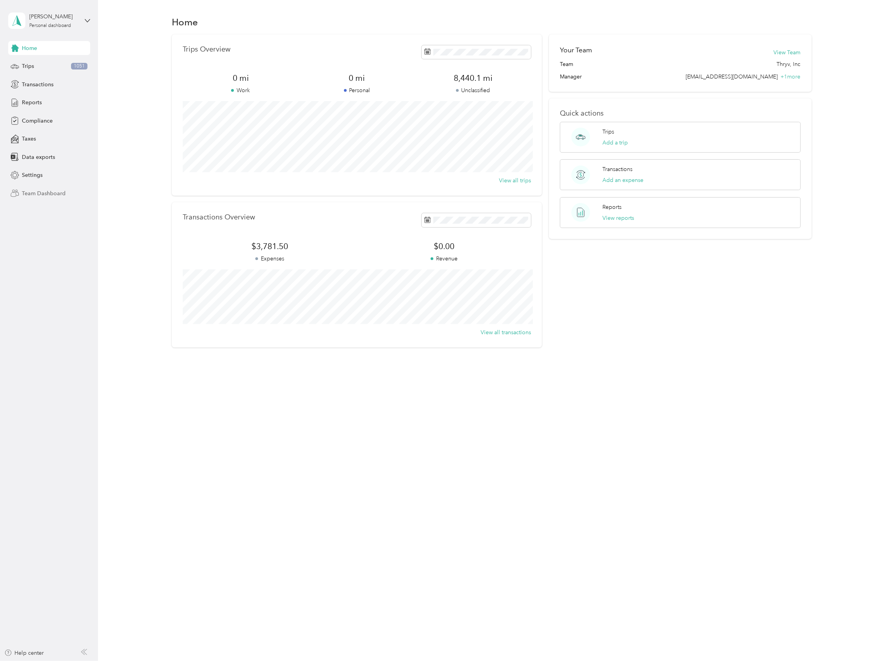
click at [50, 194] on span "Team Dashboard" at bounding box center [44, 193] width 44 height 8
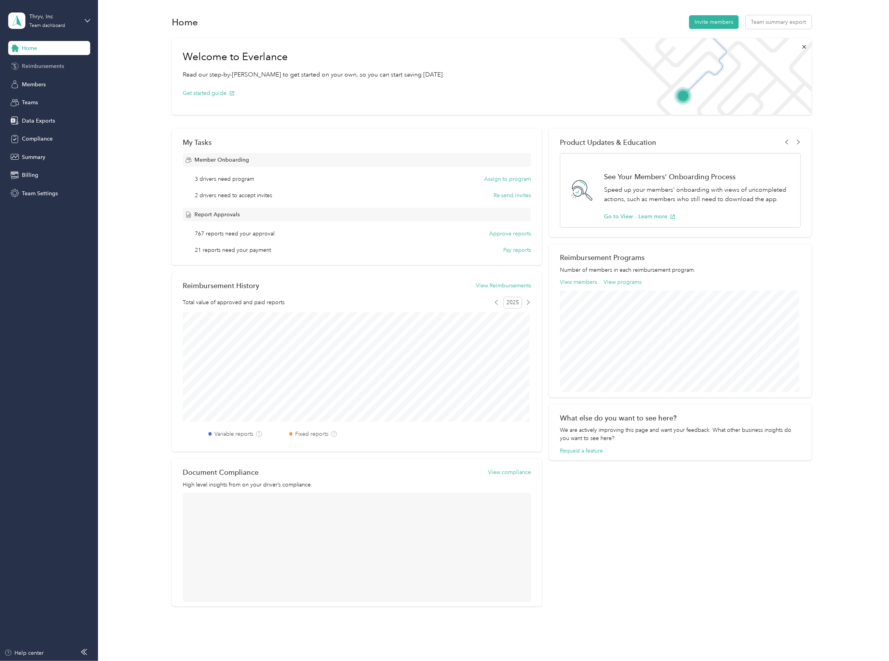
click at [41, 70] on div "Reimbursements" at bounding box center [49, 66] width 82 height 14
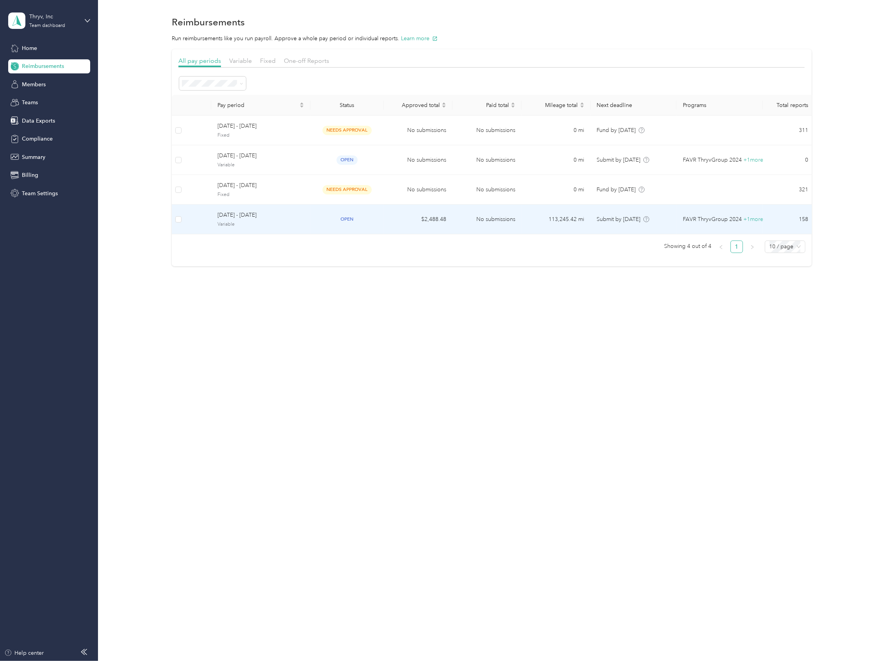
click at [249, 229] on td "August 1 - 31, 2025 Variable" at bounding box center [260, 220] width 99 height 30
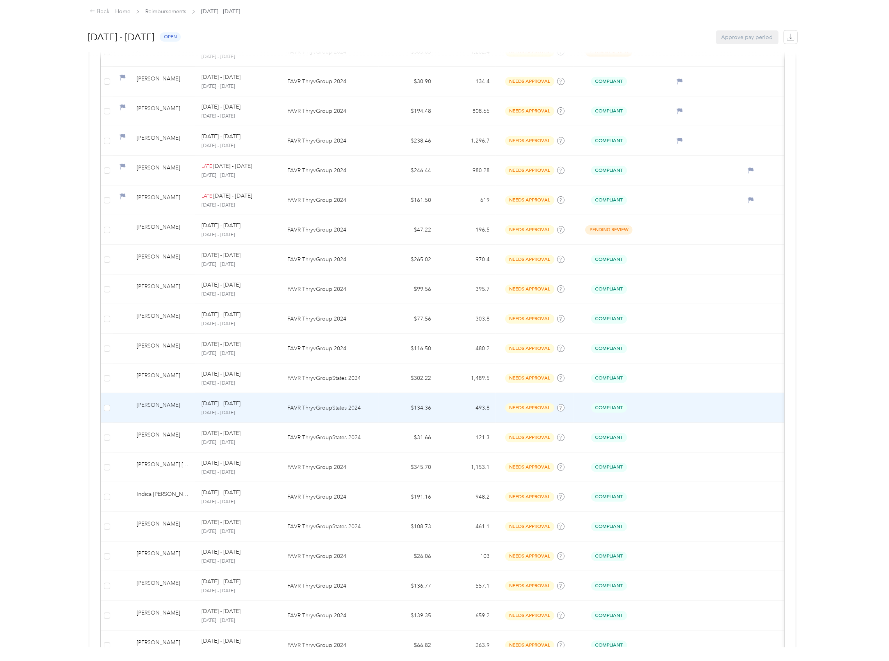
scroll to position [364, 0]
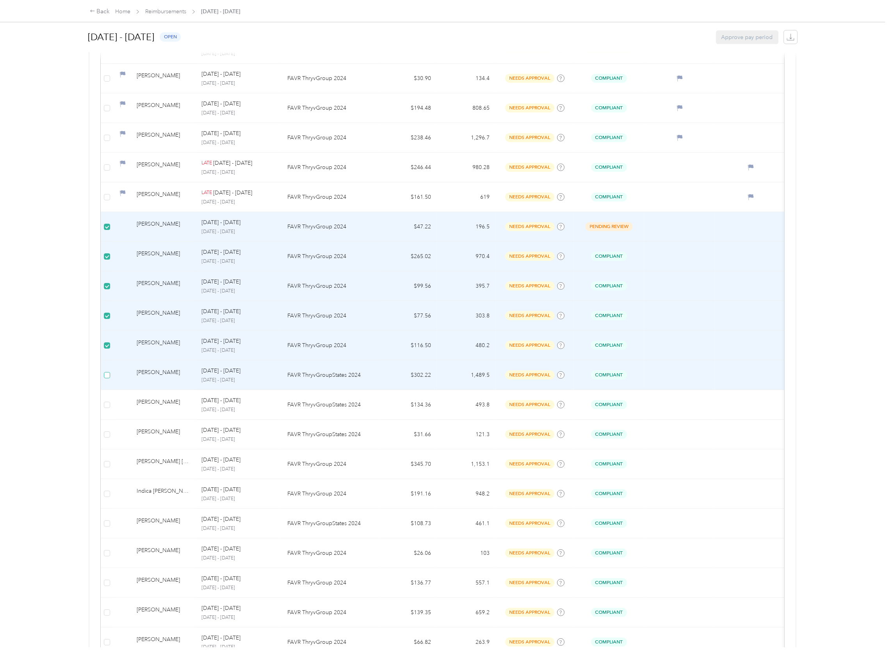
click at [105, 373] on label at bounding box center [107, 375] width 6 height 9
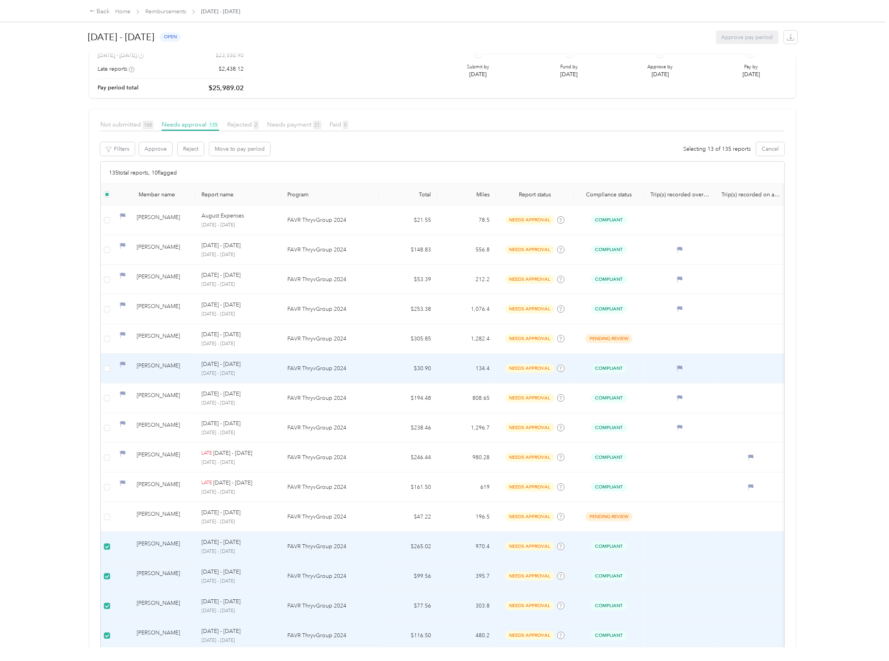
scroll to position [65, 0]
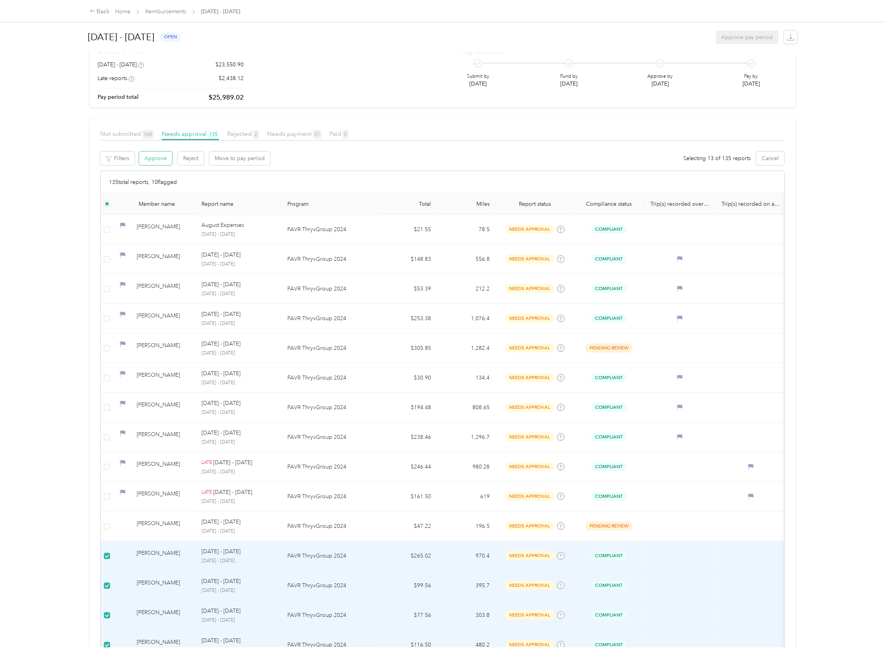
click at [148, 160] on button "Approve" at bounding box center [155, 159] width 33 height 14
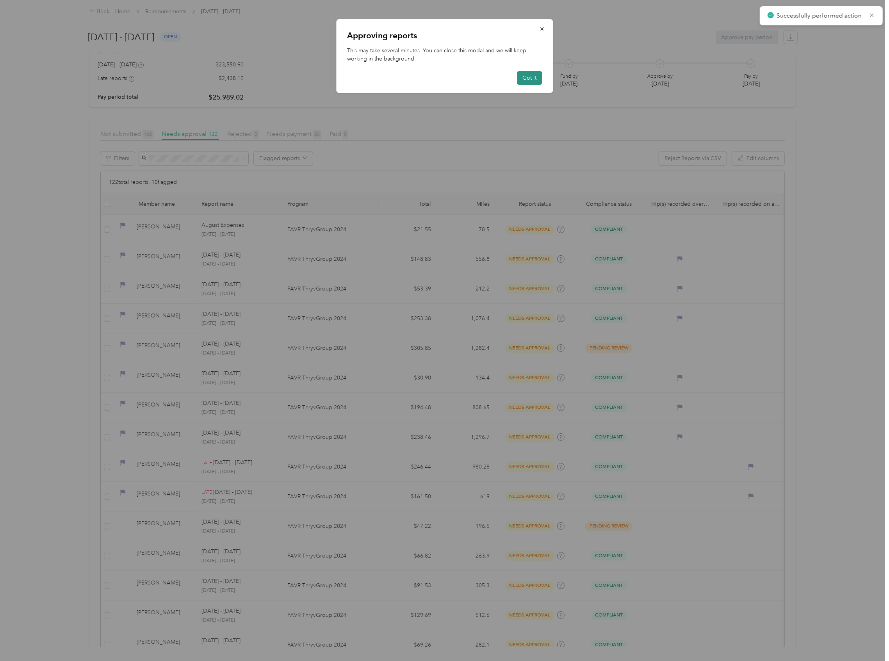
click at [536, 80] on button "Got it" at bounding box center [529, 78] width 25 height 14
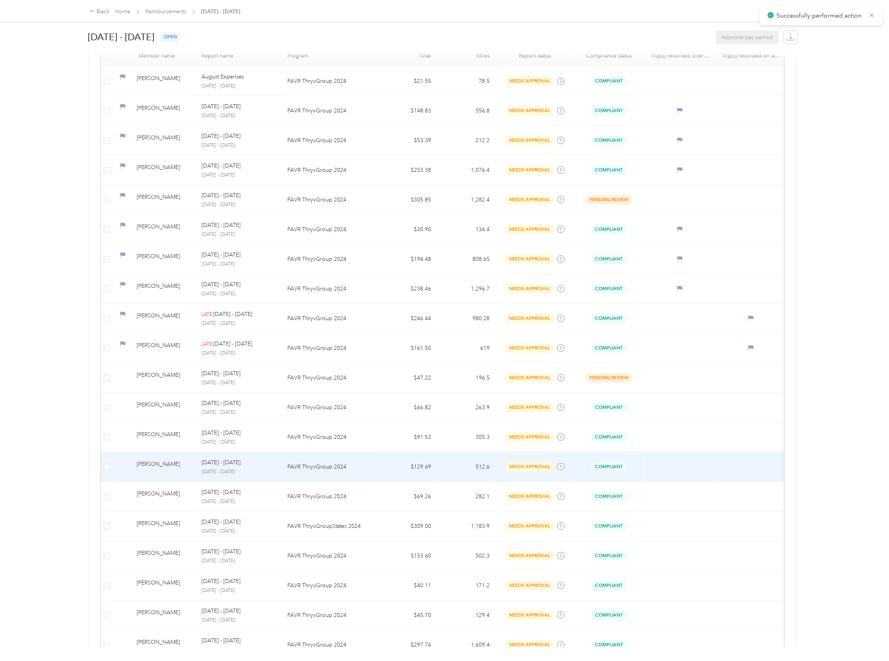
scroll to position [273, 0]
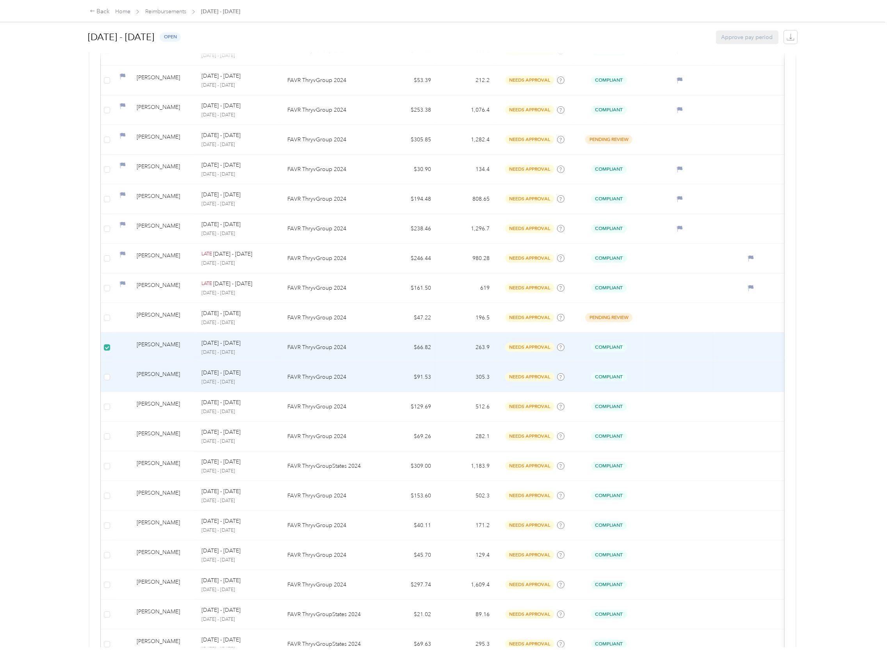
click at [110, 374] on td at bounding box center [107, 377] width 12 height 30
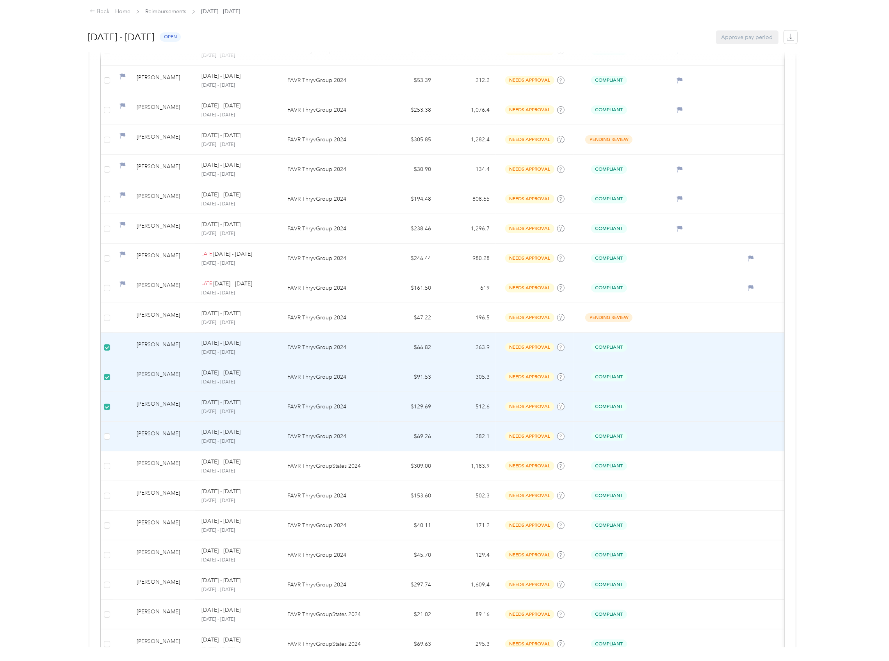
click at [111, 442] on td at bounding box center [107, 437] width 12 height 30
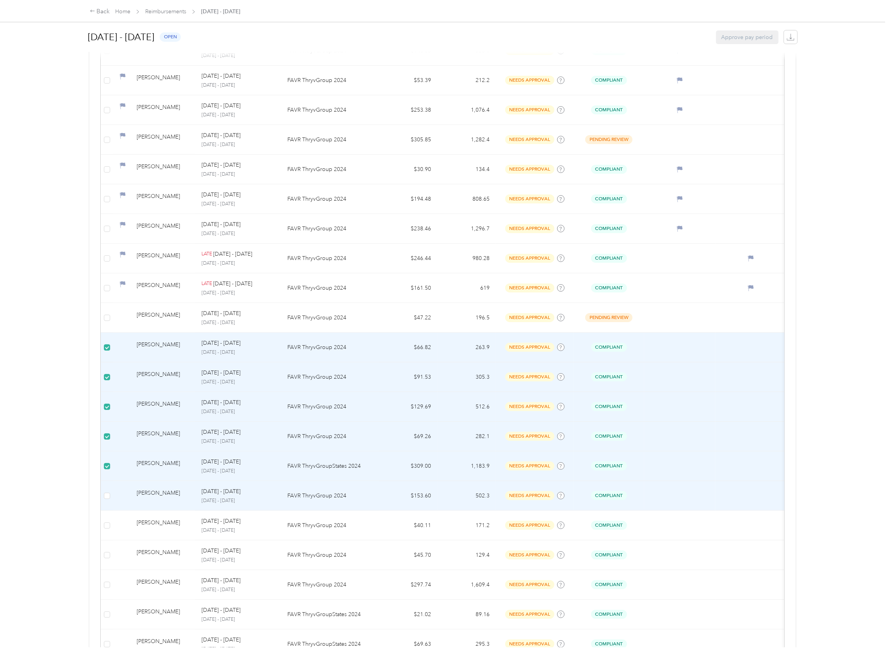
click at [113, 505] on td at bounding box center [107, 496] width 12 height 30
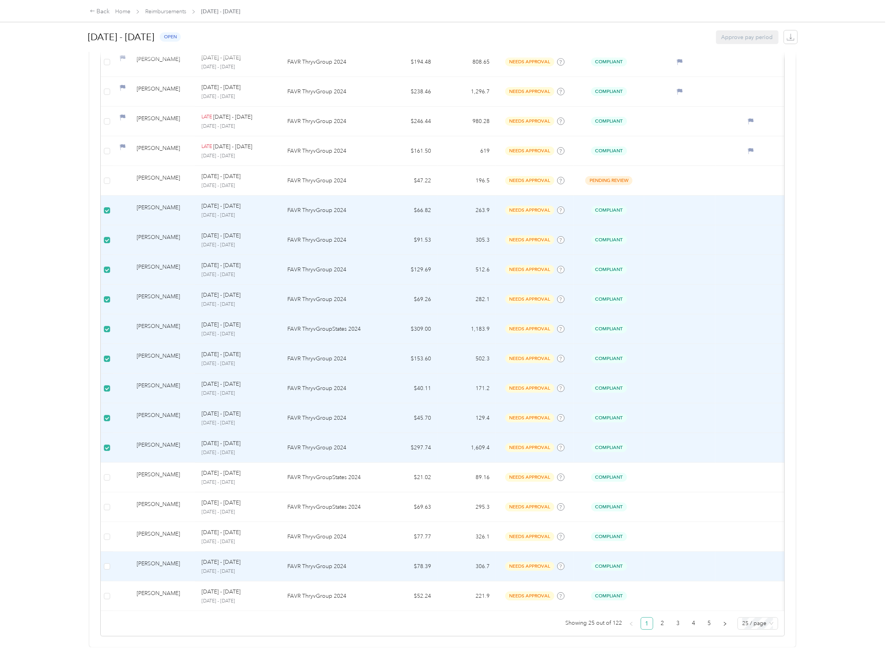
scroll to position [430, 0]
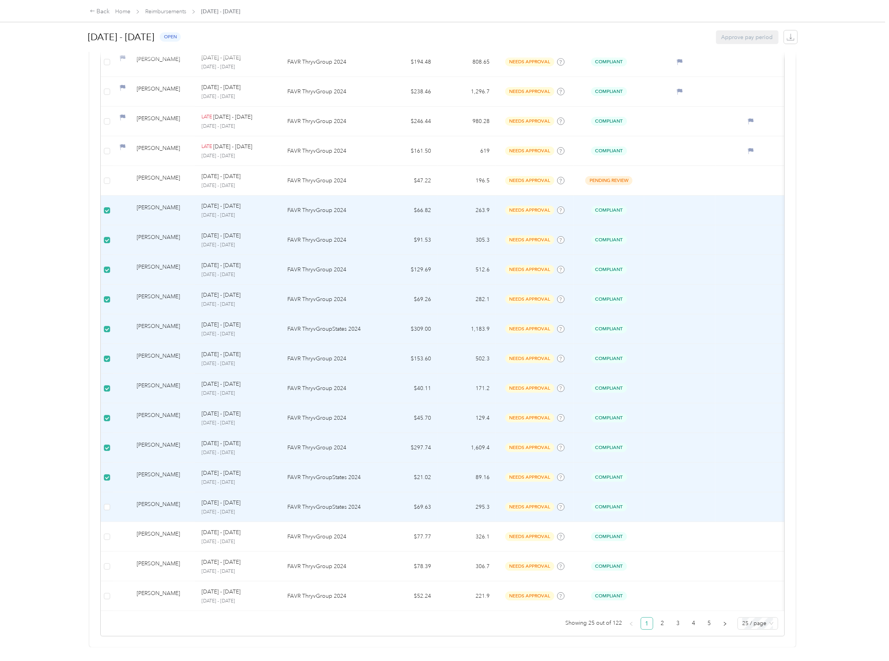
click at [102, 492] on td at bounding box center [107, 507] width 12 height 30
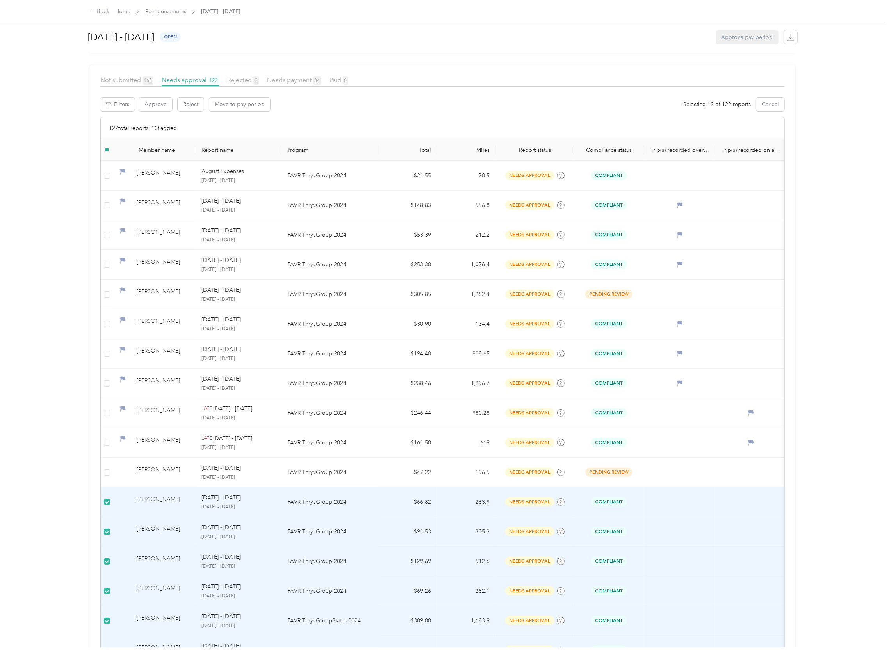
scroll to position [65, 0]
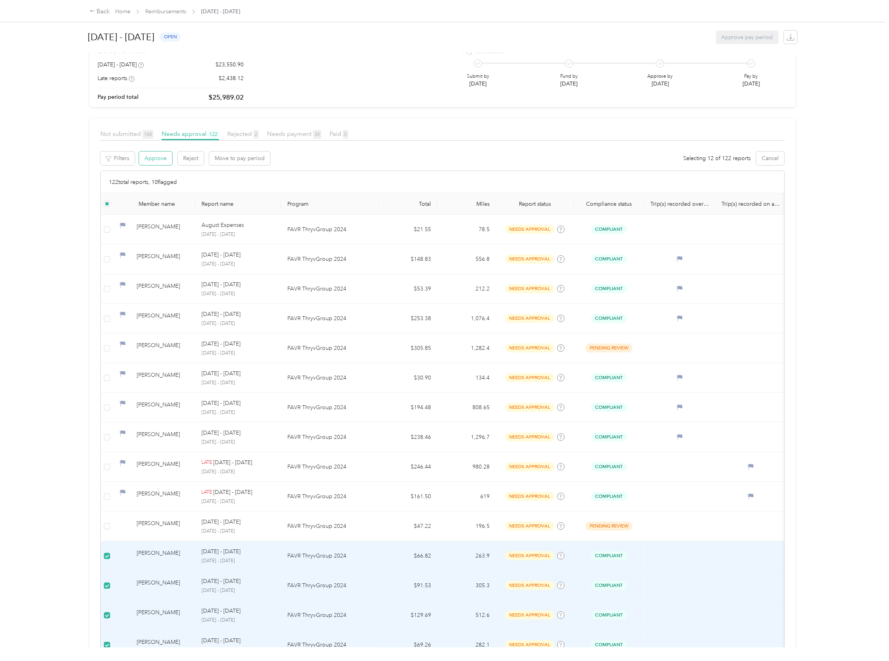
click at [162, 158] on button "Approve" at bounding box center [155, 159] width 33 height 14
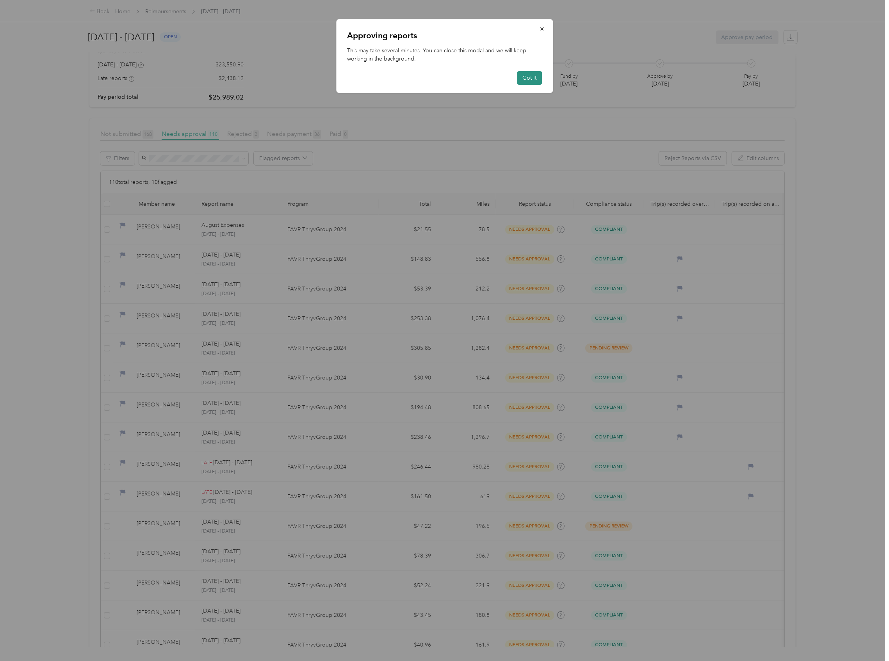
click at [536, 74] on button "Got it" at bounding box center [529, 78] width 25 height 14
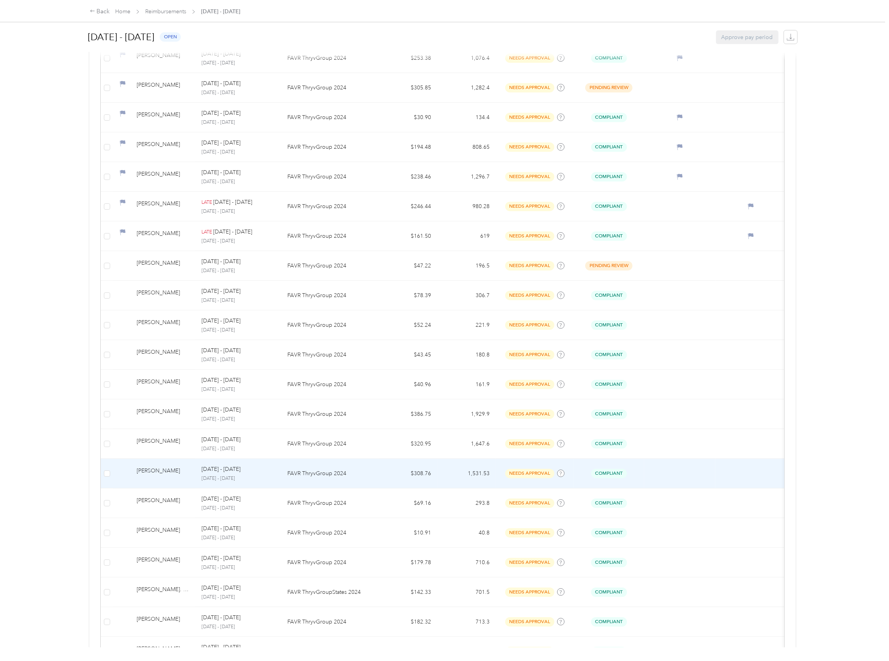
scroll to position [377, 0]
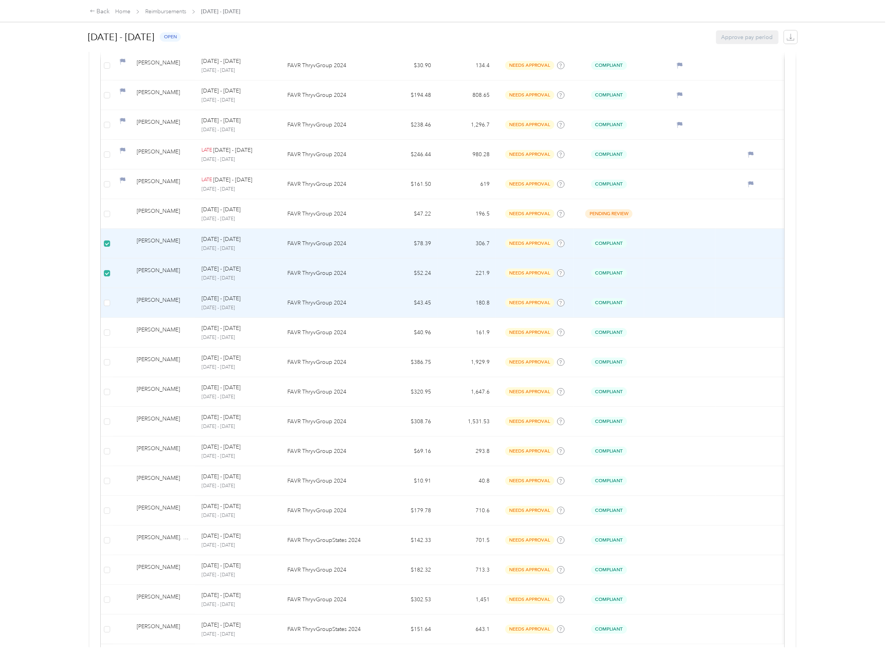
click at [111, 307] on td at bounding box center [107, 303] width 12 height 30
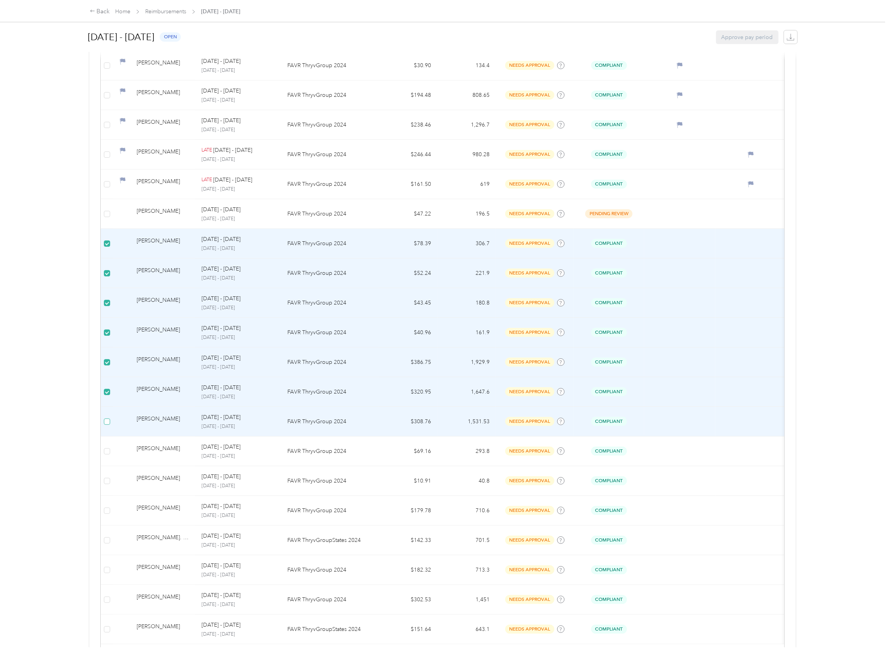
click at [105, 426] on label at bounding box center [107, 421] width 6 height 9
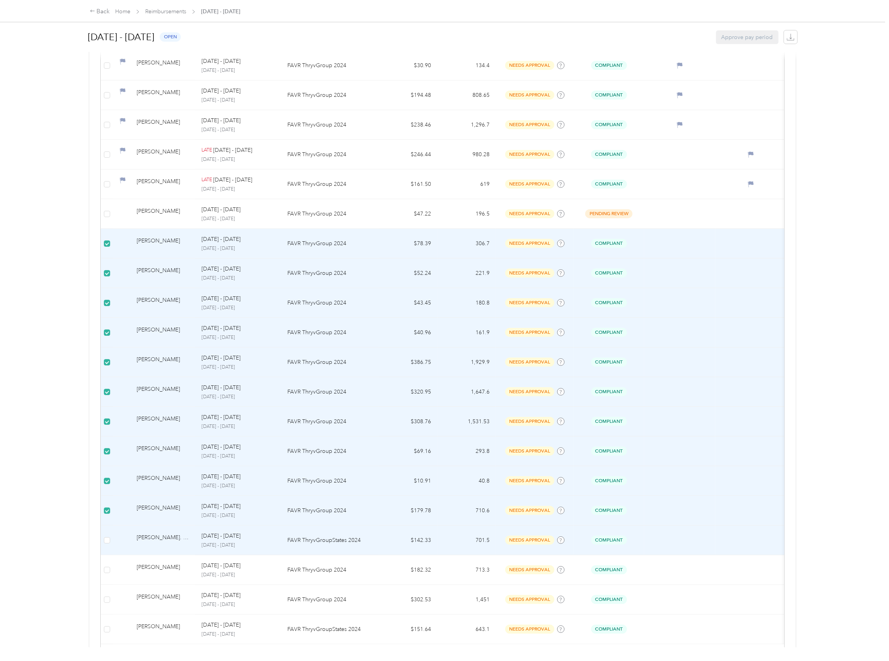
click at [109, 538] on td at bounding box center [107, 541] width 12 height 30
click at [106, 545] on label at bounding box center [107, 540] width 6 height 9
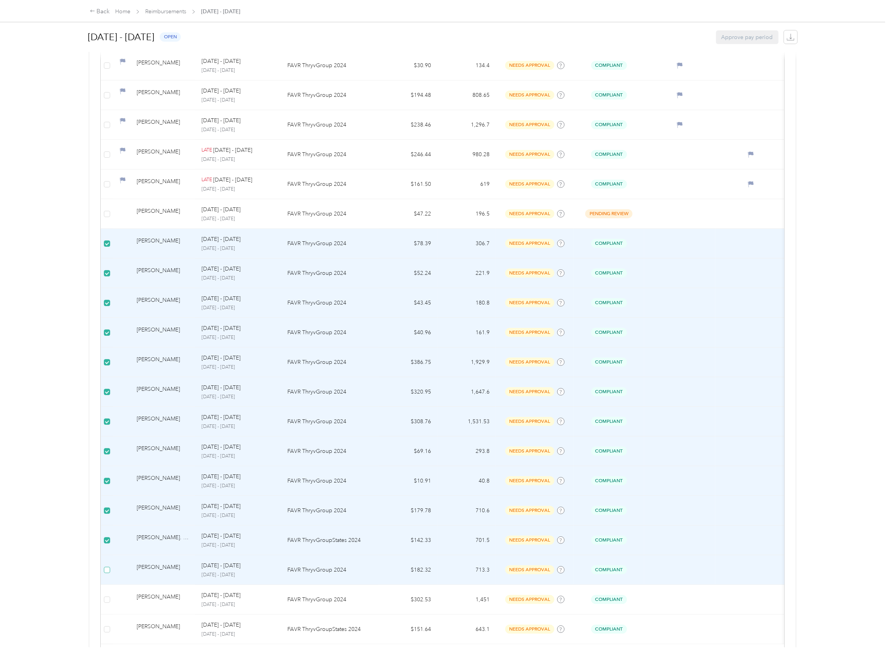
click at [104, 569] on label at bounding box center [107, 570] width 6 height 9
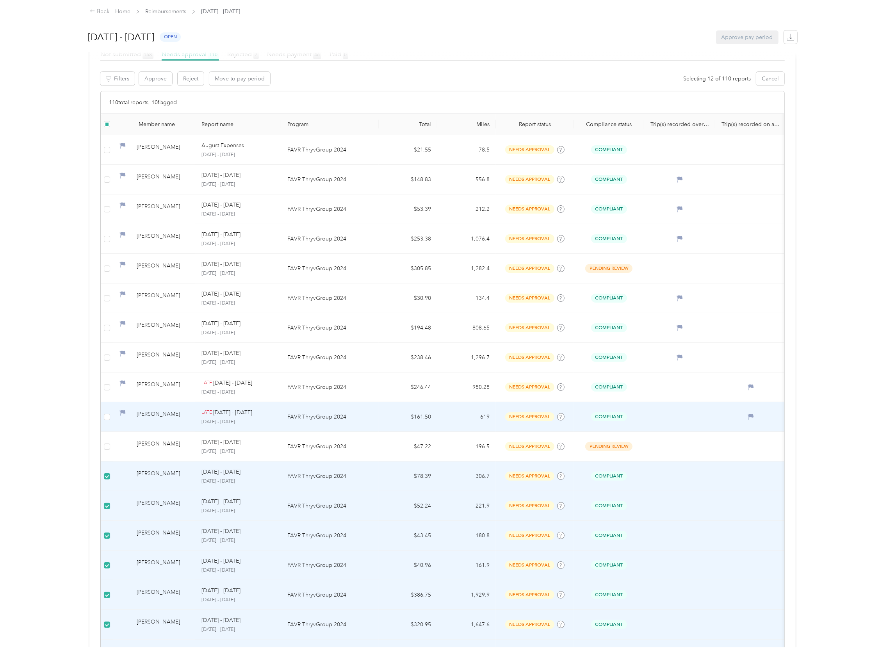
scroll to position [65, 0]
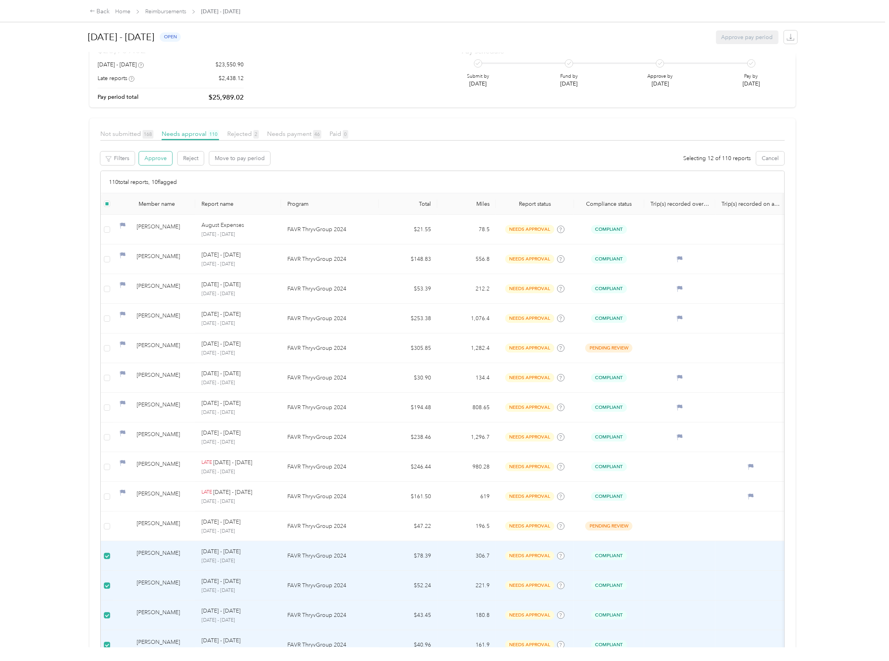
click at [161, 154] on button "Approve" at bounding box center [155, 159] width 33 height 14
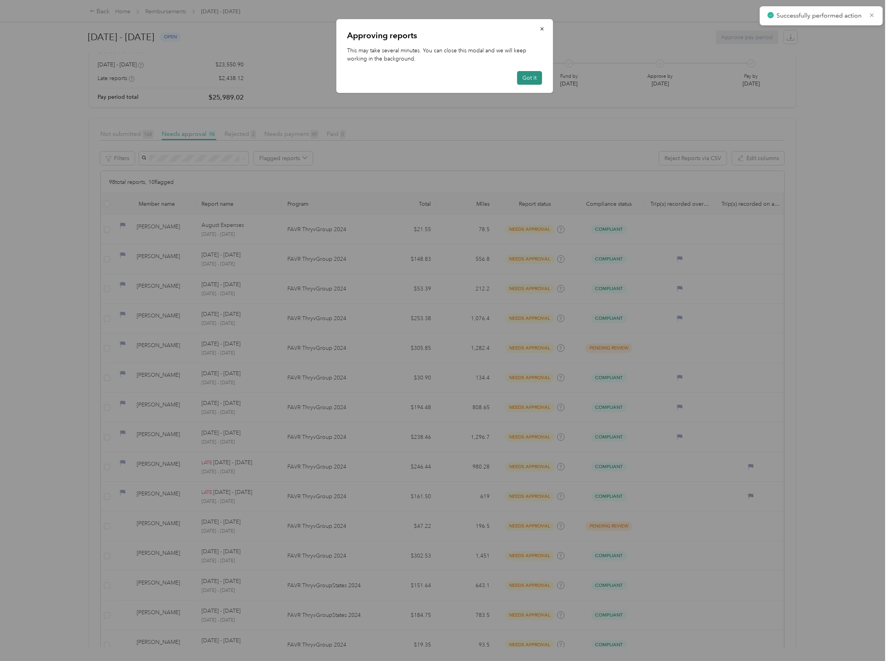
click at [528, 81] on button "Got it" at bounding box center [529, 78] width 25 height 14
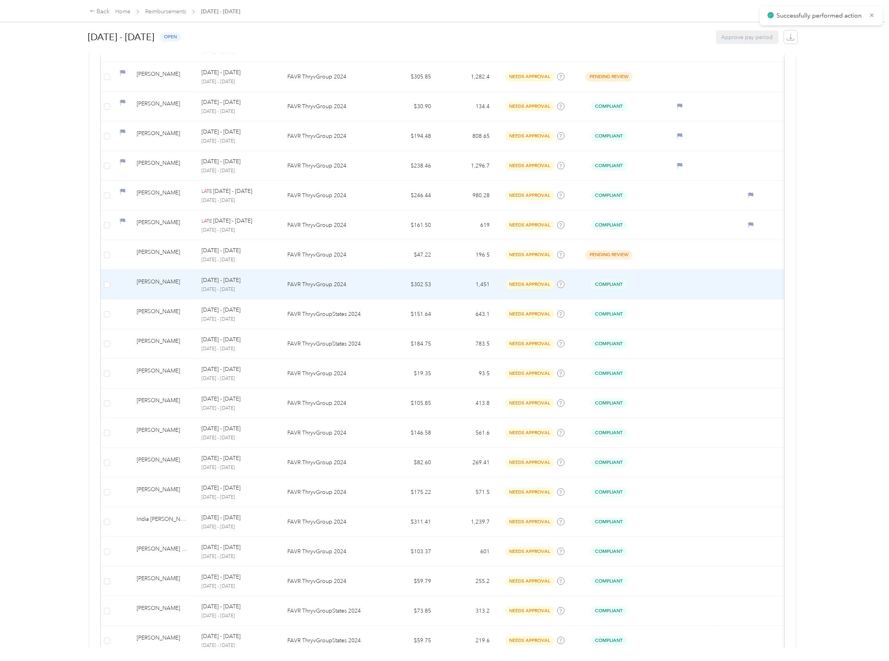
scroll to position [377, 0]
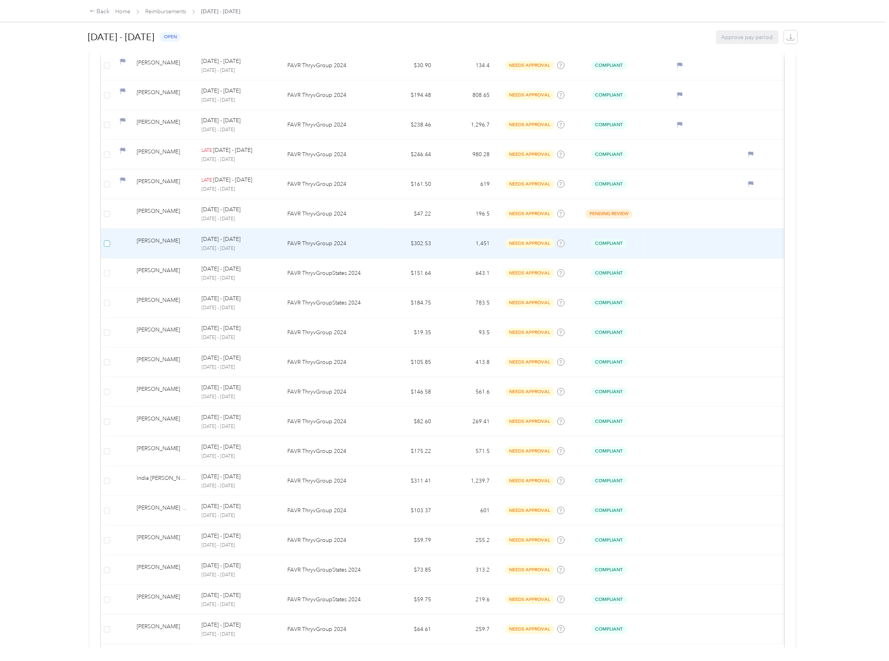
click at [108, 241] on td at bounding box center [107, 244] width 12 height 30
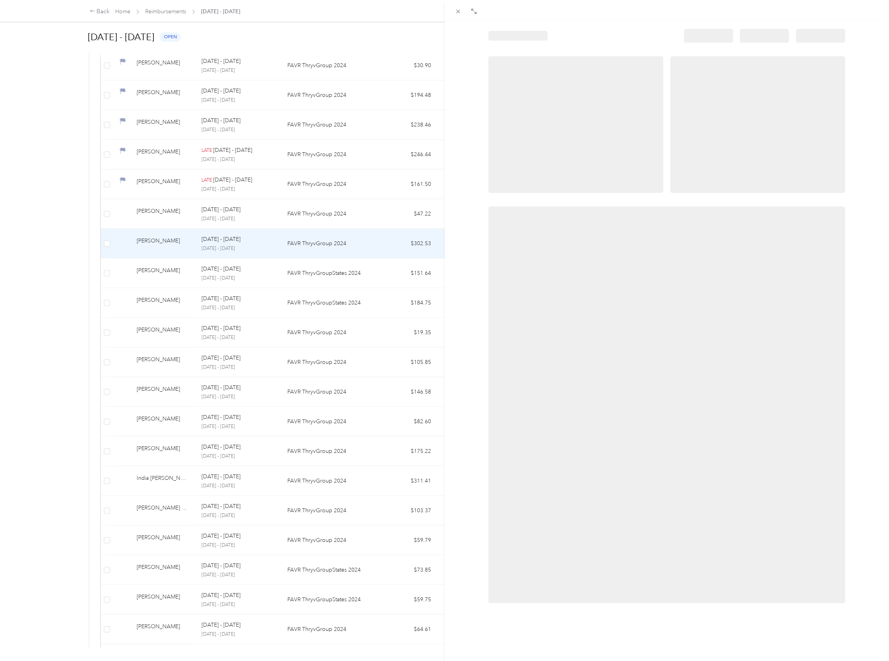
click at [110, 244] on div at bounding box center [444, 330] width 889 height 661
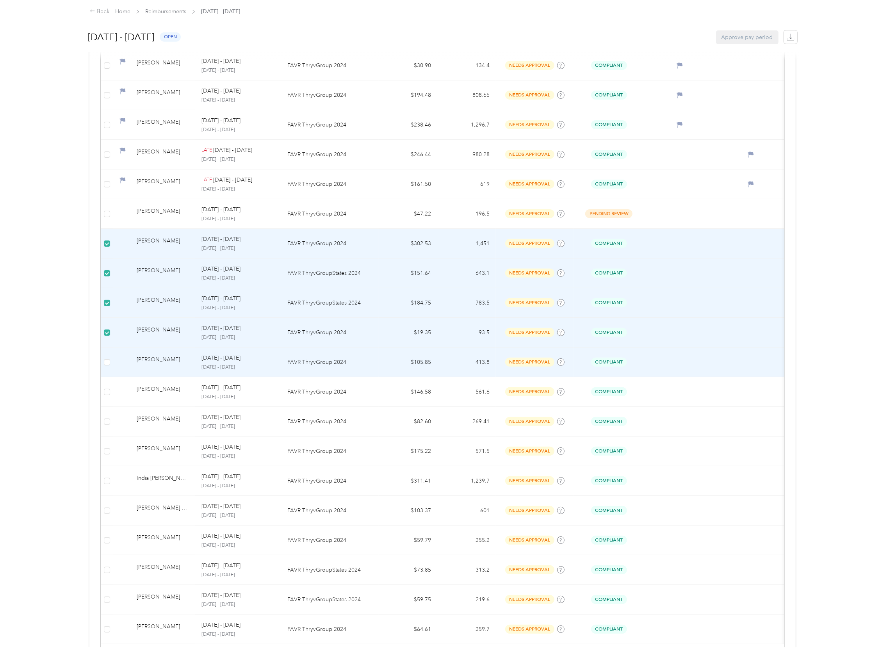
click at [111, 369] on td at bounding box center [107, 363] width 12 height 30
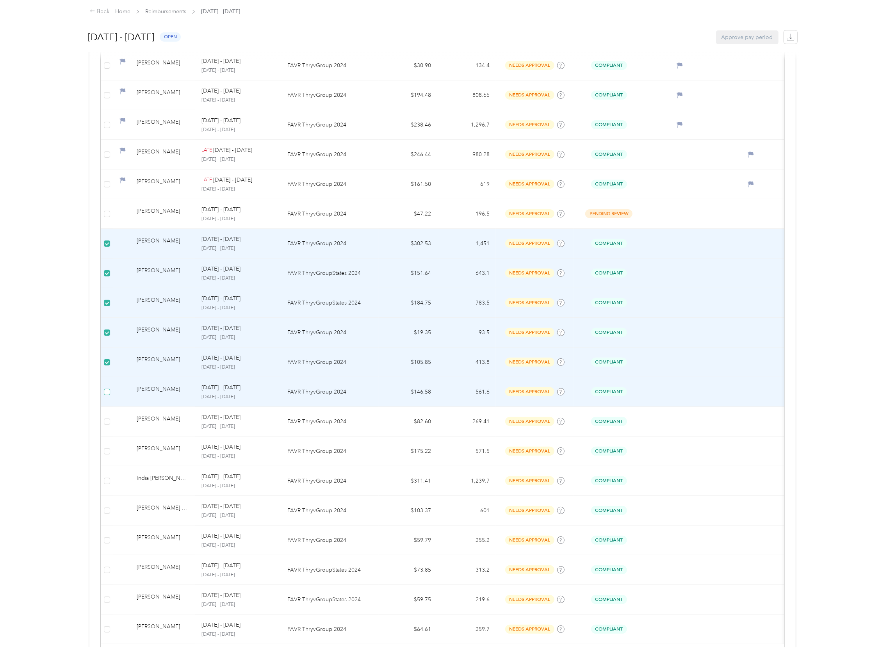
click at [108, 391] on label at bounding box center [107, 392] width 6 height 9
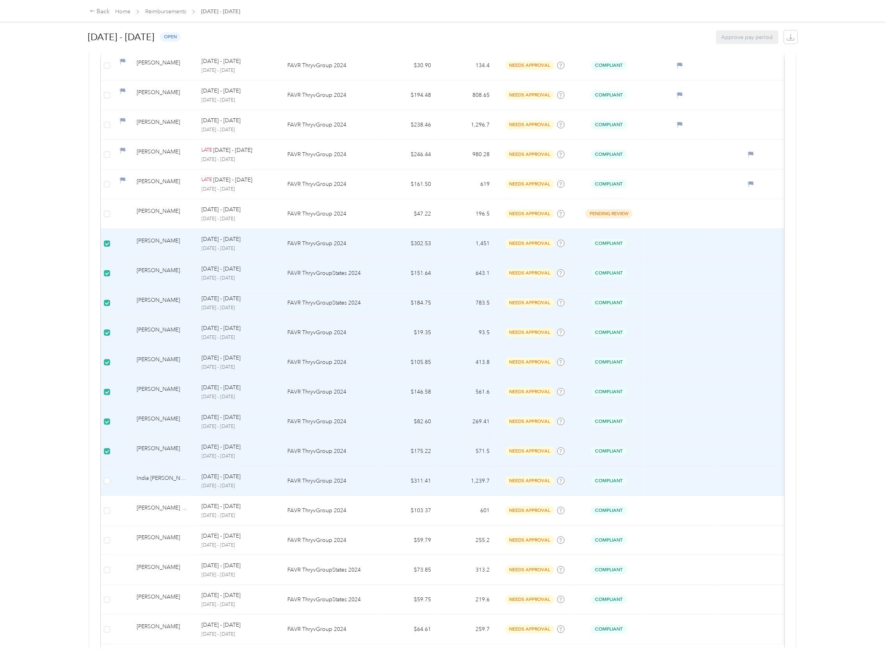
click at [111, 483] on td at bounding box center [107, 481] width 12 height 30
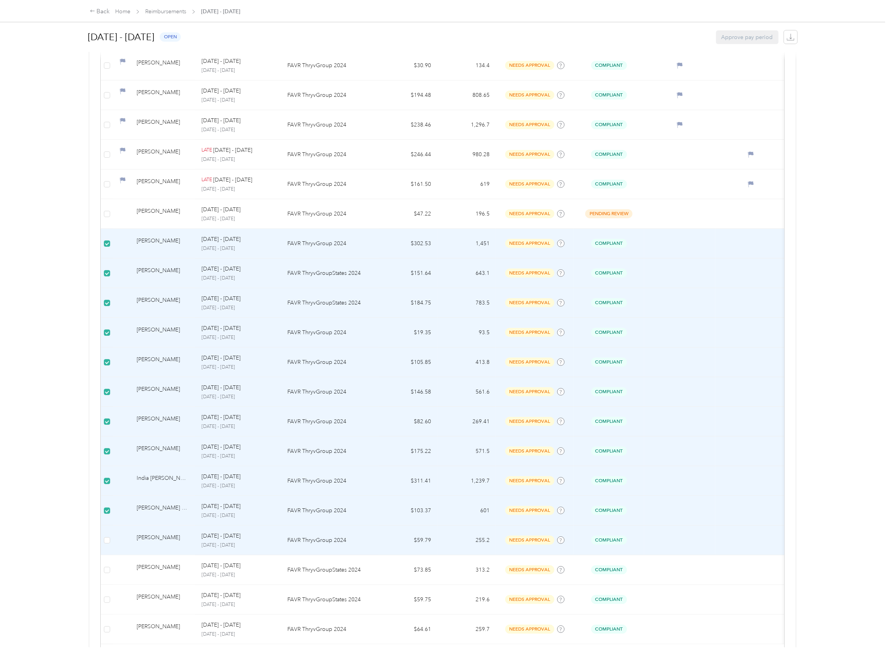
click at [109, 537] on td at bounding box center [107, 541] width 12 height 30
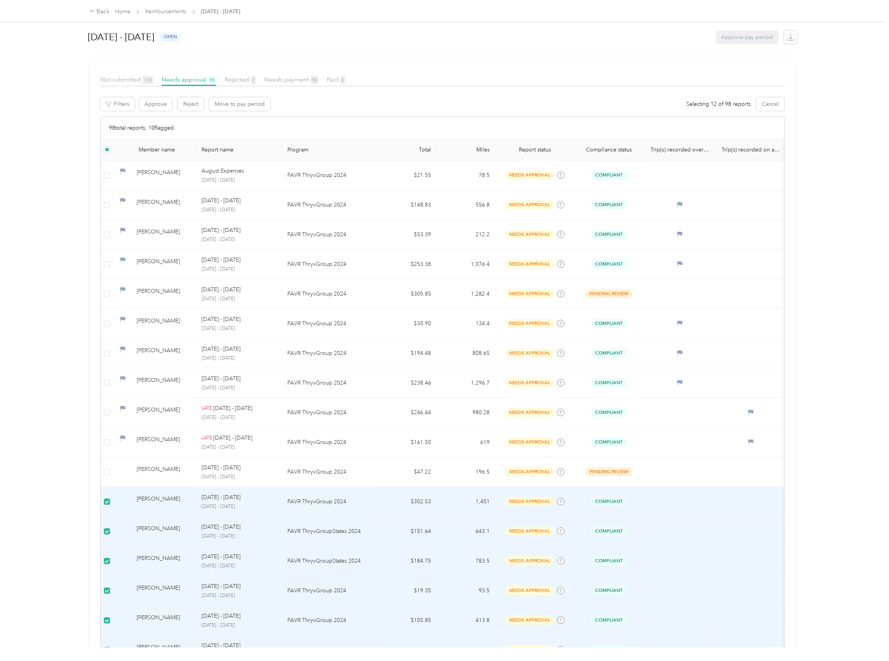
scroll to position [117, 0]
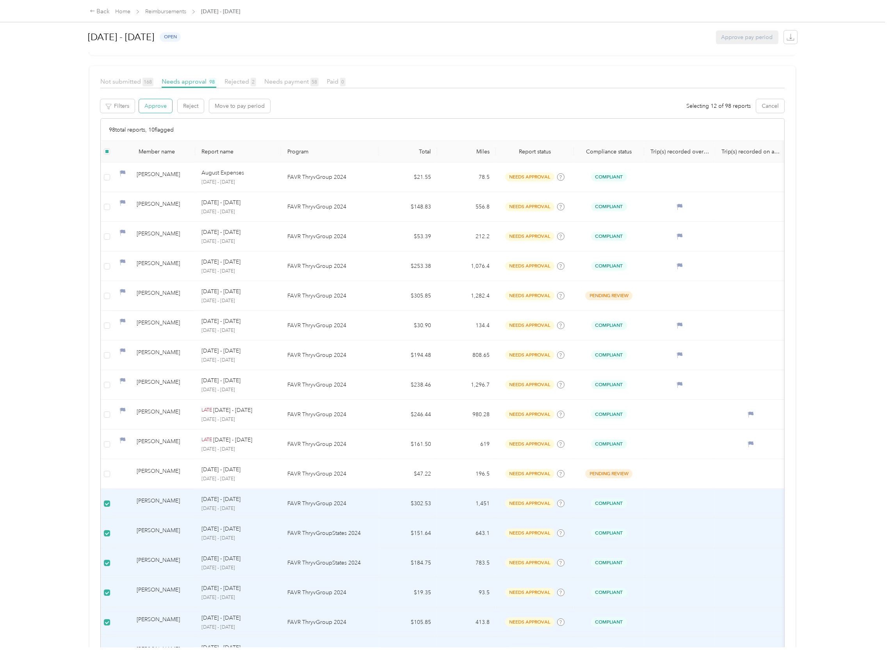
click at [163, 105] on button "Approve" at bounding box center [155, 106] width 33 height 14
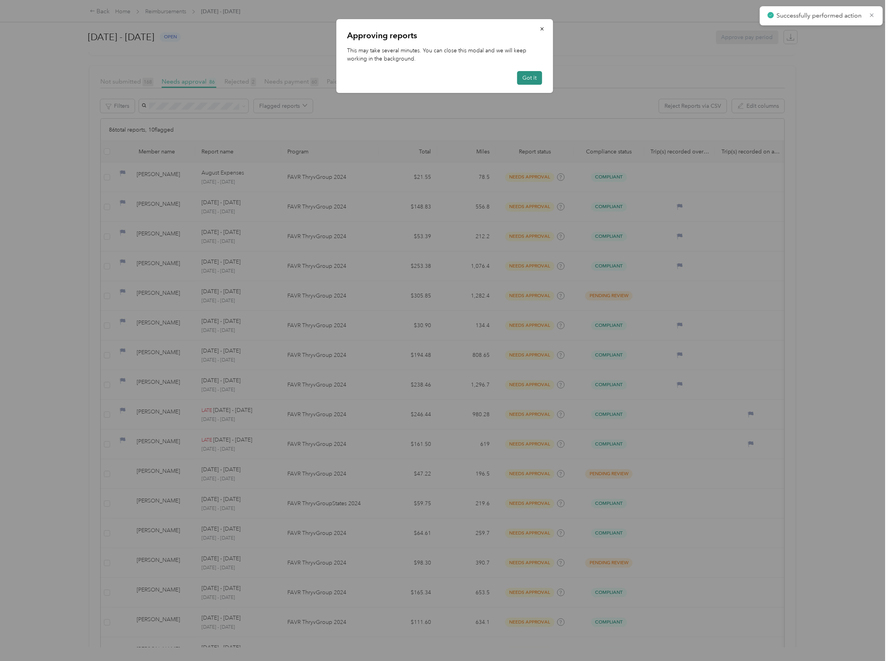
click at [536, 75] on button "Got it" at bounding box center [529, 78] width 25 height 14
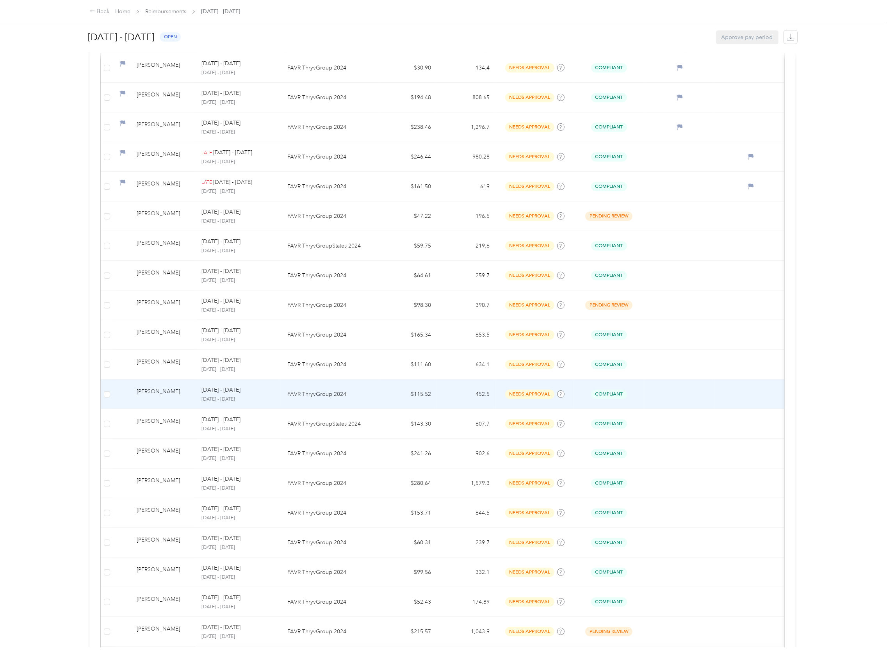
scroll to position [377, 0]
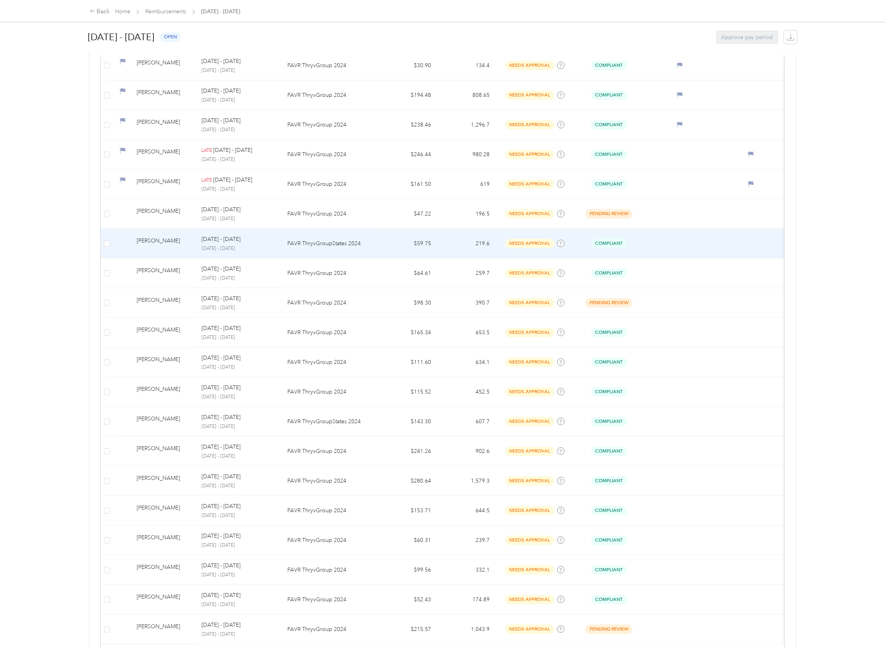
click at [111, 243] on td at bounding box center [107, 244] width 12 height 30
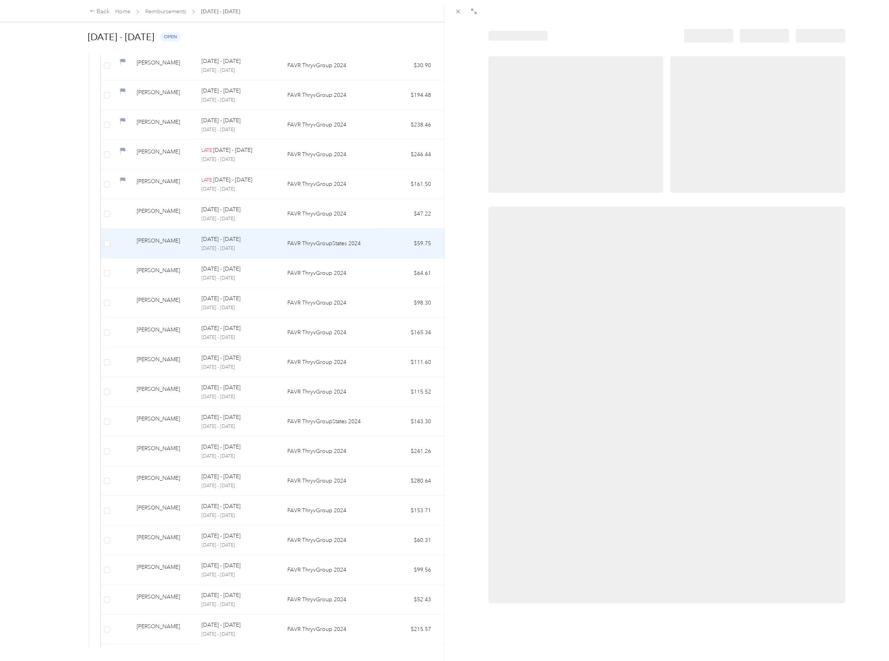
click at [105, 247] on div at bounding box center [444, 330] width 889 height 661
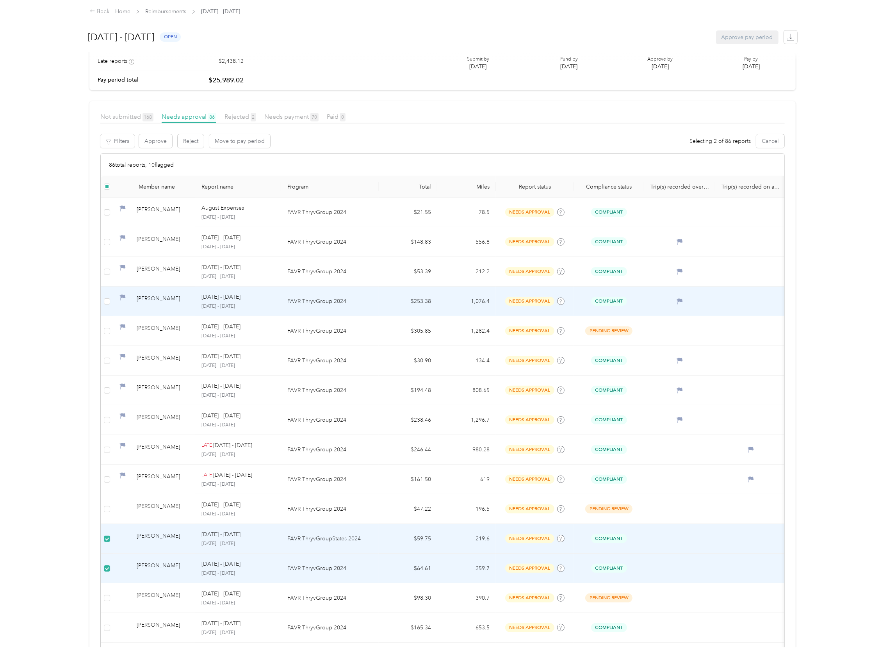
scroll to position [65, 0]
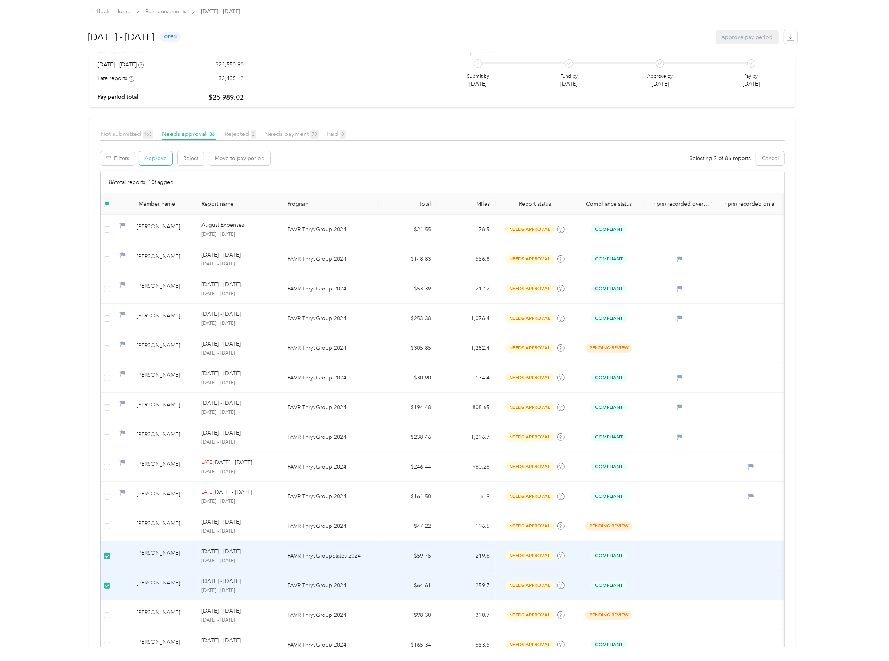
click at [160, 161] on button "Approve" at bounding box center [155, 159] width 33 height 14
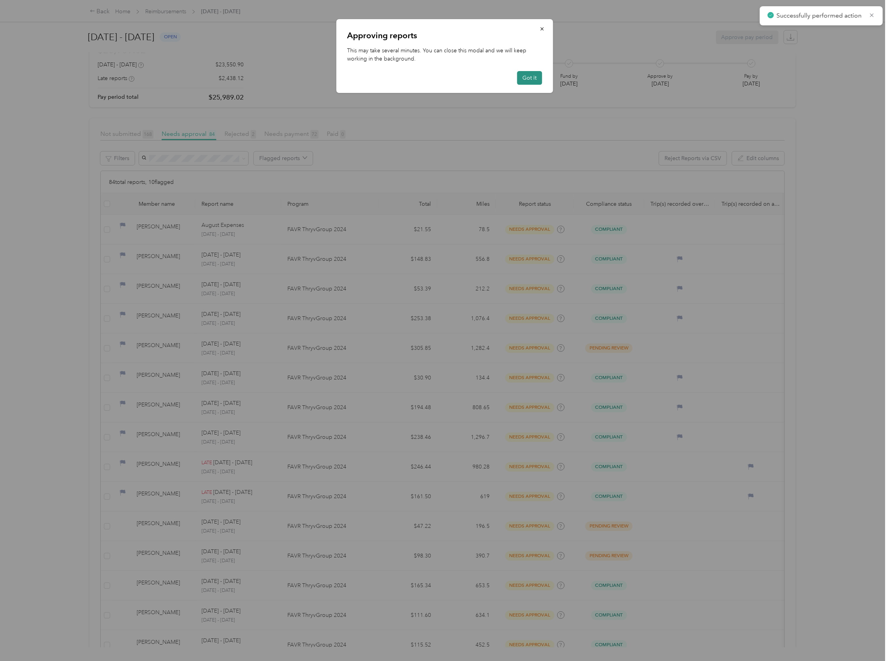
click at [533, 77] on button "Got it" at bounding box center [529, 78] width 25 height 14
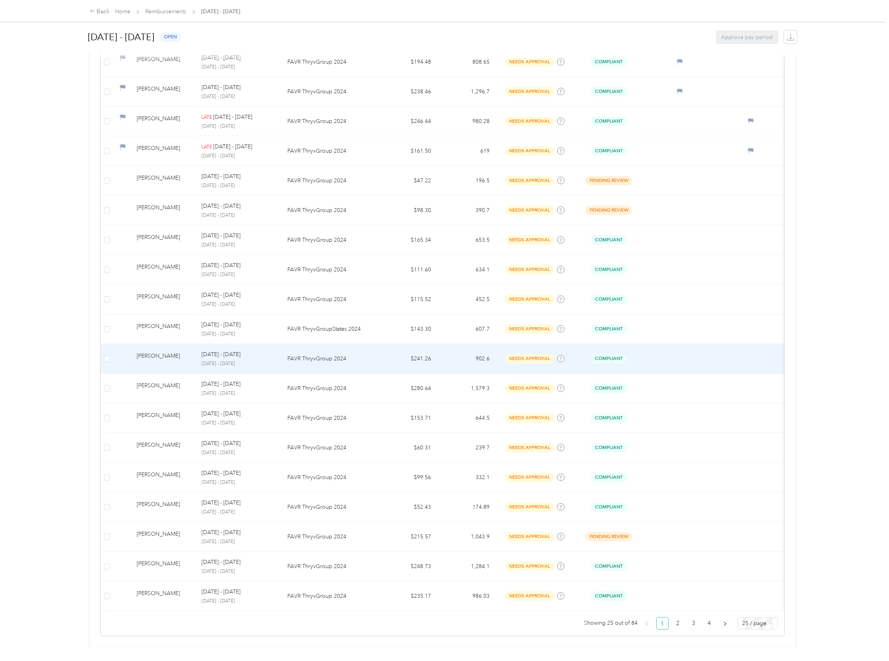
scroll to position [430, 0]
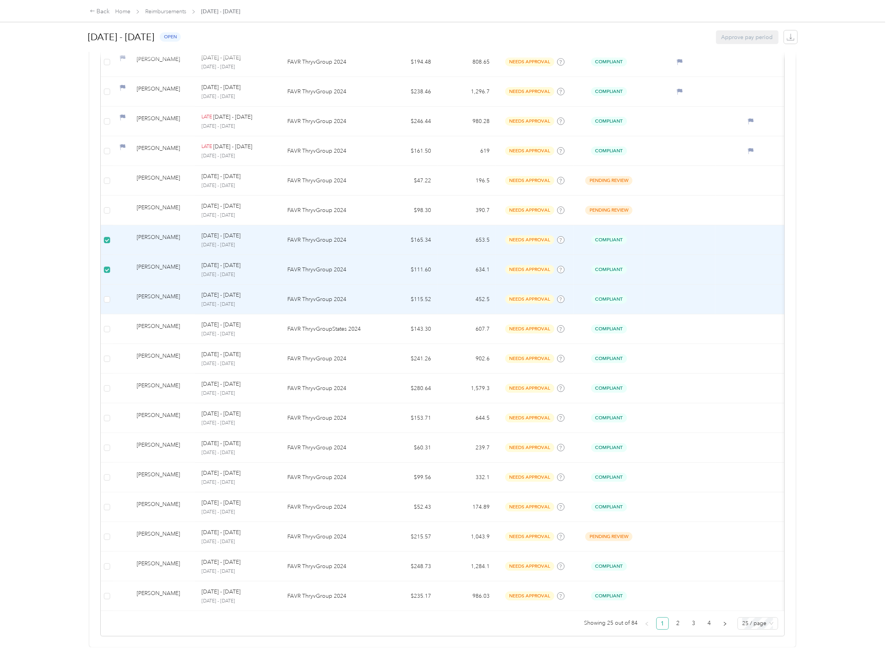
click at [103, 285] on td at bounding box center [107, 300] width 12 height 30
click at [109, 295] on label at bounding box center [107, 299] width 6 height 9
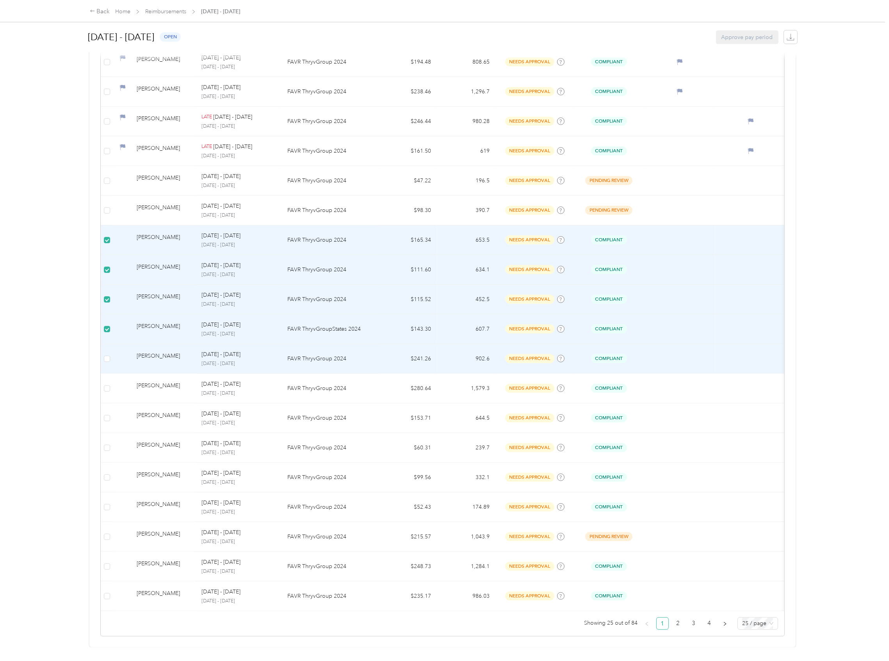
click at [111, 344] on td at bounding box center [107, 359] width 12 height 30
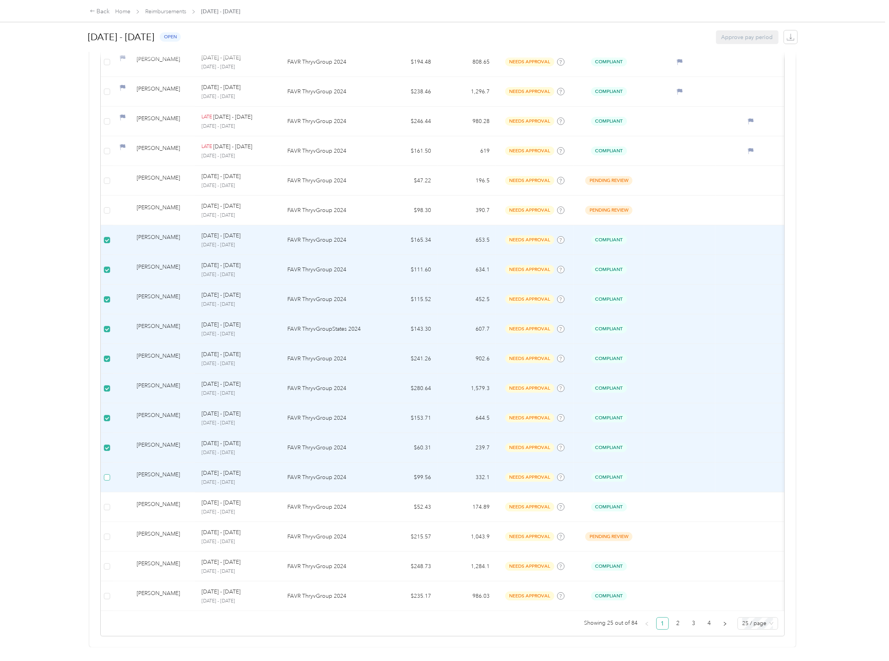
click at [107, 463] on td at bounding box center [107, 478] width 12 height 30
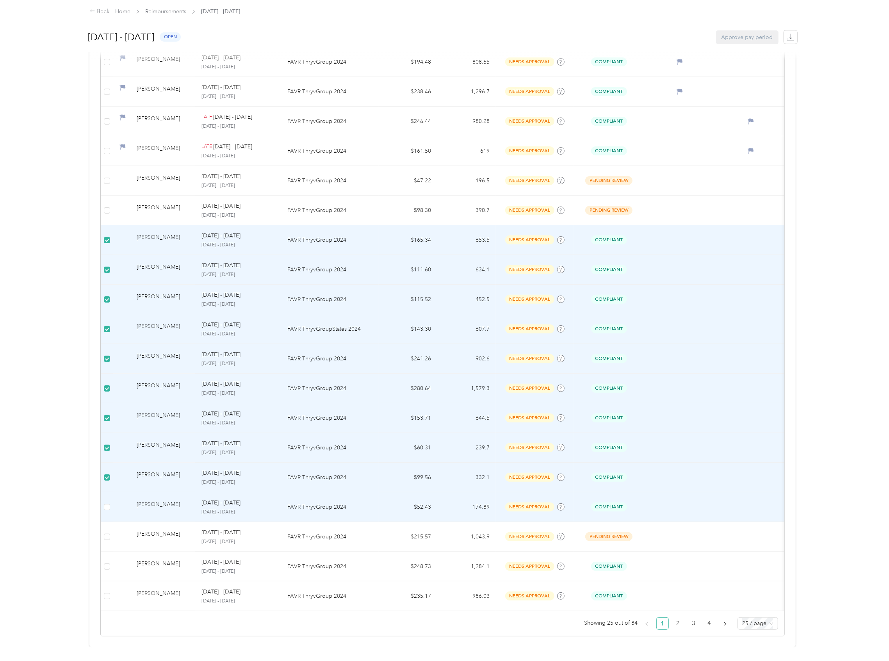
click at [105, 492] on td at bounding box center [107, 507] width 12 height 30
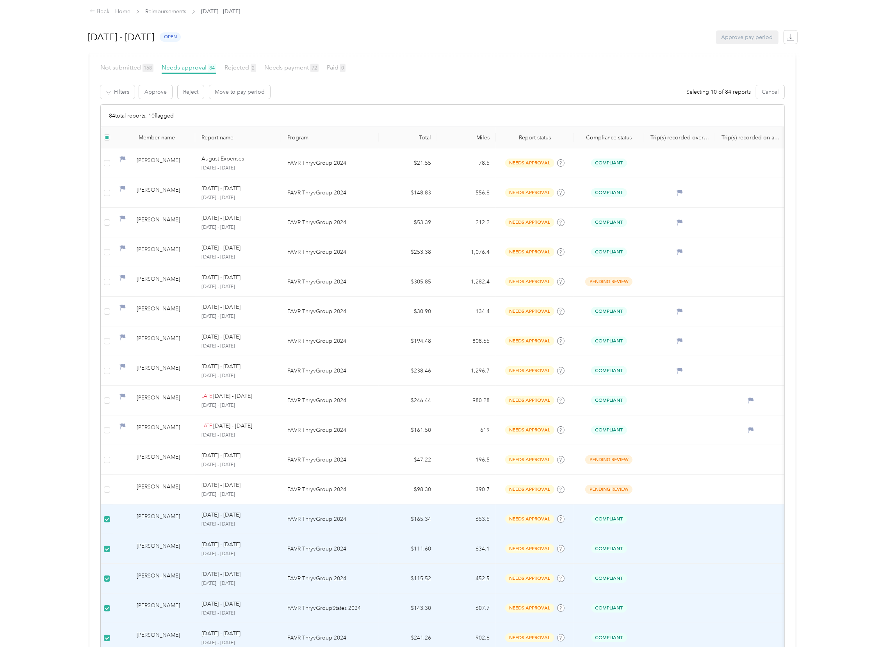
scroll to position [117, 0]
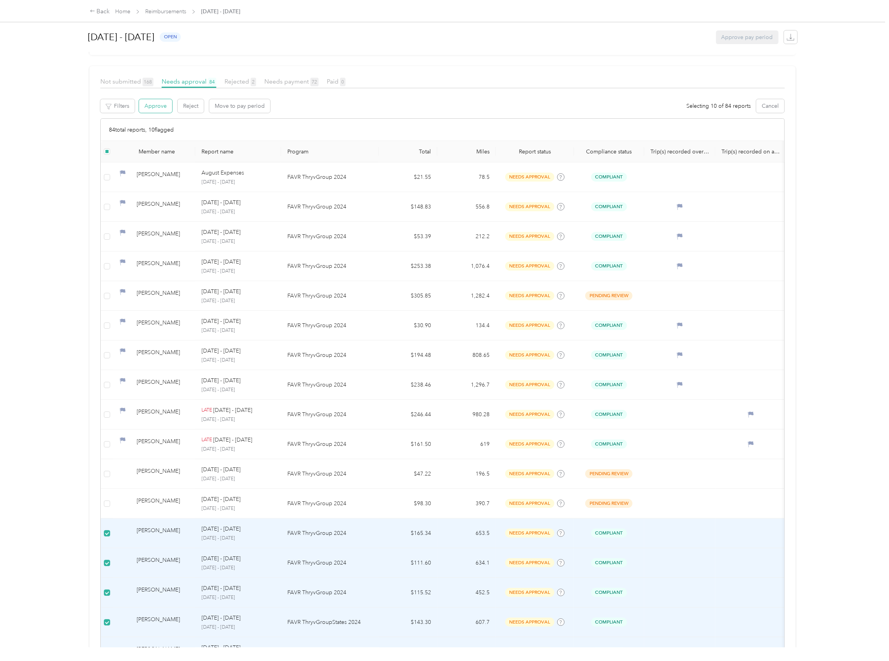
click at [162, 107] on button "Approve" at bounding box center [155, 106] width 33 height 14
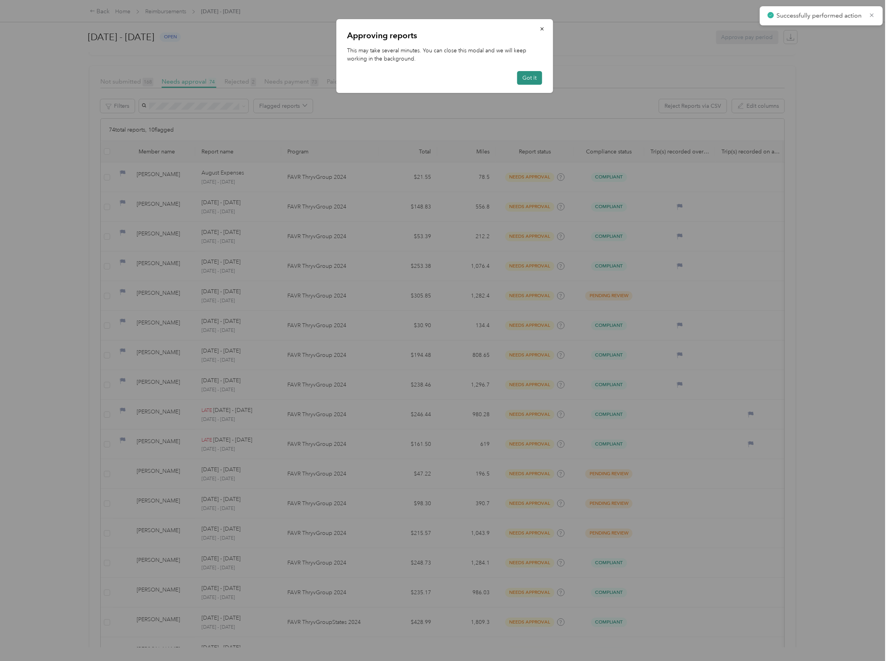
click at [538, 72] on button "Got it" at bounding box center [529, 78] width 25 height 14
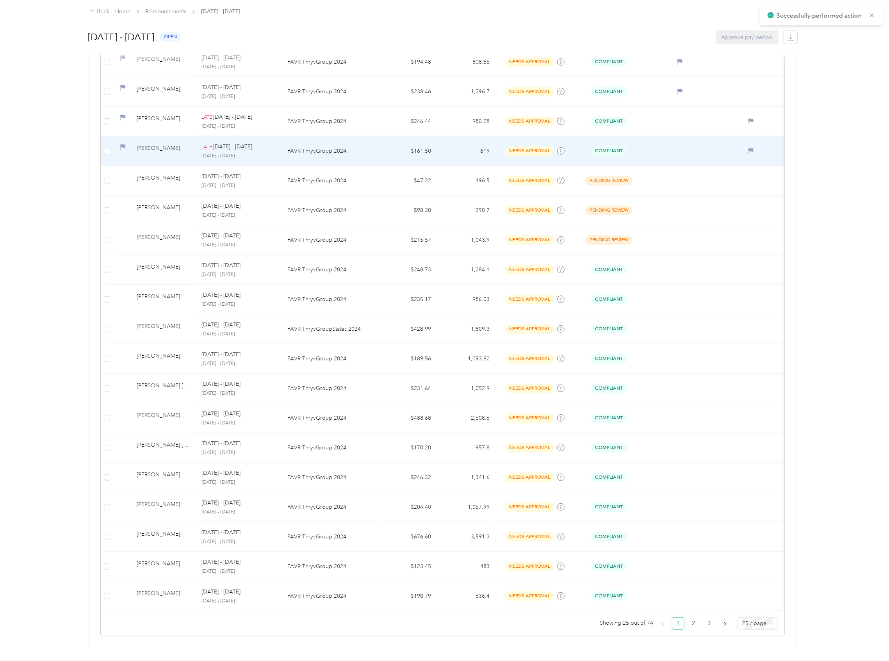
scroll to position [430, 0]
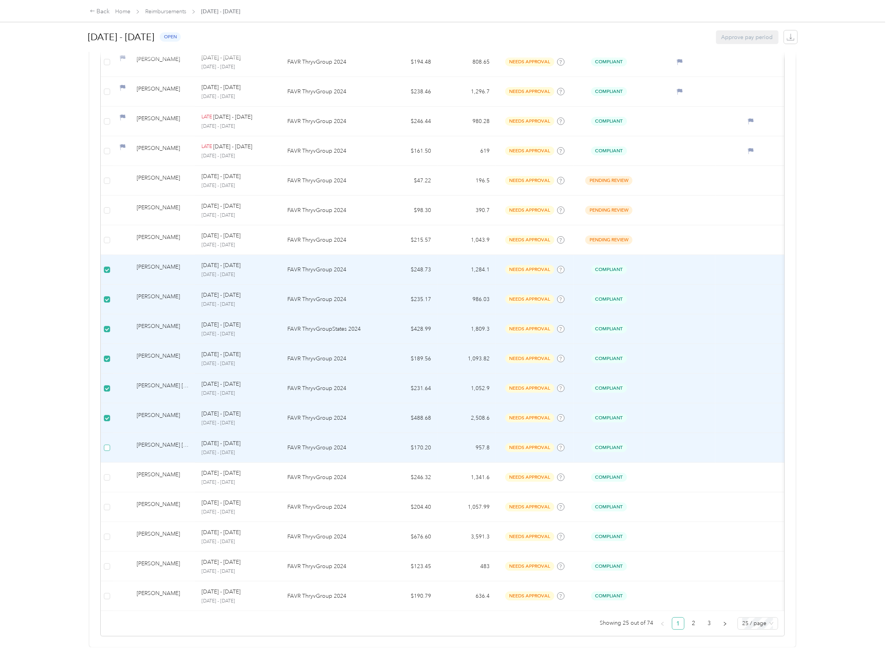
click at [107, 444] on label at bounding box center [107, 448] width 6 height 9
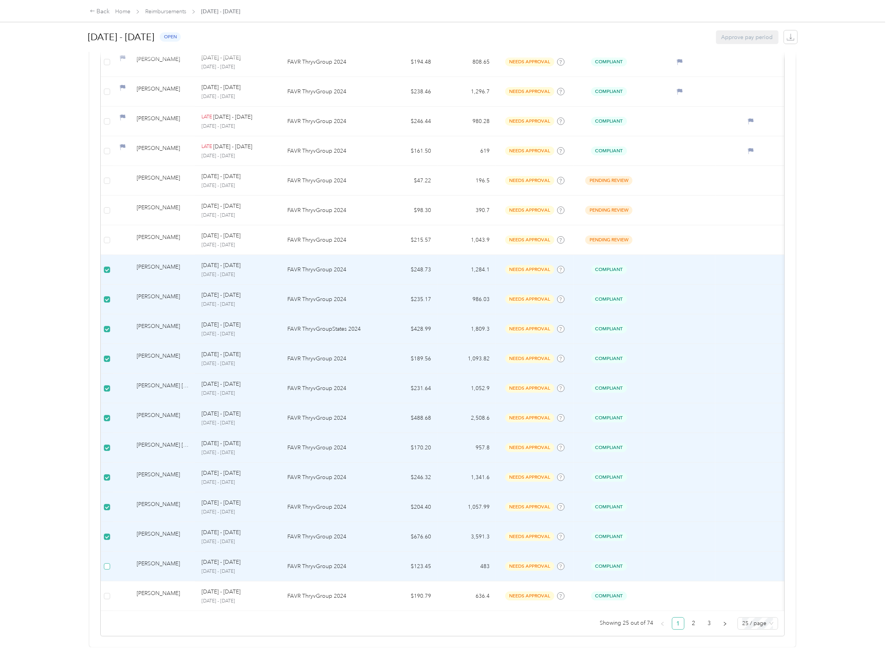
click at [109, 562] on label at bounding box center [107, 566] width 6 height 9
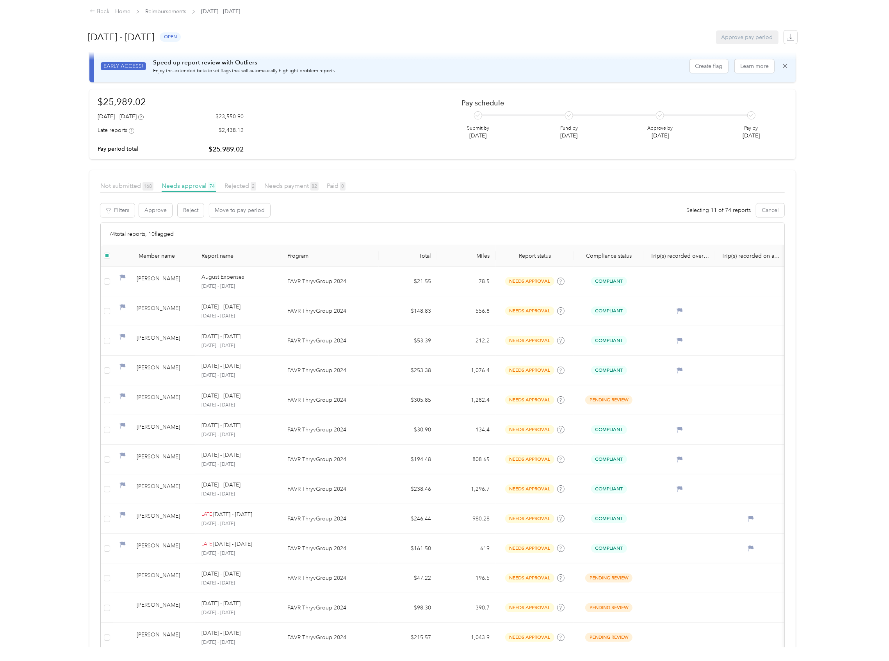
scroll to position [0, 0]
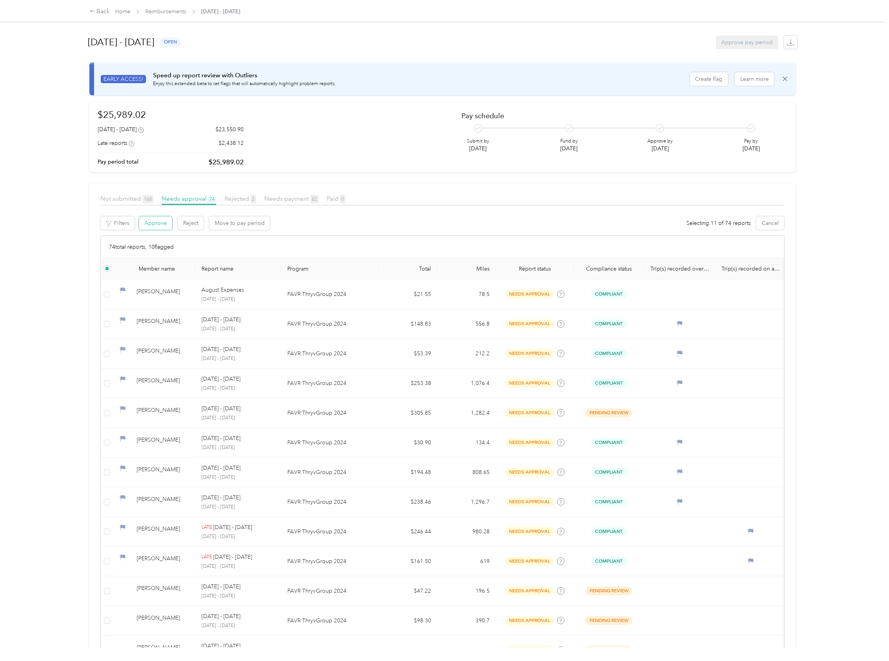
click at [167, 226] on button "Approve" at bounding box center [155, 223] width 33 height 14
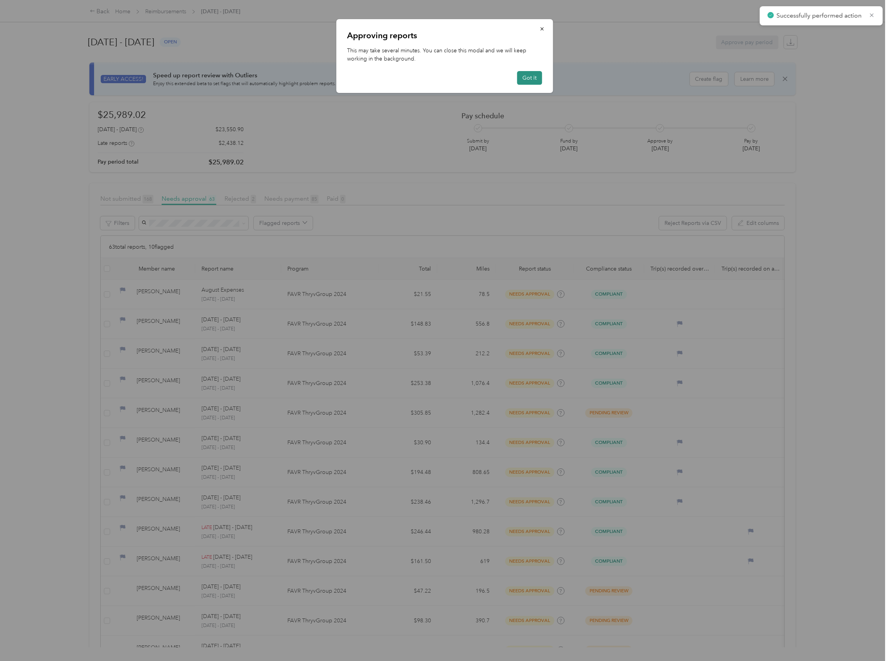
click at [533, 77] on button "Got it" at bounding box center [529, 78] width 25 height 14
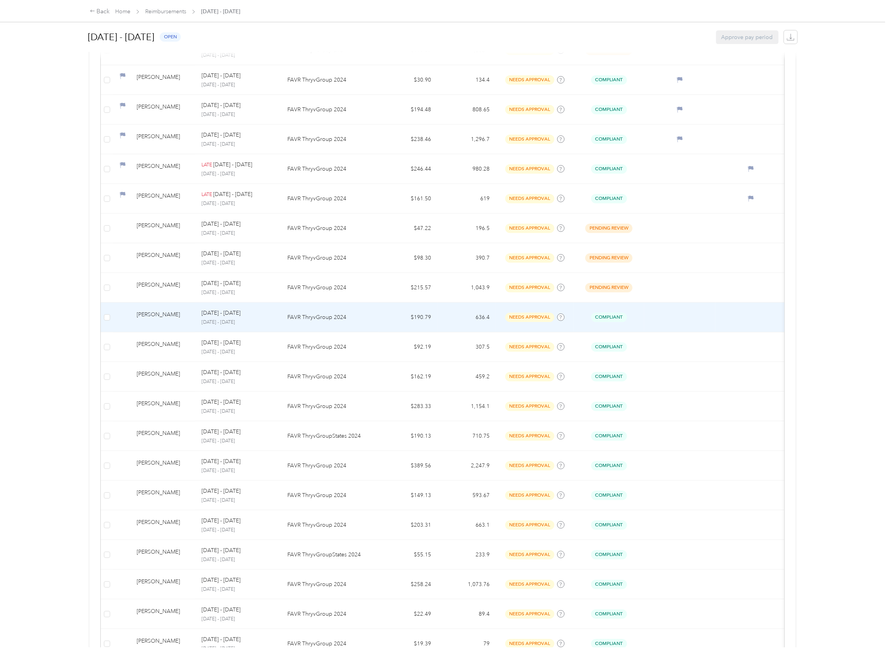
scroll to position [364, 0]
click at [111, 319] on td at bounding box center [107, 316] width 12 height 30
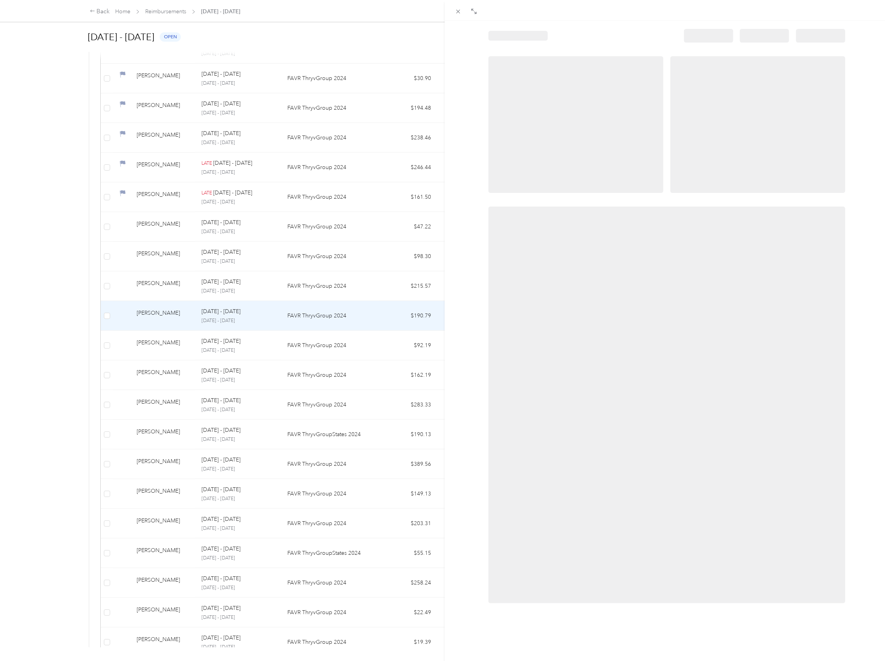
click at [105, 318] on div at bounding box center [444, 330] width 889 height 661
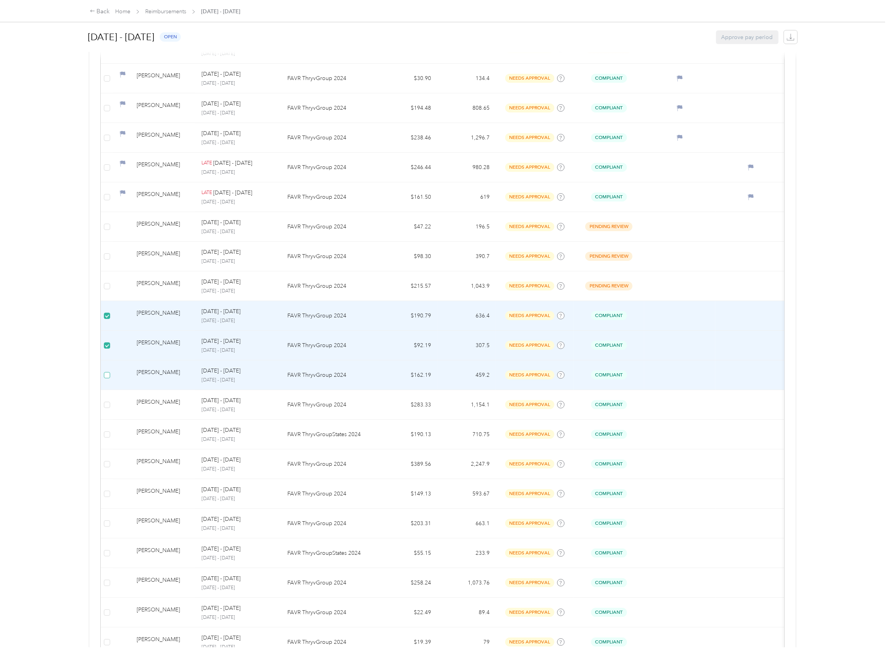
click at [107, 380] on label at bounding box center [107, 375] width 6 height 9
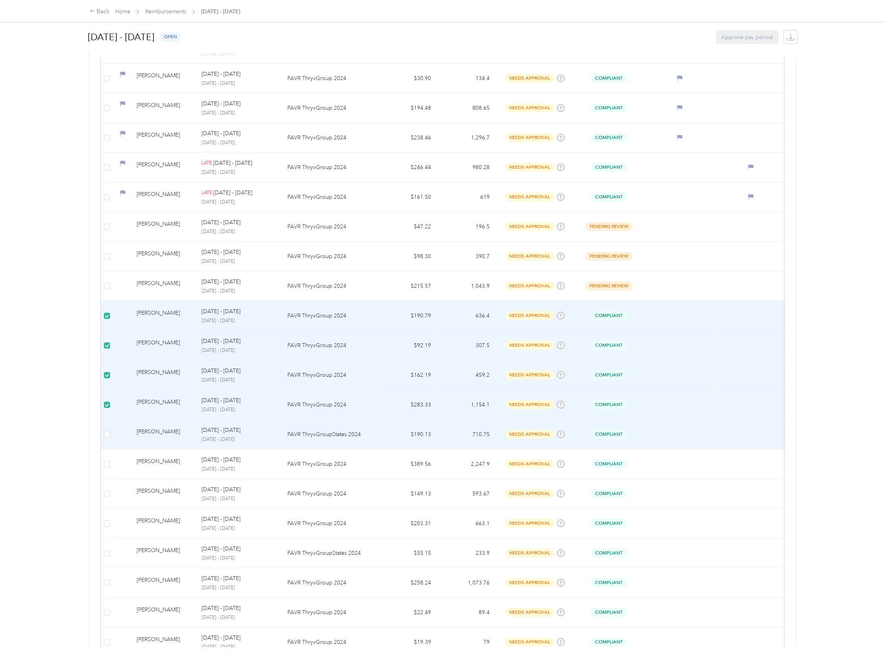
click at [107, 441] on td at bounding box center [107, 435] width 12 height 30
click at [105, 439] on label at bounding box center [107, 434] width 6 height 9
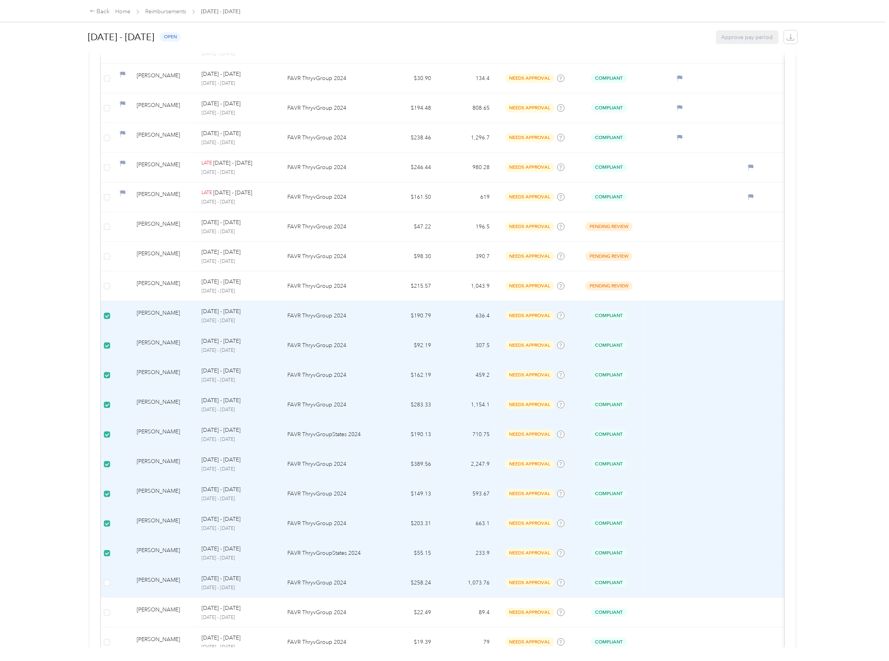
click at [109, 580] on td at bounding box center [107, 583] width 12 height 30
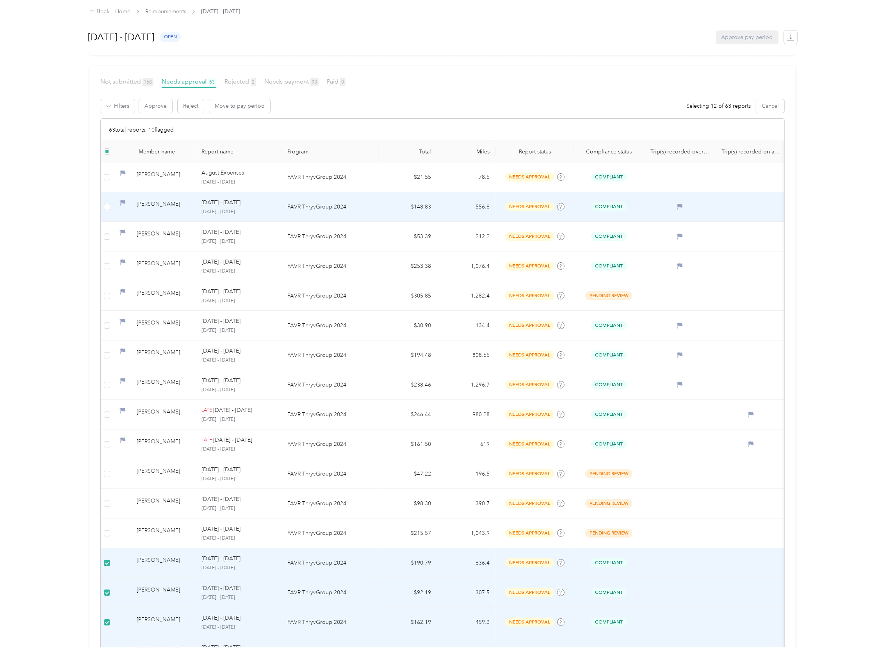
scroll to position [65, 0]
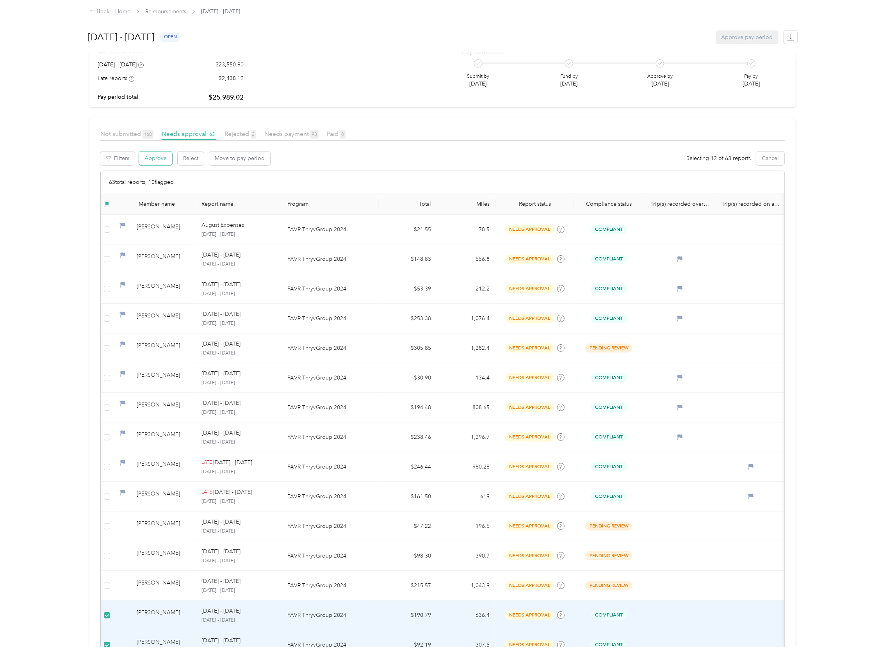
click at [158, 161] on button "Approve" at bounding box center [155, 159] width 33 height 14
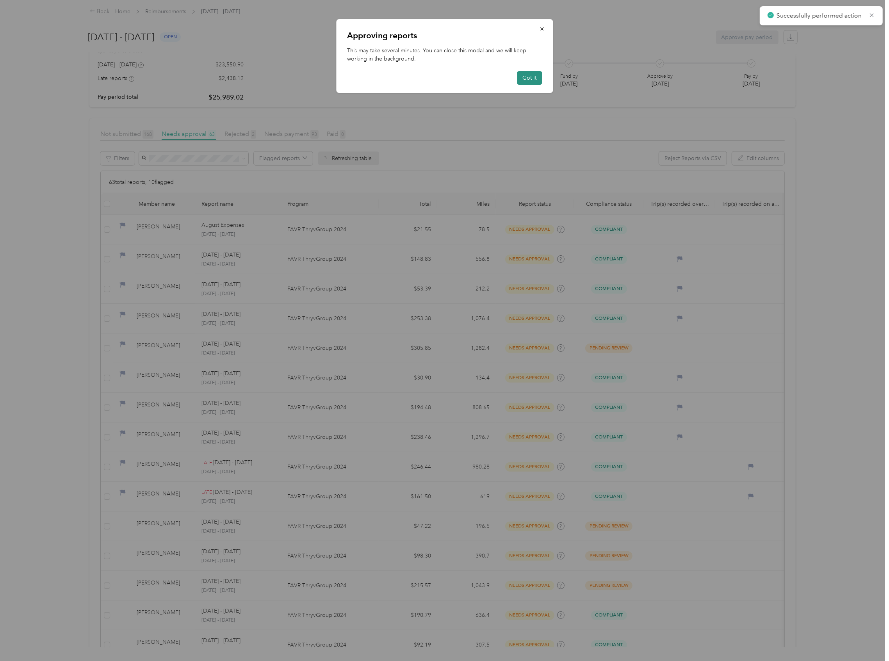
click at [524, 78] on button "Got it" at bounding box center [529, 78] width 25 height 14
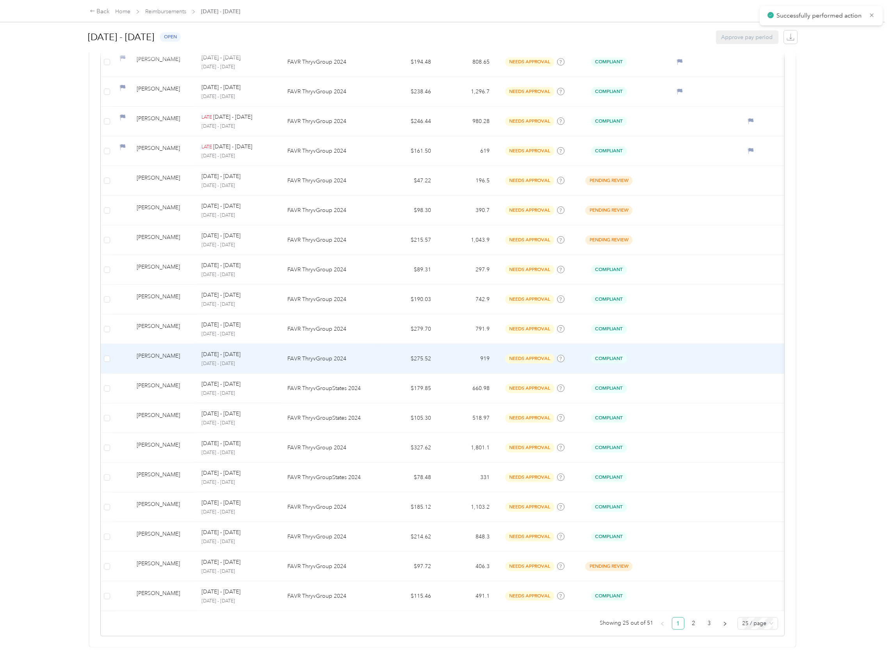
scroll to position [430, 0]
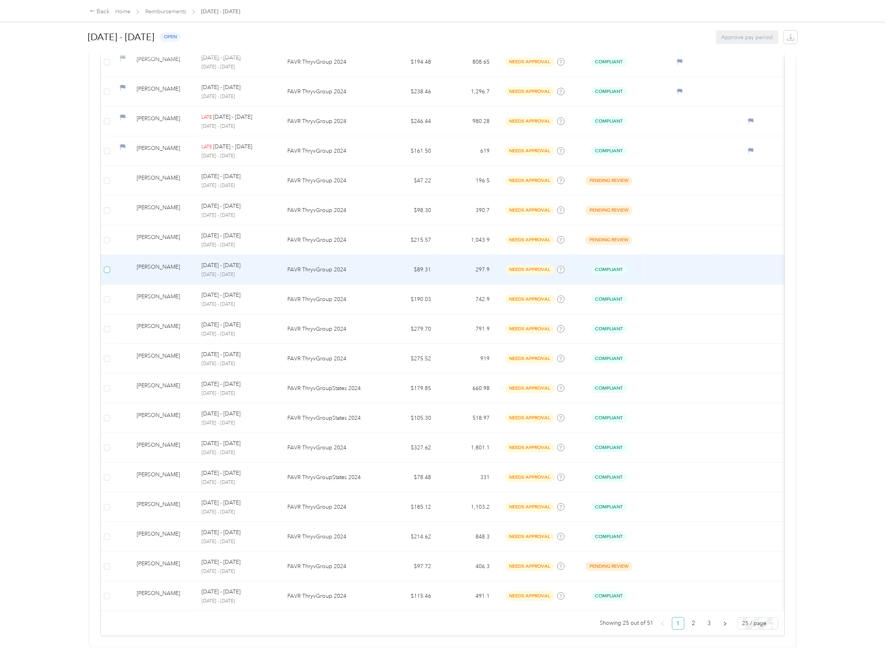
click at [109, 266] on label at bounding box center [107, 270] width 6 height 9
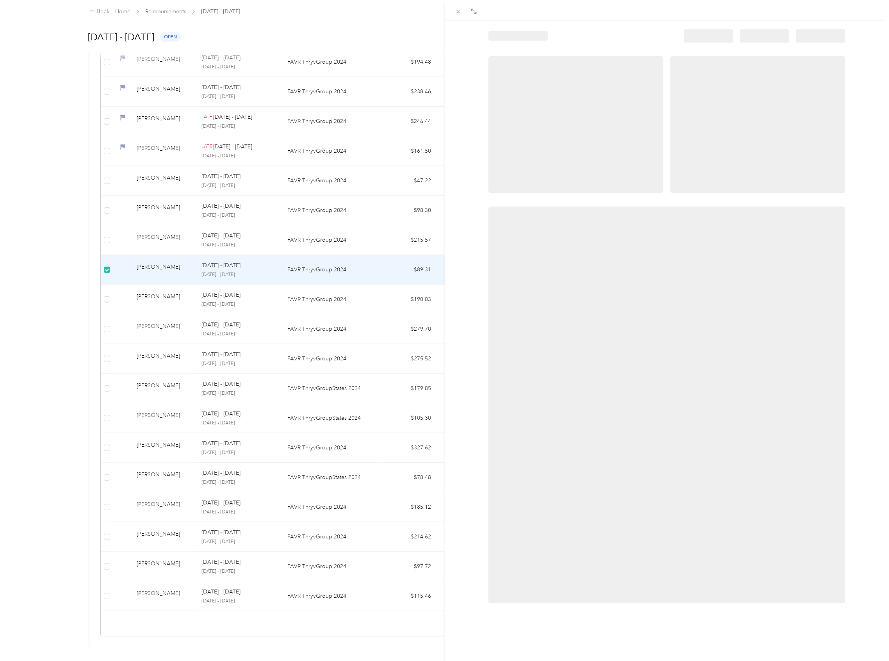
click at [108, 281] on div at bounding box center [444, 330] width 889 height 661
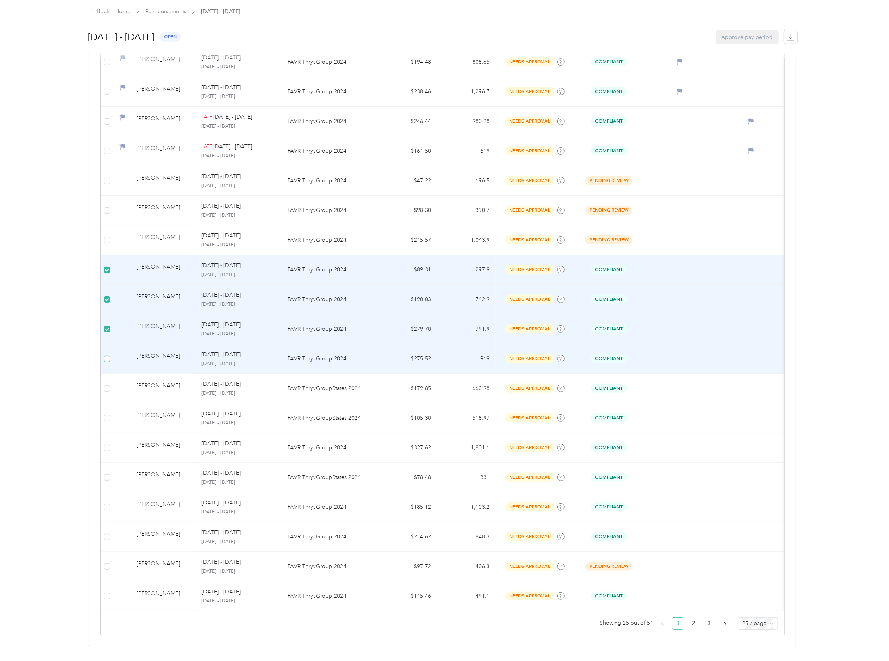
click at [108, 355] on label at bounding box center [107, 359] width 6 height 9
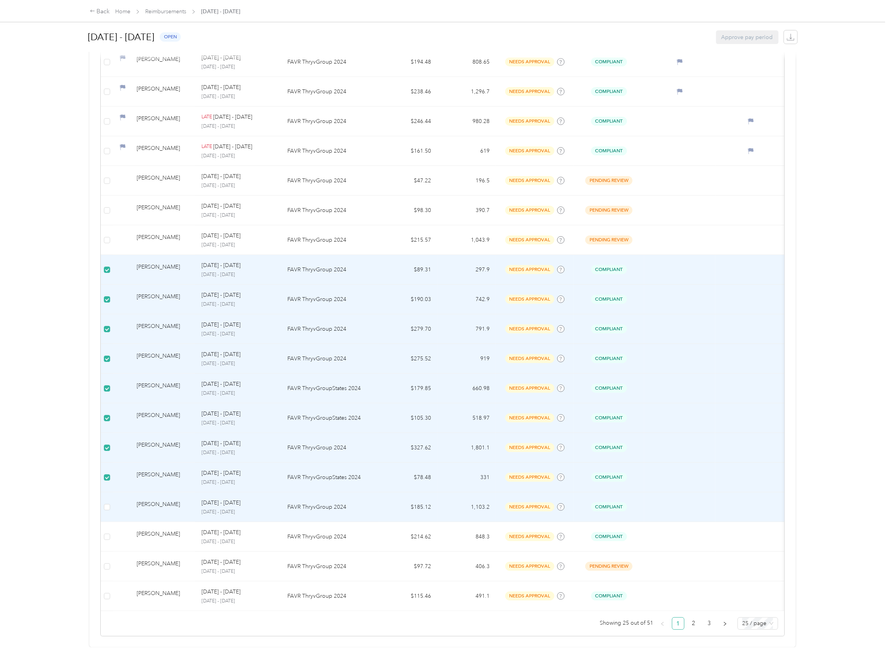
click at [113, 492] on td at bounding box center [107, 507] width 12 height 30
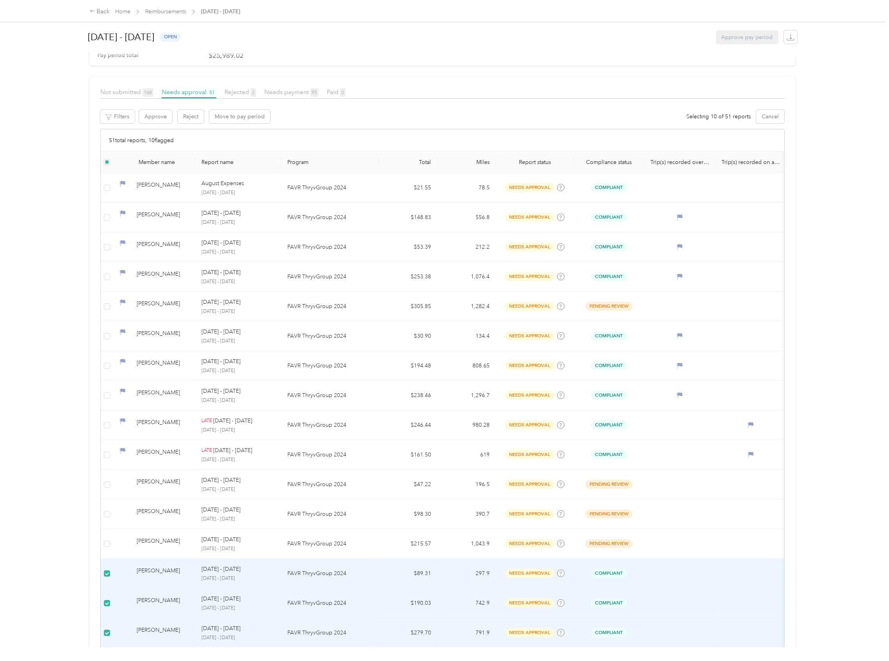
scroll to position [65, 0]
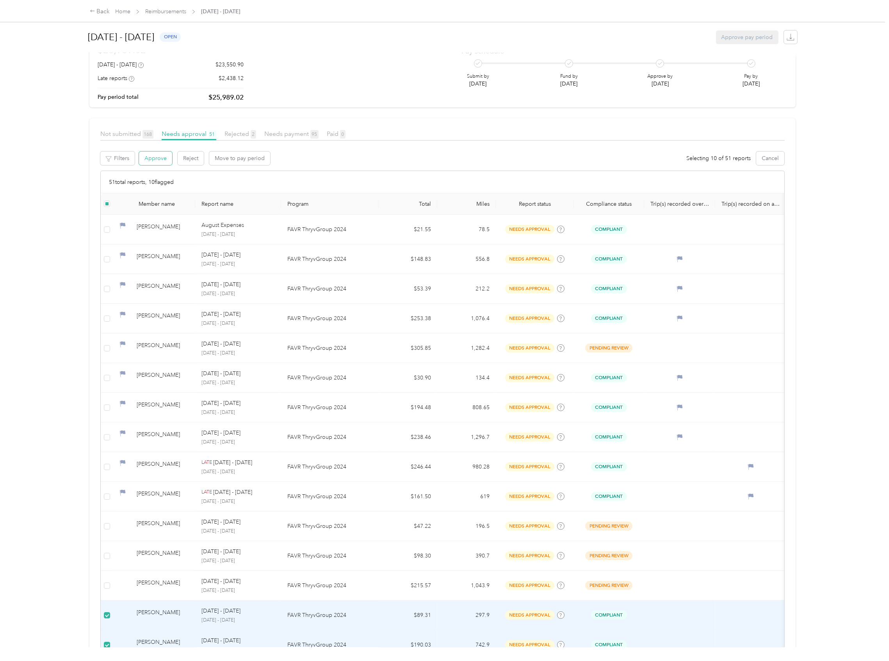
click at [148, 158] on button "Approve" at bounding box center [155, 159] width 33 height 14
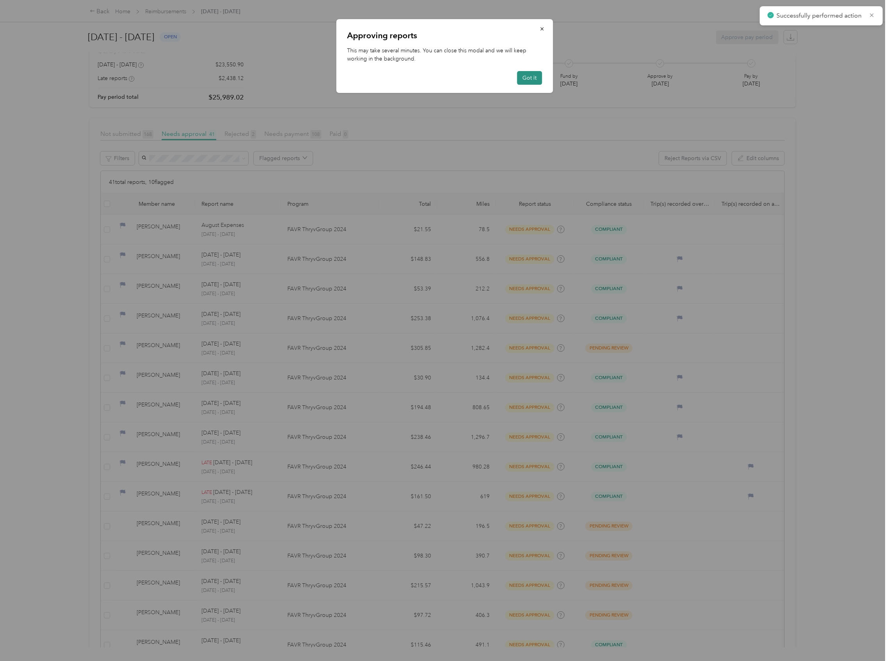
drag, startPoint x: 530, startPoint y: 81, endPoint x: 524, endPoint y: 83, distance: 6.9
click at [530, 81] on button "Got it" at bounding box center [529, 78] width 25 height 14
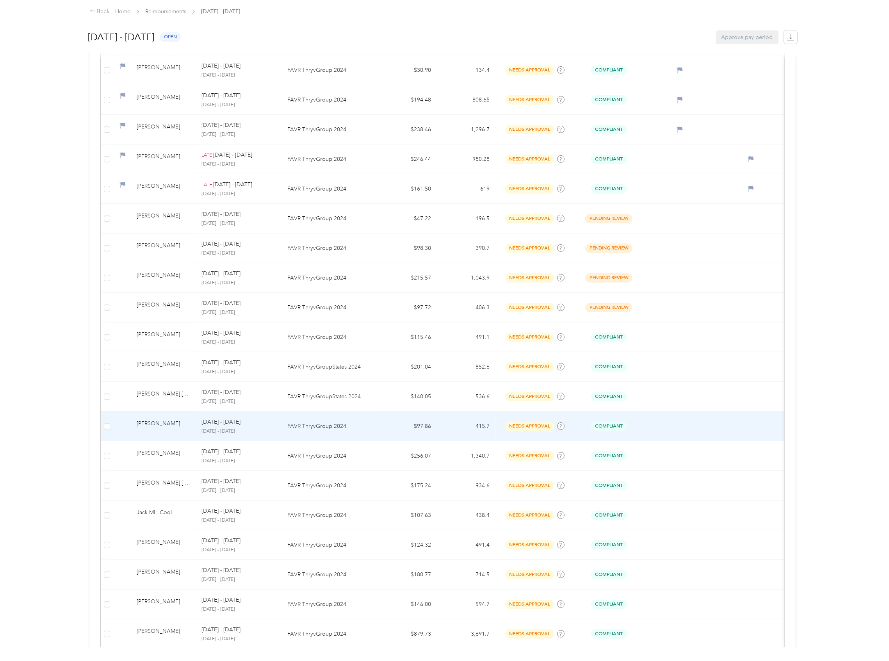
scroll to position [430, 0]
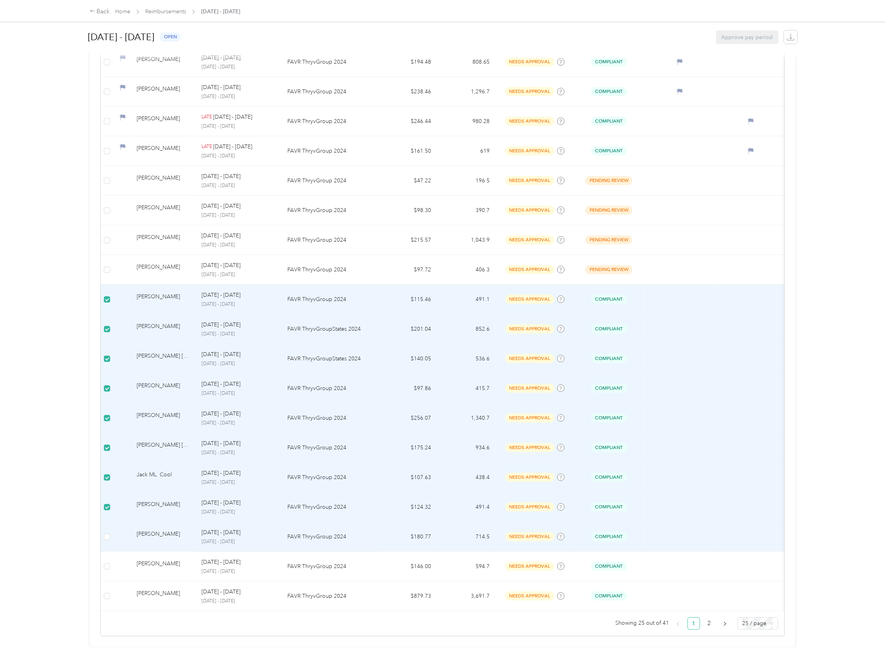
click at [111, 525] on td at bounding box center [107, 537] width 12 height 30
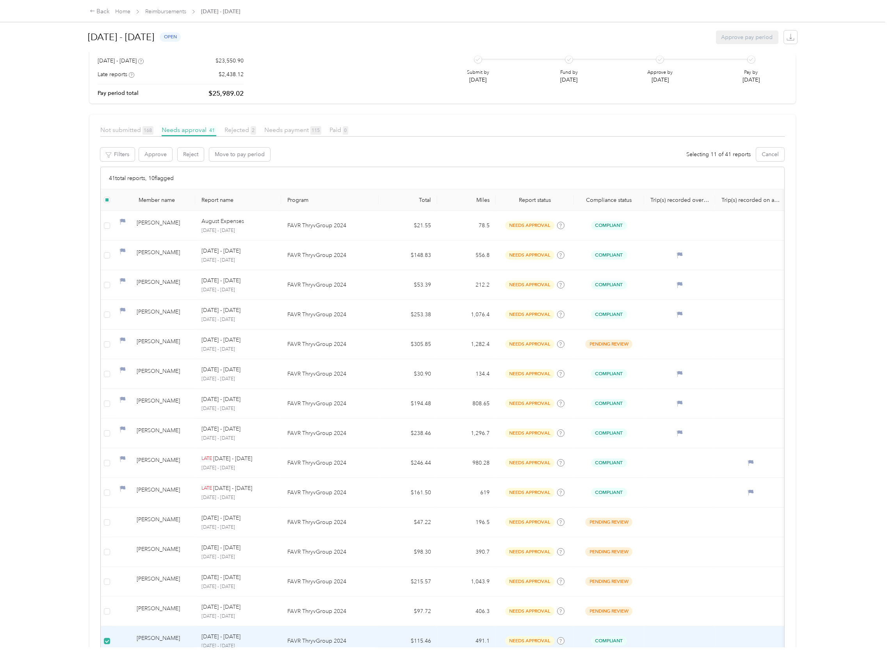
scroll to position [65, 0]
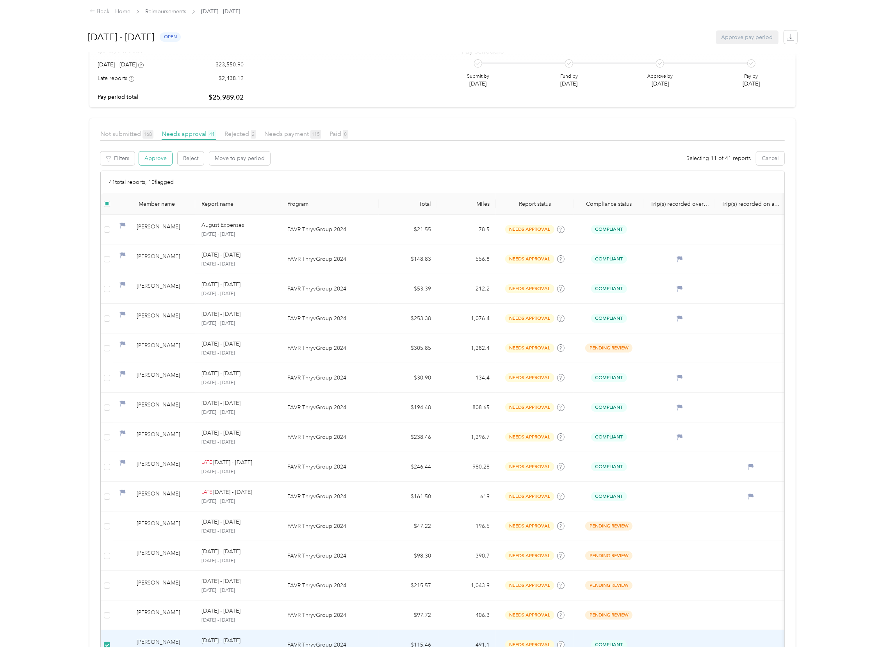
click at [155, 159] on button "Approve" at bounding box center [155, 159] width 33 height 14
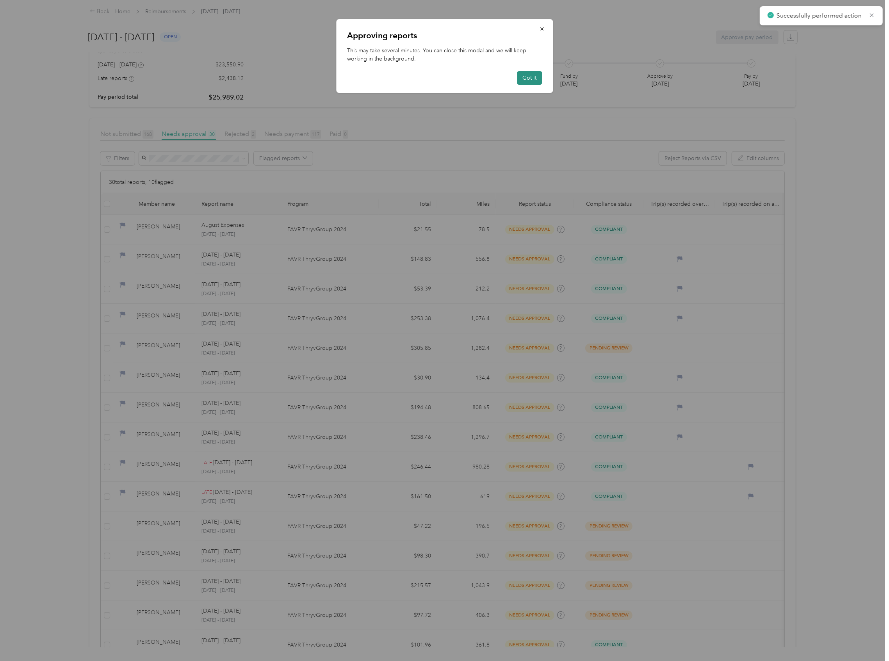
click at [531, 78] on button "Got it" at bounding box center [529, 78] width 25 height 14
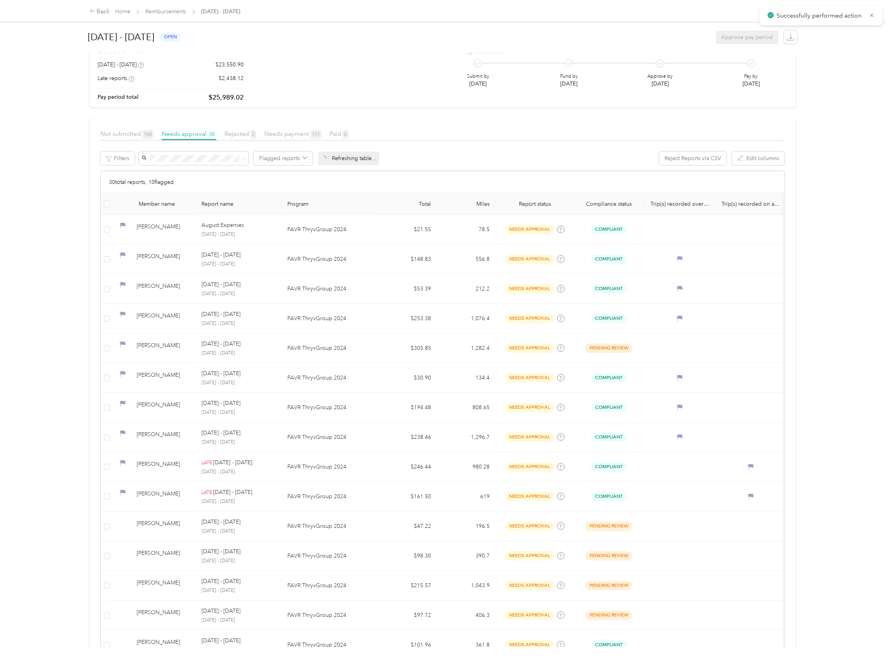
click at [531, 78] on button "Got it" at bounding box center [529, 78] width 25 height 14
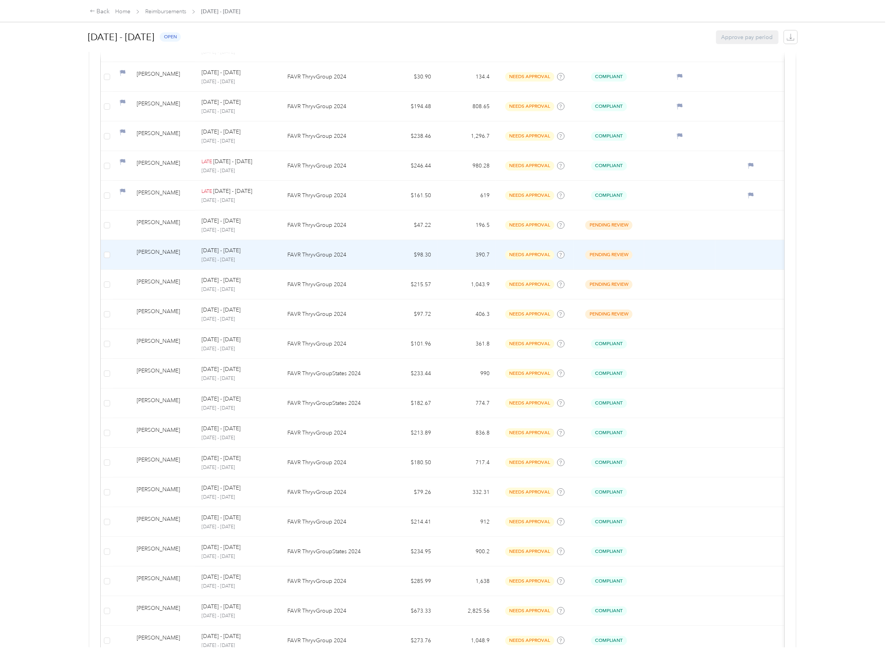
scroll to position [430, 0]
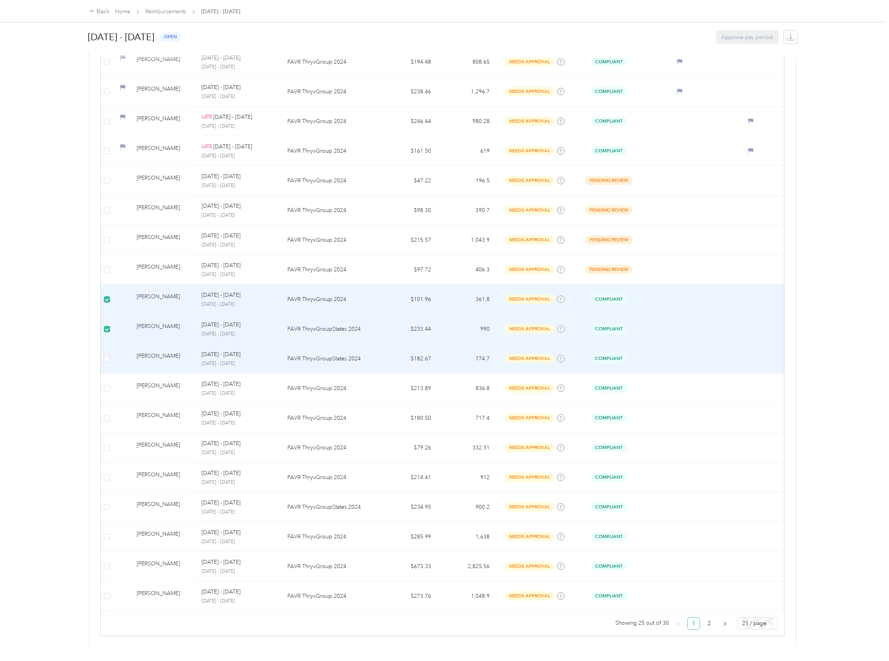
click at [103, 344] on td at bounding box center [107, 359] width 12 height 30
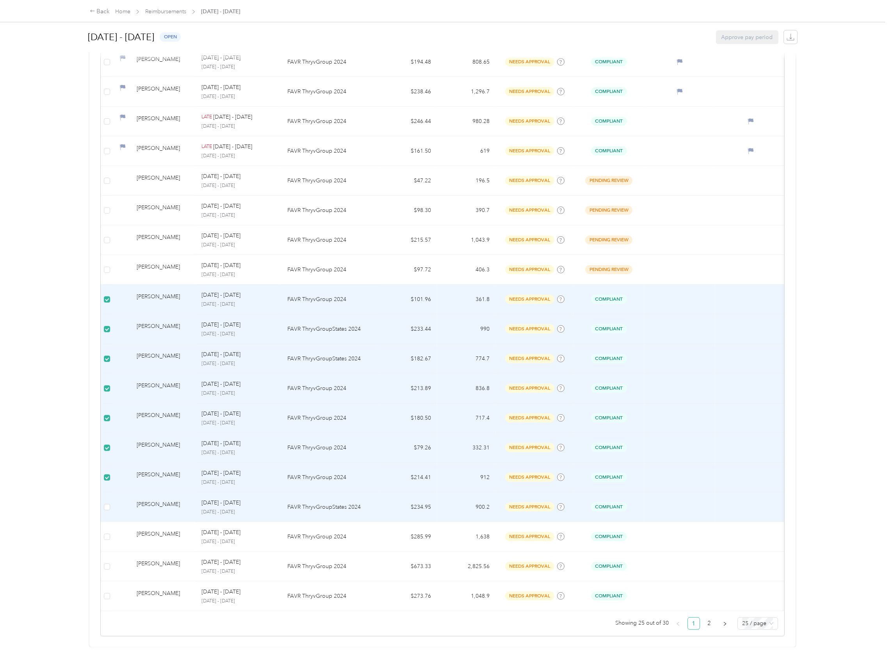
click at [110, 492] on td at bounding box center [107, 507] width 12 height 30
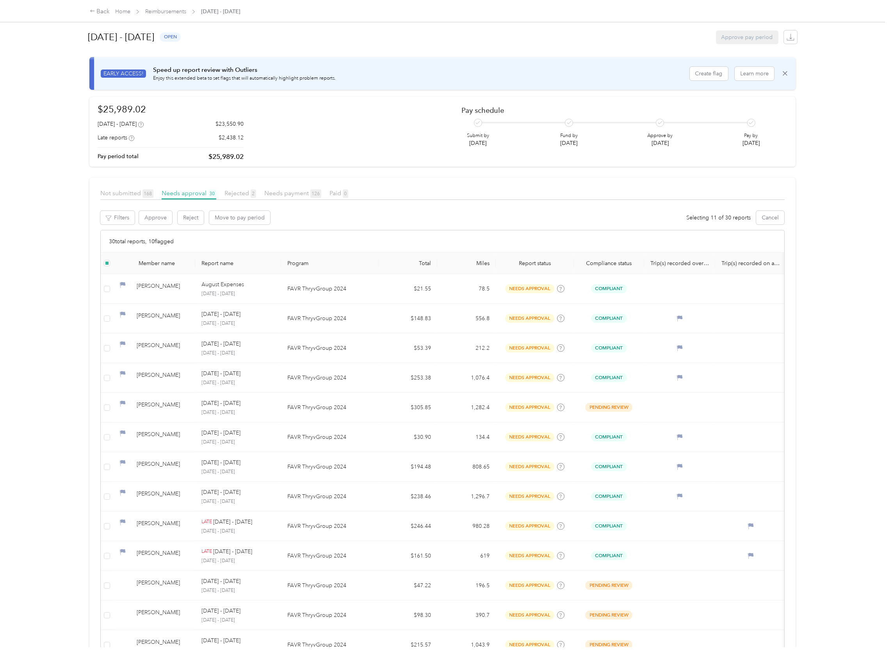
scroll to position [0, 0]
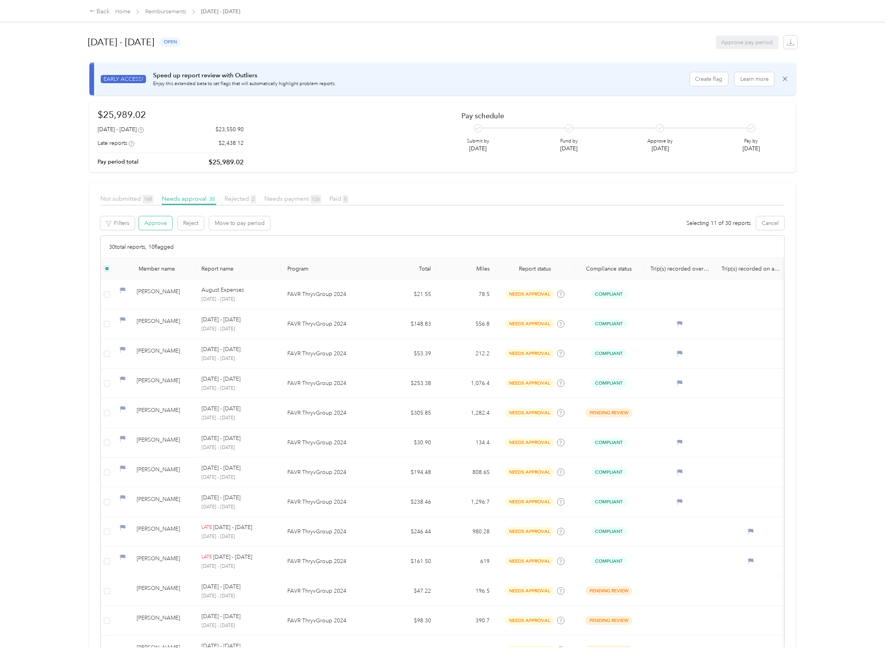
click at [153, 222] on button "Approve" at bounding box center [155, 223] width 33 height 14
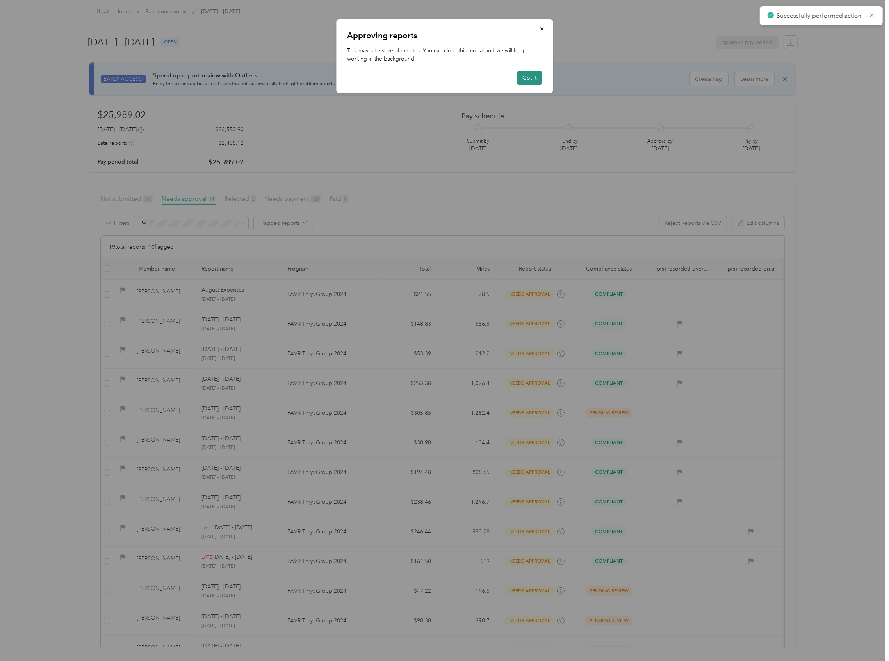
click at [530, 74] on button "Got it" at bounding box center [529, 78] width 25 height 14
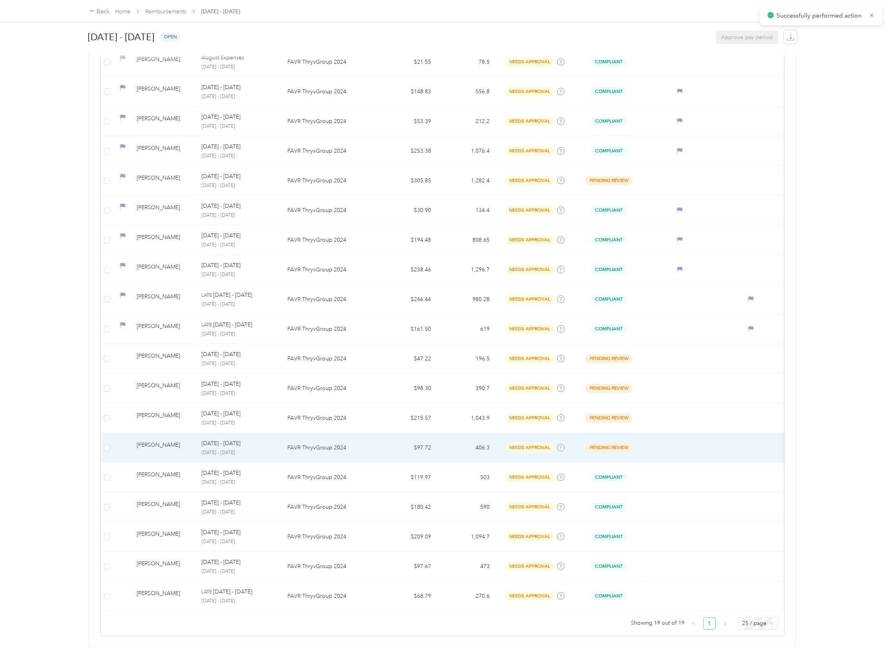
scroll to position [251, 0]
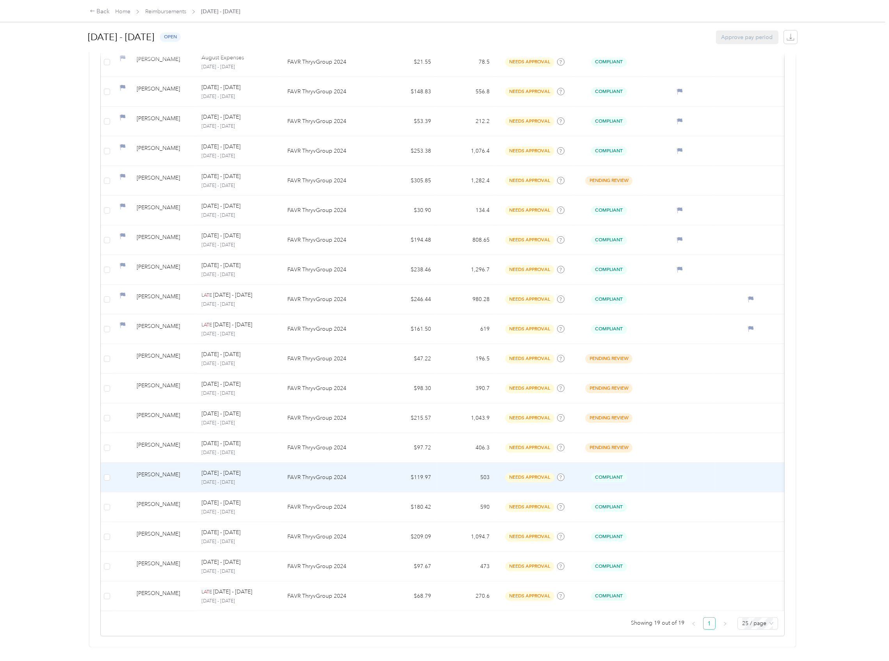
click at [107, 466] on td at bounding box center [107, 478] width 12 height 30
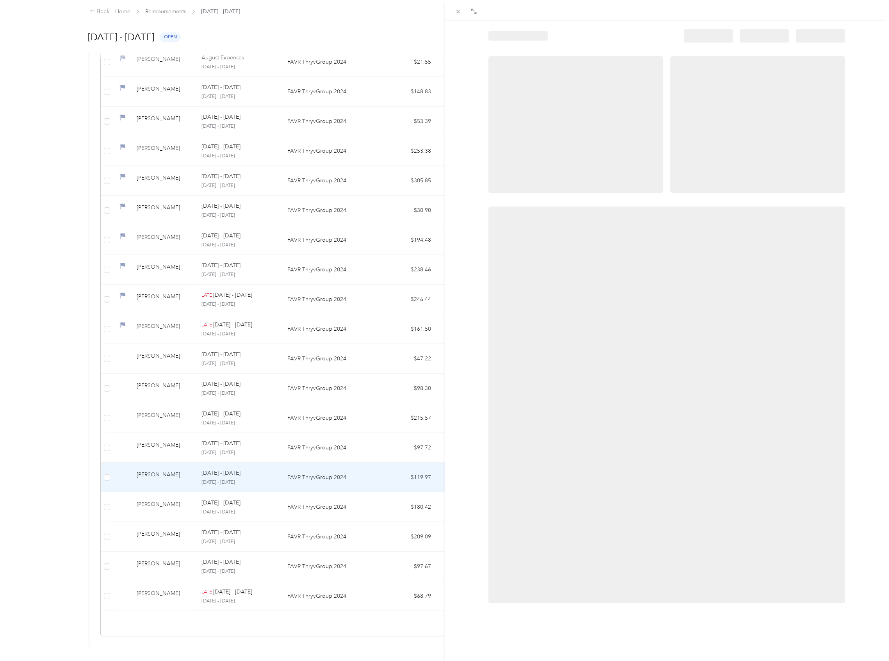
click at [105, 461] on div at bounding box center [444, 330] width 889 height 661
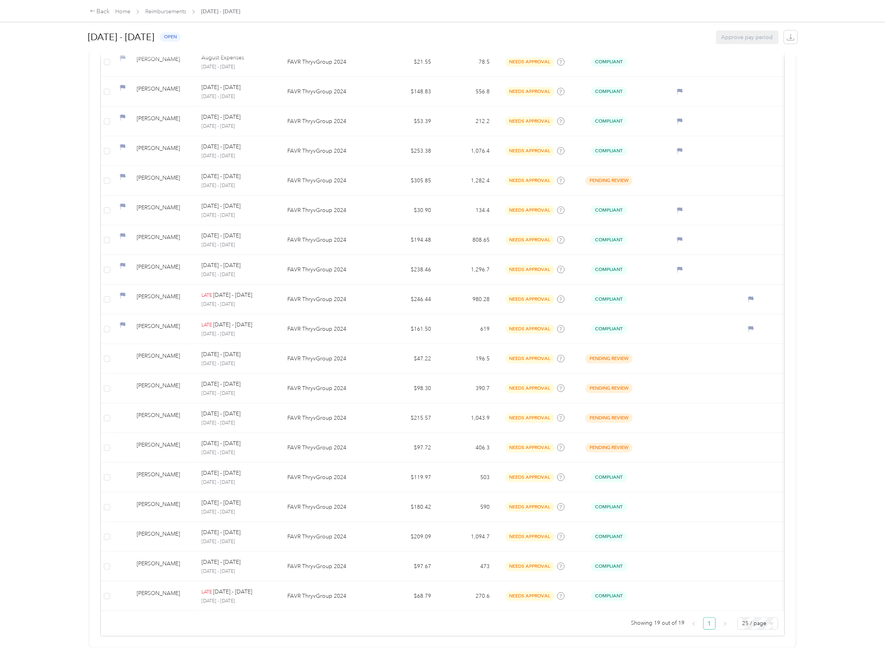
click at [105, 462] on div at bounding box center [444, 330] width 889 height 661
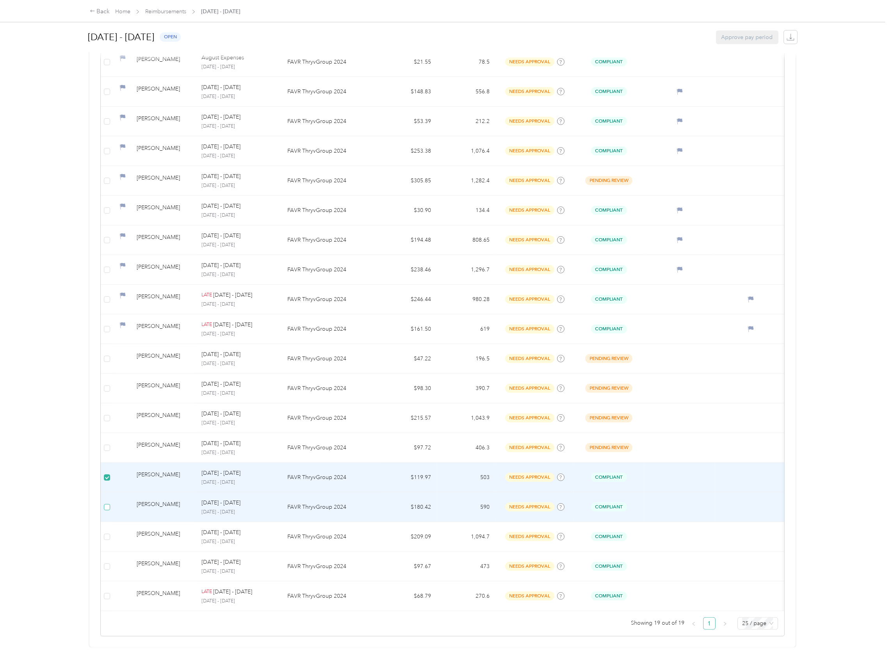
click at [107, 503] on label at bounding box center [107, 507] width 6 height 9
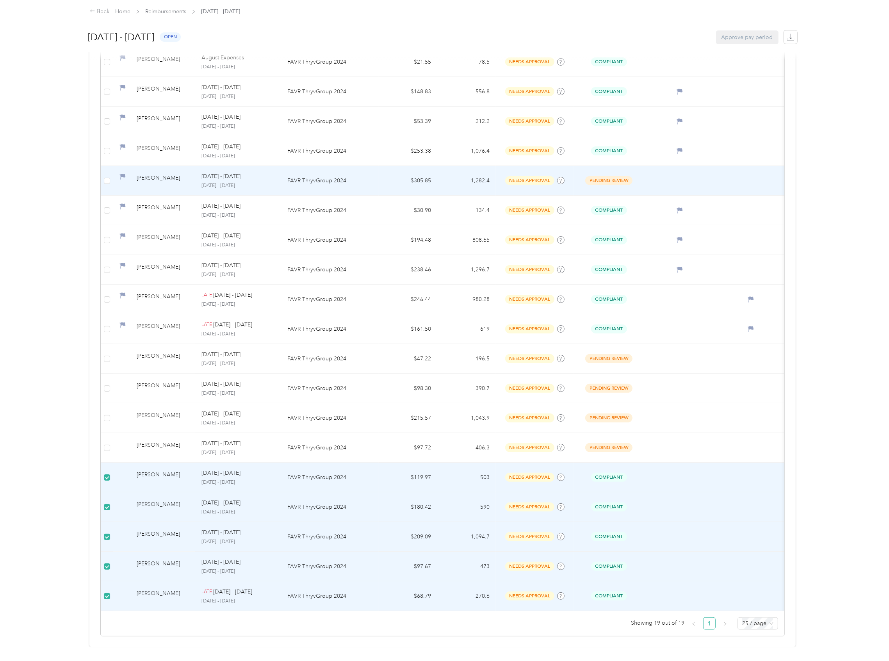
scroll to position [43, 0]
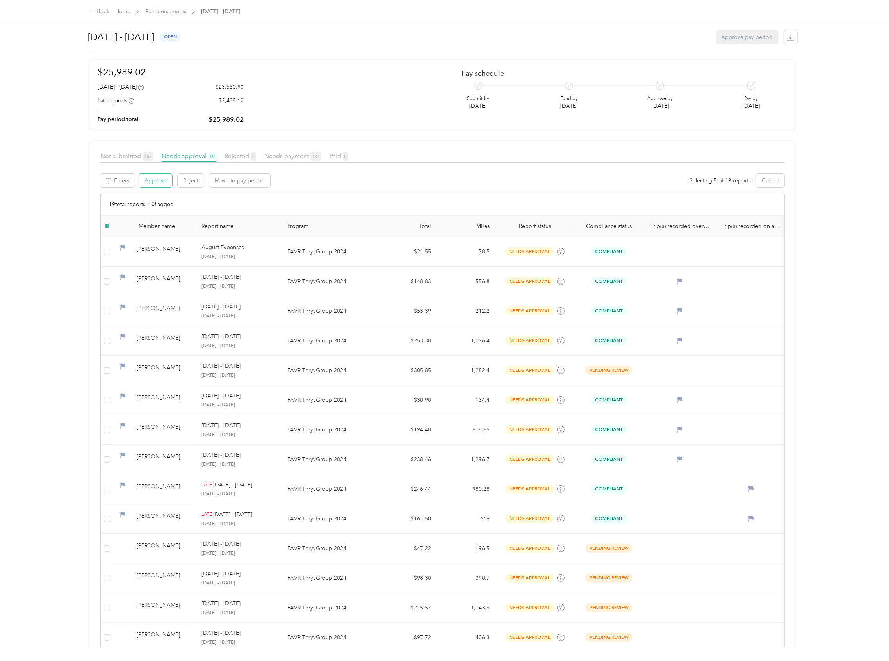
click at [150, 186] on button "Approve" at bounding box center [155, 181] width 33 height 14
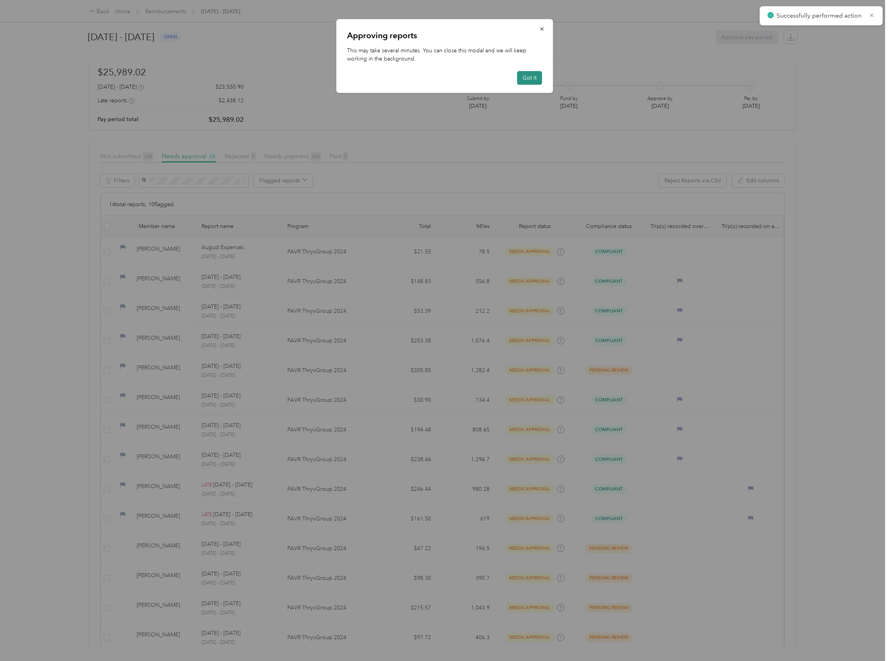
click at [527, 80] on button "Got it" at bounding box center [529, 78] width 25 height 14
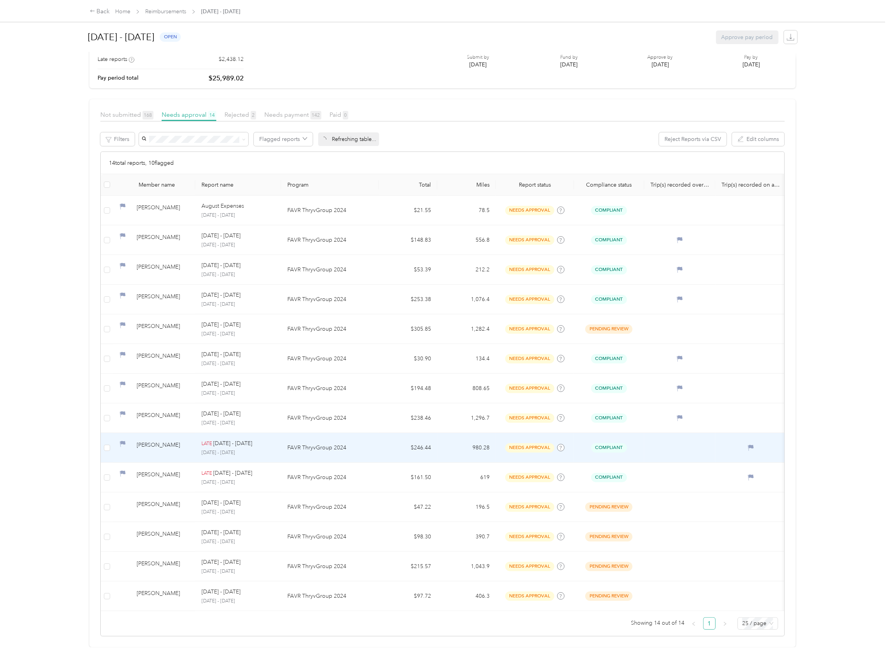
scroll to position [102, 0]
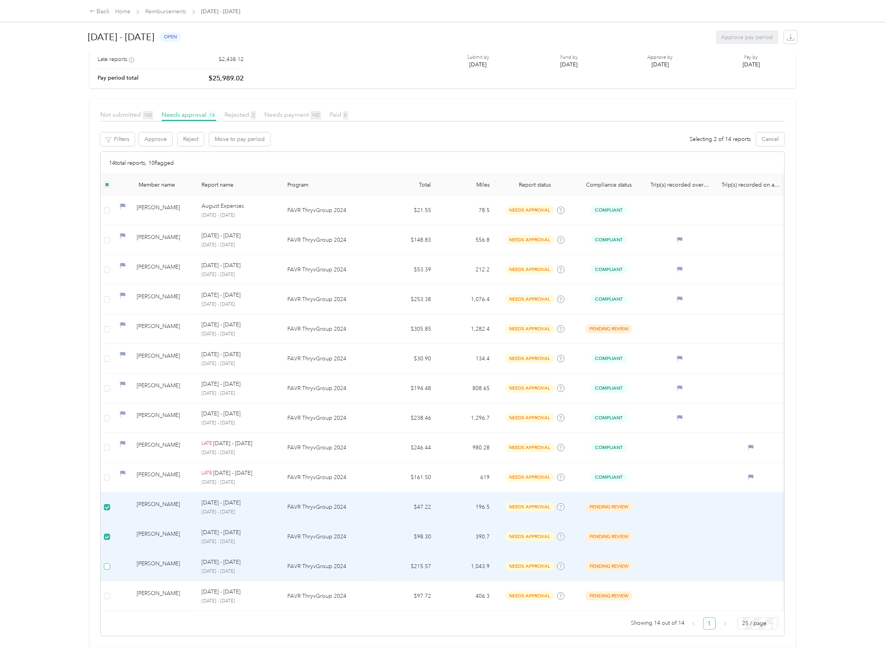
click at [109, 562] on label at bounding box center [107, 566] width 6 height 9
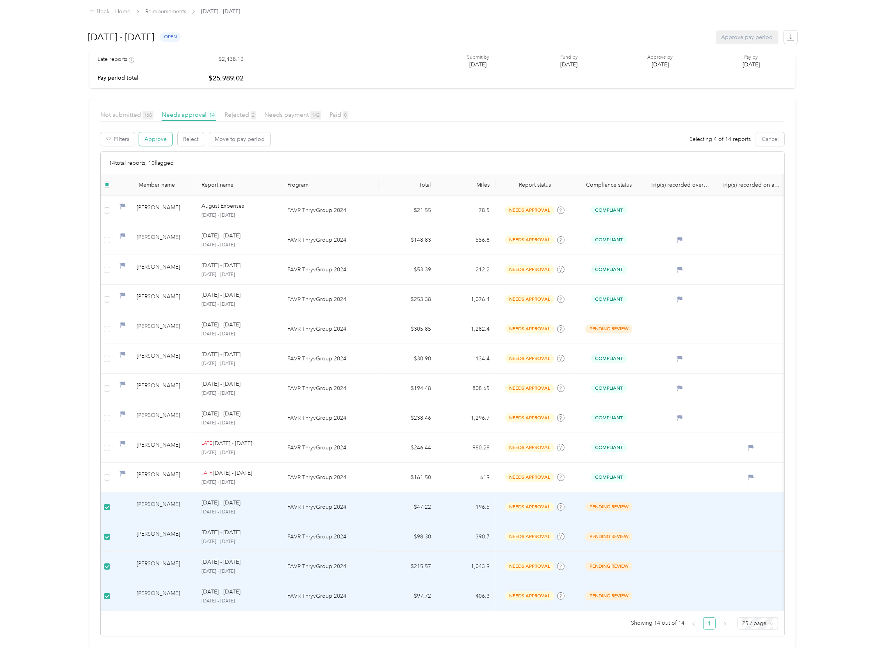
click at [153, 132] on button "Approve" at bounding box center [155, 139] width 33 height 14
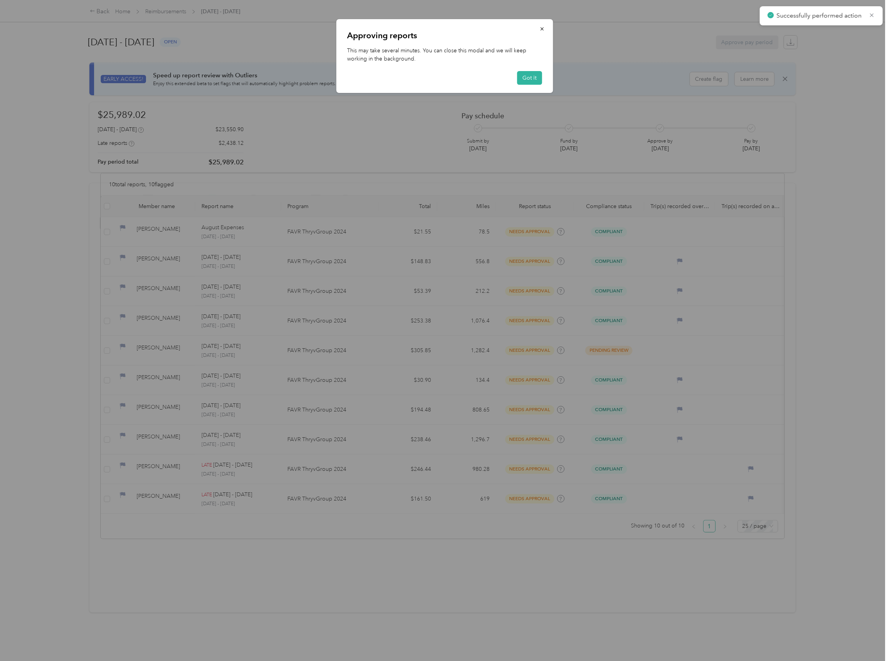
scroll to position [0, 0]
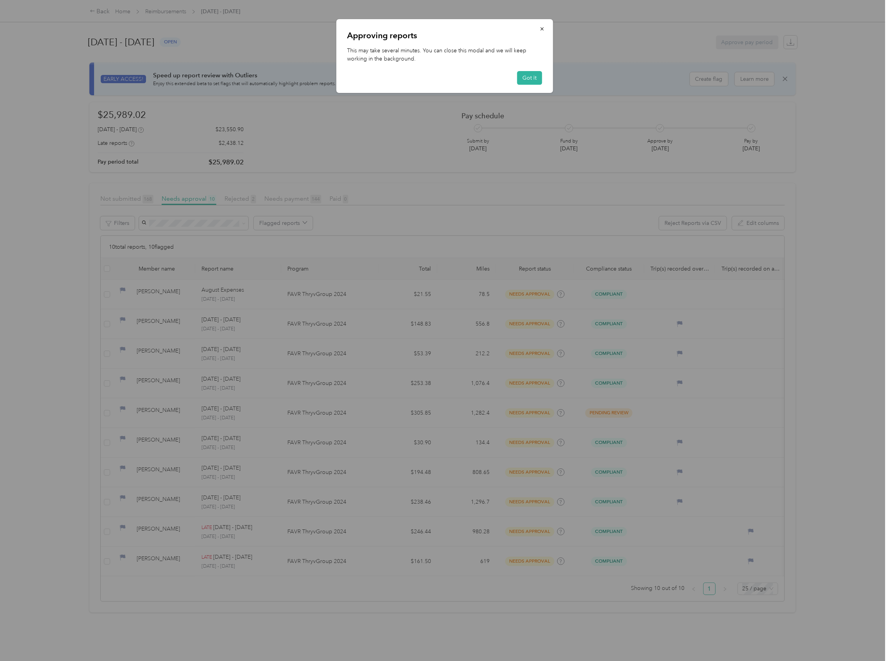
drag, startPoint x: 333, startPoint y: 579, endPoint x: 394, endPoint y: 587, distance: 61.4
click at [402, 588] on div at bounding box center [444, 330] width 889 height 661
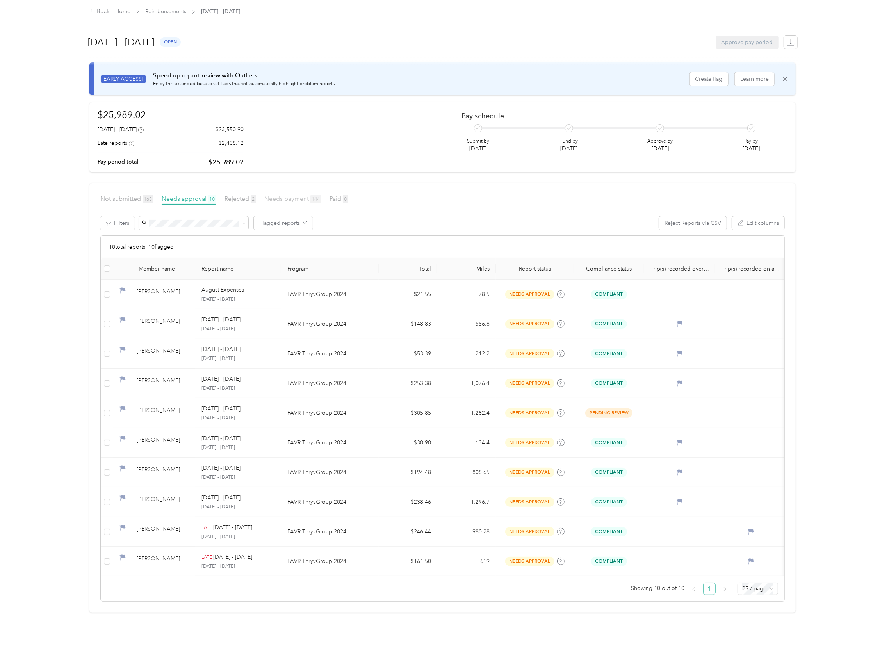
click at [283, 198] on span "Needs payment 144" at bounding box center [292, 198] width 57 height 7
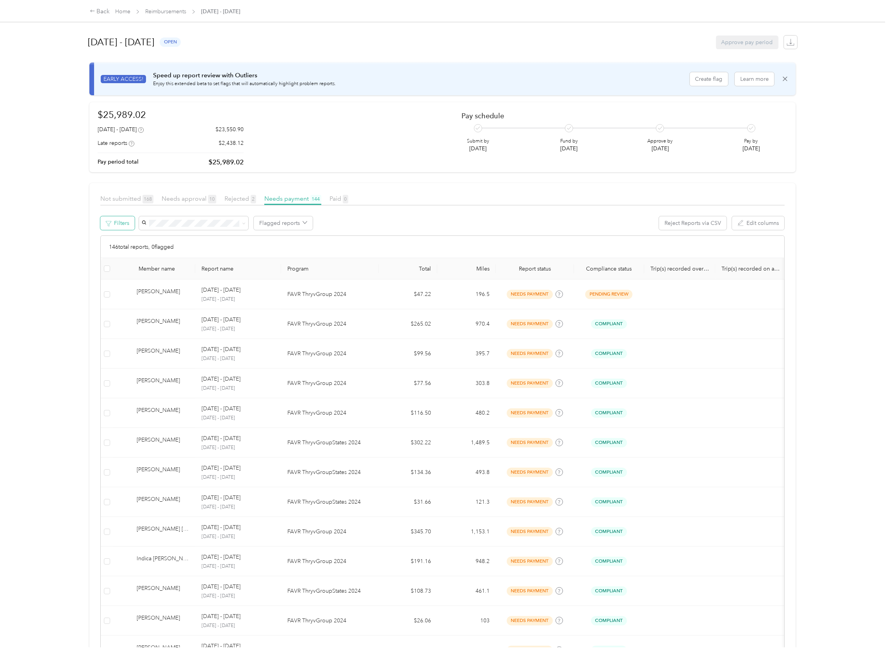
click at [125, 227] on button "Filters" at bounding box center [117, 223] width 34 height 14
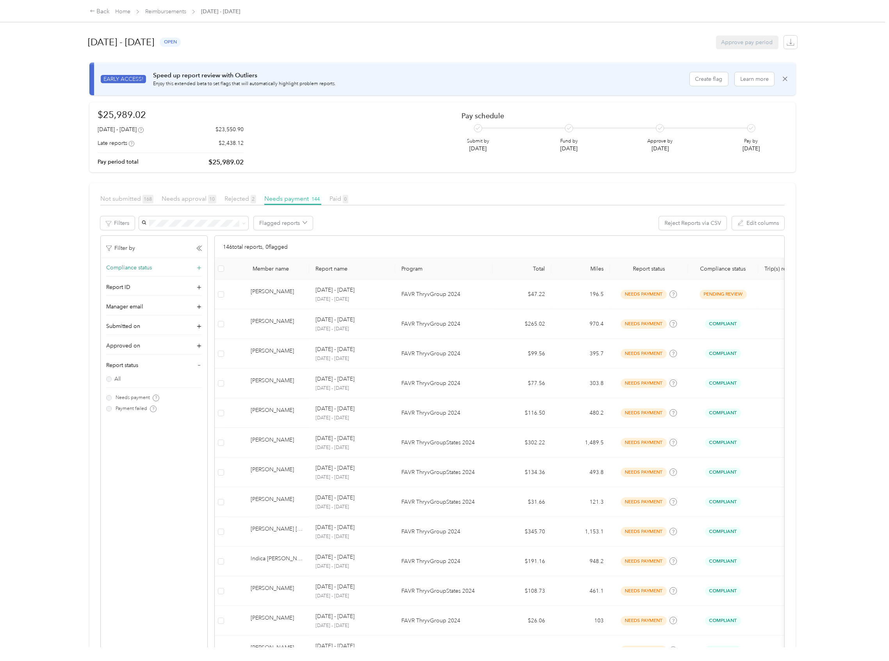
click at [136, 266] on span "Compliance status" at bounding box center [129, 268] width 46 height 8
click at [194, 279] on span at bounding box center [195, 283] width 6 height 8
click at [194, 283] on span at bounding box center [195, 283] width 6 height 8
click at [196, 285] on span at bounding box center [196, 283] width 4 height 7
click at [196, 286] on span at bounding box center [195, 283] width 6 height 8
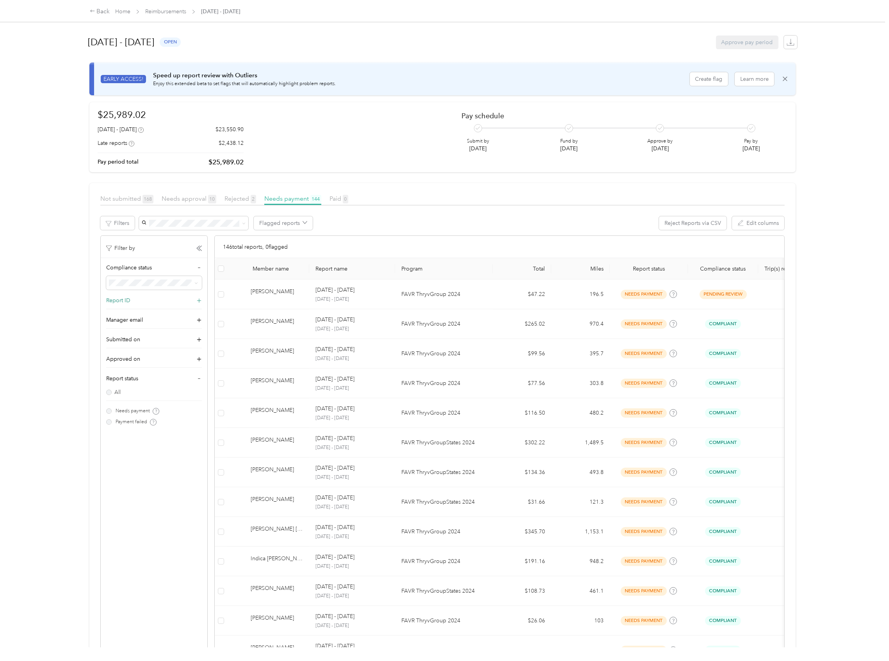
click at [117, 303] on span "Report ID" at bounding box center [118, 300] width 24 height 8
click at [114, 334] on span "Manager email" at bounding box center [124, 333] width 37 height 8
click at [118, 371] on div "Submitted on" at bounding box center [154, 368] width 96 height 12
click at [121, 399] on span "Approved on" at bounding box center [123, 399] width 34 height 8
click at [127, 432] on span "Report status" at bounding box center [122, 432] width 32 height 8
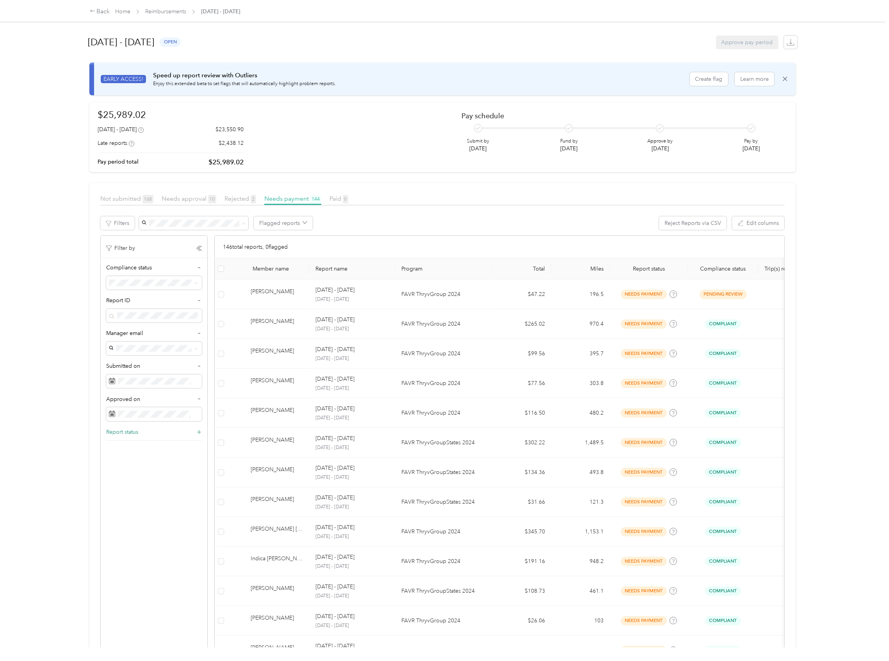
click at [120, 428] on span "Report status" at bounding box center [122, 432] width 32 height 8
click at [128, 328] on ol "All Compliant Non-Compliant Pending review In review Not submitted" at bounding box center [154, 332] width 95 height 82
click at [136, 322] on span "Non-Compliant" at bounding box center [131, 322] width 38 height 7
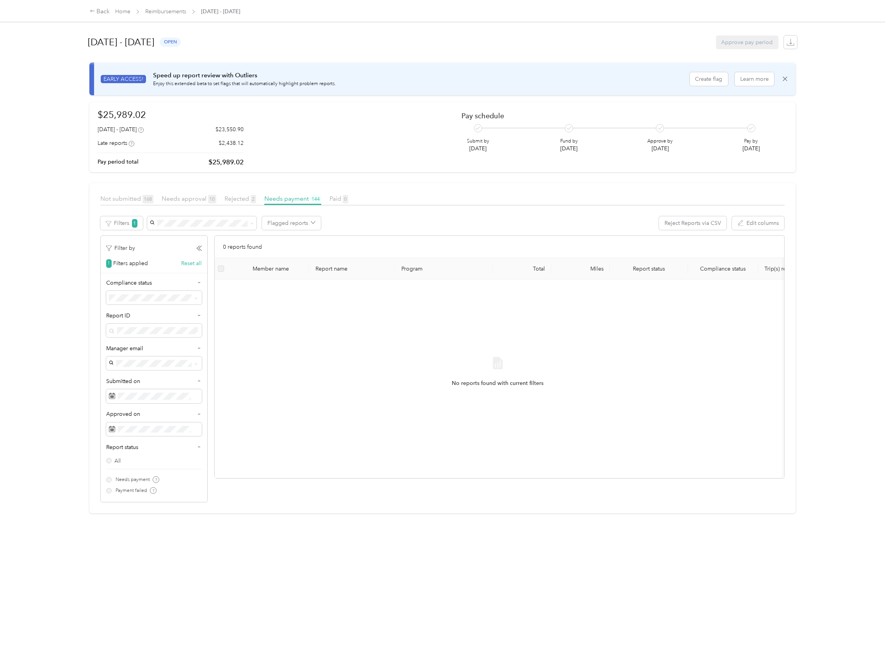
click at [139, 355] on li "Pending review" at bounding box center [154, 351] width 95 height 14
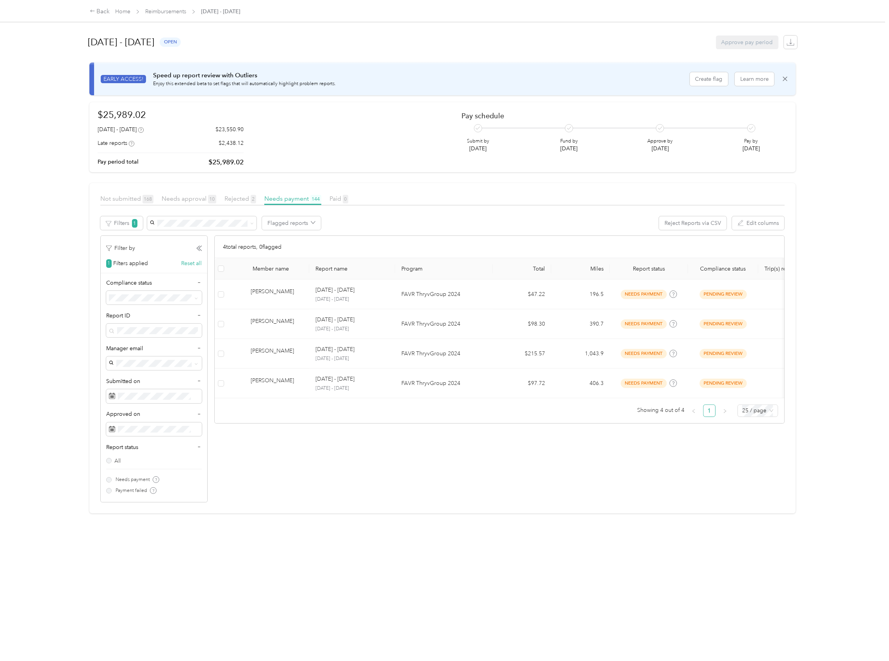
click at [147, 363] on div "In review" at bounding box center [154, 367] width 84 height 8
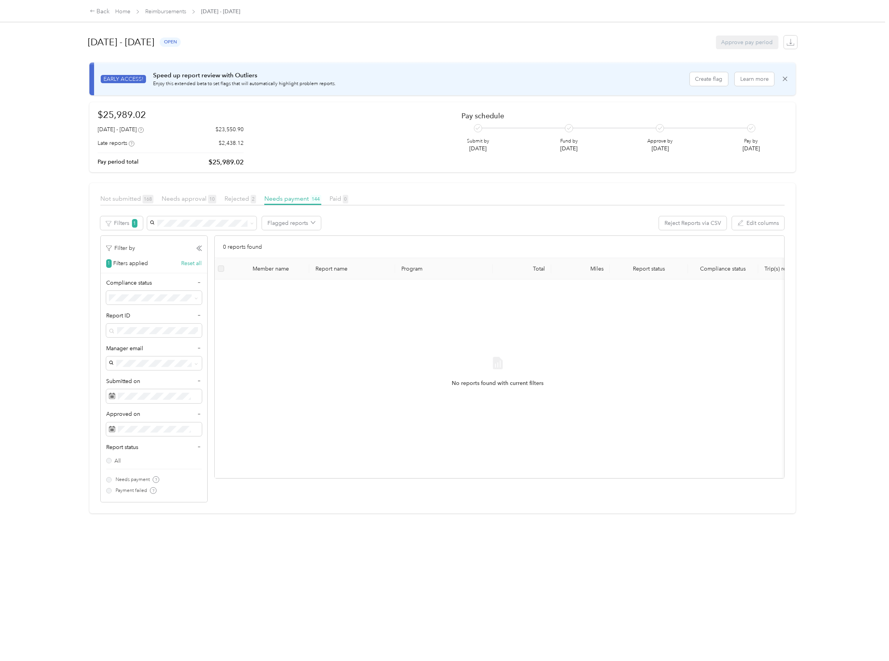
click at [139, 377] on span "Not submitted" at bounding box center [130, 377] width 36 height 7
click at [237, 199] on span "Rejected 2" at bounding box center [241, 198] width 32 height 7
click at [199, 262] on button "Reset all" at bounding box center [191, 263] width 21 height 8
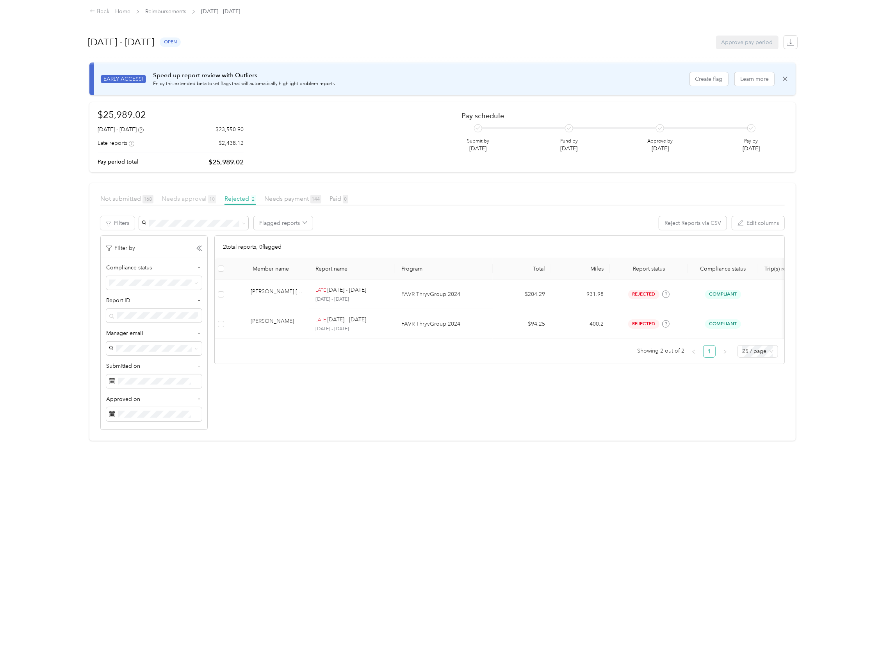
click at [184, 201] on span "Needs approval 10" at bounding box center [189, 198] width 55 height 7
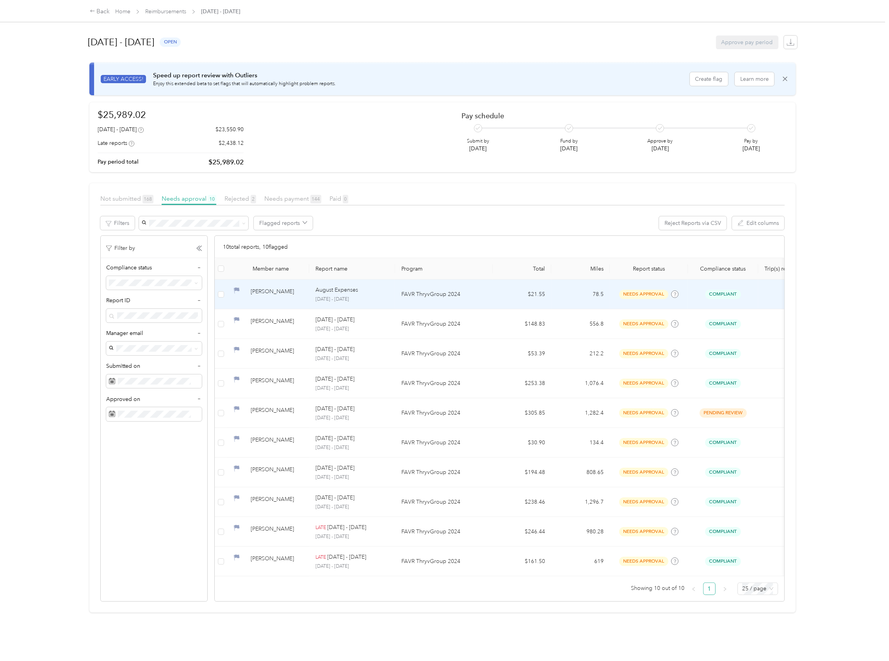
click at [358, 298] on p "[DATE] - [DATE]" at bounding box center [352, 299] width 73 height 7
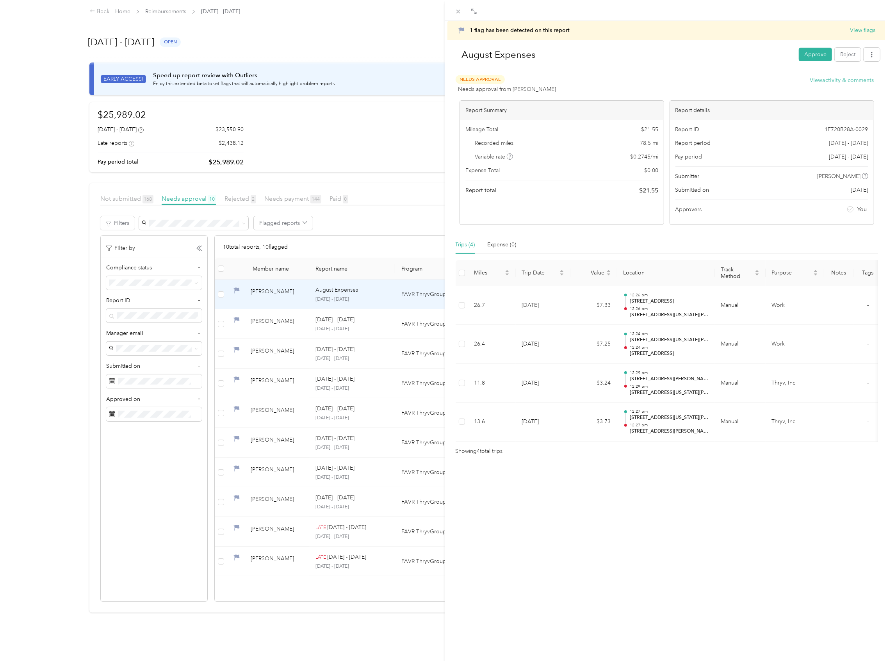
click at [826, 83] on button "View activity & comments" at bounding box center [842, 80] width 64 height 8
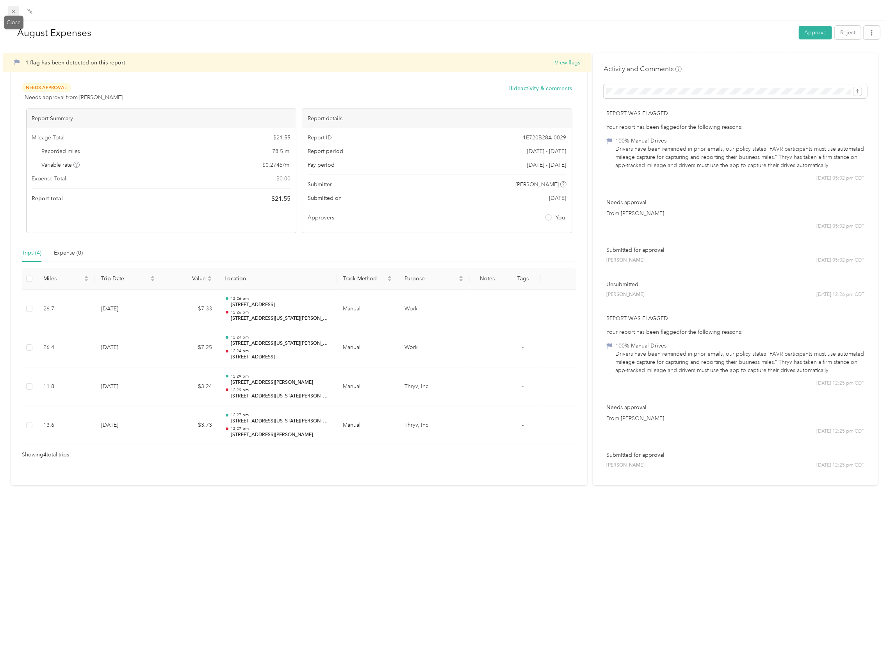
click at [14, 10] on icon at bounding box center [14, 12] width 4 height 4
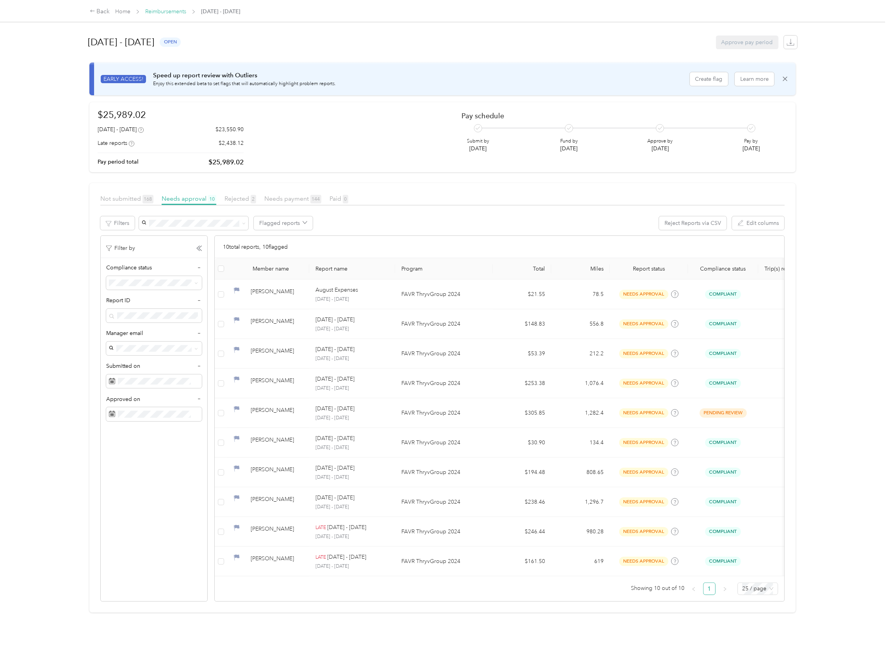
click at [169, 11] on link "Reimbursements" at bounding box center [165, 11] width 41 height 7
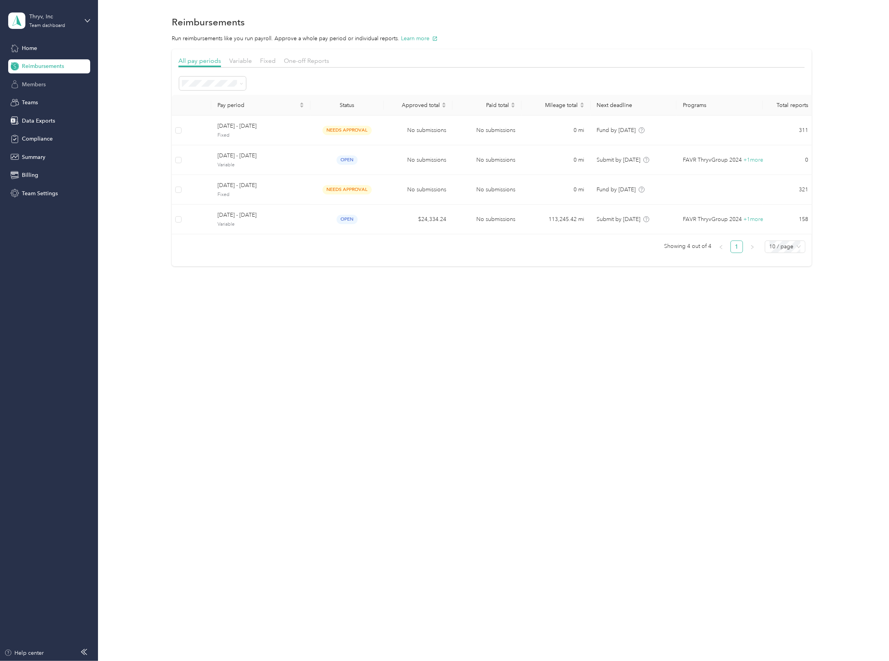
click at [30, 84] on span "Members" at bounding box center [34, 84] width 24 height 8
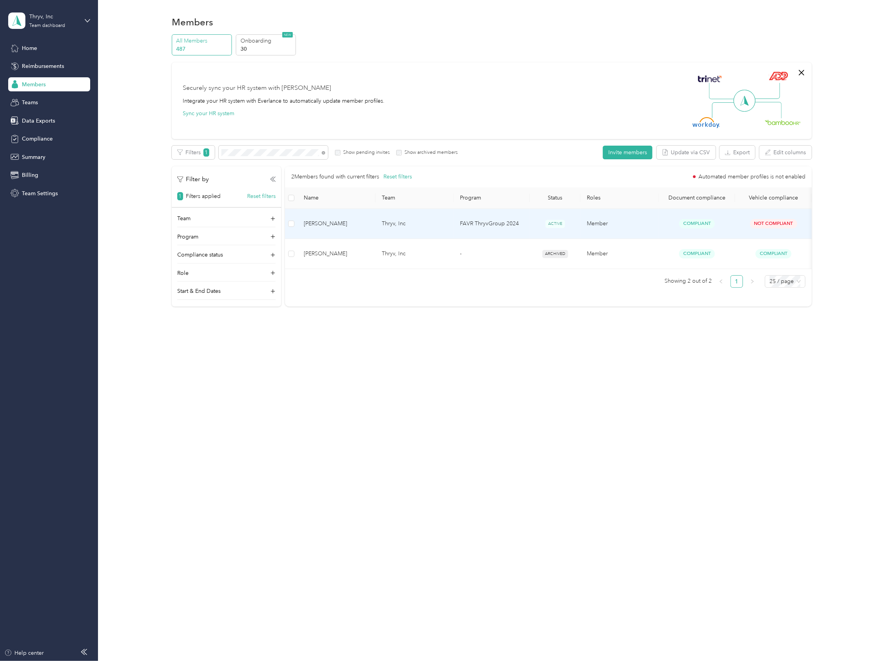
click at [466, 216] on td "FAVR ThryvGroup 2024" at bounding box center [492, 224] width 76 height 30
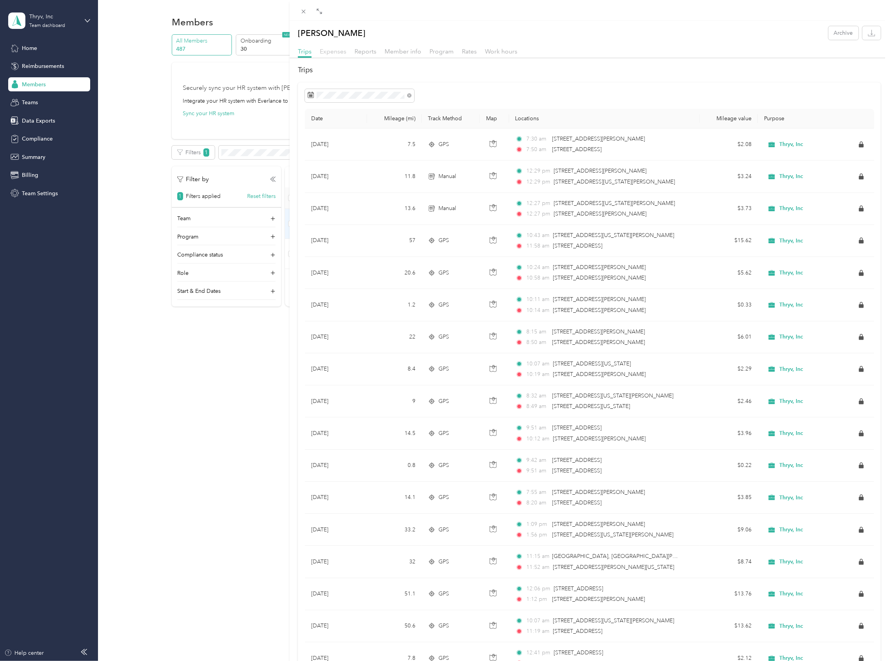
click at [325, 48] on span "Expenses" at bounding box center [333, 51] width 27 height 7
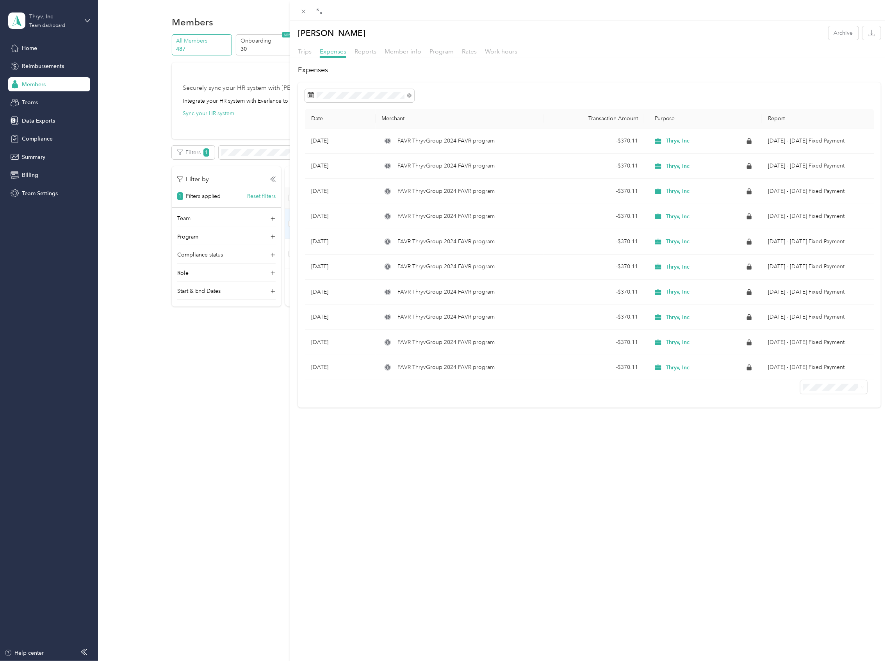
drag, startPoint x: 298, startPoint y: 53, endPoint x: 302, endPoint y: 55, distance: 5.1
click at [302, 55] on div "Trips" at bounding box center [305, 52] width 14 height 10
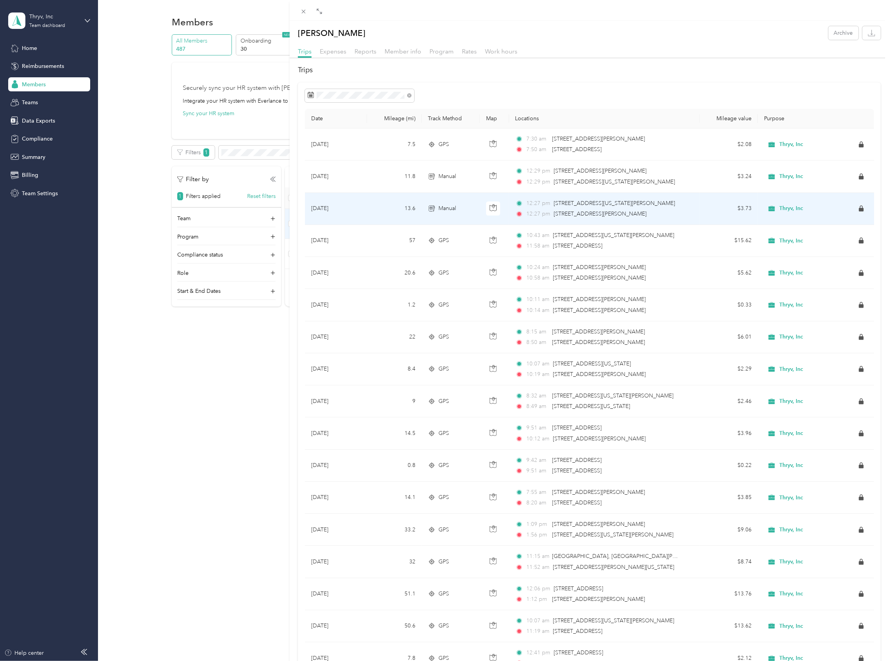
click at [326, 205] on td "[DATE]" at bounding box center [336, 209] width 62 height 32
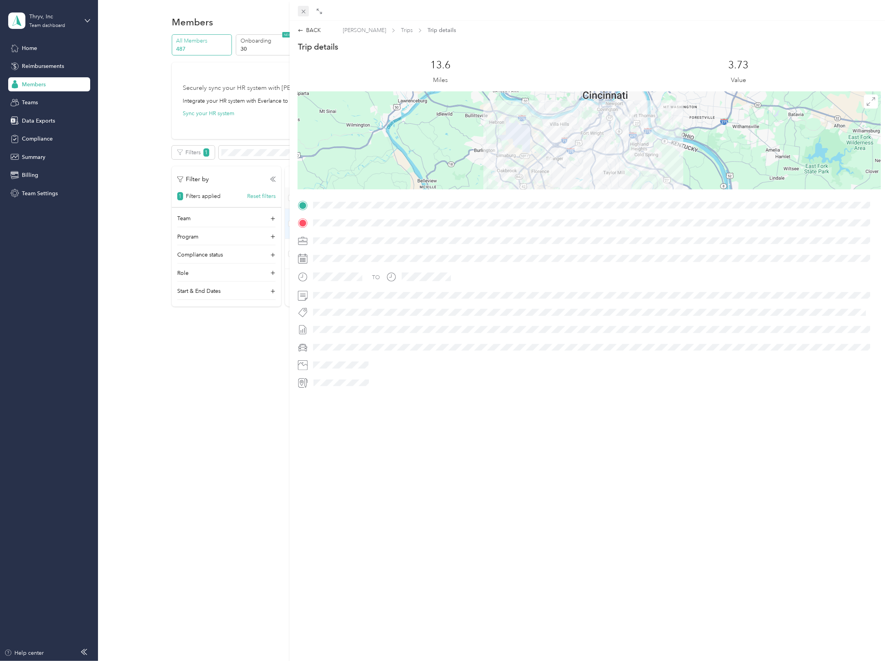
click at [300, 11] on icon at bounding box center [303, 11] width 7 height 7
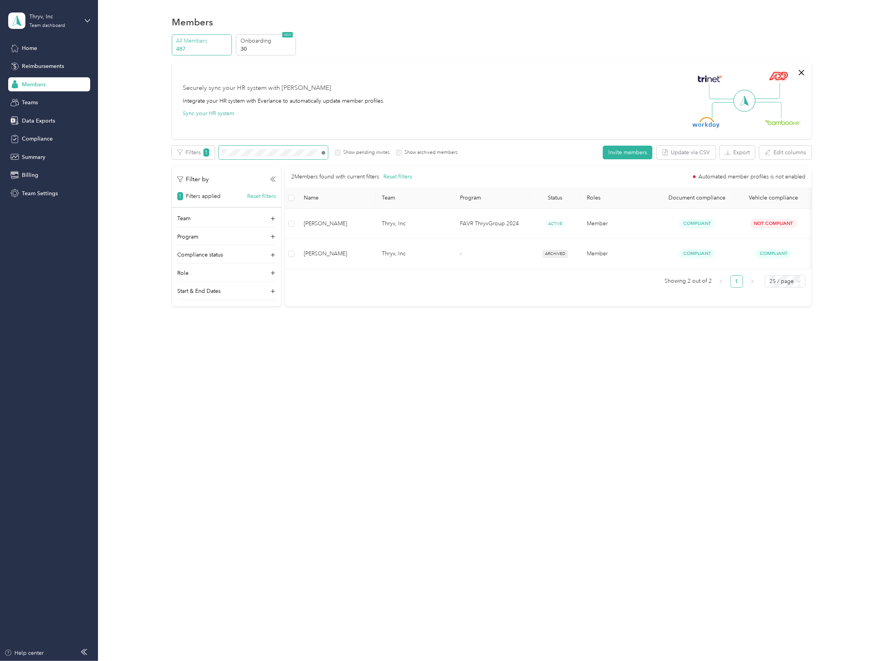
click at [322, 152] on icon at bounding box center [324, 153] width 4 height 4
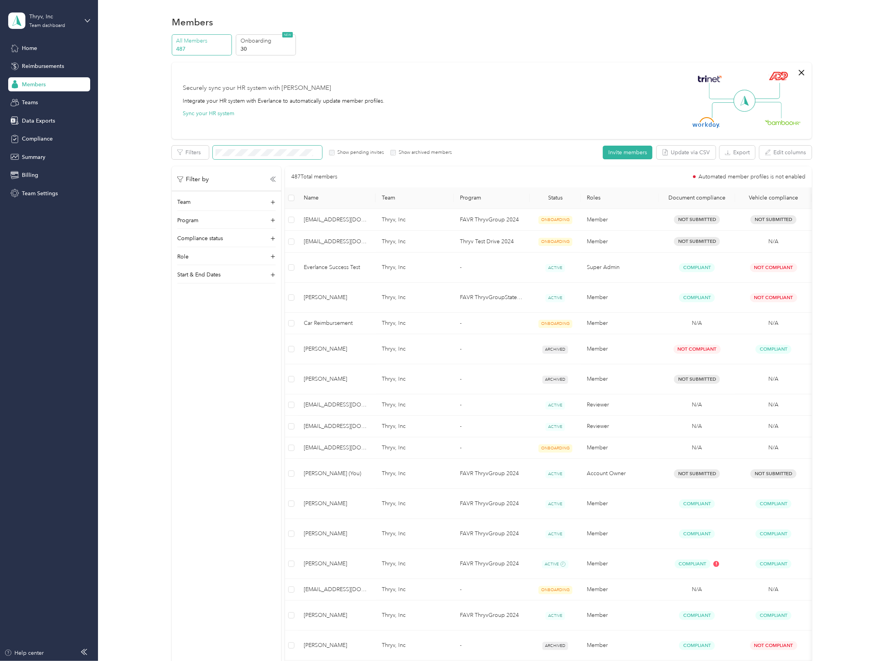
click at [260, 156] on span at bounding box center [267, 153] width 109 height 14
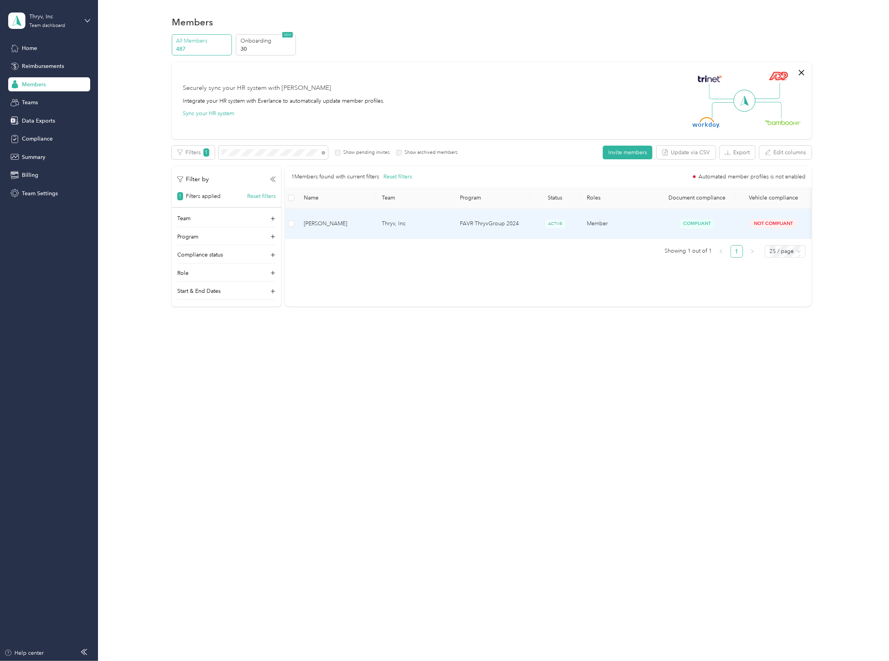
click at [349, 221] on span "[PERSON_NAME]" at bounding box center [337, 223] width 66 height 9
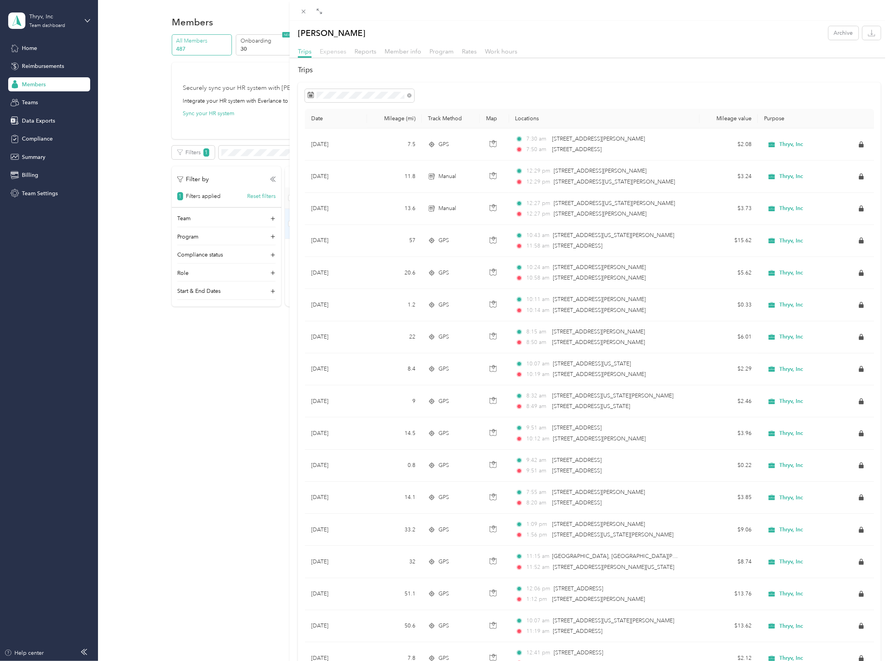
click at [336, 55] on span "Expenses" at bounding box center [333, 51] width 27 height 7
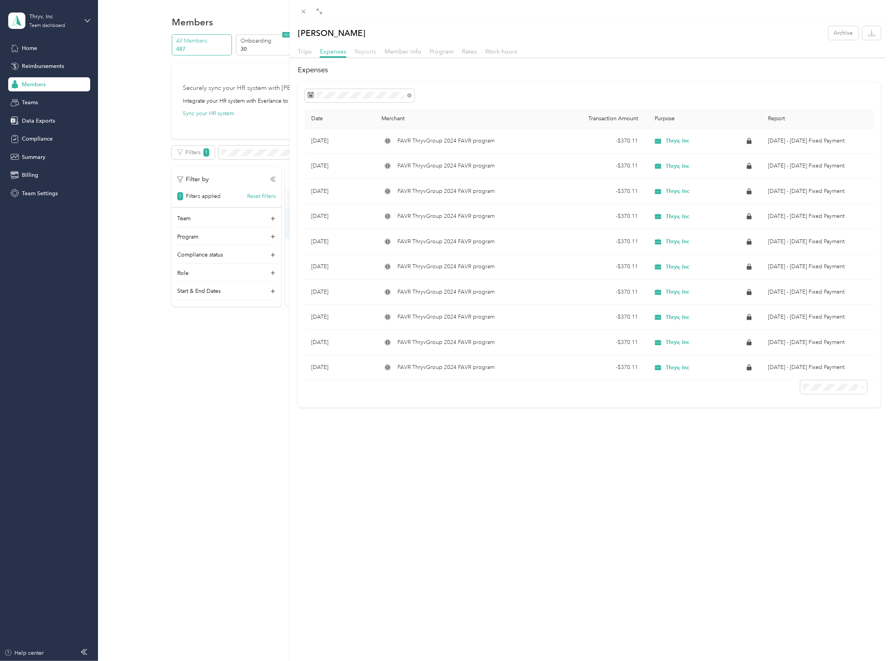
click at [374, 53] on span "Reports" at bounding box center [366, 51] width 22 height 7
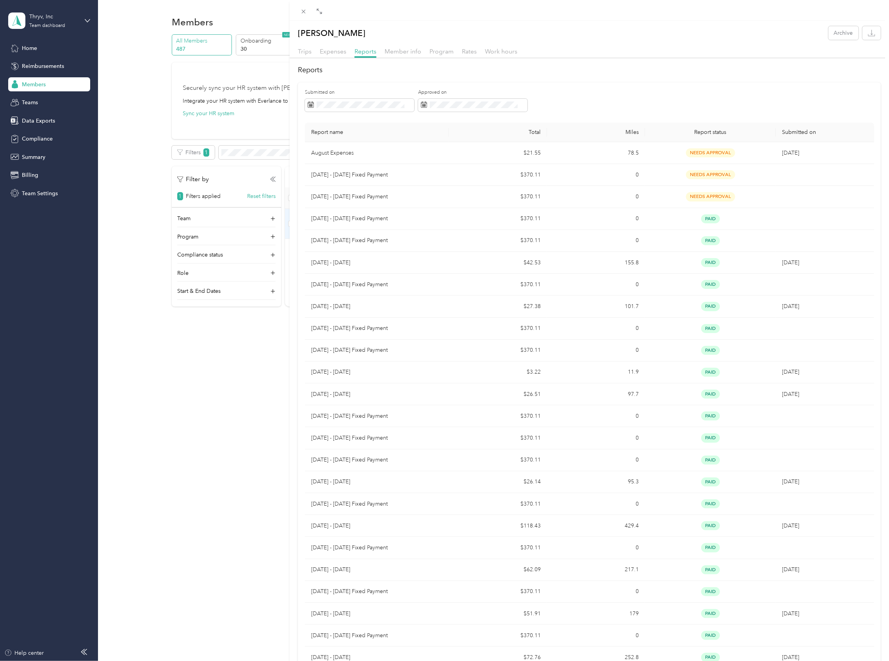
click at [47, 66] on div "Melissa J. Waters Archive Trips Expenses Reports Member info Program Rates Work…" at bounding box center [444, 330] width 889 height 661
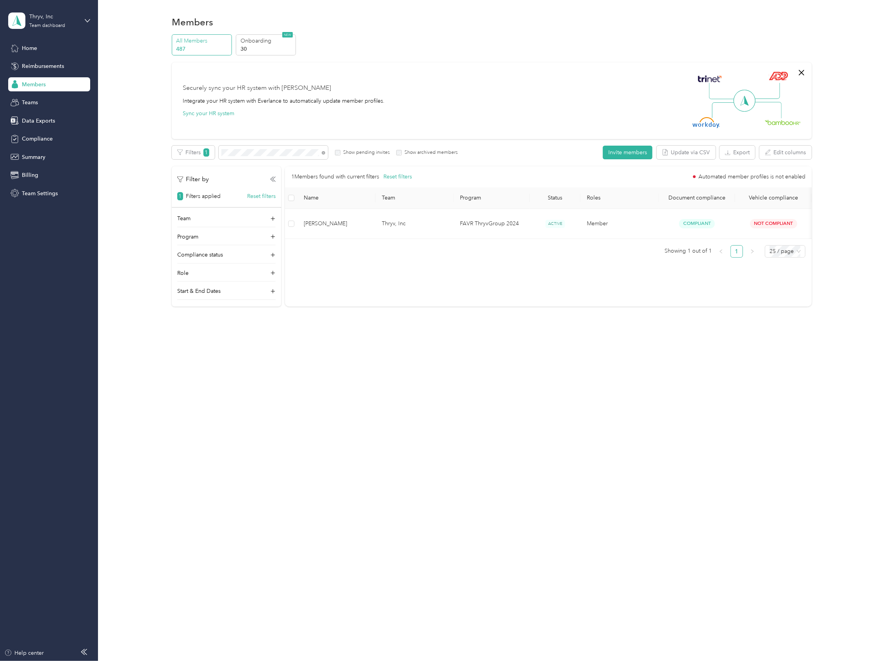
click at [27, 66] on span "Reimbursements" at bounding box center [43, 66] width 42 height 8
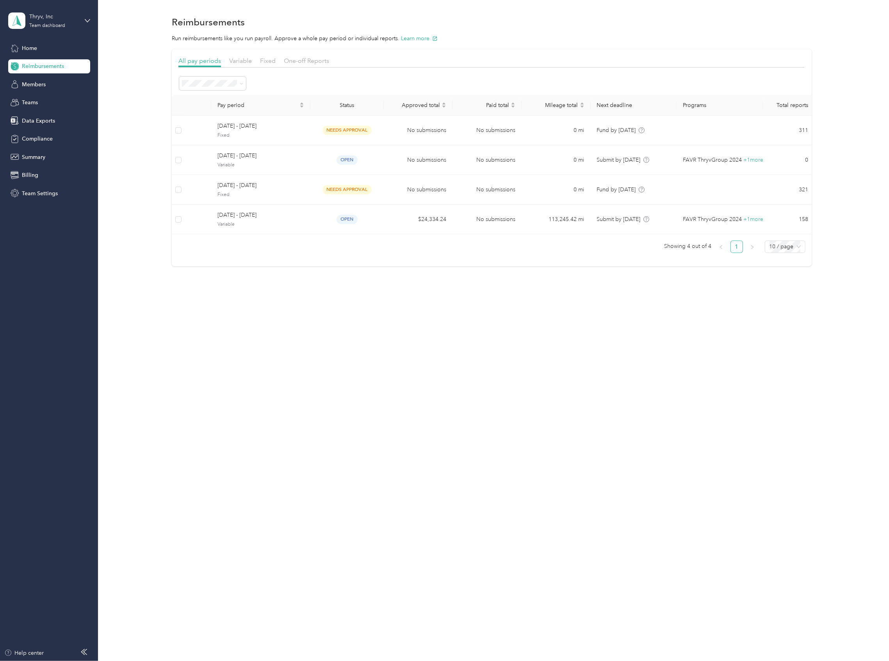
click at [46, 66] on span "Reimbursements" at bounding box center [43, 66] width 42 height 8
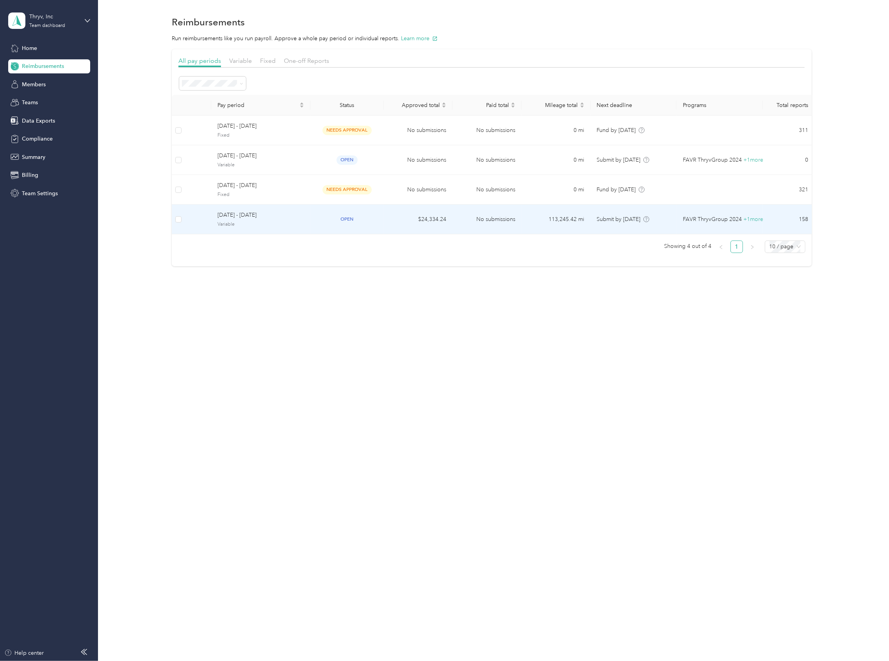
click at [266, 211] on span "[DATE] - [DATE]" at bounding box center [261, 215] width 87 height 9
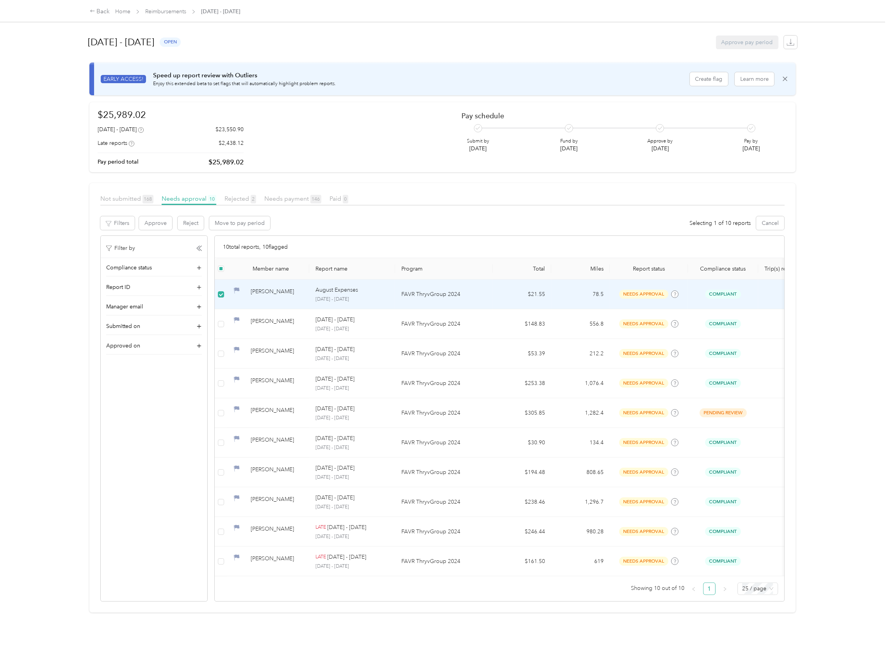
drag, startPoint x: 272, startPoint y: 302, endPoint x: 295, endPoint y: 298, distance: 23.4
click at [272, 302] on td "[PERSON_NAME]" at bounding box center [268, 295] width 82 height 30
click at [498, 296] on td "$21.55" at bounding box center [522, 295] width 59 height 30
click at [272, 303] on td "[PERSON_NAME]" at bounding box center [268, 295] width 82 height 30
click at [267, 296] on div "[PERSON_NAME]" at bounding box center [277, 294] width 52 height 14
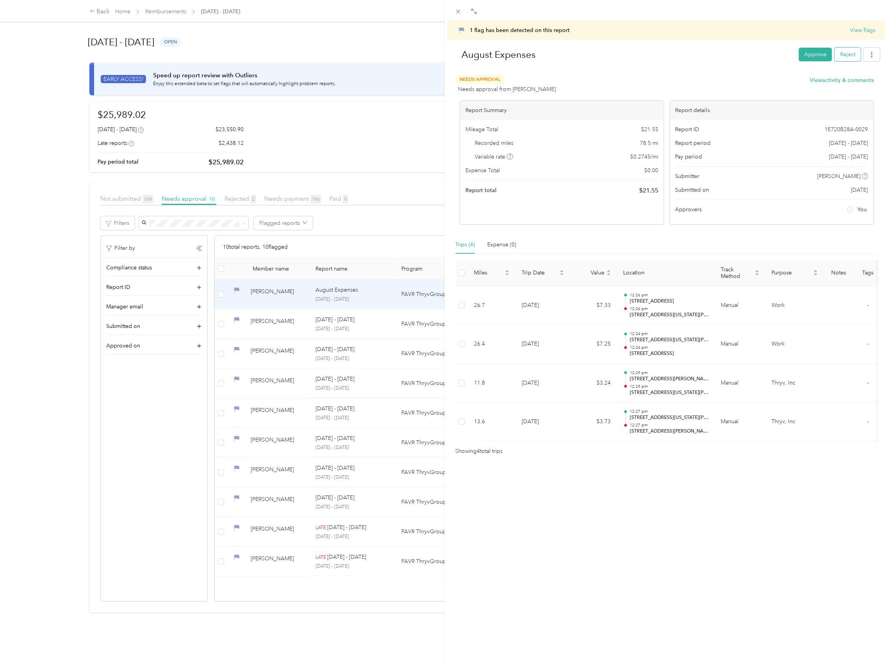
click at [840, 59] on button "Reject" at bounding box center [848, 55] width 26 height 14
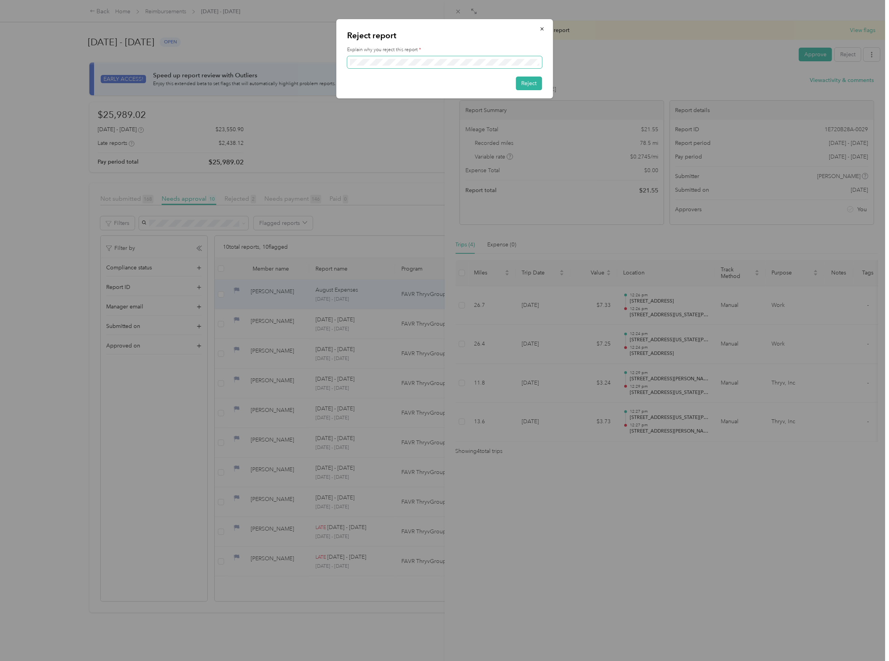
scroll to position [0, 853]
click at [530, 83] on button "Reject" at bounding box center [529, 84] width 26 height 14
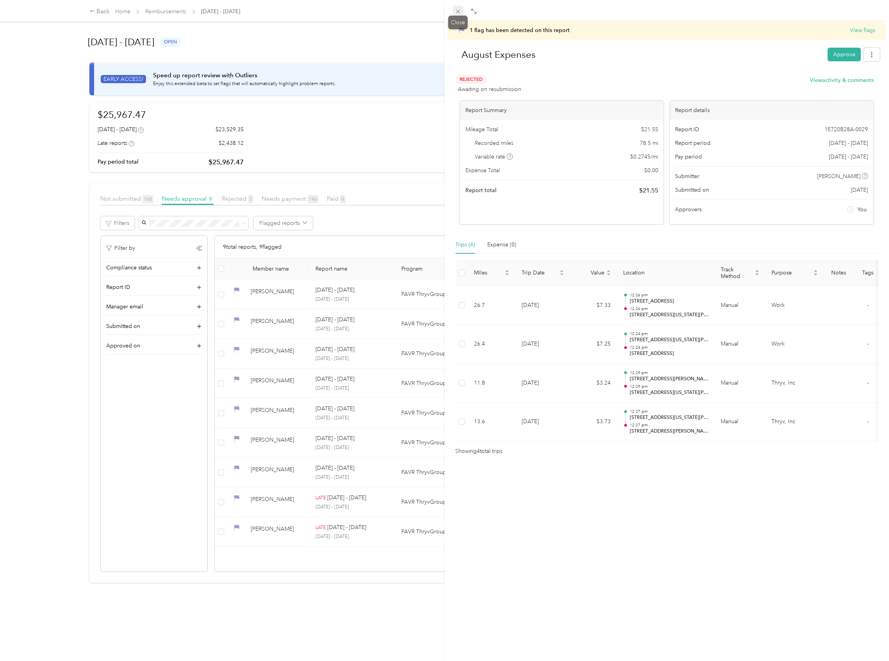
click at [459, 11] on icon at bounding box center [458, 11] width 7 height 7
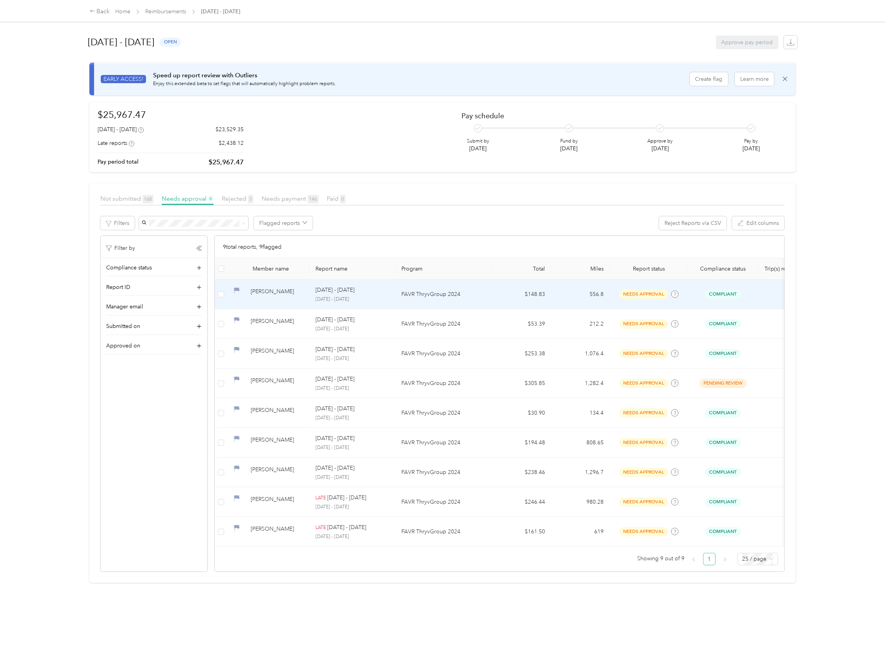
click at [402, 302] on td "FAVR ThryvGroup 2024" at bounding box center [444, 295] width 98 height 30
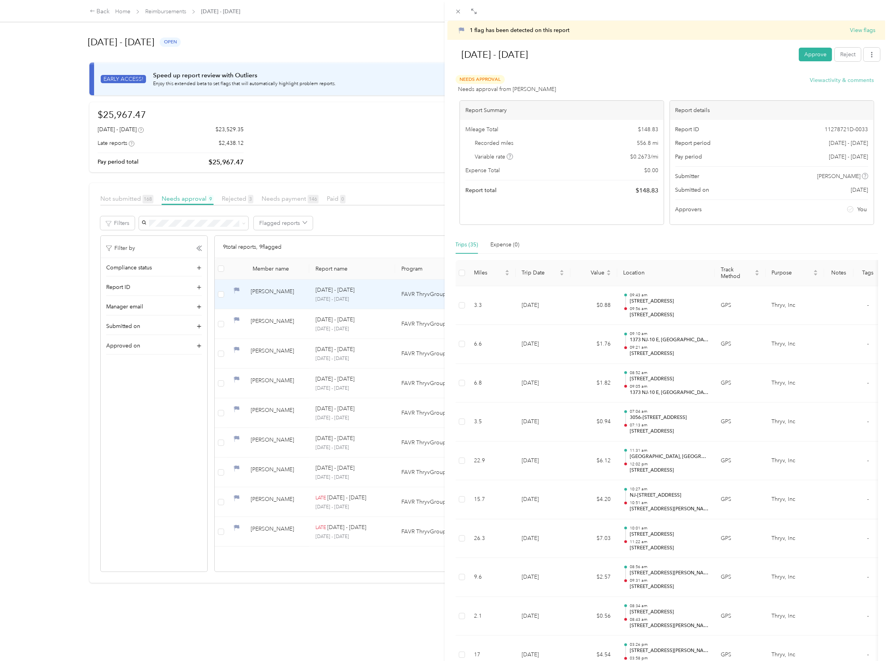
click at [829, 80] on button "View activity & comments" at bounding box center [842, 80] width 64 height 8
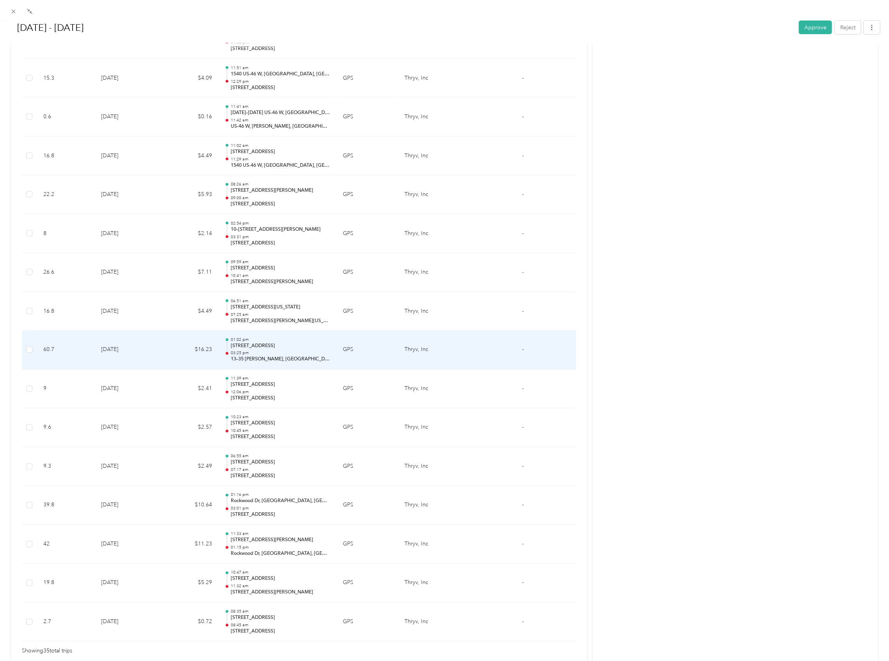
scroll to position [1060, 0]
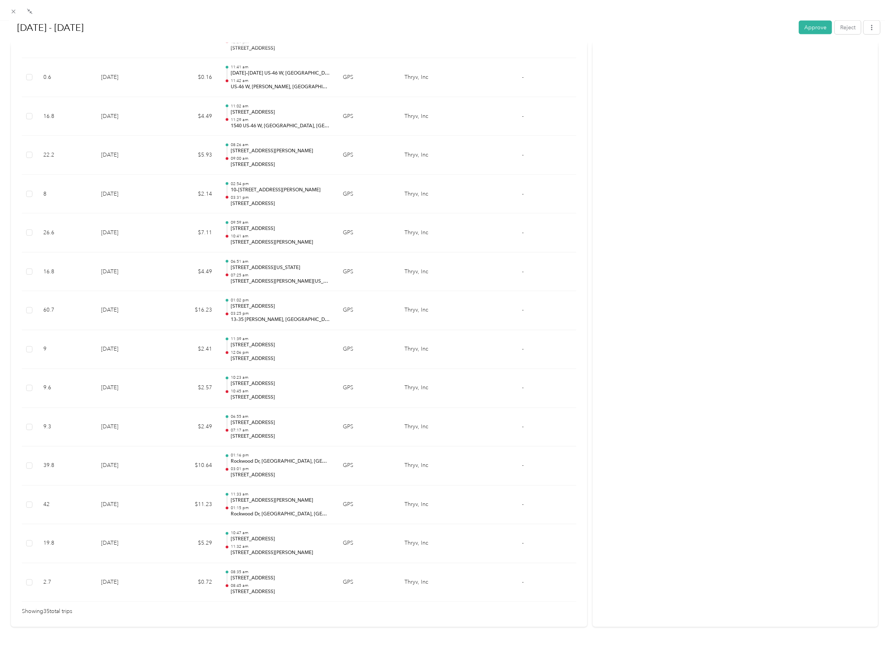
click at [841, 28] on button "Reject" at bounding box center [848, 28] width 26 height 14
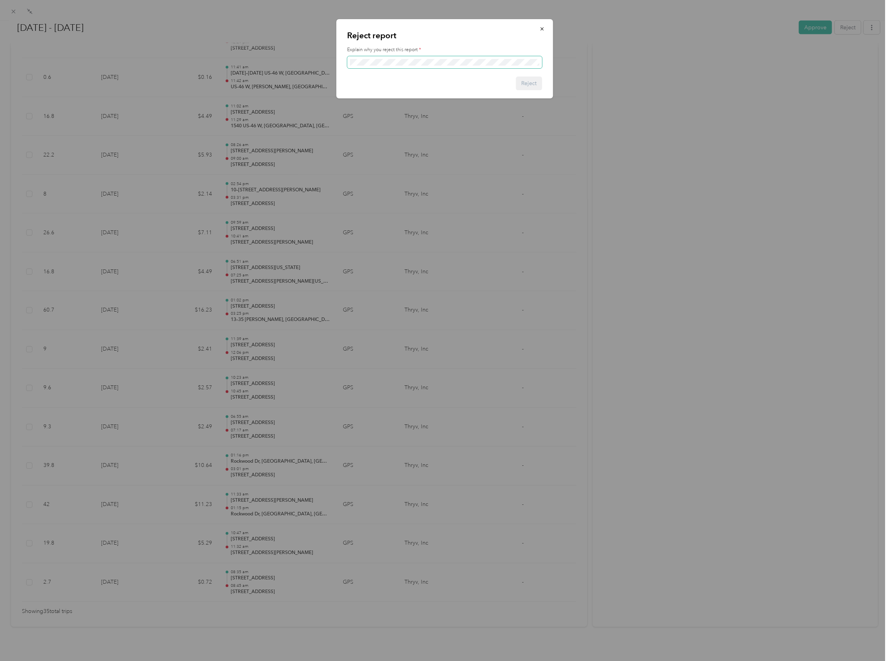
click at [383, 66] on span at bounding box center [444, 62] width 195 height 12
click at [532, 82] on button "Reject" at bounding box center [529, 84] width 26 height 14
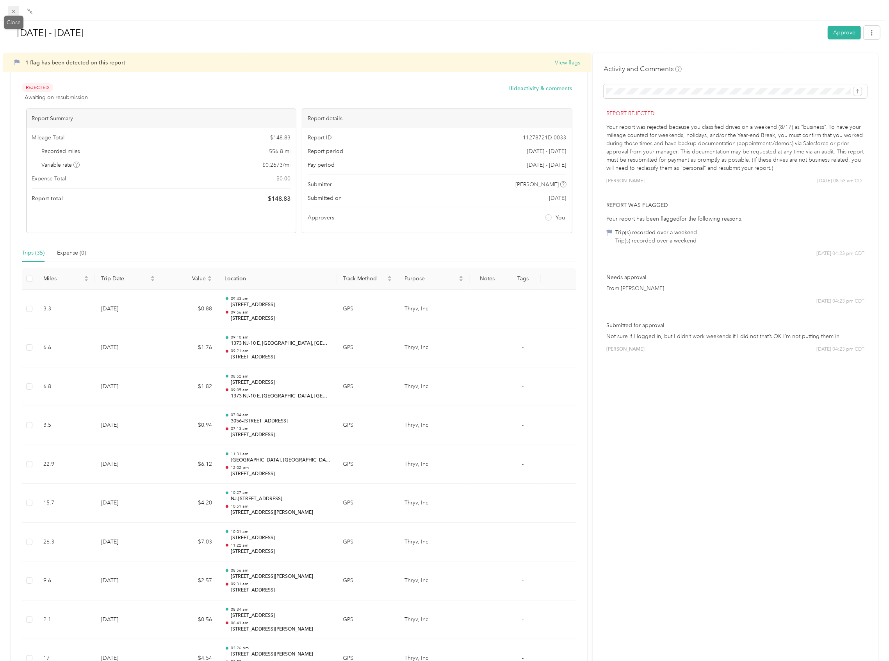
click at [13, 12] on icon at bounding box center [13, 11] width 7 height 7
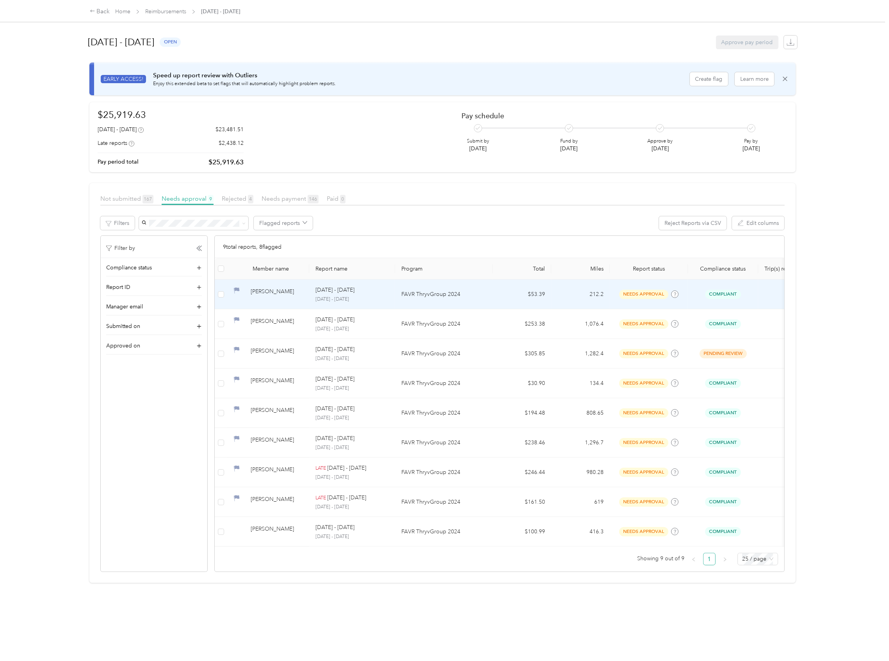
click at [273, 299] on div "[PERSON_NAME]" at bounding box center [277, 294] width 52 height 14
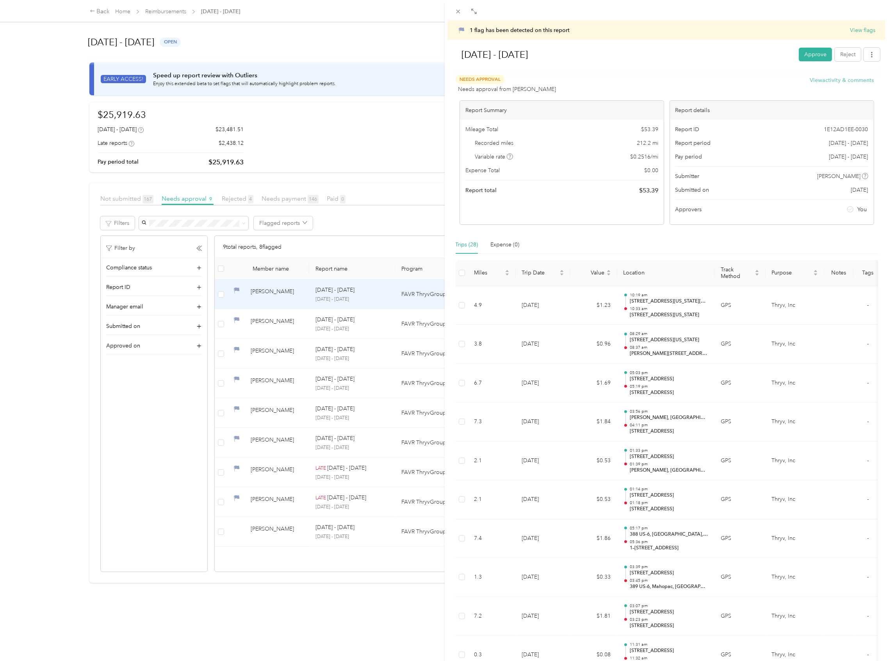
click at [844, 82] on button "View activity & comments" at bounding box center [842, 80] width 64 height 8
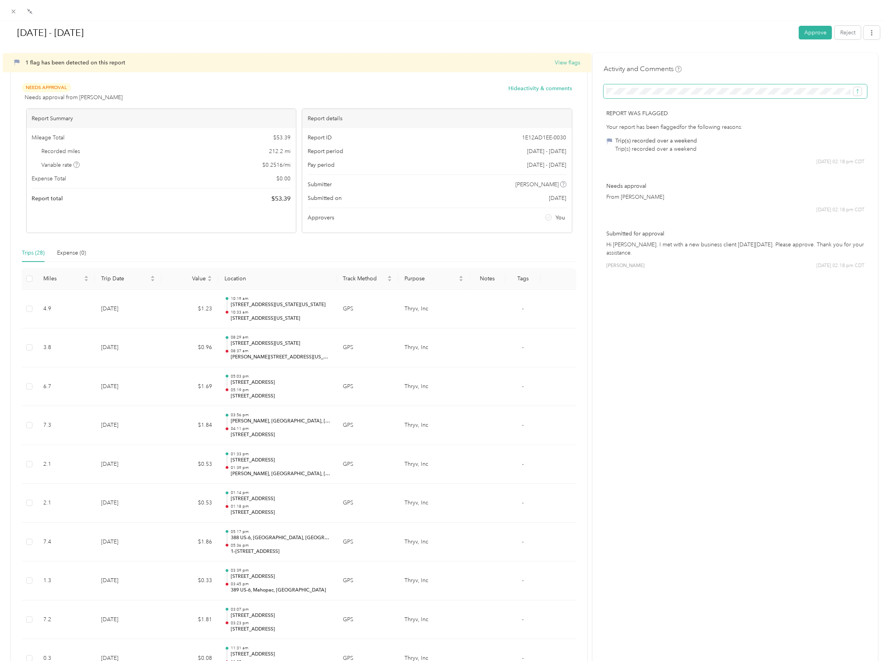
scroll to position [0, 875]
click at [854, 87] on button "submit" at bounding box center [858, 91] width 8 height 9
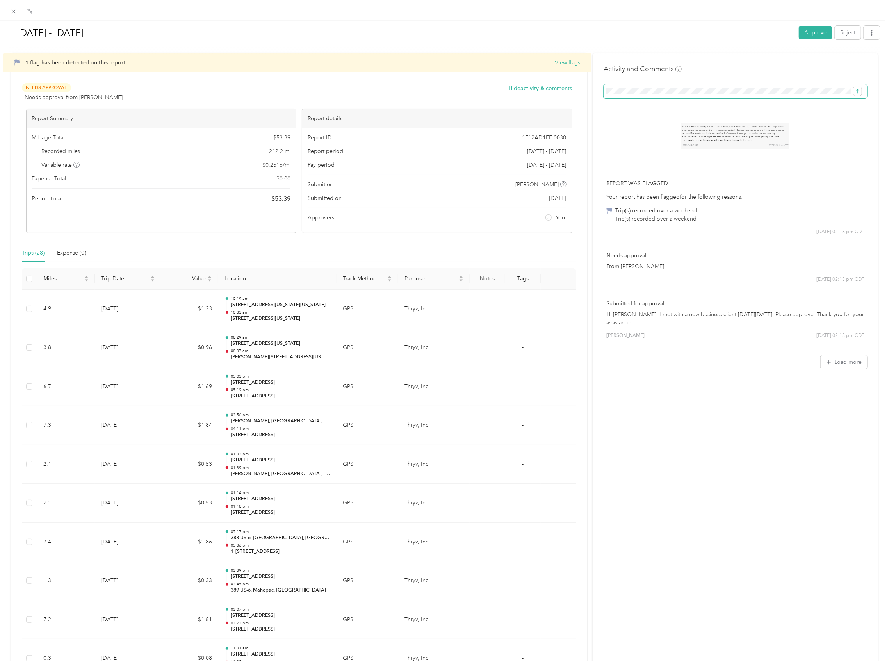
scroll to position [0, 0]
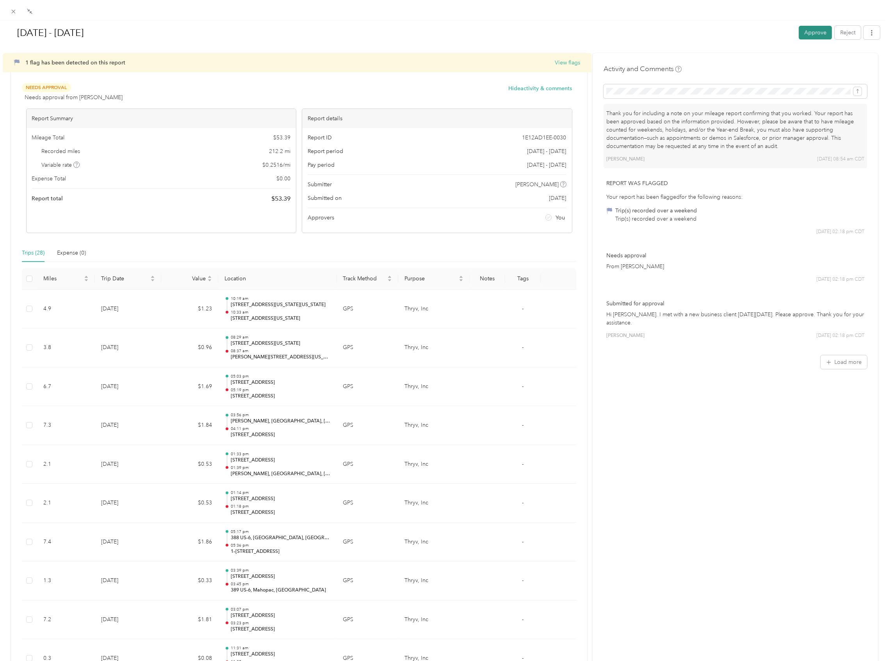
click at [814, 30] on button "Approve" at bounding box center [815, 33] width 33 height 14
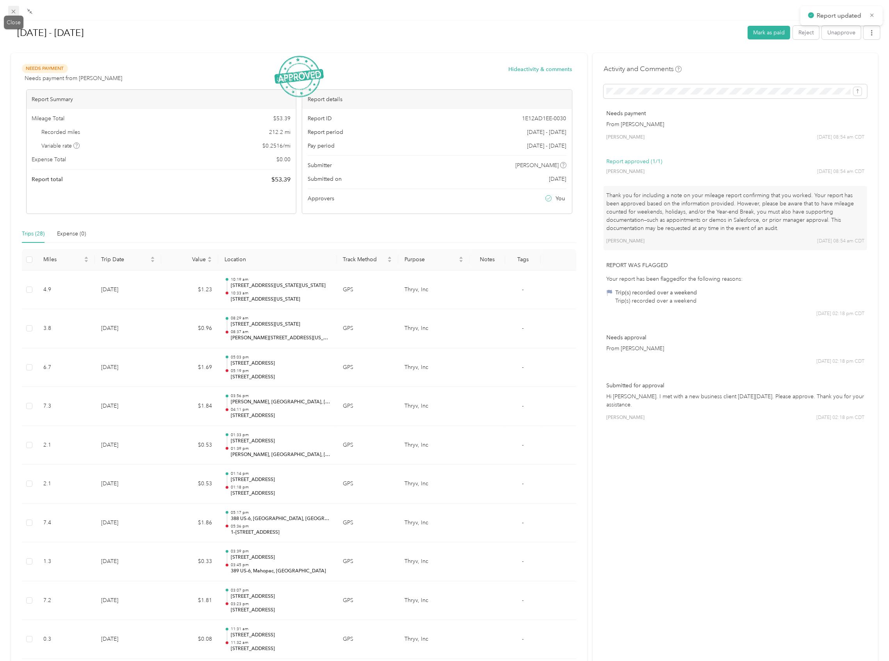
click at [13, 10] on icon at bounding box center [13, 11] width 7 height 7
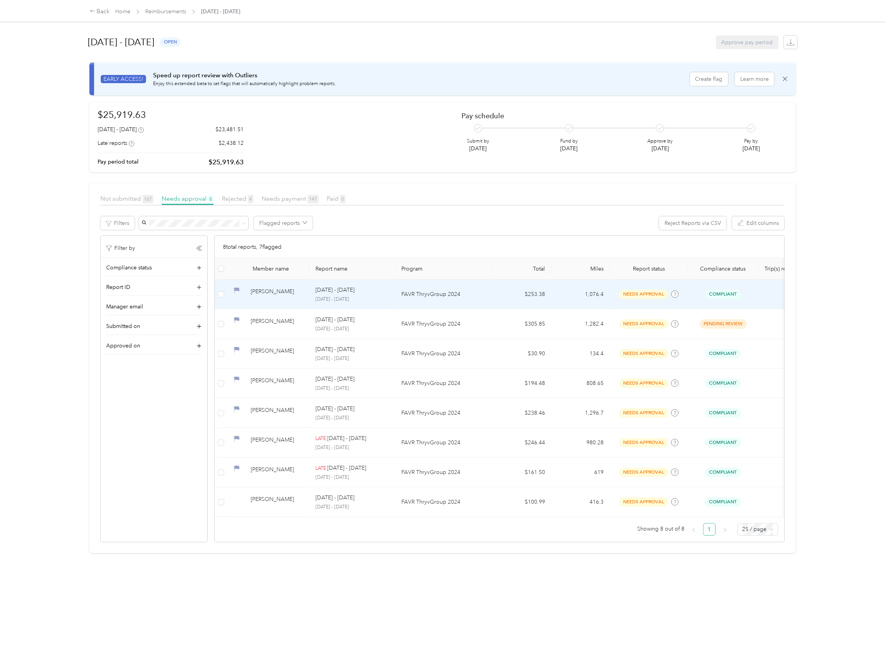
click at [272, 296] on div "[PERSON_NAME]" at bounding box center [277, 294] width 52 height 14
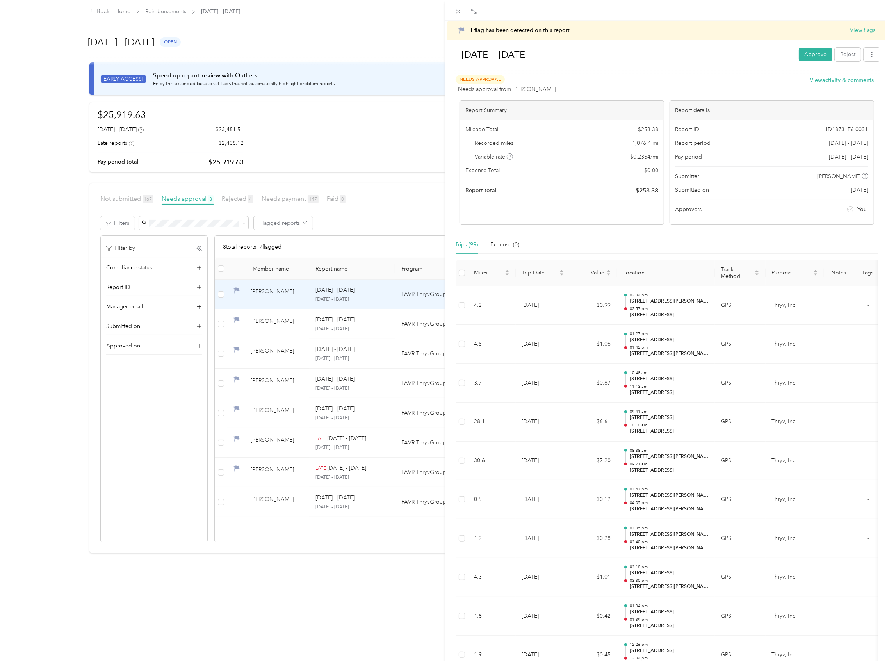
click at [843, 75] on div at bounding box center [667, 72] width 427 height 8
click at [840, 80] on button "View activity & comments" at bounding box center [842, 80] width 64 height 8
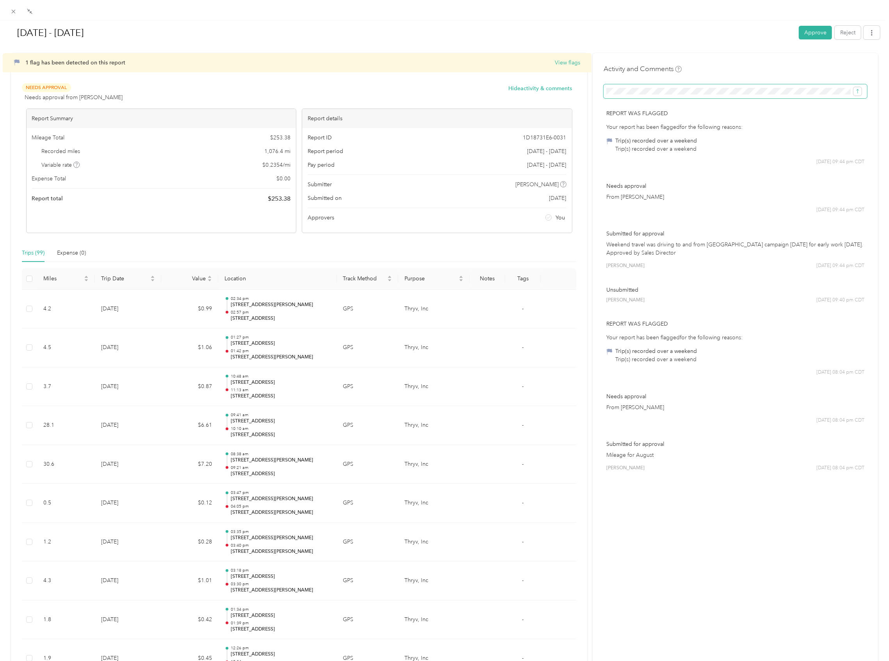
scroll to position [0, 875]
click at [854, 87] on button "submit" at bounding box center [858, 91] width 8 height 9
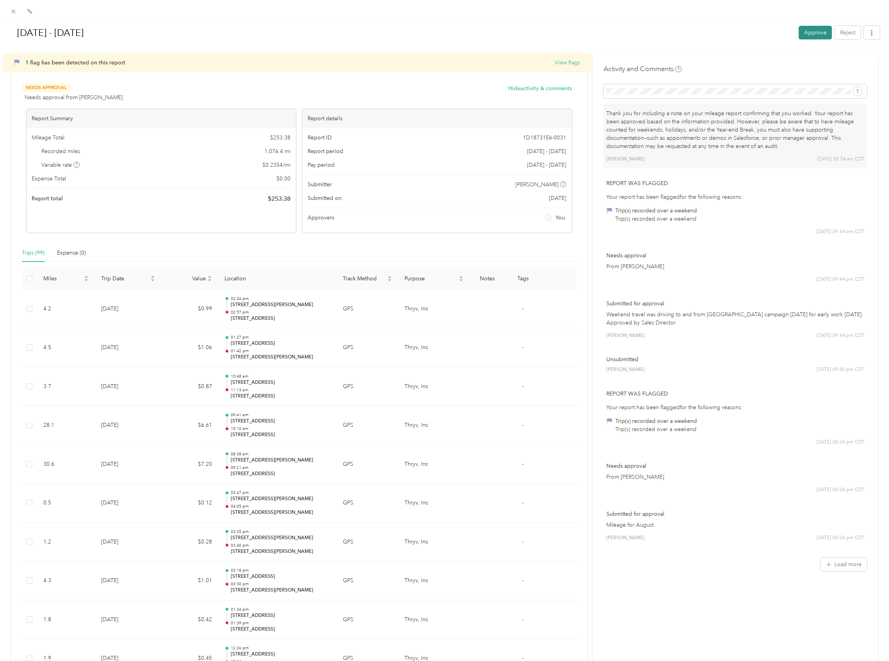
click at [802, 30] on button "Approve" at bounding box center [815, 33] width 33 height 14
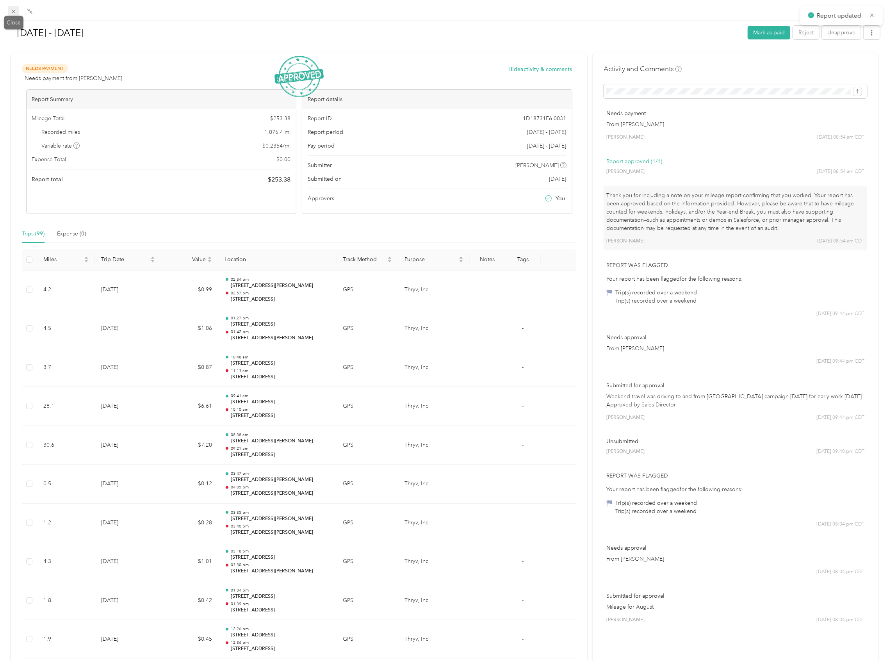
click at [13, 10] on icon at bounding box center [13, 11] width 7 height 7
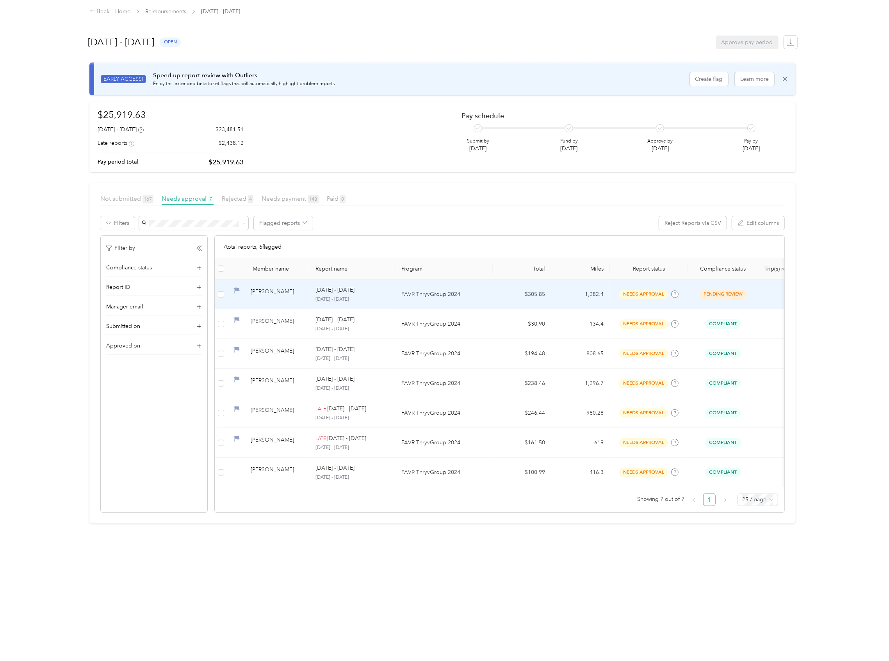
click at [269, 291] on div "[PERSON_NAME]" at bounding box center [277, 294] width 52 height 14
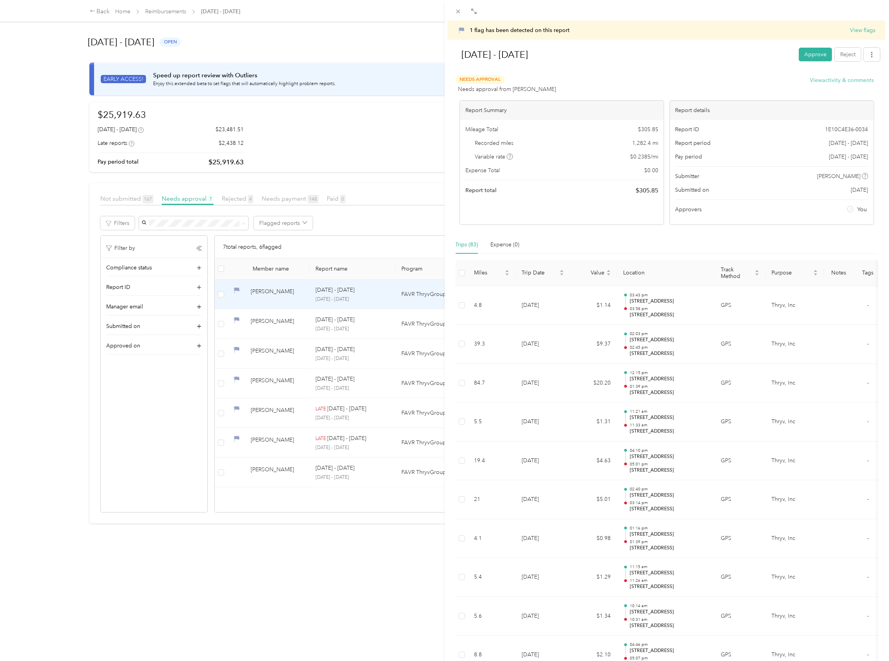
click at [827, 82] on button "View activity & comments" at bounding box center [842, 80] width 64 height 8
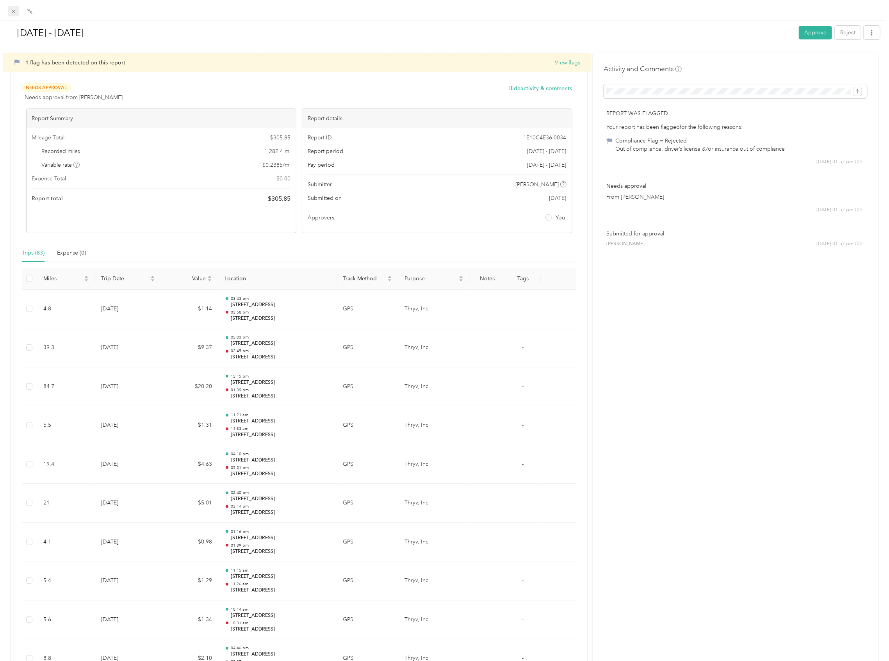
click at [12, 9] on icon at bounding box center [13, 11] width 7 height 7
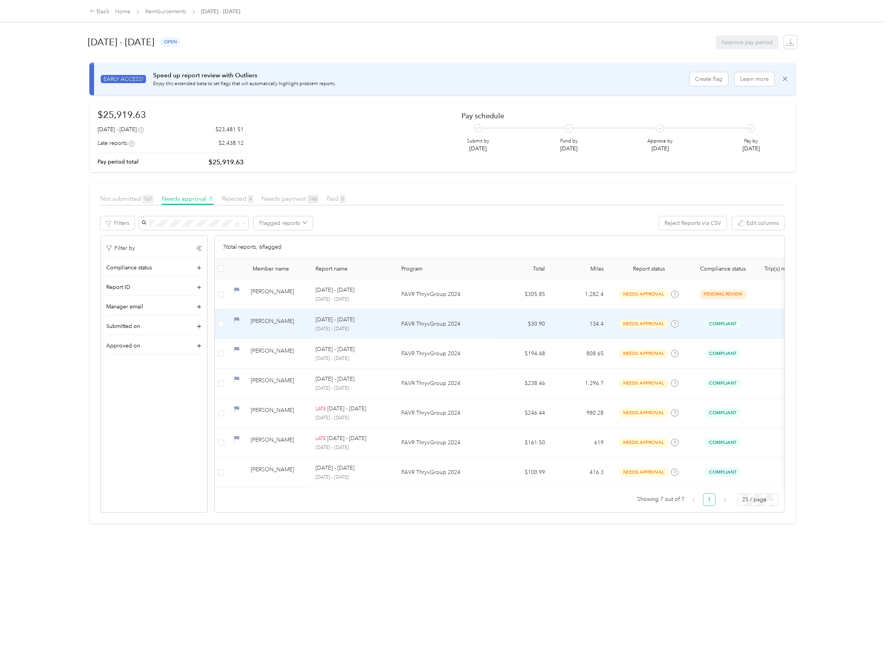
click at [422, 323] on p "FAVR ThryvGroup 2024" at bounding box center [443, 324] width 85 height 9
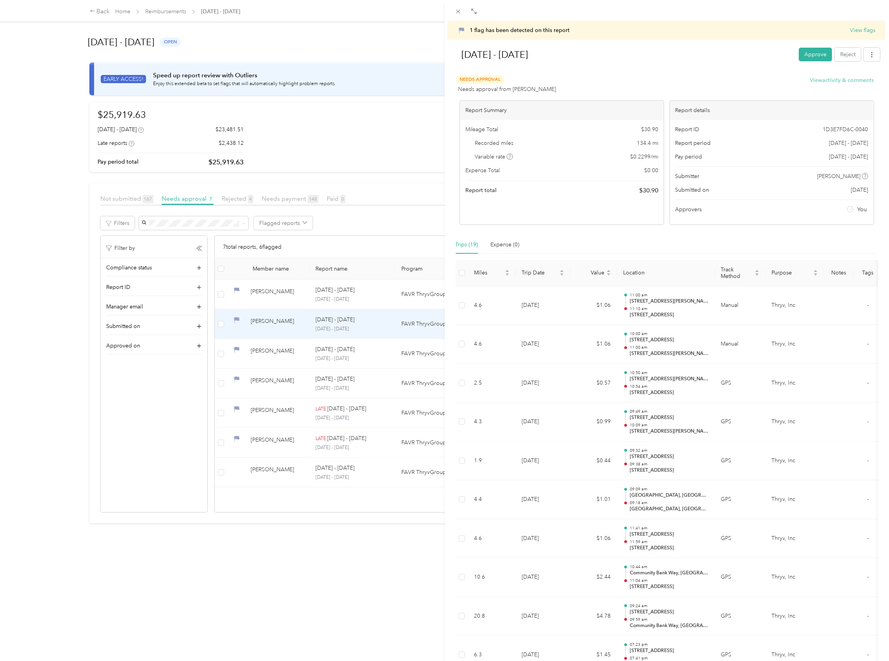
click at [816, 82] on button "View activity & comments" at bounding box center [842, 80] width 64 height 8
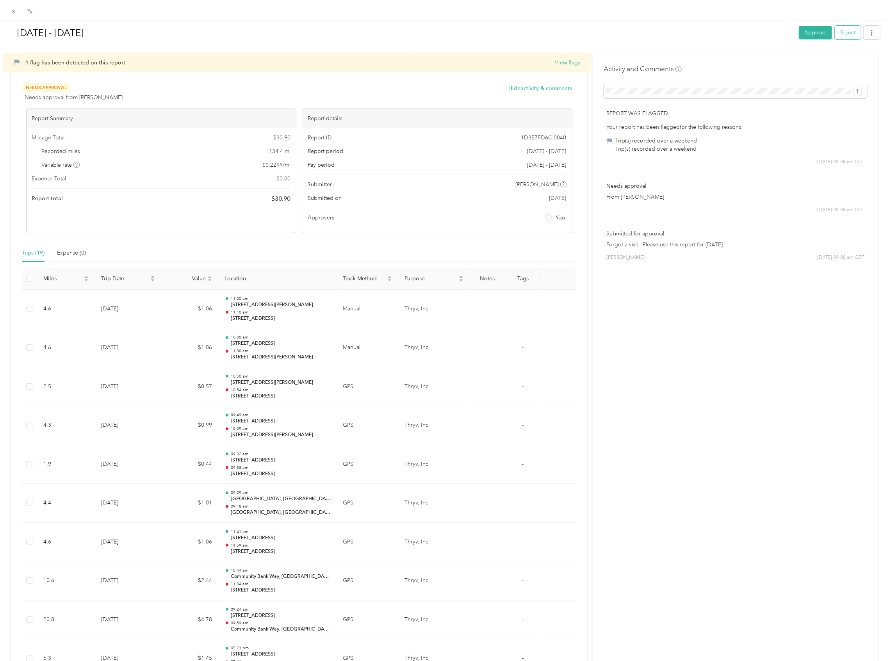
click at [843, 37] on button "Reject" at bounding box center [848, 33] width 26 height 14
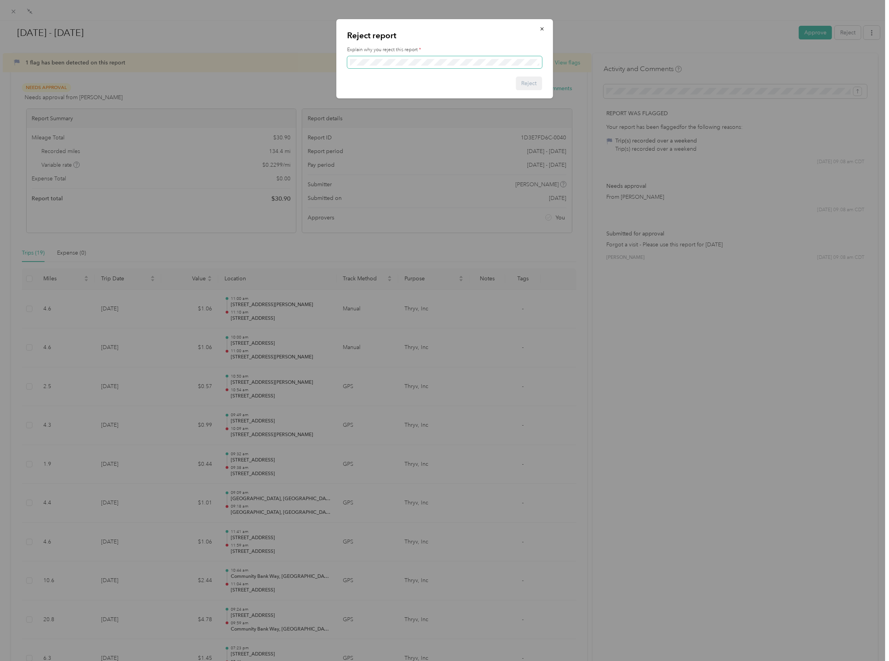
click at [373, 59] on span at bounding box center [444, 62] width 195 height 12
click at [539, 85] on button "Reject" at bounding box center [529, 84] width 26 height 14
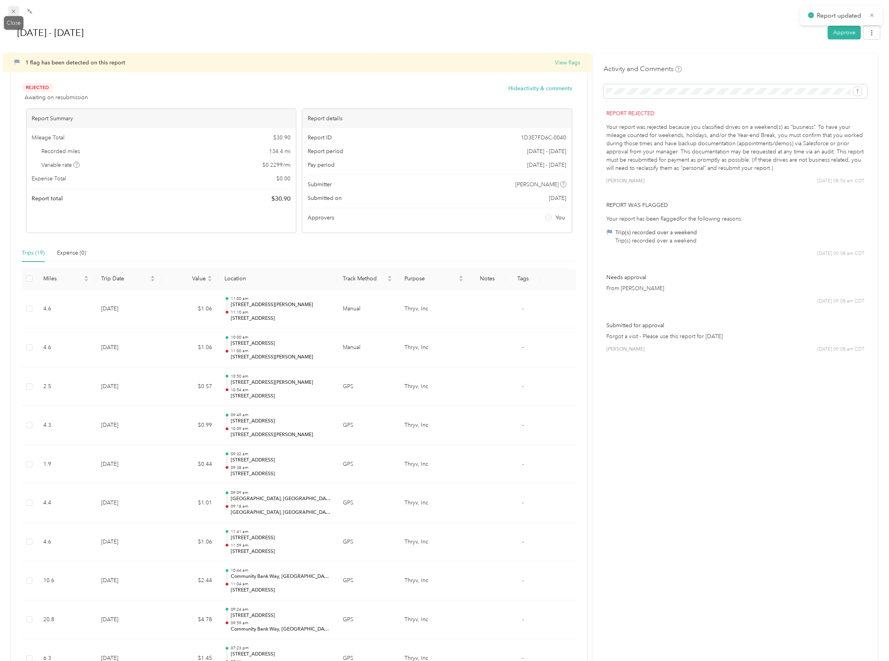
click at [12, 10] on icon at bounding box center [13, 11] width 7 height 7
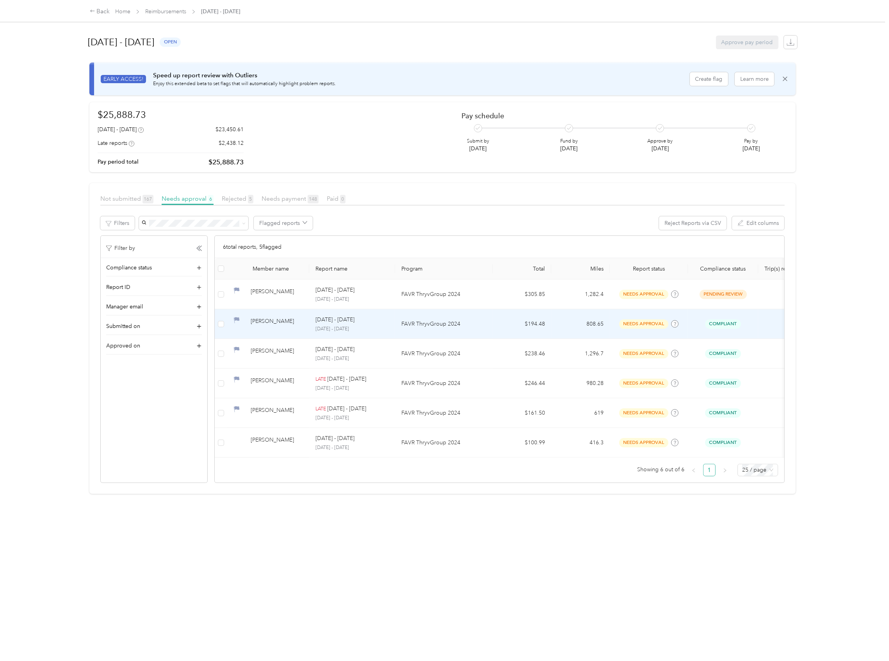
click at [275, 319] on div "[PERSON_NAME]" at bounding box center [277, 324] width 52 height 14
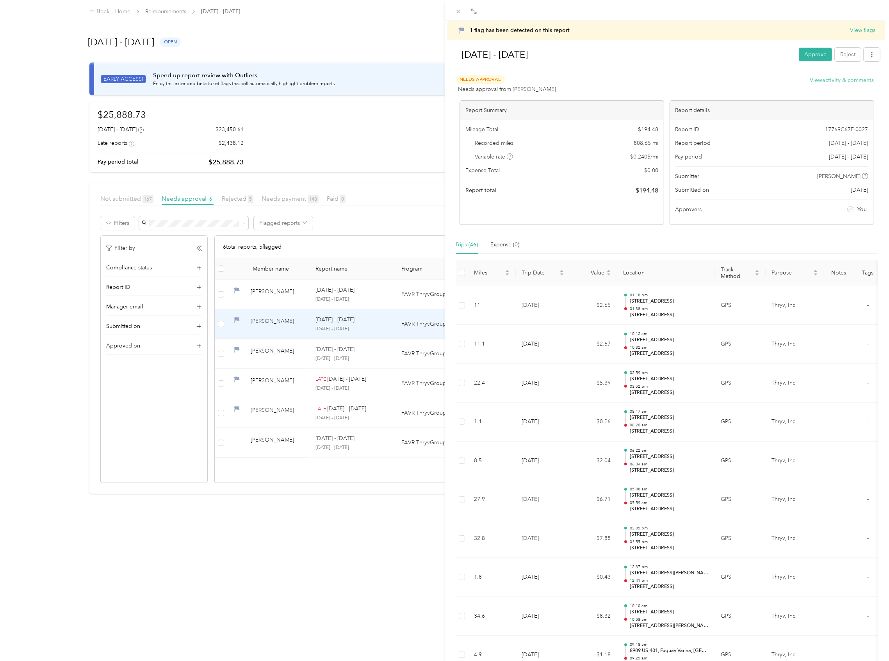
click at [829, 82] on button "View activity & comments" at bounding box center [842, 80] width 64 height 8
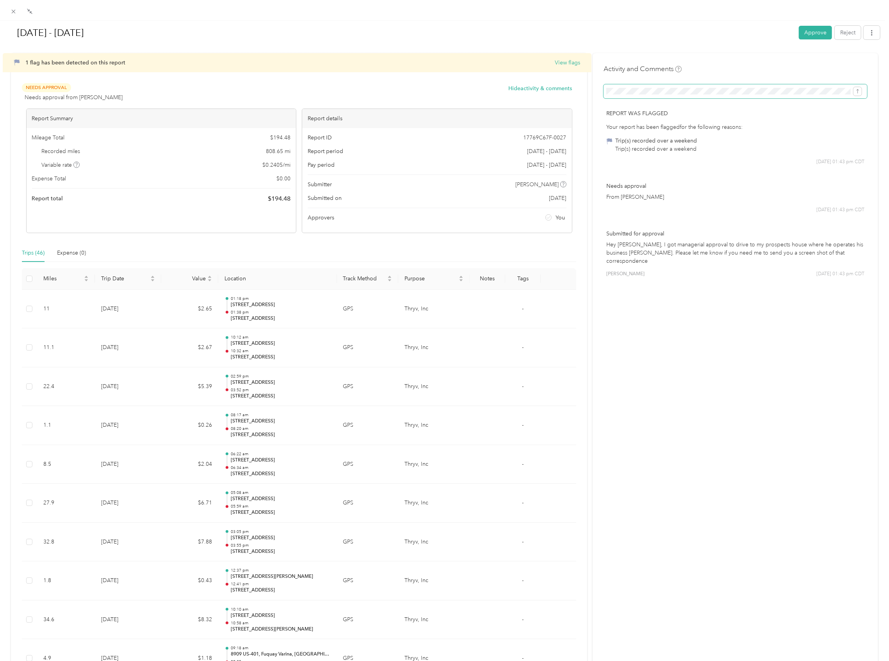
scroll to position [0, 875]
click at [854, 87] on button "submit" at bounding box center [858, 91] width 8 height 9
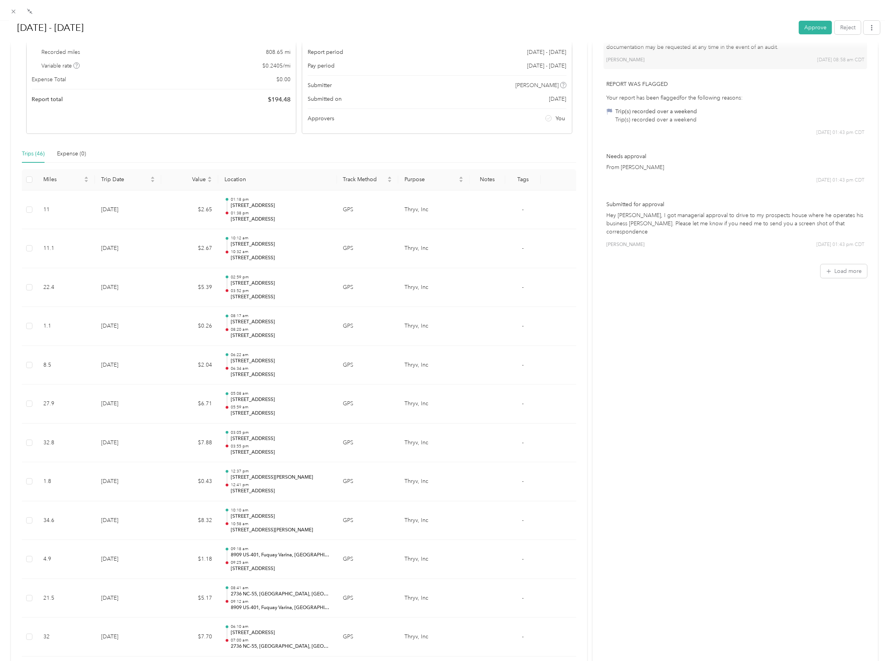
scroll to position [0, 0]
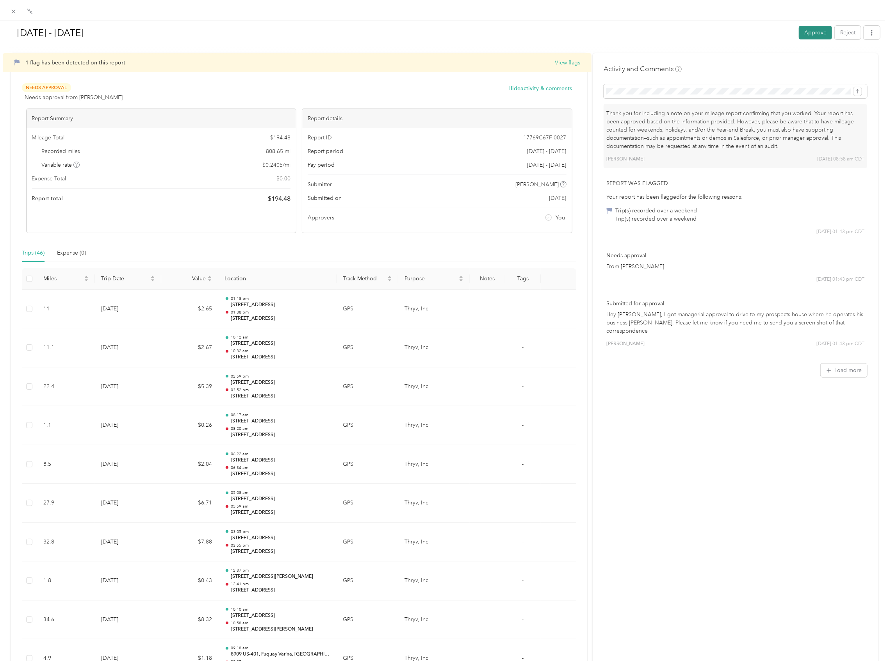
click at [808, 31] on button "Approve" at bounding box center [815, 33] width 33 height 14
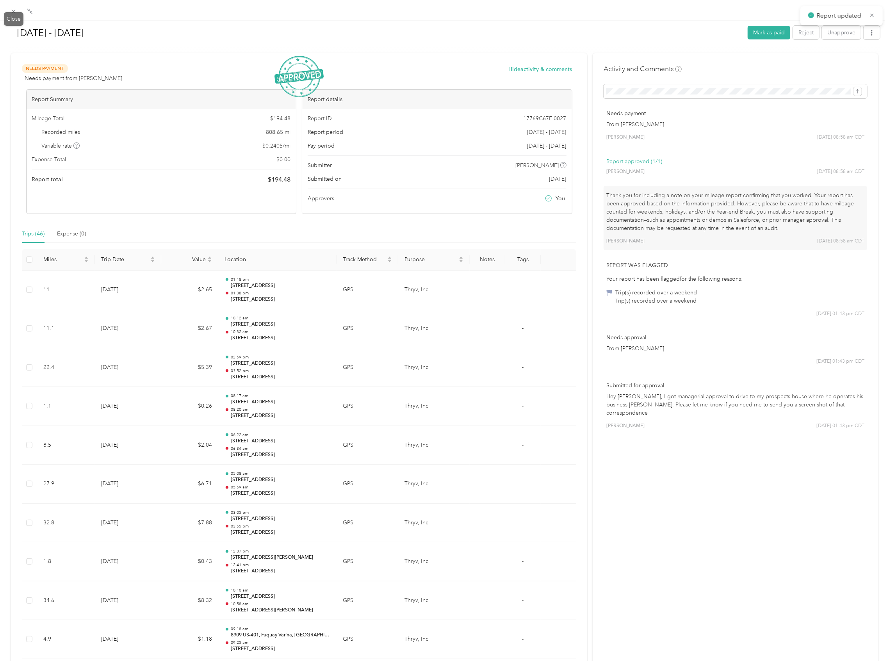
click at [14, 661] on div "Aug 1 - 31, 2025 Mark as paid Reject Unapprove Needs Payment Needs payment from…" at bounding box center [442, 661] width 885 height 0
click at [14, 10] on icon at bounding box center [14, 12] width 4 height 4
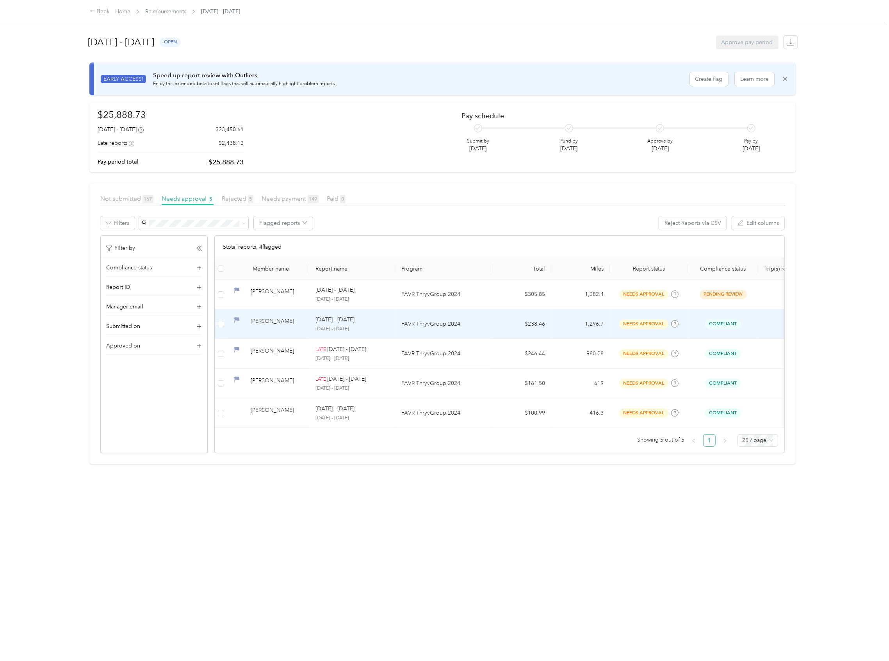
click at [283, 319] on div "[PERSON_NAME]" at bounding box center [277, 324] width 52 height 14
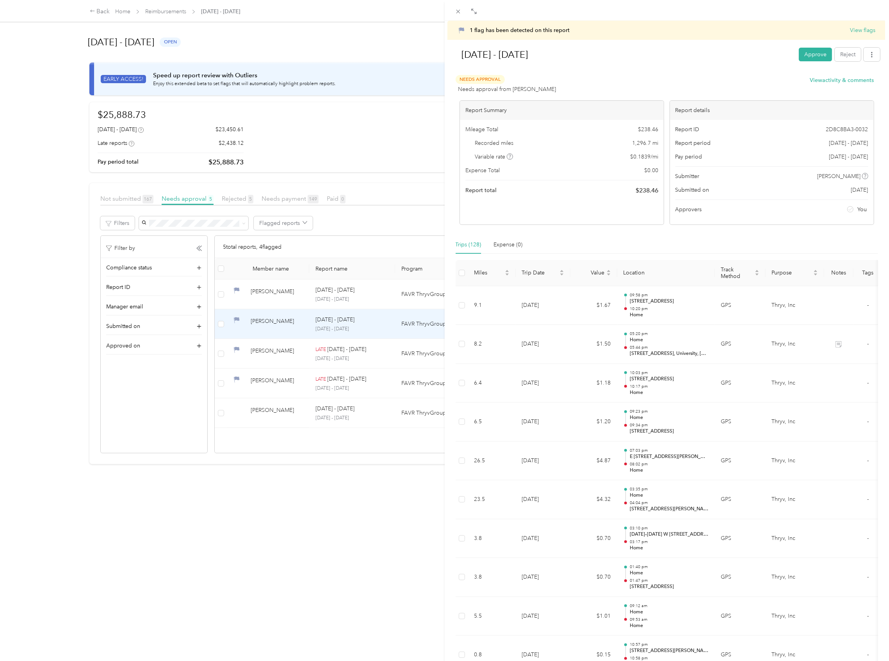
click at [833, 80] on button "View activity & comments" at bounding box center [842, 80] width 64 height 8
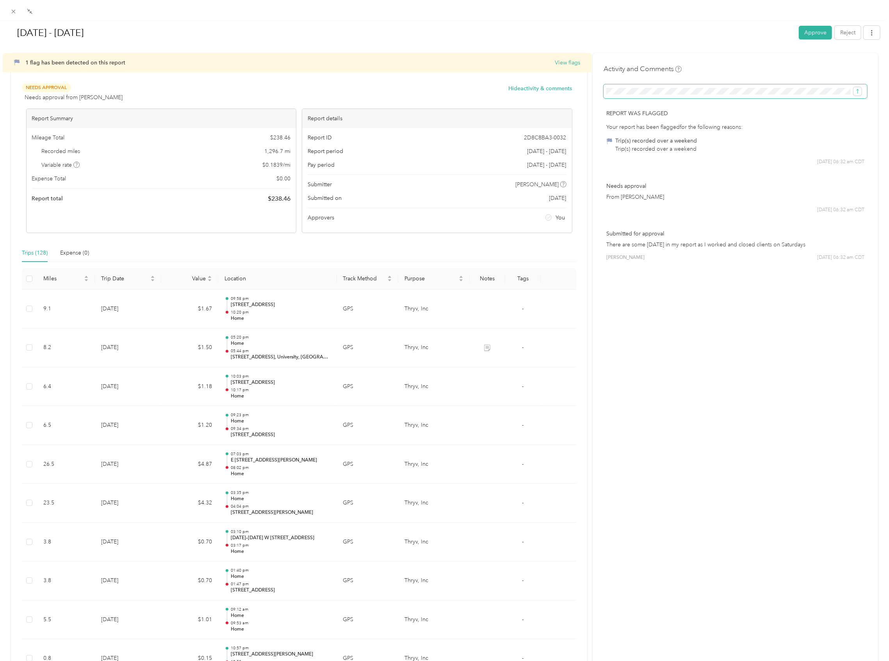
click at [663, 96] on span at bounding box center [736, 91] width 264 height 14
click at [855, 93] on icon "submit" at bounding box center [857, 91] width 5 height 5
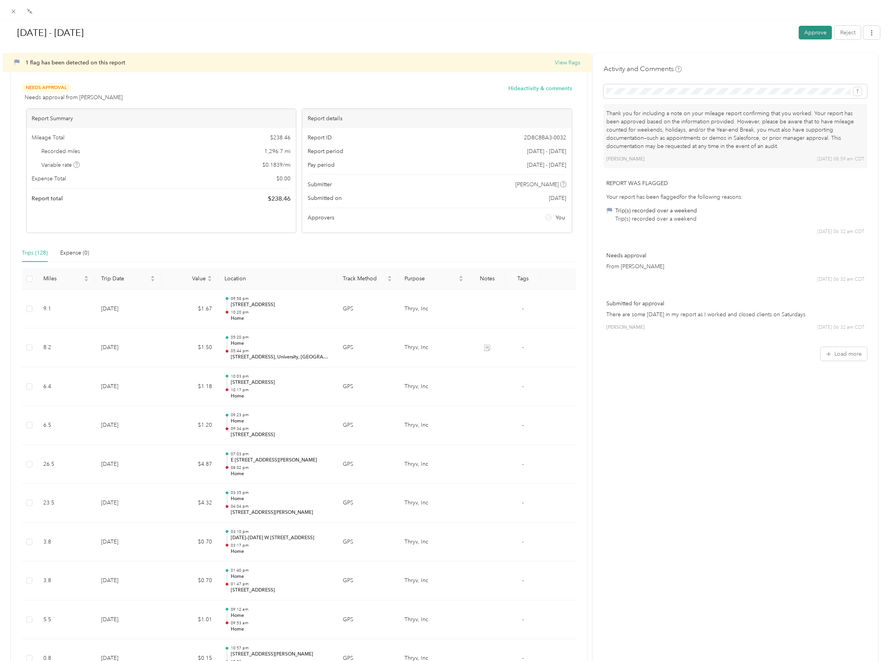
click at [805, 31] on button "Approve" at bounding box center [815, 33] width 33 height 14
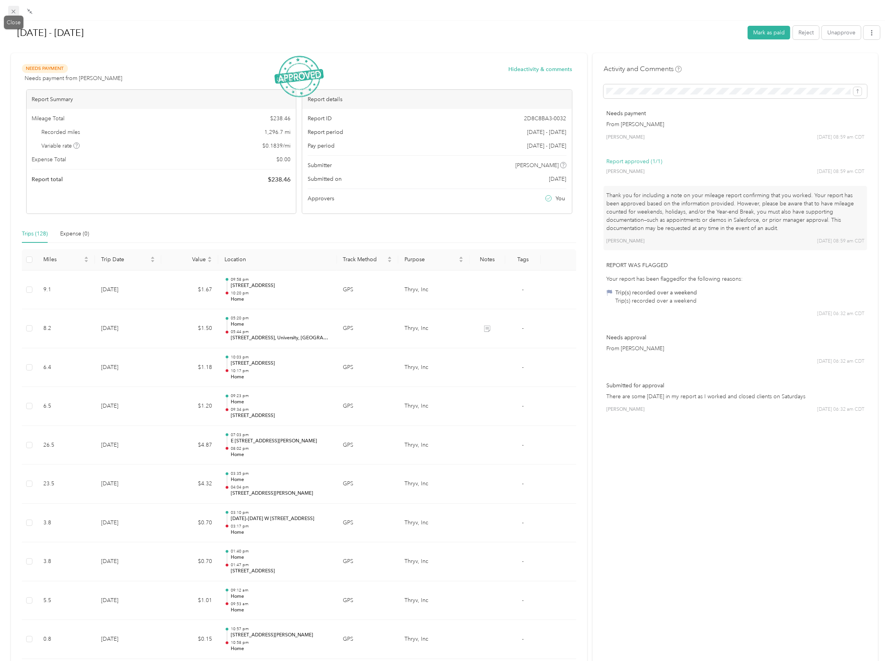
click at [15, 12] on icon at bounding box center [13, 11] width 7 height 7
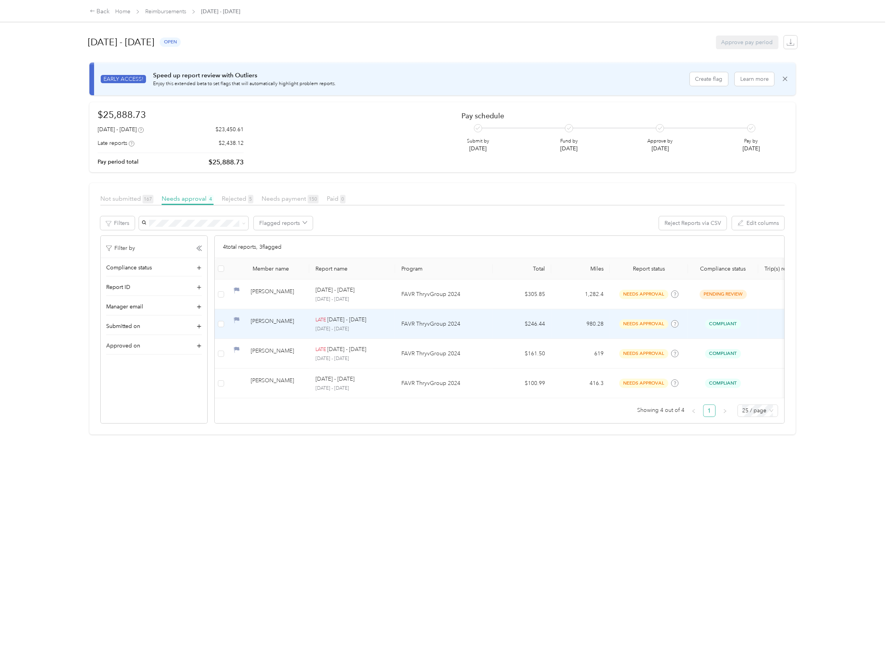
click at [277, 327] on div "[PERSON_NAME]" at bounding box center [277, 324] width 52 height 14
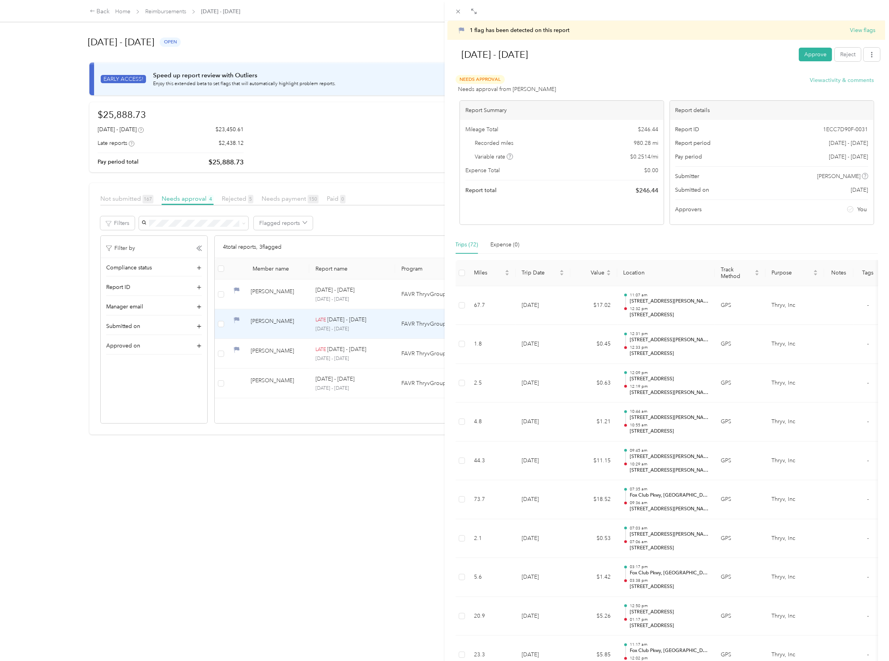
click at [826, 84] on button "View activity & comments" at bounding box center [842, 80] width 64 height 8
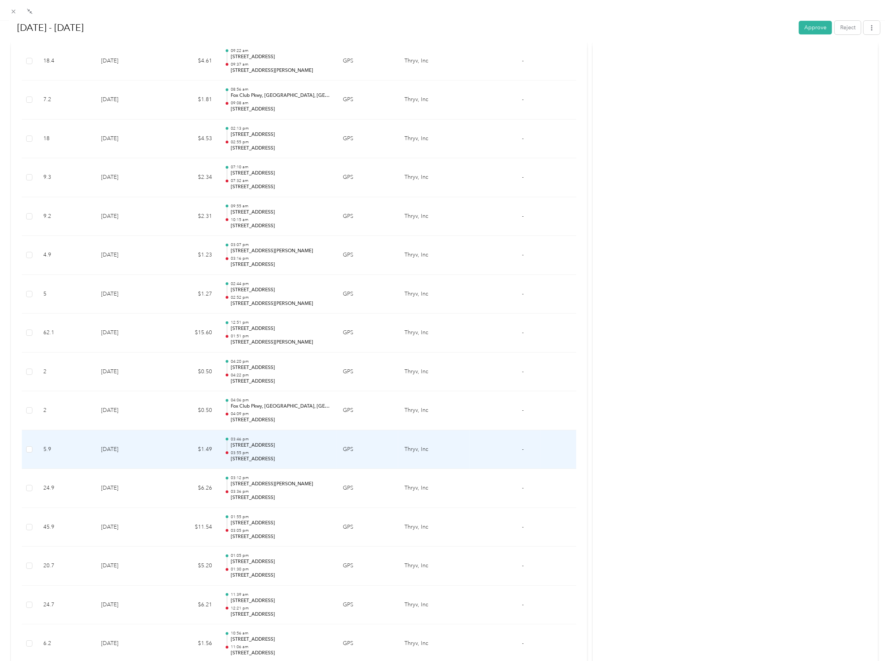
scroll to position [2190, 0]
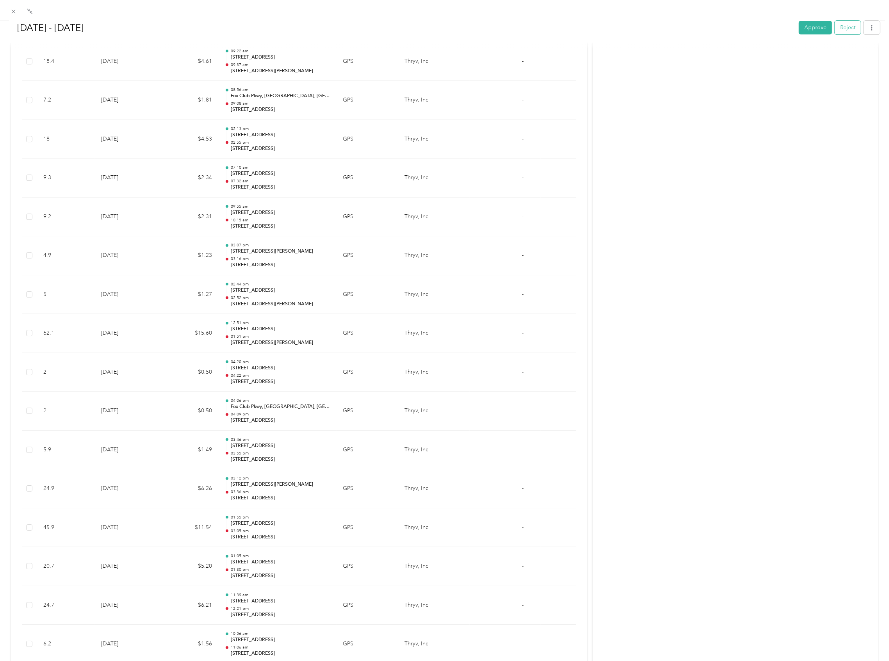
click at [840, 24] on button "Reject" at bounding box center [848, 28] width 26 height 14
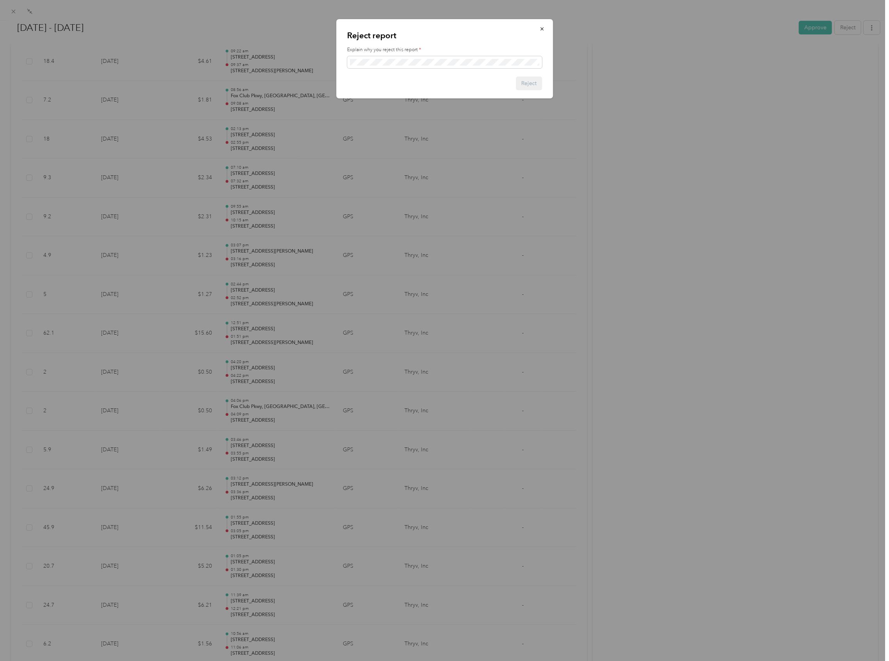
drag, startPoint x: 544, startPoint y: 30, endPoint x: 572, endPoint y: 48, distance: 32.8
click at [544, 30] on icon "button" at bounding box center [541, 28] width 5 height 5
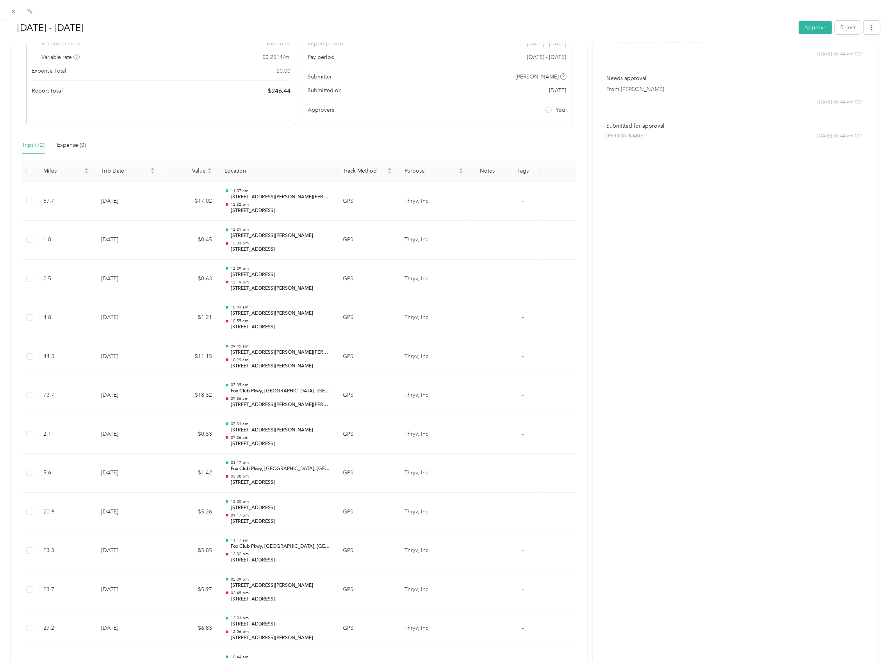
scroll to position [0, 0]
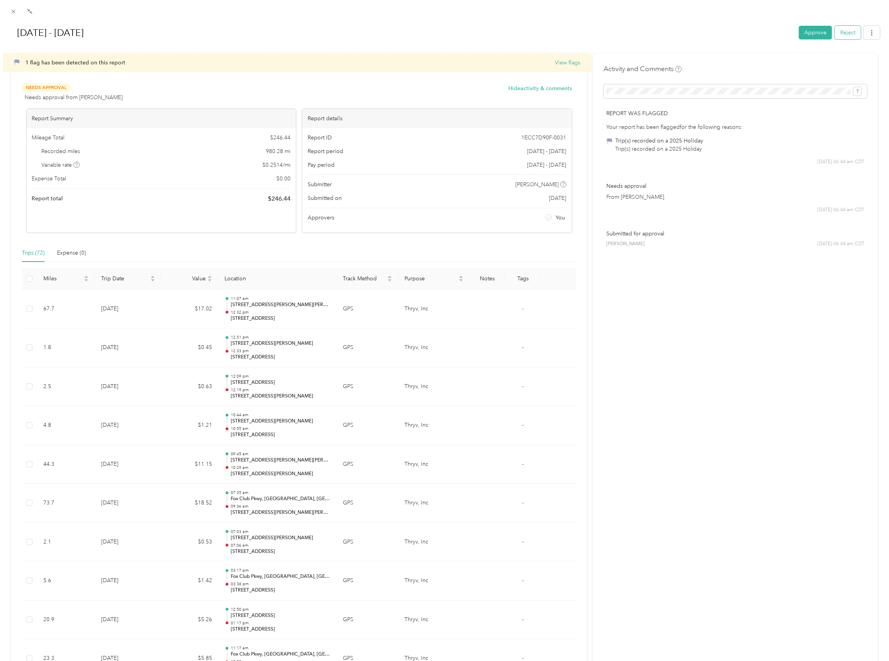
click at [848, 33] on button "Reject" at bounding box center [848, 33] width 26 height 14
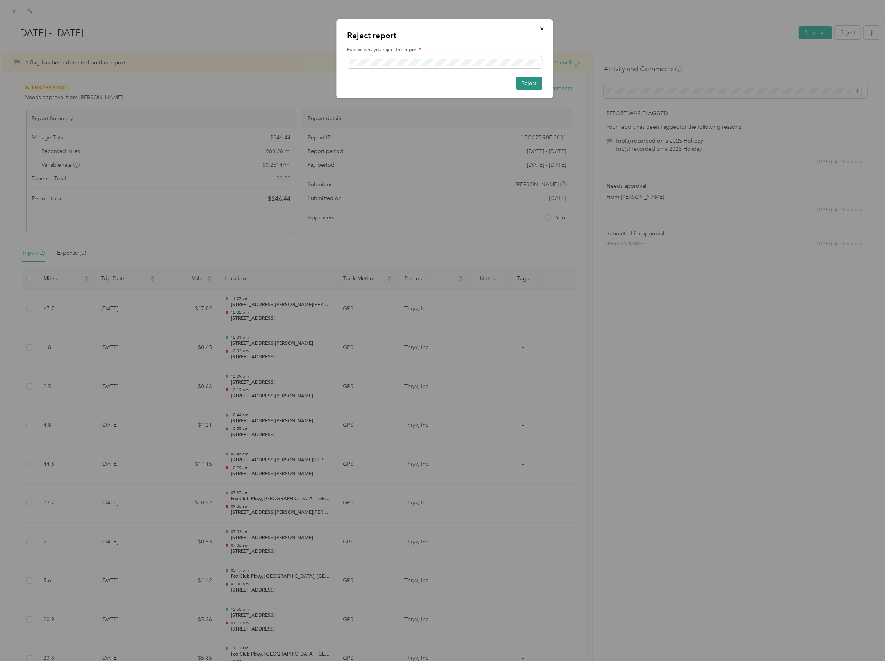
click at [539, 81] on button "Reject" at bounding box center [529, 84] width 26 height 14
click at [520, 77] on button "Reject" at bounding box center [525, 84] width 34 height 14
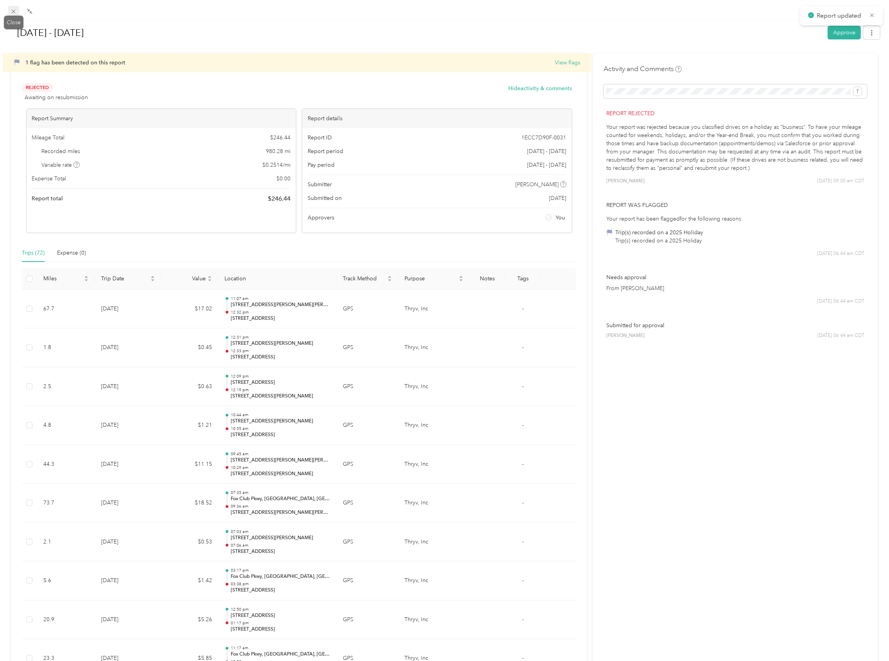
click at [10, 11] on icon at bounding box center [13, 11] width 7 height 7
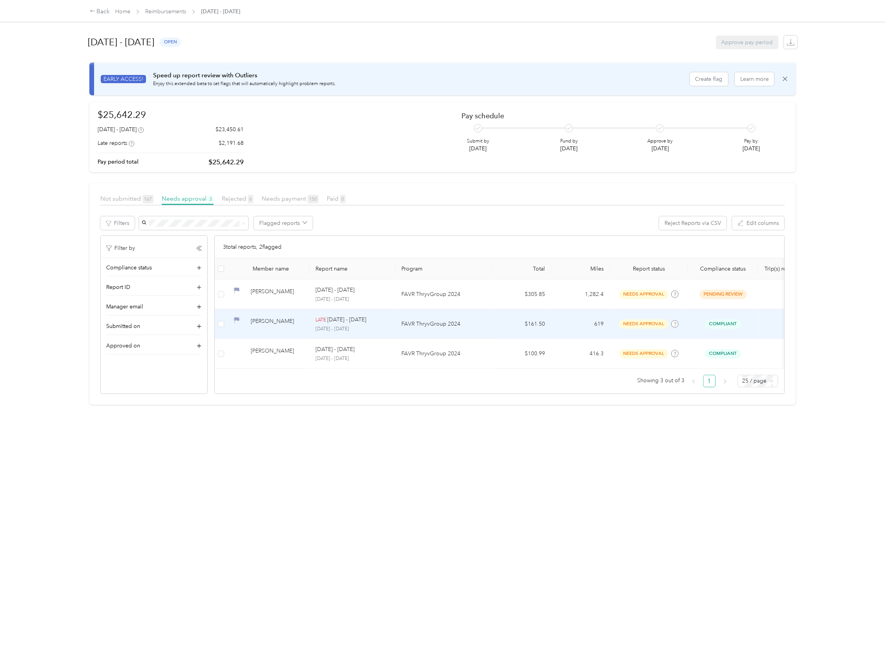
click at [319, 329] on p "[DATE] - [DATE]" at bounding box center [352, 329] width 73 height 7
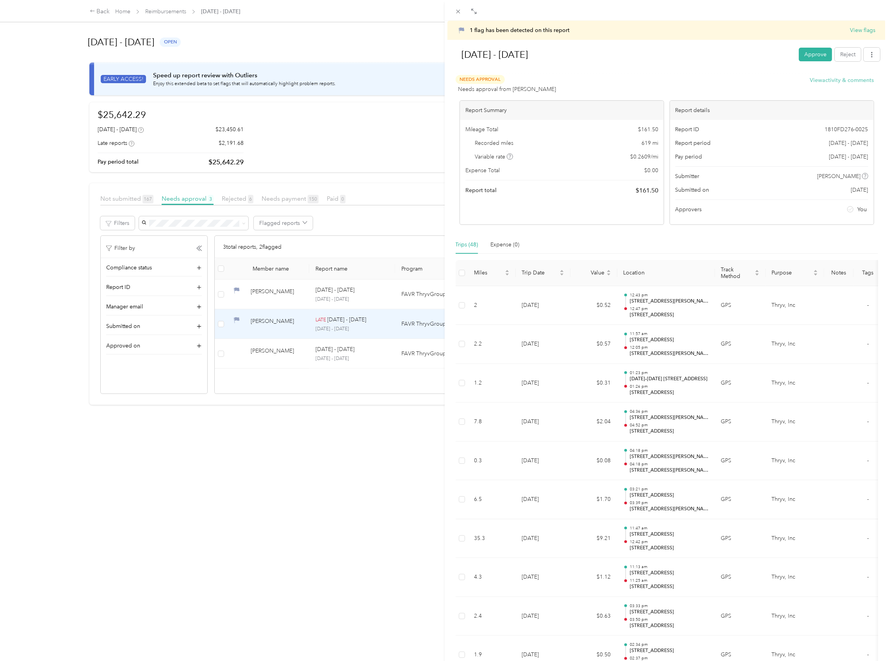
click at [852, 77] on button "View activity & comments" at bounding box center [842, 80] width 64 height 8
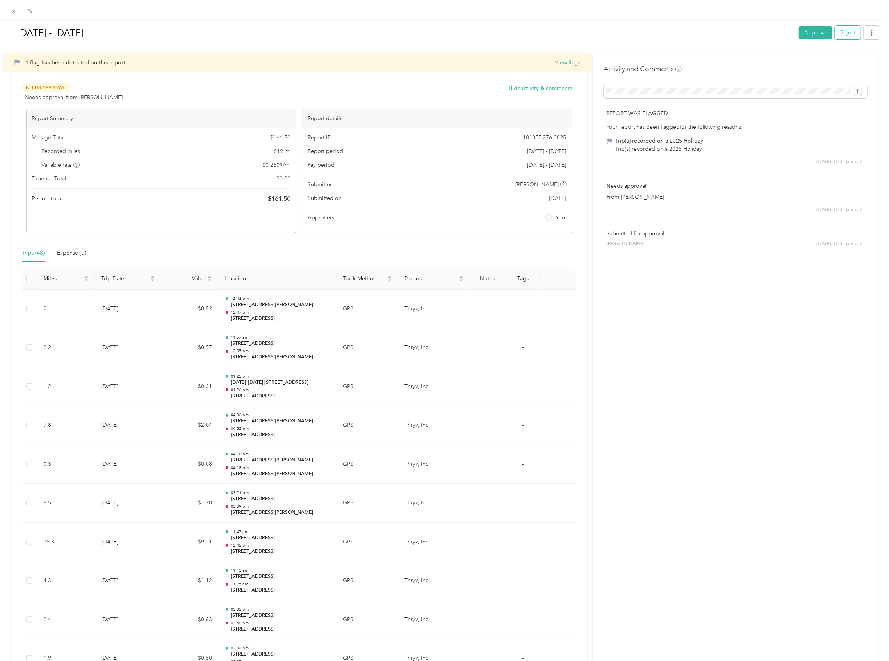
click at [836, 37] on button "Reject" at bounding box center [848, 33] width 26 height 14
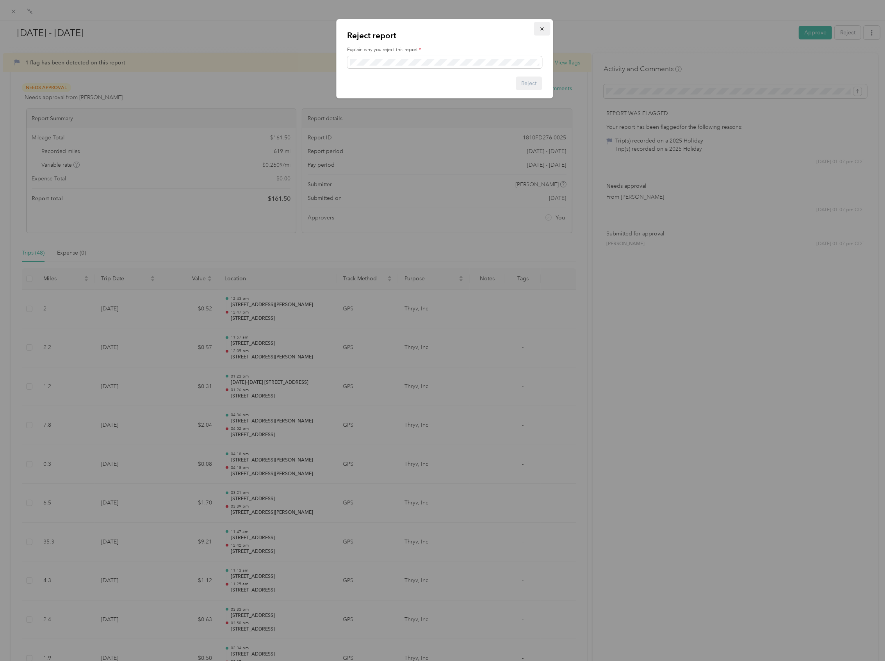
click at [540, 29] on icon "button" at bounding box center [541, 28] width 5 height 5
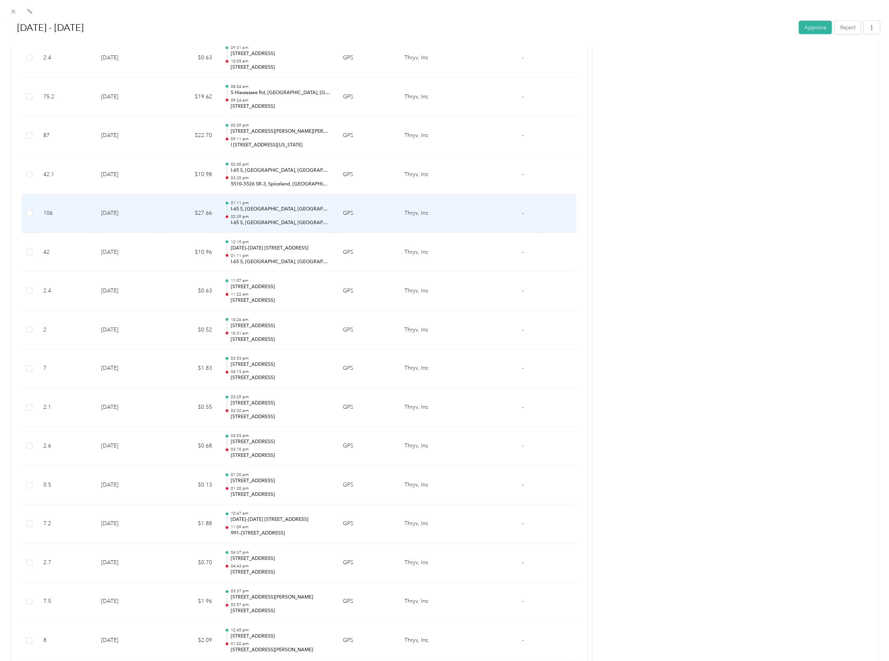
scroll to position [1353, 0]
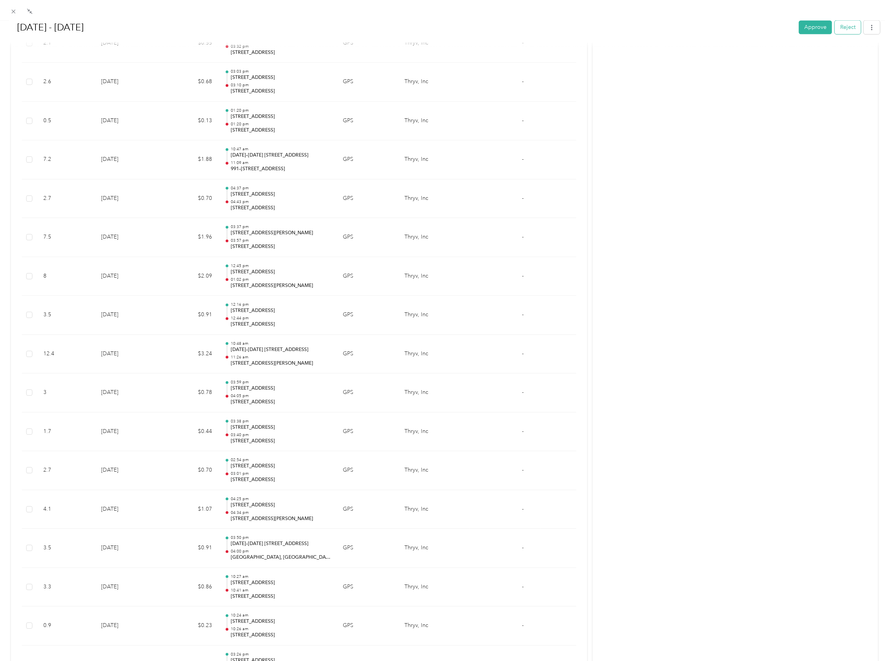
click at [838, 28] on button "Reject" at bounding box center [848, 28] width 26 height 14
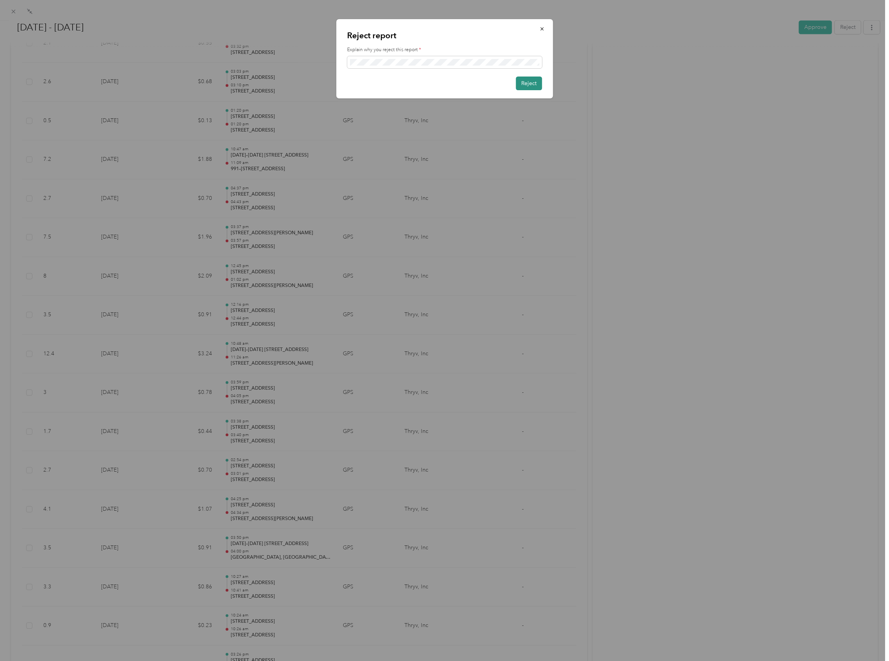
scroll to position [0, 0]
click at [529, 88] on button "Reject" at bounding box center [529, 84] width 26 height 14
click at [527, 83] on button "Reject" at bounding box center [525, 84] width 34 height 14
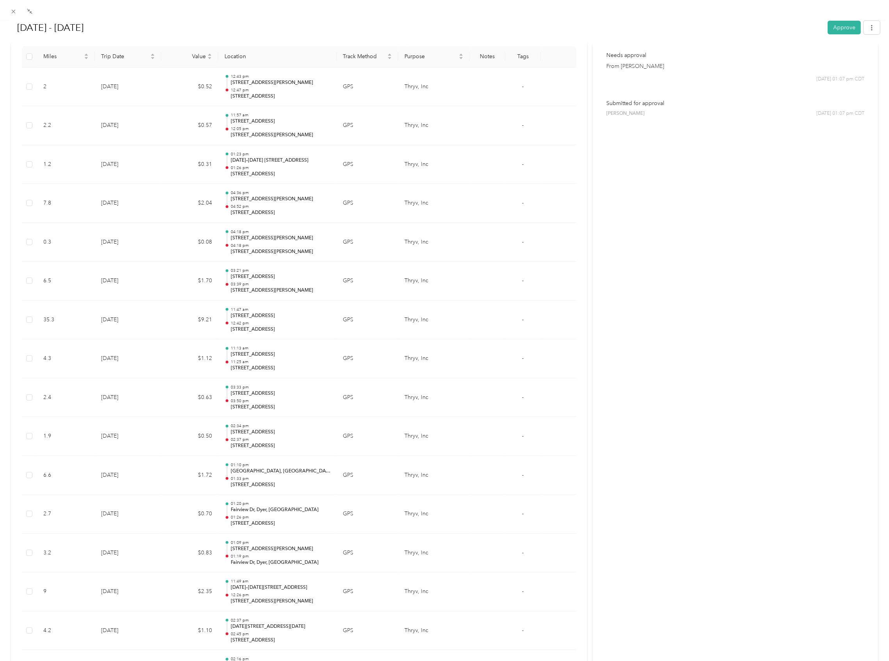
scroll to position [208, 0]
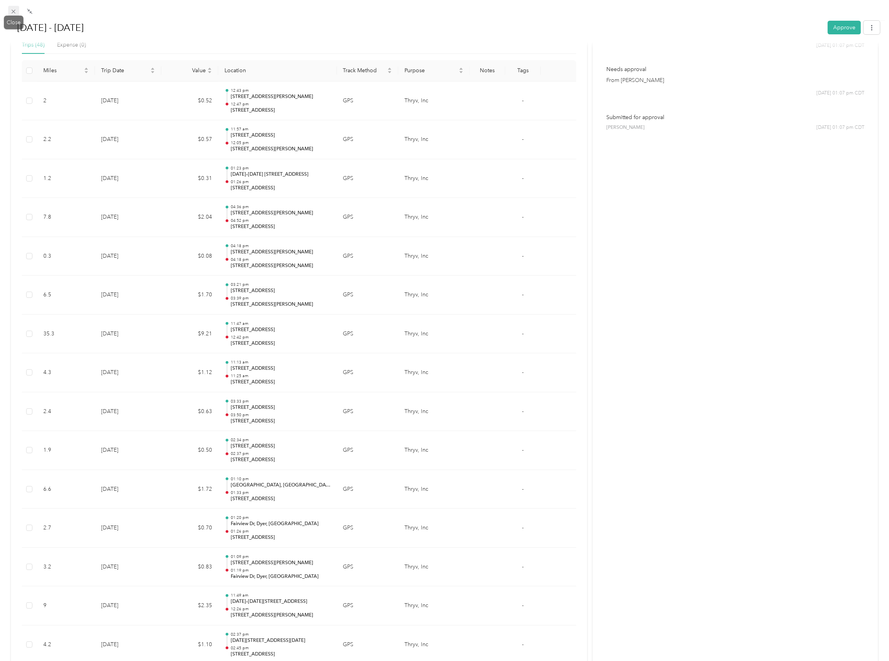
click at [12, 8] on icon at bounding box center [13, 11] width 7 height 7
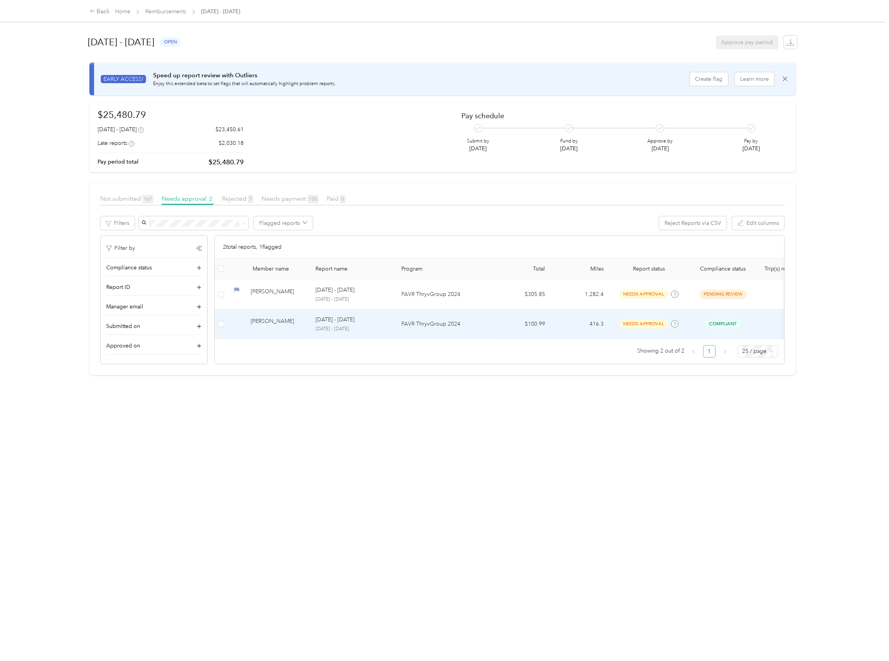
click at [268, 317] on td "[PERSON_NAME]" at bounding box center [268, 324] width 82 height 30
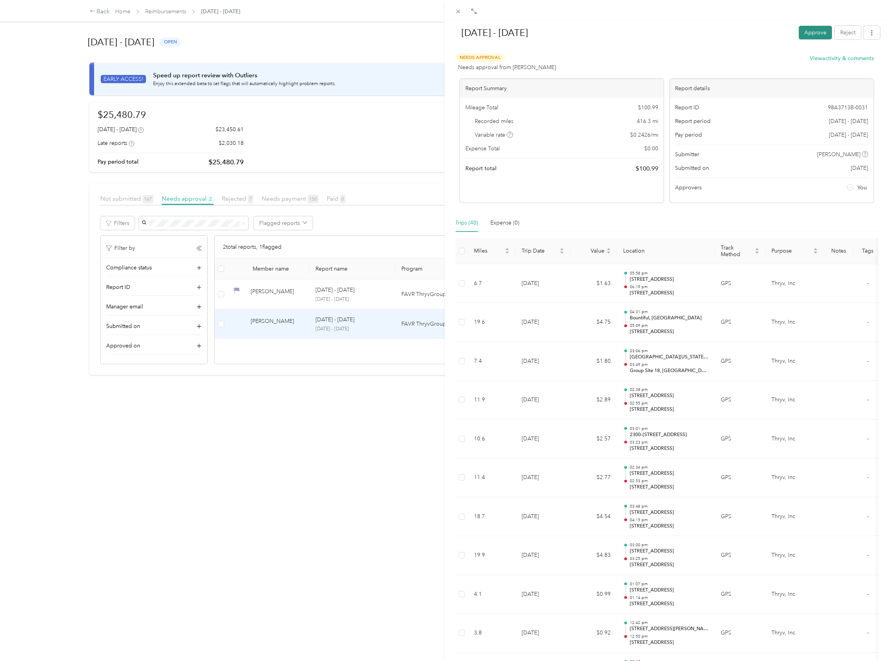
click at [811, 33] on button "Approve" at bounding box center [815, 33] width 33 height 14
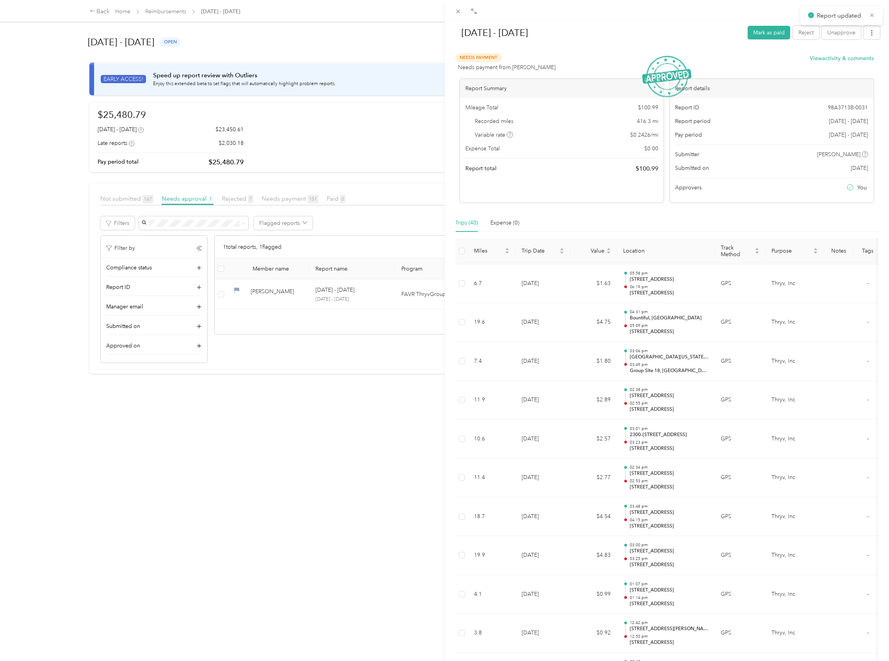
click at [123, 14] on div "Aug 1 - 31, 2025 Mark as paid Reject Unapprove Needs Payment Needs payment from…" at bounding box center [444, 330] width 889 height 661
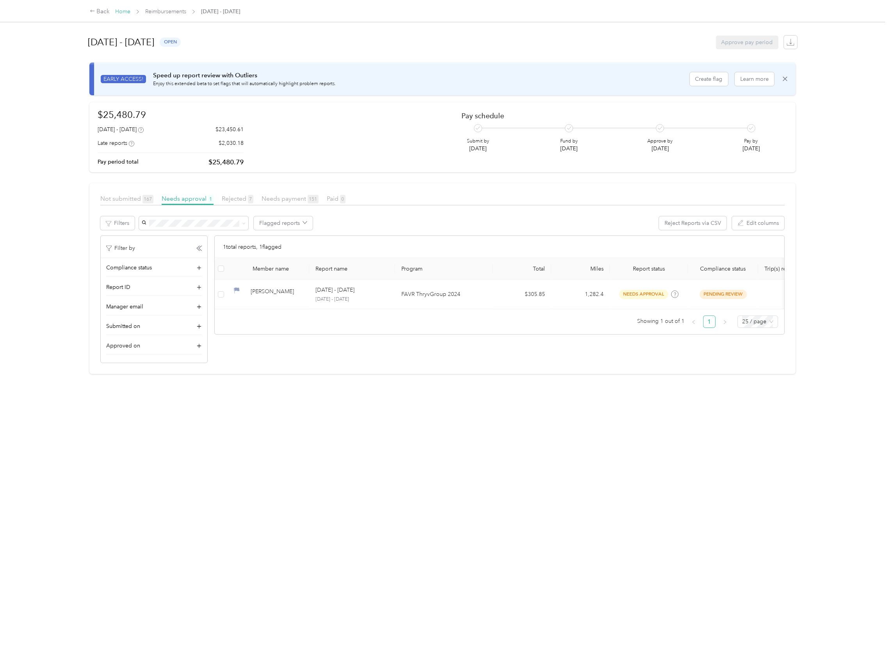
click at [125, 13] on link "Home" at bounding box center [122, 11] width 15 height 7
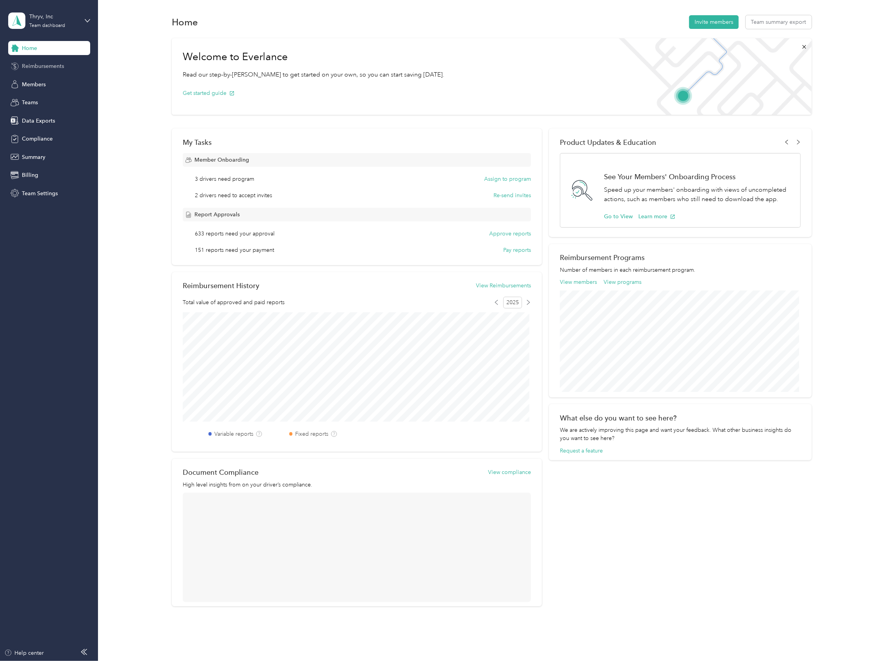
click at [40, 66] on span "Reimbursements" at bounding box center [43, 66] width 42 height 8
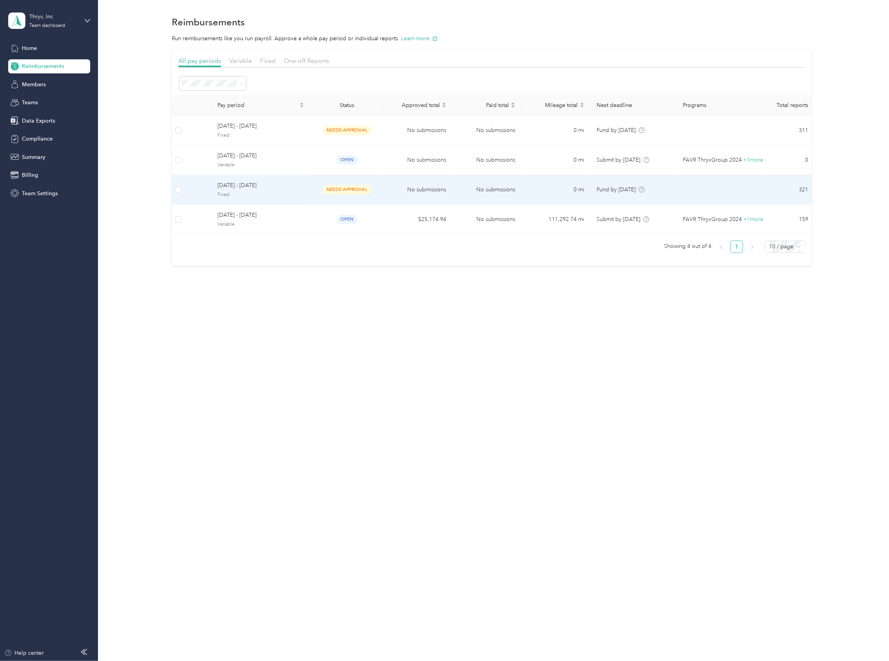
click at [233, 201] on td "August 1 - 31, 2025 Fixed" at bounding box center [260, 190] width 99 height 30
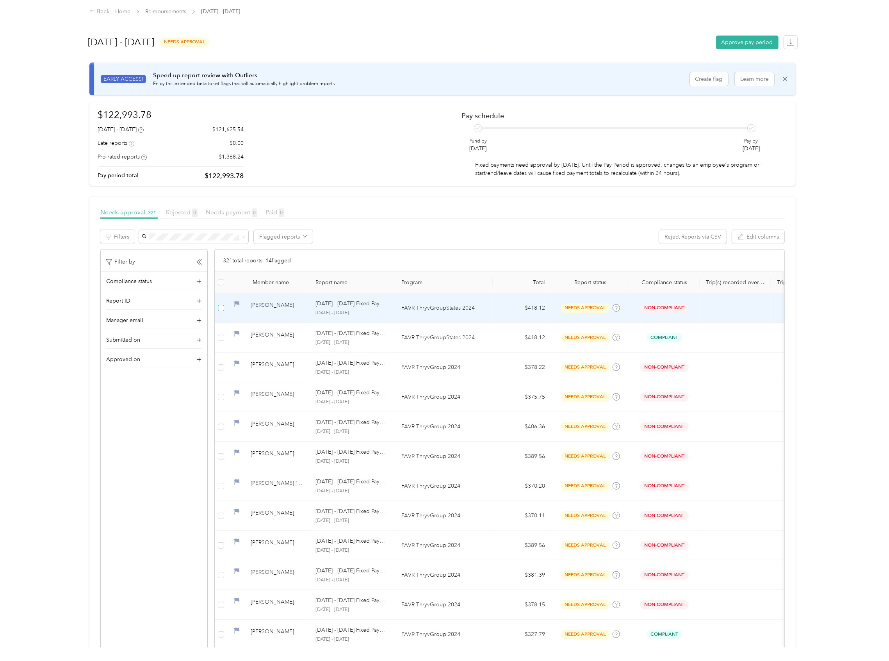
click at [223, 304] on label at bounding box center [221, 308] width 6 height 9
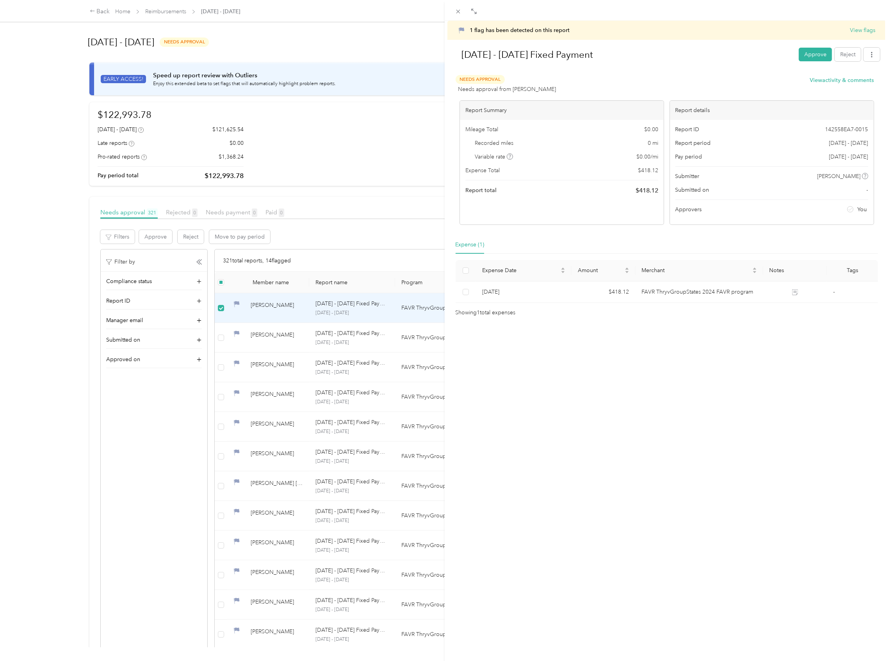
click at [222, 307] on div "1 flag has been detected on this report View flags Aug 1 - 31, 2025 Fixed Payme…" at bounding box center [444, 330] width 889 height 661
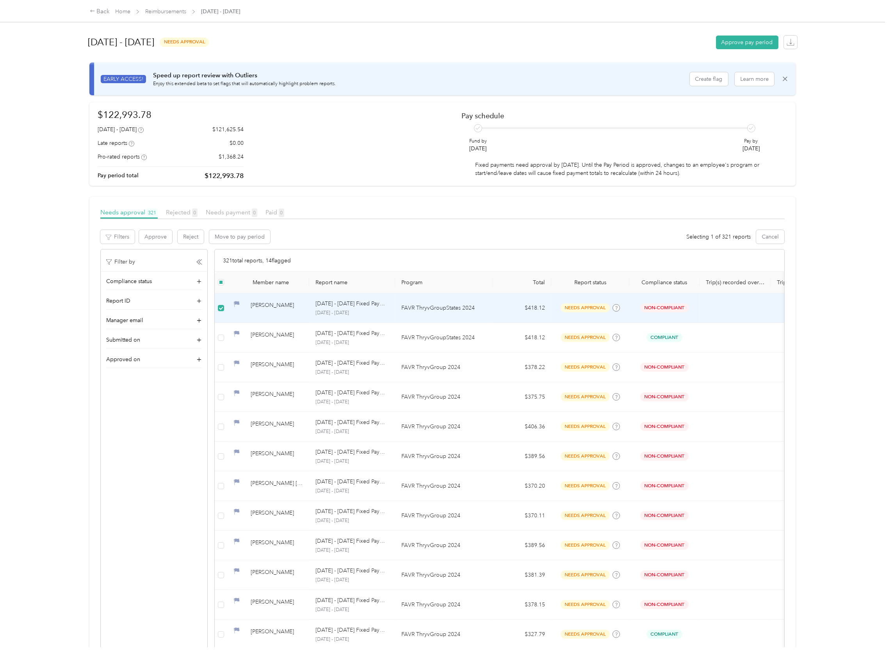
click at [272, 311] on div "[PERSON_NAME]" at bounding box center [277, 308] width 52 height 14
click at [282, 308] on div "[PERSON_NAME]" at bounding box center [277, 308] width 52 height 14
click at [348, 303] on p "[DATE] - [DATE] Fixed Payment" at bounding box center [352, 304] width 73 height 9
click at [256, 308] on div "[PERSON_NAME]" at bounding box center [277, 308] width 52 height 14
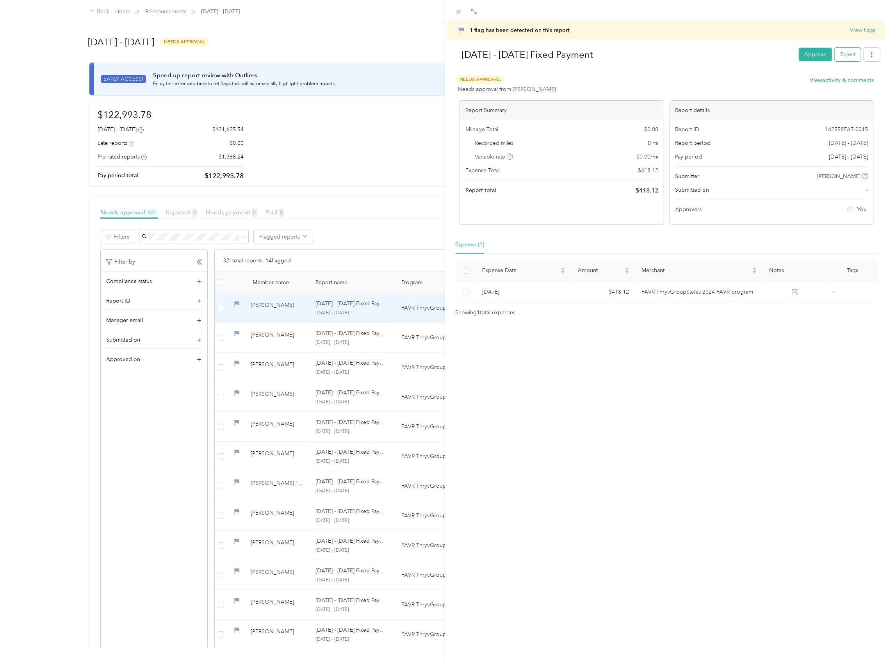
click at [843, 52] on button "Reject" at bounding box center [848, 55] width 26 height 14
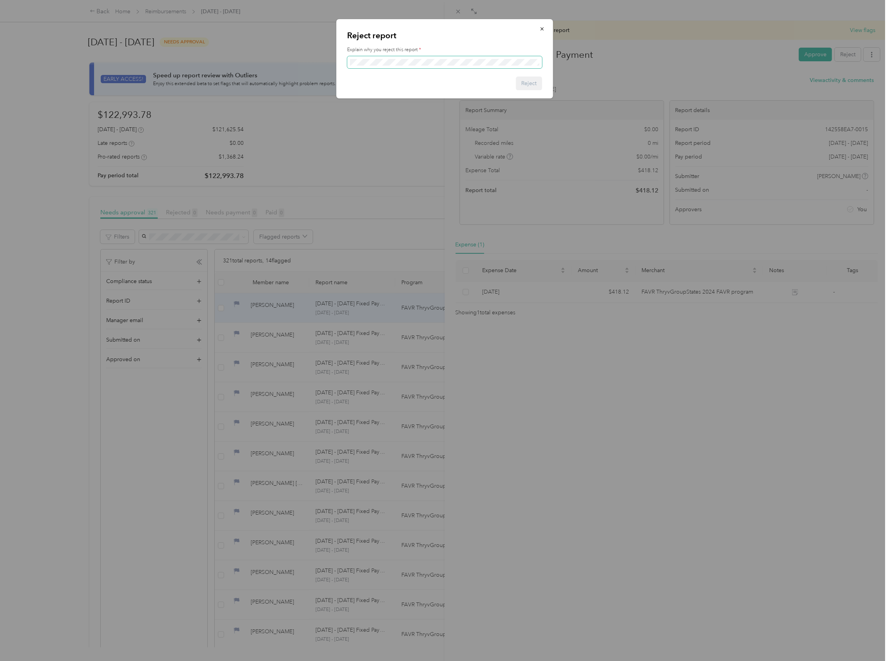
click at [400, 56] on span at bounding box center [444, 62] width 195 height 12
click at [531, 78] on button "Reject" at bounding box center [529, 84] width 26 height 14
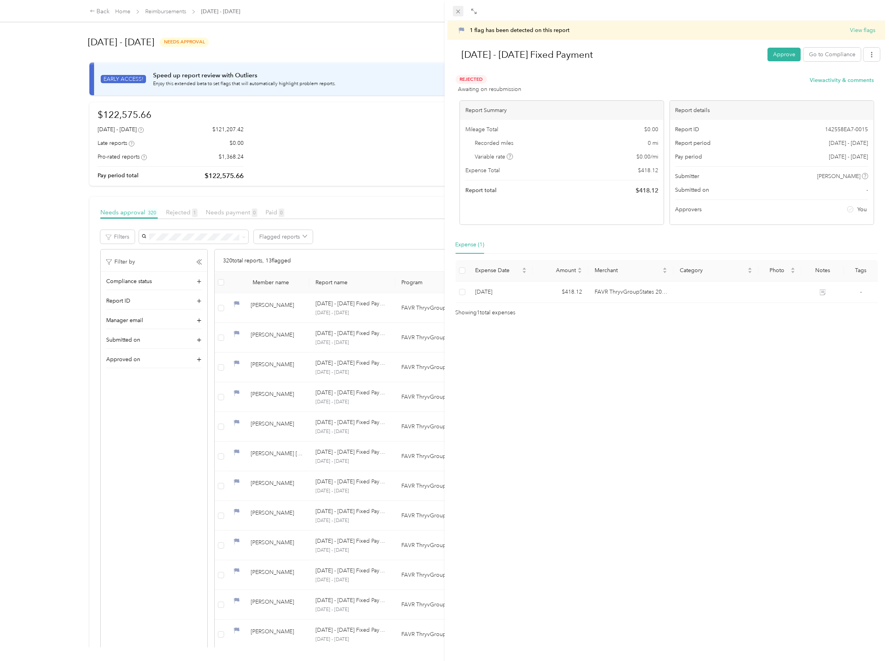
click at [461, 9] on icon at bounding box center [458, 11] width 7 height 7
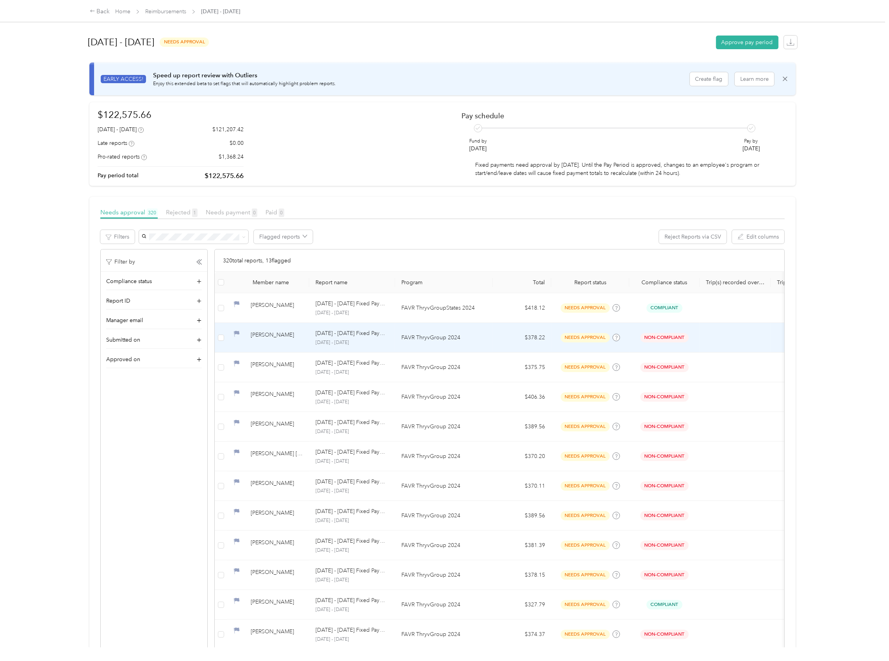
click at [659, 344] on td "Non-Compliant" at bounding box center [664, 338] width 70 height 30
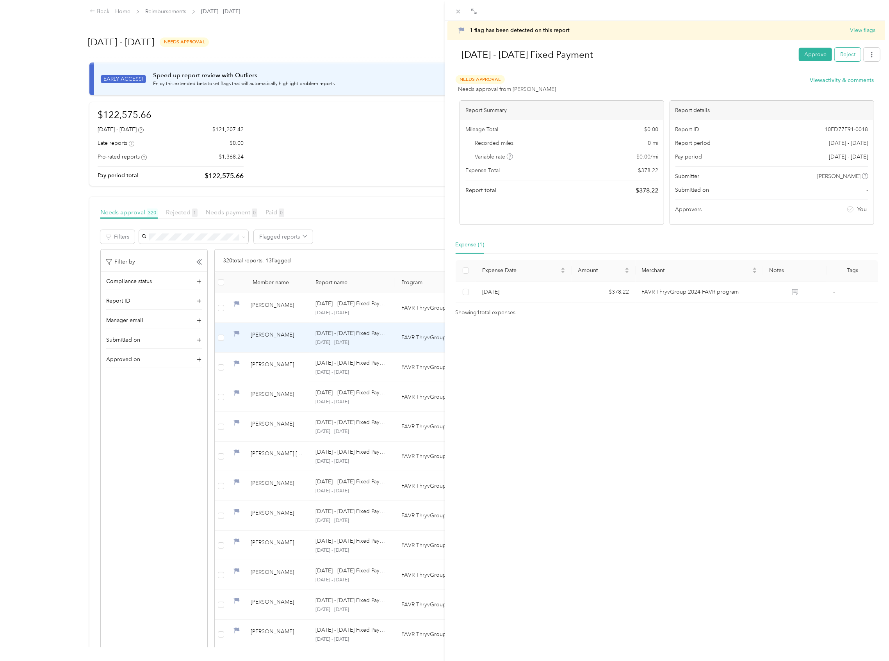
click at [842, 58] on button "Reject" at bounding box center [848, 55] width 26 height 14
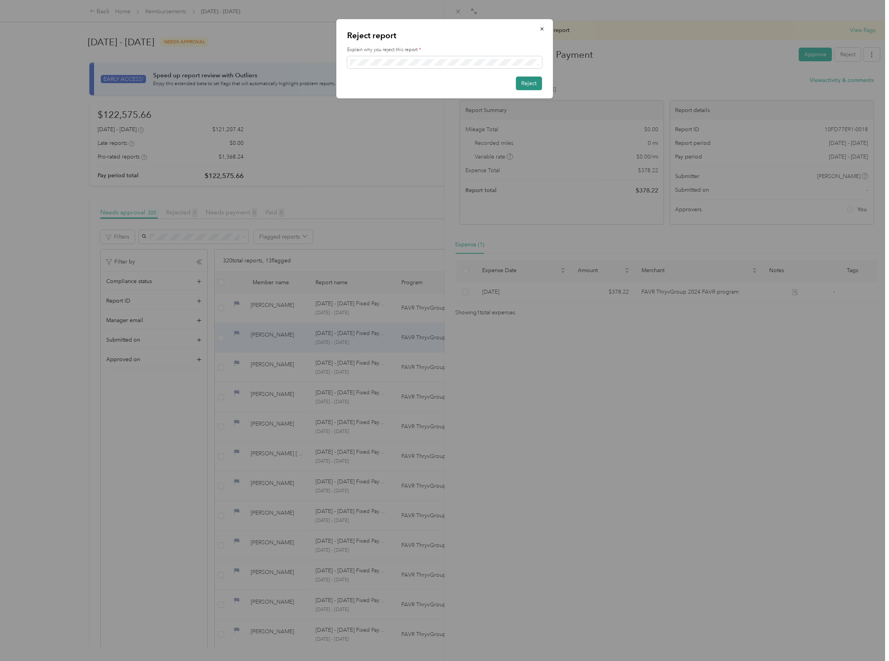
click at [528, 79] on button "Reject" at bounding box center [529, 84] width 26 height 14
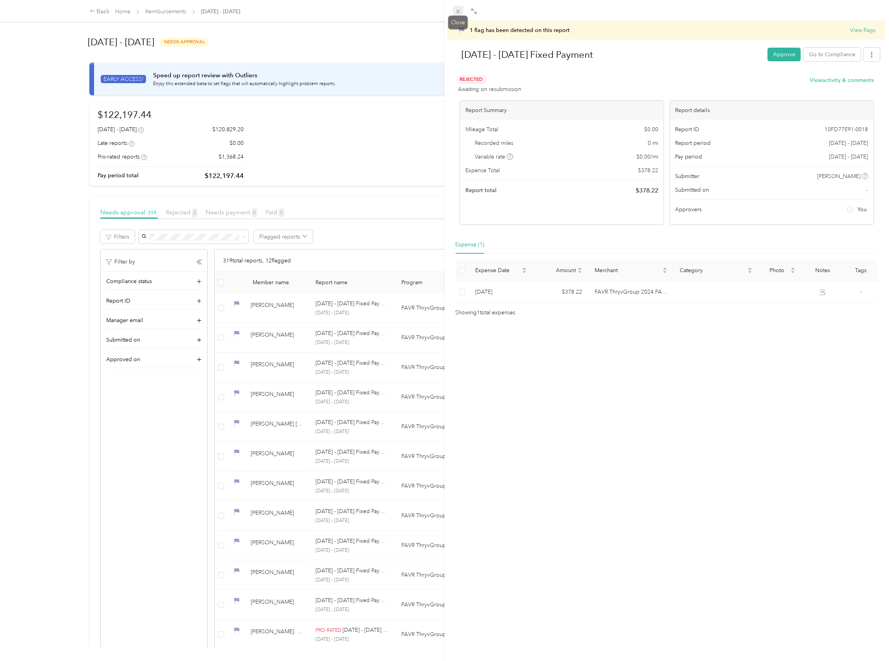
click at [458, 11] on icon at bounding box center [458, 12] width 4 height 4
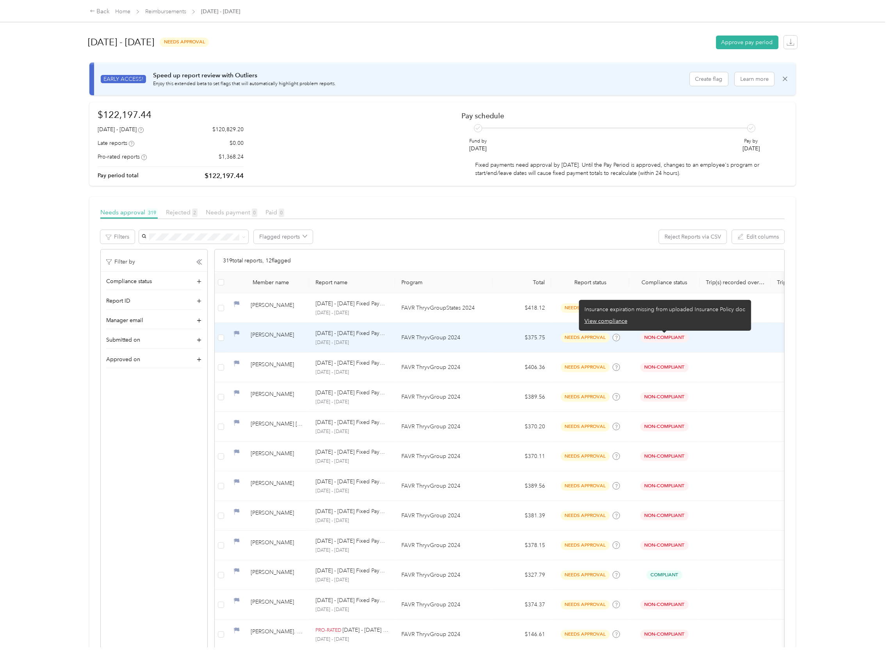
click at [670, 338] on span "Non-Compliant" at bounding box center [664, 337] width 48 height 9
click at [277, 338] on div "[PERSON_NAME]" at bounding box center [277, 338] width 52 height 14
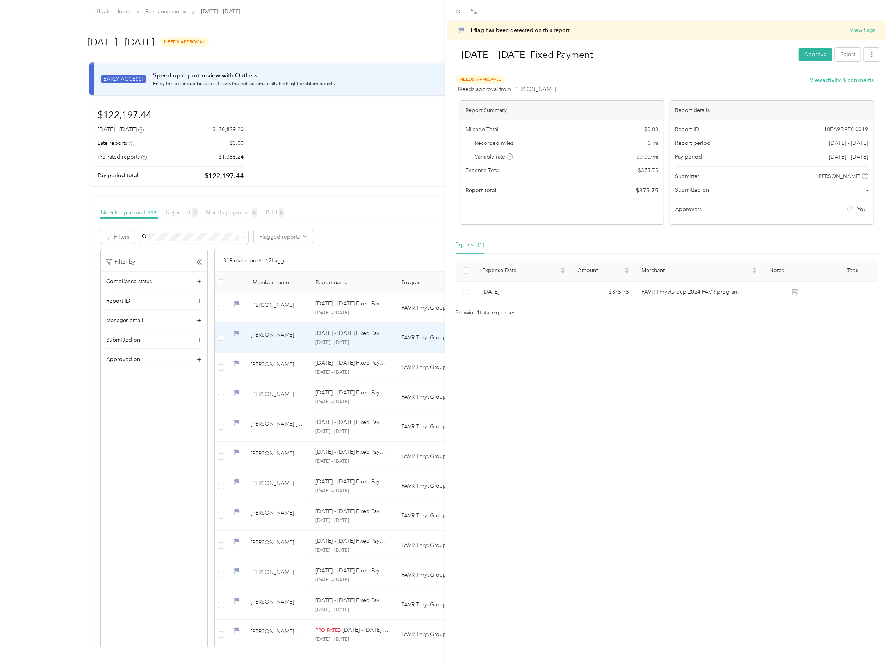
click at [287, 363] on div "1 flag has been detected on this report View flags Aug 1 - 31, 2025 Fixed Payme…" at bounding box center [444, 330] width 889 height 661
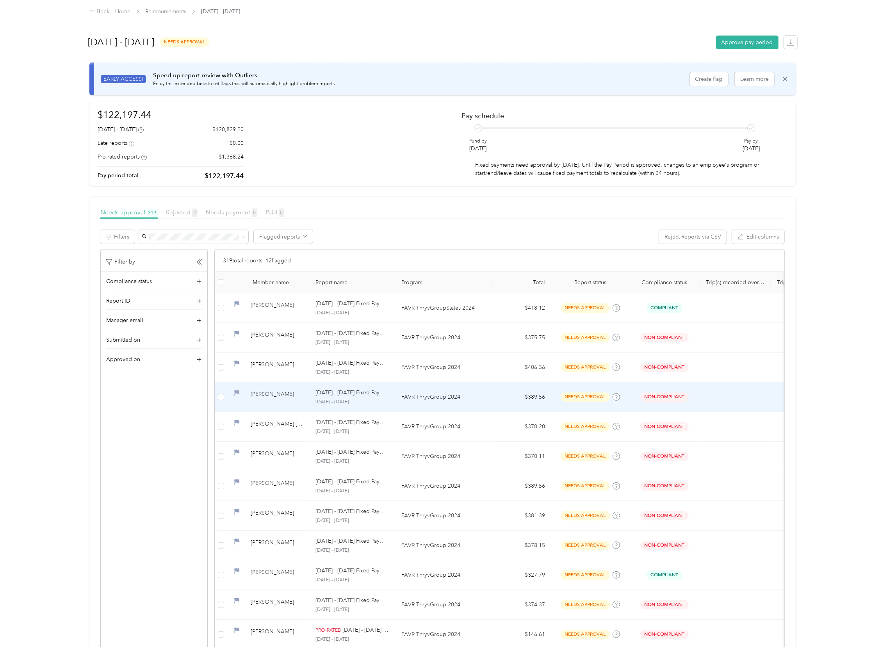
click at [275, 395] on div "[PERSON_NAME]" at bounding box center [277, 397] width 52 height 14
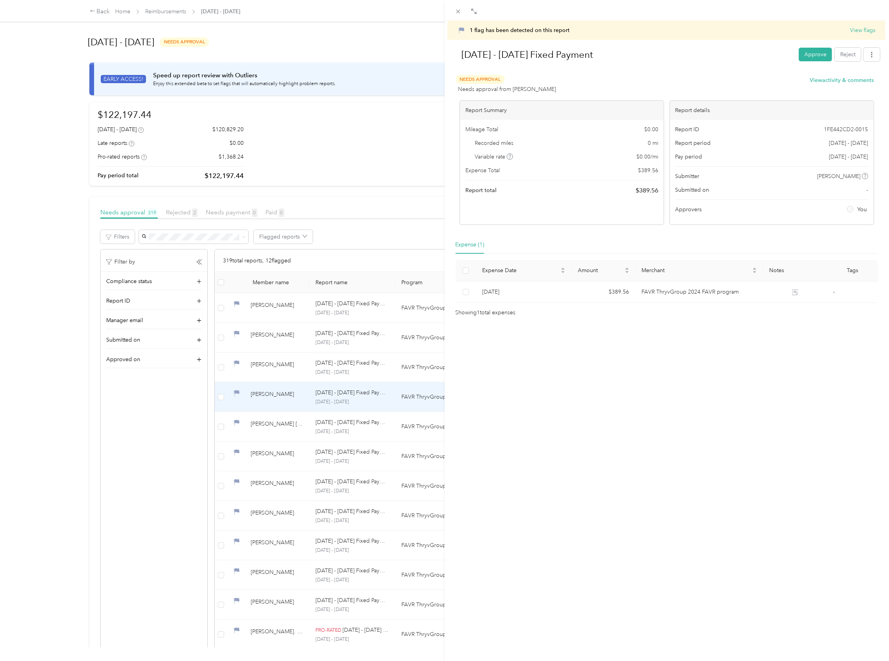
click at [277, 394] on div "1 flag has been detected on this report View flags Aug 1 - 31, 2025 Fixed Payme…" at bounding box center [444, 330] width 889 height 661
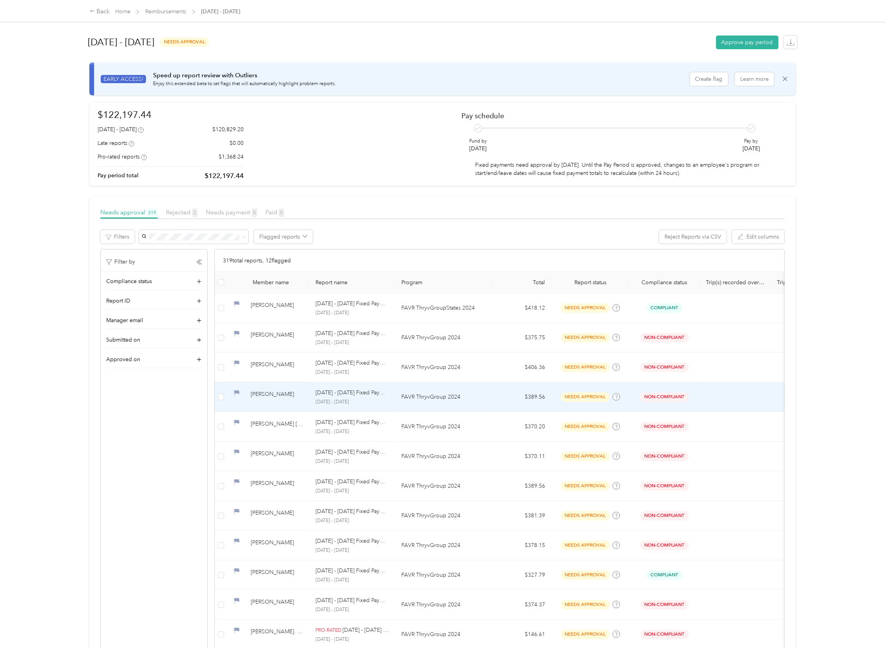
click at [260, 399] on div "[PERSON_NAME]" at bounding box center [277, 397] width 52 height 14
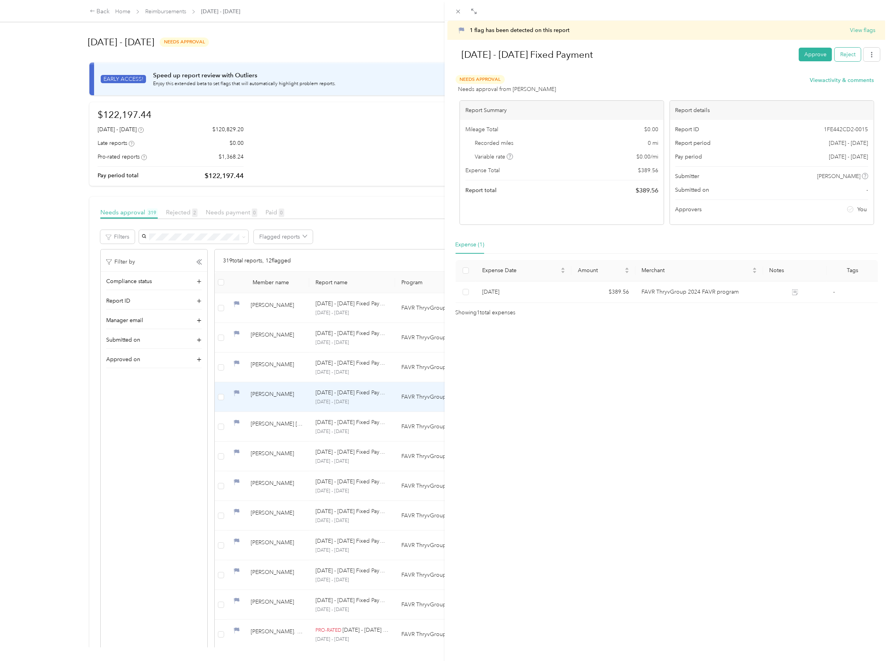
click at [847, 58] on button "Reject" at bounding box center [848, 55] width 26 height 14
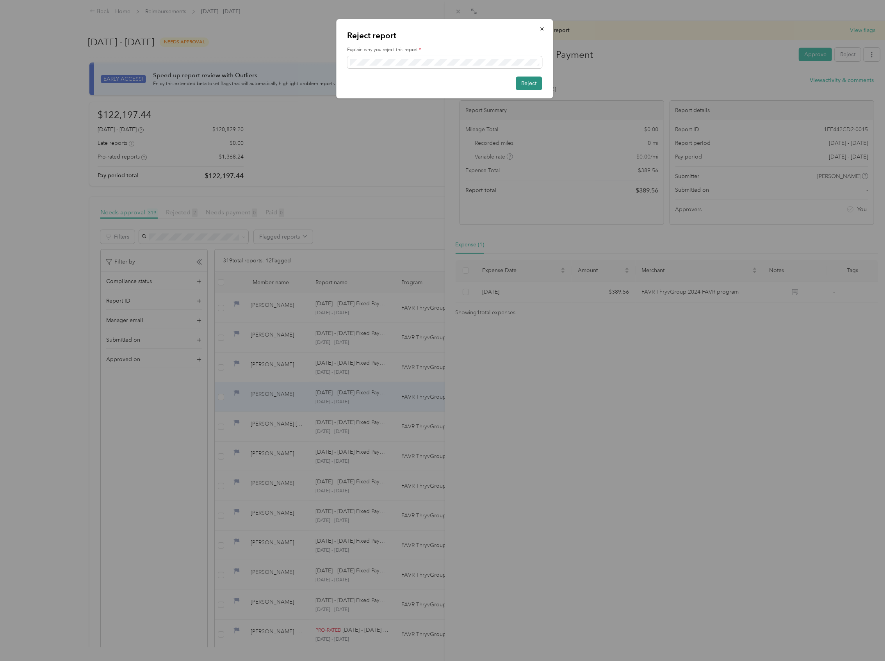
click at [523, 80] on button "Reject" at bounding box center [529, 84] width 26 height 14
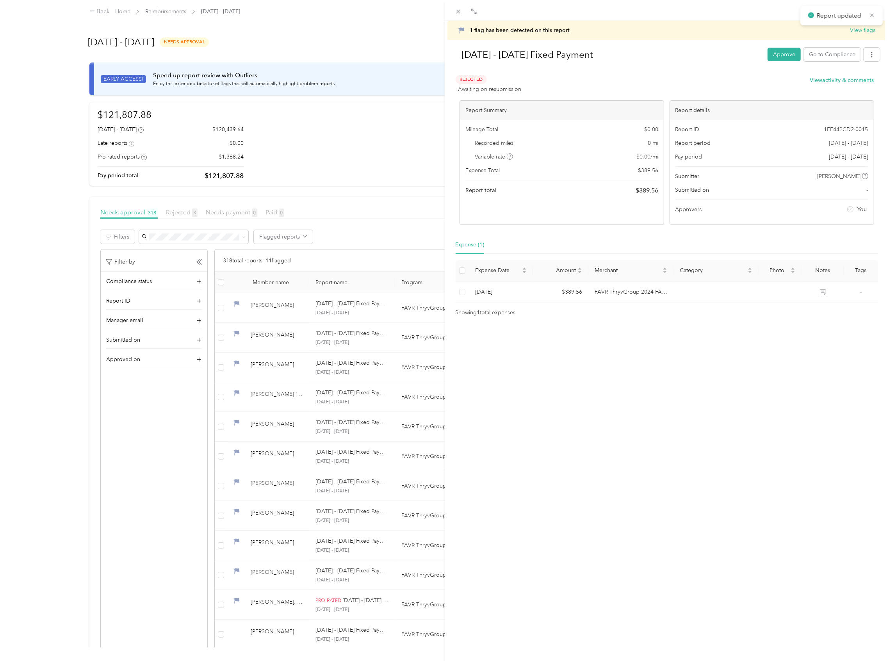
click at [272, 401] on div "1 flag has been detected on this report View flags Aug 1 - 31, 2025 Fixed Payme…" at bounding box center [444, 330] width 889 height 661
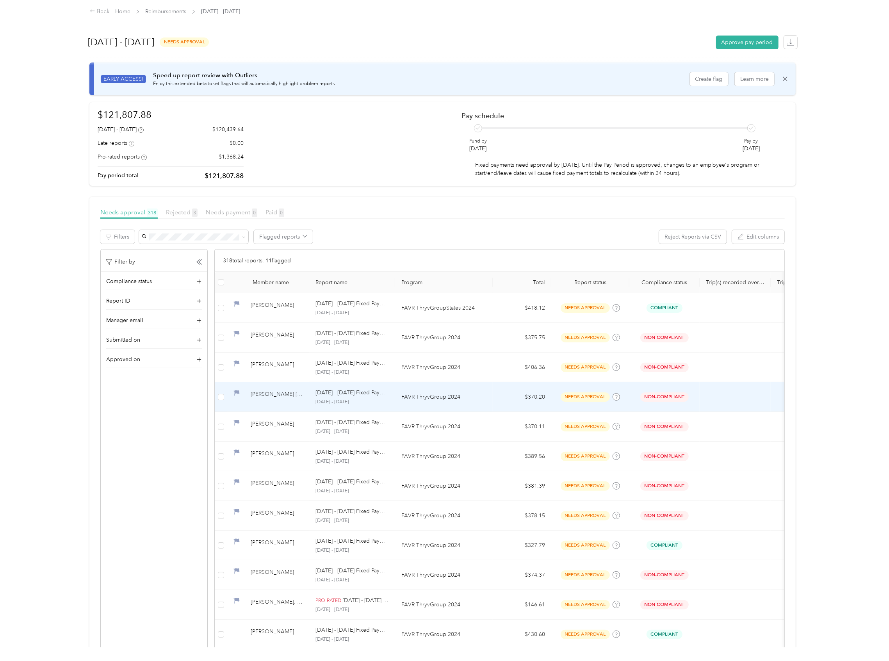
click at [267, 394] on div "[PERSON_NAME] [PERSON_NAME]" at bounding box center [277, 397] width 52 height 14
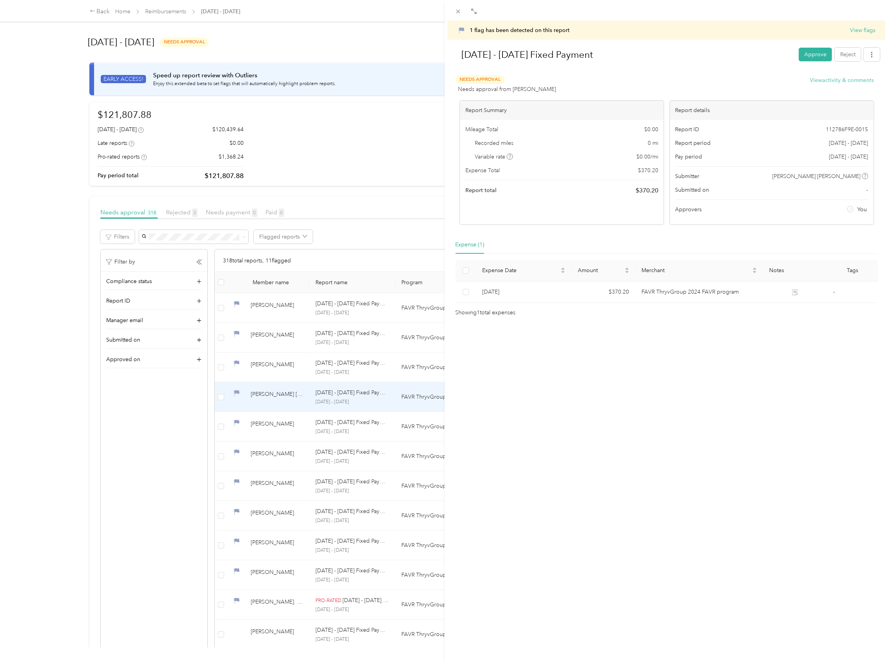
click at [827, 80] on button "View activity & comments" at bounding box center [842, 80] width 64 height 8
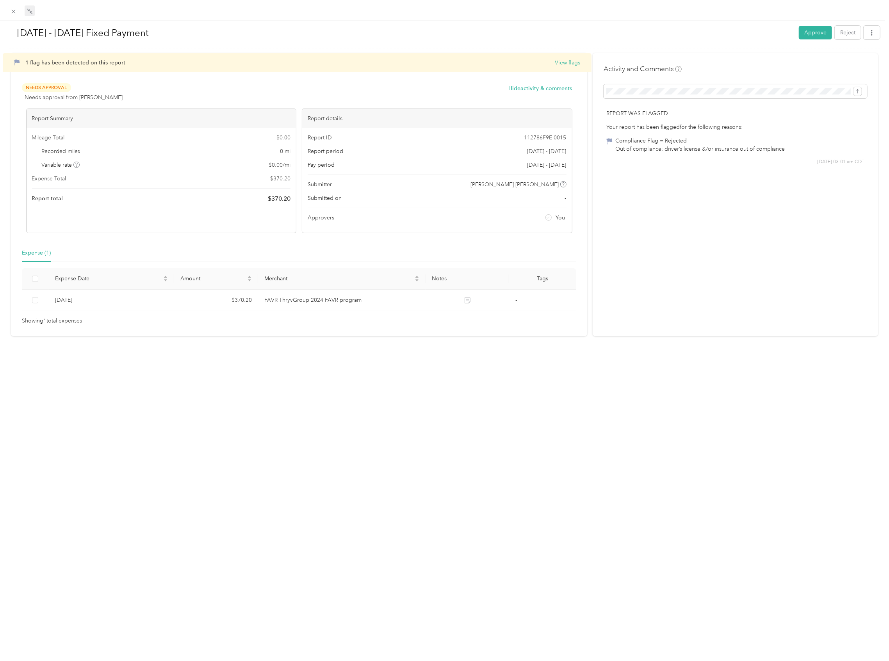
click at [16, 661] on div "Aug 1 - 31, 2025 Fixed Payment Approve Reject 1 flag has been detected on this …" at bounding box center [442, 661] width 885 height 0
drag, startPoint x: 34, startPoint y: 11, endPoint x: 12, endPoint y: 13, distance: 21.9
click at [12, 661] on div "Aug 1 - 31, 2025 Fixed Payment Approve Reject 1 flag has been detected on this …" at bounding box center [442, 661] width 885 height 0
click at [15, 10] on icon at bounding box center [13, 11] width 7 height 7
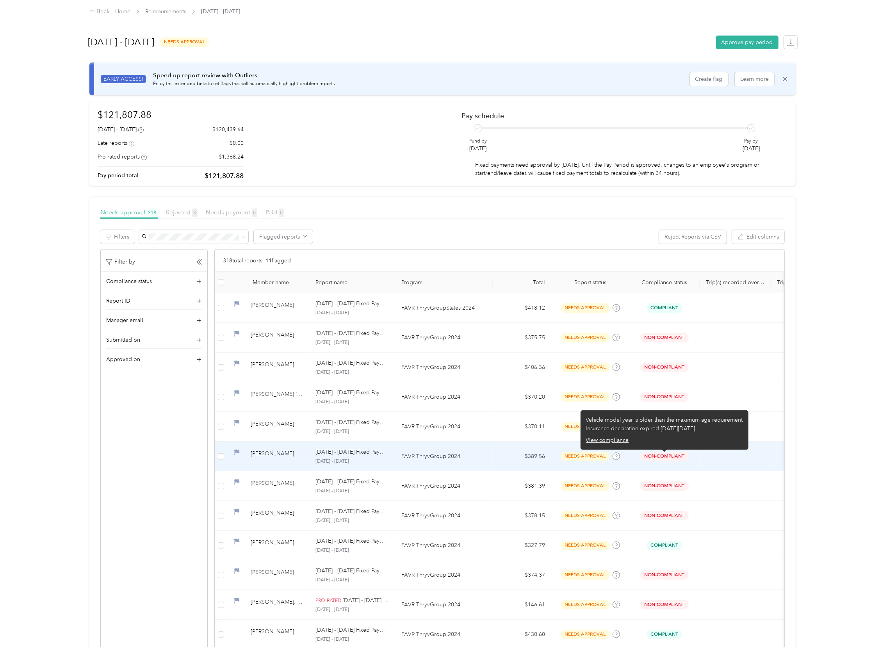
click at [672, 457] on span "Non-Compliant" at bounding box center [664, 456] width 48 height 9
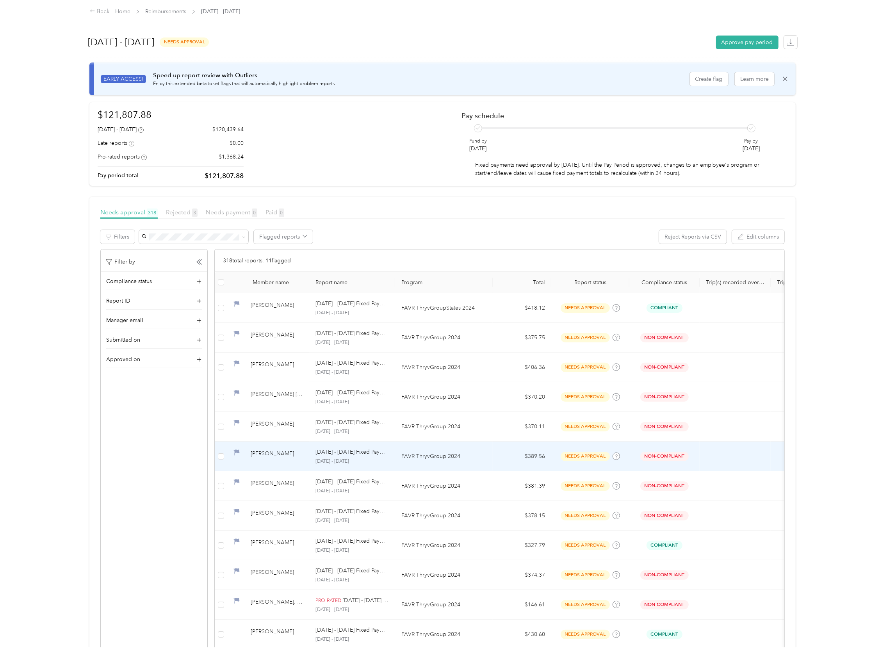
click at [265, 461] on div "[PERSON_NAME]" at bounding box center [277, 456] width 52 height 14
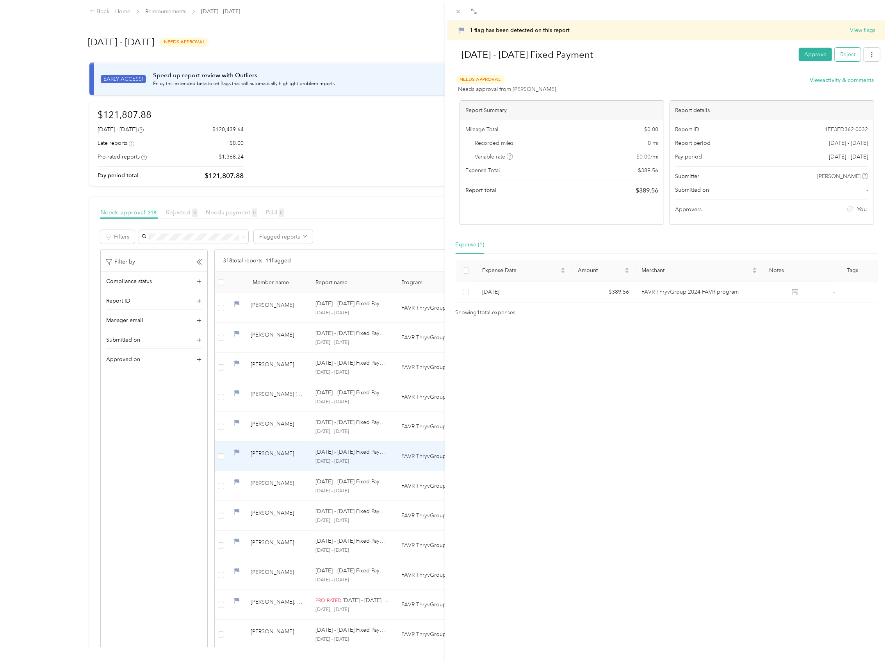
click at [845, 58] on button "Reject" at bounding box center [848, 55] width 26 height 14
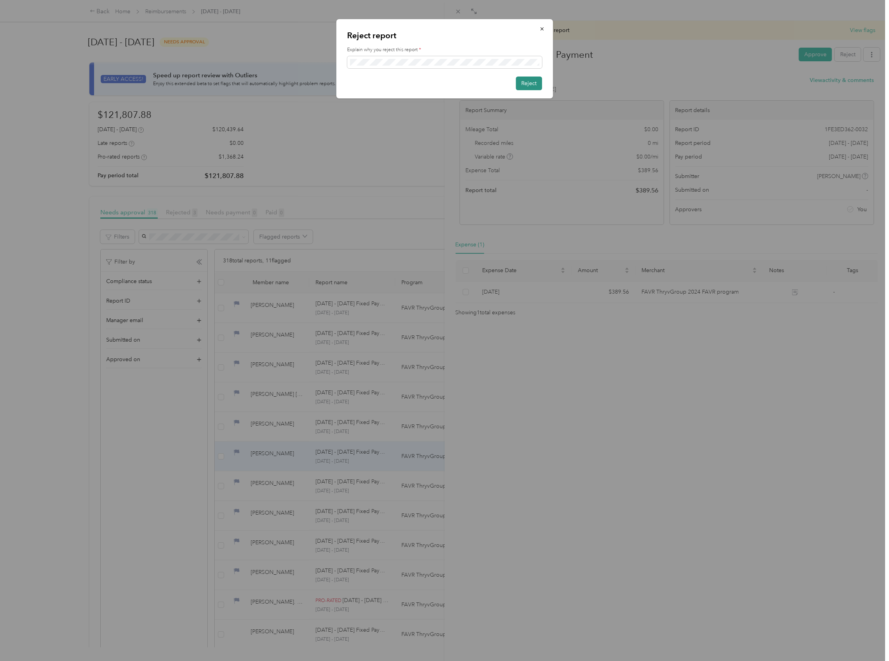
click at [533, 83] on button "Reject" at bounding box center [529, 84] width 26 height 14
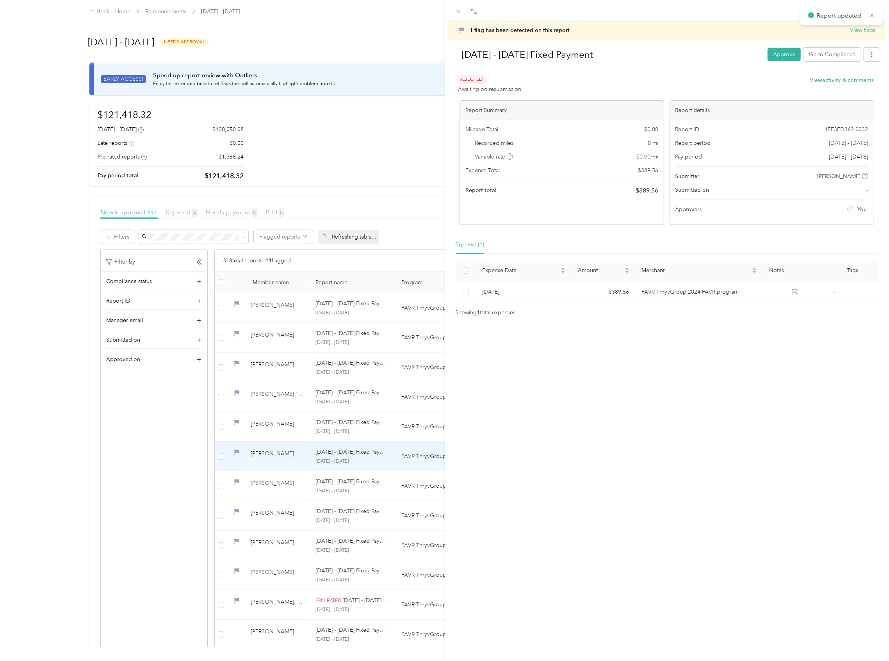
click at [274, 489] on div "1 flag has been detected on this report View flags Aug 1 - 31, 2025 Fixed Payme…" at bounding box center [444, 330] width 889 height 661
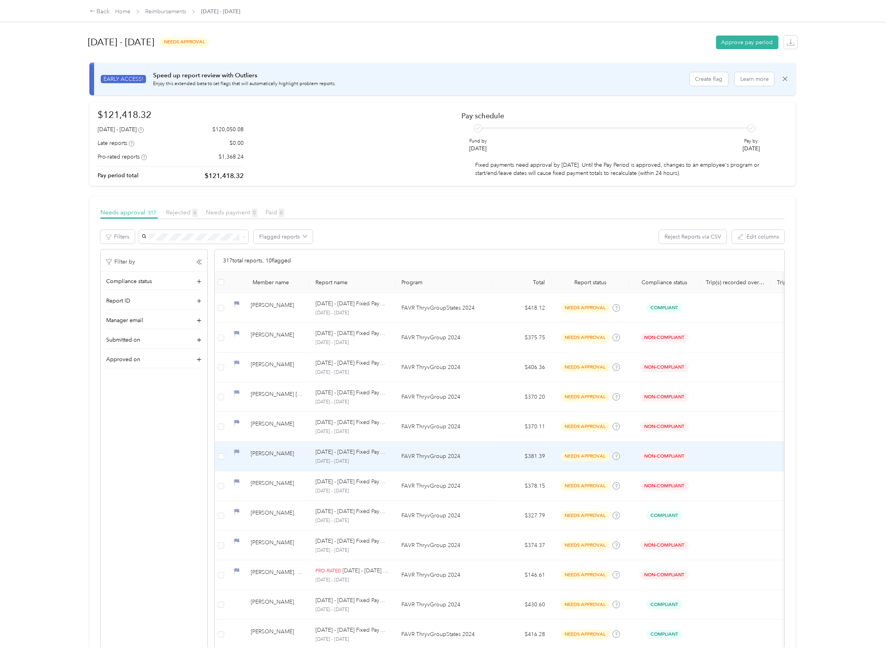
click at [273, 462] on div "[PERSON_NAME]" at bounding box center [277, 456] width 52 height 14
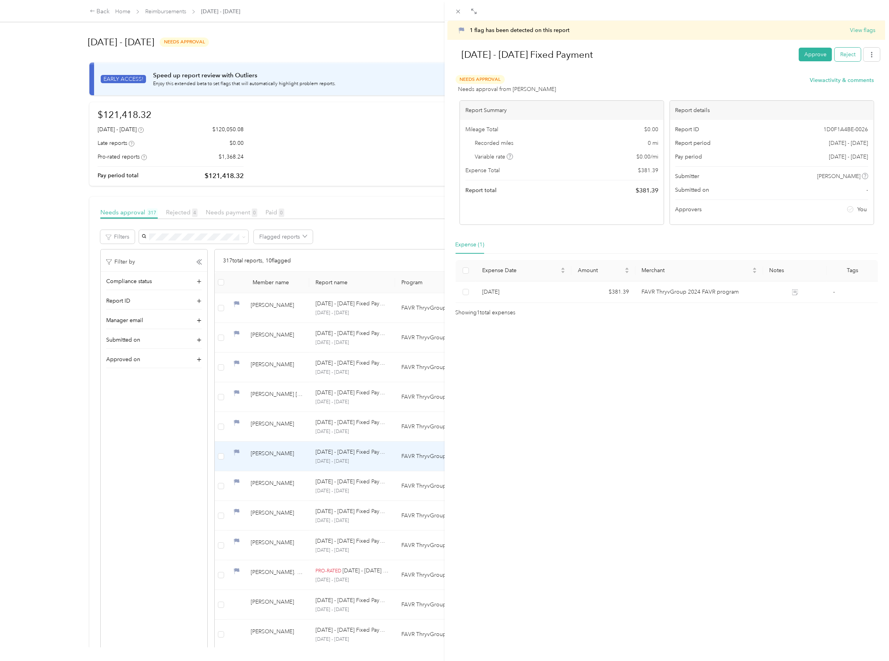
click at [839, 51] on button "Reject" at bounding box center [848, 55] width 26 height 14
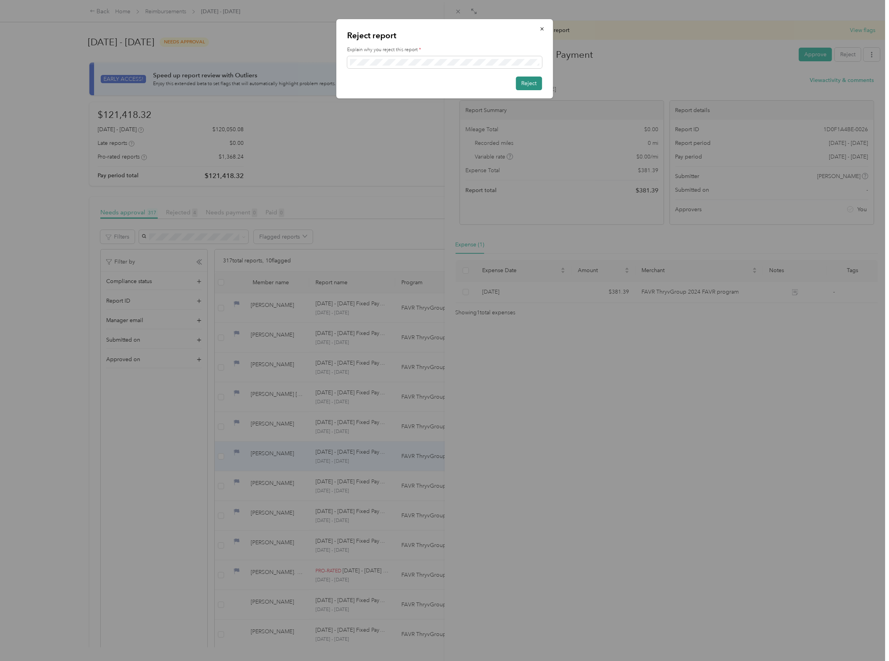
click at [530, 81] on button "Reject" at bounding box center [529, 84] width 26 height 14
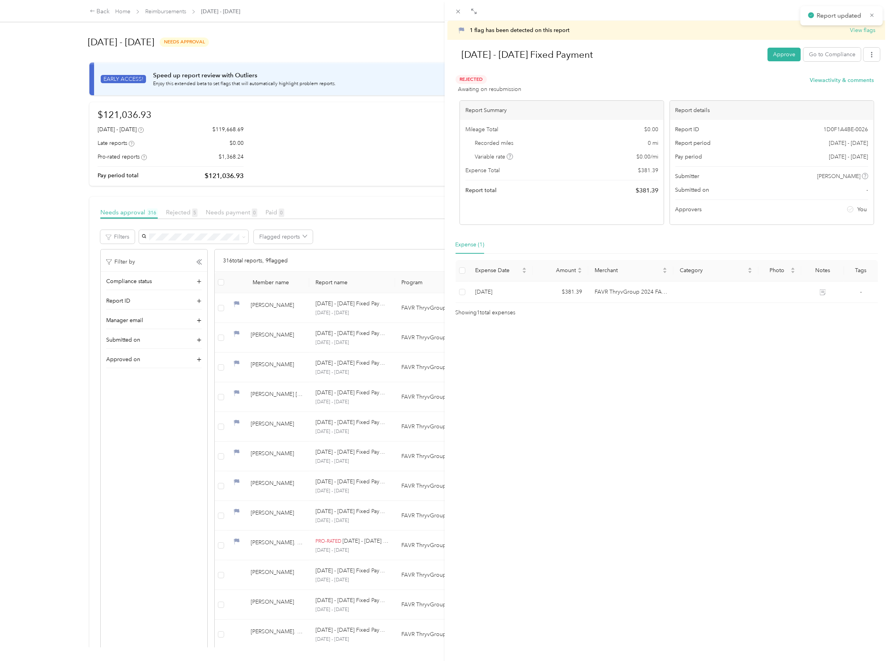
click at [270, 463] on div "1 flag has been detected on this report View flags Aug 1 - 31, 2025 Fixed Payme…" at bounding box center [444, 330] width 889 height 661
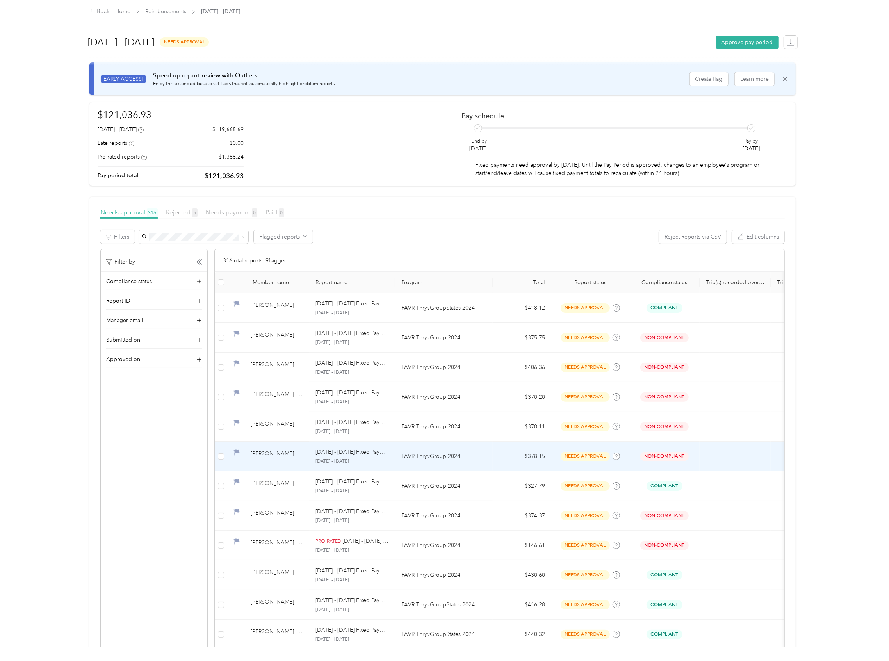
click at [274, 462] on div "[PERSON_NAME]" at bounding box center [277, 456] width 52 height 14
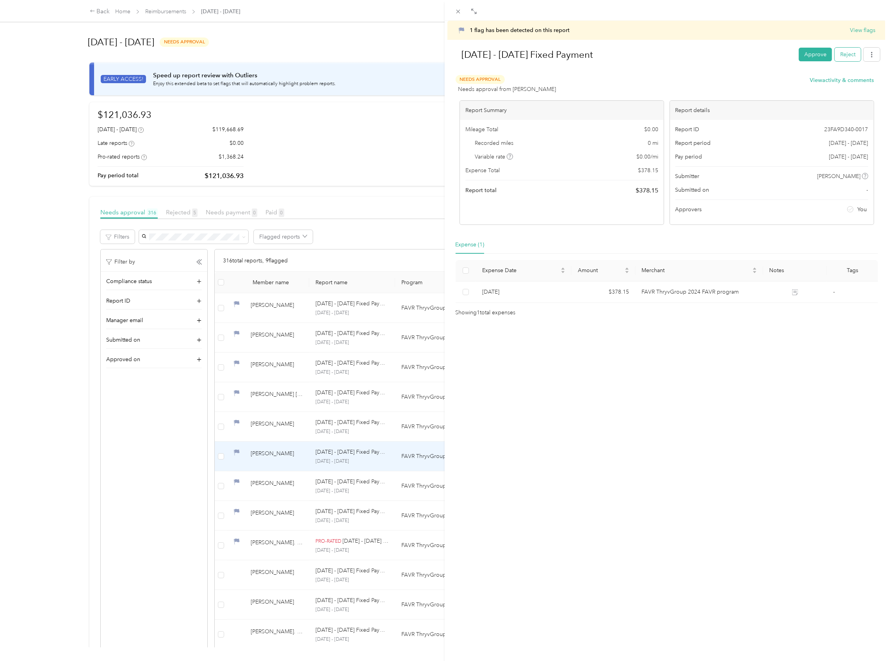
click at [839, 53] on button "Reject" at bounding box center [848, 55] width 26 height 14
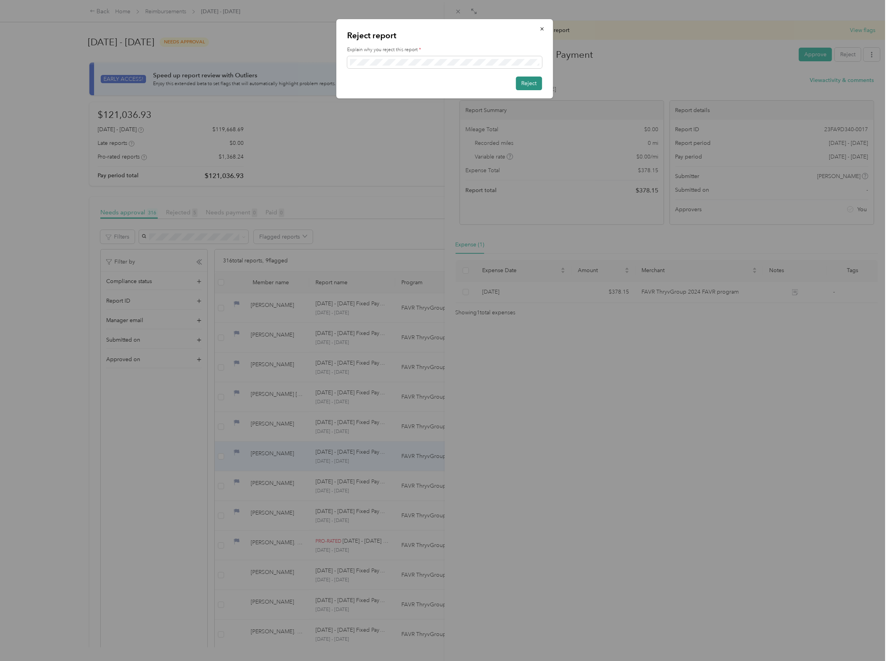
click at [540, 83] on button "Reject" at bounding box center [529, 84] width 26 height 14
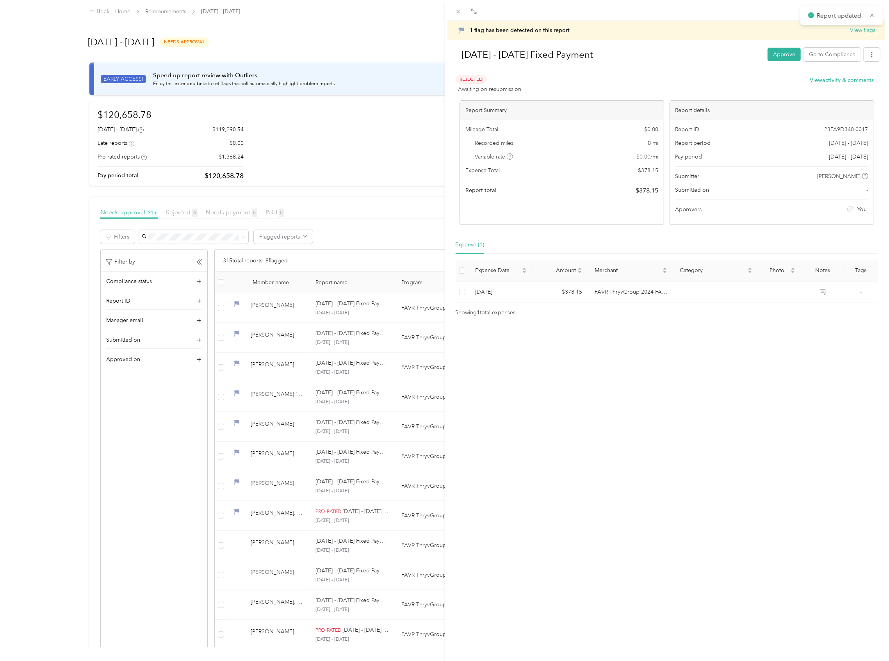
click at [250, 464] on div "1 flag has been detected on this report View flags Aug 1 - 31, 2025 Fixed Payme…" at bounding box center [444, 330] width 889 height 661
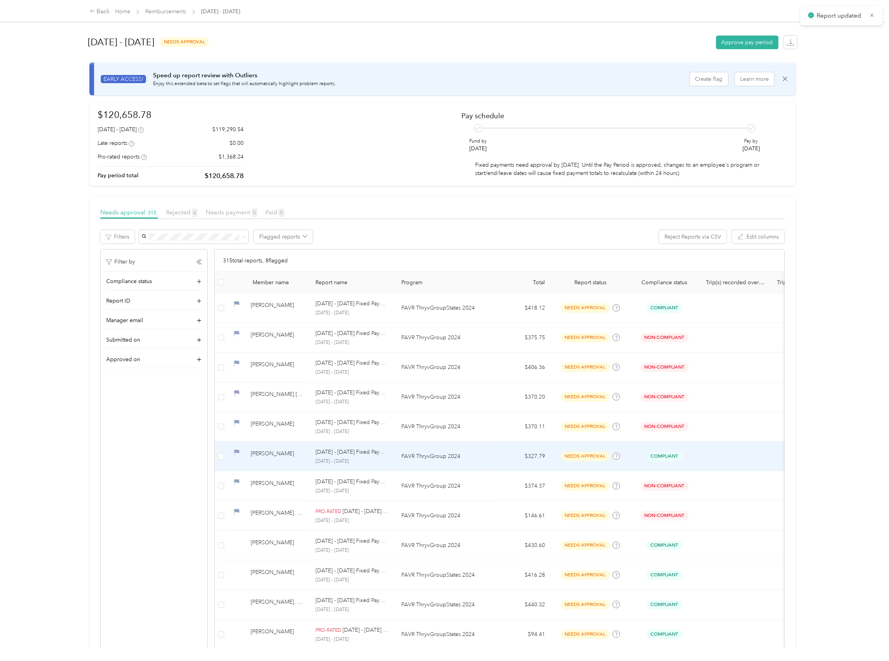
click at [269, 463] on div "[PERSON_NAME]" at bounding box center [277, 456] width 52 height 14
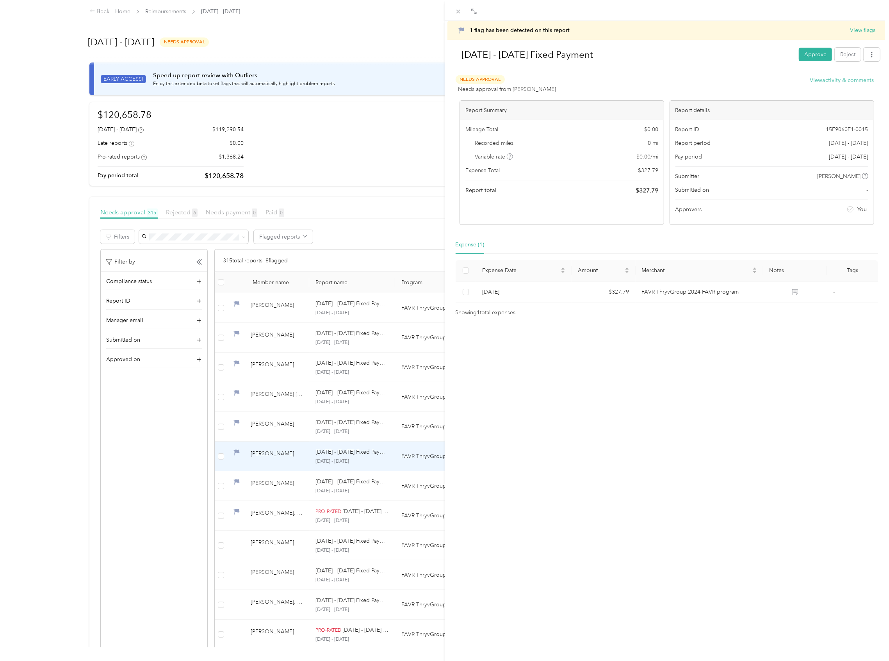
click at [827, 80] on button "View activity & comments" at bounding box center [842, 80] width 64 height 8
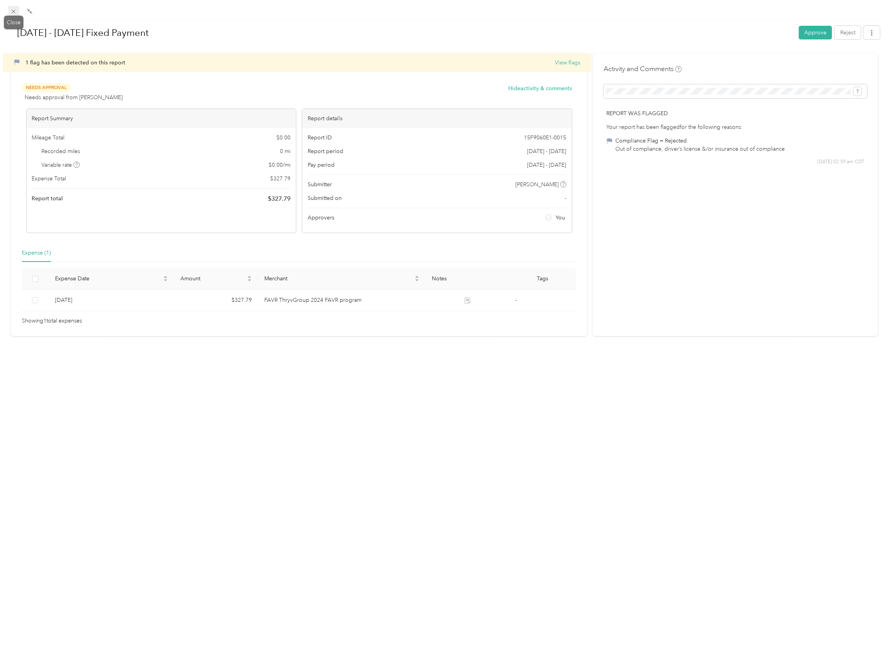
click at [15, 13] on icon at bounding box center [14, 12] width 4 height 4
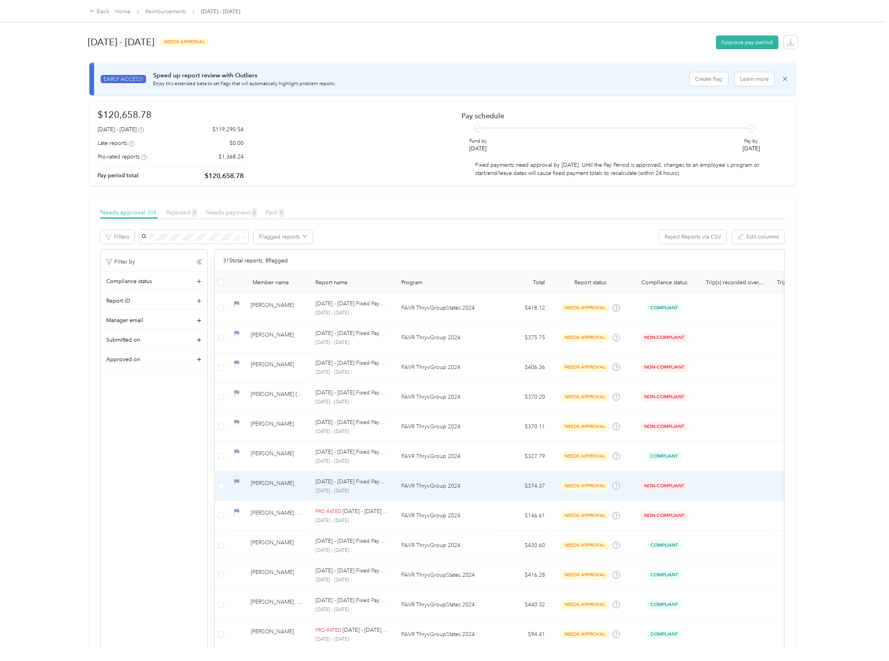
click at [710, 494] on td at bounding box center [735, 486] width 71 height 30
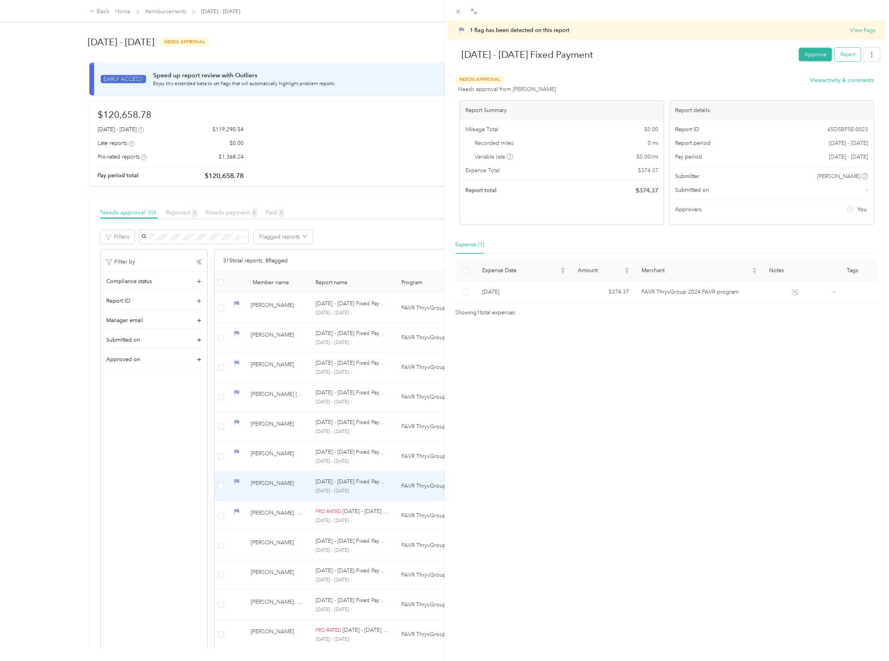
click at [841, 50] on button "Reject" at bounding box center [848, 55] width 26 height 14
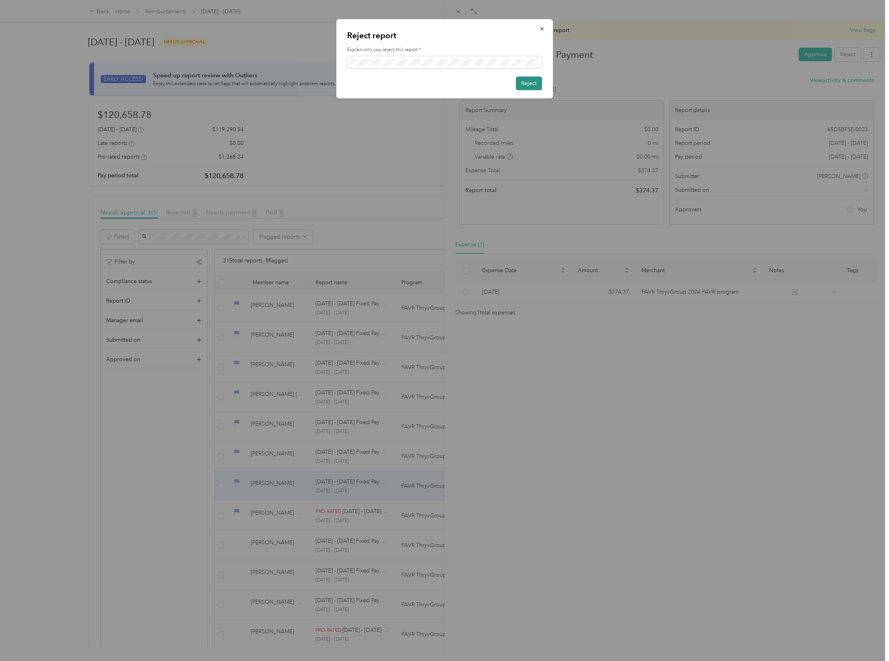
click at [533, 80] on button "Reject" at bounding box center [529, 84] width 26 height 14
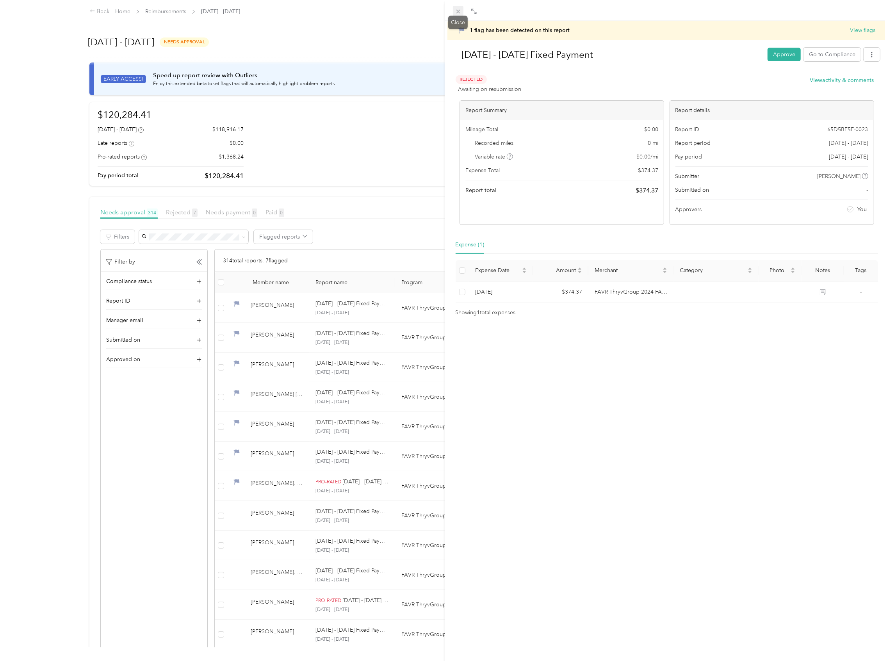
click at [460, 11] on icon at bounding box center [458, 11] width 7 height 7
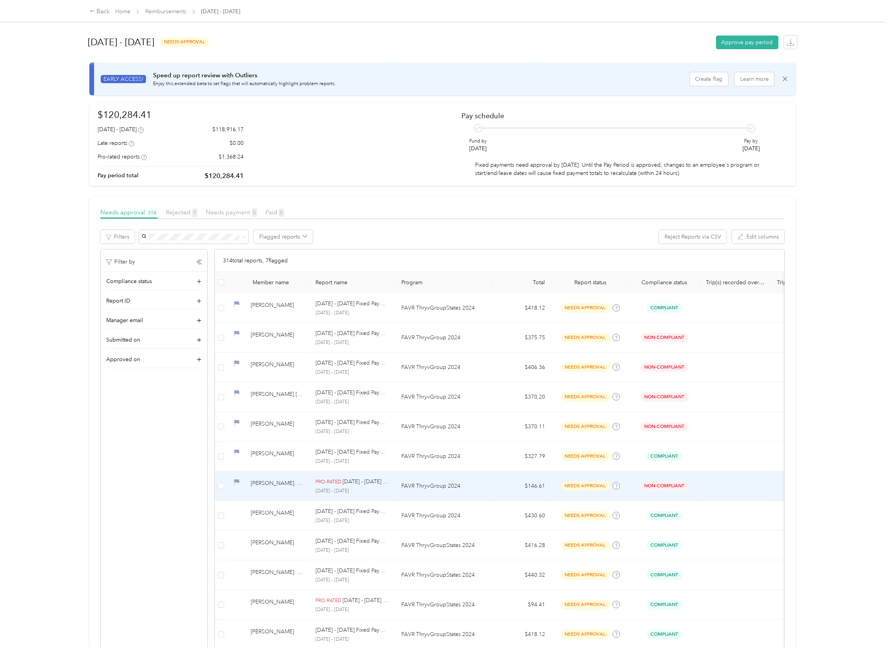
click at [260, 490] on div "[PERSON_NAME]. [PERSON_NAME]" at bounding box center [277, 486] width 52 height 14
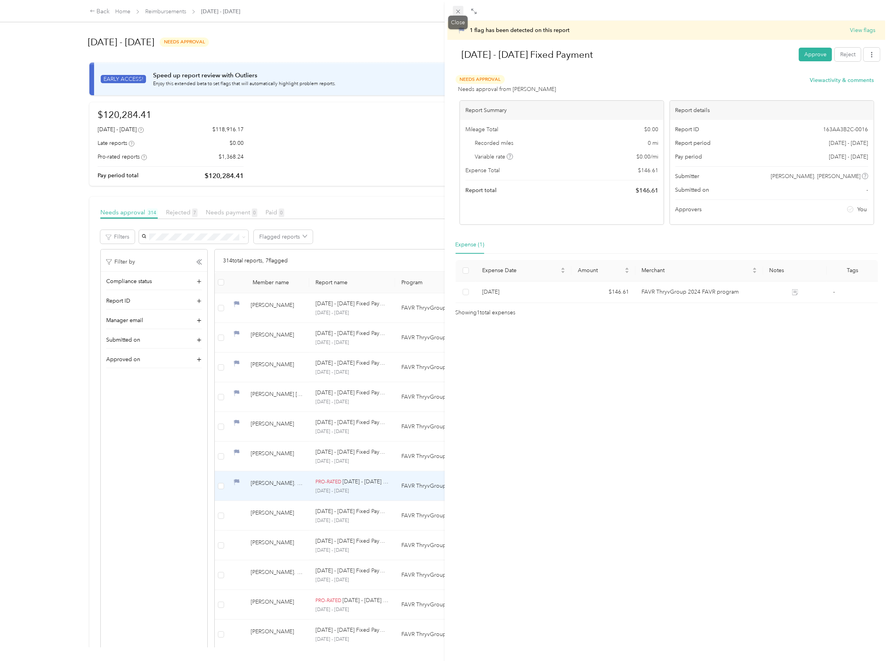
click at [461, 10] on icon at bounding box center [458, 11] width 7 height 7
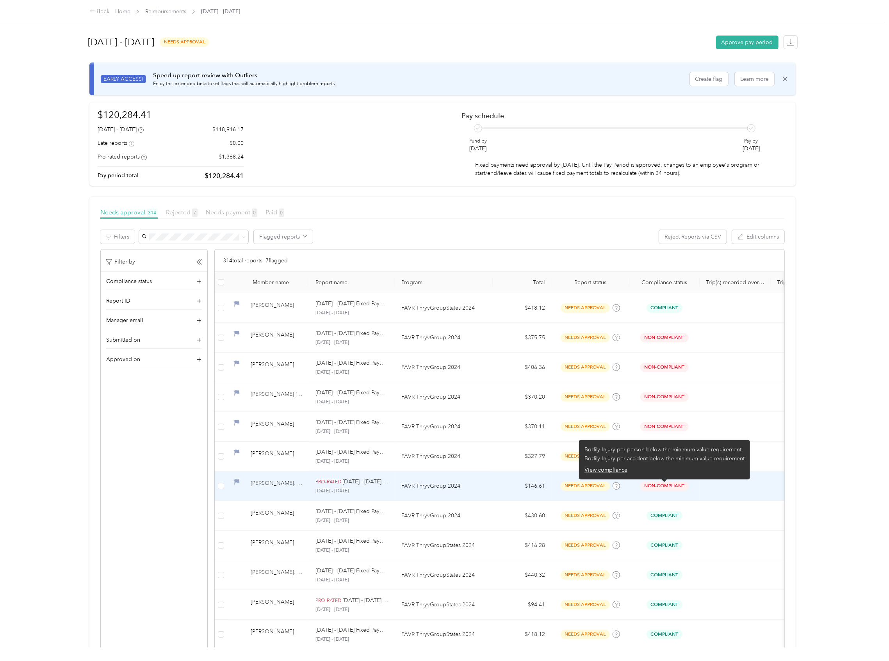
click at [661, 488] on span "Non-Compliant" at bounding box center [664, 485] width 48 height 9
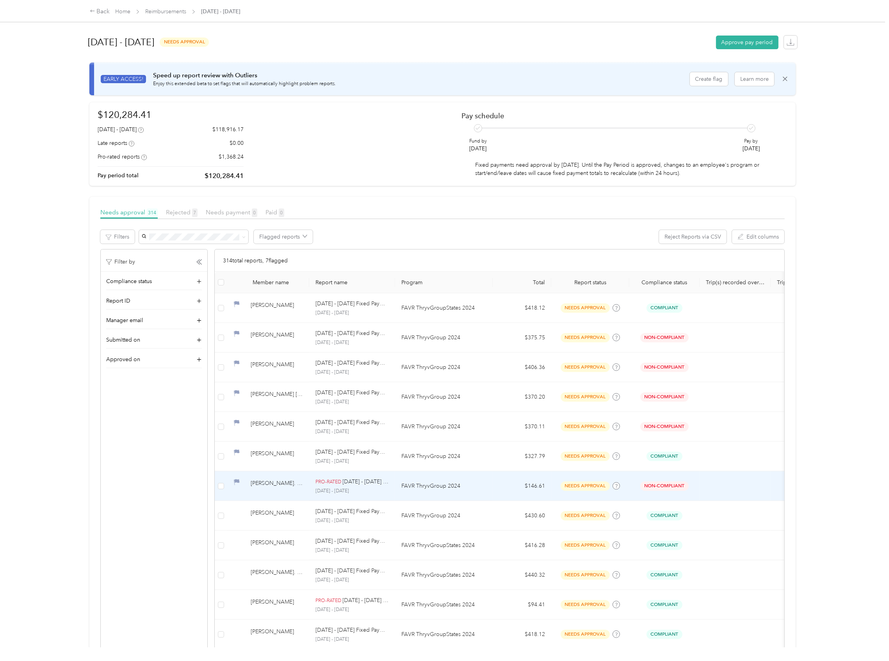
click at [273, 483] on div "[PERSON_NAME]. [PERSON_NAME]" at bounding box center [277, 486] width 52 height 14
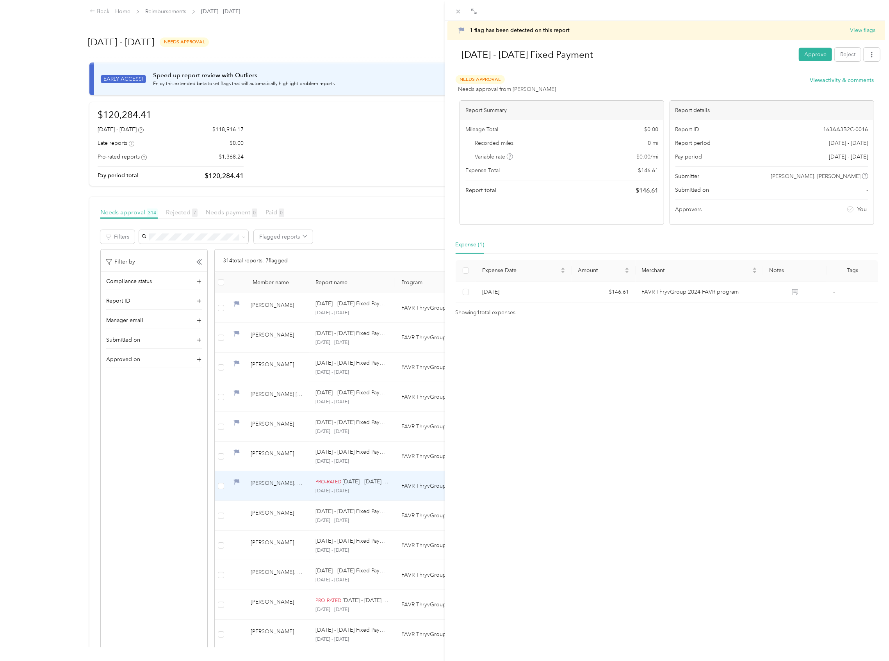
click at [583, 456] on div "1 flag has been detected on this report View flags Aug 1 - 31, 2025 Fixed Payme…" at bounding box center [667, 351] width 445 height 661
click at [275, 322] on div "1 flag has been detected on this report View flags Aug 1 - 31, 2025 Fixed Payme…" at bounding box center [444, 330] width 889 height 661
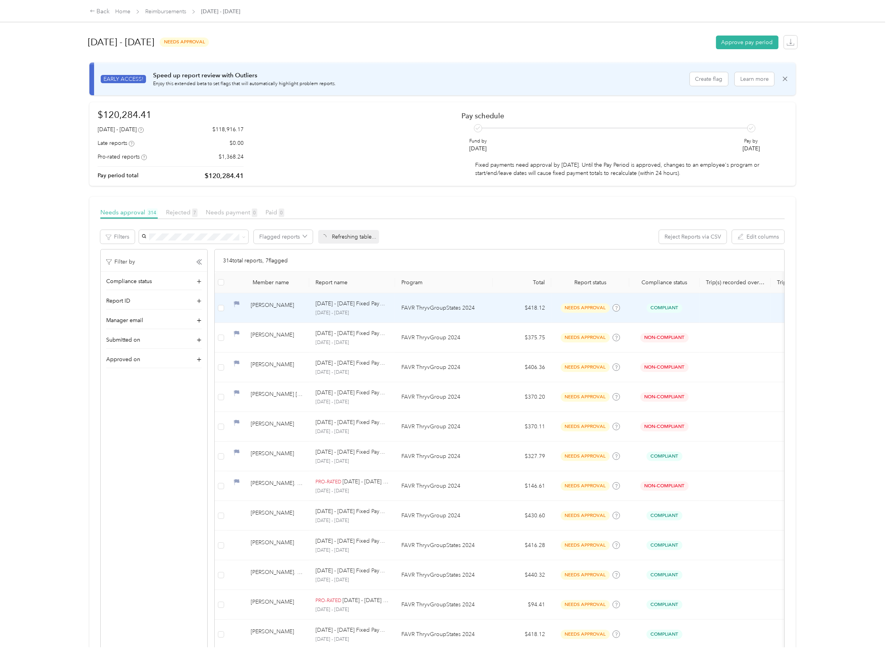
click at [271, 311] on div "[PERSON_NAME]" at bounding box center [277, 308] width 52 height 14
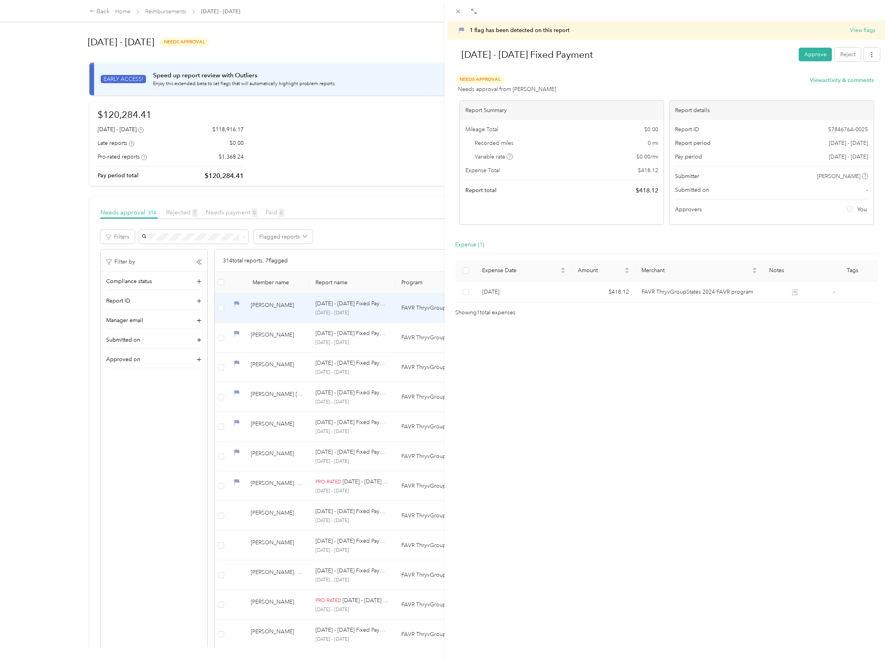
click at [266, 314] on div "1 flag has been detected on this report View flags Aug 1 - 31, 2025 Fixed Payme…" at bounding box center [444, 330] width 889 height 661
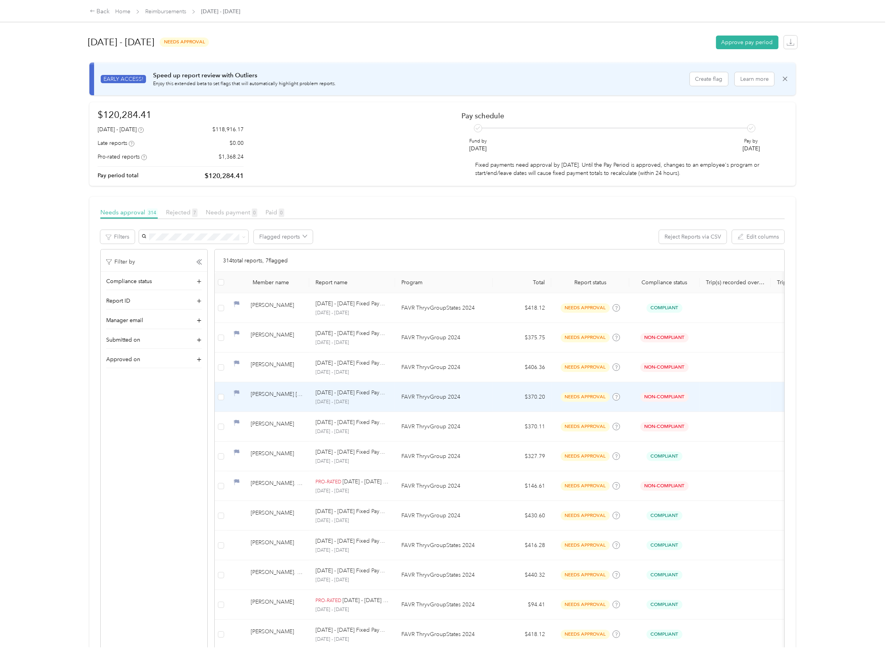
click at [286, 406] on td "[PERSON_NAME] [PERSON_NAME]" at bounding box center [268, 397] width 82 height 30
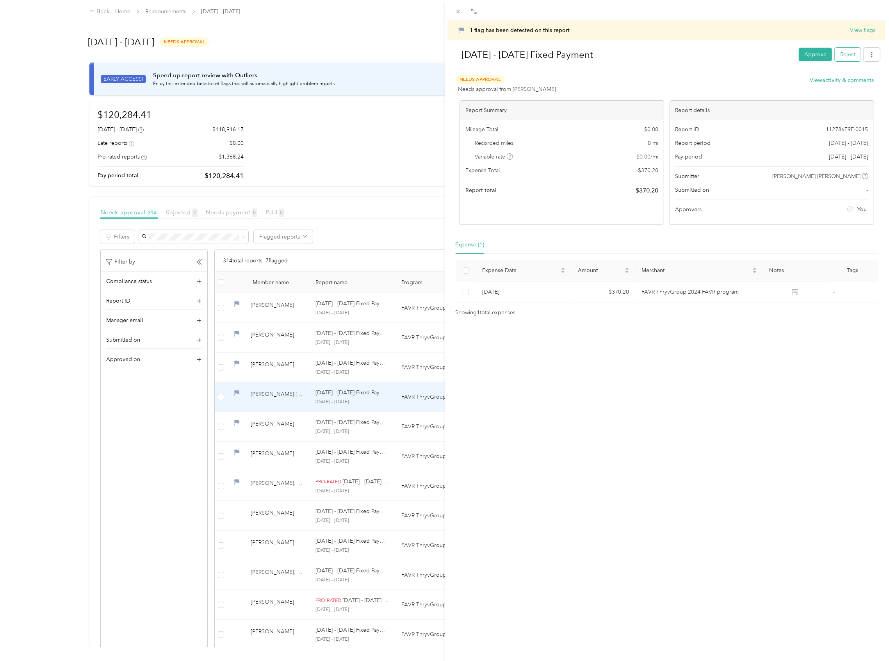
click at [845, 58] on button "Reject" at bounding box center [848, 55] width 26 height 14
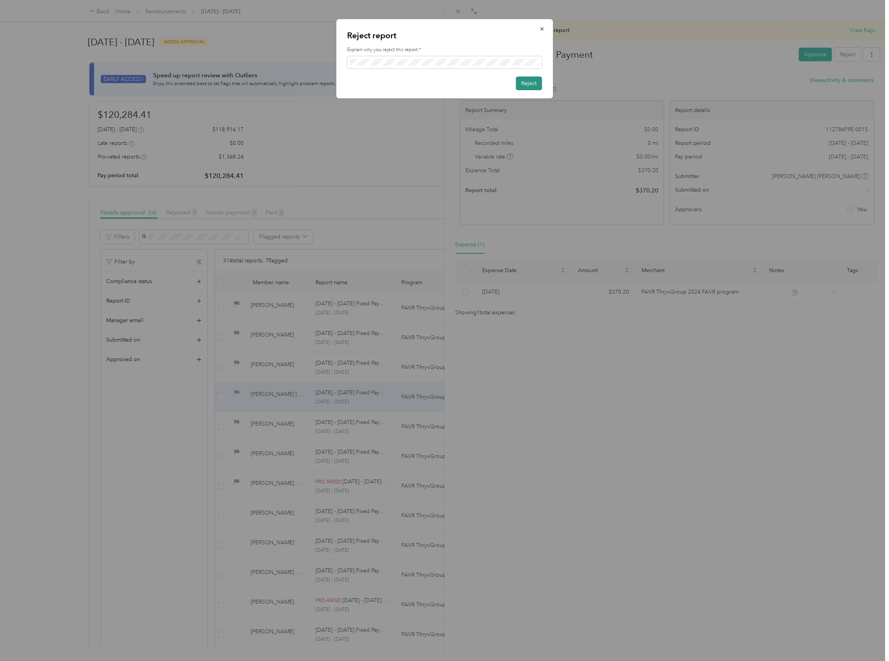
click at [541, 83] on button "Reject" at bounding box center [529, 84] width 26 height 14
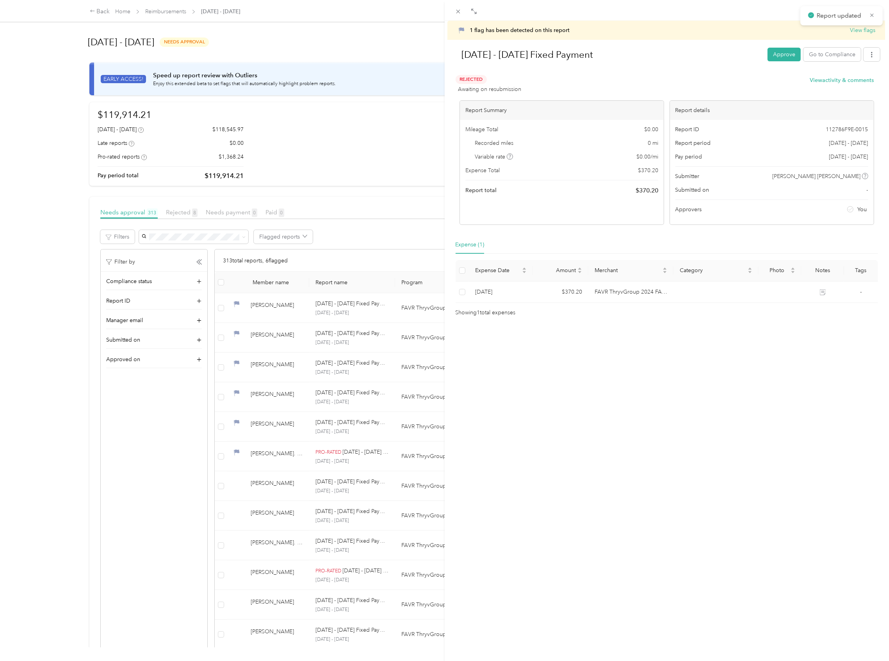
click at [261, 404] on div "1 flag has been detected on this report View flags Aug 1 - 31, 2025 Fixed Payme…" at bounding box center [444, 330] width 889 height 661
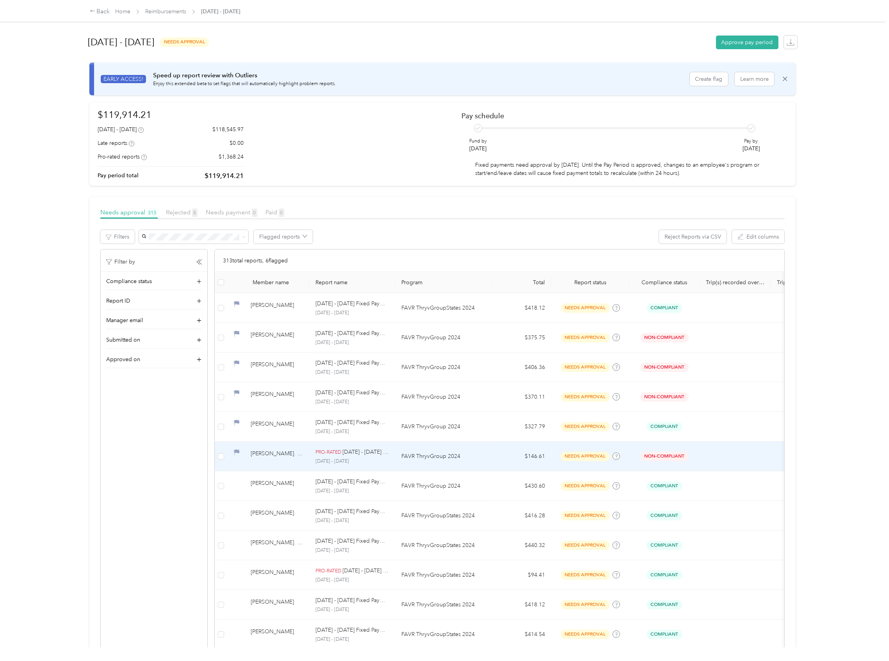
click at [263, 458] on div "[PERSON_NAME]. [PERSON_NAME]" at bounding box center [277, 456] width 52 height 14
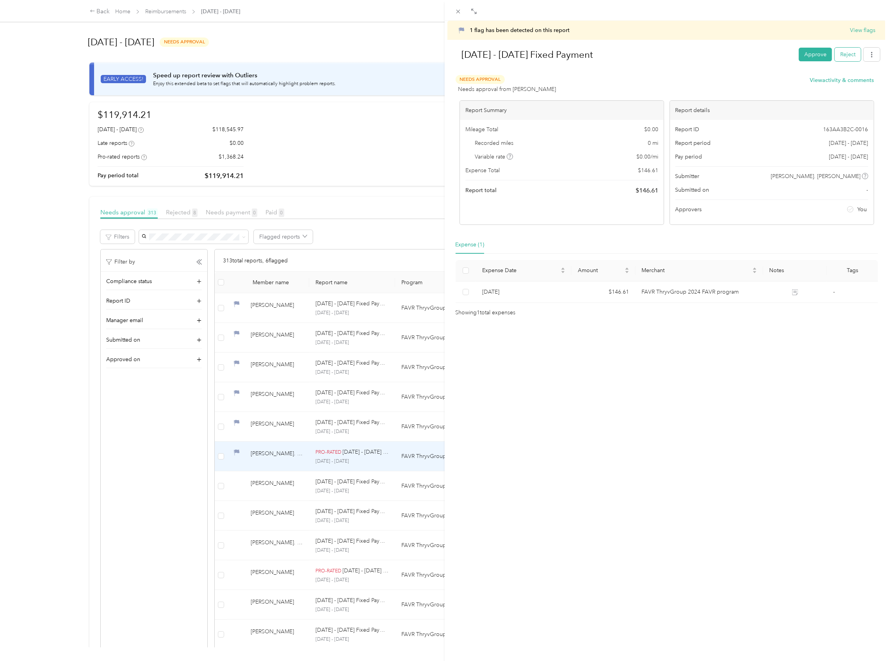
click at [840, 56] on button "Reject" at bounding box center [848, 55] width 26 height 14
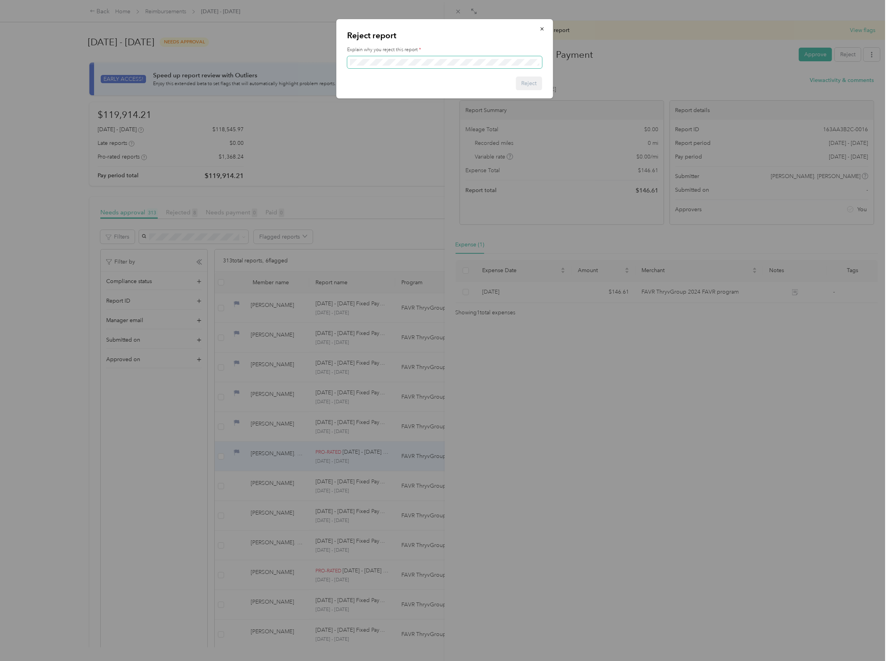
click at [386, 66] on span at bounding box center [444, 62] width 195 height 12
click at [527, 82] on button "Reject" at bounding box center [529, 84] width 26 height 14
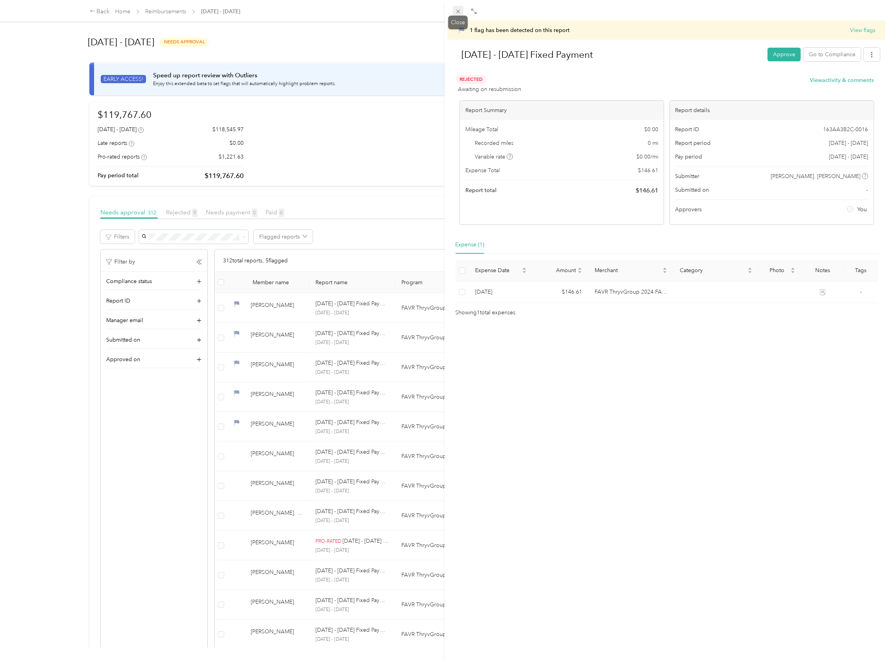
click at [458, 8] on icon at bounding box center [458, 11] width 7 height 7
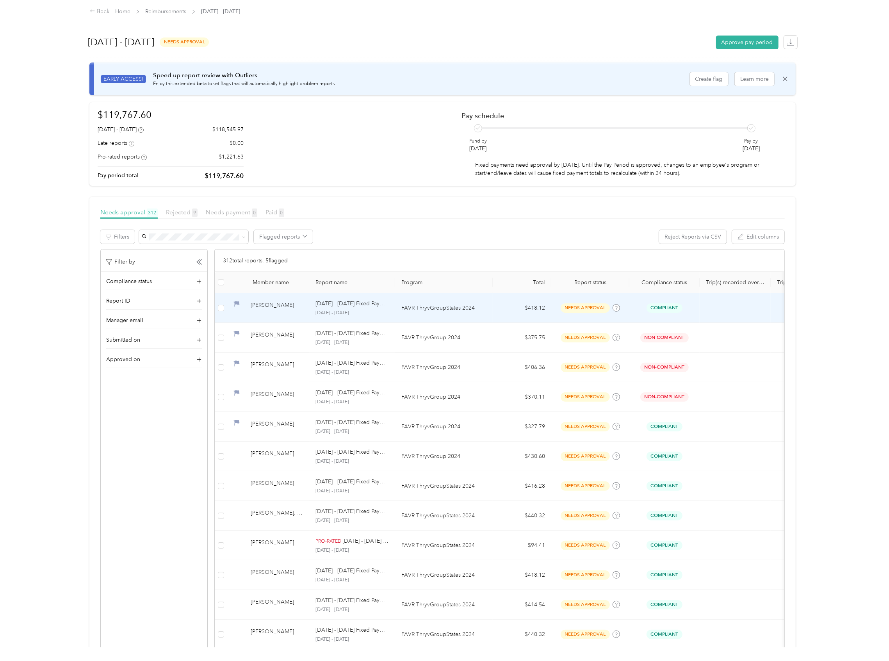
click at [260, 309] on div "[PERSON_NAME]" at bounding box center [277, 308] width 52 height 14
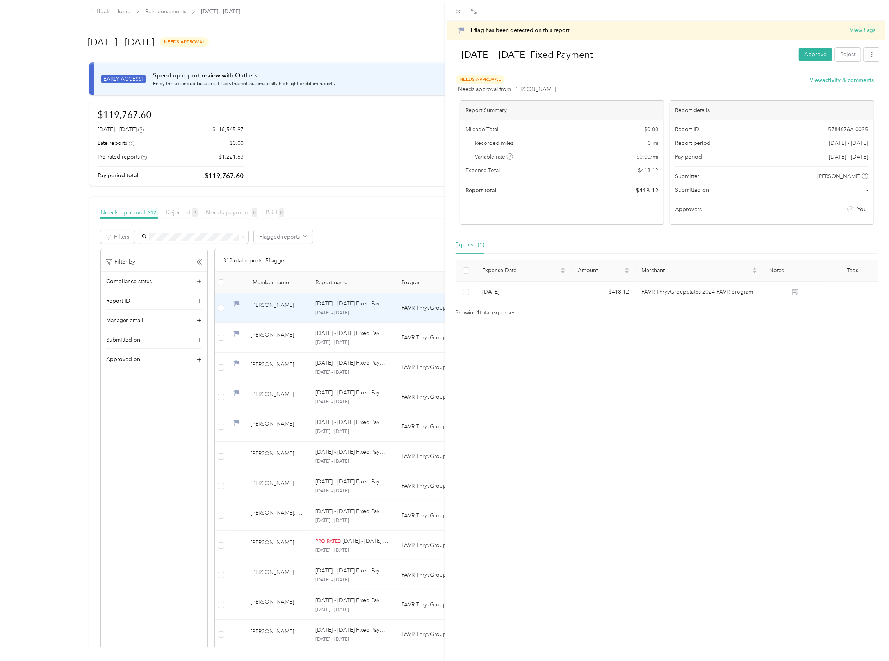
click at [276, 342] on div "1 flag has been detected on this report View flags Aug 1 - 31, 2025 Fixed Payme…" at bounding box center [444, 330] width 889 height 661
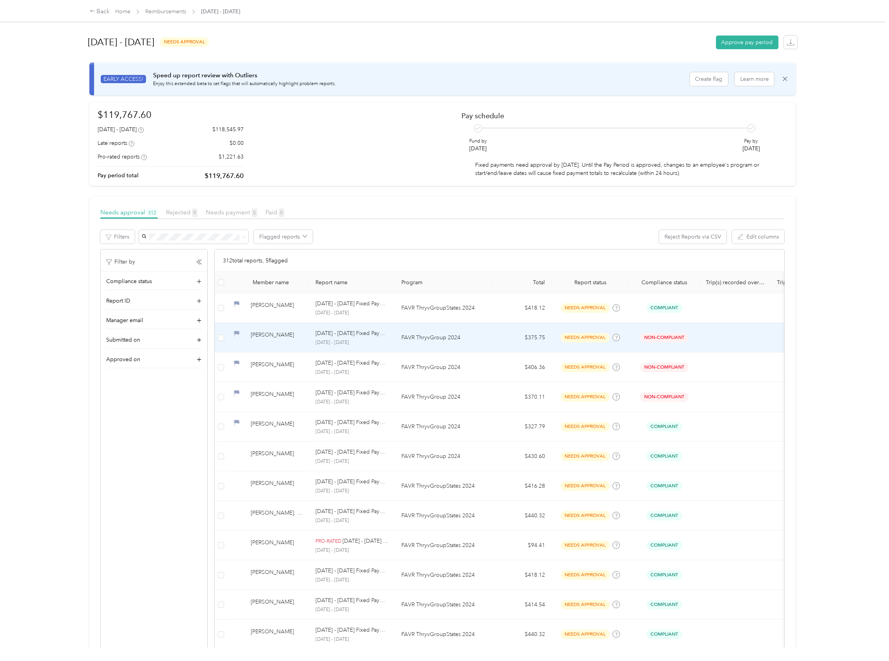
click at [275, 342] on div "[PERSON_NAME]" at bounding box center [277, 338] width 52 height 14
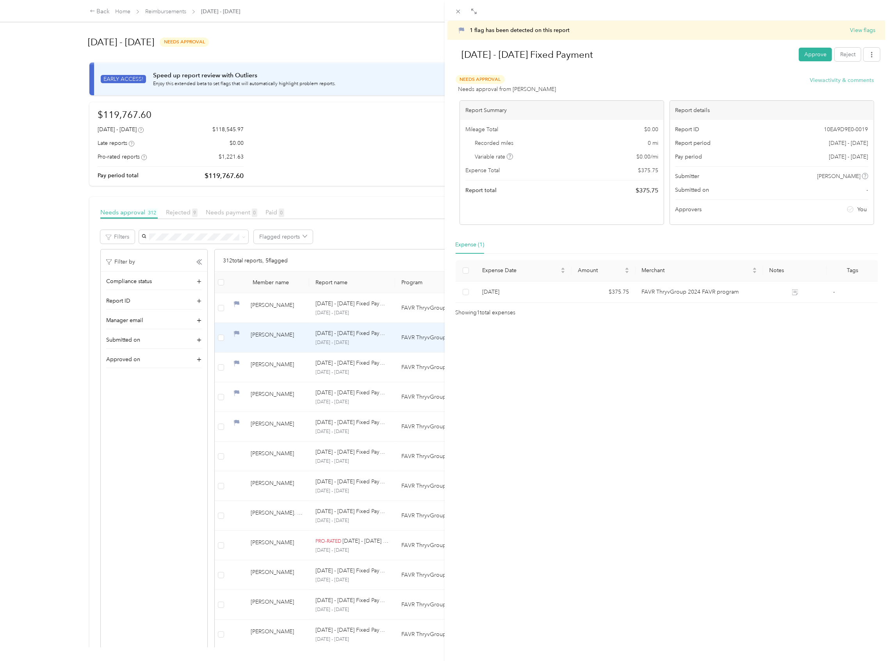
click at [852, 77] on button "View activity & comments" at bounding box center [842, 80] width 64 height 8
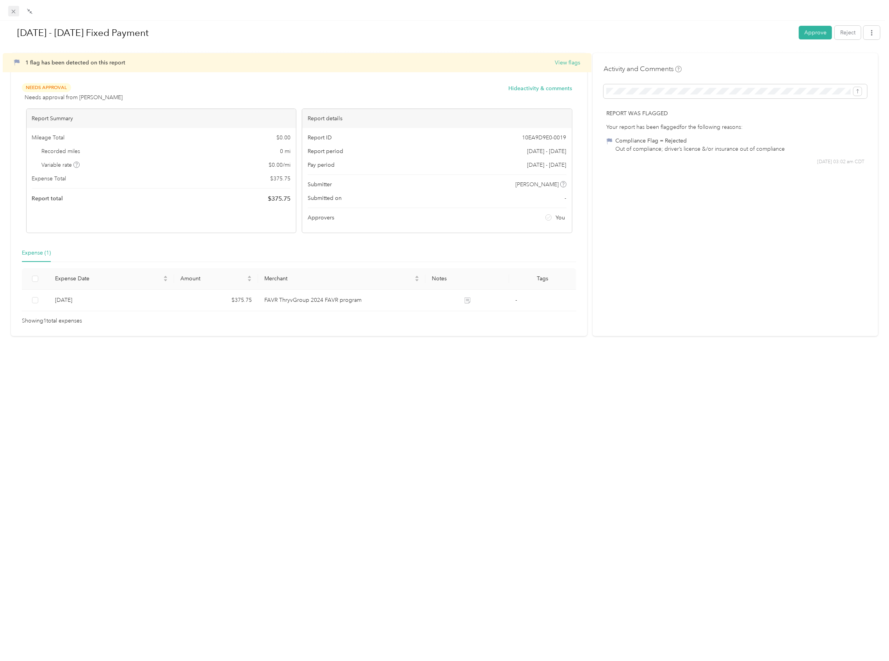
click at [14, 10] on icon at bounding box center [13, 11] width 7 height 7
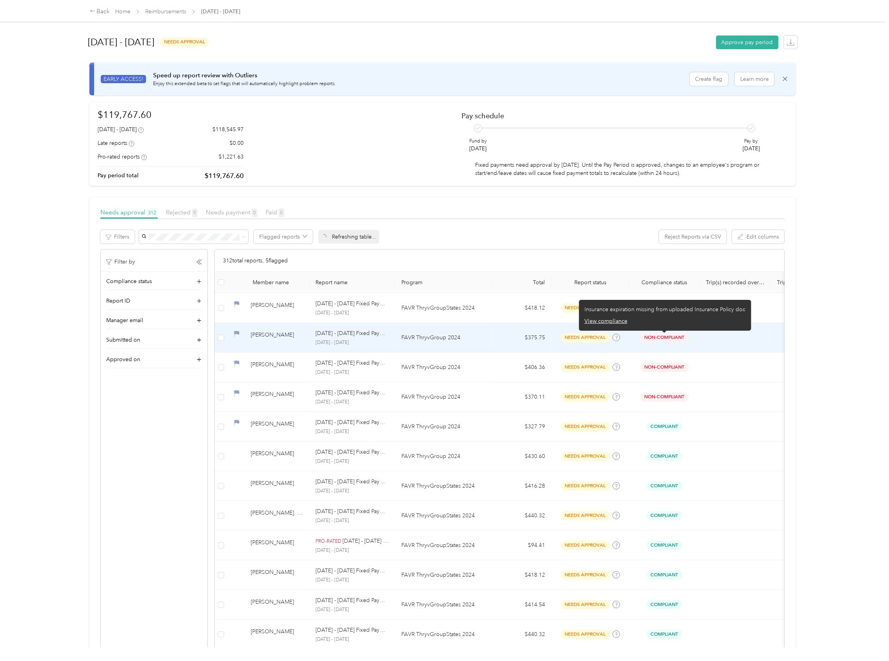
click at [665, 335] on span "Non-Compliant" at bounding box center [664, 337] width 48 height 9
click at [270, 342] on div "[PERSON_NAME]" at bounding box center [277, 338] width 52 height 14
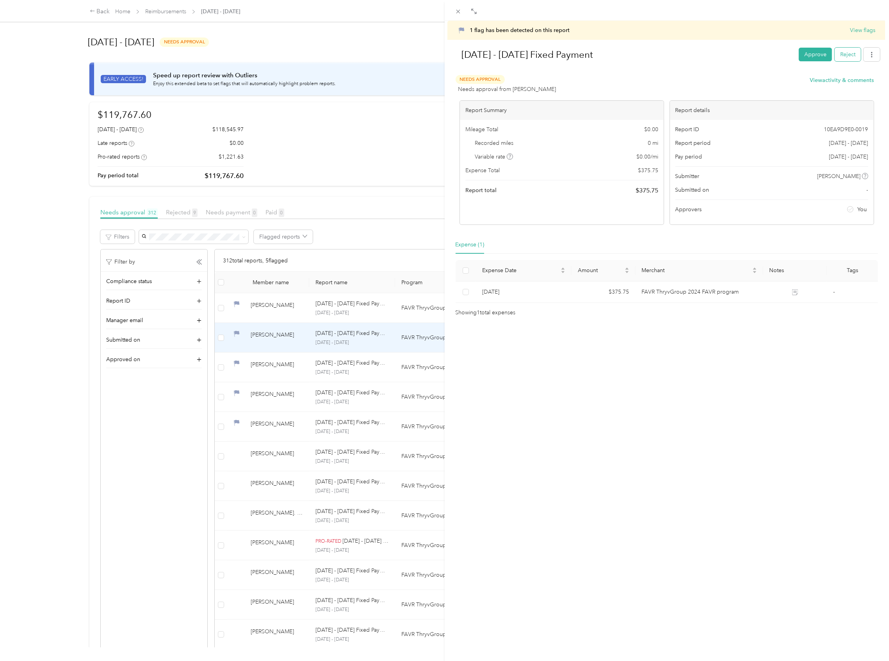
click at [842, 52] on button "Reject" at bounding box center [848, 55] width 26 height 14
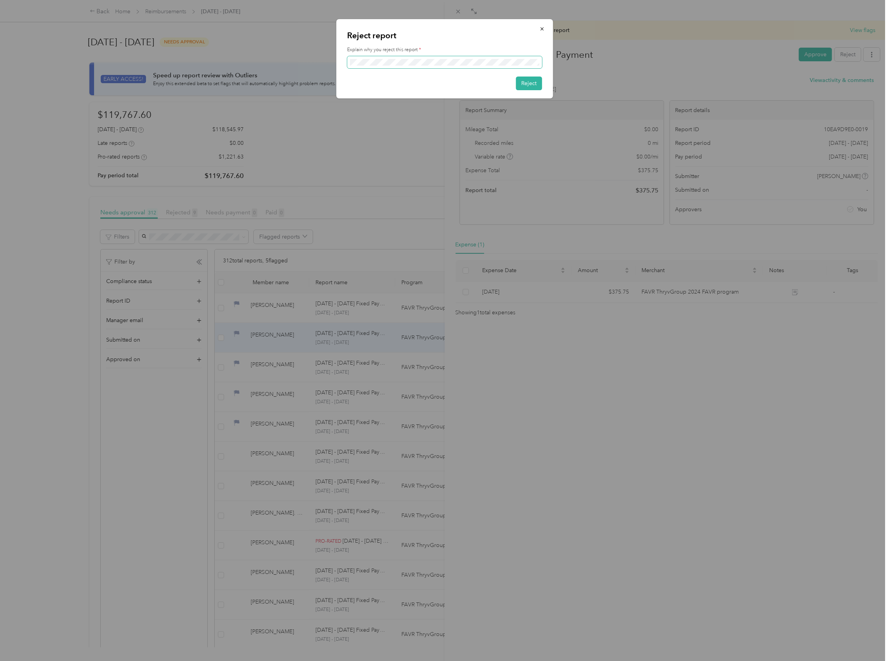
scroll to position [0, 37]
click at [533, 84] on button "Reject" at bounding box center [529, 84] width 26 height 14
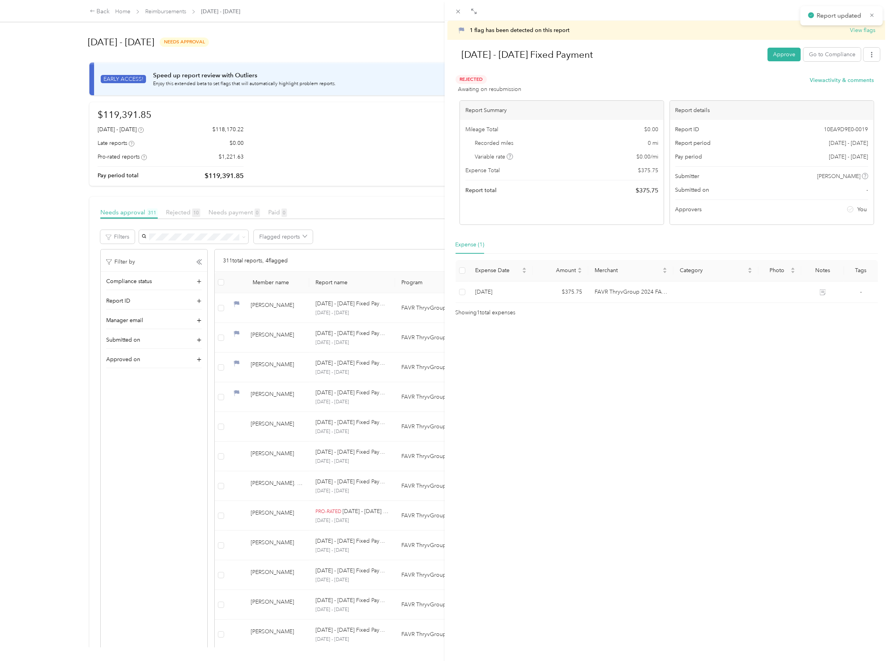
click at [258, 341] on div "1 flag has been detected on this report View flags Aug 1 - 31, 2025 Fixed Payme…" at bounding box center [444, 330] width 889 height 661
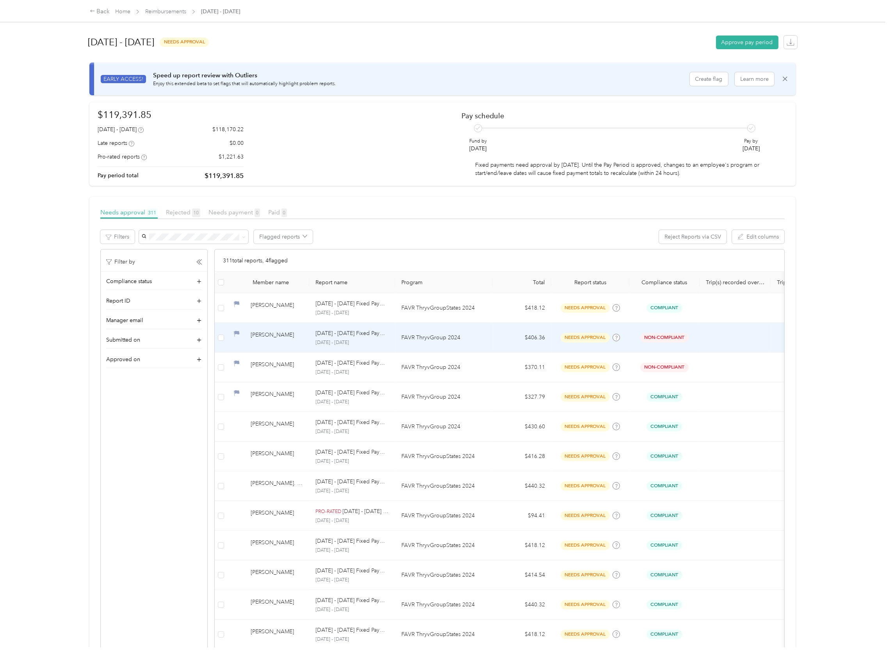
click at [266, 341] on div "[PERSON_NAME]" at bounding box center [277, 338] width 52 height 14
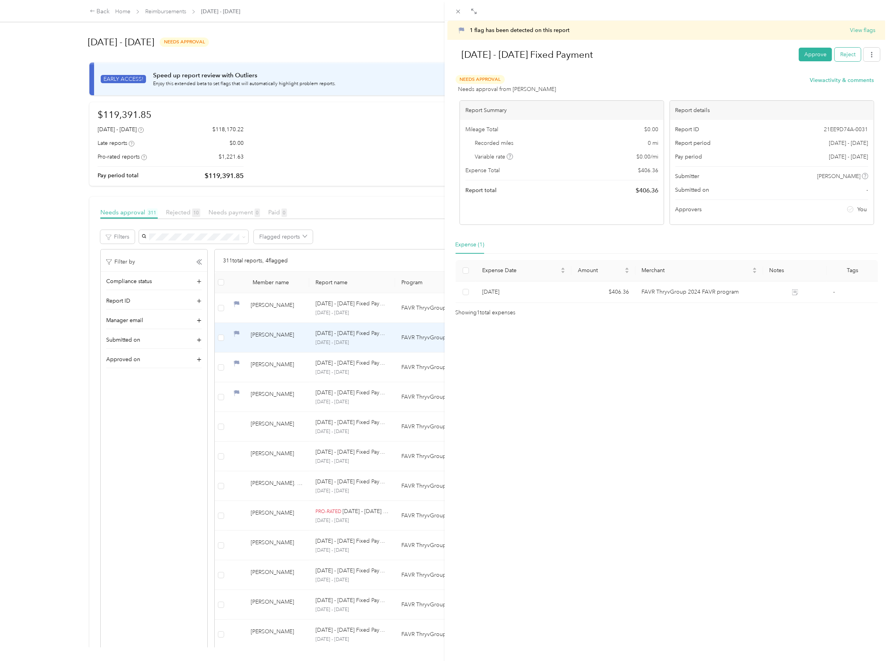
click at [837, 54] on button "Reject" at bounding box center [848, 55] width 26 height 14
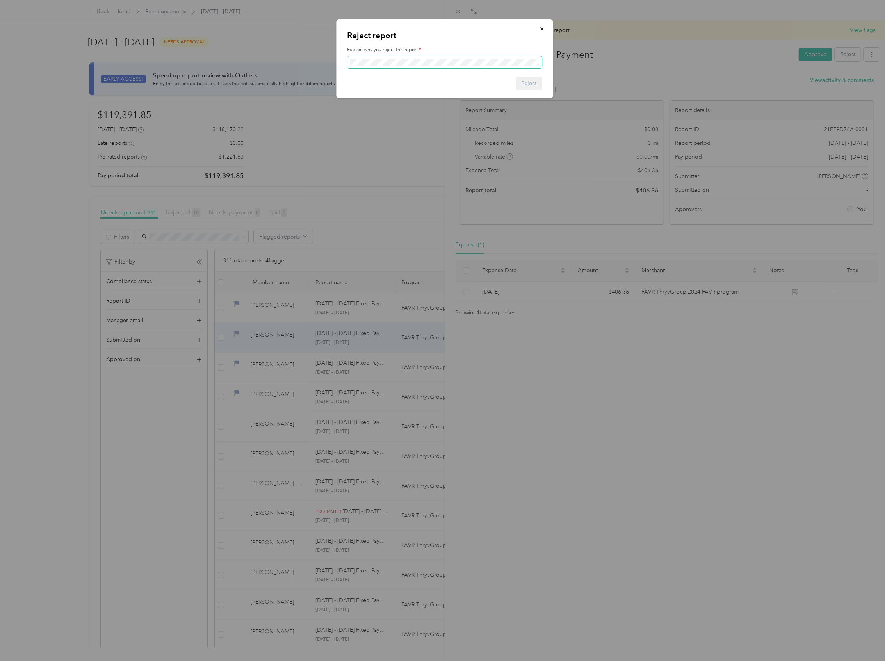
click at [435, 57] on span at bounding box center [444, 62] width 195 height 12
click at [526, 83] on button "Reject" at bounding box center [529, 84] width 26 height 14
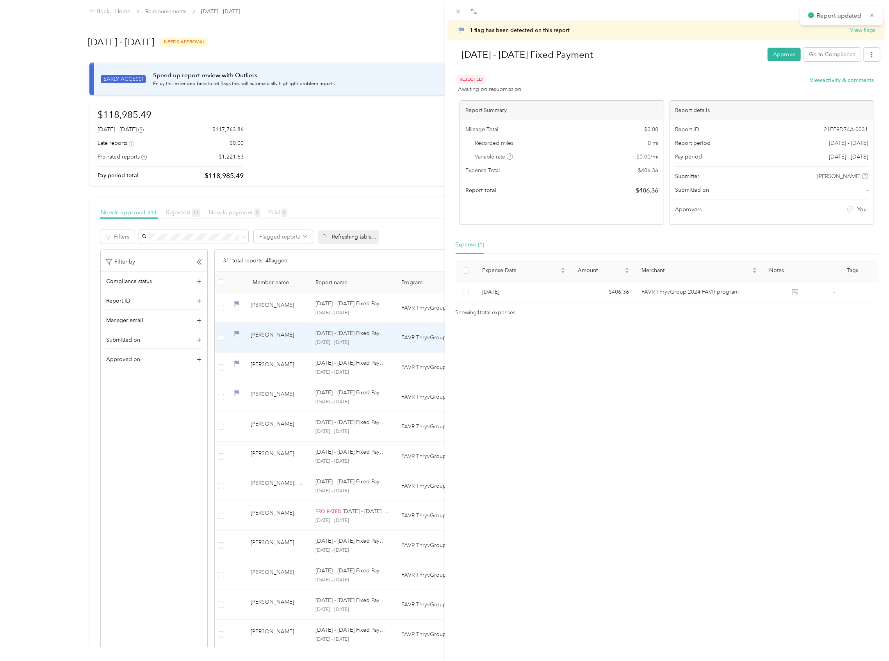
click at [262, 369] on div "1 flag has been detected on this report View flags Aug 1 - 31, 2025 Fixed Payme…" at bounding box center [444, 330] width 889 height 661
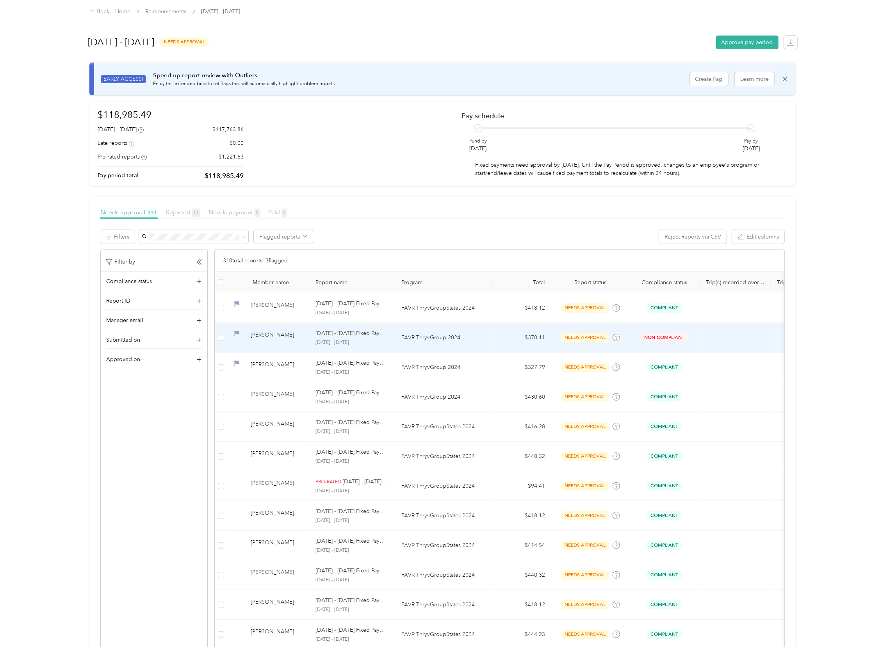
click at [266, 338] on div "[PERSON_NAME]" at bounding box center [277, 338] width 52 height 14
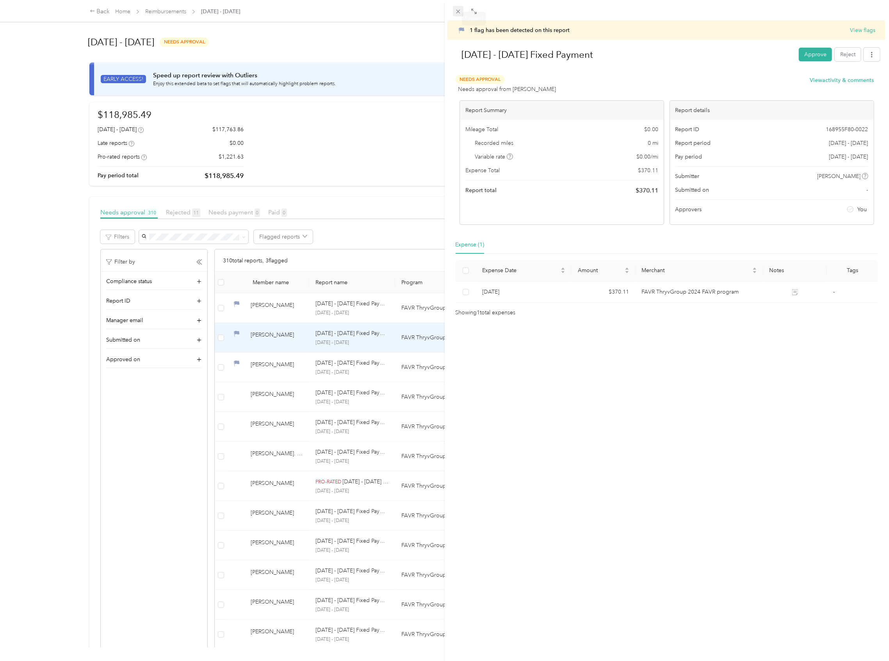
click at [458, 11] on icon at bounding box center [458, 11] width 7 height 7
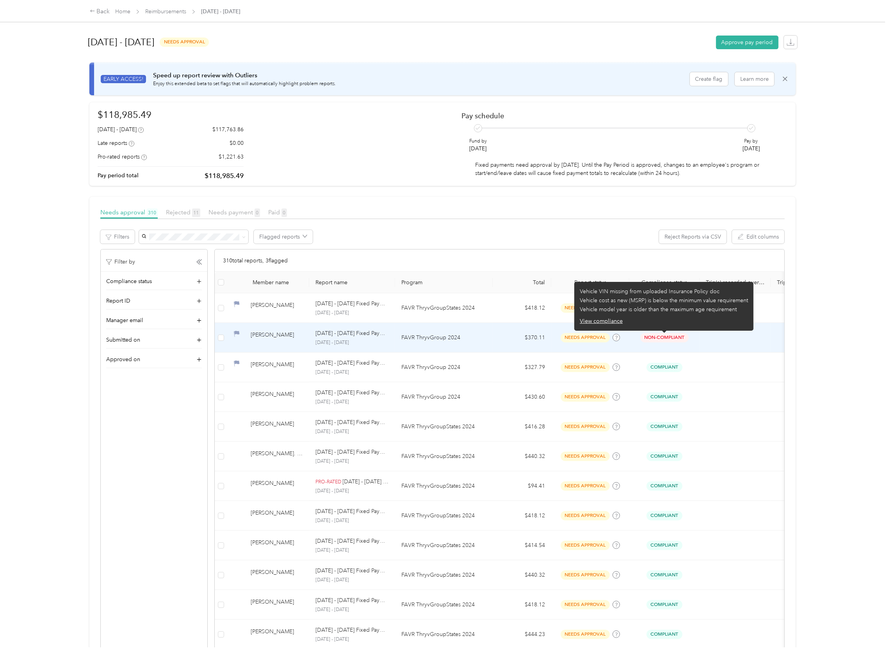
click at [658, 333] on span "Non-Compliant" at bounding box center [664, 337] width 48 height 9
click at [658, 337] on span "Non-Compliant" at bounding box center [664, 337] width 48 height 9
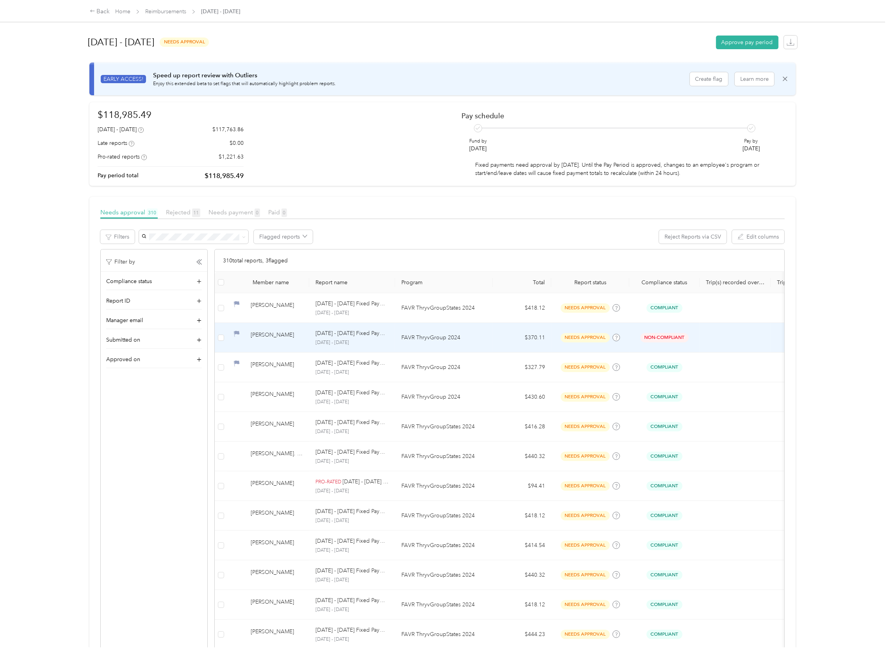
click at [264, 343] on div "[PERSON_NAME]" at bounding box center [277, 338] width 52 height 14
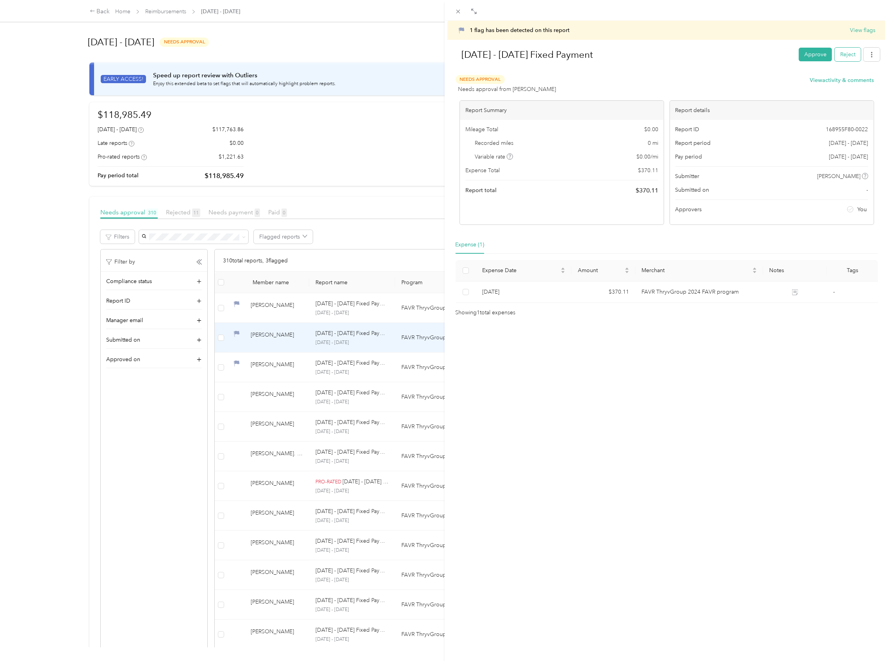
click at [840, 58] on button "Reject" at bounding box center [848, 55] width 26 height 14
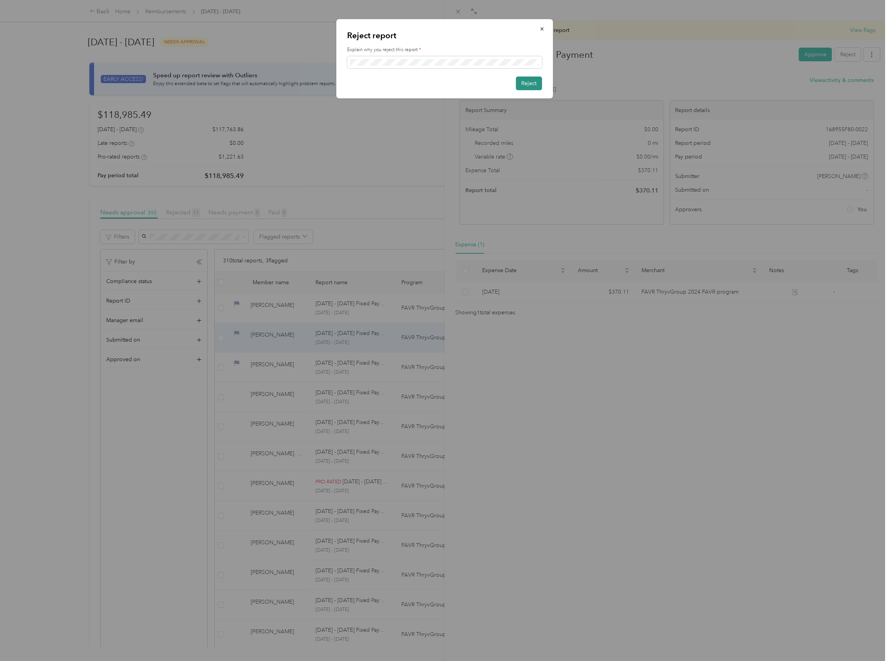
click at [527, 80] on button "Reject" at bounding box center [529, 84] width 26 height 14
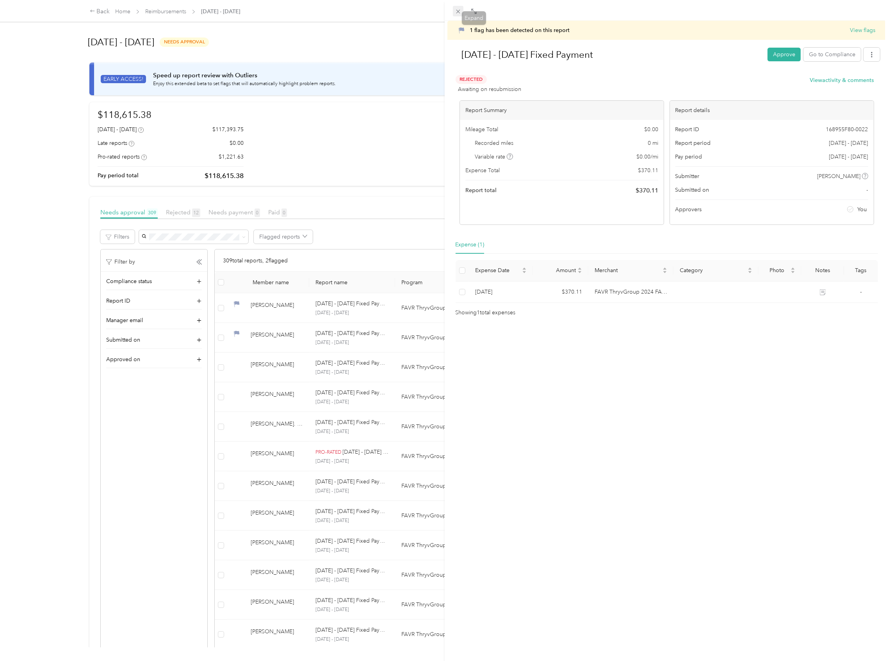
click at [458, 9] on icon at bounding box center [458, 11] width 7 height 7
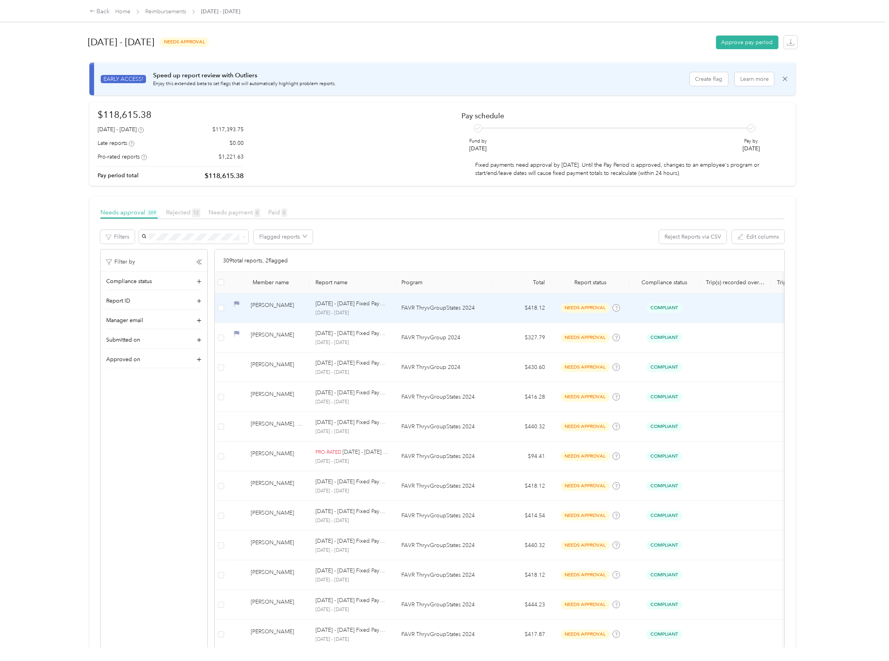
click at [488, 316] on td "FAVR ThryvGroupStates 2024" at bounding box center [444, 308] width 98 height 30
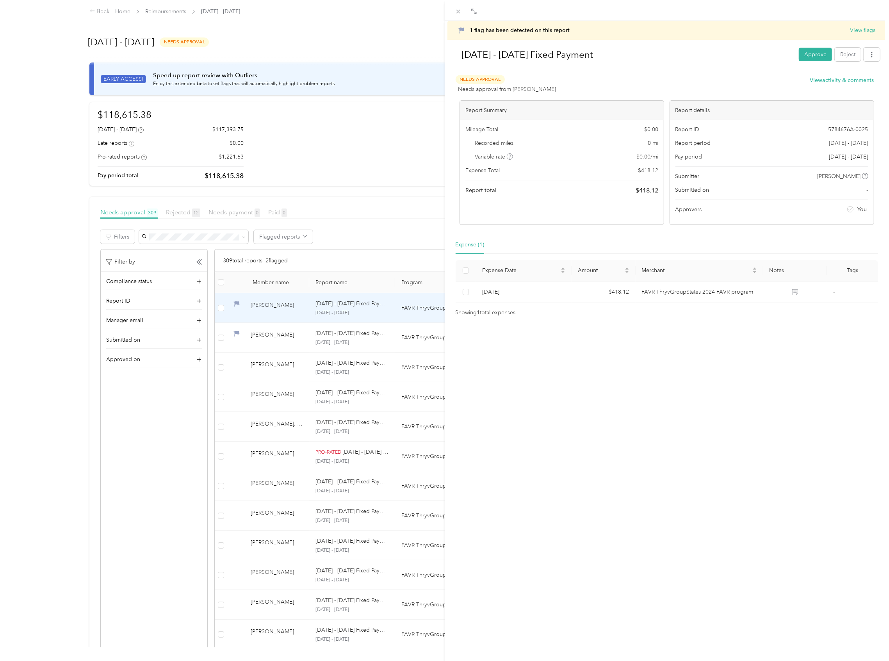
drag, startPoint x: 255, startPoint y: 339, endPoint x: 260, endPoint y: 341, distance: 4.8
click at [255, 339] on div "1 flag has been detected on this report View flags Aug 1 - 31, 2025 Fixed Payme…" at bounding box center [444, 330] width 889 height 661
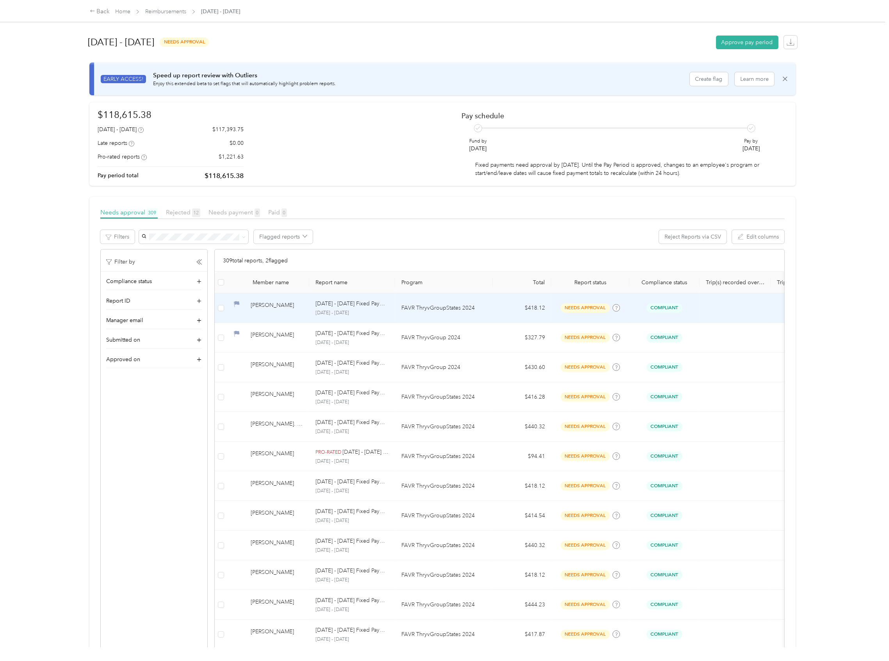
click at [251, 312] on div "[PERSON_NAME]" at bounding box center [277, 308] width 52 height 14
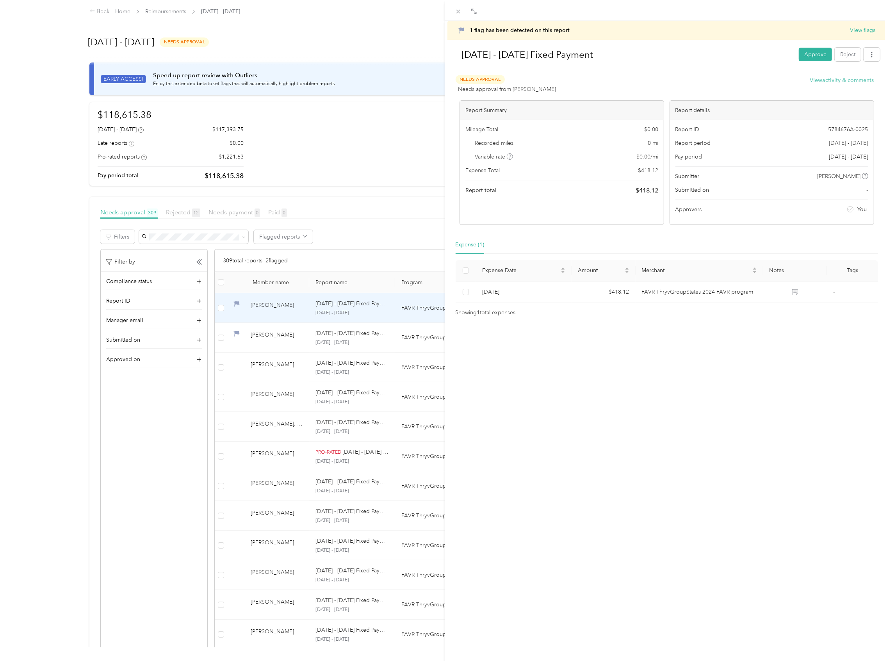
click at [842, 80] on button "View activity & comments" at bounding box center [842, 80] width 64 height 8
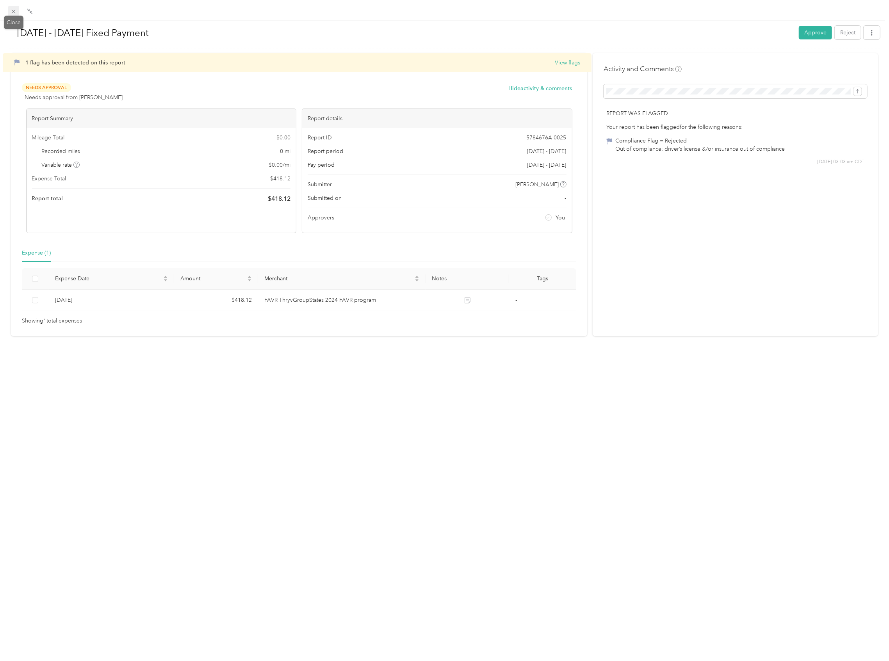
click at [12, 14] on icon at bounding box center [13, 11] width 7 height 7
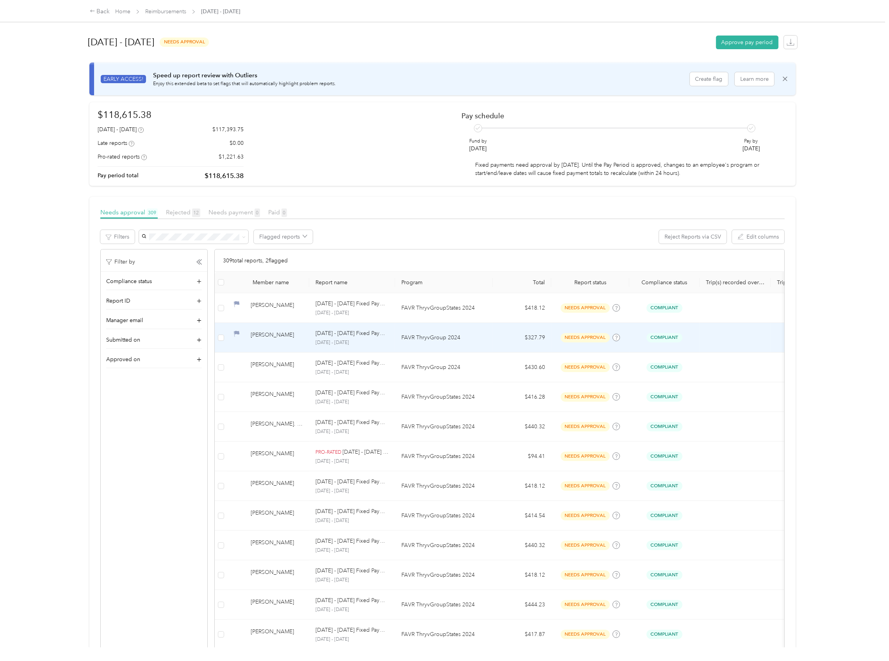
click at [665, 337] on span "Compliant" at bounding box center [665, 337] width 36 height 9
click at [309, 346] on td "Aug 1 - 31, 2025 Fixed Payment August 1 - 31, 2025" at bounding box center [352, 338] width 86 height 30
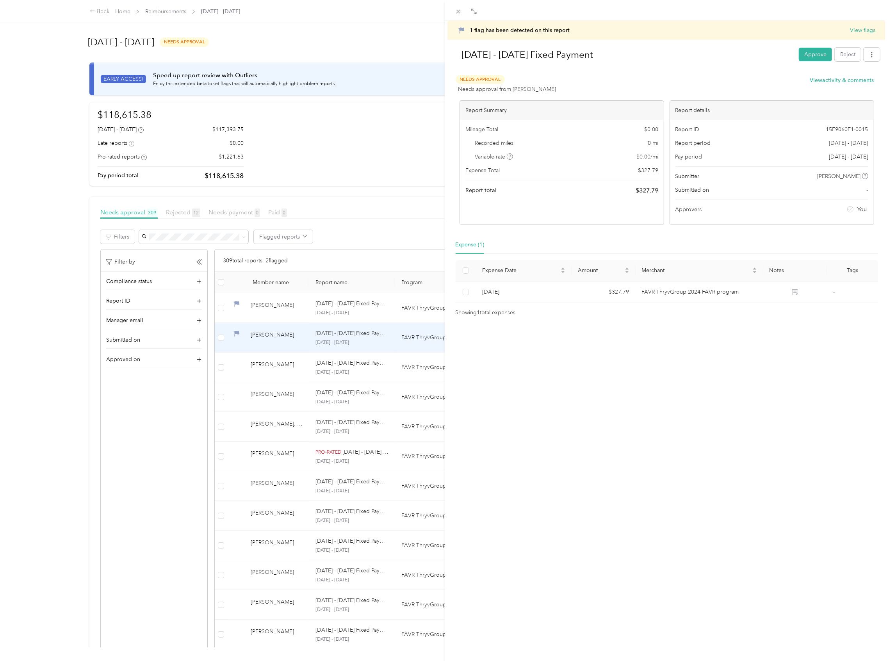
click at [464, 13] on div at bounding box center [466, 11] width 27 height 7
click at [458, 9] on icon at bounding box center [458, 11] width 7 height 7
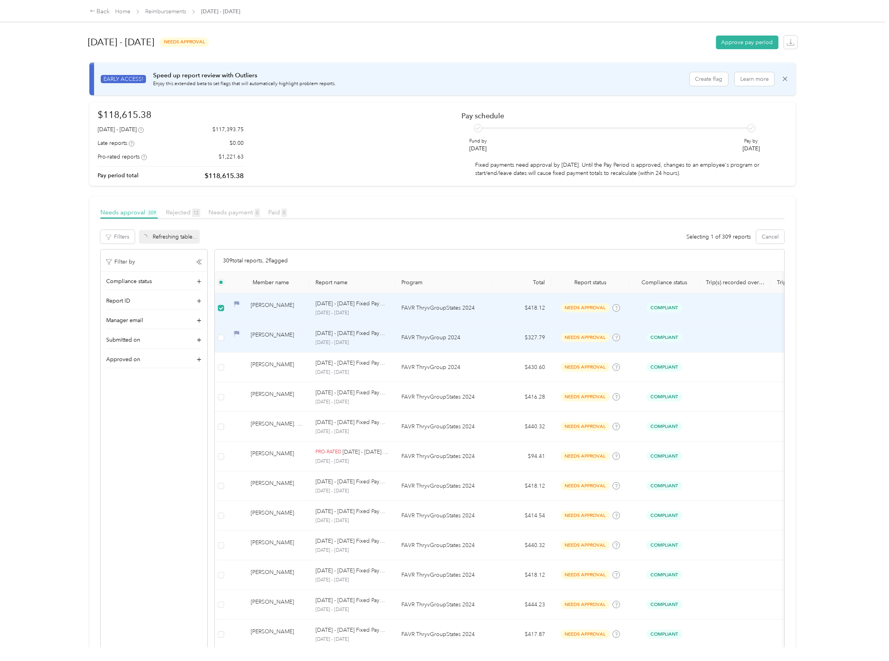
click at [225, 341] on td at bounding box center [221, 338] width 12 height 30
click at [220, 341] on label at bounding box center [221, 337] width 6 height 9
click at [308, 323] on td "[PERSON_NAME]" at bounding box center [268, 308] width 82 height 30
click at [271, 313] on div "[PERSON_NAME]" at bounding box center [277, 308] width 52 height 14
click at [158, 241] on button "Approve" at bounding box center [155, 237] width 33 height 14
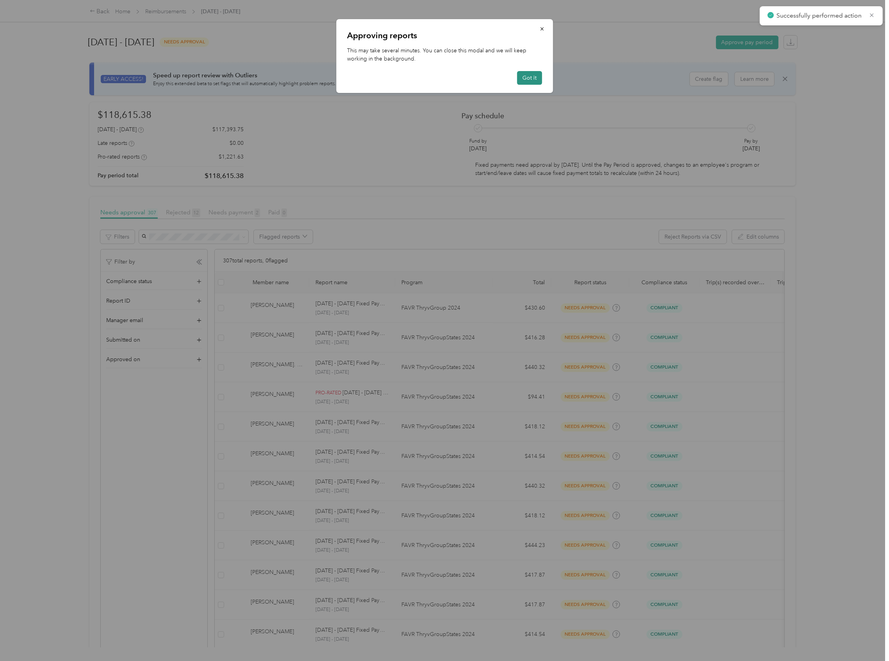
click at [538, 81] on button "Got it" at bounding box center [529, 78] width 25 height 14
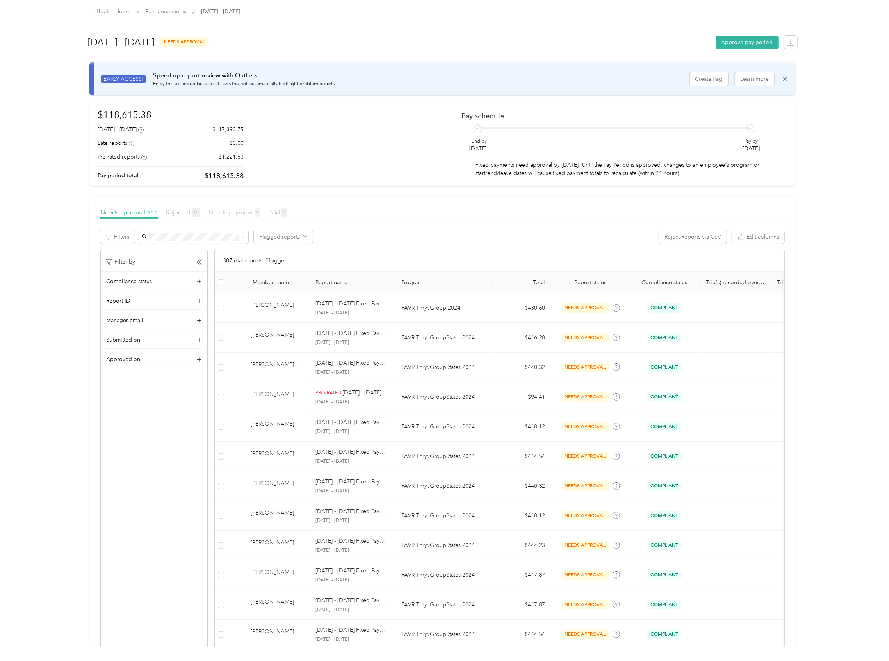
click at [226, 216] on span "Needs payment 2" at bounding box center [235, 212] width 52 height 7
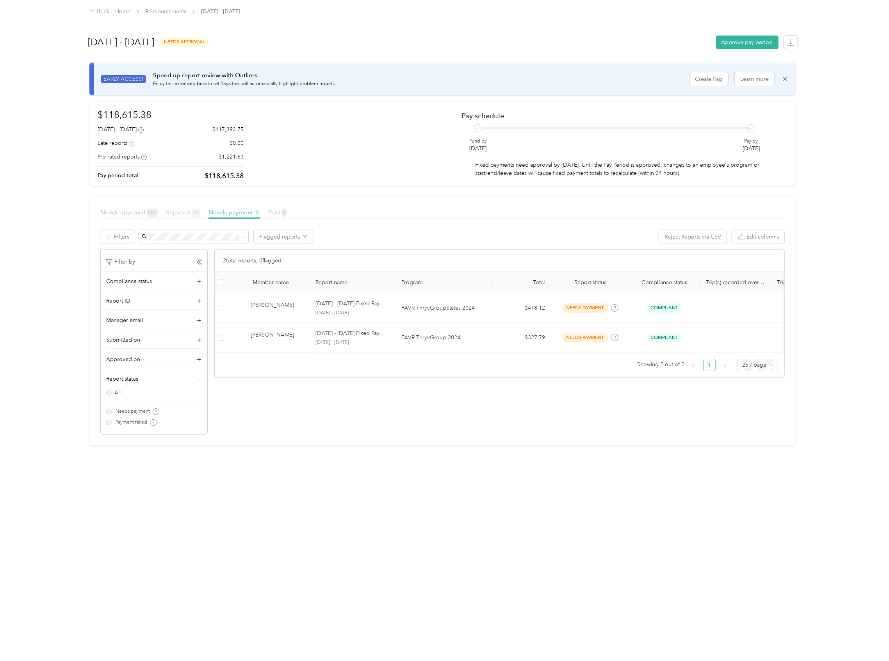
click at [175, 212] on span "Rejected 12" at bounding box center [183, 212] width 34 height 7
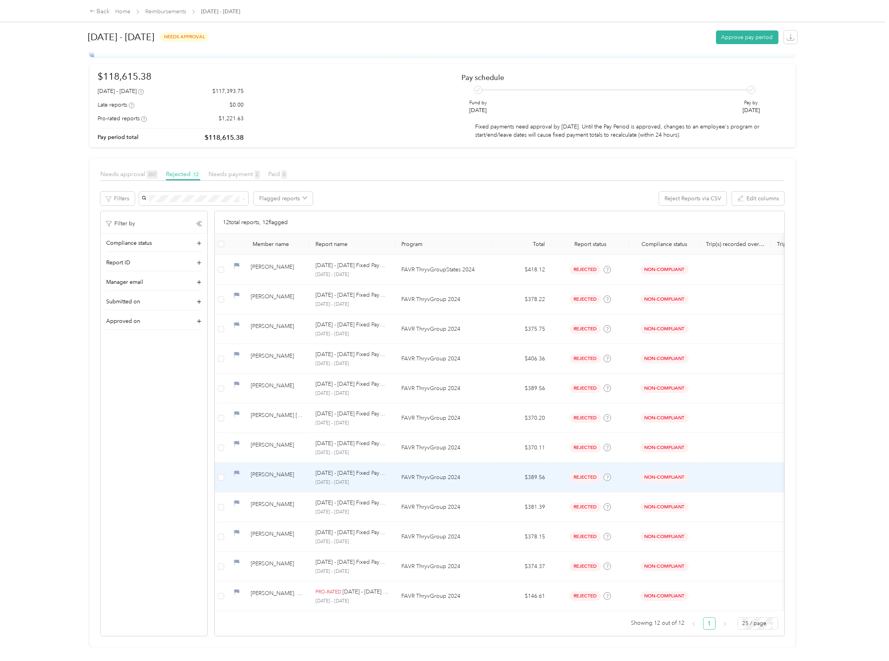
scroll to position [55, 0]
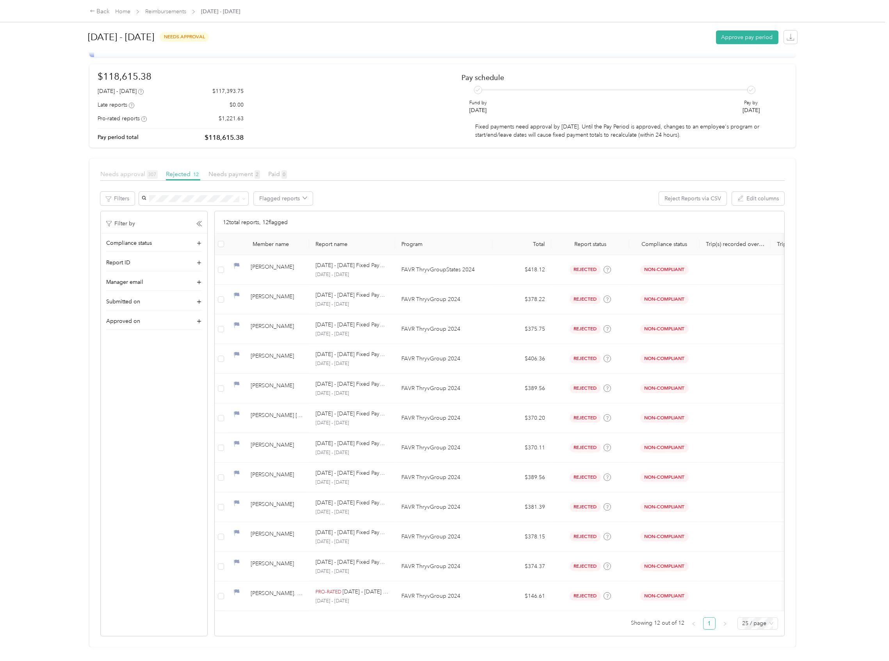
click at [135, 170] on span "Needs approval 307" at bounding box center [128, 173] width 57 height 7
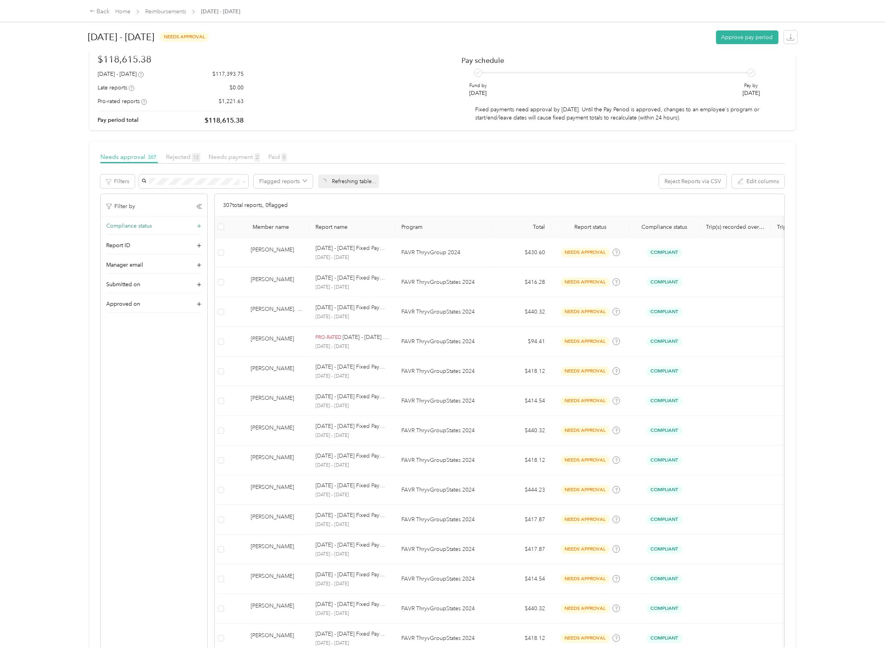
click at [197, 225] on icon at bounding box center [199, 226] width 8 height 8
click at [125, 322] on span "Not submitted" at bounding box center [130, 324] width 36 height 7
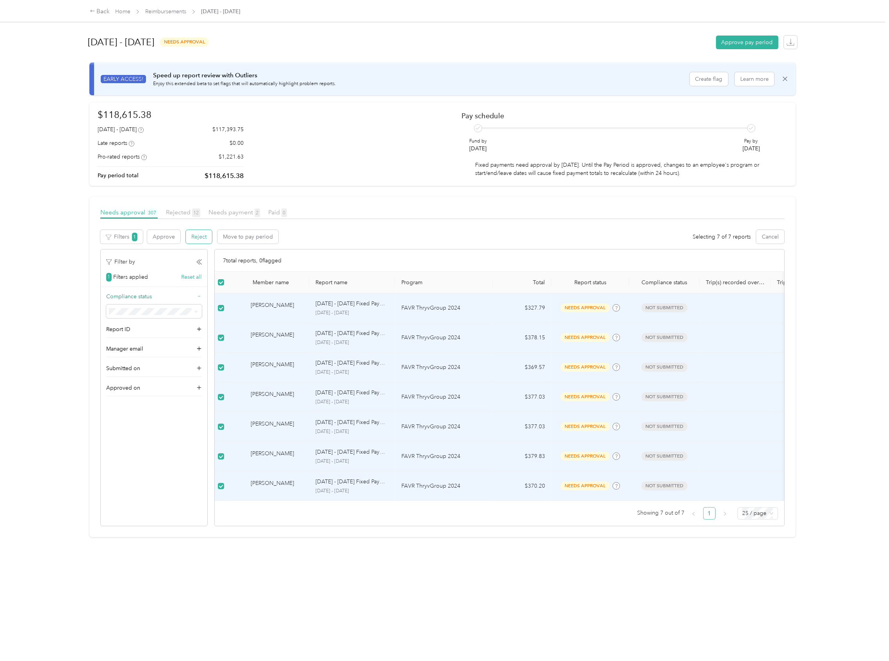
click at [201, 239] on button "Reject" at bounding box center [199, 237] width 26 height 14
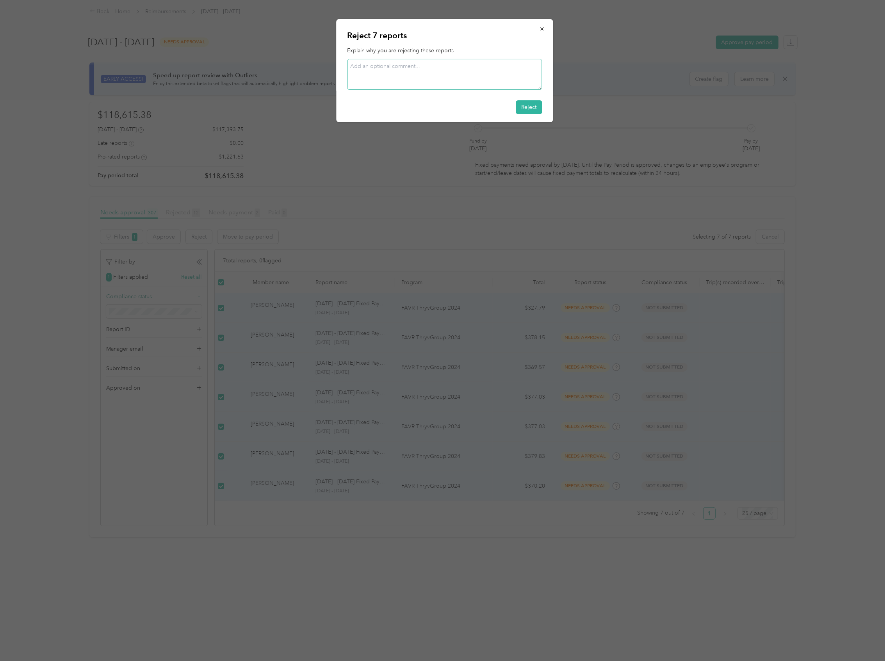
click at [405, 65] on textarea at bounding box center [444, 74] width 195 height 31
paste textarea "Out of compliance, driver’s license &/or insurance declaration pages not submit…"
type textarea "Out of compliance, driver’s license &/or insurance declaration pages not submit…"
click at [532, 106] on button "Reject" at bounding box center [529, 107] width 26 height 14
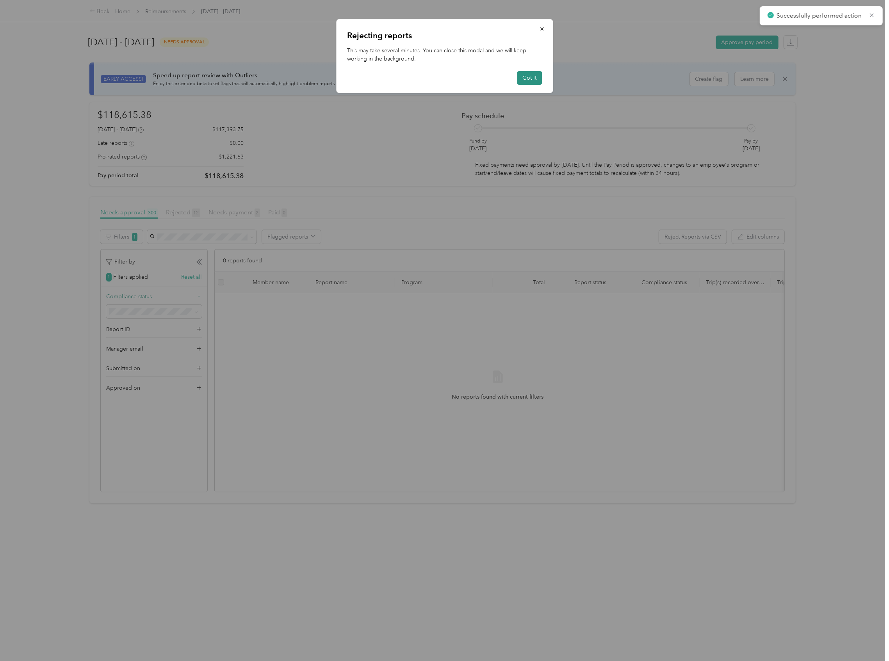
click at [533, 74] on button "Got it" at bounding box center [529, 78] width 25 height 14
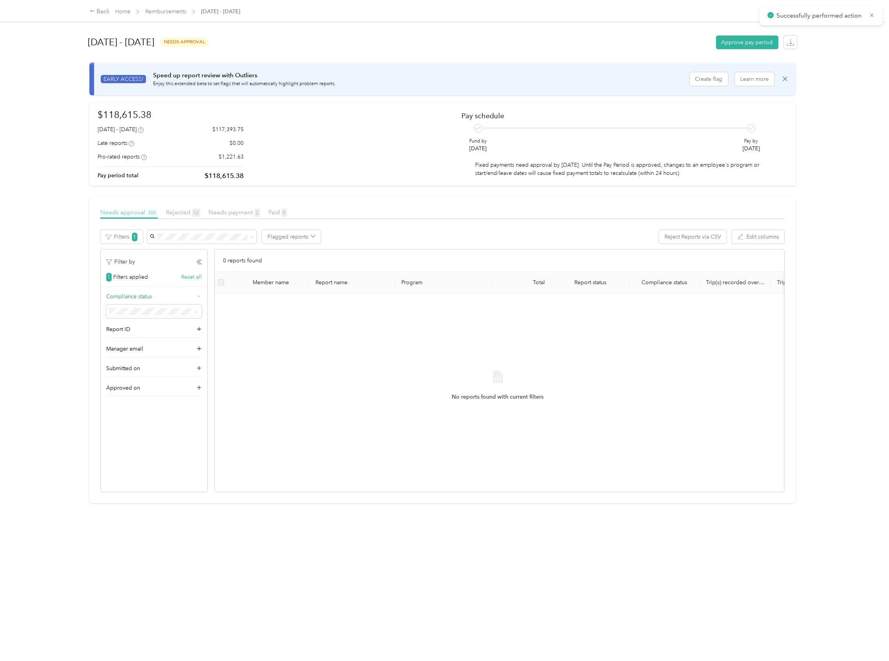
click at [139, 213] on span "Needs approval 300" at bounding box center [128, 212] width 57 height 7
click at [191, 277] on button "Reset all" at bounding box center [191, 277] width 21 height 8
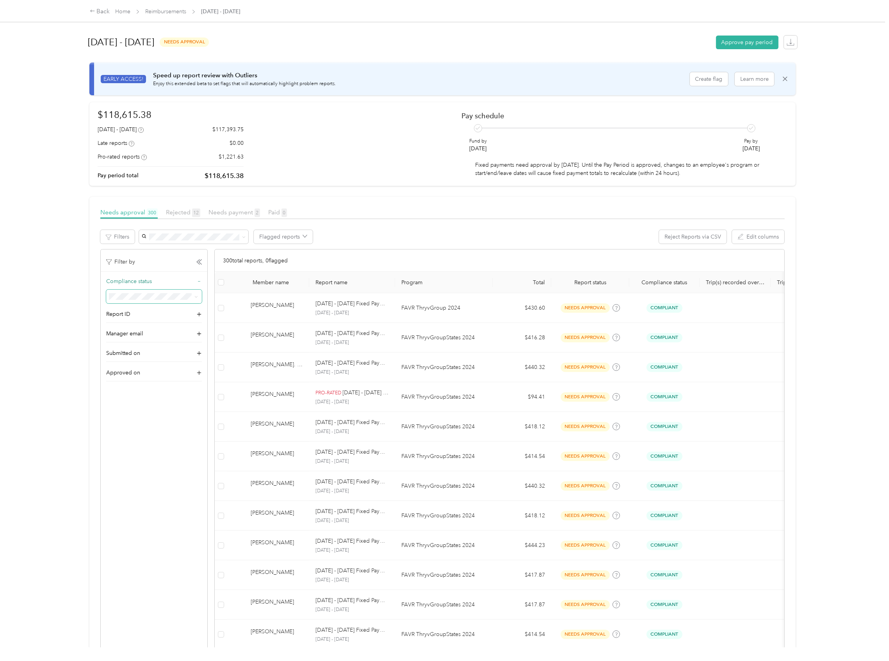
click at [198, 297] on icon at bounding box center [196, 297] width 4 height 4
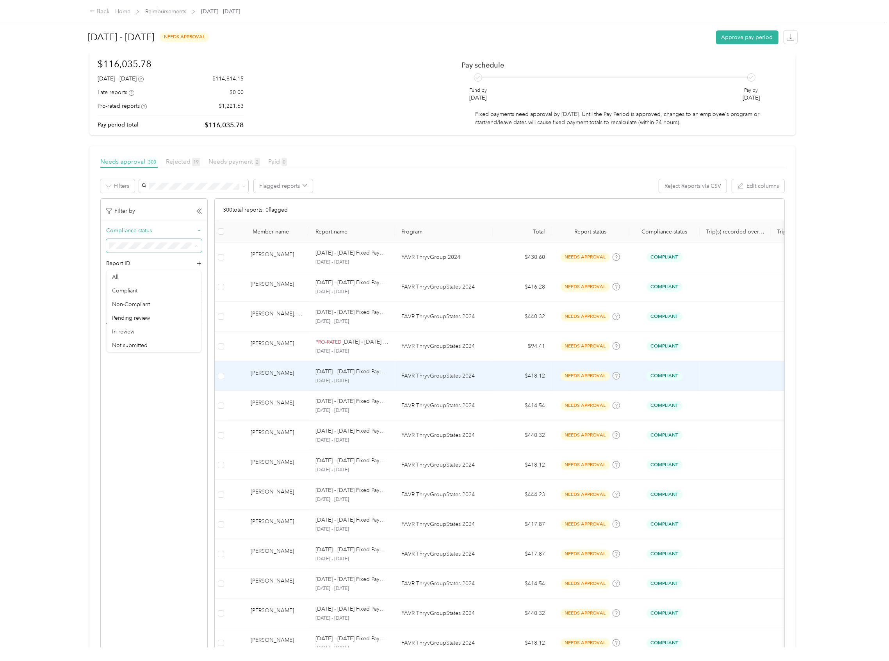
scroll to position [52, 0]
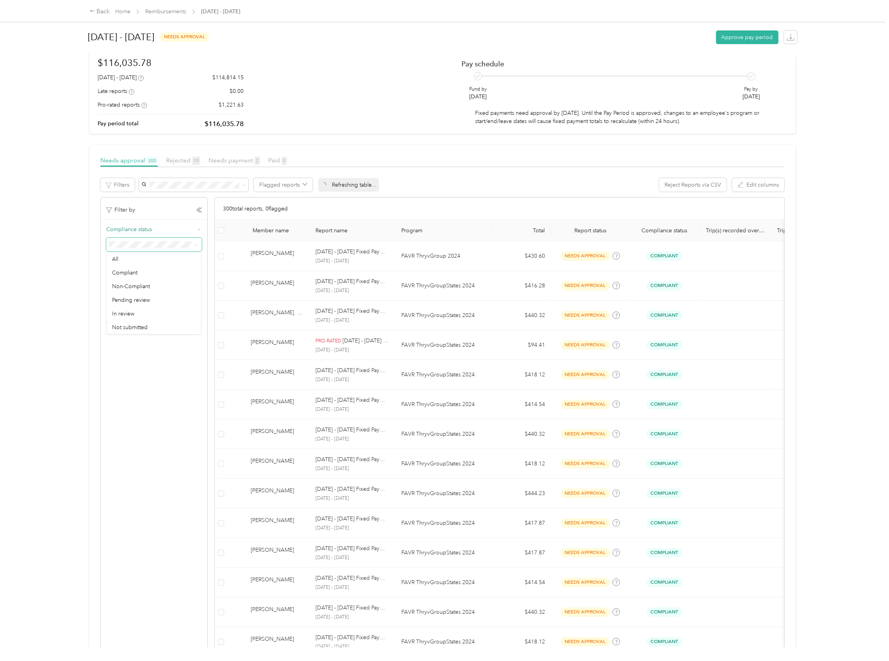
click at [194, 247] on icon at bounding box center [196, 245] width 4 height 4
click at [856, 278] on div "Back Home Reimbursements August 1 - 31, 2025 August 1 - 31, 2025 needs approval…" at bounding box center [442, 330] width 885 height 661
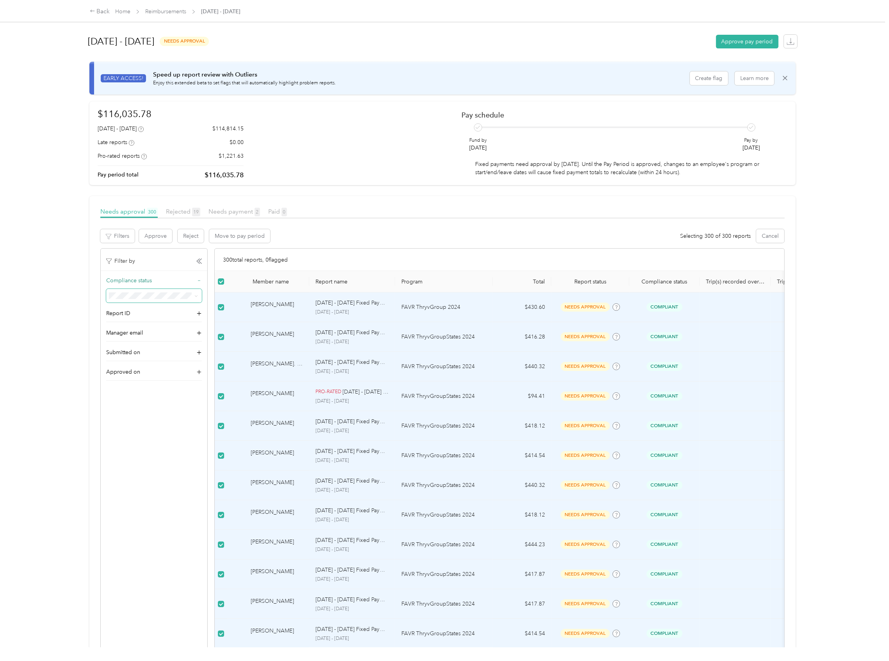
scroll to position [0, 0]
click at [217, 284] on th at bounding box center [221, 282] width 12 height 21
click at [216, 310] on td at bounding box center [221, 308] width 12 height 30
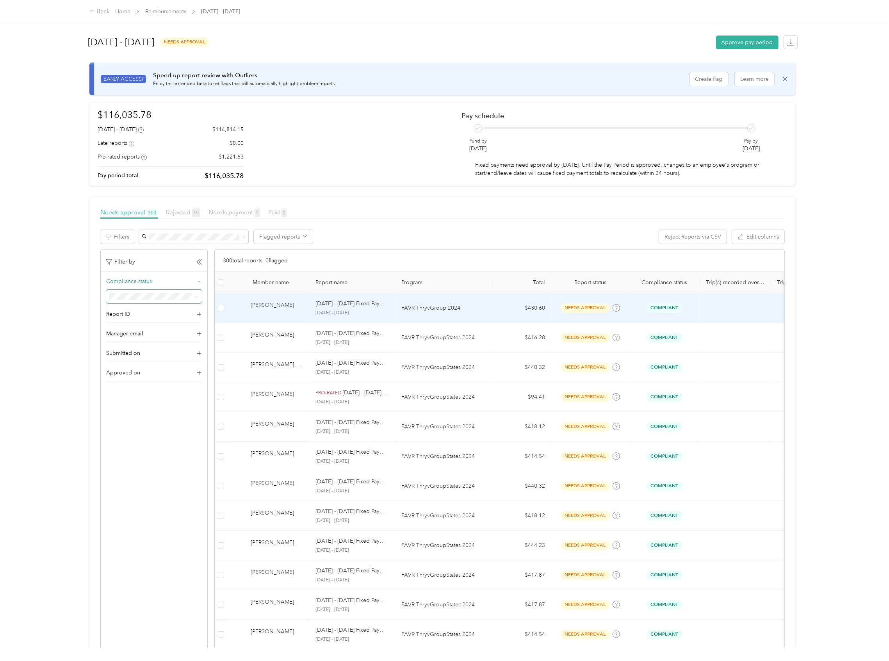
click at [217, 308] on td at bounding box center [221, 308] width 12 height 30
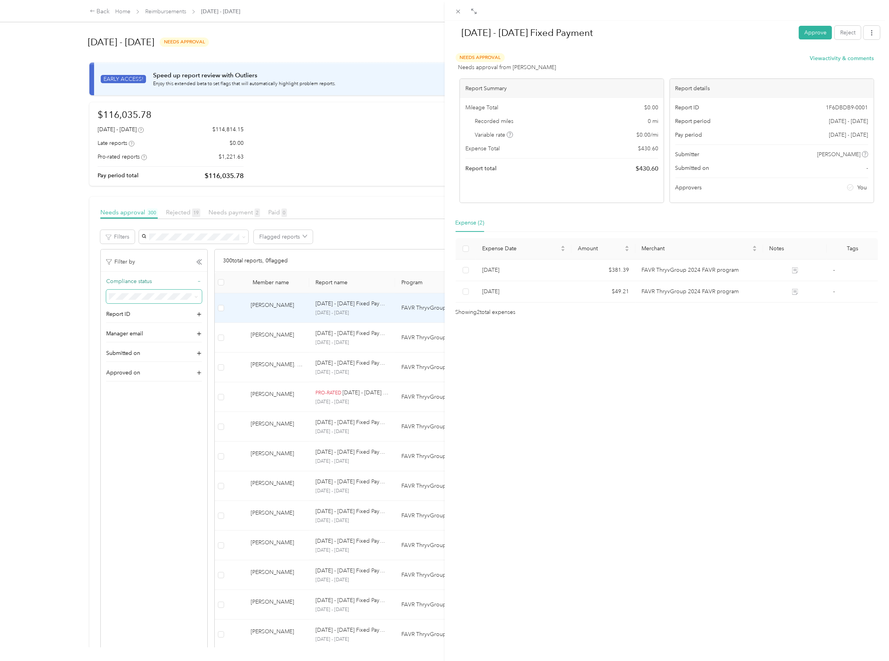
click at [220, 311] on div "Aug 1 - 31, 2025 Fixed Payment Approve Reject Needs Approval Needs approval fro…" at bounding box center [444, 330] width 889 height 661
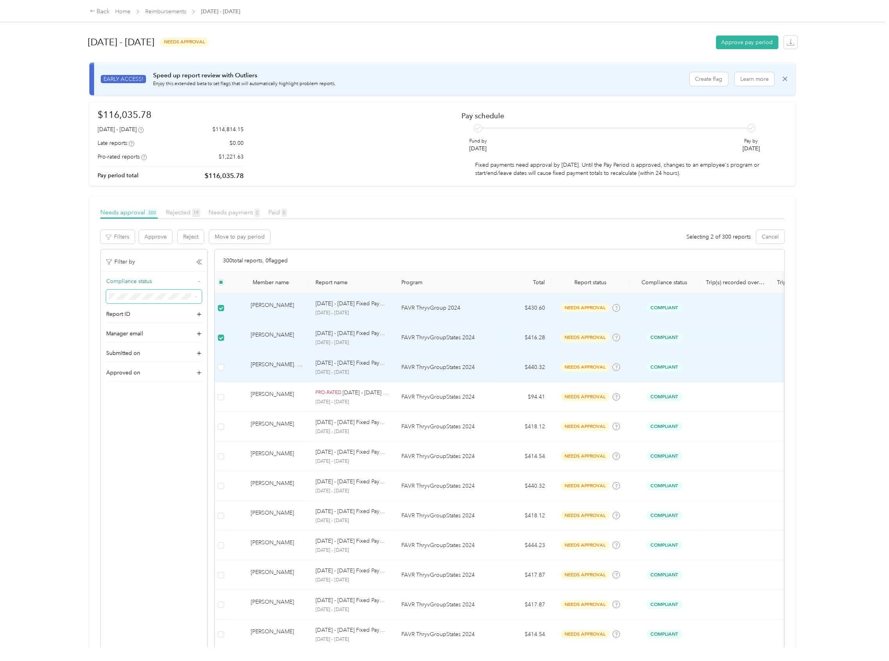
click at [223, 374] on td at bounding box center [221, 368] width 12 height 30
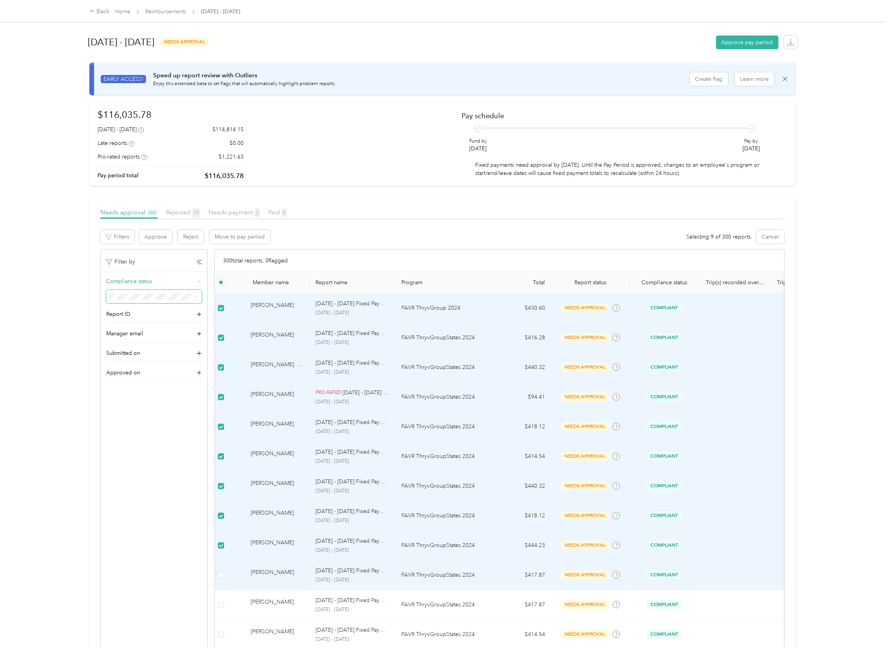
click at [226, 576] on td at bounding box center [221, 575] width 12 height 30
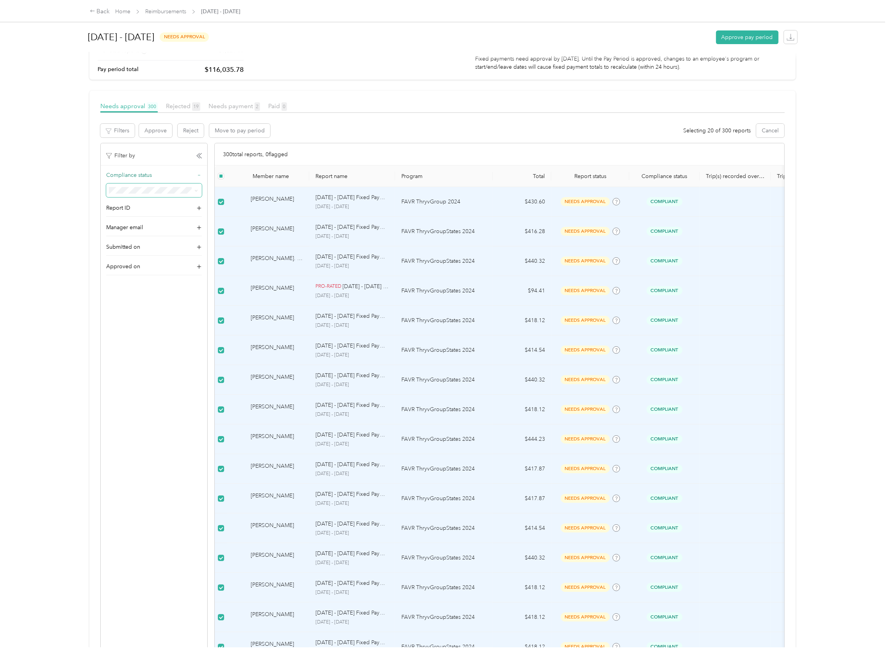
scroll to position [52, 0]
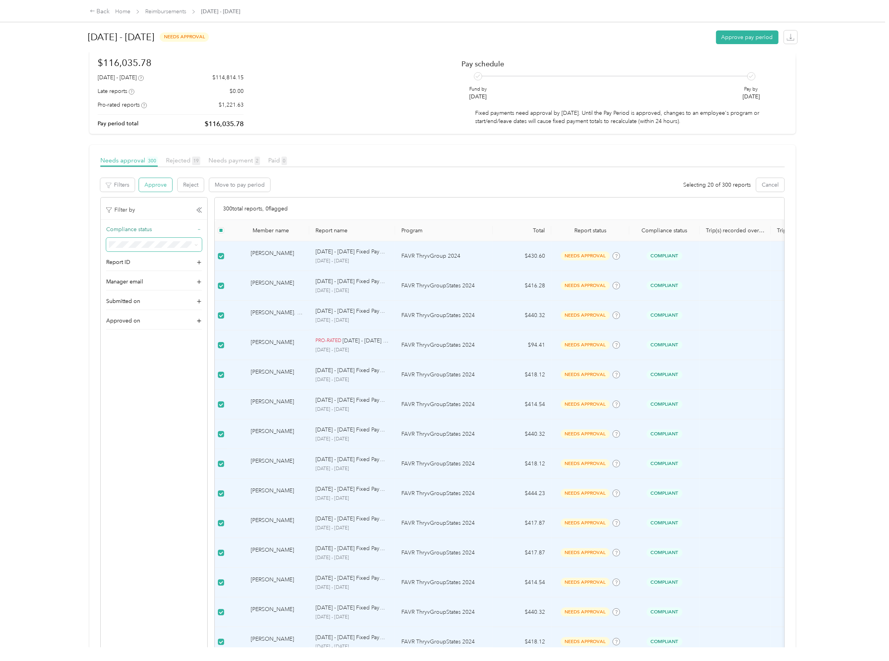
click at [155, 187] on button "Approve" at bounding box center [155, 185] width 33 height 14
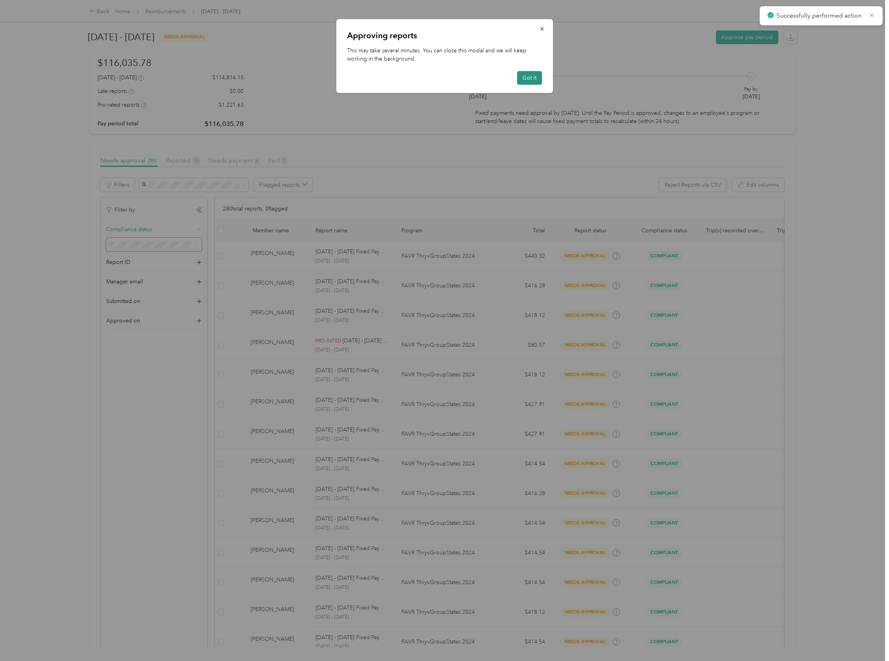
click at [535, 77] on button "Got it" at bounding box center [529, 78] width 25 height 14
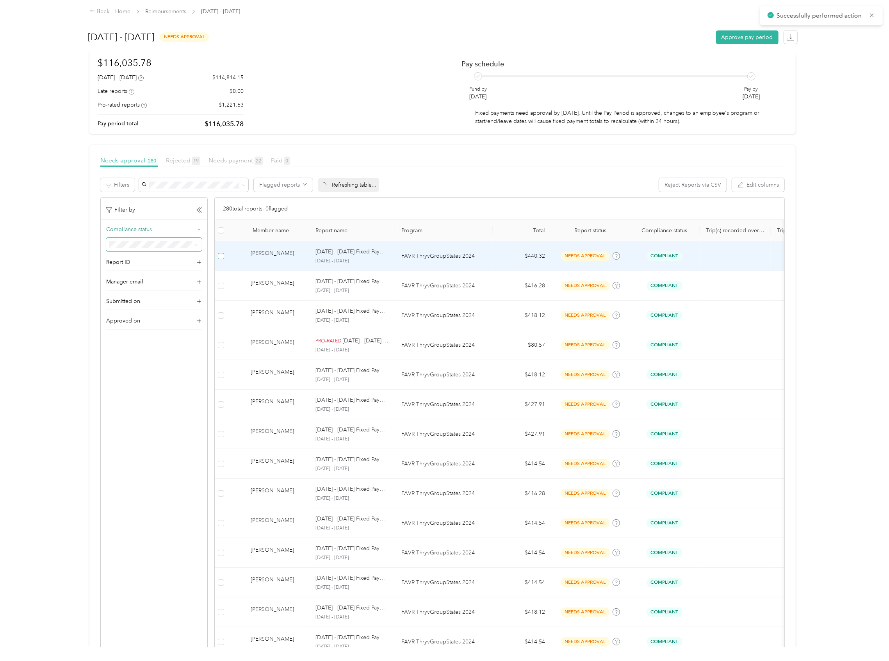
click at [220, 252] on label at bounding box center [221, 256] width 6 height 9
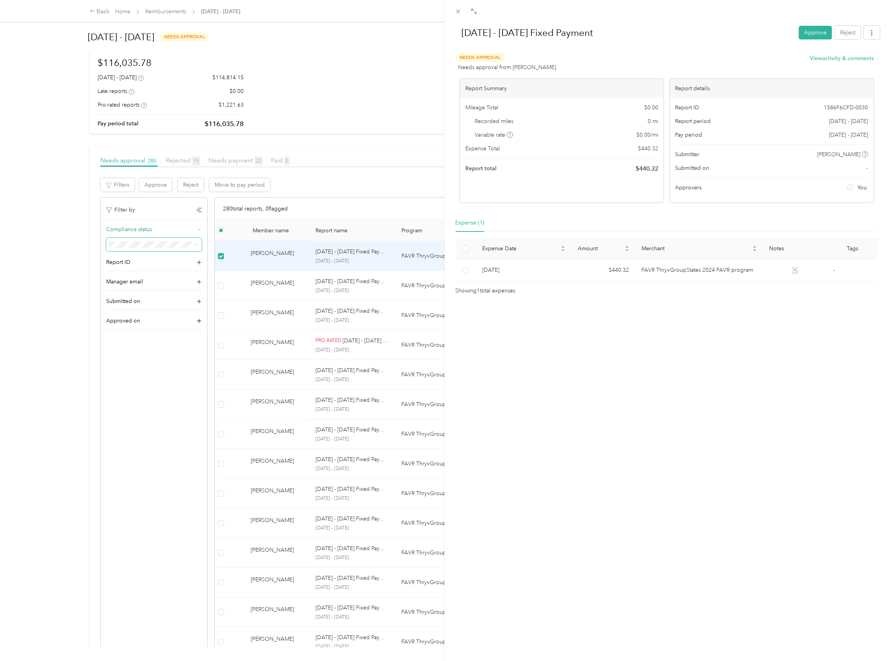
click at [218, 282] on div "Aug 1 - 31, 2025 Fixed Payment Approve Reject Needs Approval Needs approval fro…" at bounding box center [444, 330] width 889 height 661
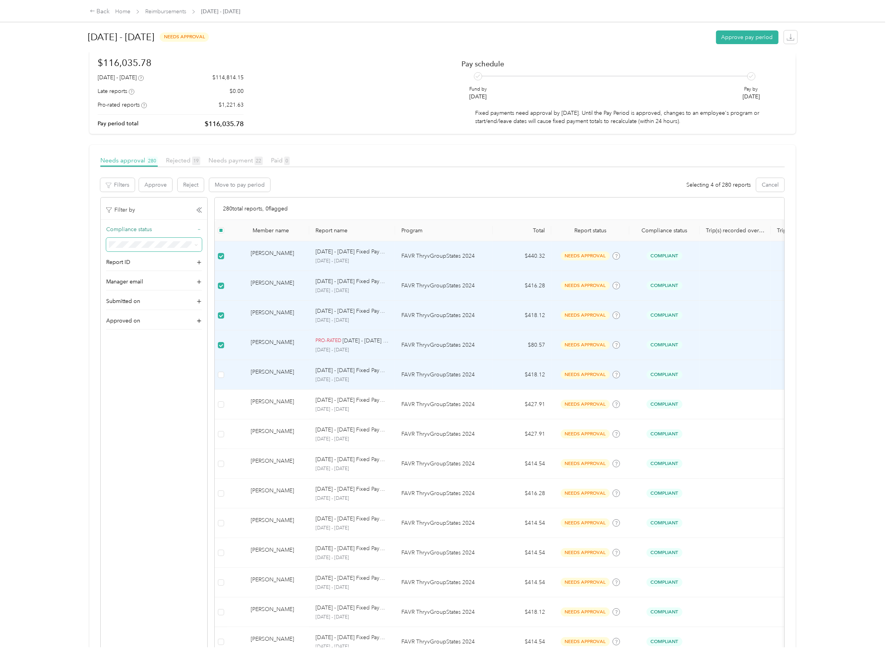
click at [216, 375] on td at bounding box center [221, 375] width 12 height 30
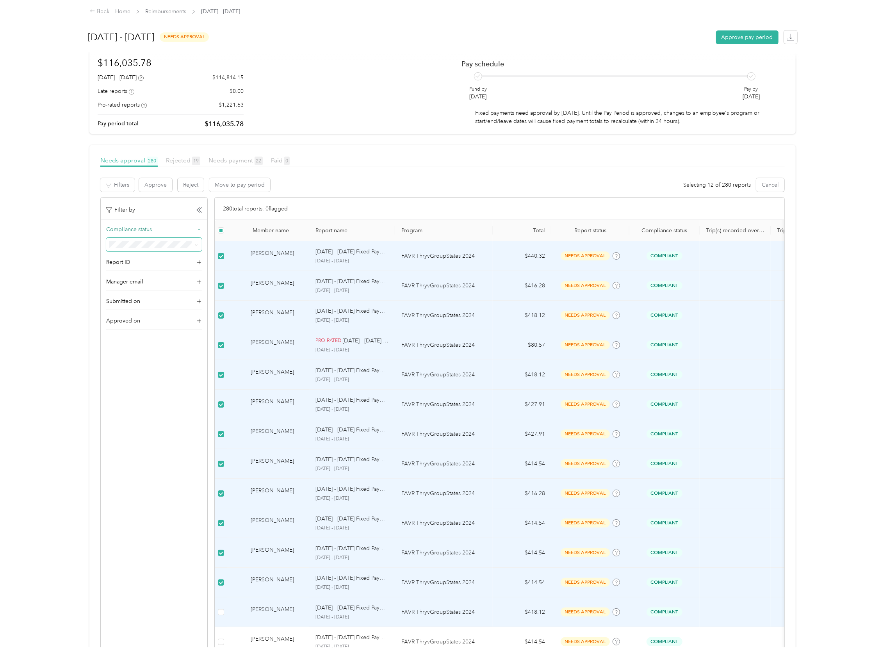
click at [222, 619] on td at bounding box center [221, 612] width 12 height 30
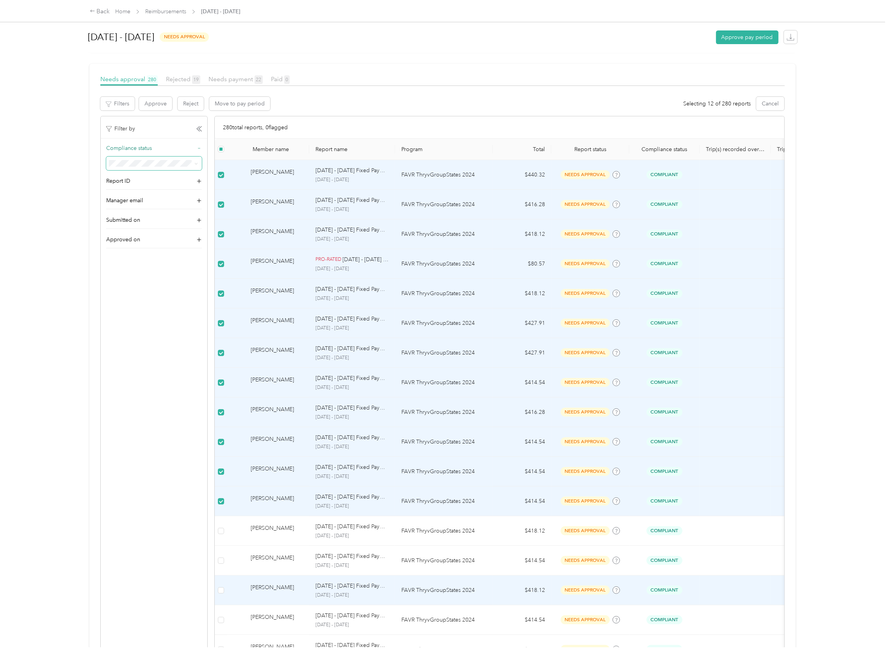
scroll to position [156, 0]
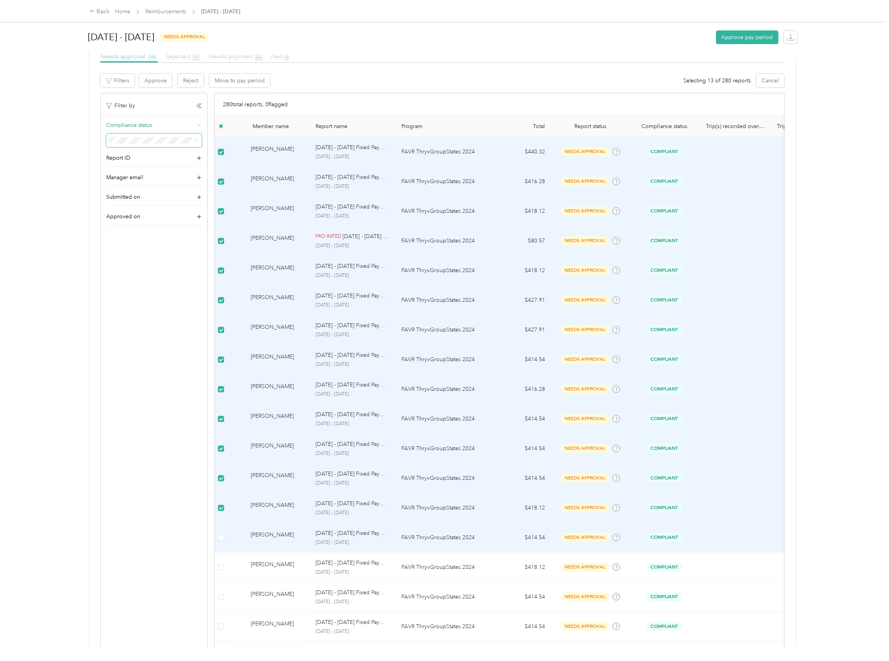
click at [221, 535] on td at bounding box center [221, 538] width 12 height 30
click at [220, 544] on td at bounding box center [221, 538] width 12 height 30
click at [156, 84] on button "Approve" at bounding box center [155, 81] width 33 height 14
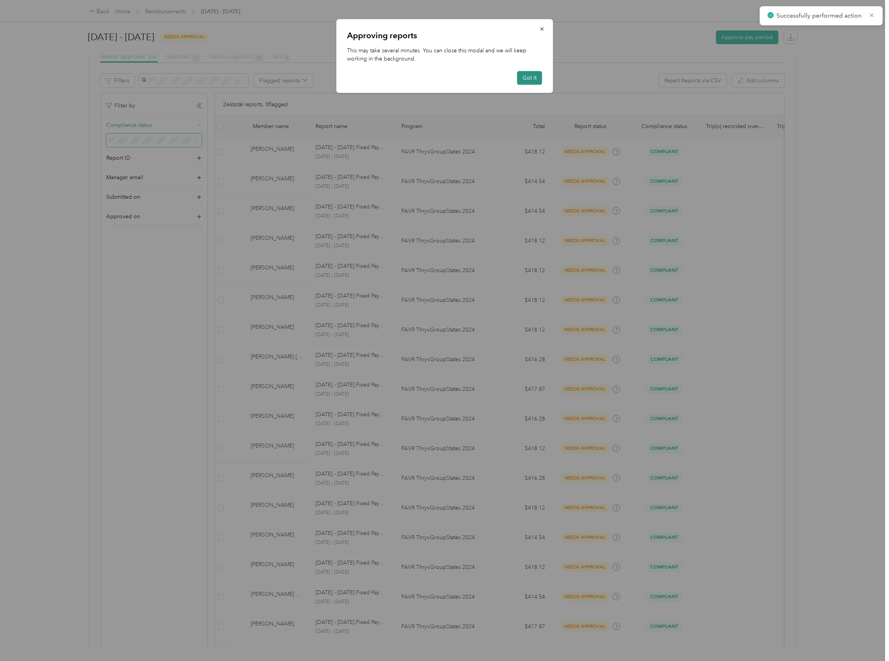
click at [527, 77] on button "Got it" at bounding box center [529, 78] width 25 height 14
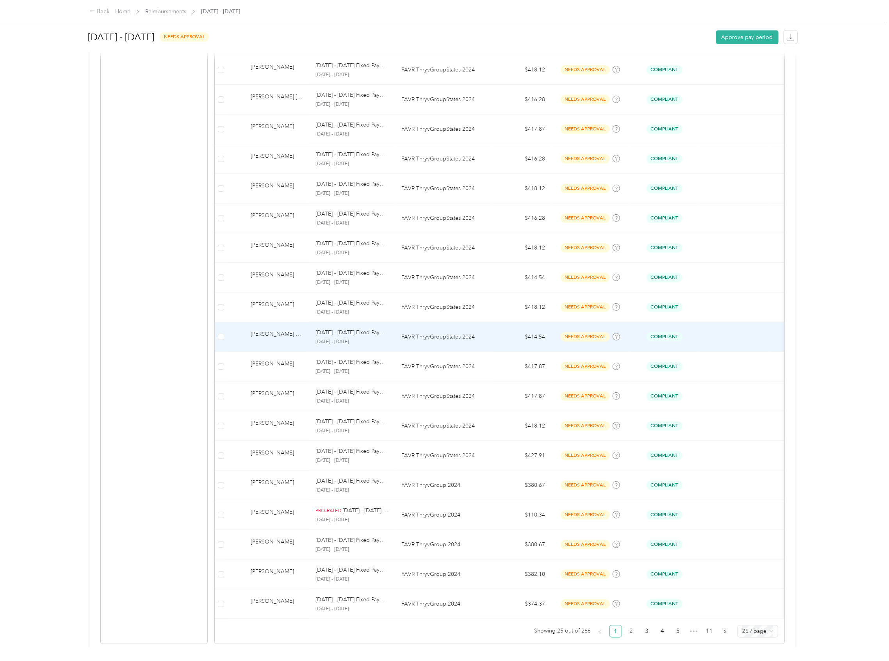
scroll to position [444, 0]
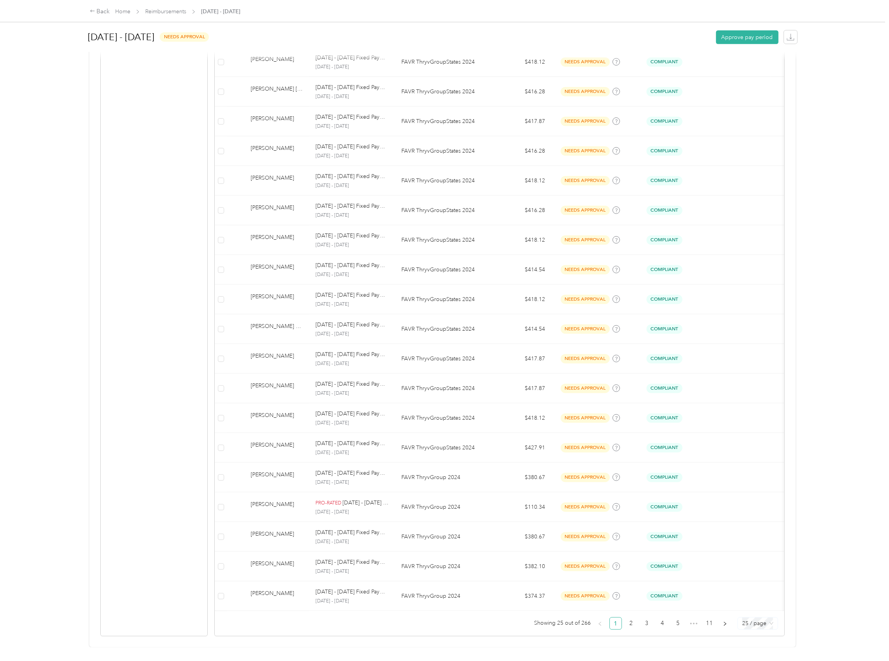
click at [767, 618] on span "25 / page" at bounding box center [757, 624] width 31 height 12
click at [753, 604] on div "100 / page" at bounding box center [758, 608] width 28 height 9
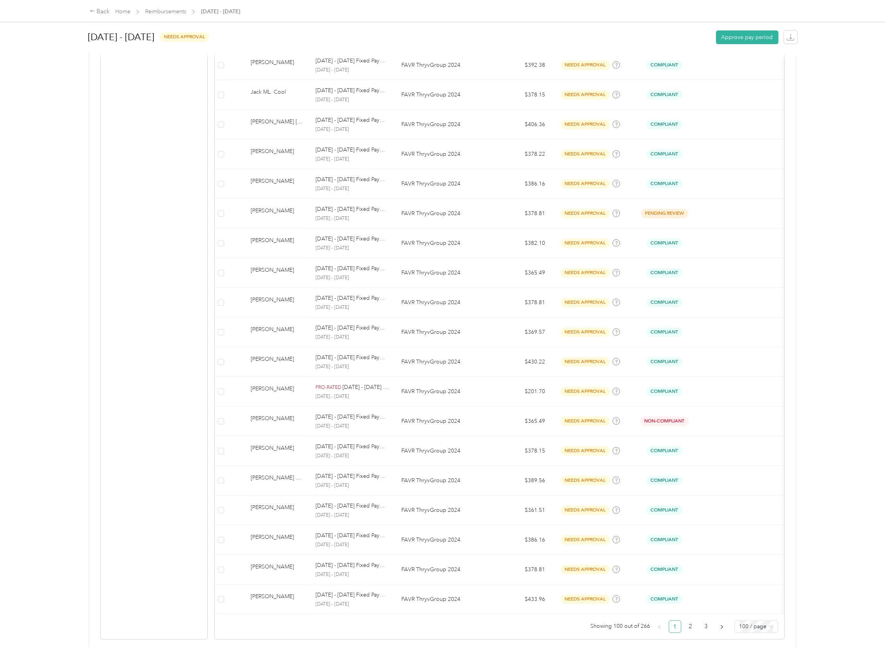
scroll to position [2679, 0]
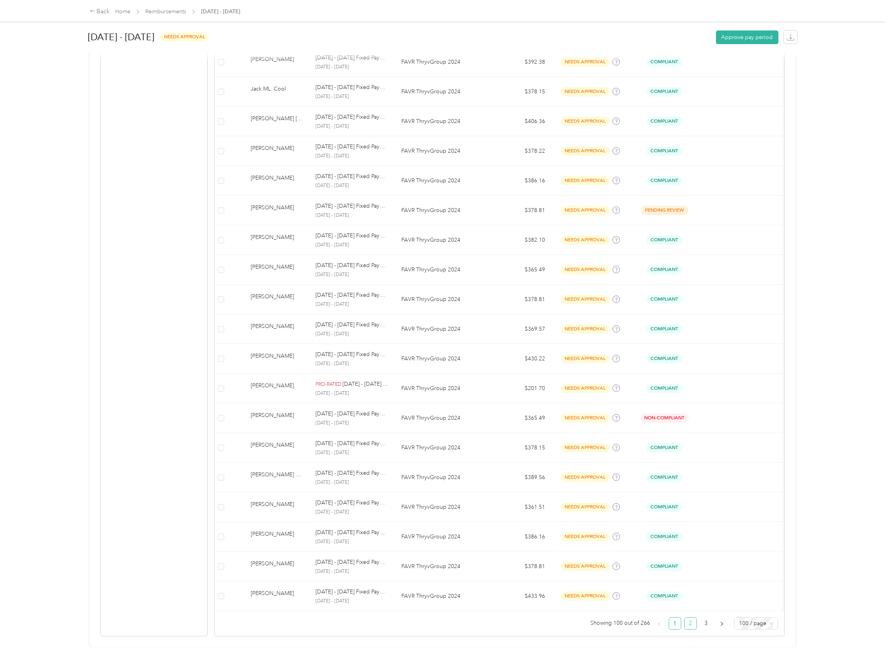
click at [685, 618] on link "2" at bounding box center [691, 624] width 12 height 12
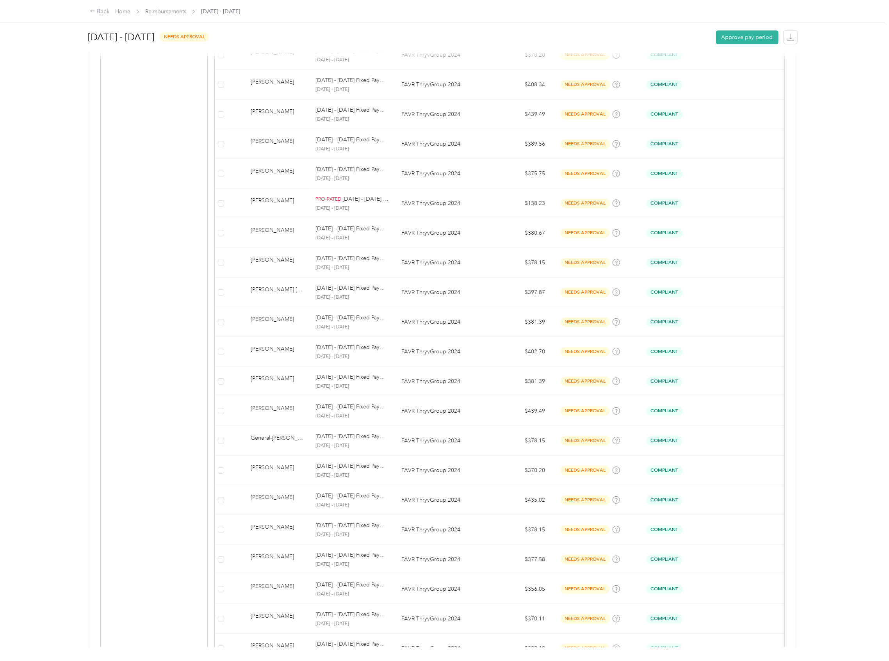
scroll to position [2679, 0]
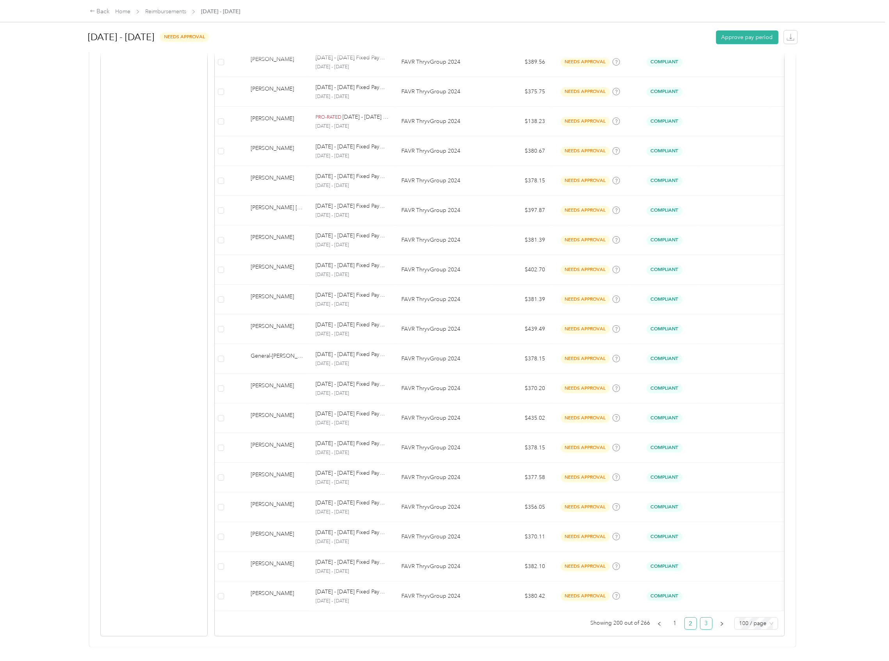
click at [701, 618] on link "3" at bounding box center [707, 624] width 12 height 12
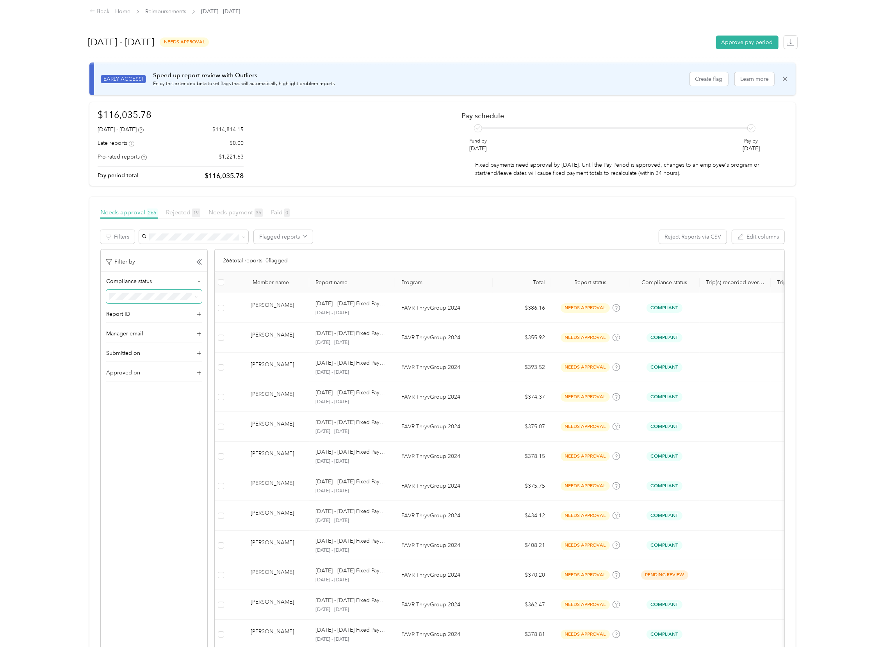
click at [178, 301] on span at bounding box center [154, 297] width 96 height 14
click at [198, 297] on icon at bounding box center [196, 297] width 4 height 4
click at [129, 336] on span "Non-Compliant" at bounding box center [131, 338] width 38 height 7
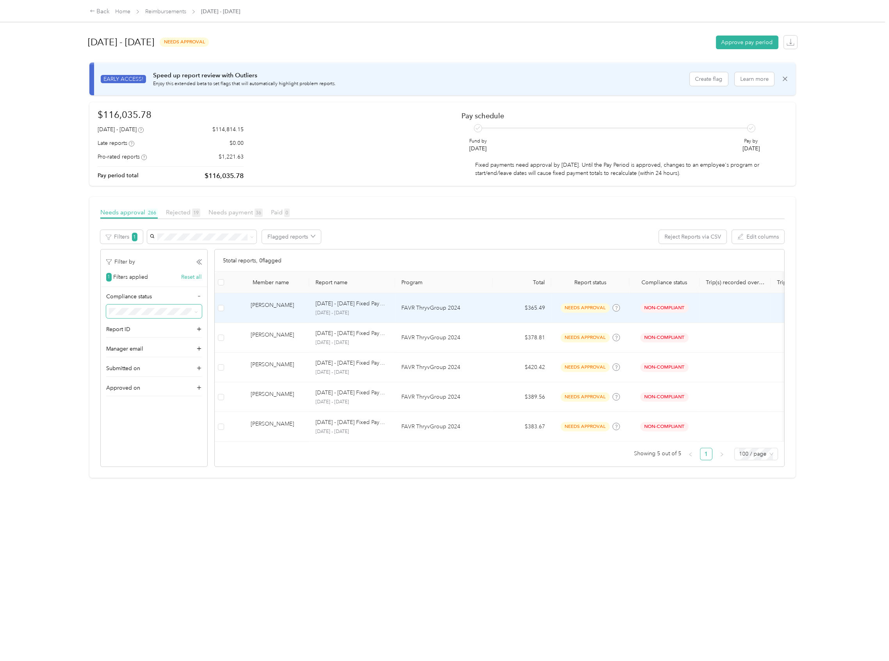
click at [284, 312] on div "[PERSON_NAME]" at bounding box center [277, 308] width 52 height 14
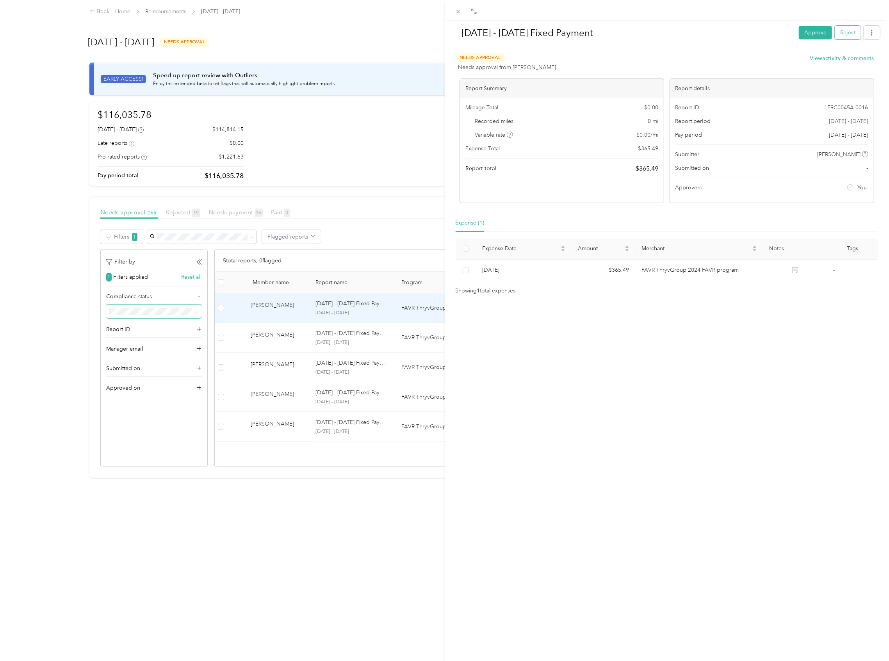
click at [837, 33] on button "Reject" at bounding box center [848, 33] width 26 height 14
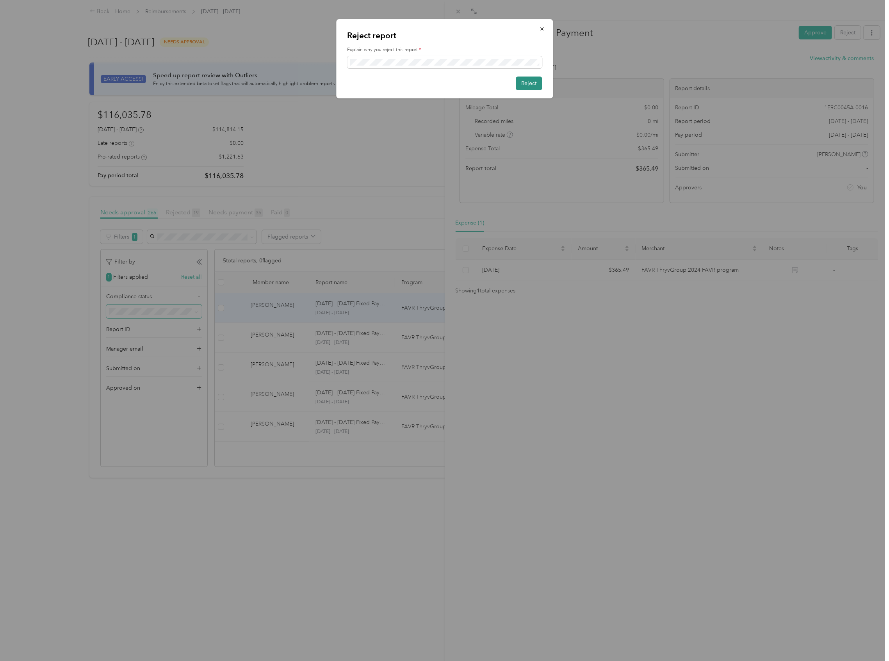
click at [526, 83] on button "Reject" at bounding box center [529, 84] width 26 height 14
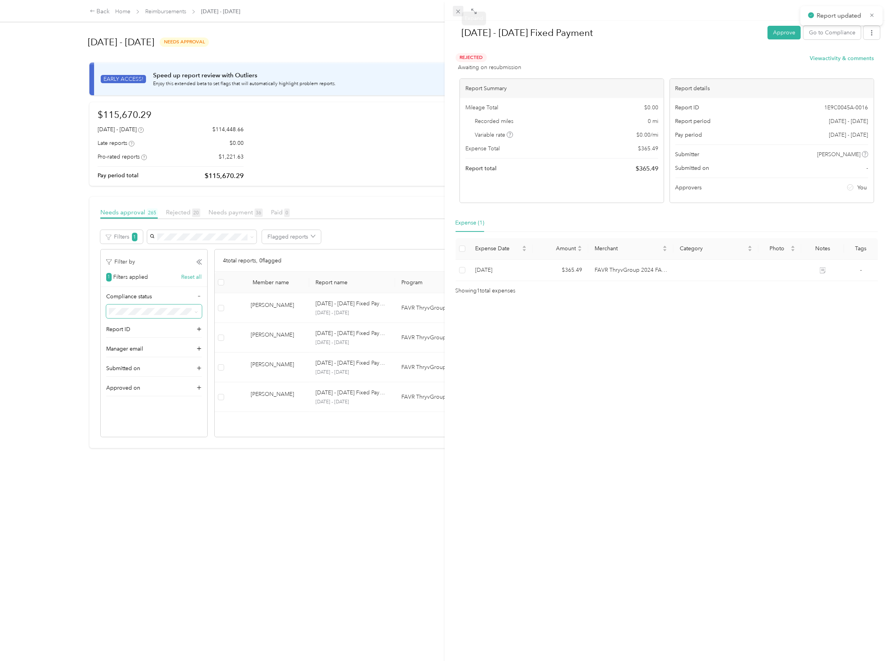
click at [453, 10] on span at bounding box center [458, 11] width 11 height 11
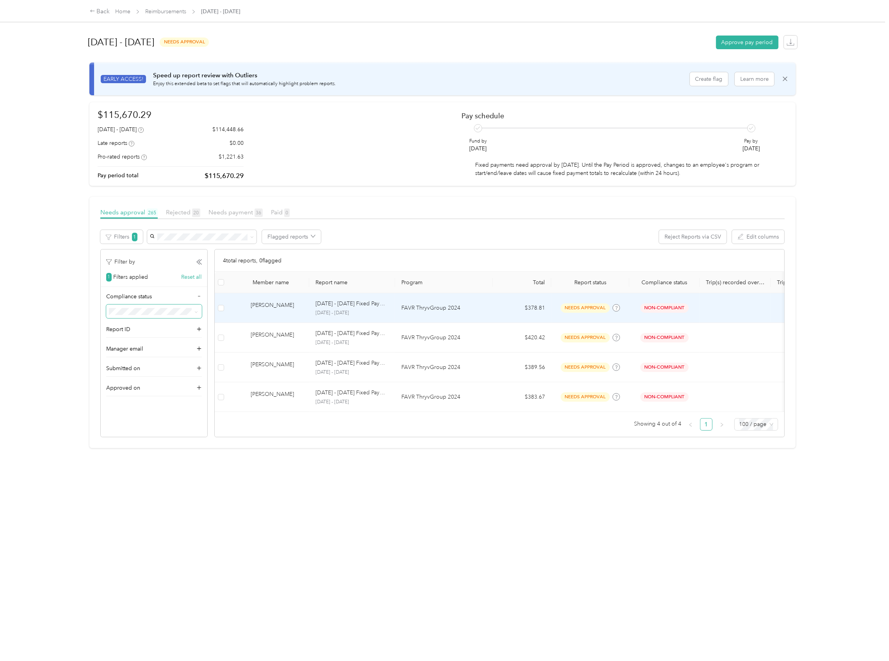
click at [262, 311] on div "[PERSON_NAME]" at bounding box center [277, 308] width 52 height 14
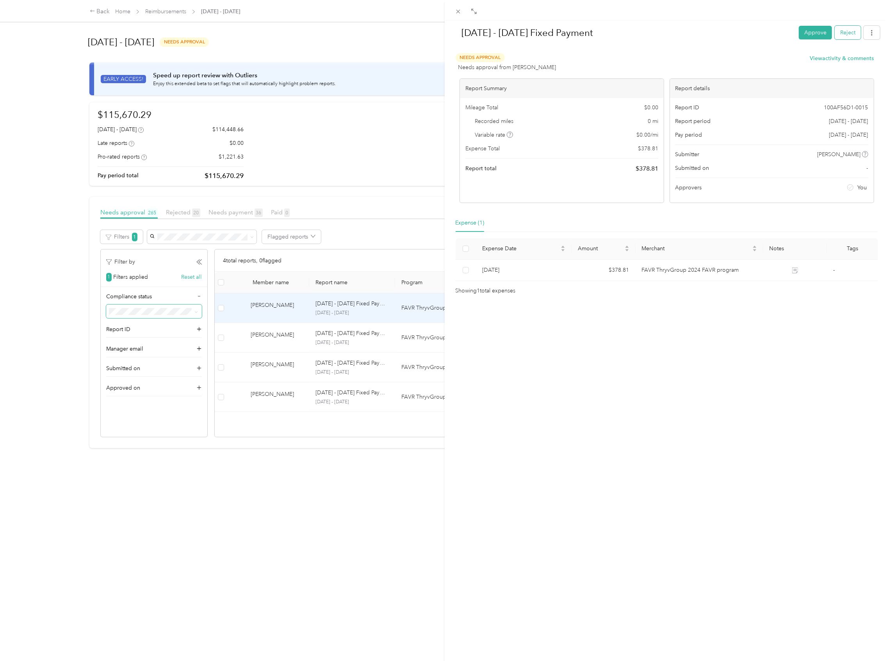
click at [841, 37] on button "Reject" at bounding box center [848, 33] width 26 height 14
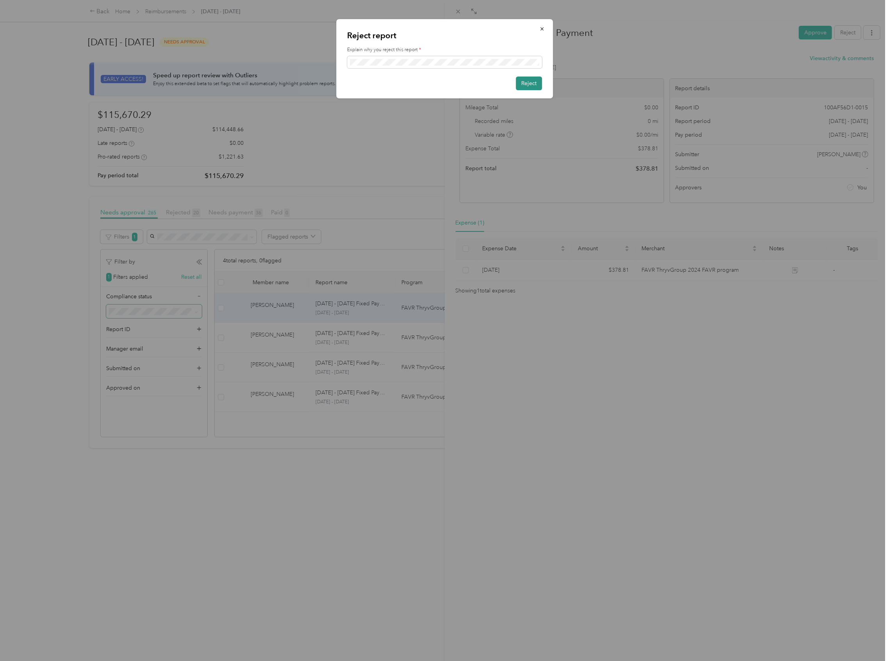
click at [533, 80] on button "Reject" at bounding box center [529, 84] width 26 height 14
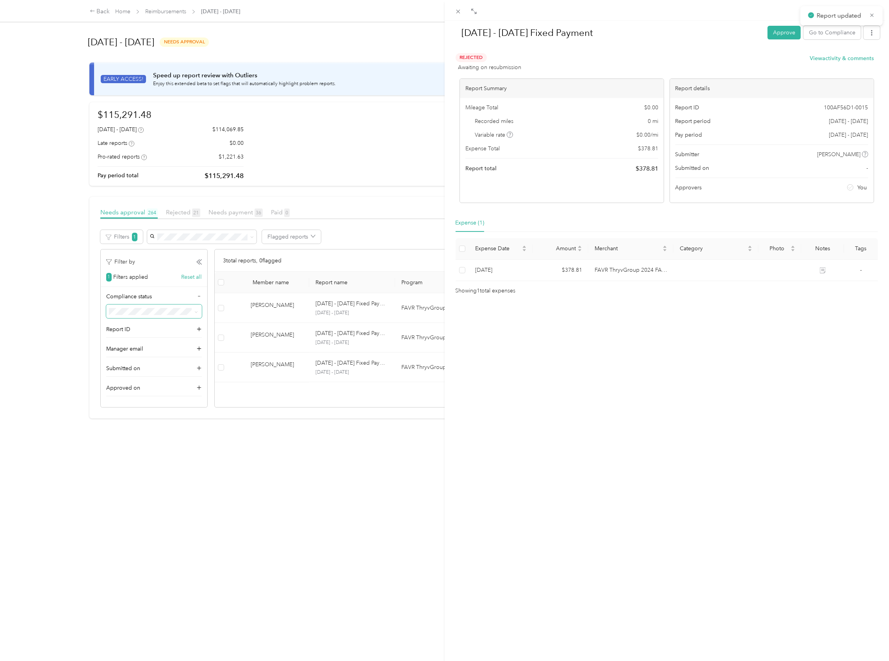
click at [268, 308] on div "[DATE] - [DATE] Fixed Payment Approve Go to Compliance Rejected Awaiting on res…" at bounding box center [444, 330] width 889 height 661
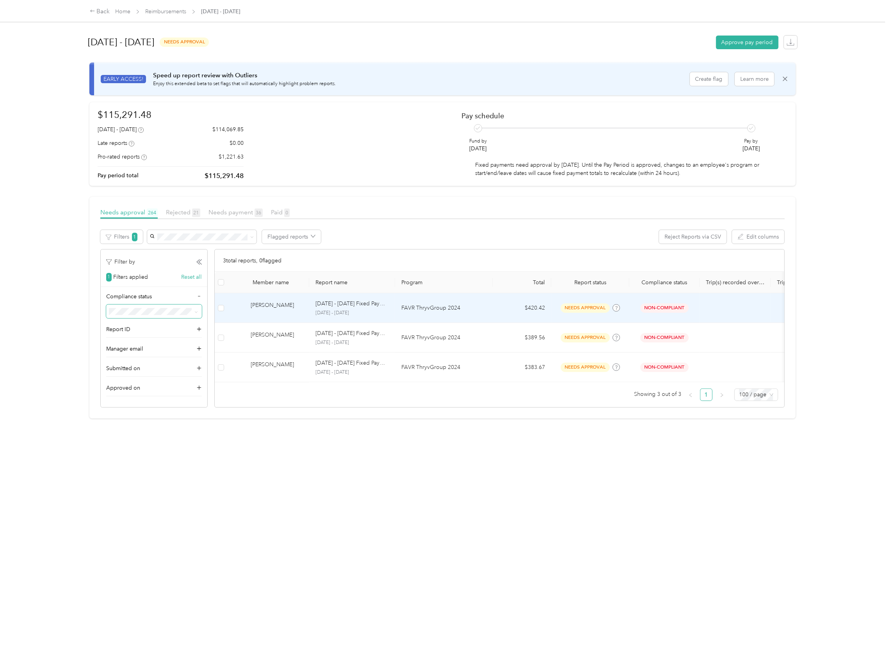
click at [247, 311] on div "[PERSON_NAME]" at bounding box center [269, 308] width 70 height 14
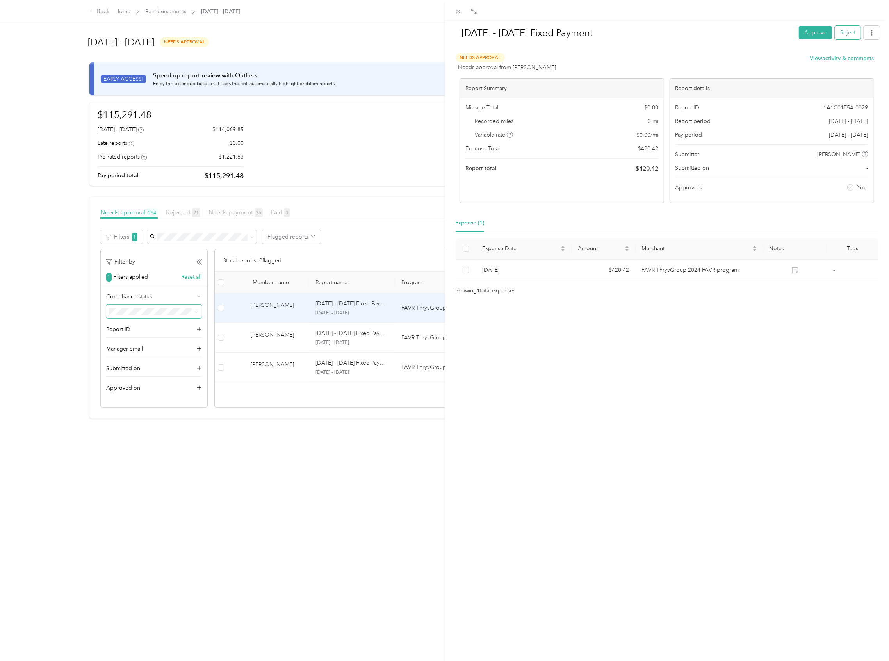
click at [837, 36] on button "Reject" at bounding box center [848, 33] width 26 height 14
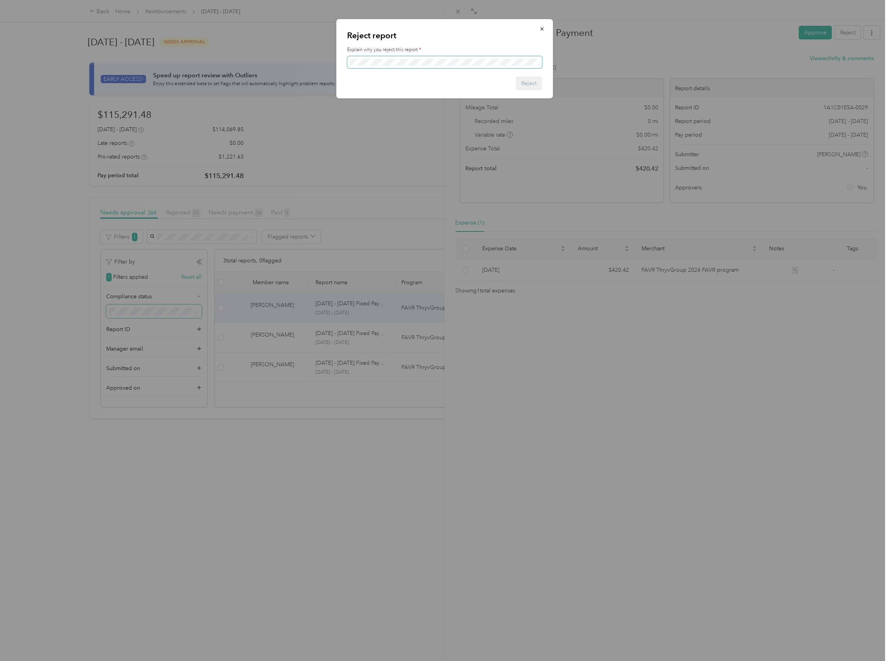
click at [391, 57] on span at bounding box center [444, 62] width 195 height 12
click at [519, 78] on button "Reject" at bounding box center [529, 84] width 26 height 14
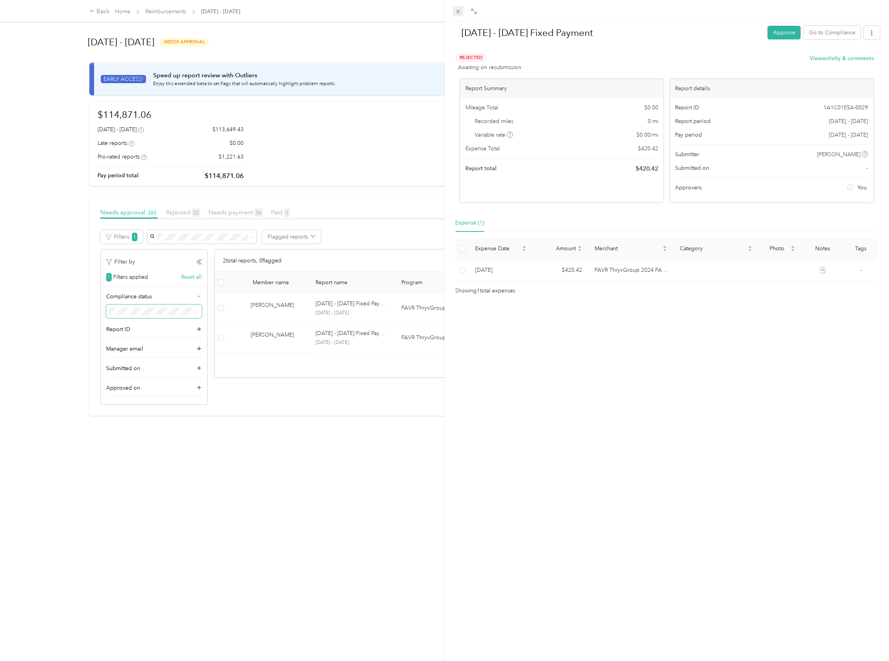
click at [461, 11] on icon at bounding box center [458, 11] width 7 height 7
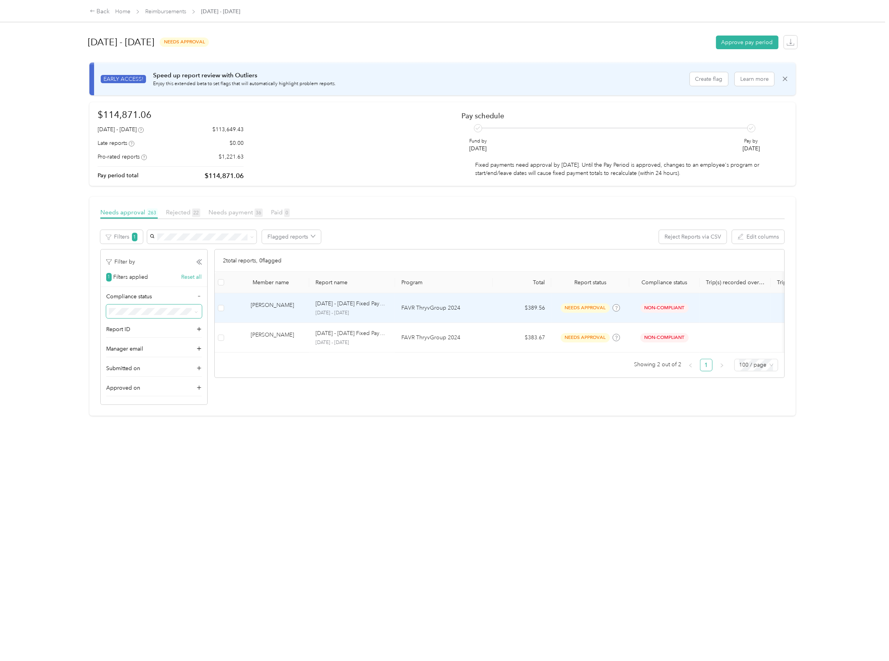
click at [249, 308] on div "[PERSON_NAME]" at bounding box center [269, 308] width 70 height 14
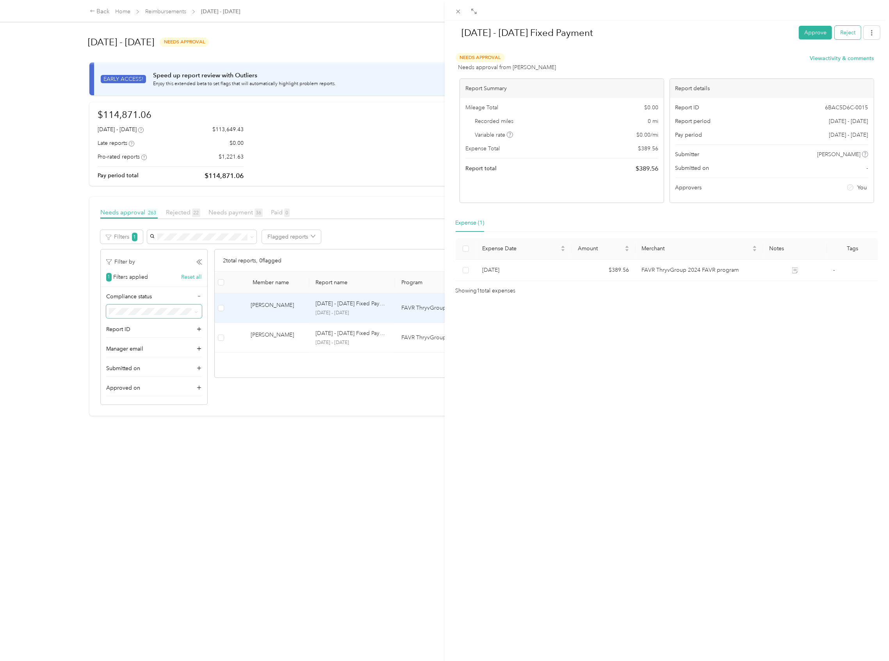
click at [838, 30] on button "Reject" at bounding box center [848, 33] width 26 height 14
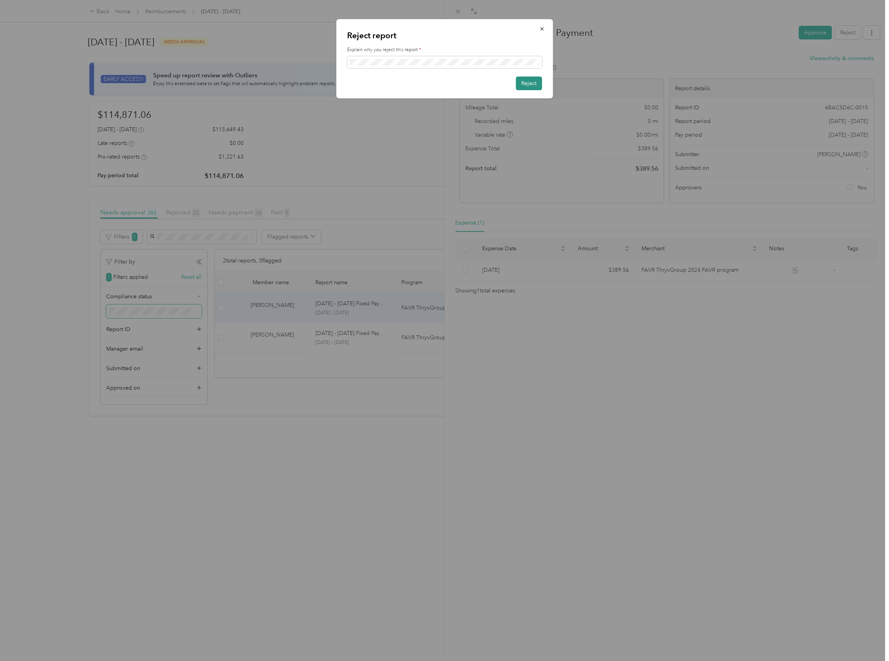
click at [537, 77] on button "Reject" at bounding box center [529, 84] width 26 height 14
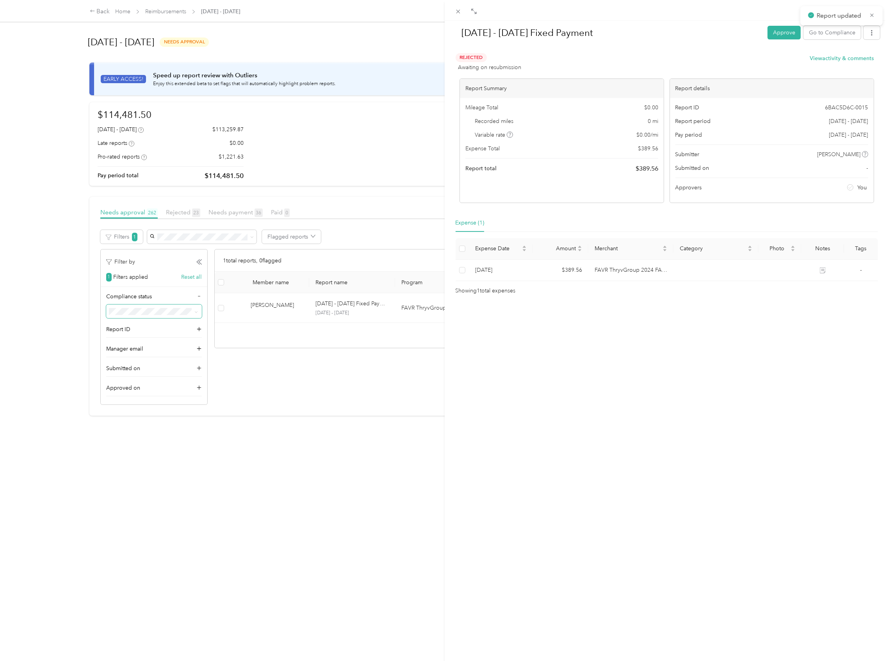
click at [263, 315] on div "[DATE] - [DATE] Fixed Payment Approve Go to Compliance Rejected Awaiting on res…" at bounding box center [444, 330] width 889 height 661
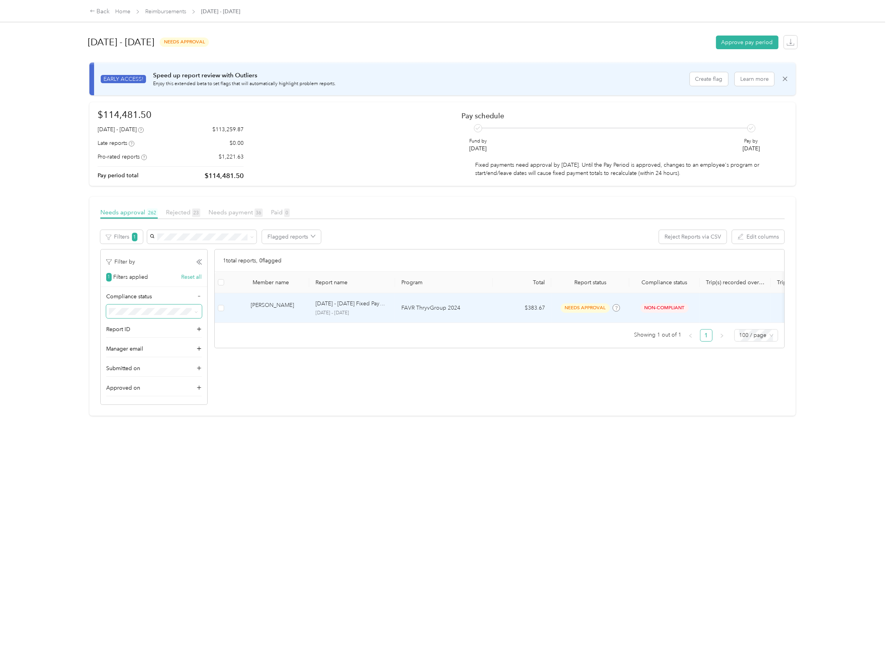
click at [252, 308] on div "[PERSON_NAME]" at bounding box center [277, 308] width 52 height 14
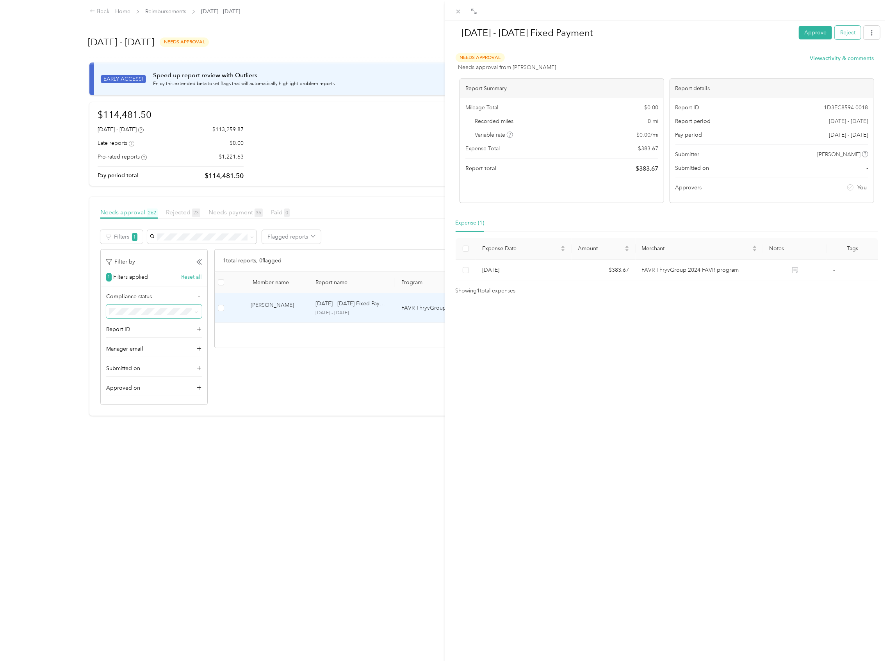
click at [836, 35] on button "Reject" at bounding box center [848, 33] width 26 height 14
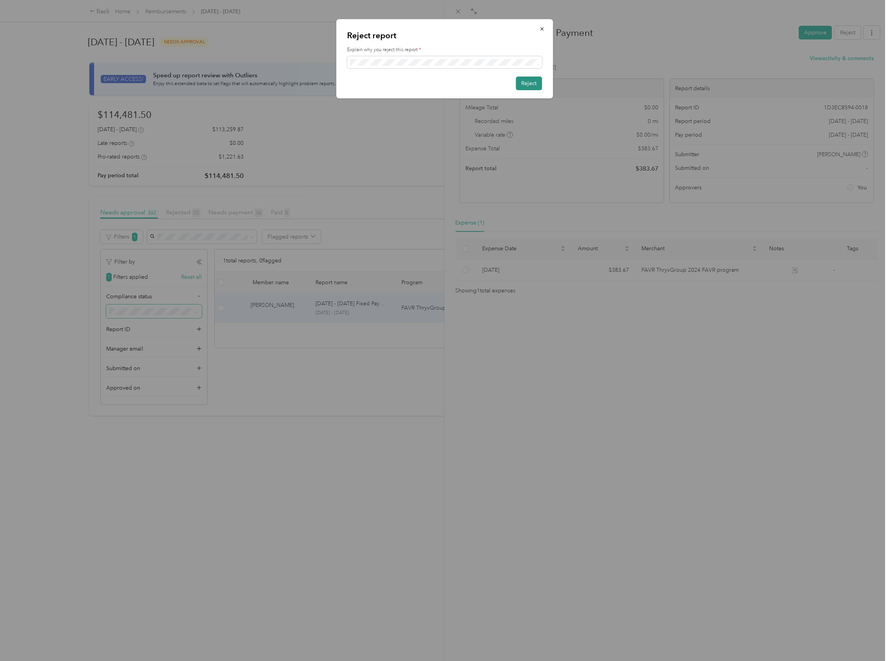
click at [528, 81] on button "Reject" at bounding box center [529, 84] width 26 height 14
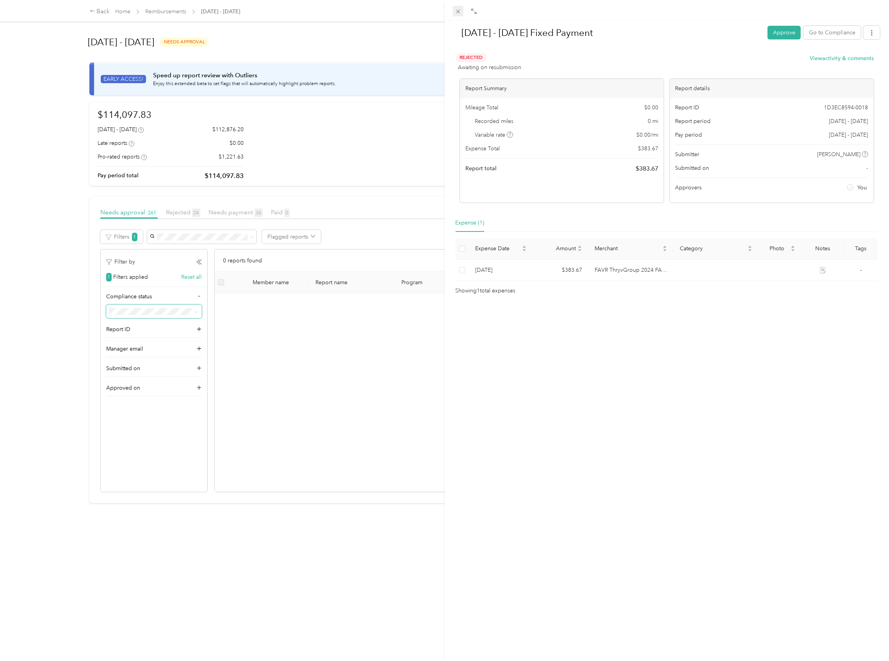
click at [455, 7] on span at bounding box center [458, 11] width 11 height 11
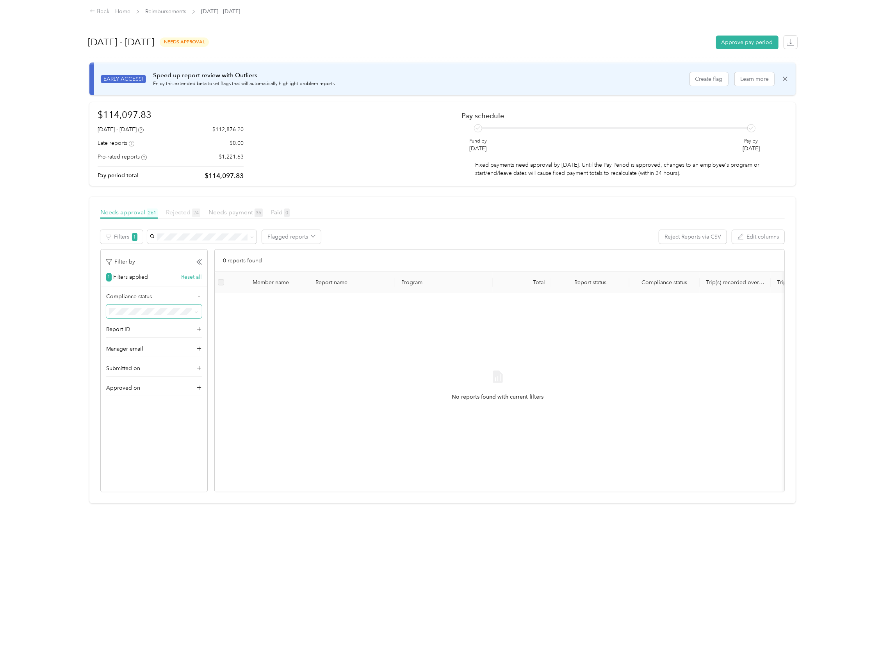
click at [177, 215] on span "Rejected 24" at bounding box center [183, 212] width 34 height 7
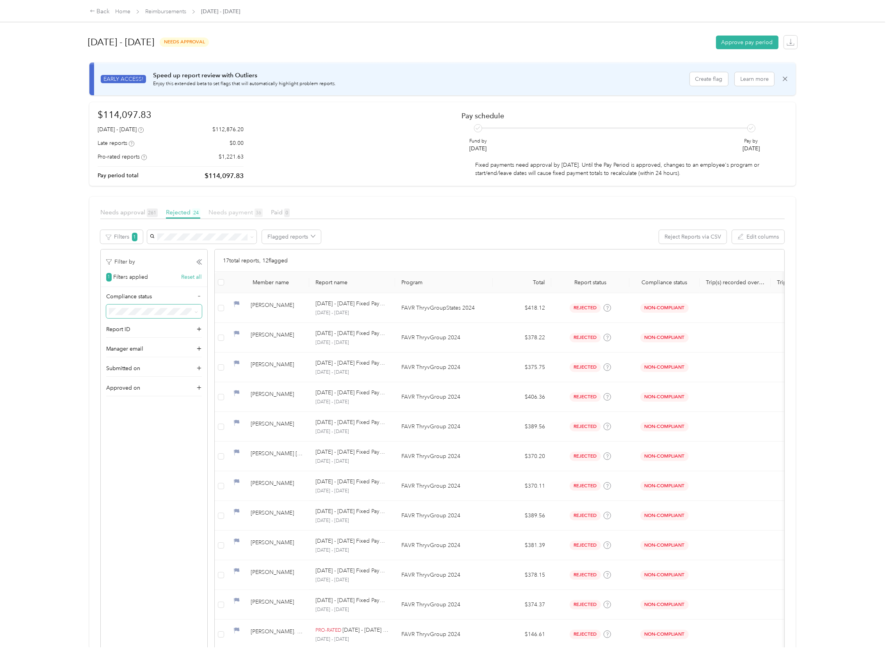
click at [235, 216] on span "Needs payment 36" at bounding box center [236, 212] width 54 height 7
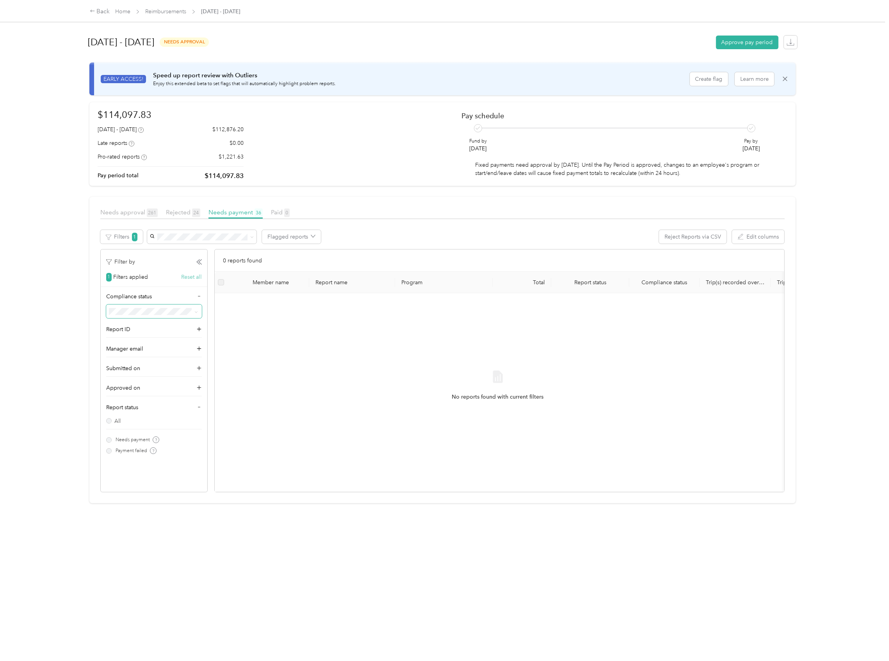
click at [195, 274] on button "Reset all" at bounding box center [191, 277] width 21 height 8
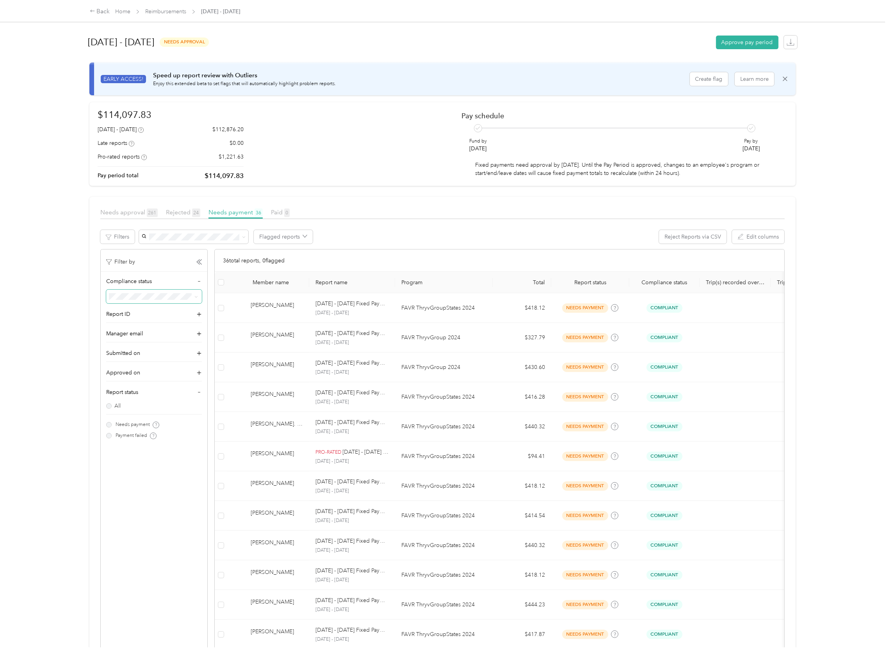
click at [135, 208] on div "Needs approval 261" at bounding box center [128, 213] width 57 height 10
click at [121, 216] on span "Needs approval 261" at bounding box center [128, 212] width 57 height 7
click at [136, 212] on span "Needs approval 261" at bounding box center [128, 212] width 57 height 7
click at [118, 216] on div "Needs approval 261" at bounding box center [128, 213] width 57 height 10
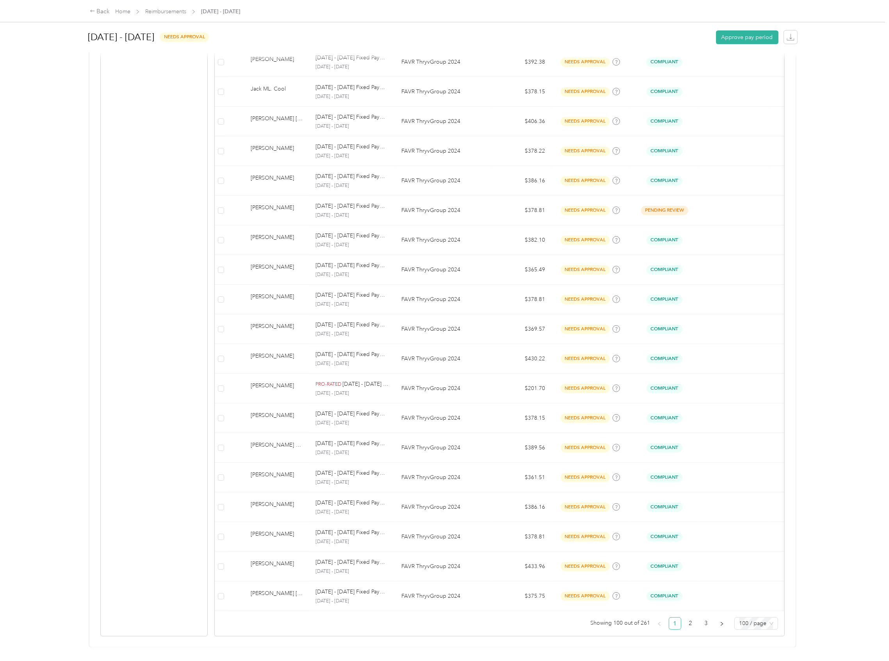
scroll to position [2679, 0]
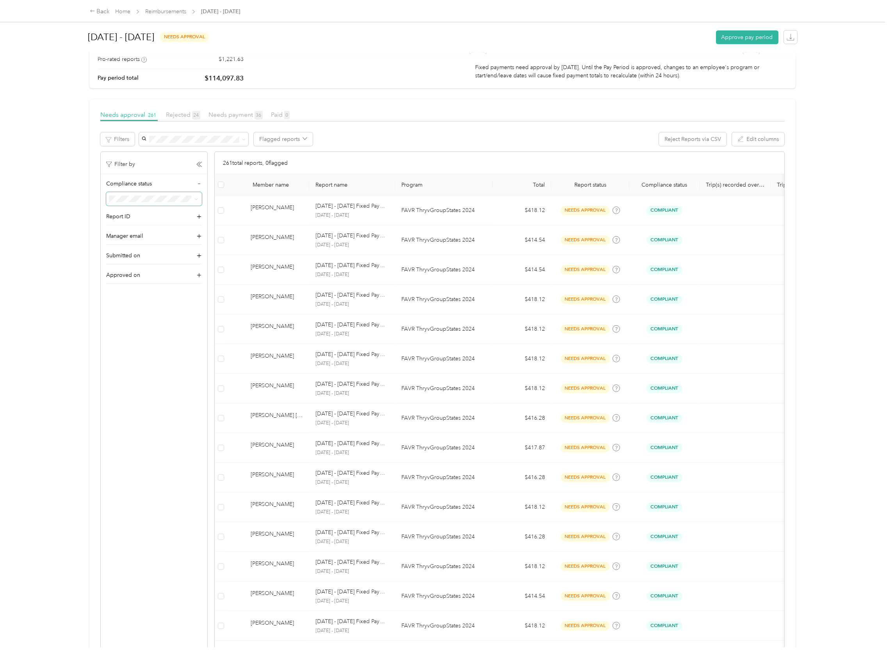
scroll to position [23, 0]
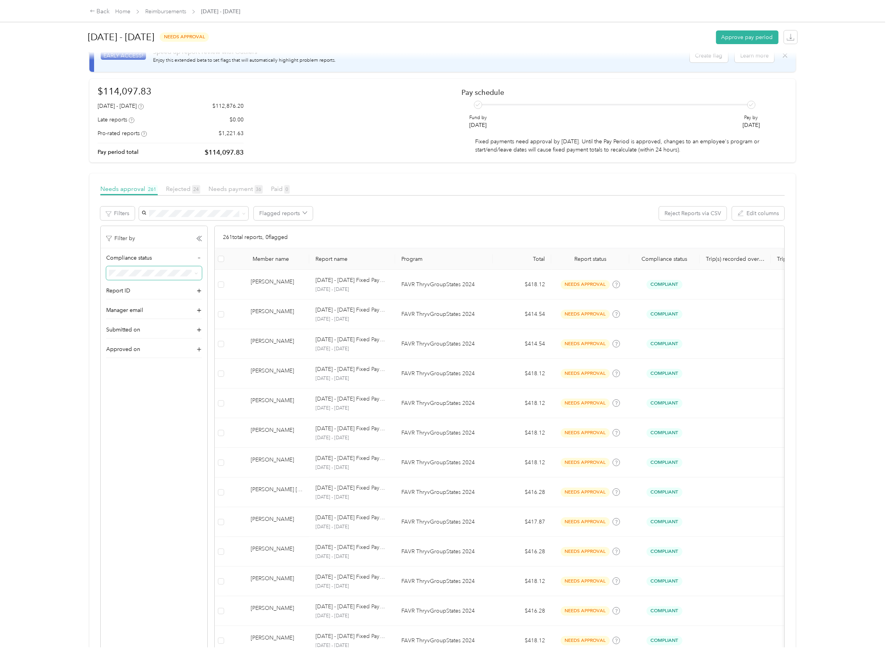
click at [195, 273] on icon at bounding box center [196, 274] width 4 height 4
click at [134, 298] on span "Compliant" at bounding box center [124, 301] width 25 height 7
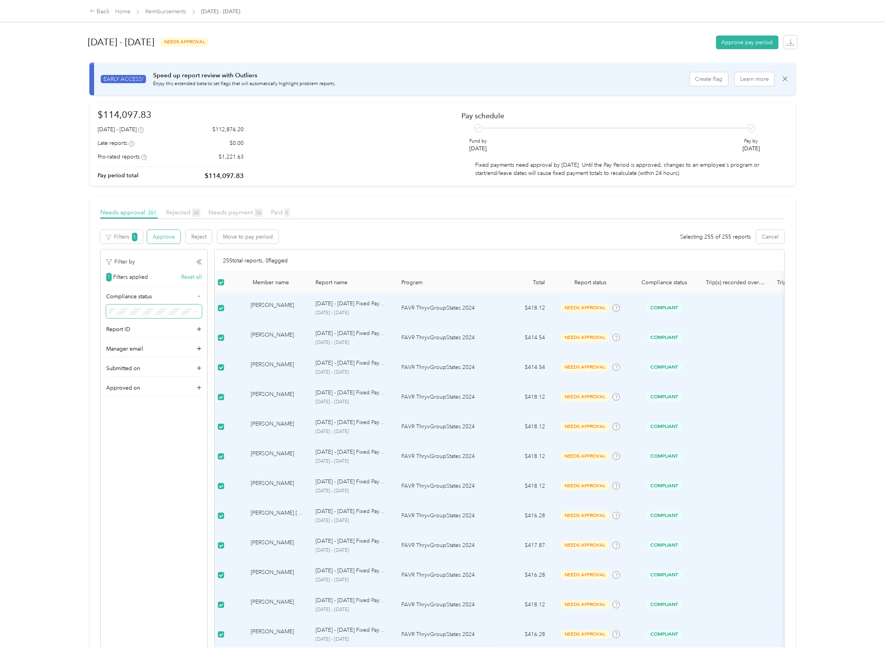
click at [161, 238] on button "Approve" at bounding box center [163, 237] width 33 height 14
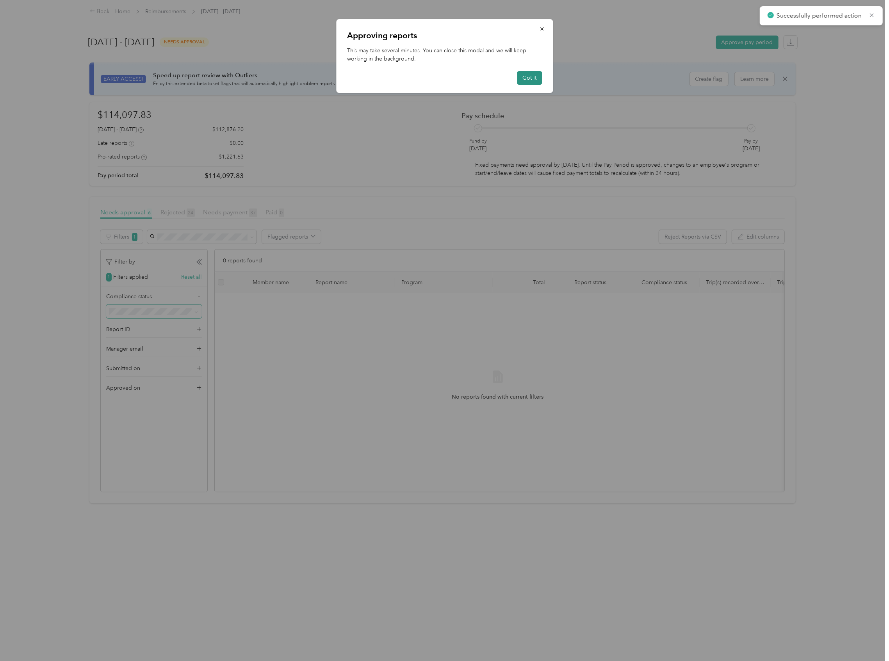
click at [533, 75] on button "Got it" at bounding box center [529, 78] width 25 height 14
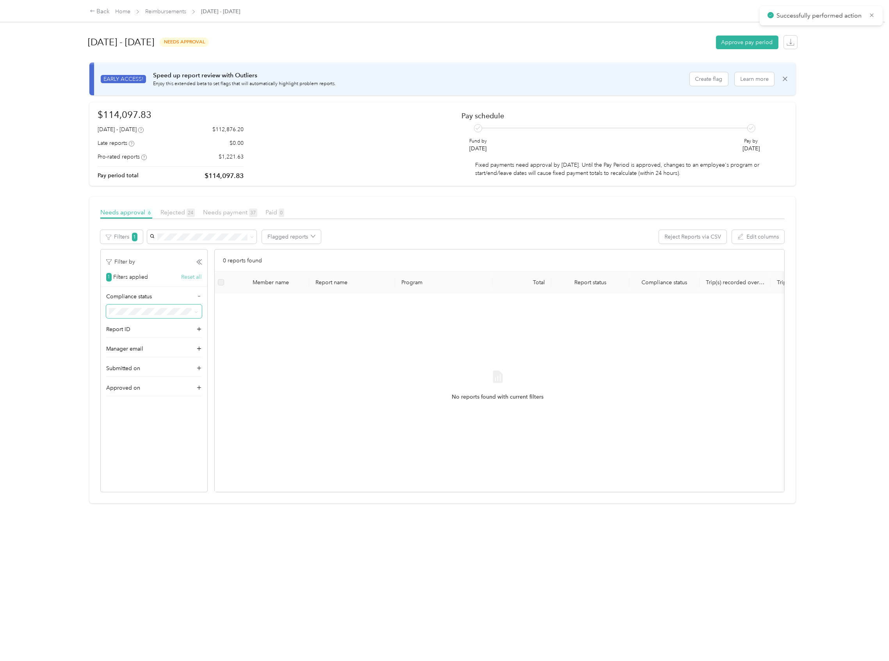
click at [190, 276] on button "Reset all" at bounding box center [191, 277] width 21 height 8
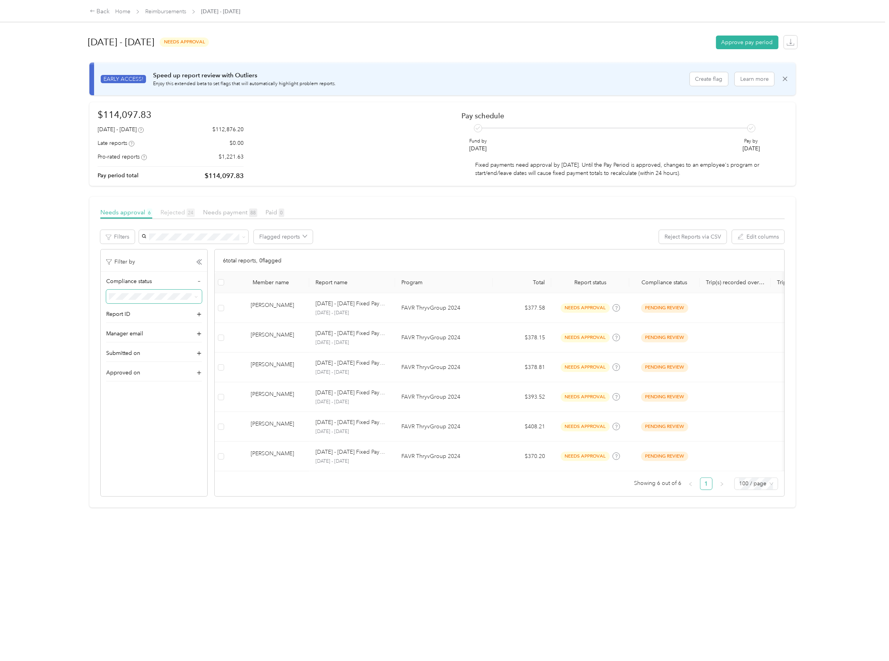
click at [178, 210] on span "Rejected 24" at bounding box center [177, 212] width 34 height 7
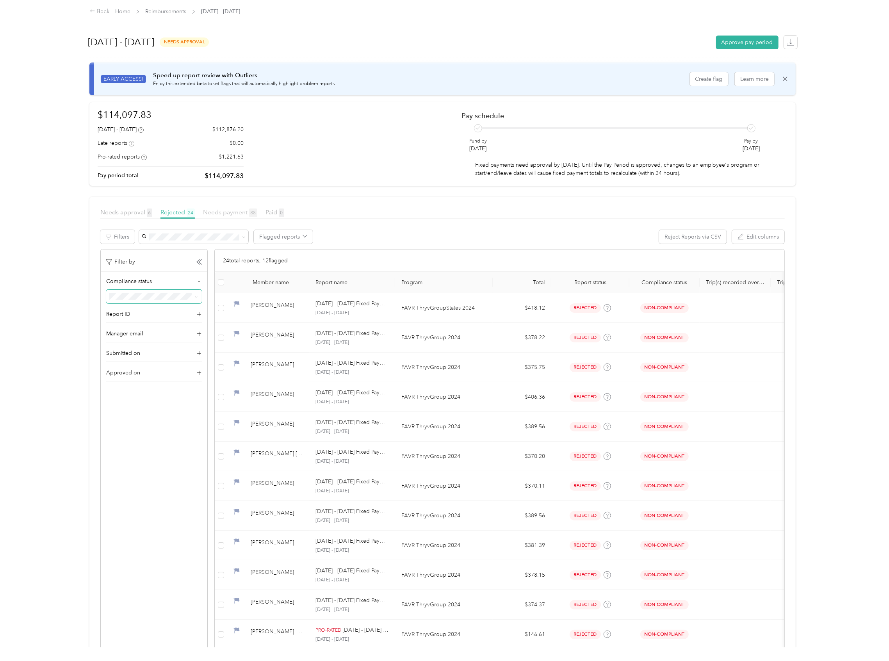
click at [227, 214] on span "Needs payment 88" at bounding box center [230, 212] width 54 height 7
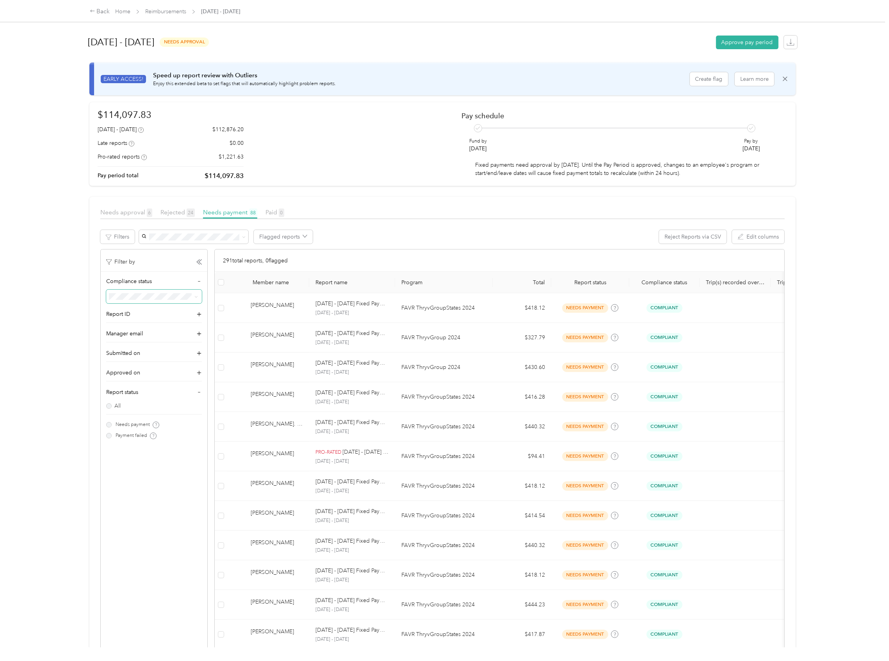
click at [326, 280] on th "Report name" at bounding box center [352, 282] width 86 height 21
click at [333, 281] on th "Report name" at bounding box center [352, 282] width 86 height 21
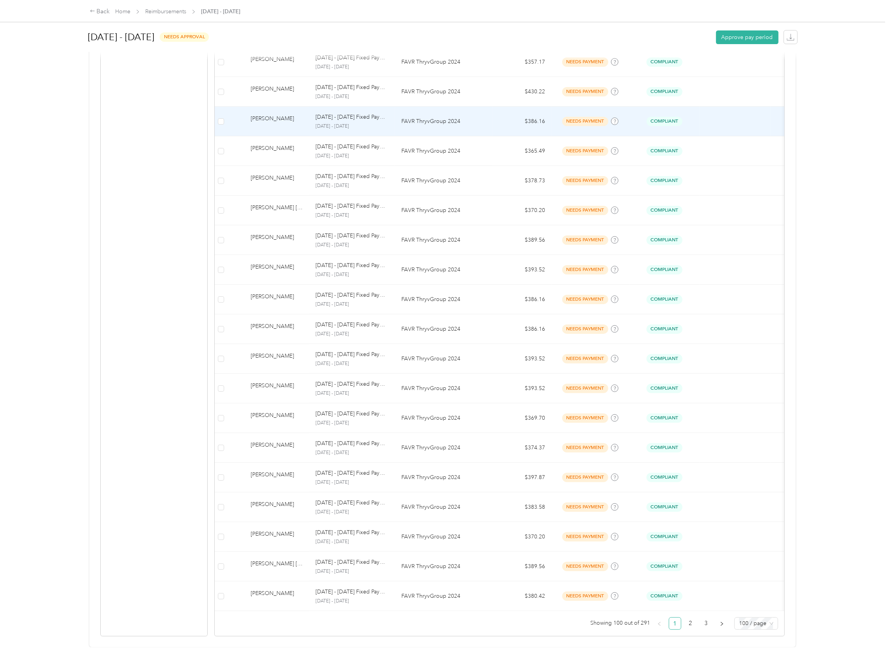
scroll to position [2679, 0]
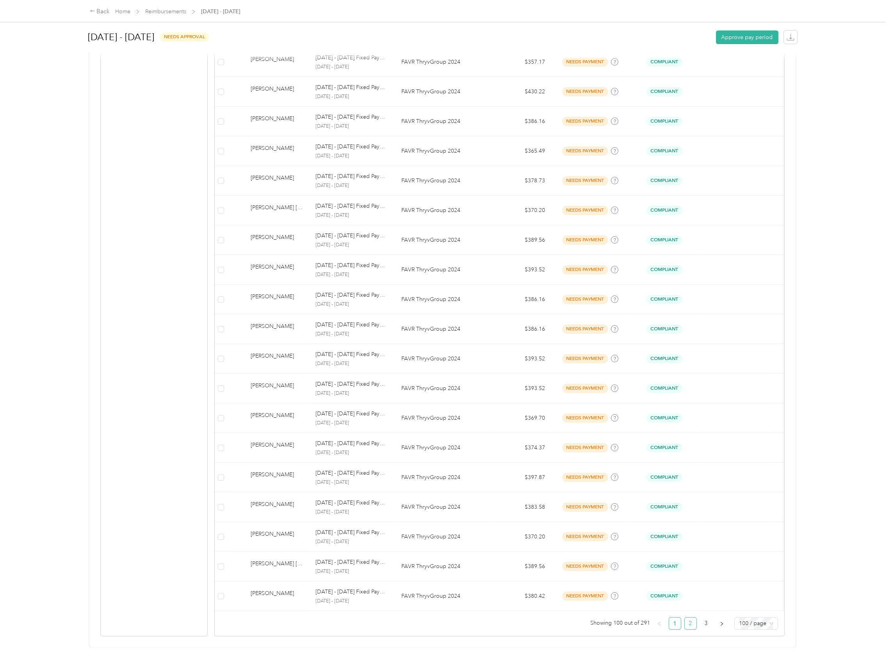
click at [685, 618] on link "2" at bounding box center [691, 624] width 12 height 12
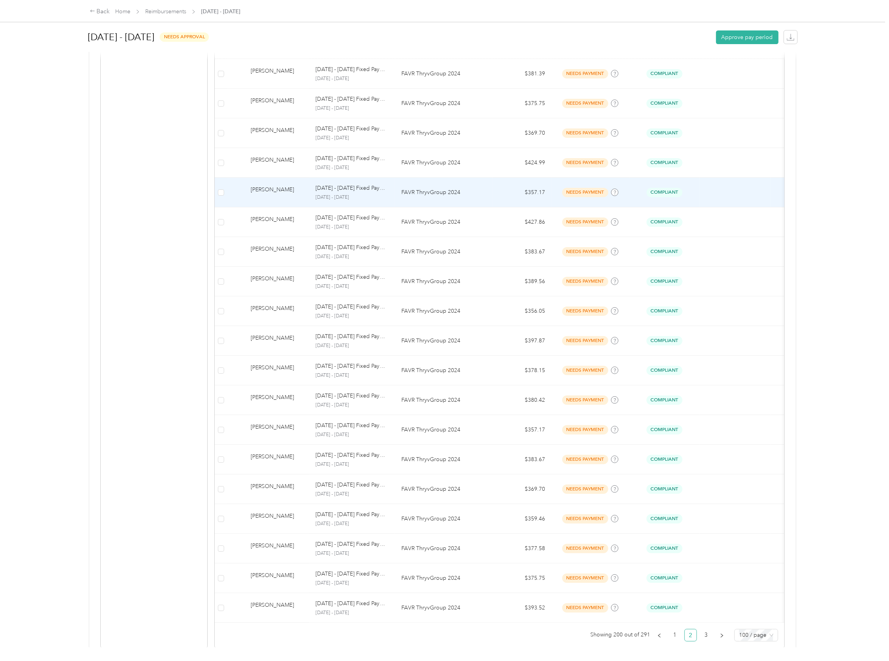
scroll to position [2679, 0]
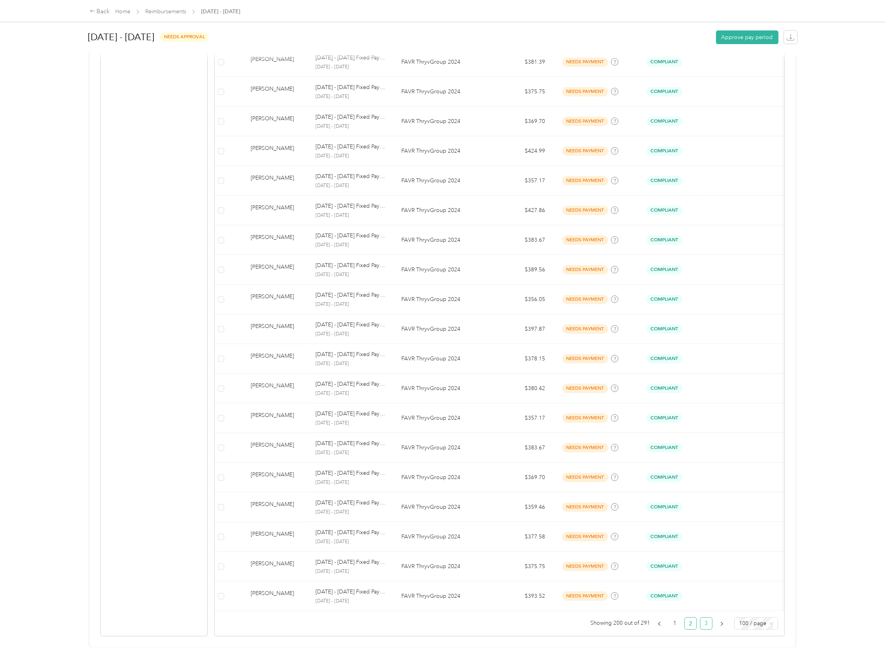
click at [704, 619] on link "3" at bounding box center [707, 624] width 12 height 12
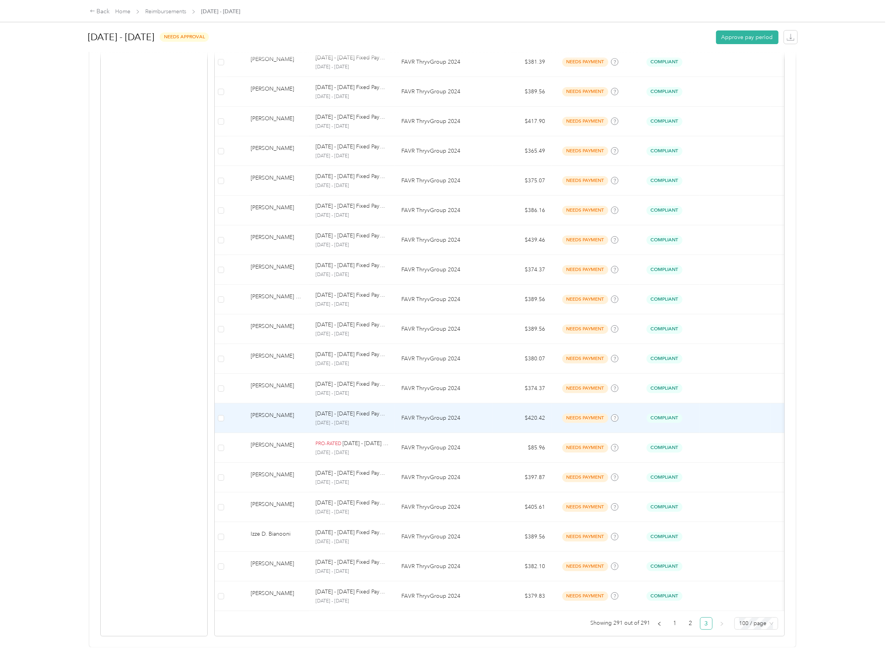
scroll to position [2411, 0]
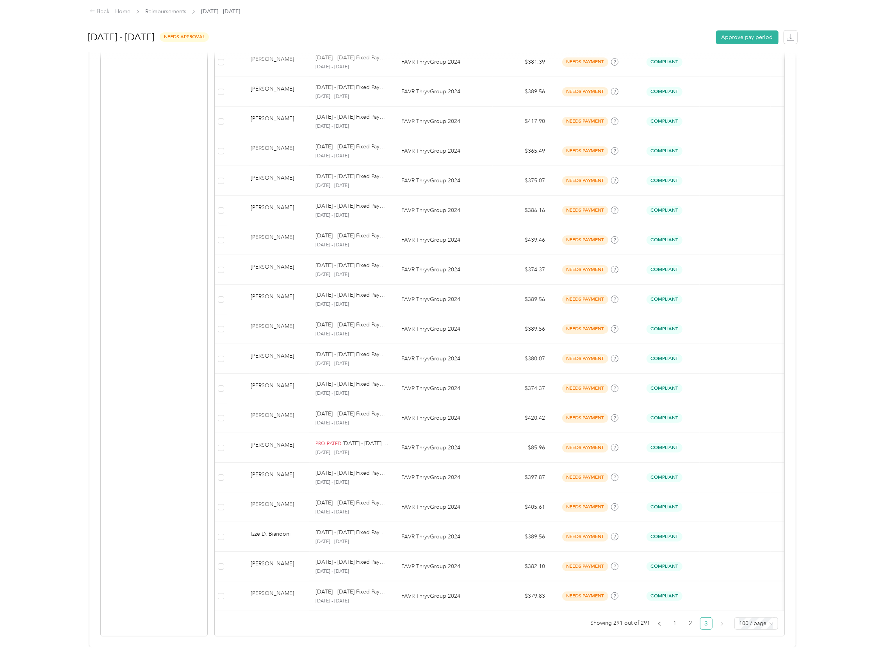
click at [787, 59] on div at bounding box center [444, 56] width 710 height 8
click at [885, 28] on div "Back Home Reimbursements [DATE] - [DATE] [DATE] - [DATE] needs approval Approve…" at bounding box center [442, 330] width 885 height 661
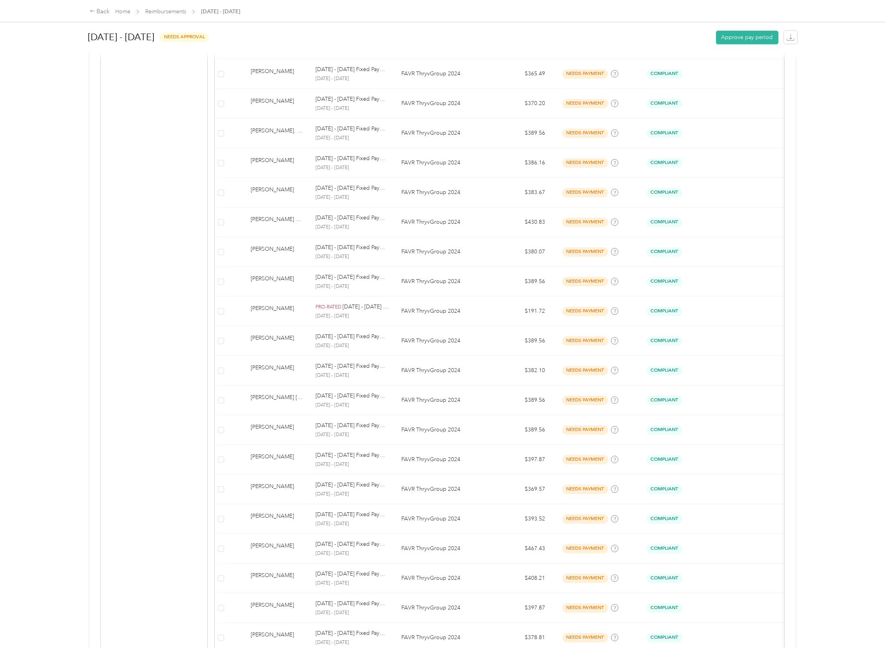
scroll to position [1109, 0]
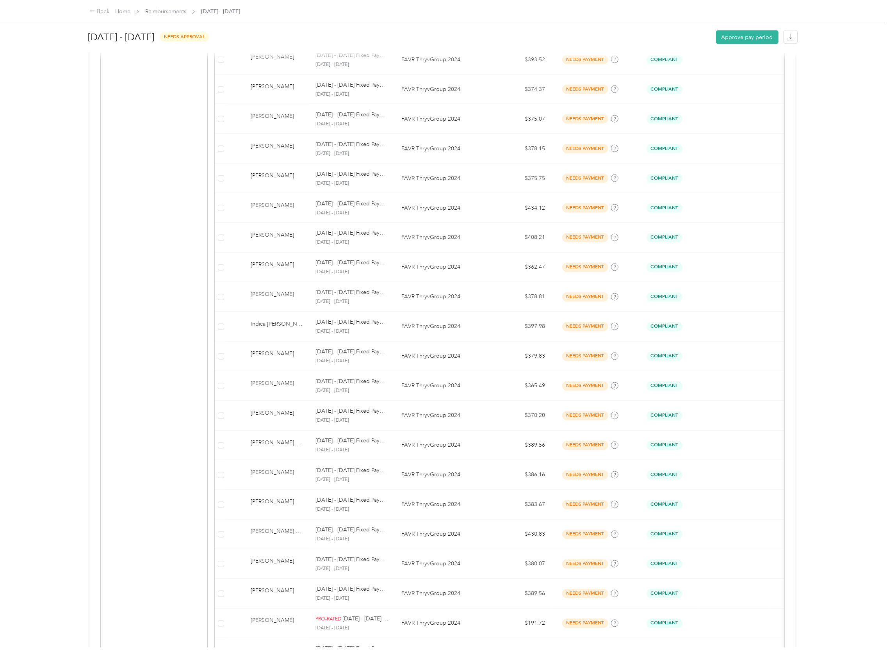
click at [175, 16] on div "Back Home Reimbursements [DATE] - [DATE]" at bounding box center [444, 11] width 741 height 22
click at [173, 11] on link "Reimbursements" at bounding box center [165, 11] width 41 height 7
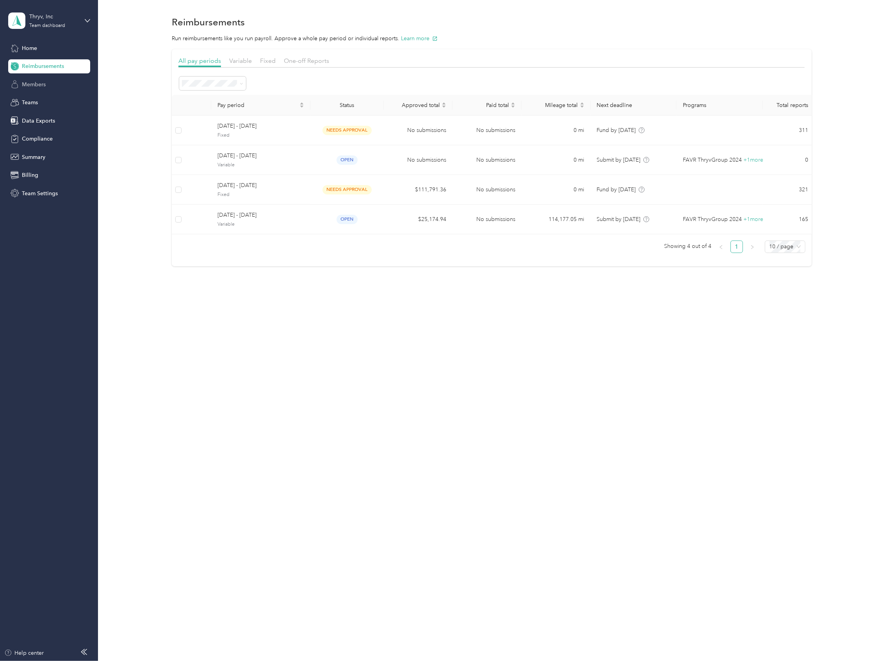
click at [42, 82] on span "Members" at bounding box center [34, 84] width 24 height 8
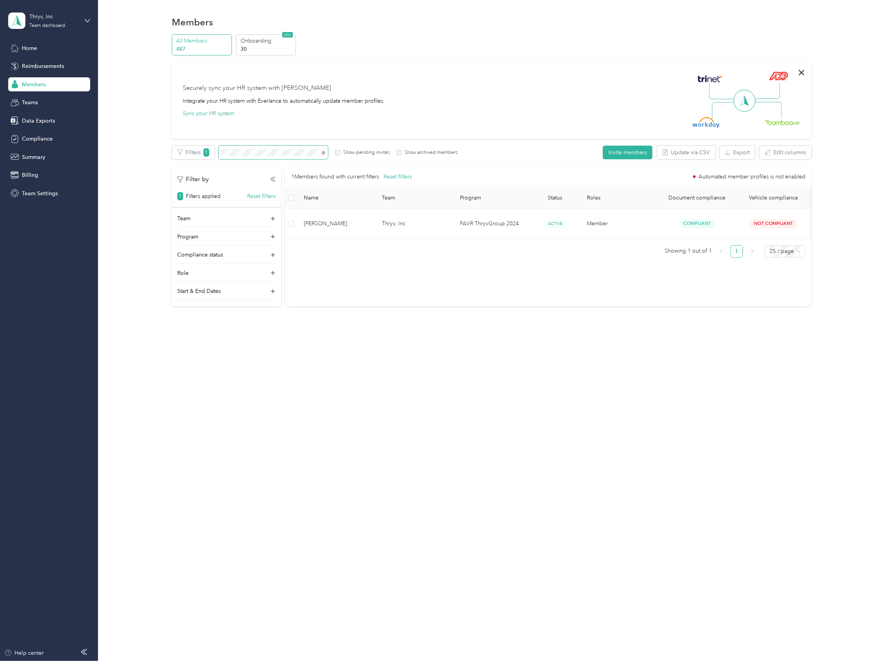
click at [140, 151] on div "All Members 487 Onboarding 30 NEW Securely sync your HR system with Everlance I…" at bounding box center [492, 173] width 768 height 279
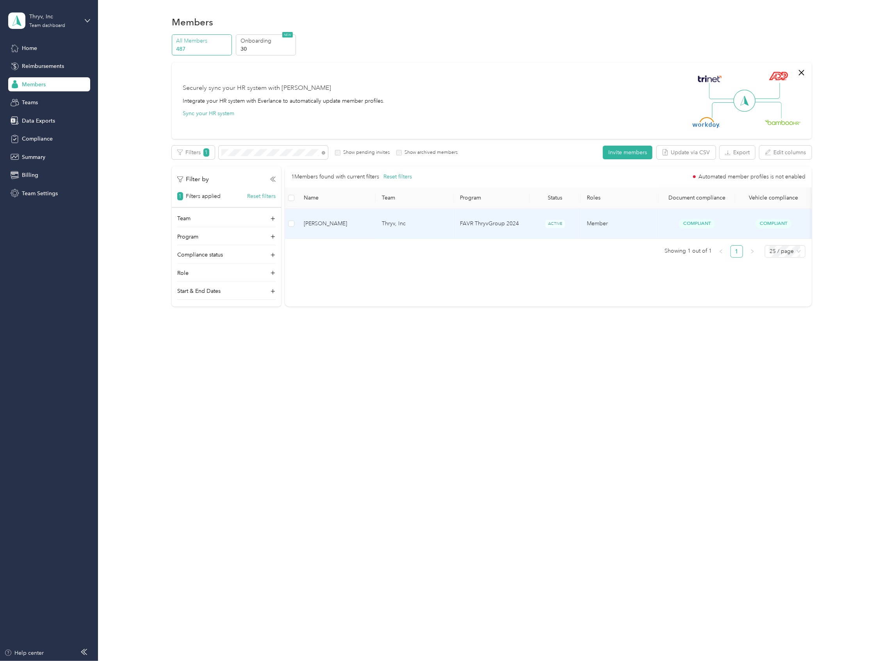
click at [330, 219] on span "[PERSON_NAME]" at bounding box center [337, 223] width 66 height 9
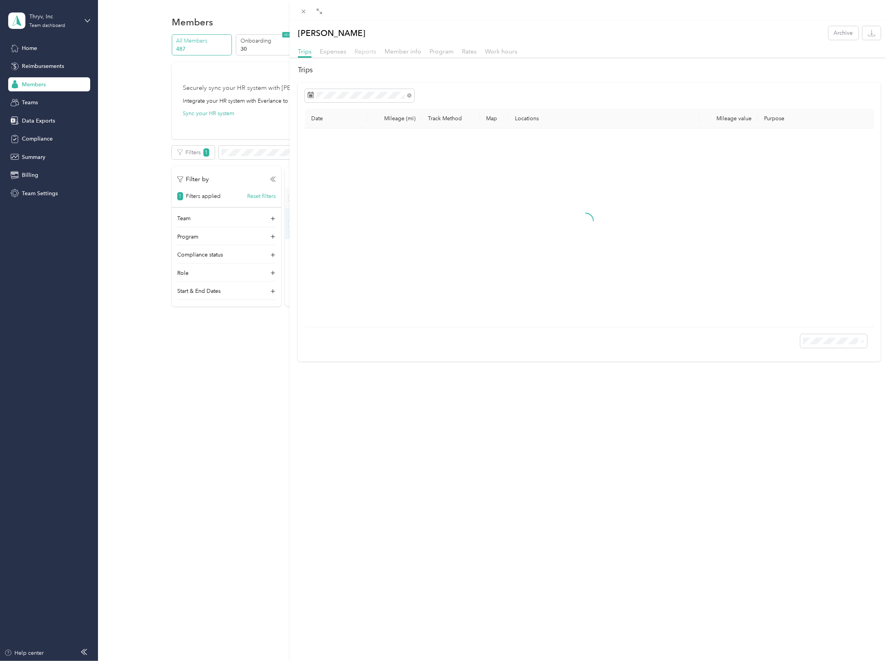
click at [374, 52] on span "Reports" at bounding box center [366, 51] width 22 height 7
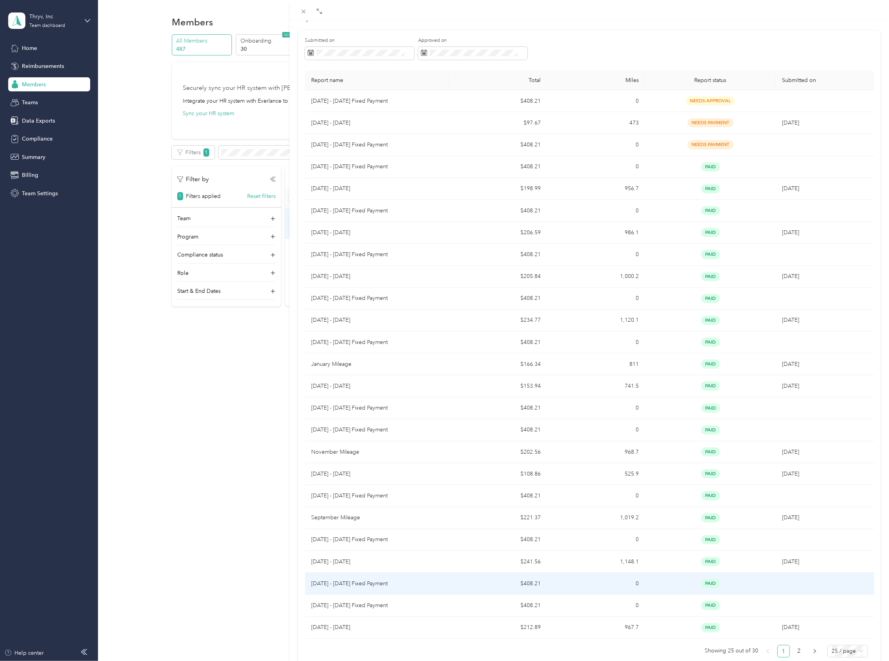
scroll to position [104, 0]
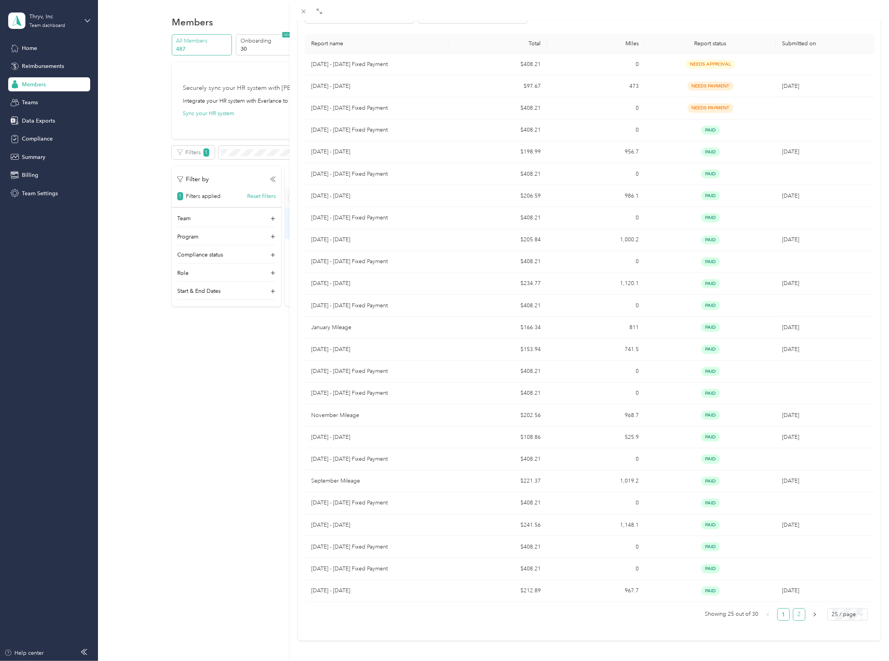
click at [793, 611] on link "2" at bounding box center [799, 615] width 12 height 12
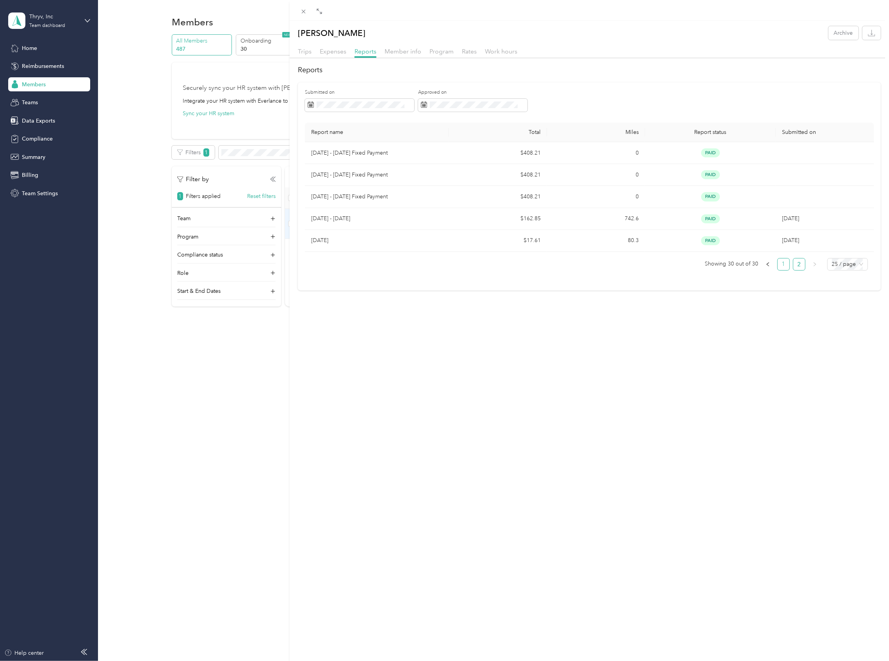
click at [778, 270] on link "1" at bounding box center [784, 265] width 12 height 12
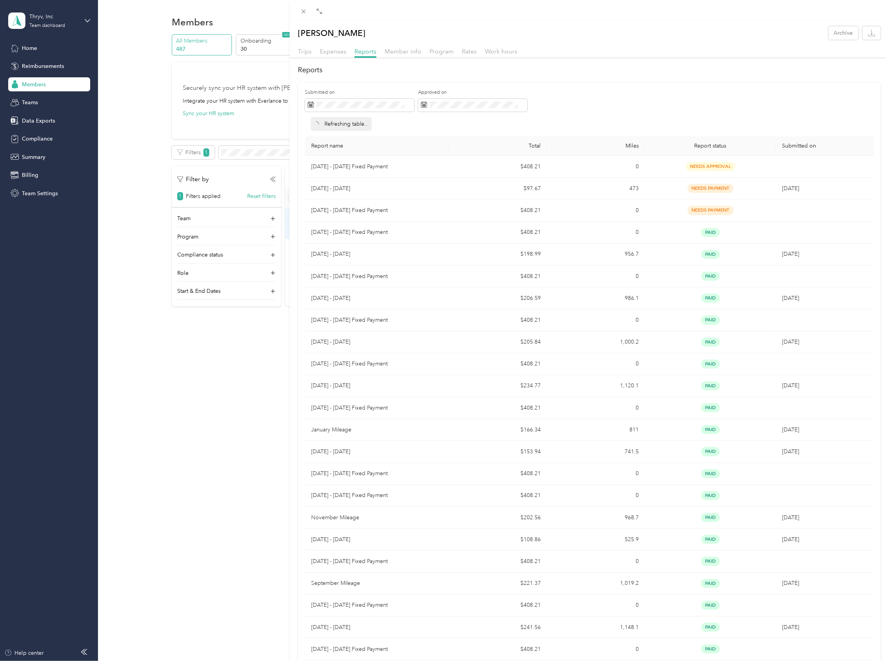
click at [58, 84] on div "[PERSON_NAME] Archive Trips Expenses Reports Member info Program Rates Work hou…" at bounding box center [444, 330] width 889 height 661
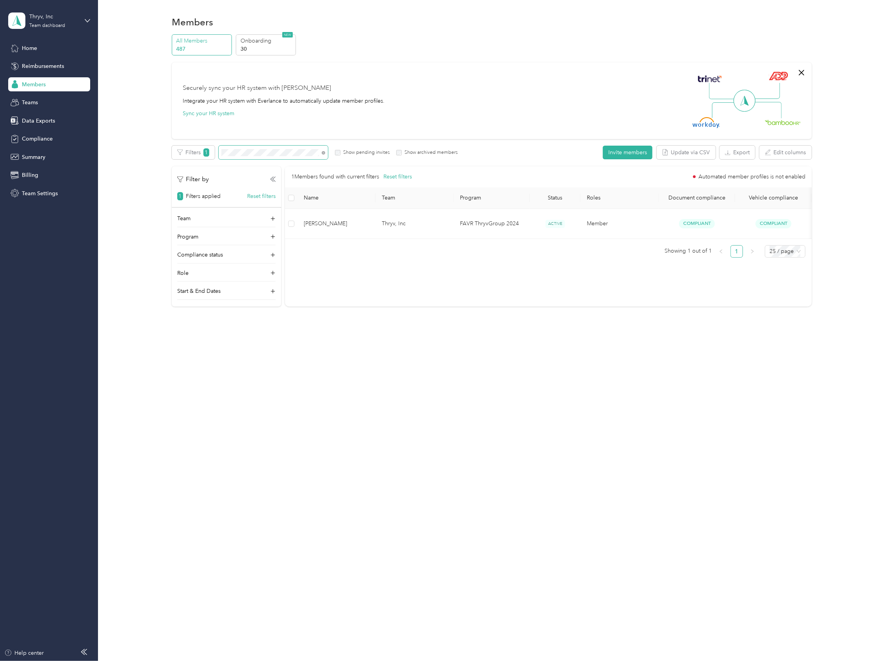
click at [108, 139] on div "All Members 487 Onboarding 30 NEW Securely sync your HR system with Everlance I…" at bounding box center [492, 173] width 768 height 279
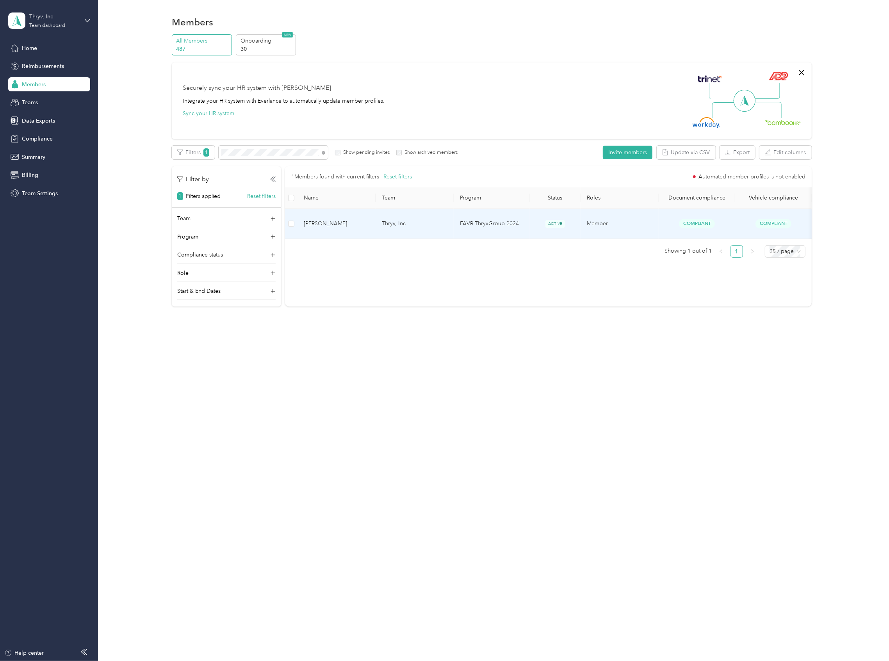
click at [333, 219] on span "[PERSON_NAME]" at bounding box center [337, 223] width 66 height 9
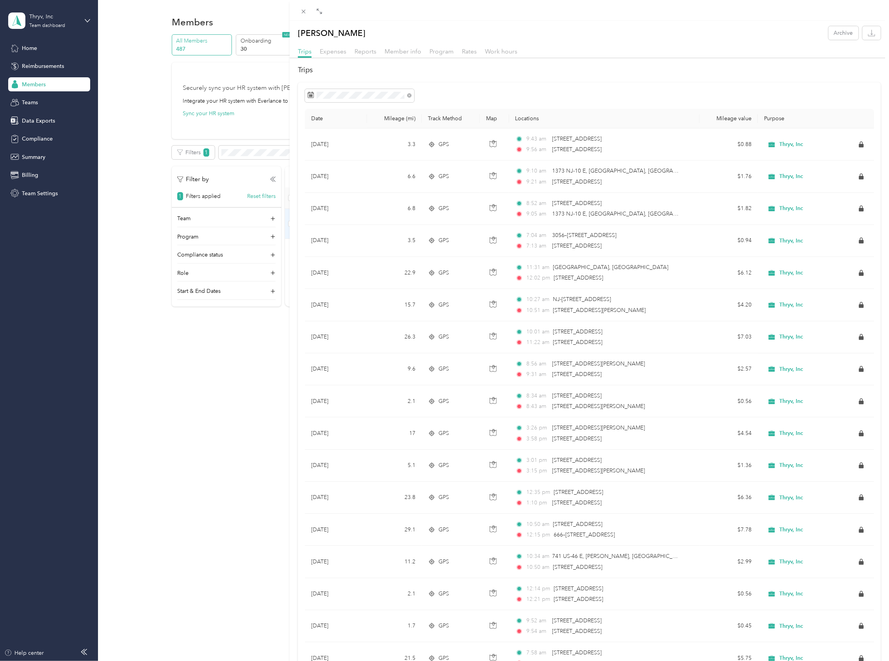
click at [377, 47] on div "Trips Expenses Reports Member info Program Rates Work hours" at bounding box center [589, 52] width 599 height 11
click at [375, 52] on span "Reports" at bounding box center [366, 51] width 22 height 7
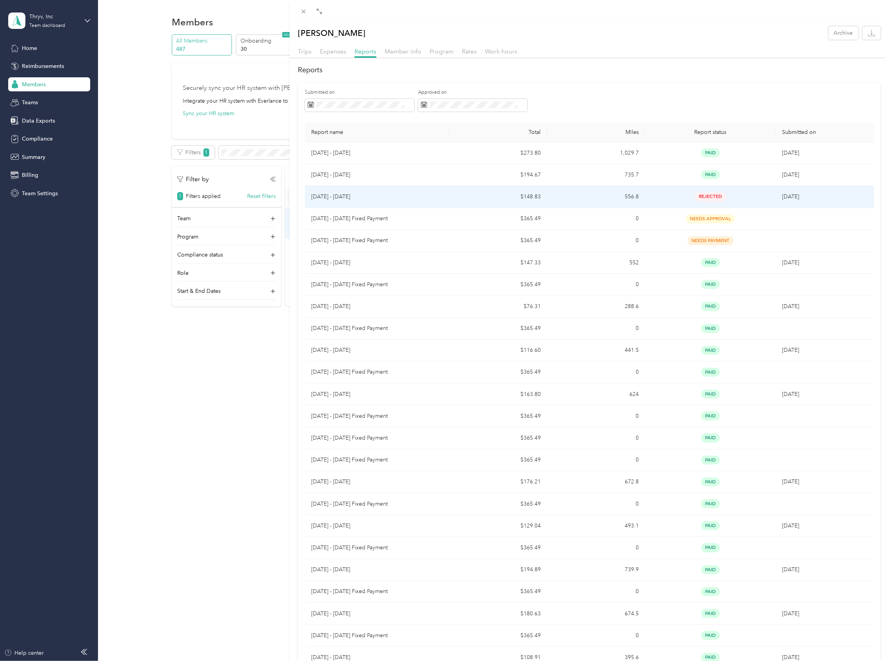
click at [624, 194] on td "556.8" at bounding box center [596, 197] width 98 height 22
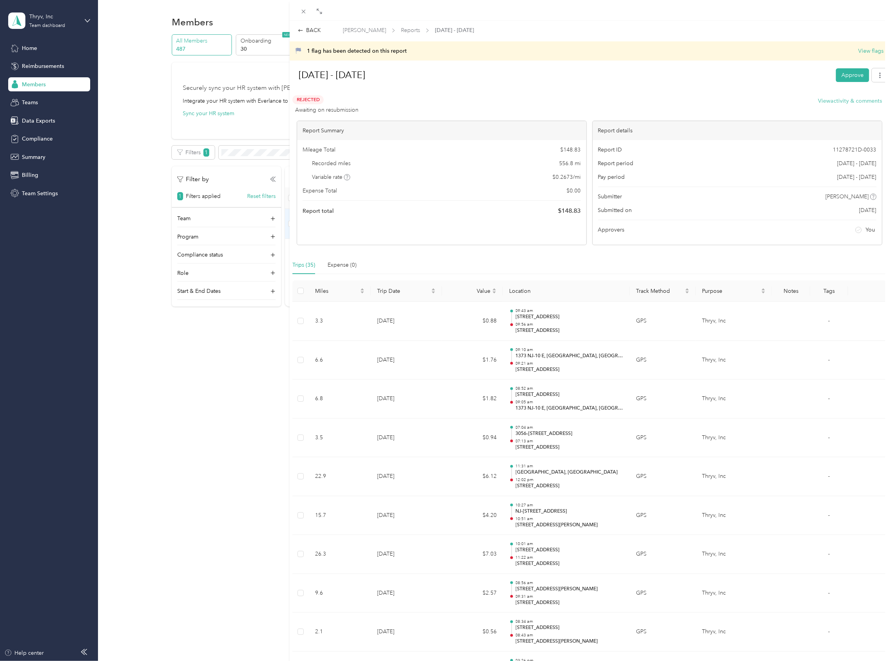
click at [836, 102] on button "View activity & comments" at bounding box center [850, 101] width 64 height 8
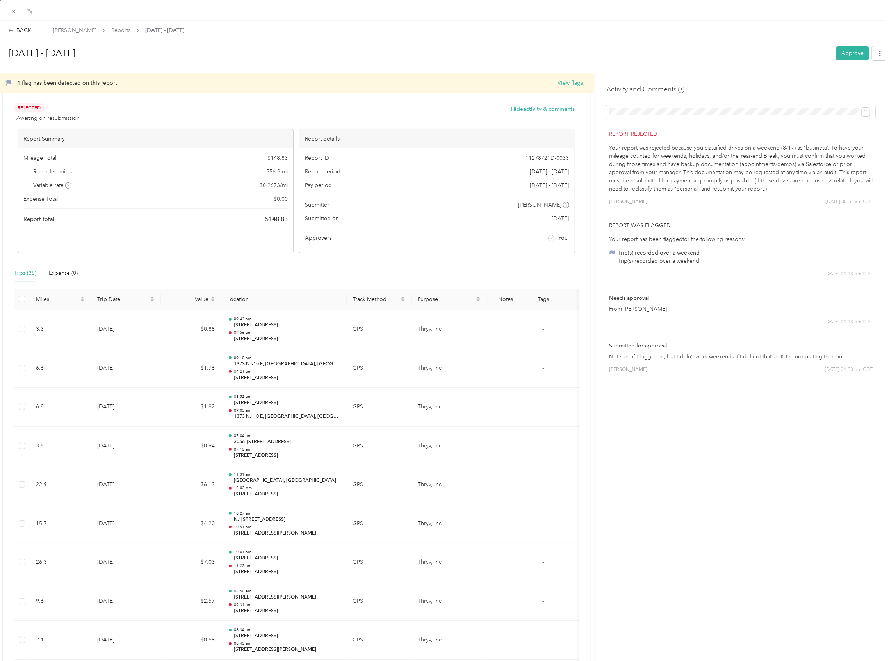
click at [16, 13] on div "Compress" at bounding box center [29, 18] width 31 height 14
click at [13, 13] on icon at bounding box center [13, 11] width 7 height 7
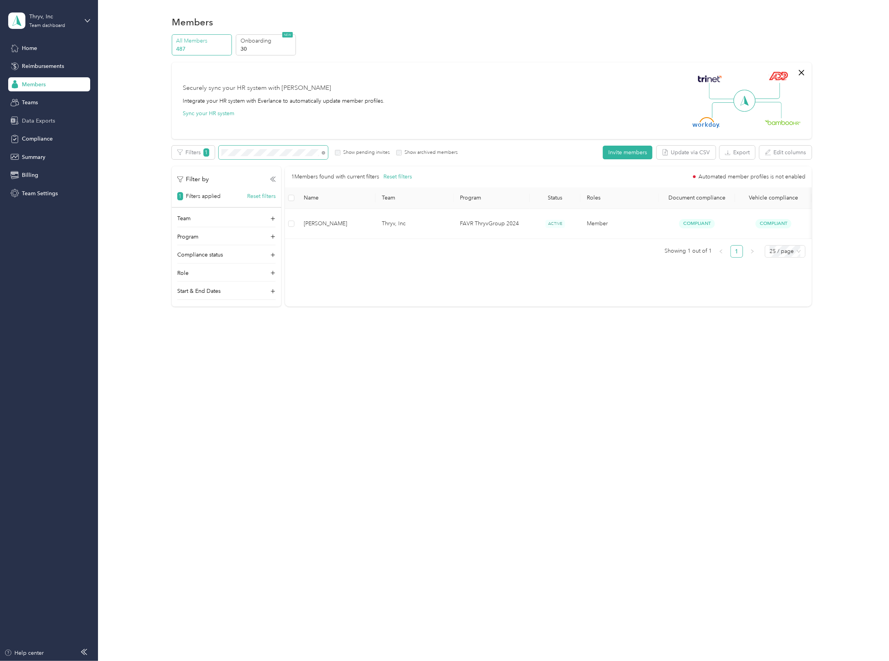
click at [41, 119] on section "Thryv, Inc Team dashboard Home Reimbursements Members Teams Data Exports Compli…" at bounding box center [442, 330] width 885 height 661
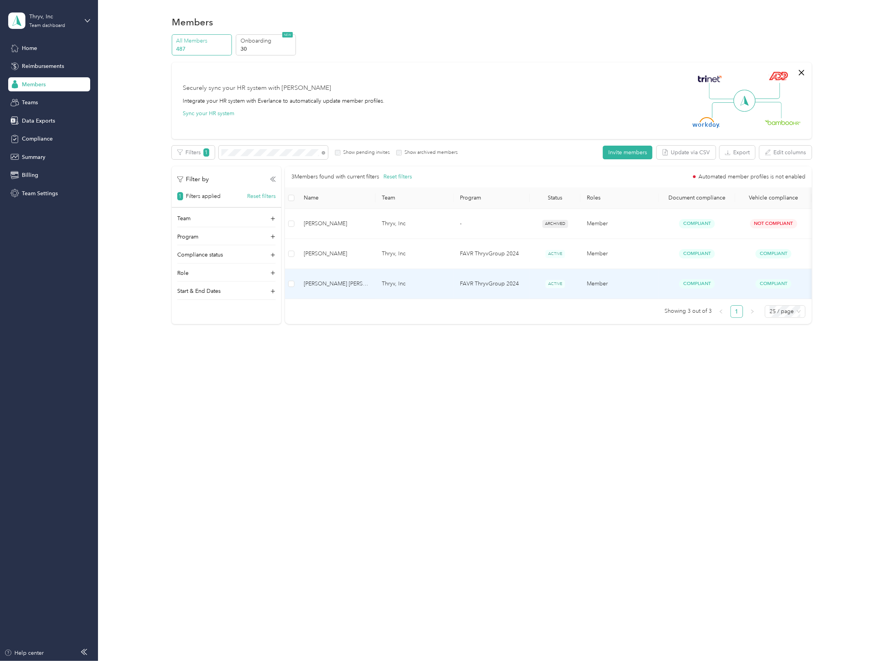
click at [347, 280] on span "[PERSON_NAME] [PERSON_NAME]" at bounding box center [337, 284] width 66 height 9
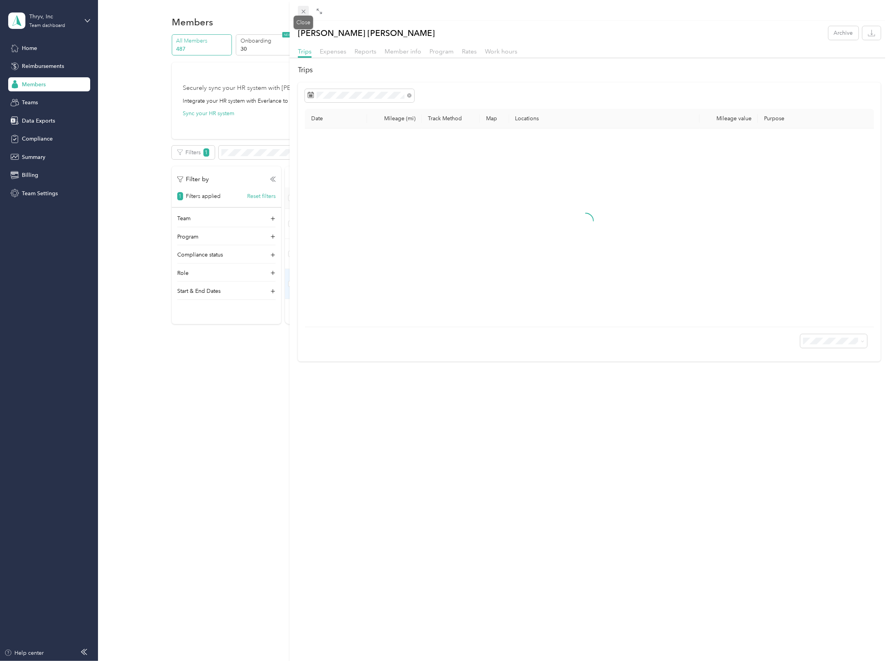
click at [301, 11] on icon at bounding box center [303, 11] width 7 height 7
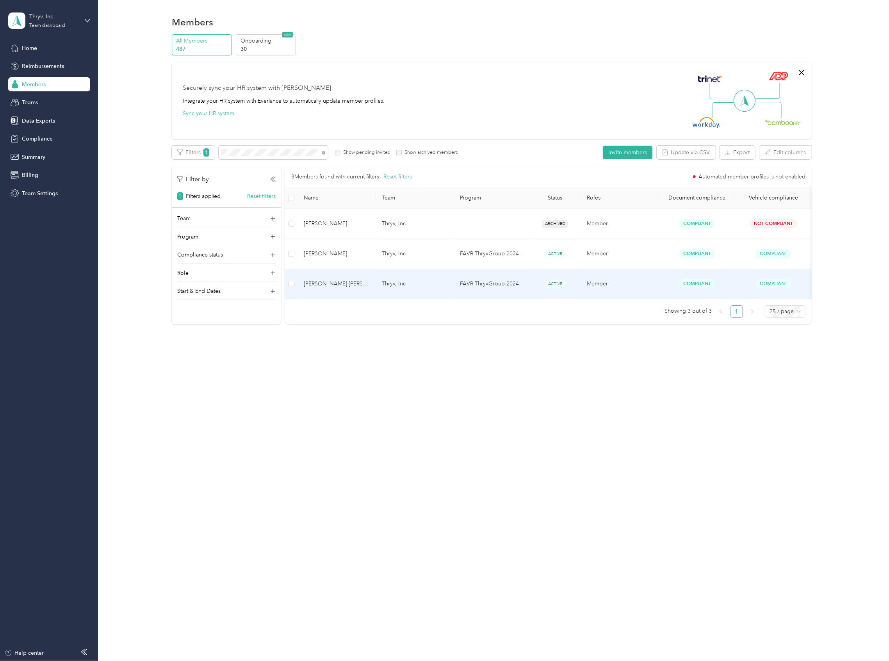
click at [309, 280] on span "[PERSON_NAME] [PERSON_NAME]" at bounding box center [337, 284] width 66 height 9
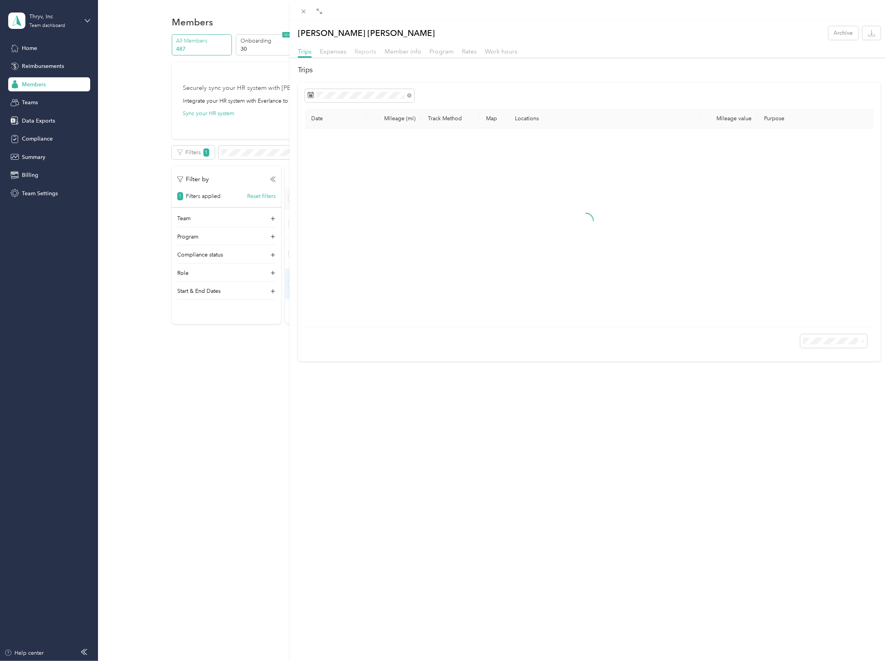
click at [366, 49] on span "Reports" at bounding box center [366, 51] width 22 height 7
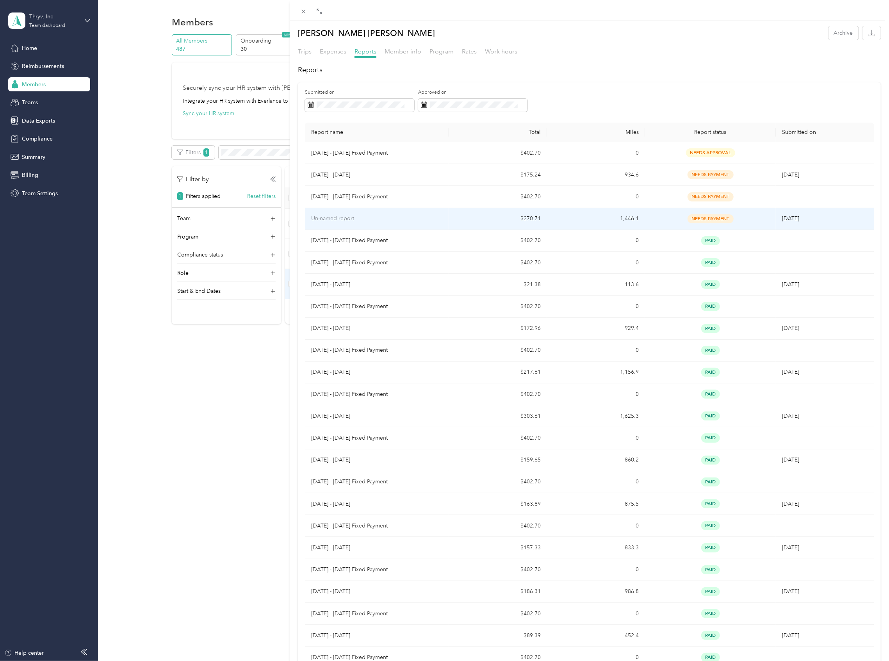
click at [339, 221] on p "Un-named report" at bounding box center [377, 218] width 132 height 9
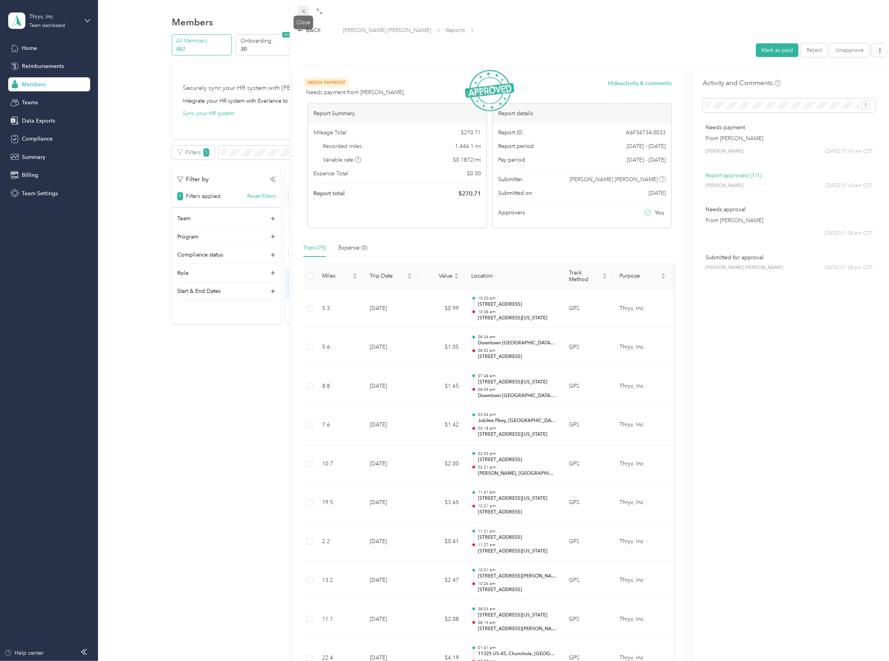
click at [301, 9] on icon at bounding box center [303, 11] width 7 height 7
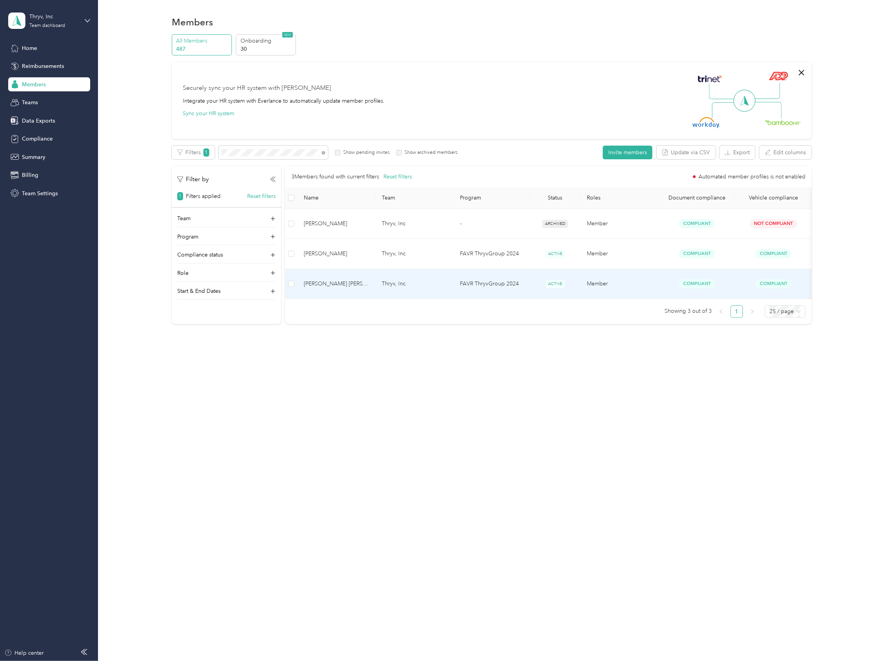
click at [339, 280] on span "[PERSON_NAME] [PERSON_NAME]" at bounding box center [337, 284] width 66 height 9
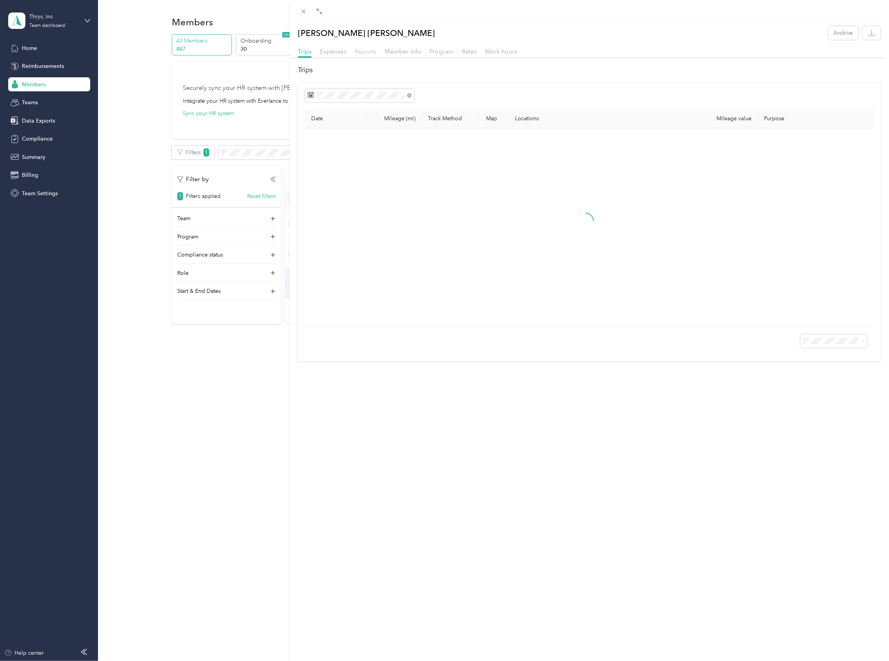
click at [365, 52] on span "Reports" at bounding box center [366, 51] width 22 height 7
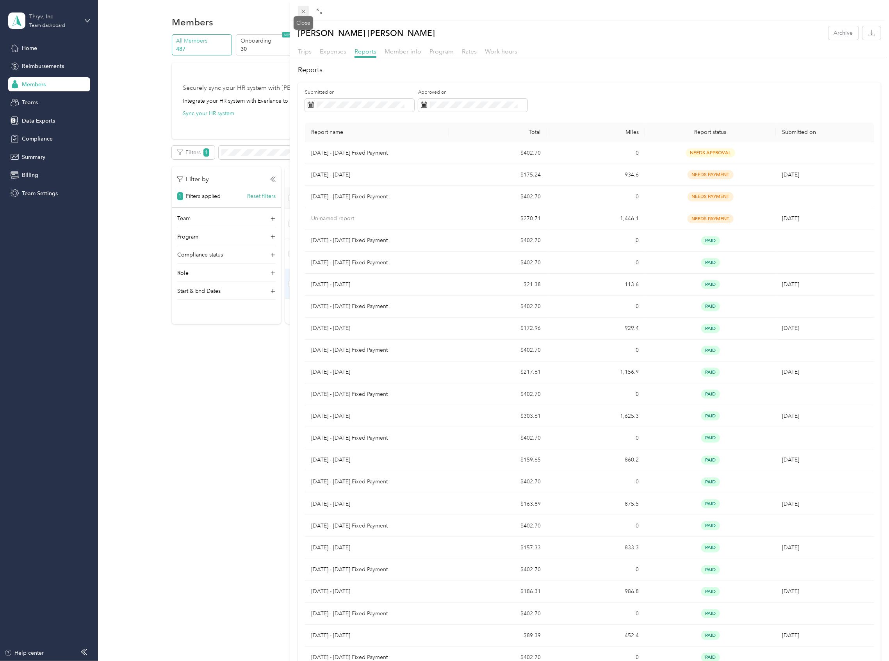
click at [305, 12] on icon at bounding box center [303, 11] width 7 height 7
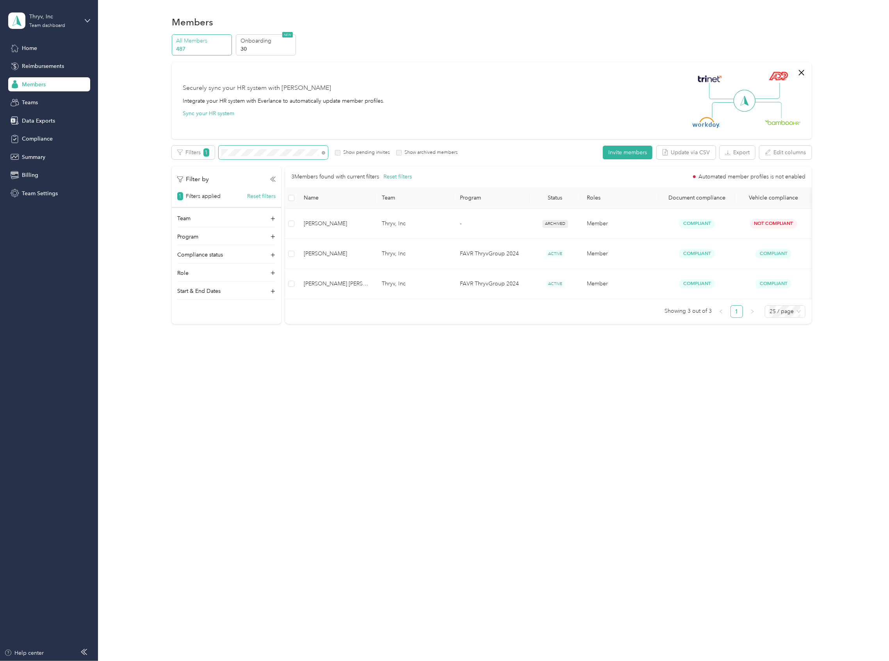
click at [64, 131] on section "Thryv, Inc Team dashboard Home Reimbursements Members Teams Data Exports Compli…" at bounding box center [442, 330] width 885 height 661
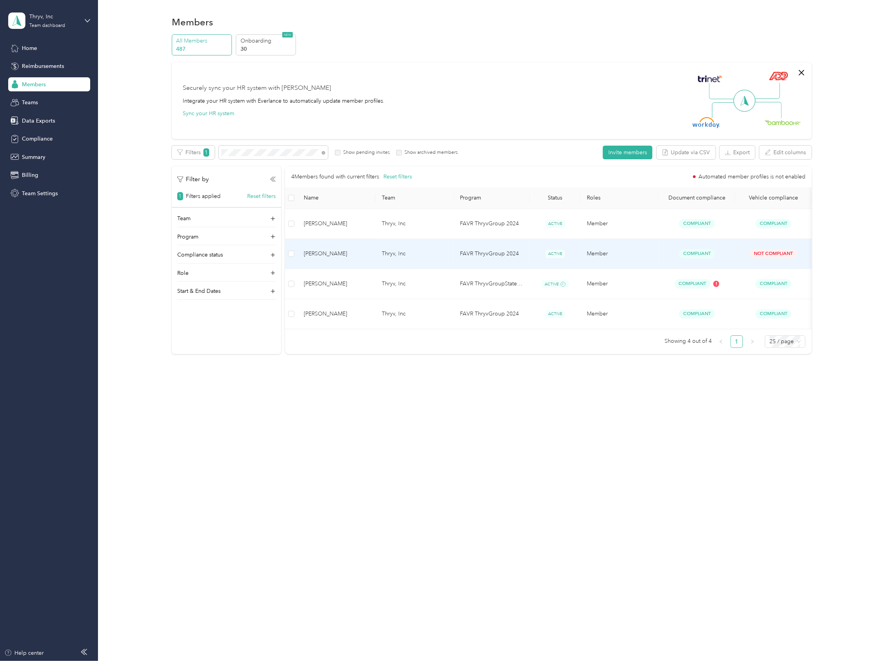
click at [358, 250] on span "[PERSON_NAME]" at bounding box center [337, 254] width 66 height 9
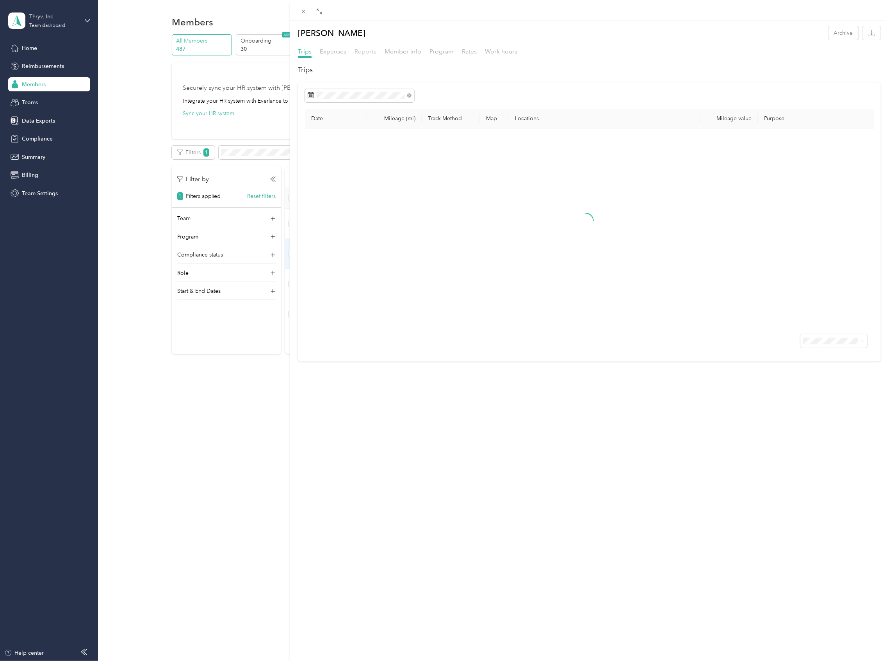
click at [366, 49] on span "Reports" at bounding box center [366, 51] width 22 height 7
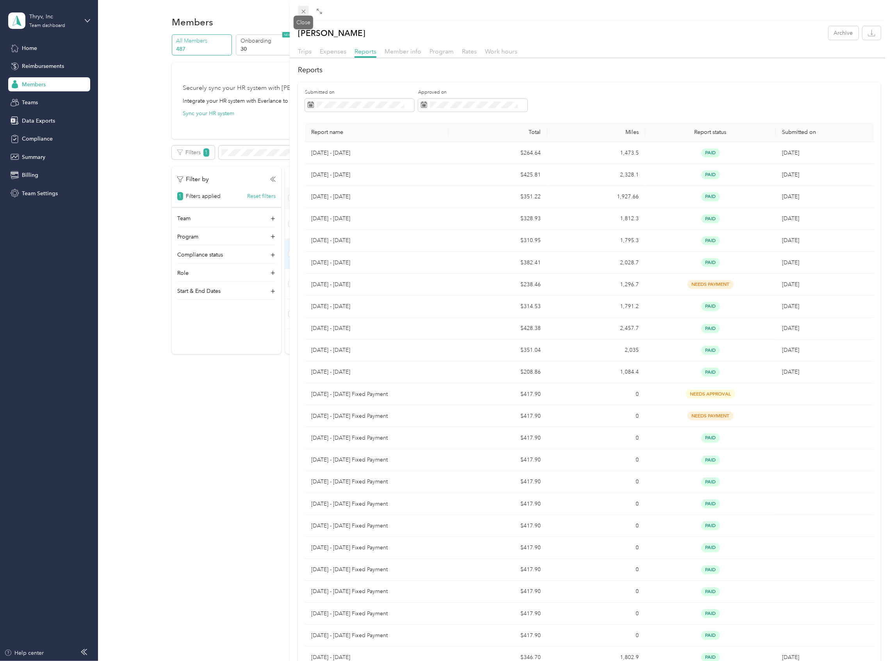
drag, startPoint x: 302, startPoint y: 8, endPoint x: 308, endPoint y: 15, distance: 8.6
click at [302, 8] on icon at bounding box center [303, 11] width 7 height 7
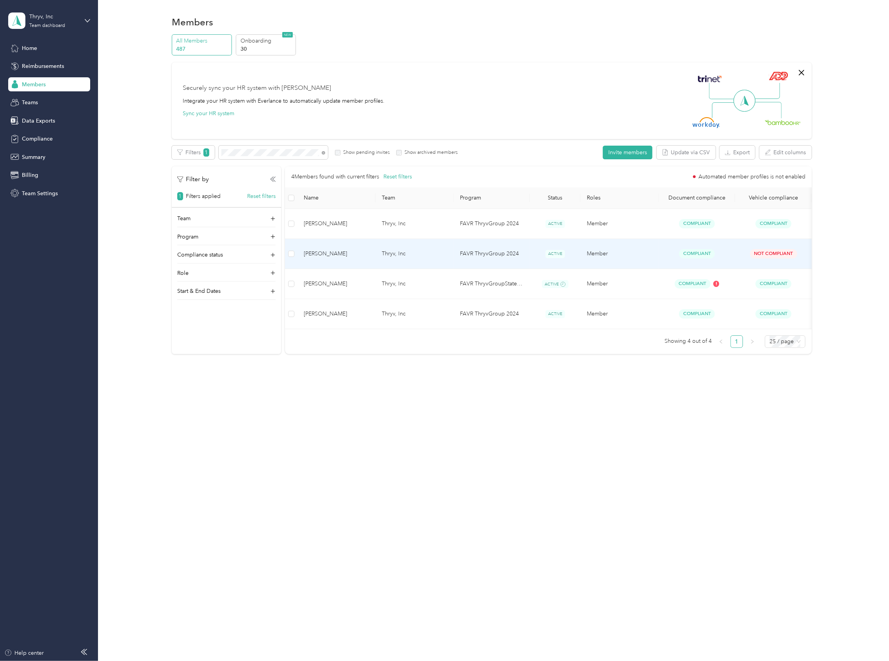
click at [699, 249] on span "Compliant" at bounding box center [697, 253] width 36 height 9
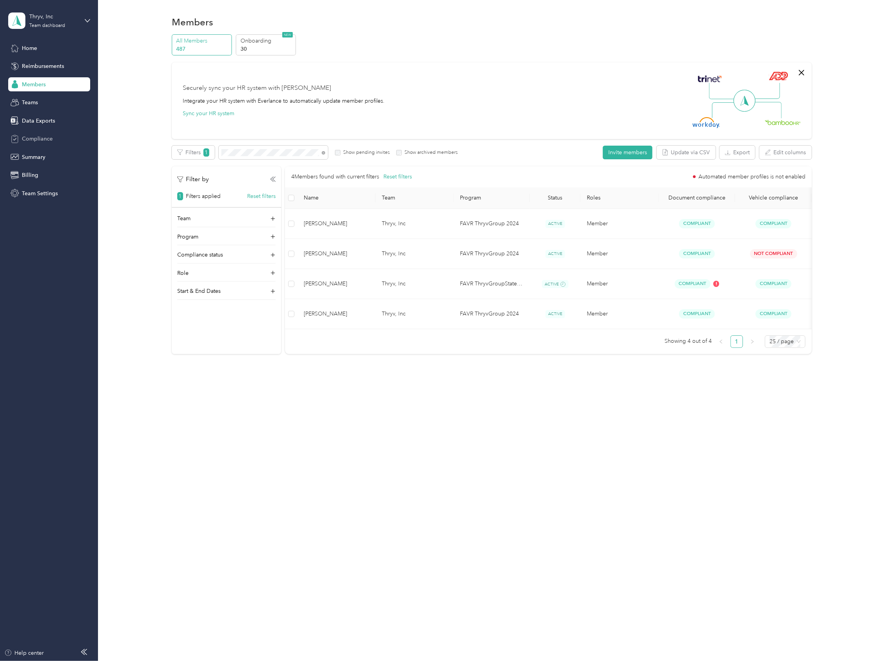
click at [41, 133] on div "Compliance" at bounding box center [49, 139] width 82 height 14
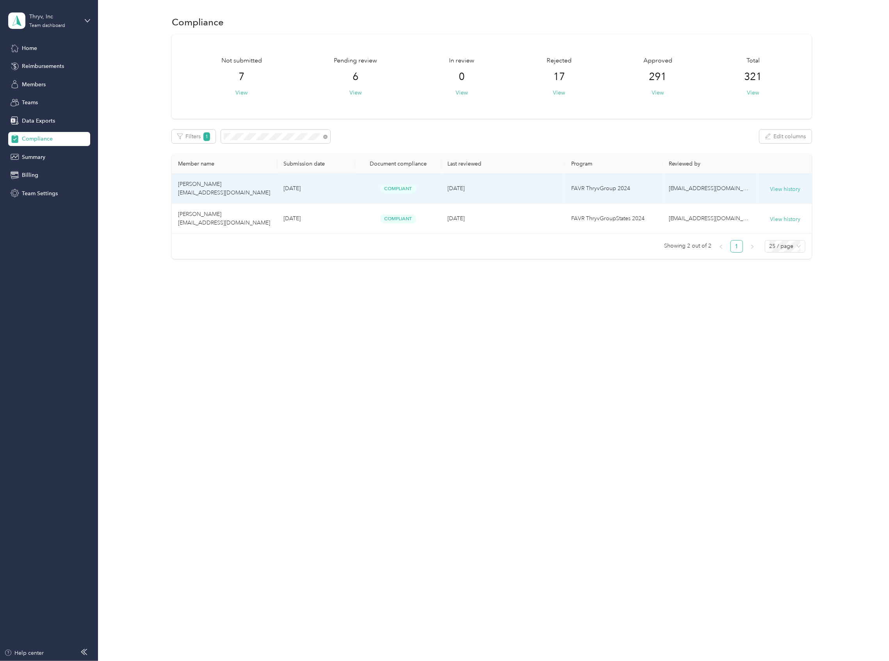
click at [198, 189] on span "[PERSON_NAME] [EMAIL_ADDRESS][DOMAIN_NAME]" at bounding box center [224, 188] width 92 height 15
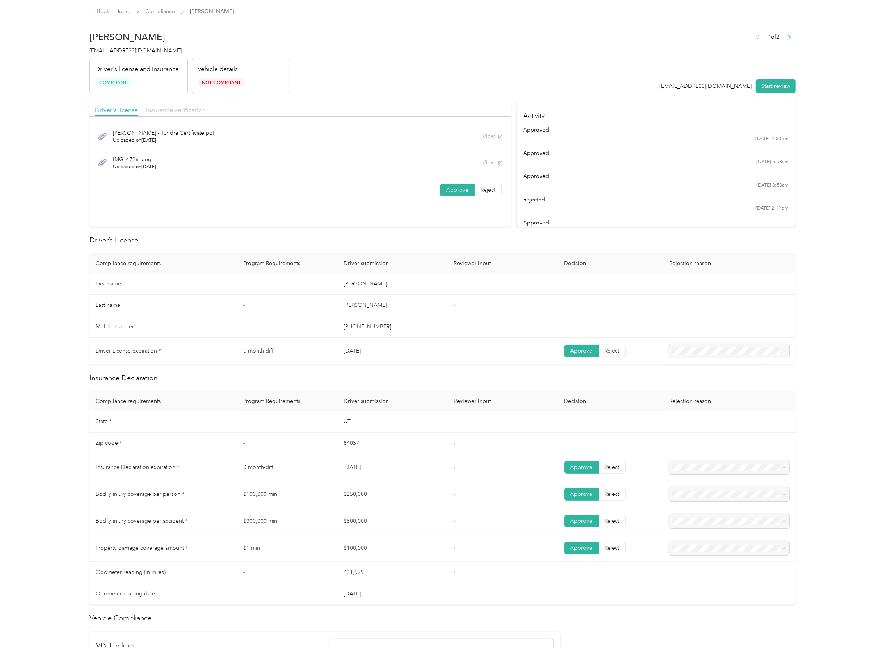
click at [173, 110] on span "Insurance verification" at bounding box center [176, 109] width 60 height 7
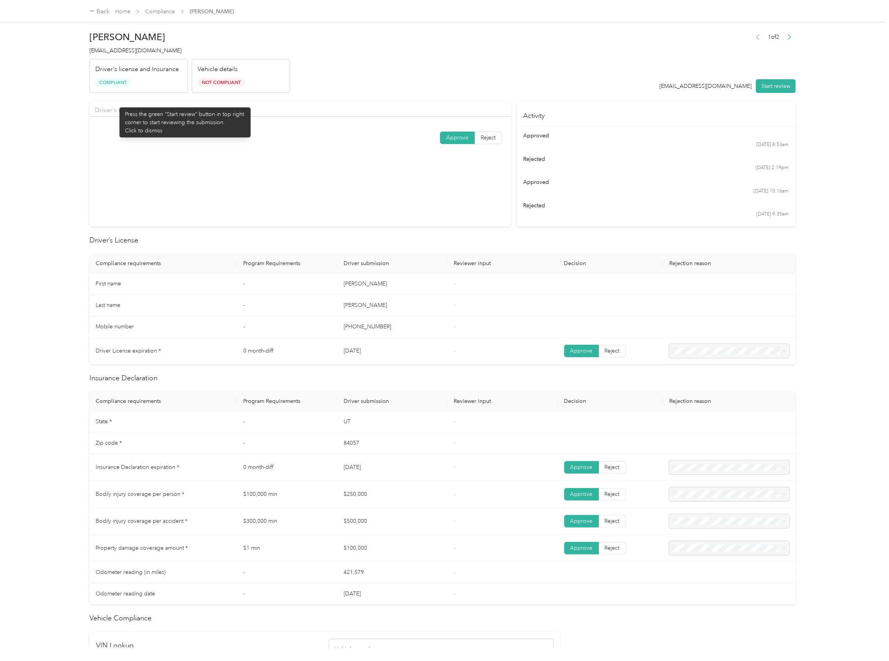
click at [116, 105] on div "Driver's license Insurance verification" at bounding box center [300, 109] width 422 height 16
click at [112, 107] on span "Driver's license" at bounding box center [116, 109] width 43 height 7
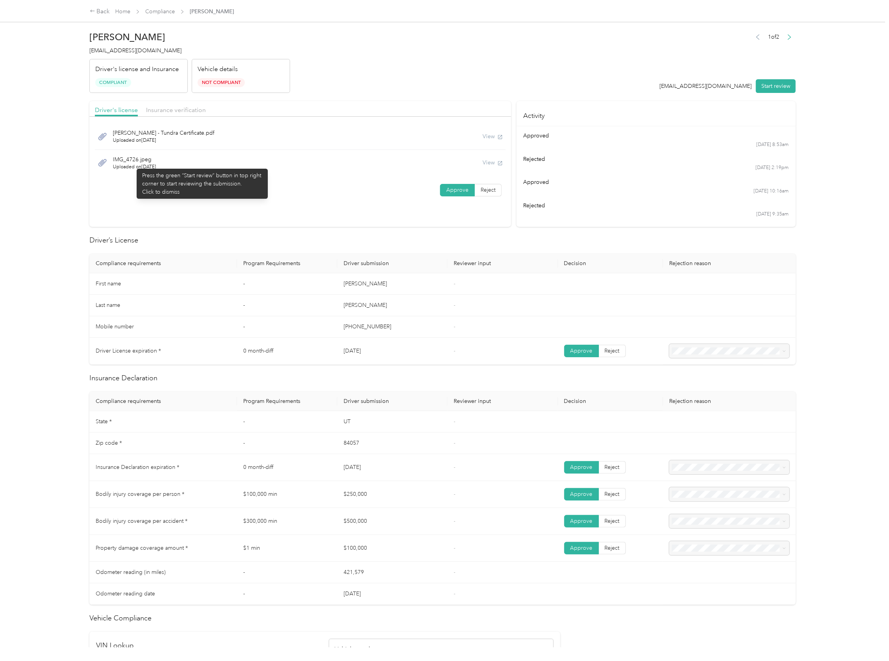
click at [133, 165] on span "Uploaded on [DATE]" at bounding box center [134, 167] width 43 height 7
click at [138, 138] on span "Uploaded on [DATE]" at bounding box center [164, 140] width 102 height 7
click at [390, 63] on header "[PERSON_NAME] [EMAIL_ADDRESS][DOMAIN_NAME] Driver's license and Insurance Compl…" at bounding box center [442, 60] width 706 height 66
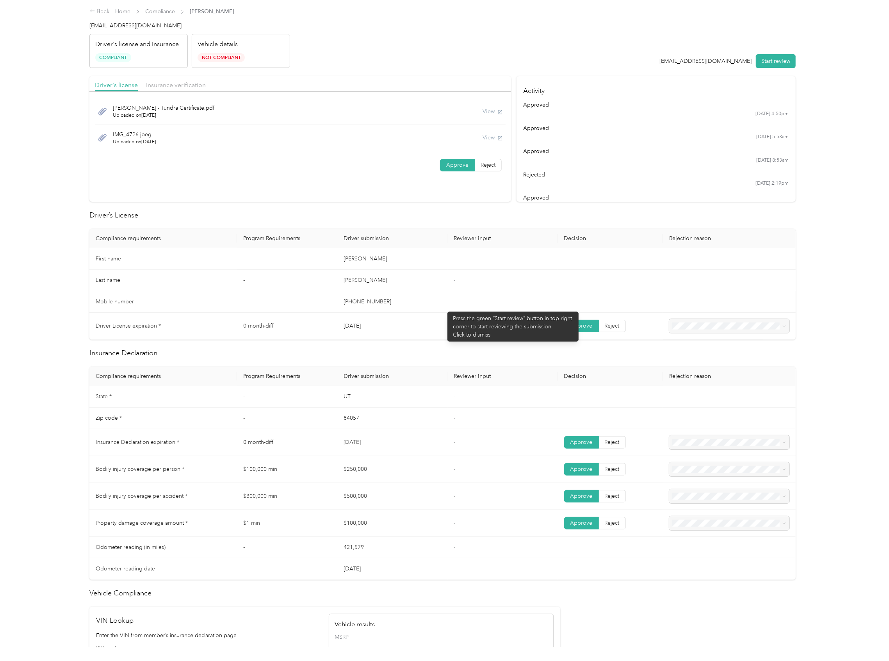
scroll to position [52, 0]
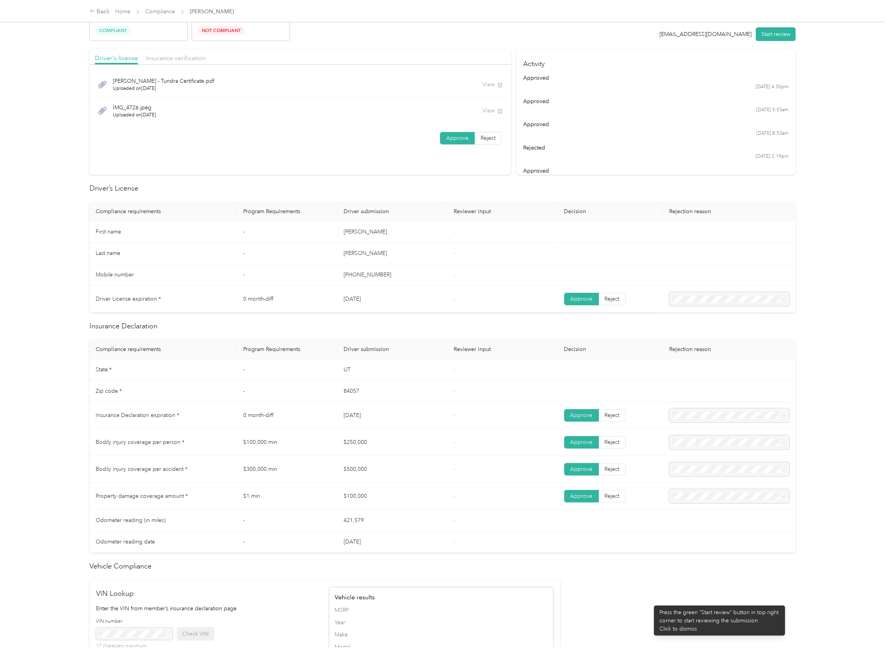
click at [651, 603] on div "Driver’s License Compliance requirements Program Requirements Driver submission…" at bounding box center [442, 506] width 706 height 646
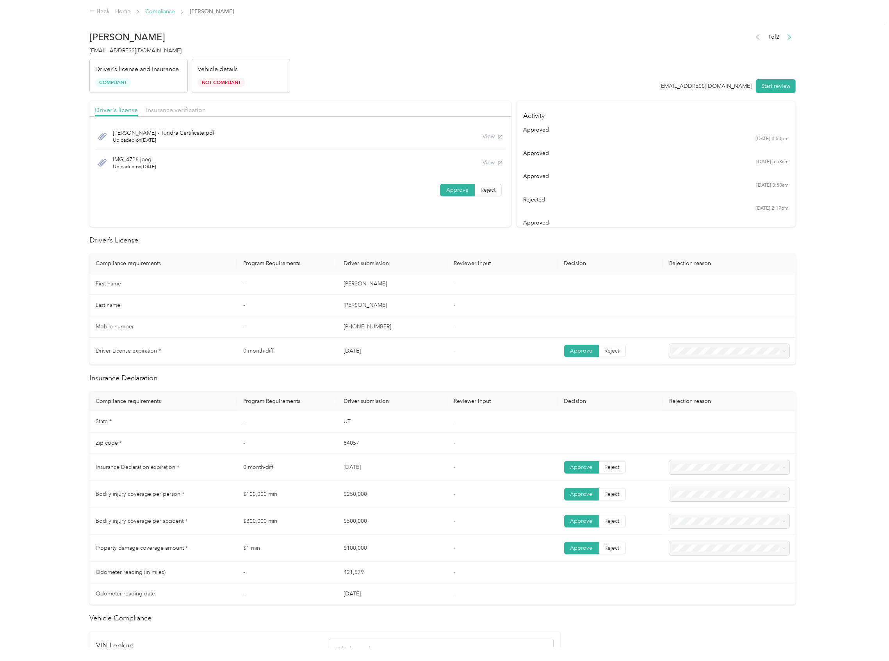
click at [155, 10] on link "Compliance" at bounding box center [160, 11] width 30 height 7
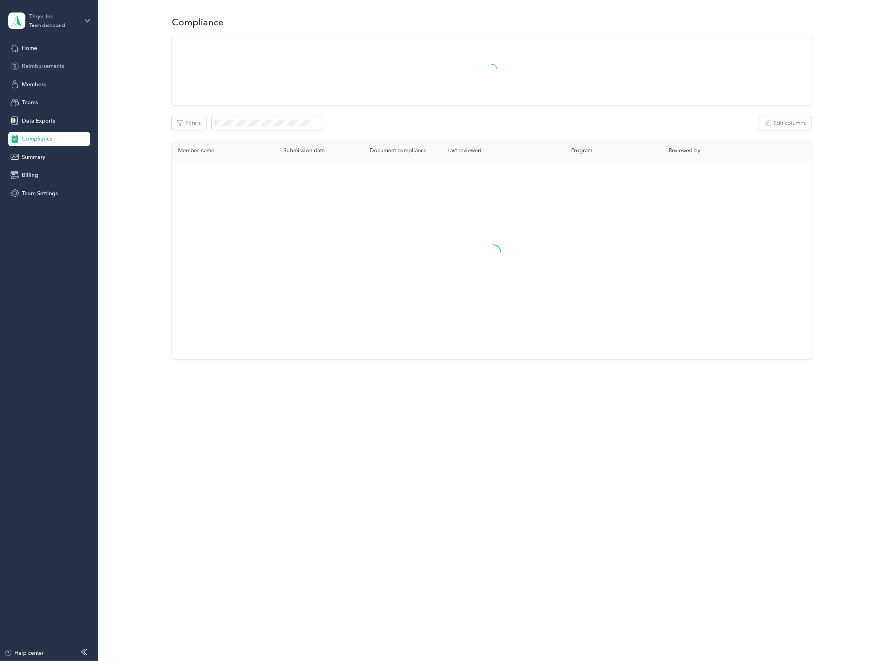
drag, startPoint x: 44, startPoint y: 65, endPoint x: 83, endPoint y: 70, distance: 39.3
click at [44, 65] on span "Reimbursements" at bounding box center [43, 66] width 42 height 8
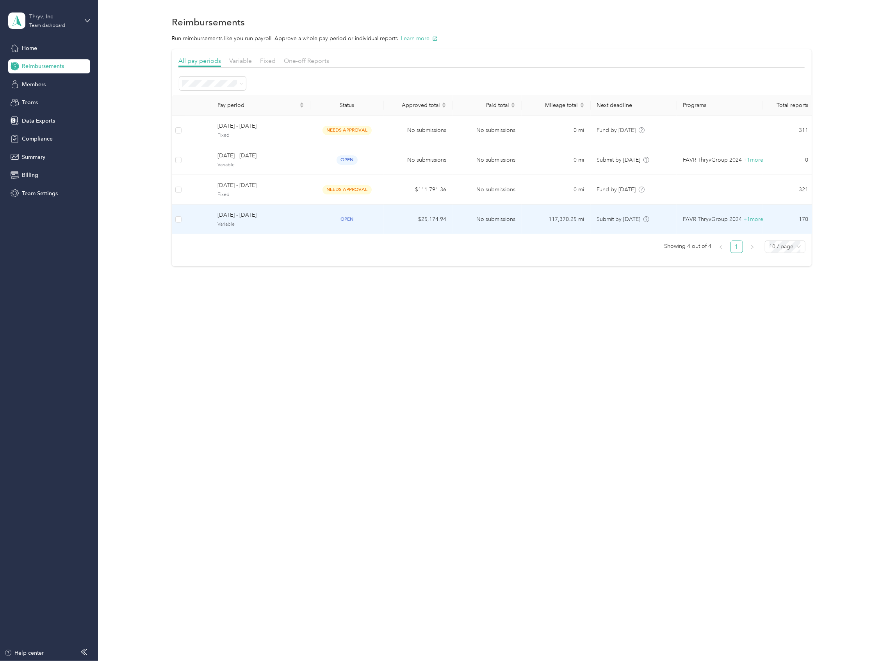
click at [241, 215] on span "[DATE] - [DATE]" at bounding box center [261, 215] width 87 height 9
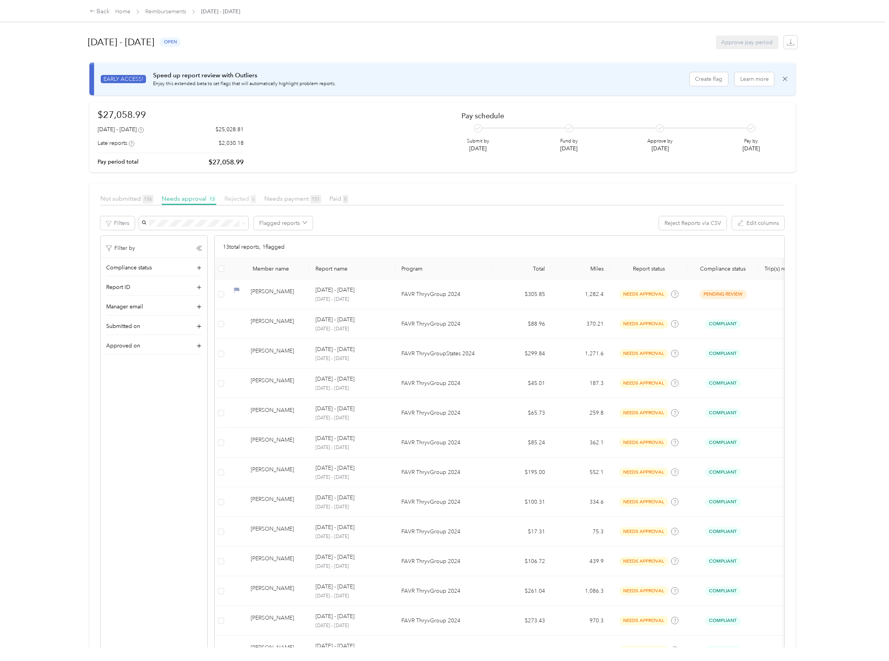
click at [244, 199] on span "Rejected 6" at bounding box center [241, 198] width 32 height 7
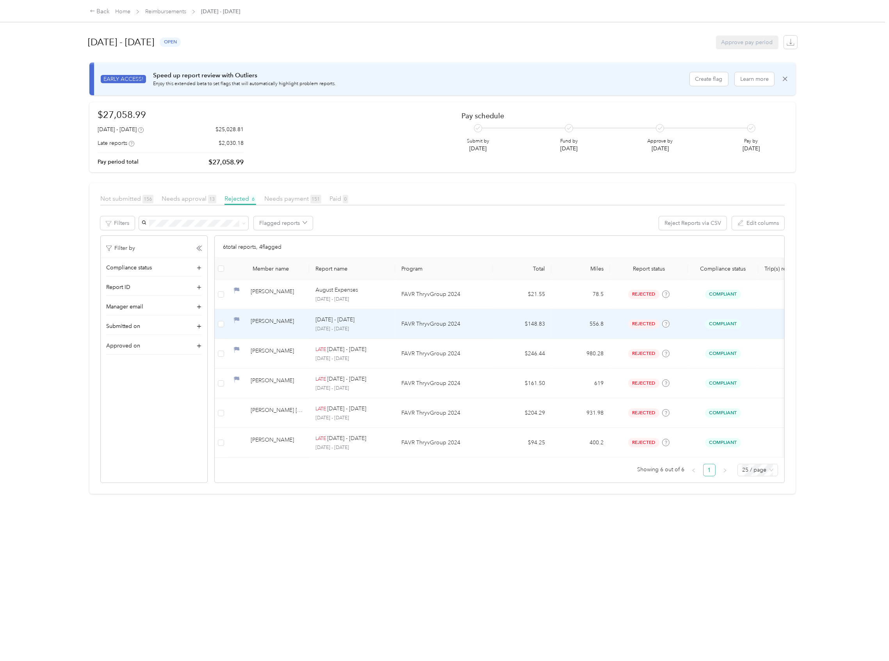
click at [476, 327] on p "FAVR ThryvGroup 2024" at bounding box center [443, 324] width 85 height 9
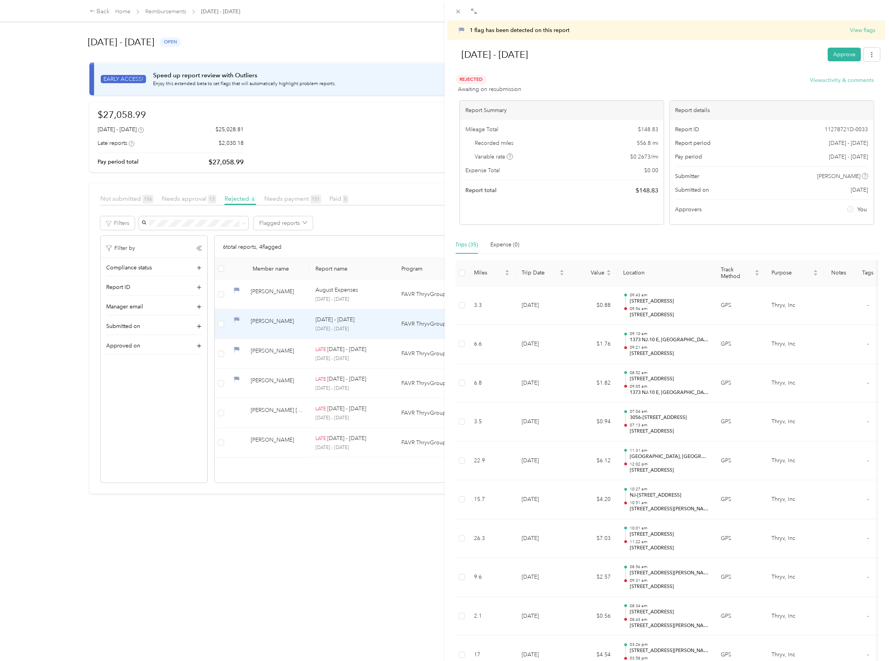
click at [838, 83] on button "View activity & comments" at bounding box center [842, 80] width 64 height 8
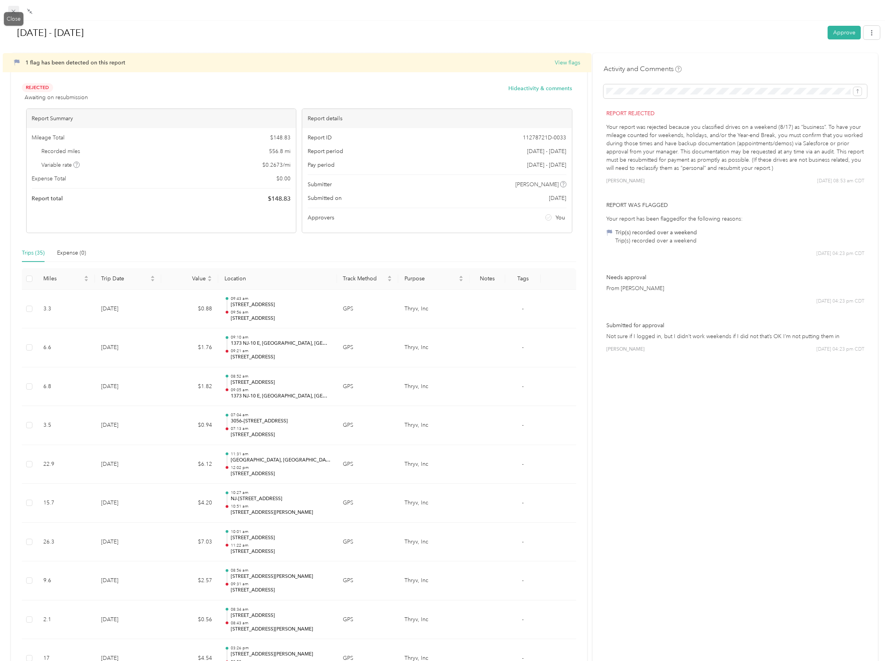
click at [12, 12] on icon at bounding box center [13, 11] width 7 height 7
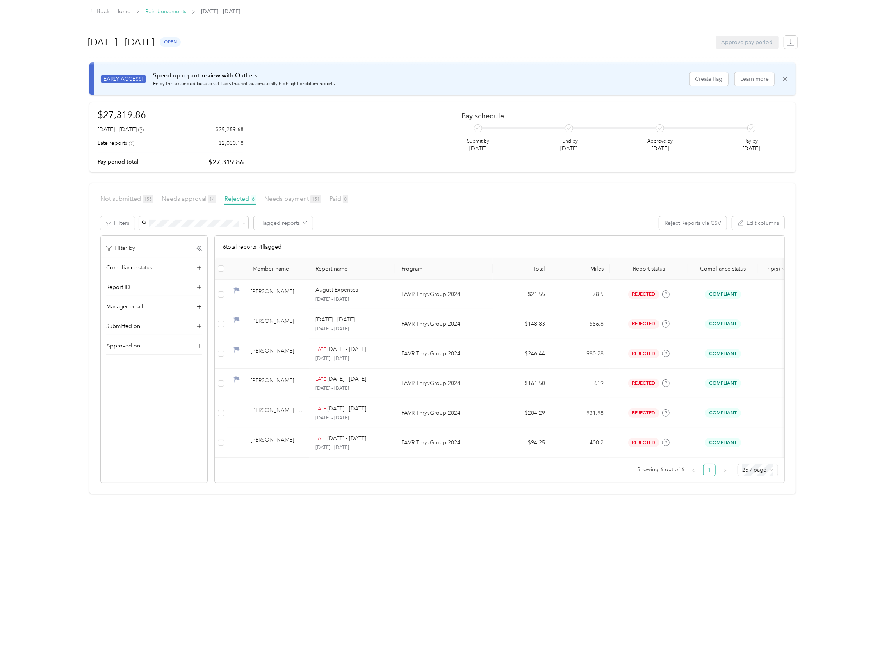
click at [162, 13] on link "Reimbursements" at bounding box center [165, 11] width 41 height 7
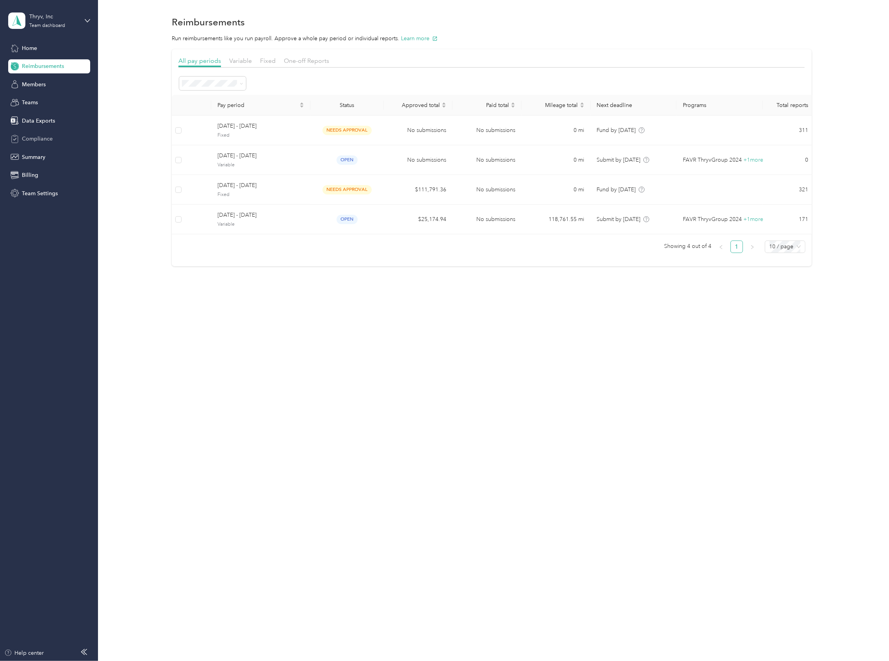
click at [31, 134] on div "Compliance" at bounding box center [49, 139] width 82 height 14
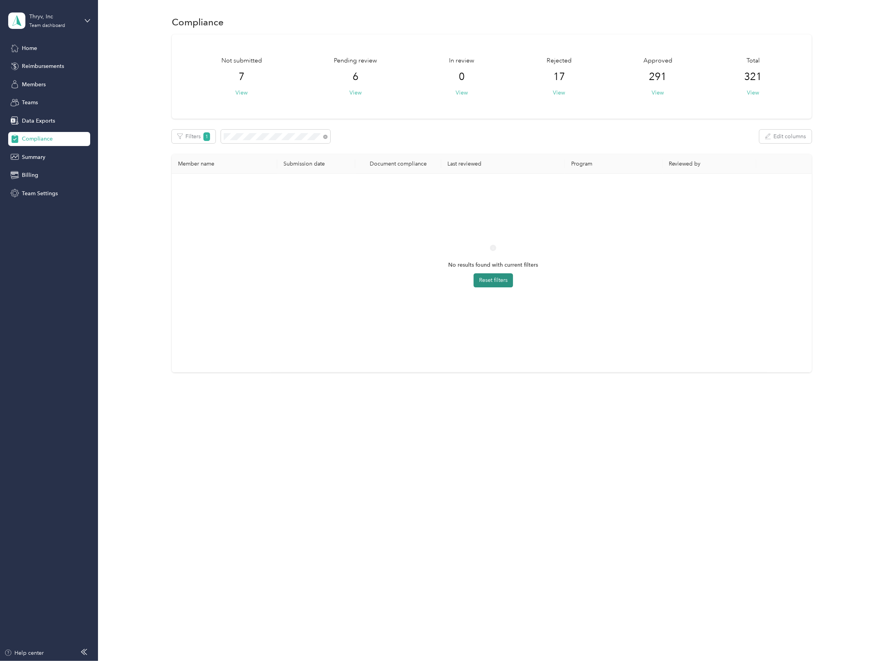
click at [494, 278] on button "Reset filters" at bounding box center [493, 280] width 39 height 14
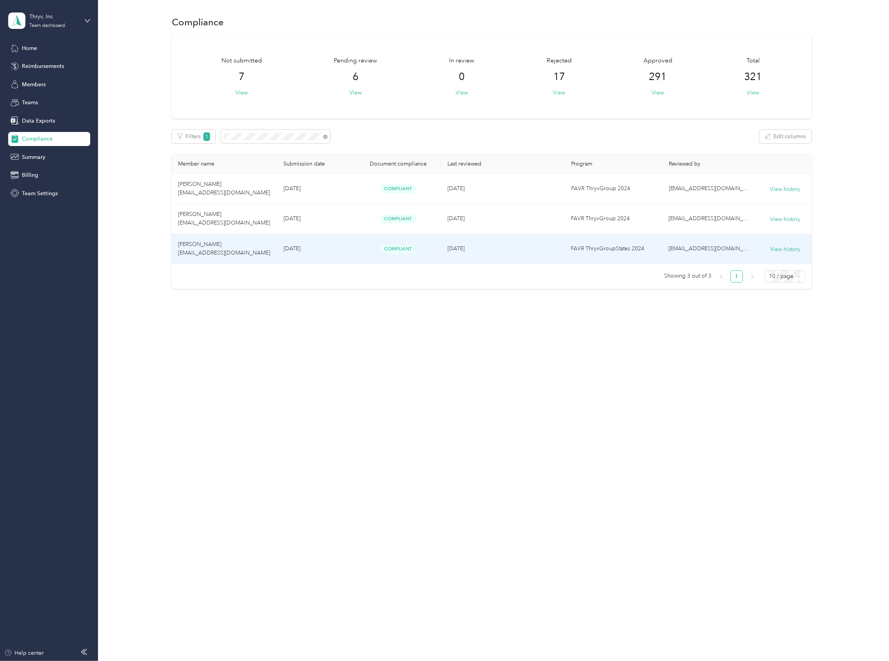
click at [218, 243] on td "[PERSON_NAME] [EMAIL_ADDRESS][DOMAIN_NAME]" at bounding box center [224, 249] width 105 height 30
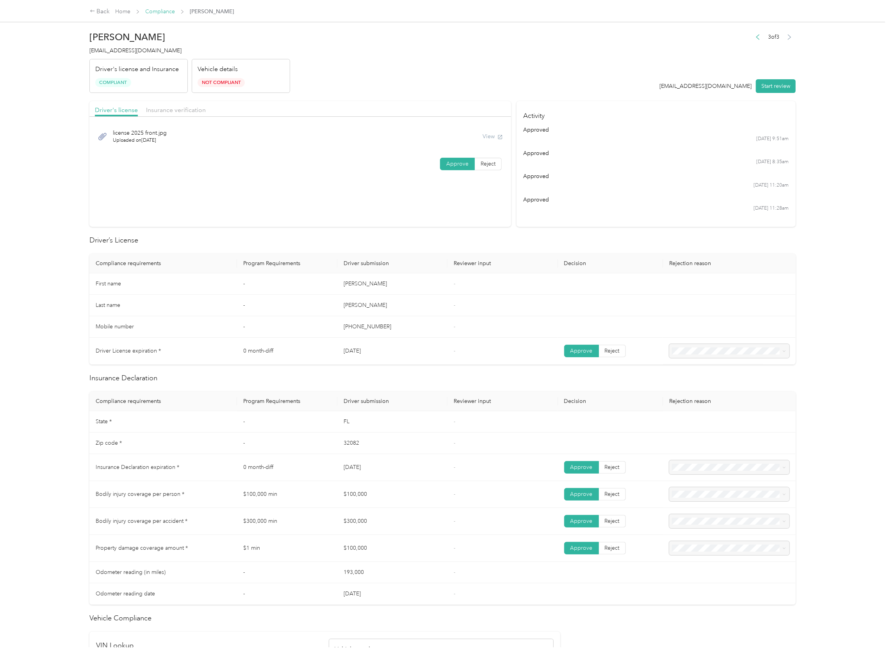
click at [168, 13] on link "Compliance" at bounding box center [160, 11] width 30 height 7
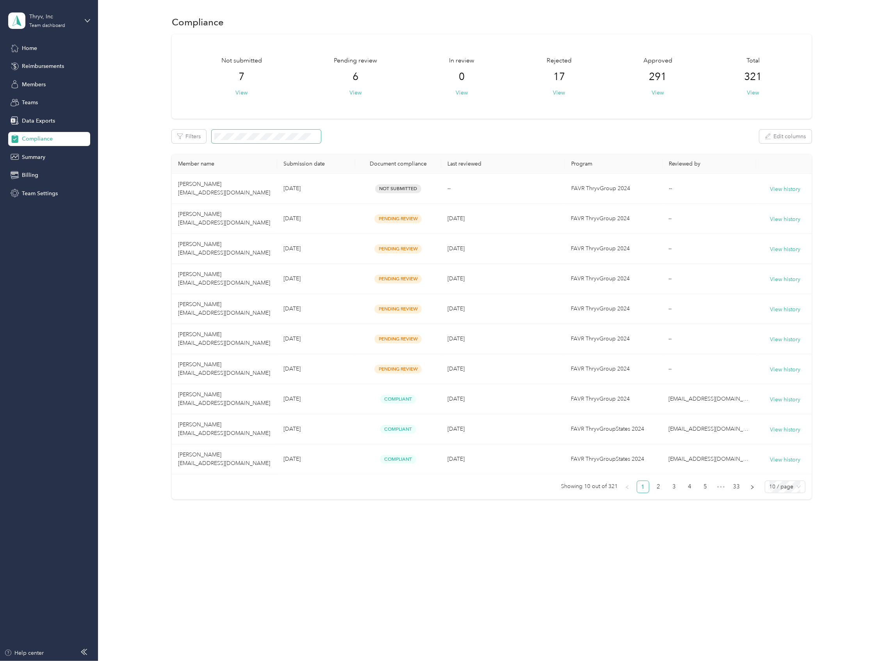
click at [235, 140] on span at bounding box center [266, 137] width 109 height 14
click at [239, 131] on span at bounding box center [266, 137] width 109 height 14
click at [239, 141] on span at bounding box center [266, 137] width 109 height 14
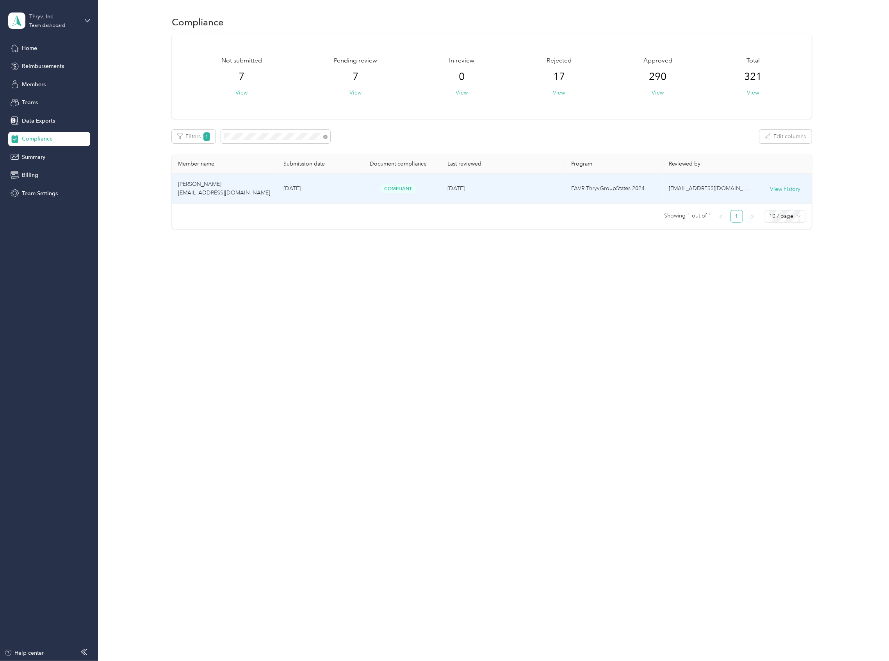
click at [207, 191] on span "[PERSON_NAME] [EMAIL_ADDRESS][DOMAIN_NAME]" at bounding box center [224, 188] width 92 height 15
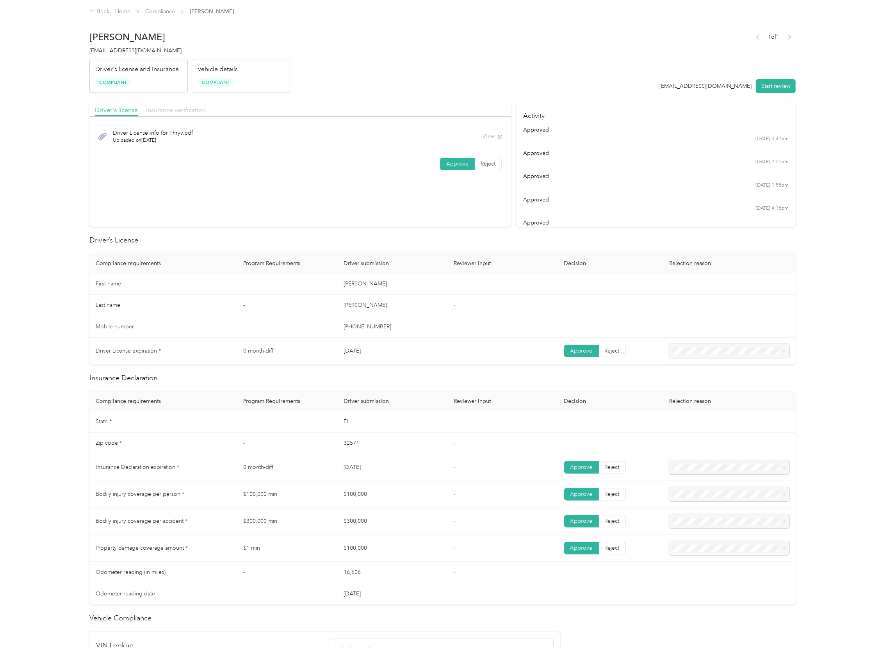
click at [167, 108] on span "Insurance verification" at bounding box center [176, 109] width 60 height 7
click at [166, 13] on link "Compliance" at bounding box center [160, 11] width 30 height 7
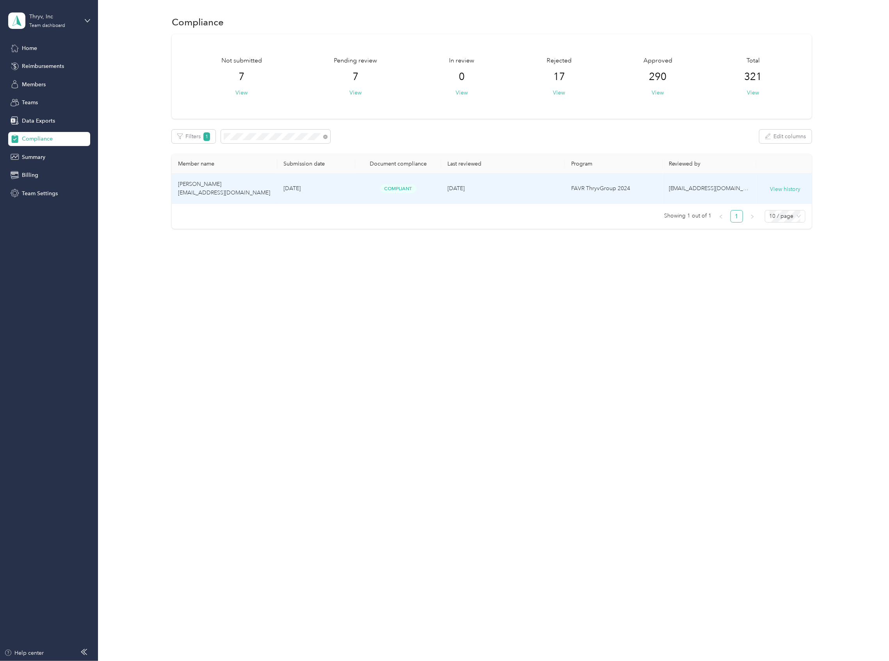
click at [284, 183] on td "[DATE]" at bounding box center [316, 189] width 78 height 30
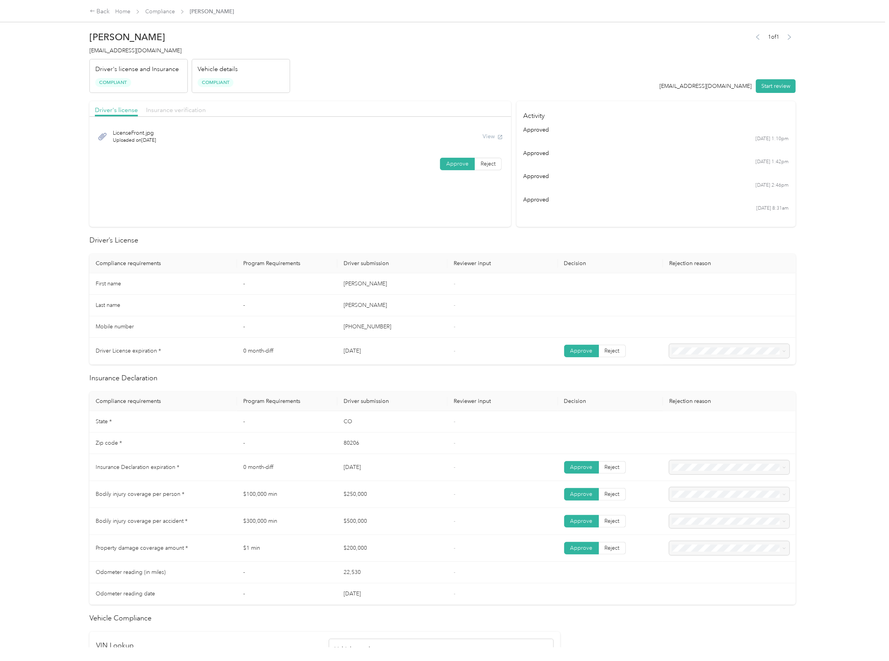
click at [179, 110] on span "Insurance verification" at bounding box center [176, 109] width 60 height 7
click at [158, 9] on link "Compliance" at bounding box center [160, 11] width 30 height 7
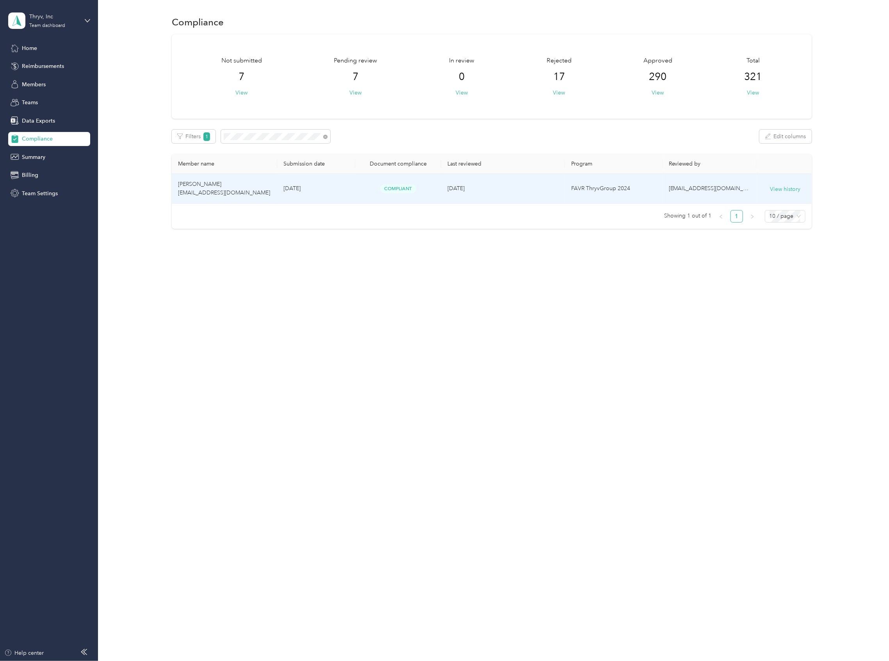
click at [205, 185] on span "[PERSON_NAME] [EMAIL_ADDRESS][DOMAIN_NAME]" at bounding box center [224, 188] width 92 height 15
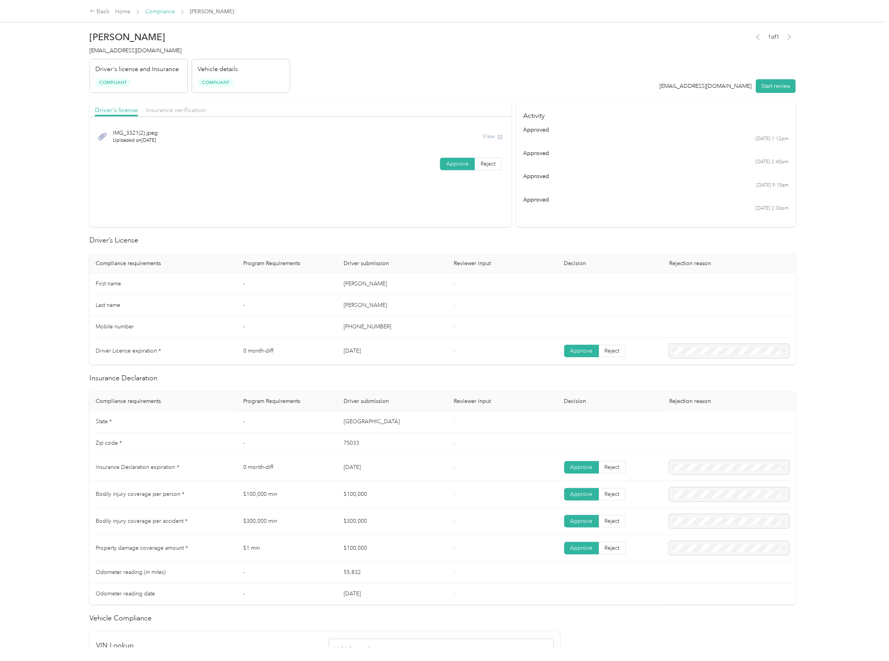
click at [162, 12] on link "Compliance" at bounding box center [160, 11] width 30 height 7
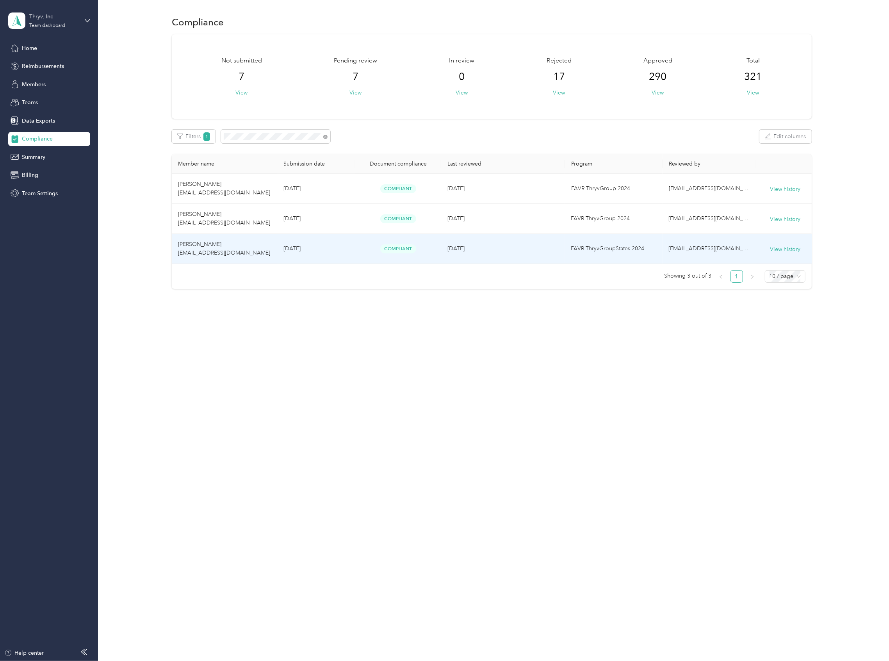
click at [244, 240] on td "[PERSON_NAME] [EMAIL_ADDRESS][DOMAIN_NAME]" at bounding box center [224, 249] width 105 height 30
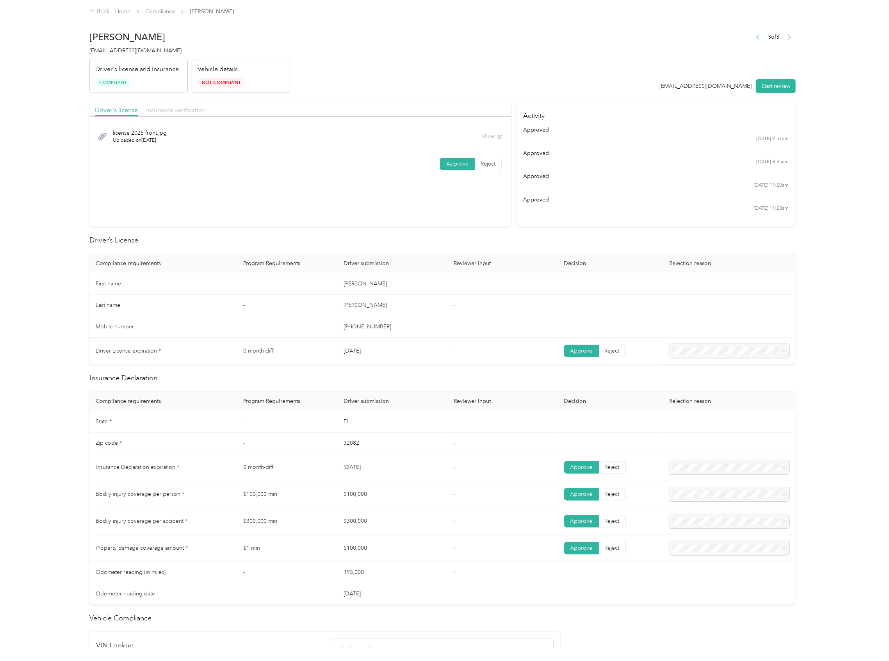
click at [178, 110] on span "Insurance verification" at bounding box center [176, 109] width 60 height 7
click at [112, 111] on span "Driver's license" at bounding box center [116, 109] width 43 height 7
click at [177, 111] on span "Insurance verification" at bounding box center [176, 109] width 60 height 7
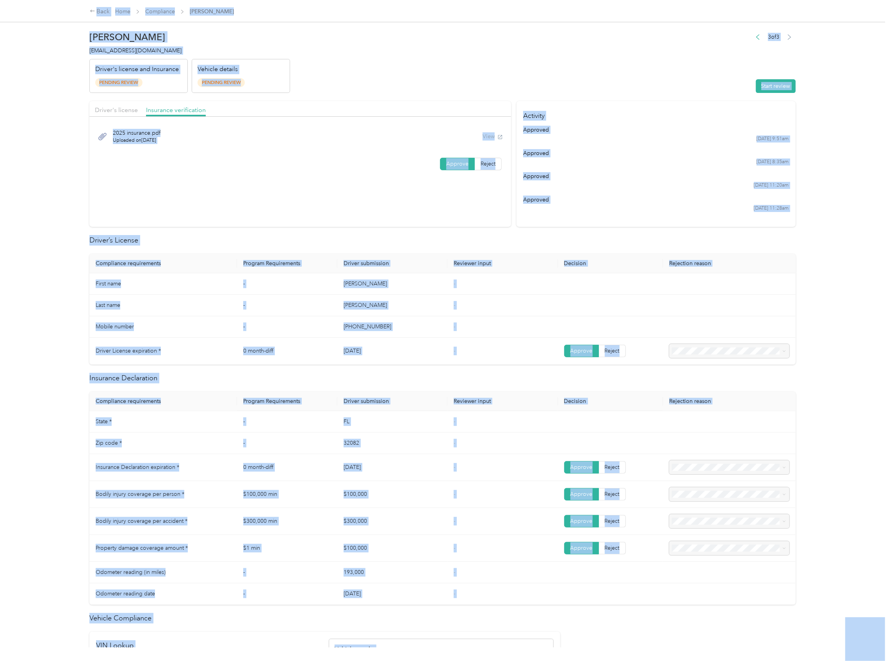
click at [436, 95] on form "[PERSON_NAME] [EMAIL_ADDRESS][DOMAIN_NAME] Driver's license and Insurance Pendi…" at bounding box center [442, 466] width 706 height 878
click at [353, 77] on header "[PERSON_NAME] [EMAIL_ADDRESS][DOMAIN_NAME] Driver's license and Insurance Pendi…" at bounding box center [442, 60] width 706 height 66
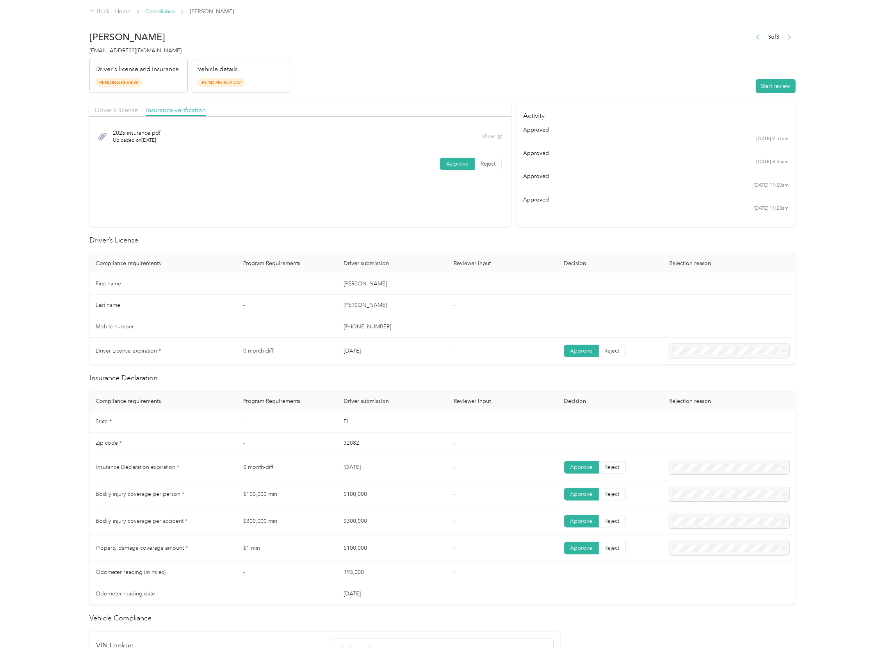
click at [160, 12] on link "Compliance" at bounding box center [160, 11] width 30 height 7
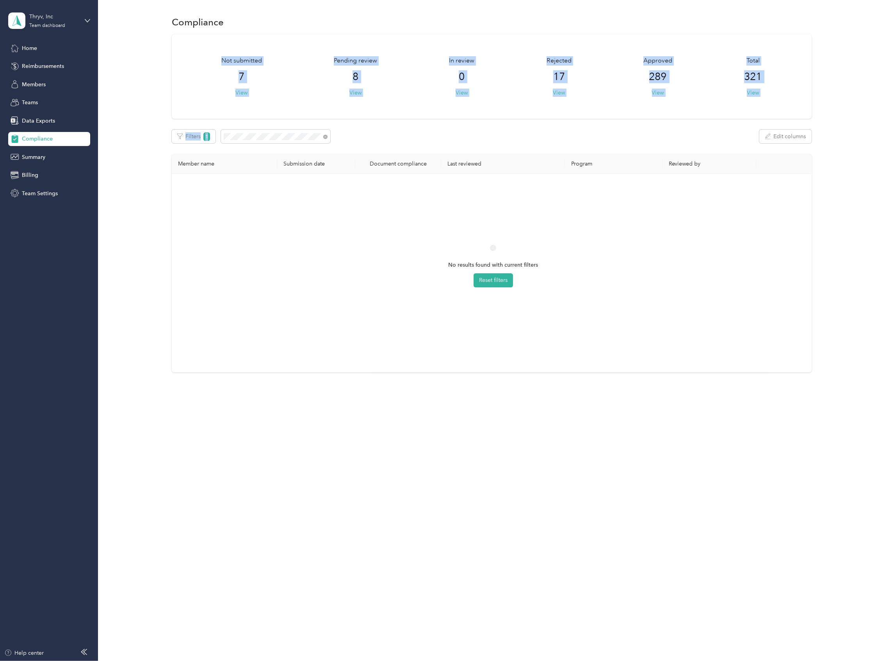
drag, startPoint x: 286, startPoint y: 128, endPoint x: 129, endPoint y: 122, distance: 157.1
click at [129, 122] on div "Not submitted 7 View Pending review 8 View In review 0 View Rejected 17 View Ap…" at bounding box center [492, 203] width 768 height 339
click at [57, 102] on section "Thryv, Inc Team dashboard Home Reimbursements Members Teams Data Exports Compli…" at bounding box center [442, 330] width 885 height 661
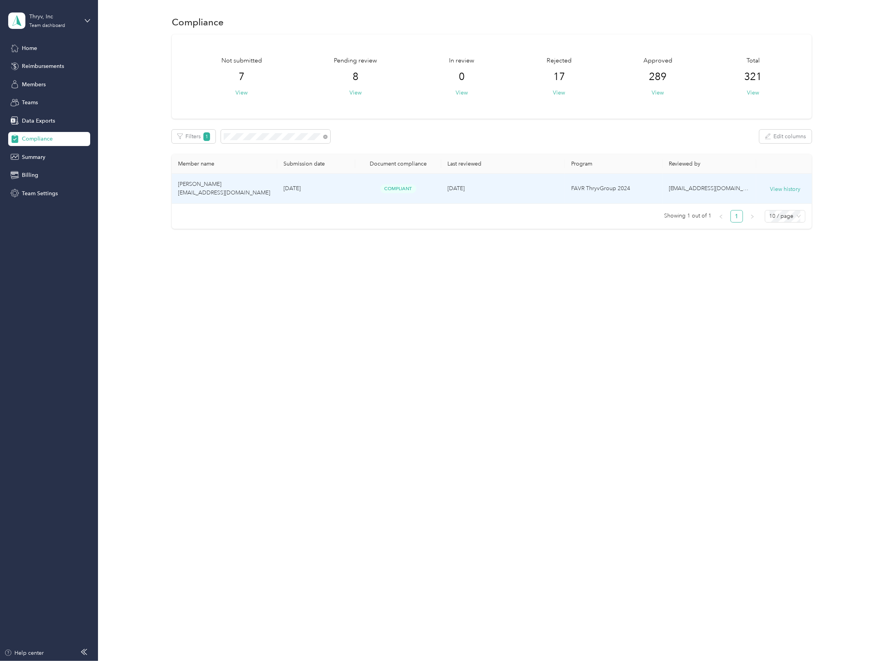
click at [252, 187] on td "[PERSON_NAME] [EMAIL_ADDRESS][DOMAIN_NAME]" at bounding box center [224, 189] width 105 height 30
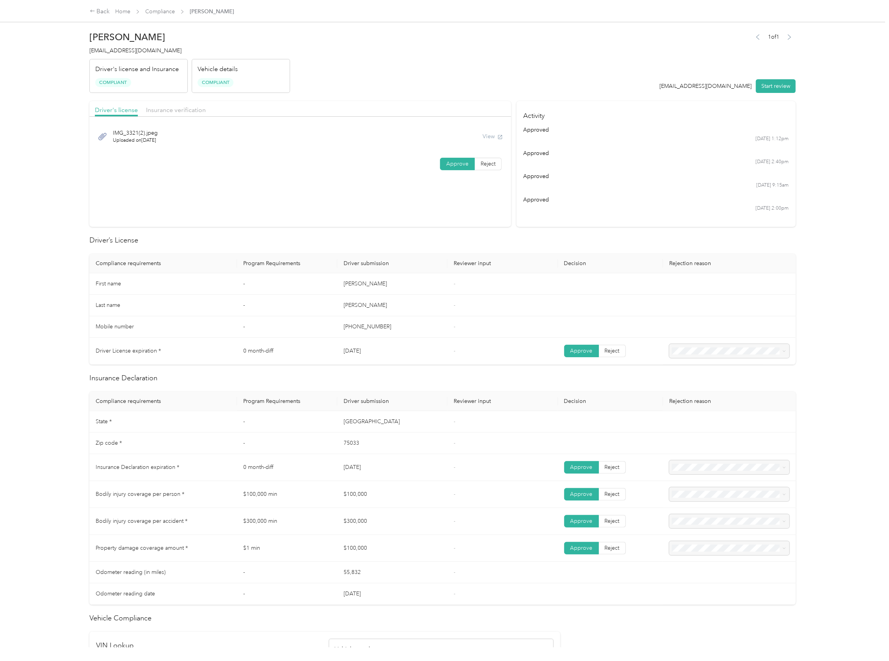
click at [179, 105] on div "Insurance verification" at bounding box center [176, 110] width 60 height 10
click at [158, 14] on link "Compliance" at bounding box center [160, 11] width 30 height 7
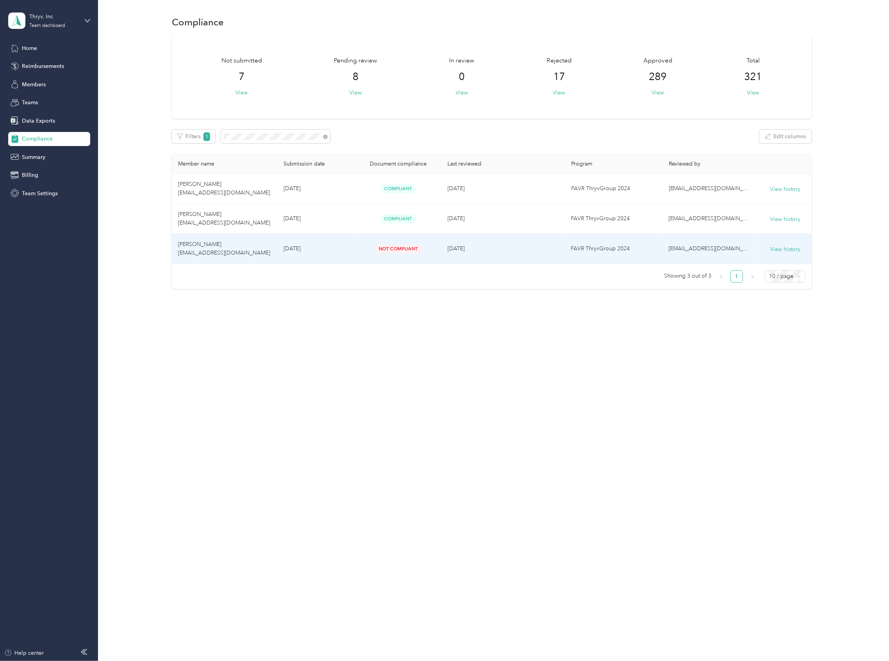
click at [210, 247] on span "[PERSON_NAME] [EMAIL_ADDRESS][DOMAIN_NAME]" at bounding box center [224, 248] width 92 height 15
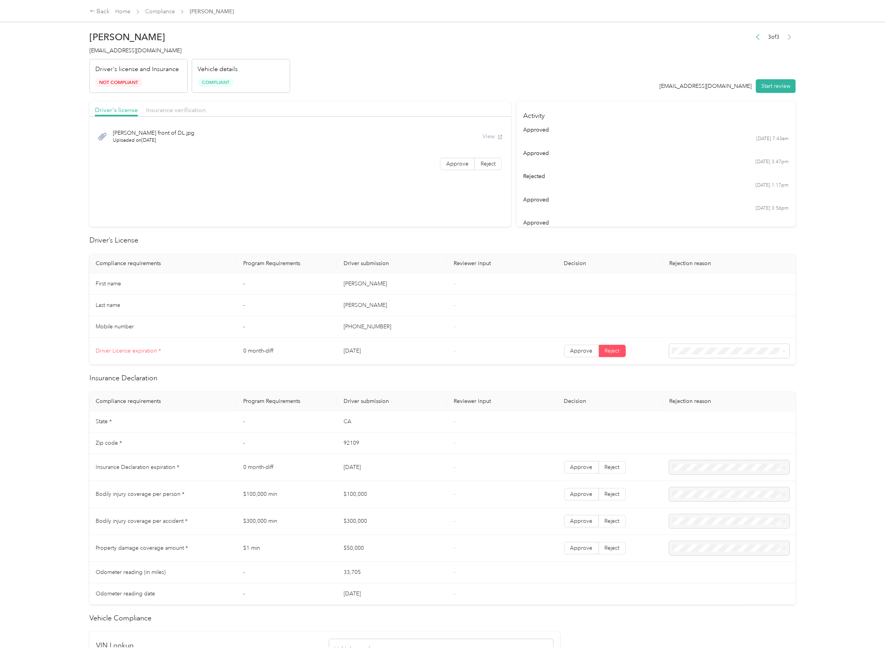
click at [346, 477] on td "[DATE]" at bounding box center [392, 467] width 110 height 27
click at [172, 107] on span "Insurance verification" at bounding box center [176, 109] width 60 height 7
click at [128, 133] on span "[PERSON_NAME] 25.Pdf" at bounding box center [143, 133] width 61 height 8
click at [116, 79] on span "Not Compliant" at bounding box center [118, 82] width 47 height 9
click at [111, 111] on span "Driver's license" at bounding box center [116, 109] width 43 height 7
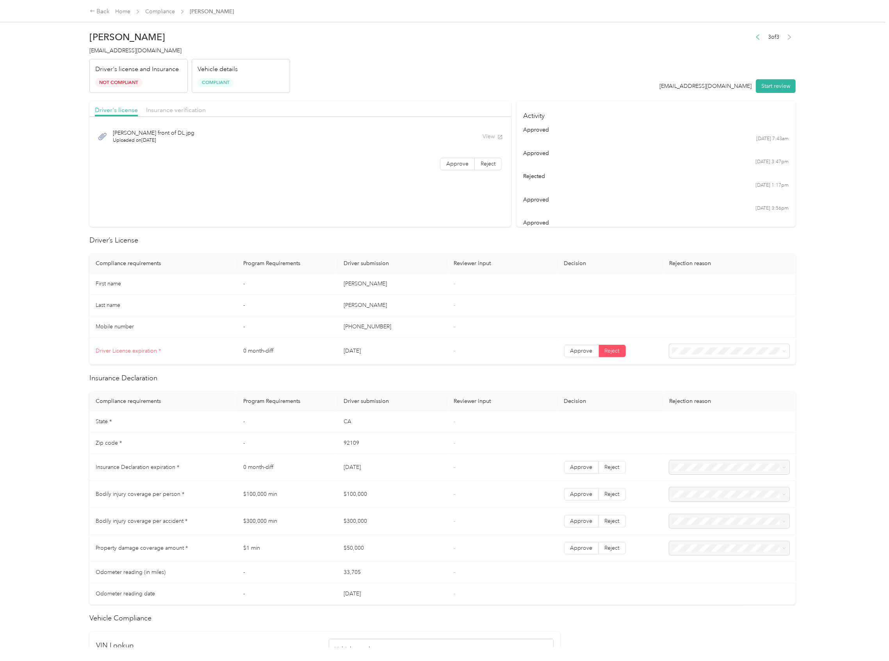
click at [167, 116] on div "Driver's license Insurance verification" at bounding box center [300, 109] width 422 height 16
click at [177, 113] on span "Insurance verification" at bounding box center [176, 109] width 60 height 7
click at [153, 11] on link "Compliance" at bounding box center [160, 11] width 30 height 7
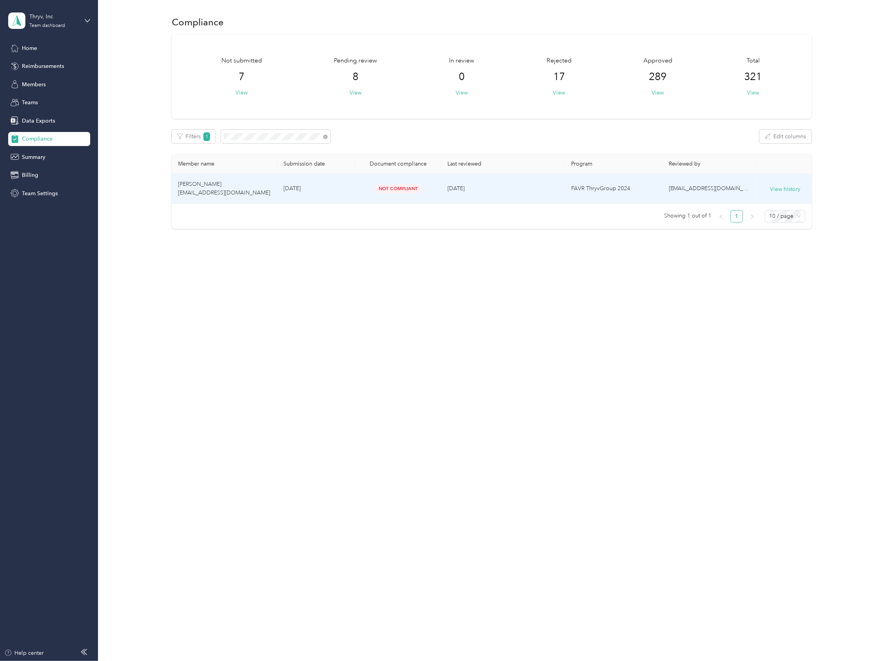
click at [212, 183] on span "[PERSON_NAME] [EMAIL_ADDRESS][DOMAIN_NAME]" at bounding box center [224, 188] width 92 height 15
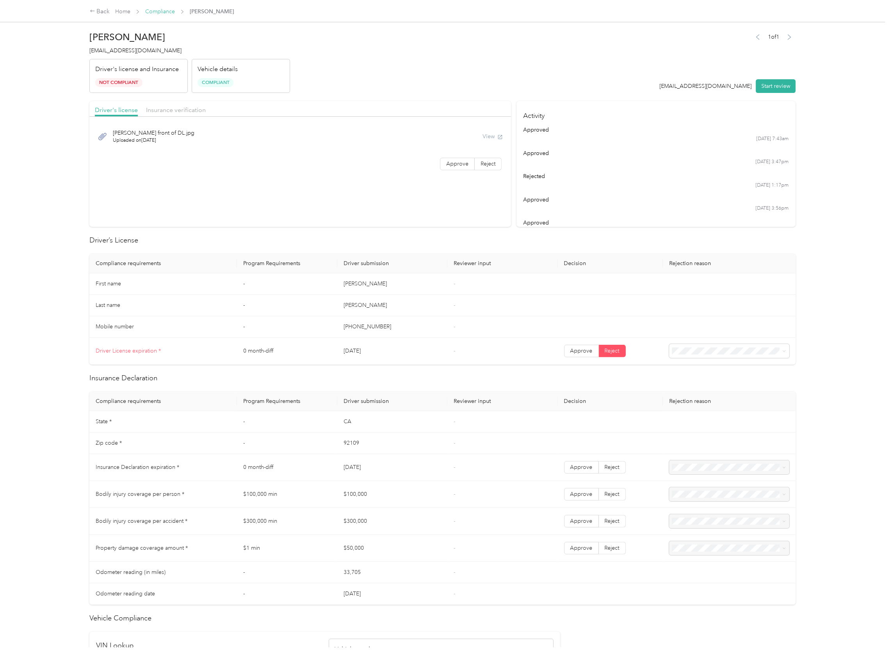
click at [161, 9] on link "Compliance" at bounding box center [160, 11] width 30 height 7
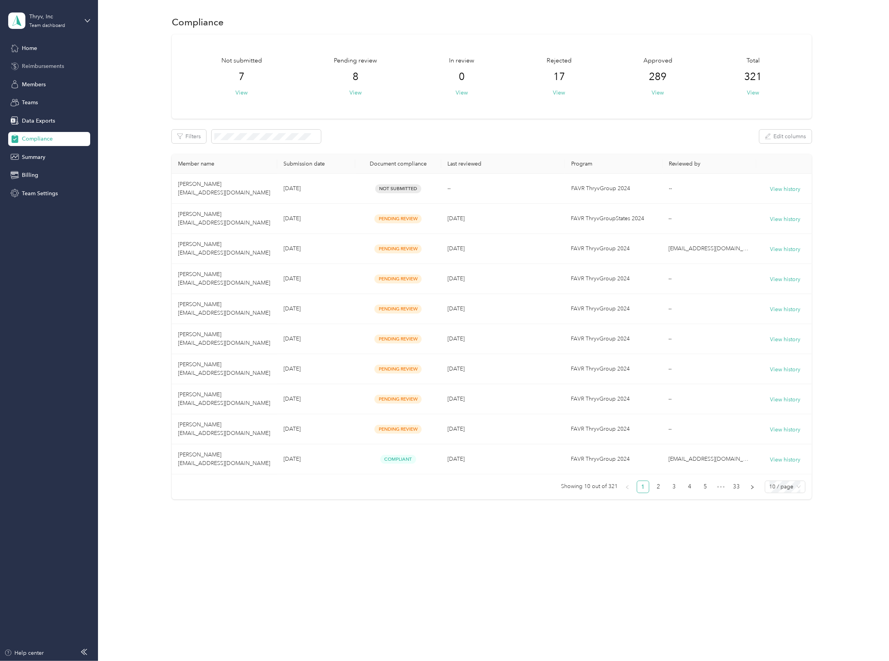
click at [37, 64] on span "Reimbursements" at bounding box center [43, 66] width 42 height 8
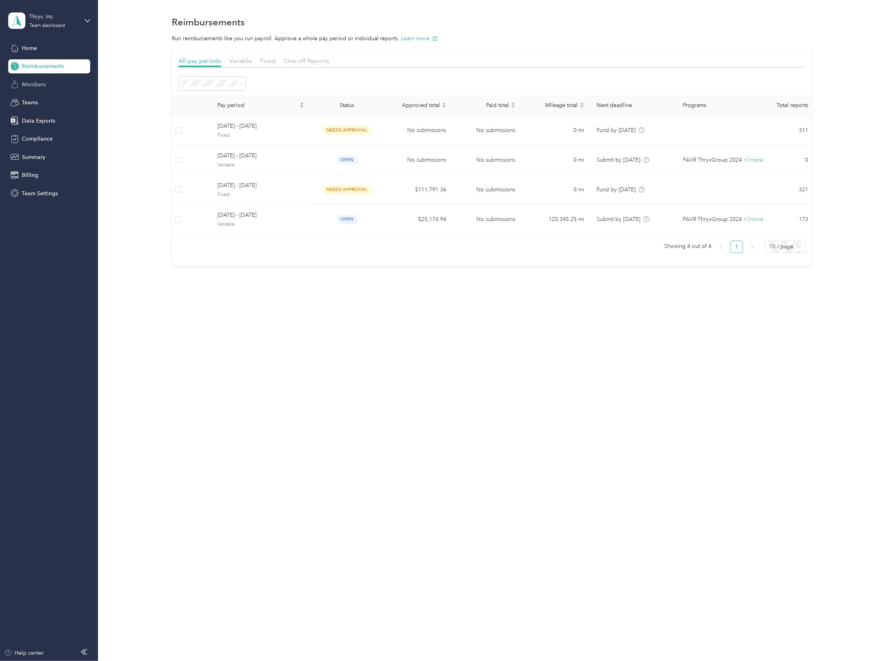
click at [22, 85] on span "Members" at bounding box center [34, 84] width 24 height 8
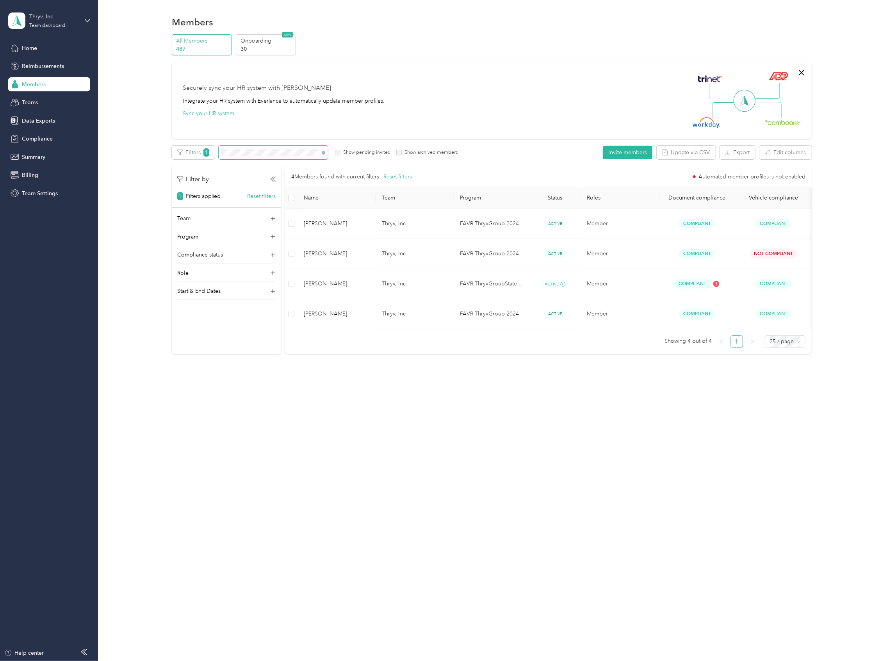
click at [7, 121] on section "Thryv, Inc Team dashboard Home Reimbursements Members Teams Data Exports Compli…" at bounding box center [442, 330] width 885 height 661
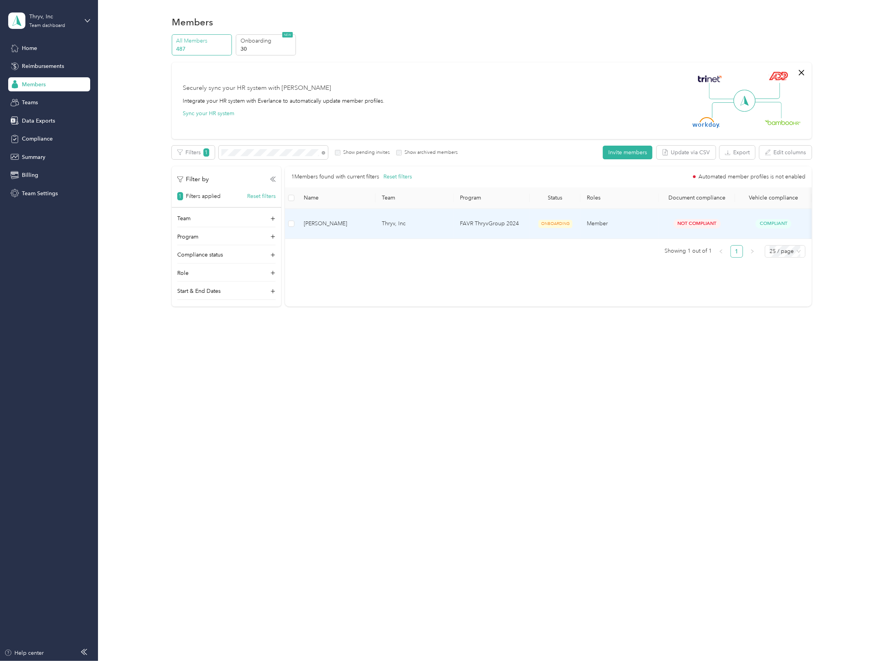
click at [652, 222] on td "Member" at bounding box center [620, 224] width 78 height 30
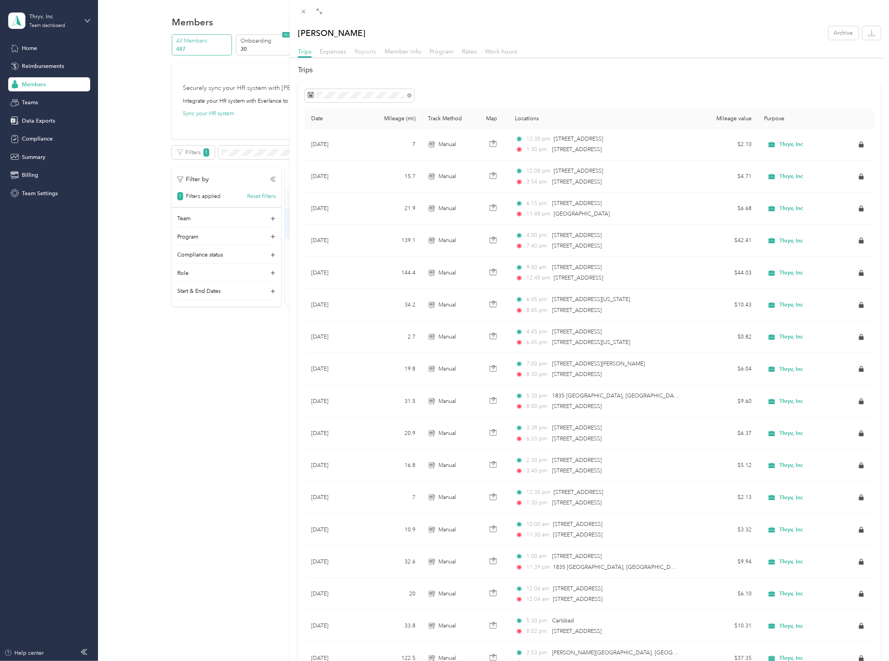
click at [363, 53] on span "Reports" at bounding box center [366, 51] width 22 height 7
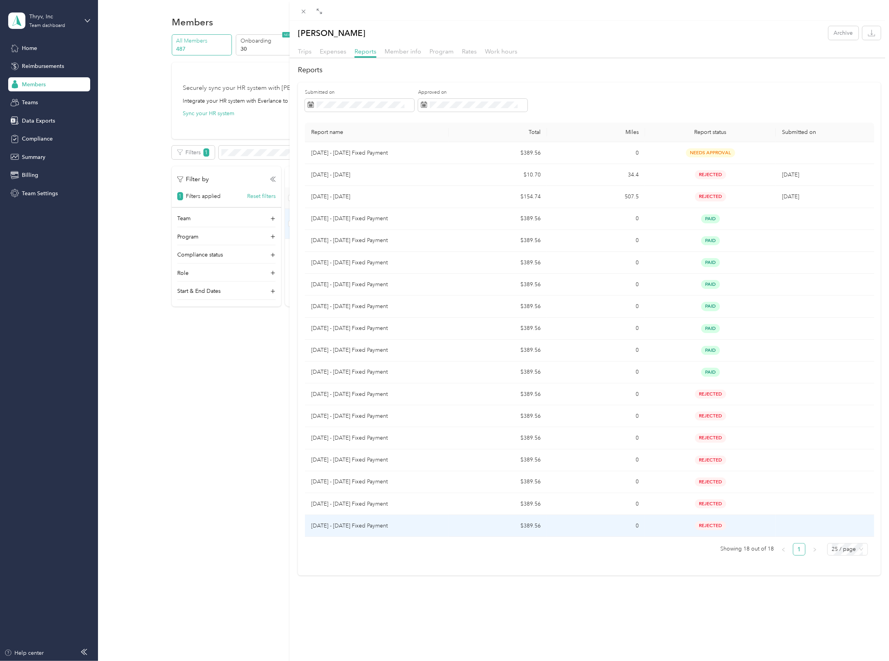
click at [688, 527] on div "rejected" at bounding box center [710, 525] width 118 height 9
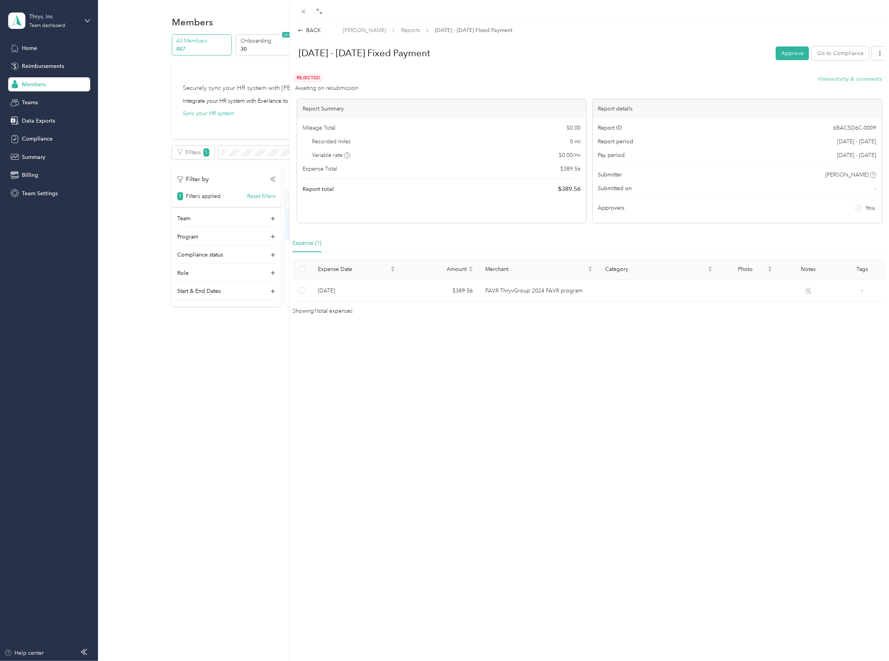
click at [844, 82] on button "View activity & comments" at bounding box center [850, 79] width 64 height 8
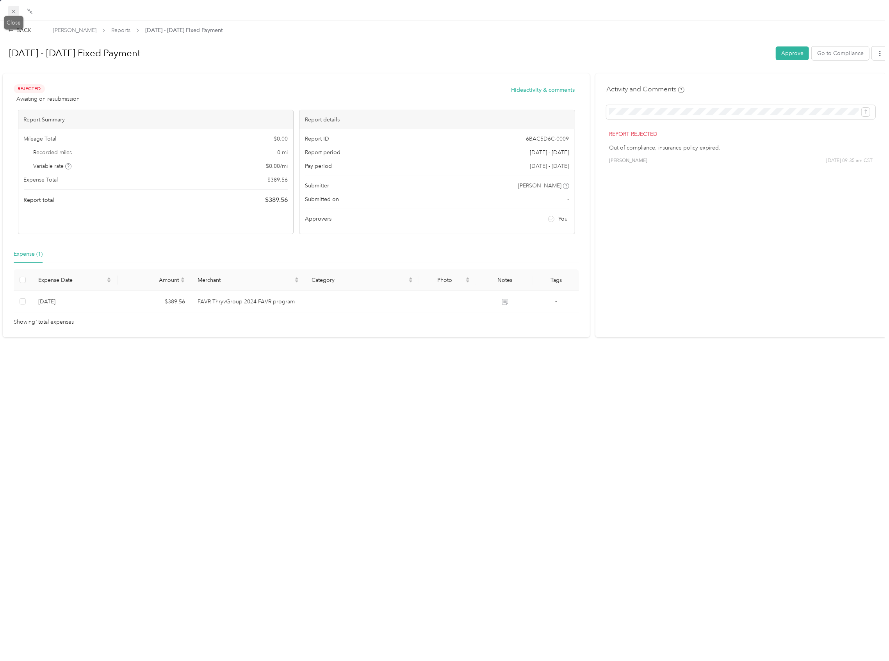
click at [11, 9] on icon at bounding box center [13, 11] width 7 height 7
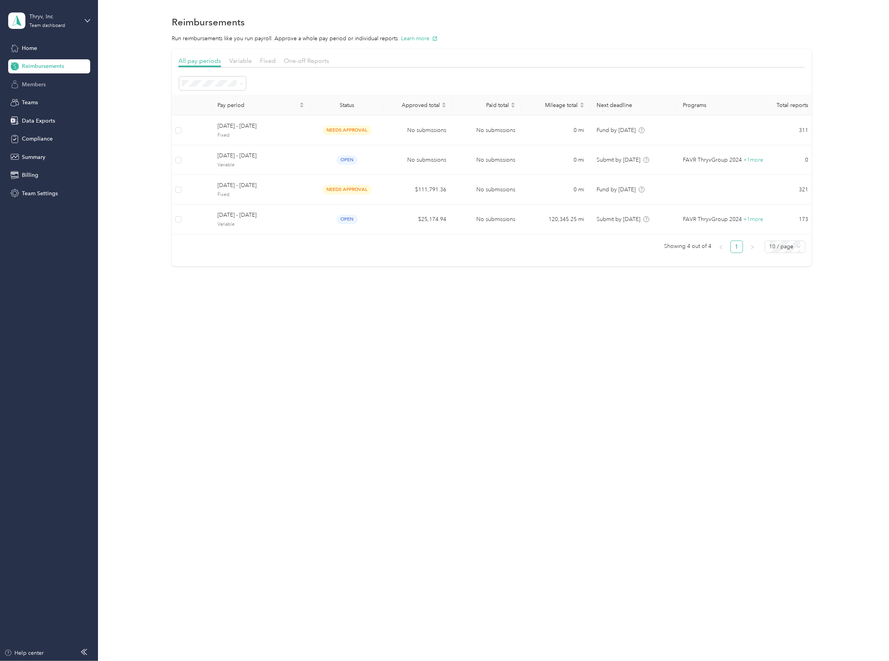
click at [32, 87] on span "Members" at bounding box center [34, 84] width 24 height 8
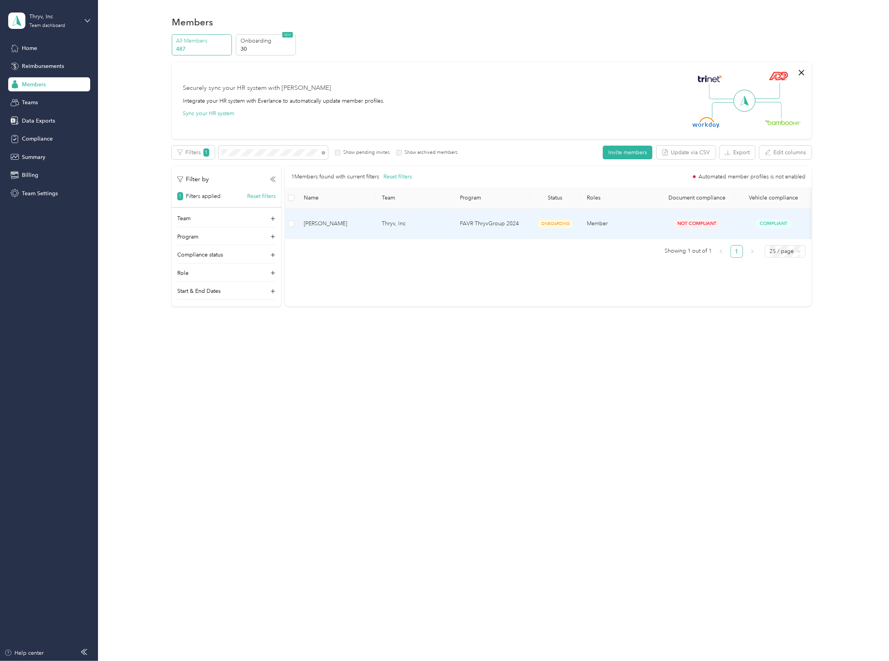
click at [343, 219] on span "[PERSON_NAME]" at bounding box center [337, 223] width 66 height 9
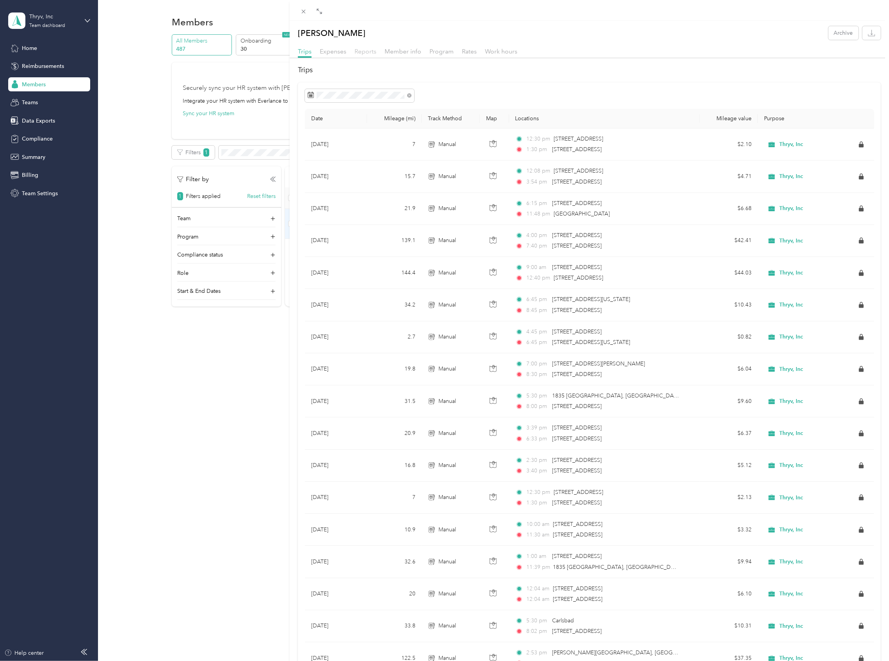
click at [369, 53] on span "Reports" at bounding box center [366, 51] width 22 height 7
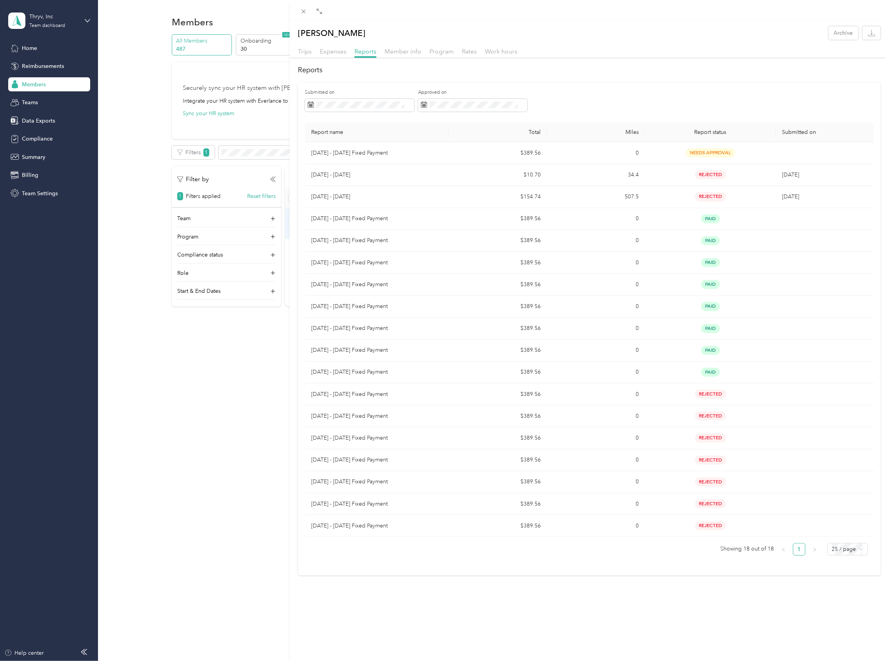
click at [328, 125] on th "Report name" at bounding box center [377, 133] width 144 height 20
click at [444, 116] on div "Start date End date [DATE] Su Mo Tu We Th Fr Sa 31 1 2 3 4 5 6 7 8 9 10 11 12 1…" at bounding box center [376, 181] width 142 height 137
click at [871, 34] on icon "button" at bounding box center [872, 32] width 2 height 5
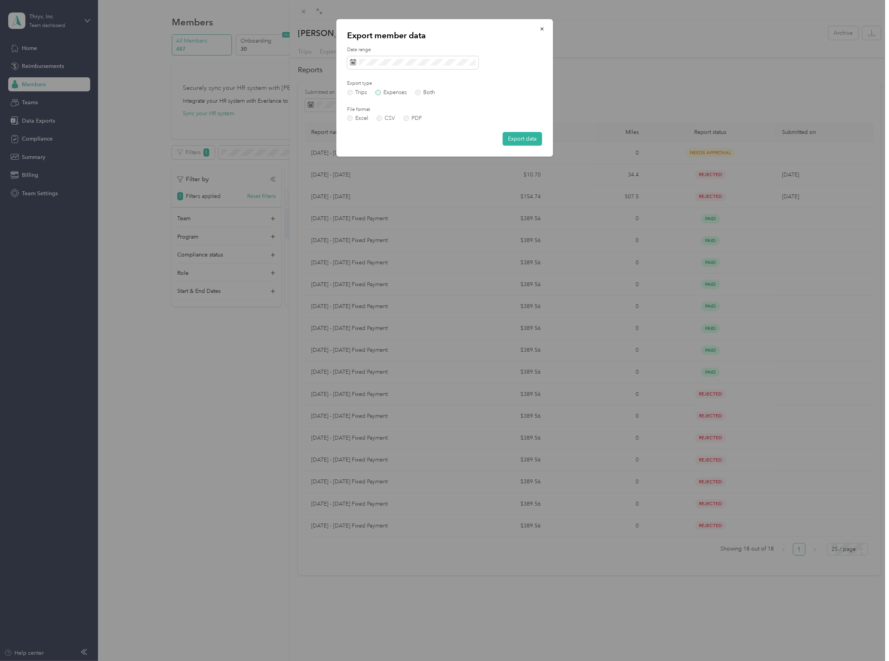
click at [393, 94] on label "Expenses" at bounding box center [391, 92] width 32 height 5
click at [541, 30] on icon "button" at bounding box center [541, 28] width 3 height 3
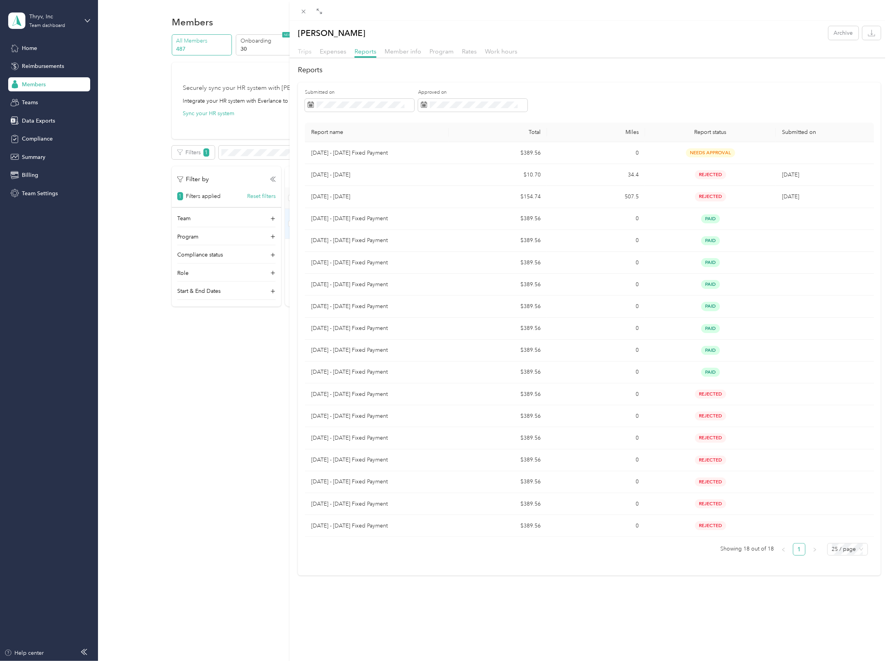
click at [305, 53] on span "Trips" at bounding box center [305, 51] width 14 height 7
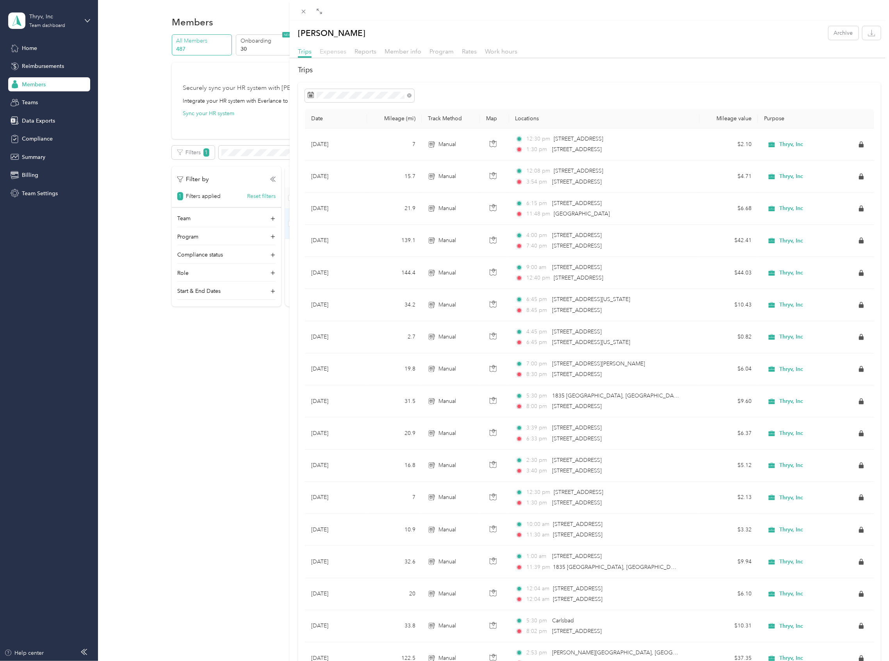
click at [331, 53] on span "Expenses" at bounding box center [333, 51] width 27 height 7
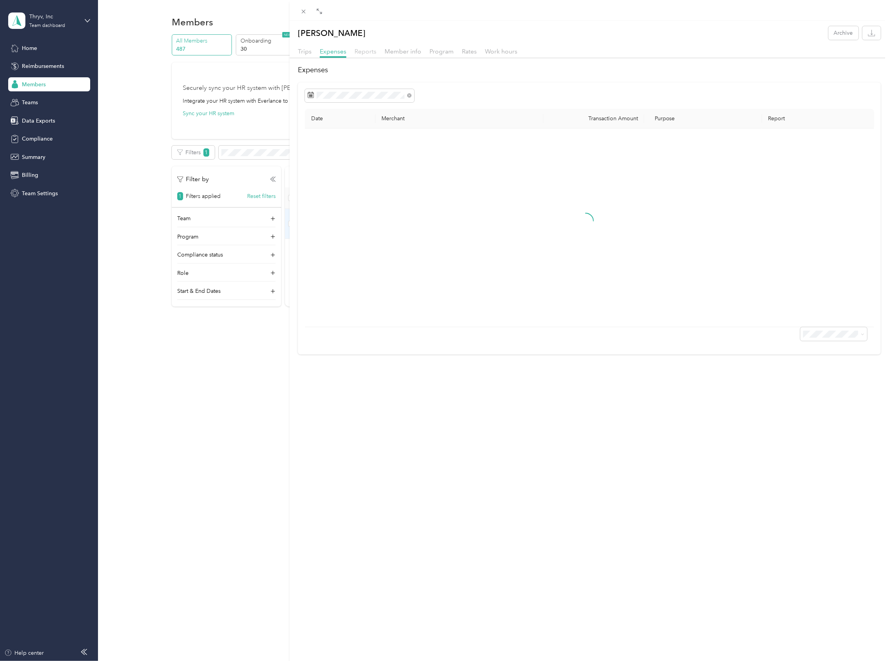
click at [369, 49] on span "Reports" at bounding box center [366, 51] width 22 height 7
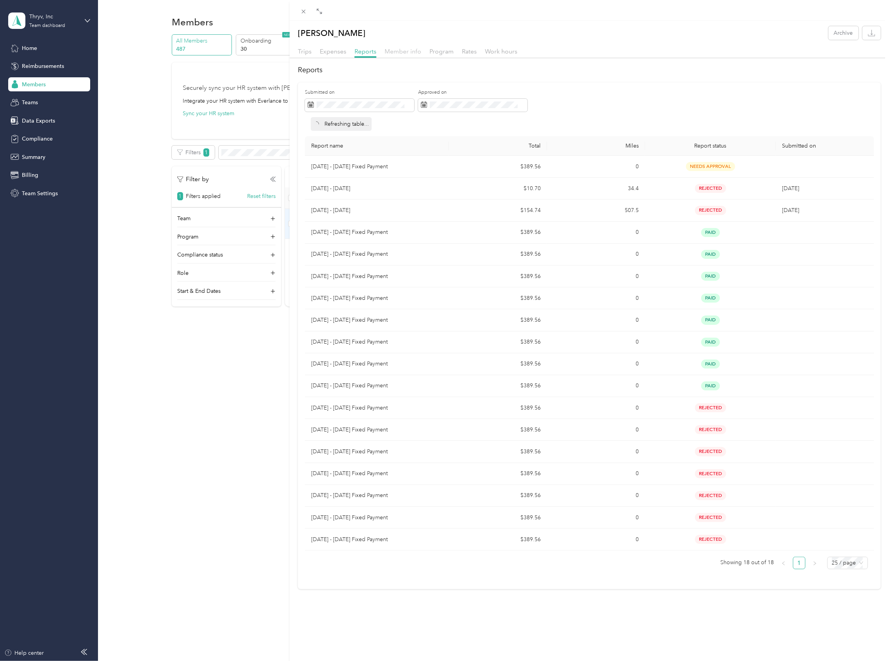
click at [408, 52] on span "Member info" at bounding box center [403, 51] width 37 height 7
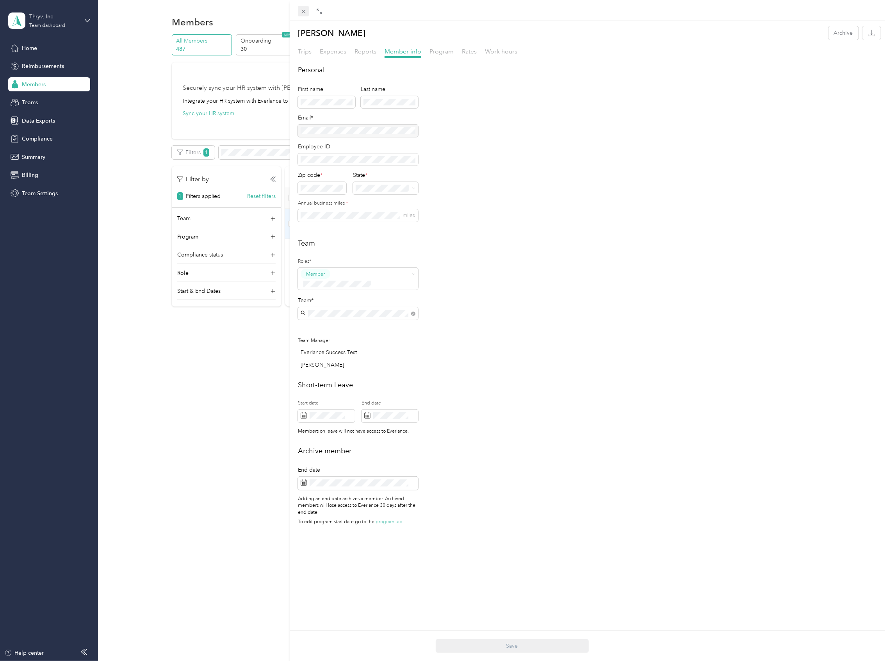
click at [300, 14] on icon at bounding box center [303, 11] width 7 height 7
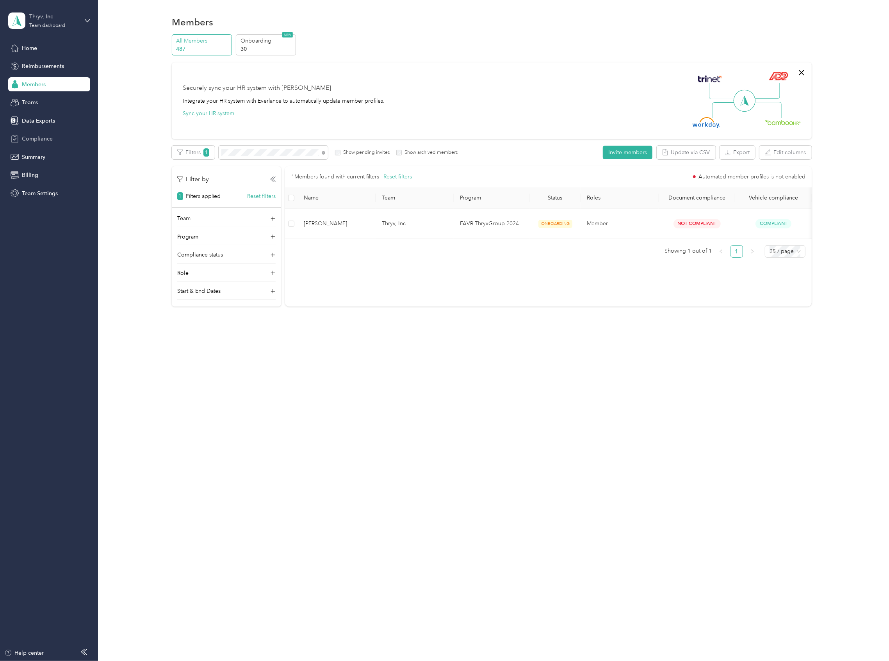
click at [27, 133] on div "Compliance" at bounding box center [49, 139] width 82 height 14
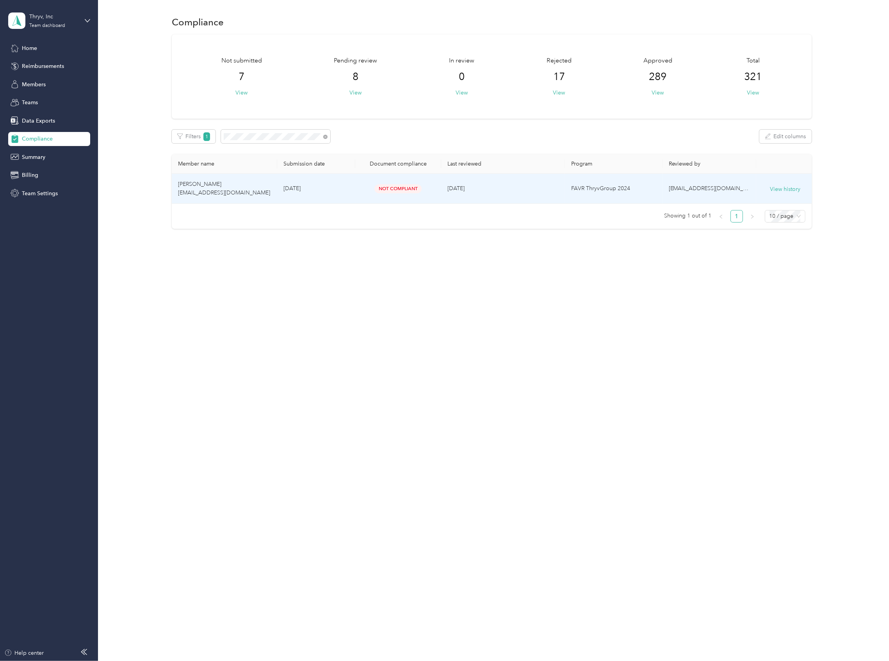
click at [358, 189] on td "Not Compliant" at bounding box center [398, 189] width 86 height 30
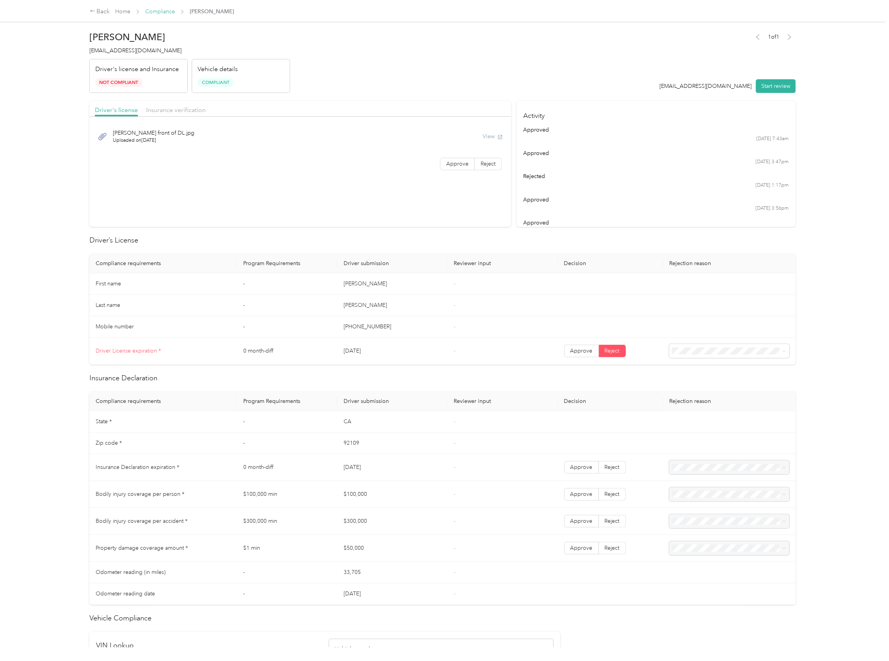
click at [148, 9] on link "Compliance" at bounding box center [160, 11] width 30 height 7
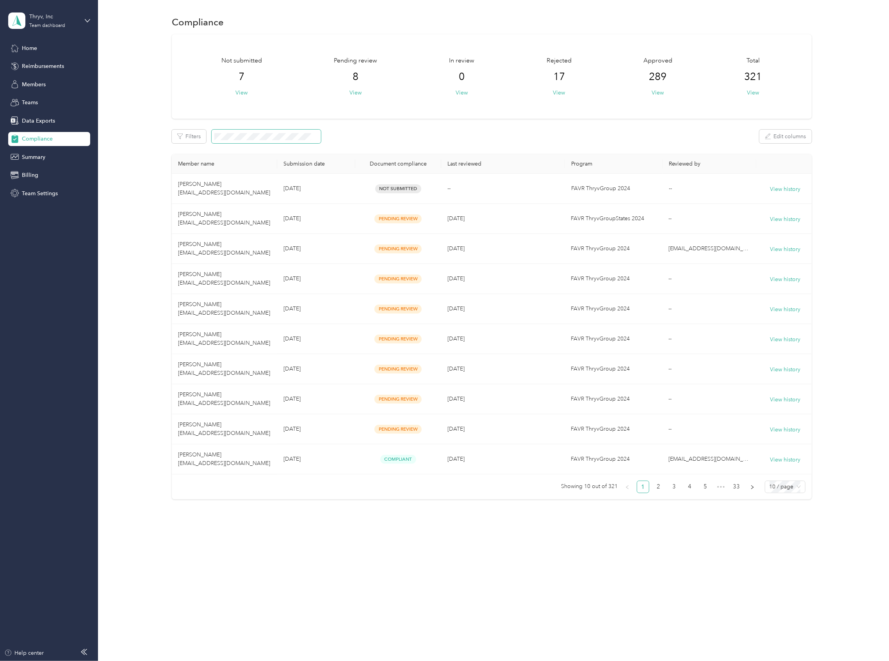
click at [241, 141] on span at bounding box center [266, 137] width 109 height 14
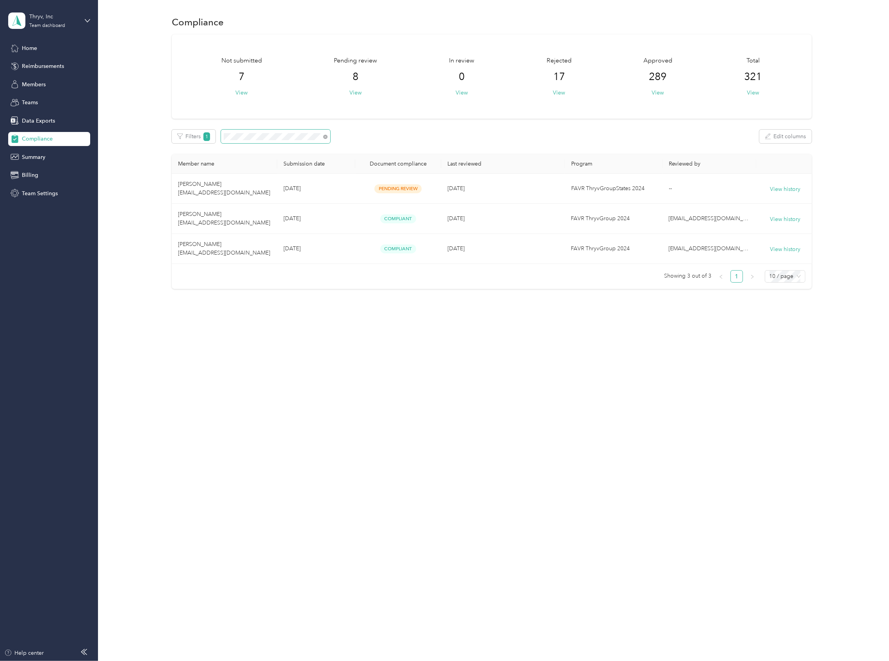
click at [248, 132] on span at bounding box center [275, 137] width 109 height 14
click at [248, 141] on span at bounding box center [275, 137] width 109 height 14
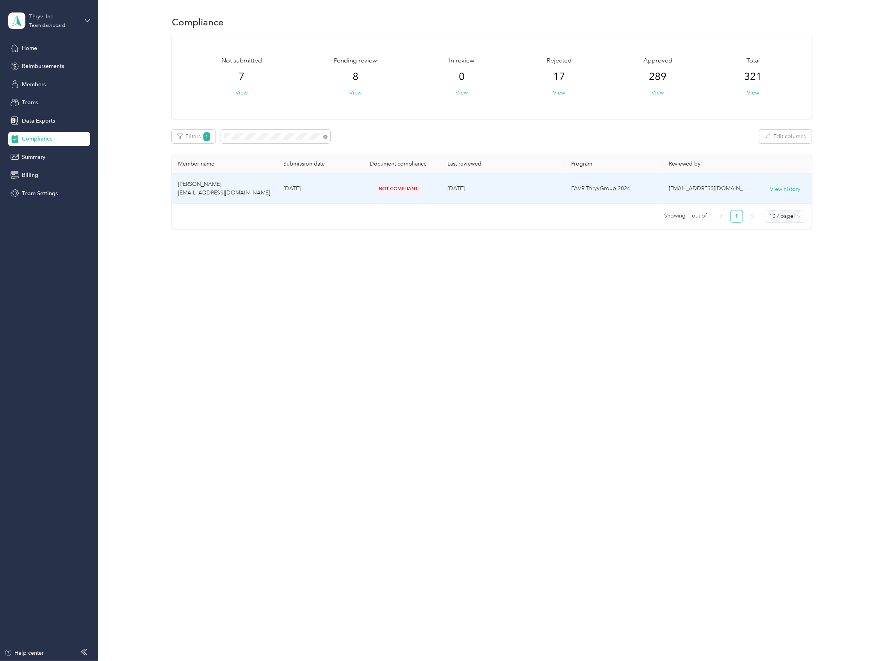
click at [248, 193] on td "[PERSON_NAME] [EMAIL_ADDRESS][DOMAIN_NAME]" at bounding box center [224, 189] width 105 height 30
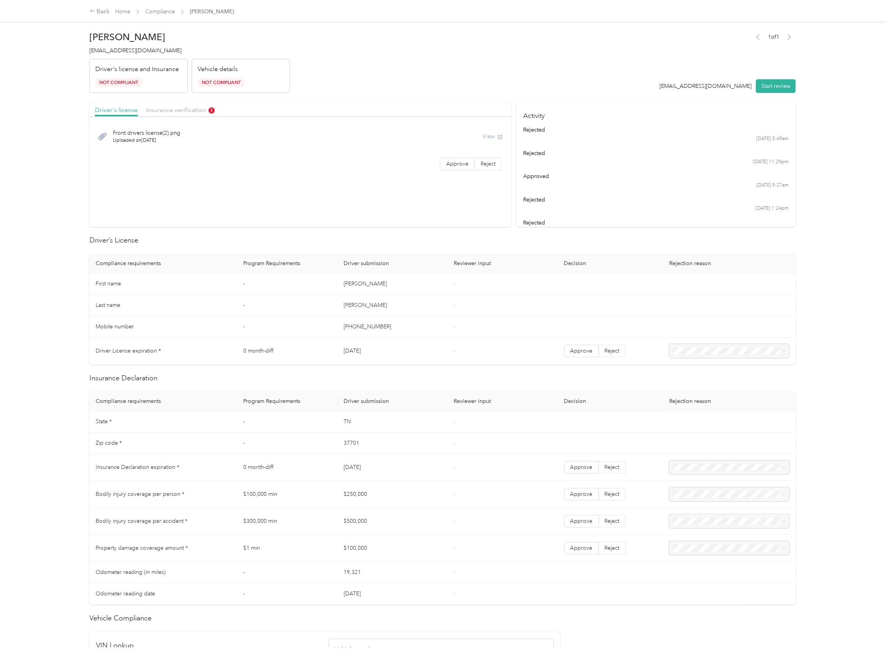
click at [147, 136] on span "Front drivers license(2).png" at bounding box center [147, 133] width 68 height 8
click at [159, 107] on span "Insurance verification" at bounding box center [180, 109] width 69 height 7
click at [122, 112] on span "Driver's license" at bounding box center [116, 109] width 43 height 7
click at [182, 108] on span "Insurance verification" at bounding box center [180, 109] width 69 height 7
click at [135, 110] on span "Driver's license" at bounding box center [116, 109] width 43 height 7
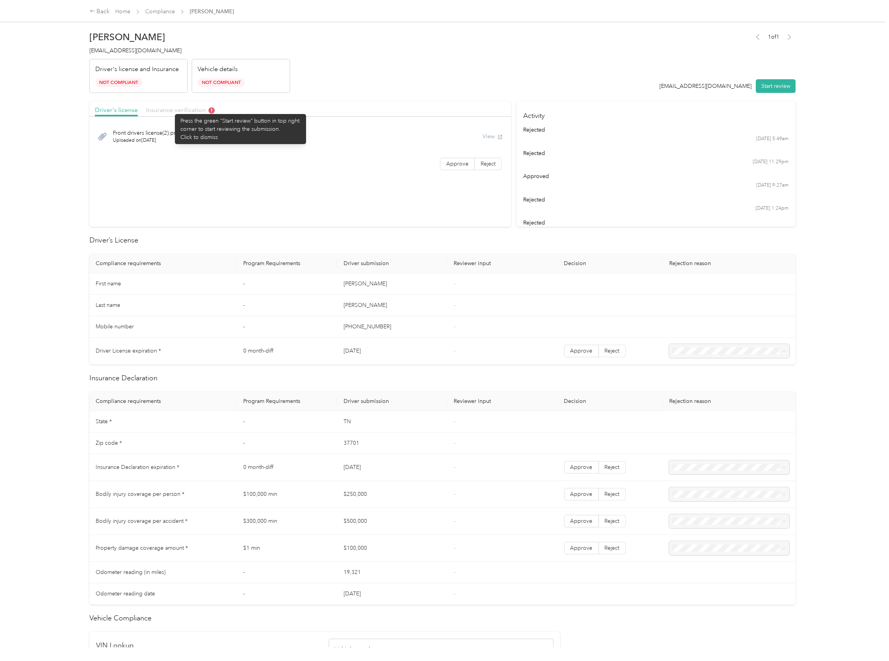
click at [171, 110] on span "Insurance verification" at bounding box center [180, 109] width 69 height 7
click at [163, 9] on link "Compliance" at bounding box center [160, 11] width 30 height 7
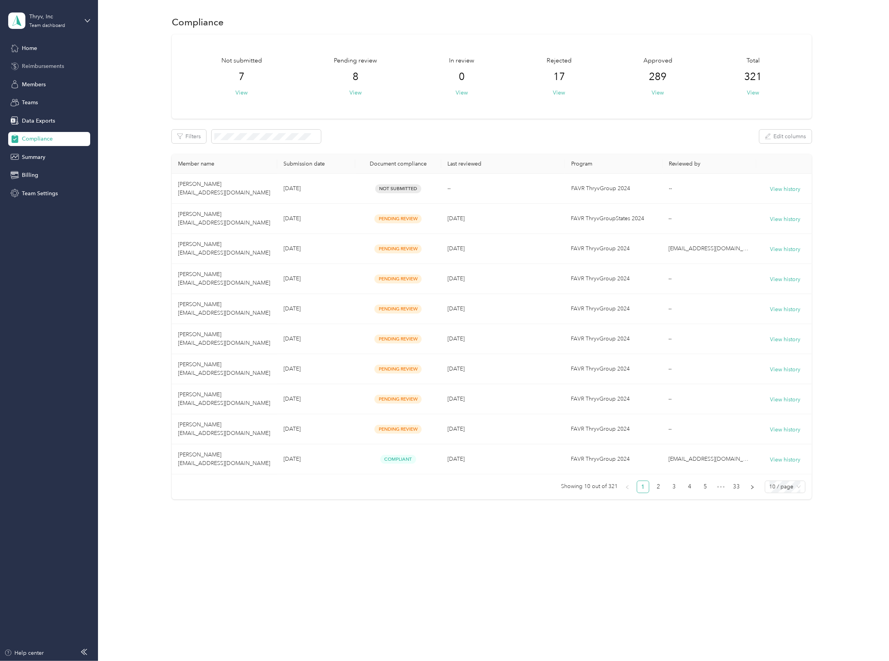
click at [35, 60] on div "Reimbursements" at bounding box center [49, 66] width 82 height 14
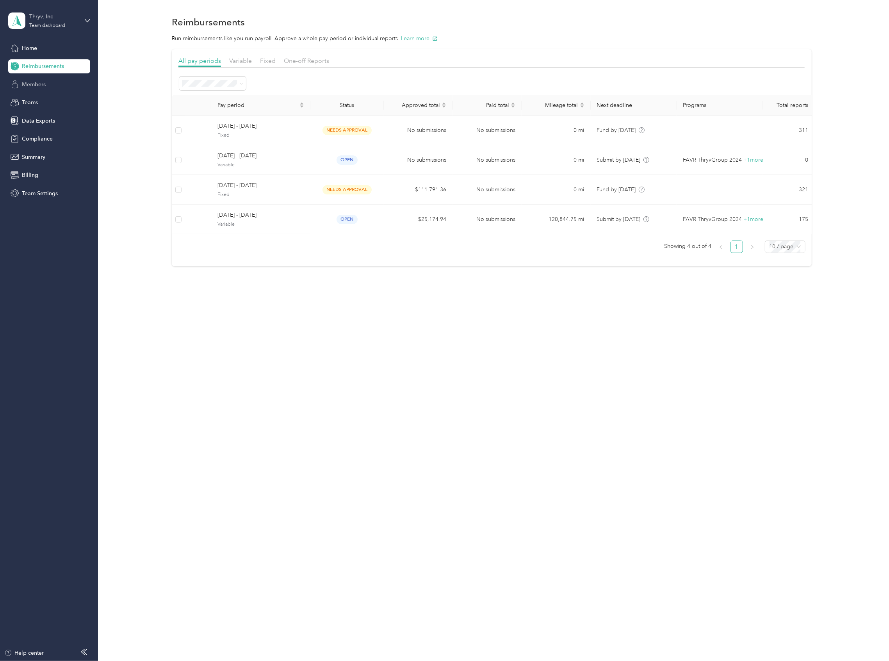
click at [24, 84] on span "Members" at bounding box center [34, 84] width 24 height 8
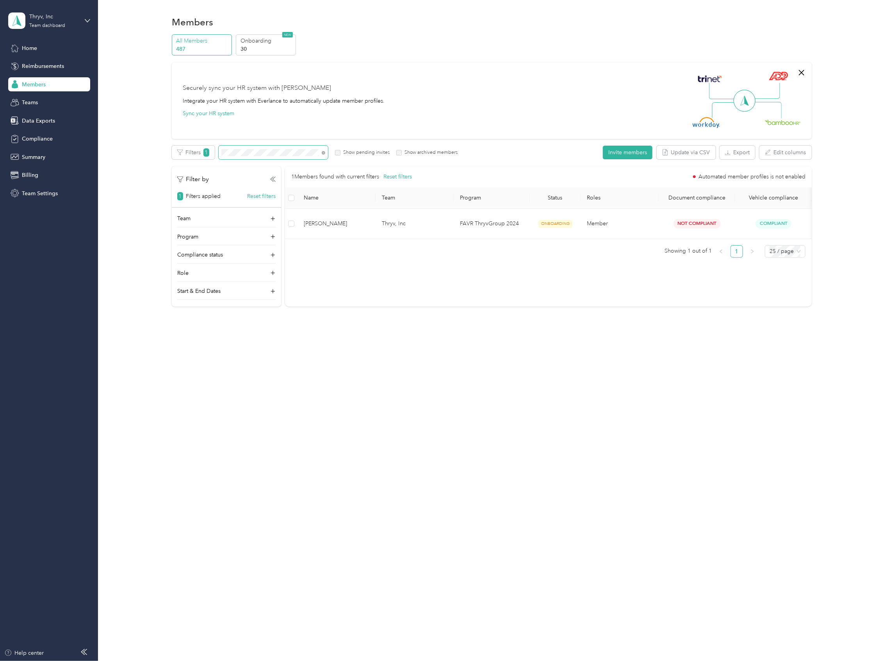
click at [171, 141] on div "All Members 487 Onboarding 30 NEW Securely sync your HR system with Everlance I…" at bounding box center [492, 173] width 768 height 279
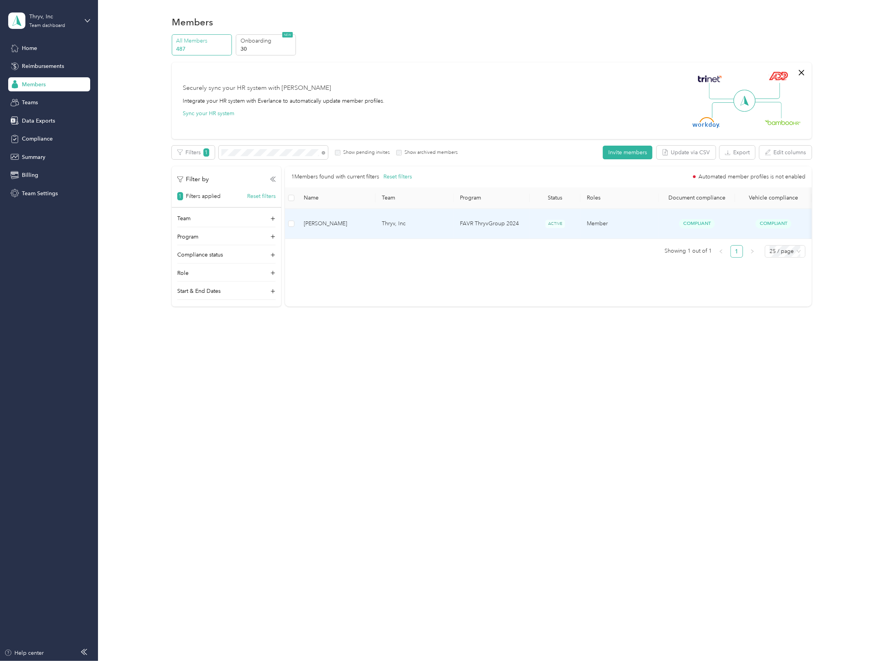
click at [341, 225] on td "[PERSON_NAME]" at bounding box center [337, 224] width 78 height 30
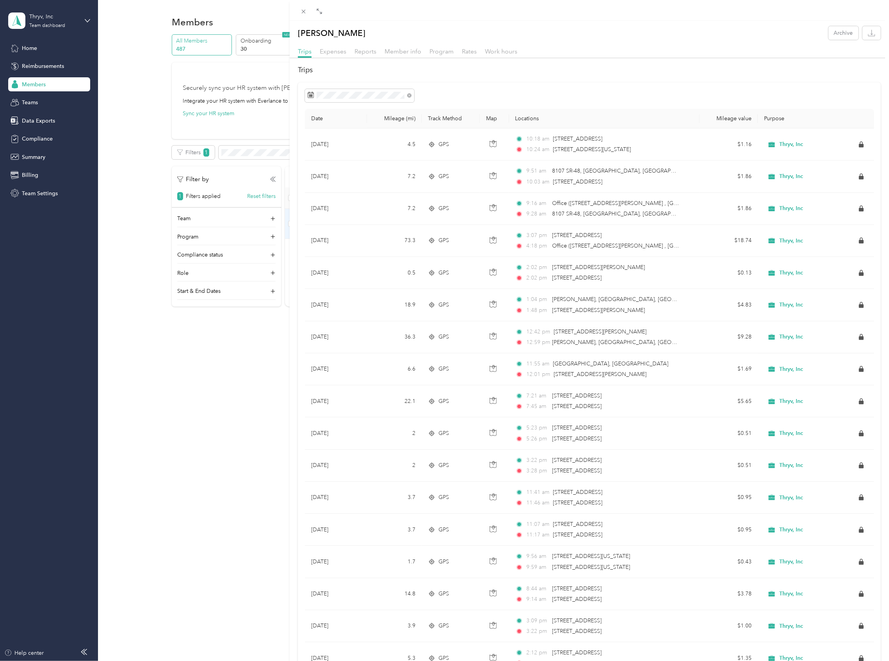
click at [382, 50] on div "Trips Expenses Reports Member info Program Rates Work hours" at bounding box center [589, 52] width 599 height 11
click at [369, 50] on span "Reports" at bounding box center [366, 51] width 22 height 7
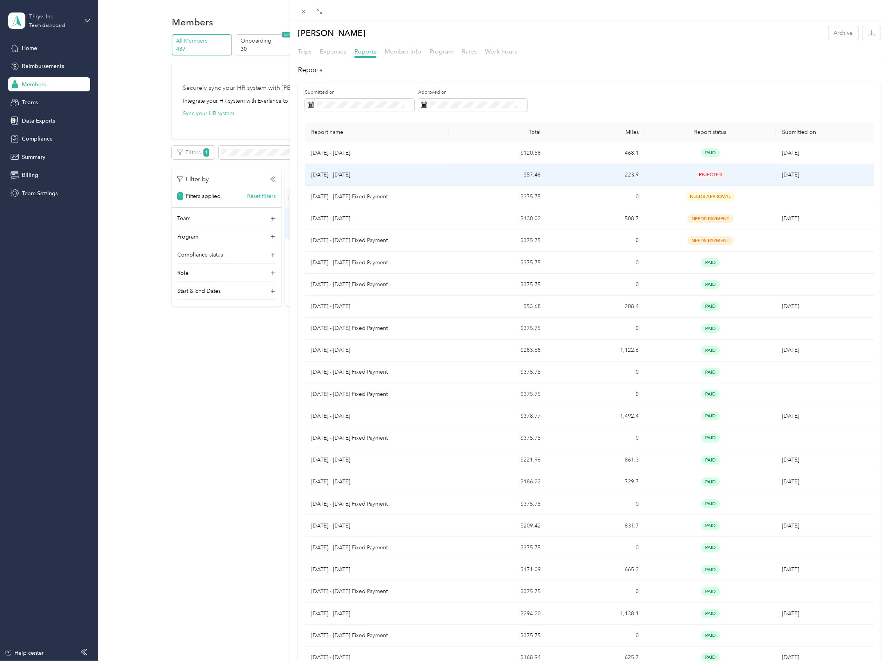
click at [375, 174] on p "[DATE] - [DATE]" at bounding box center [377, 175] width 132 height 9
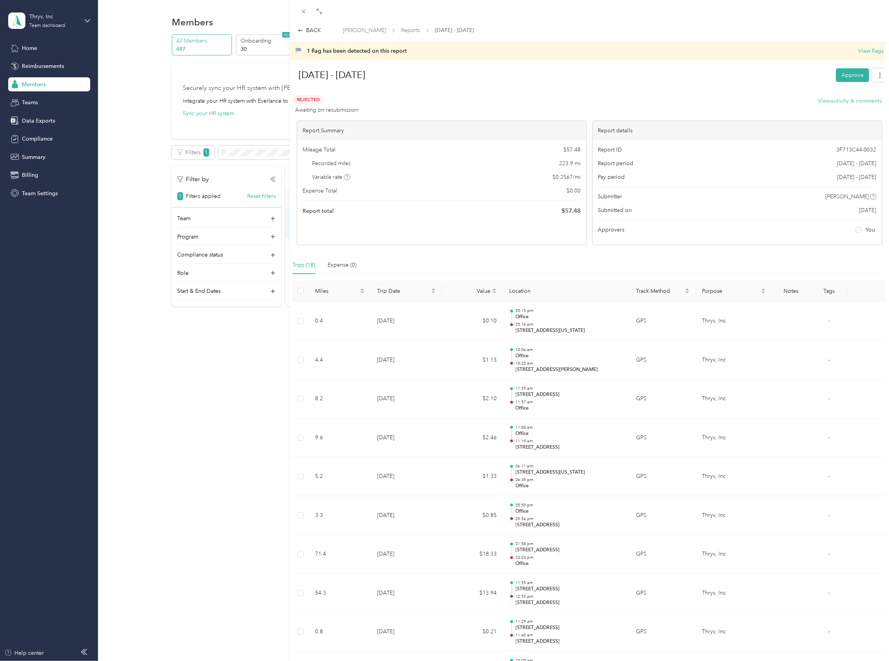
click at [841, 100] on button "View activity & comments" at bounding box center [850, 101] width 64 height 8
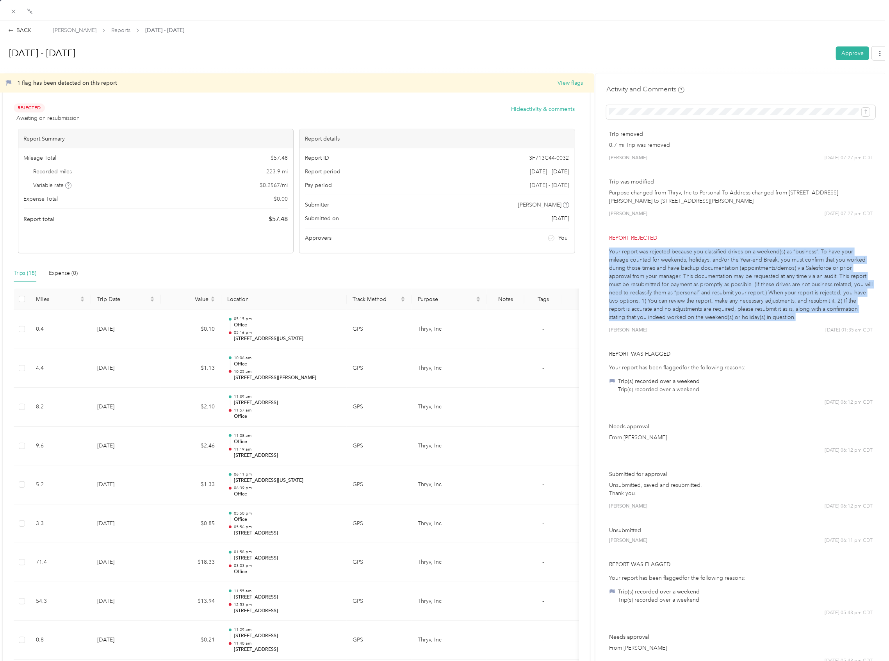
drag, startPoint x: 792, startPoint y: 321, endPoint x: 602, endPoint y: 254, distance: 201.2
click at [606, 254] on div "Report rejected Your report was rejected because you classified drives on a wee…" at bounding box center [740, 283] width 269 height 111
drag, startPoint x: 725, startPoint y: 278, endPoint x: 763, endPoint y: 269, distance: 39.1
click at [725, 278] on p "Your report was rejected because you classified drives on a weekend(s) as “busi…" at bounding box center [741, 285] width 264 height 74
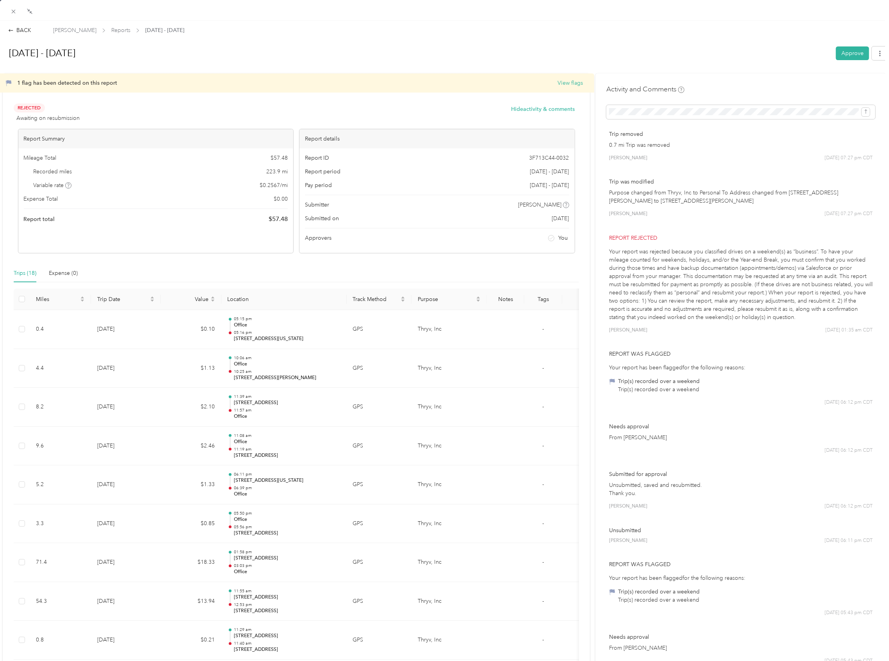
click at [796, 253] on p "Your report was rejected because you classified drives on a weekend(s) as “busi…" at bounding box center [741, 285] width 264 height 74
drag, startPoint x: 814, startPoint y: 252, endPoint x: 600, endPoint y: 252, distance: 214.0
copy p "Your report was rejected because you classified drives on a weekend(s) as “busi…"
click at [13, 14] on icon at bounding box center [13, 11] width 7 height 7
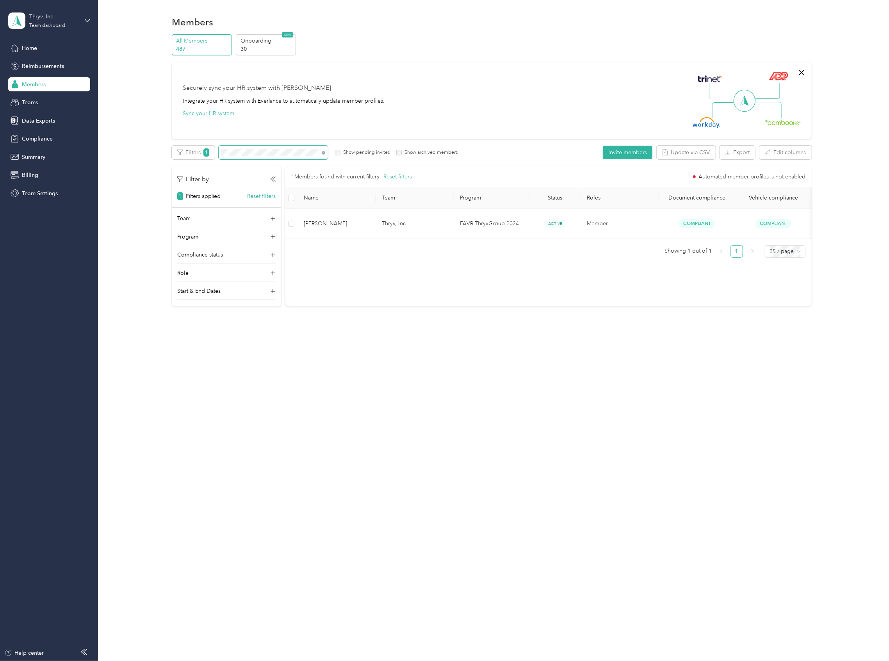
click at [132, 150] on div "All Members 487 Onboarding 30 NEW Securely sync your HR system with Everlance I…" at bounding box center [492, 173] width 768 height 279
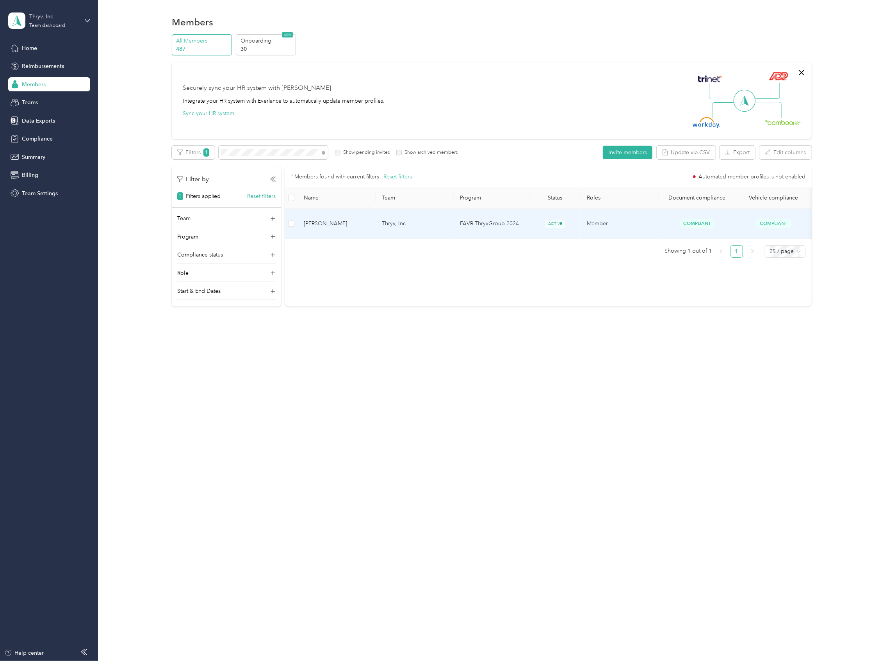
click at [338, 225] on td "[PERSON_NAME]" at bounding box center [337, 224] width 78 height 30
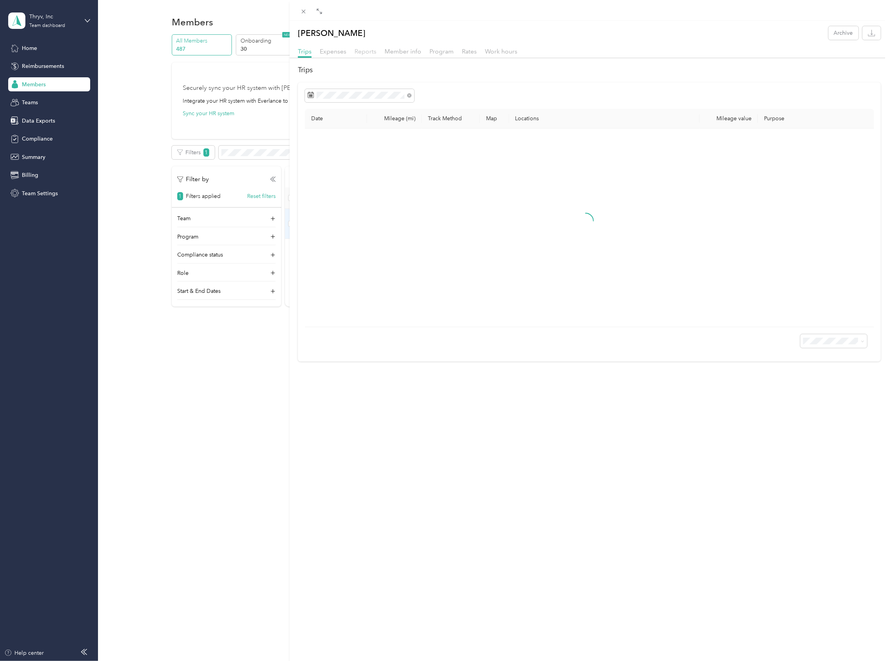
click at [366, 50] on span "Reports" at bounding box center [366, 51] width 22 height 7
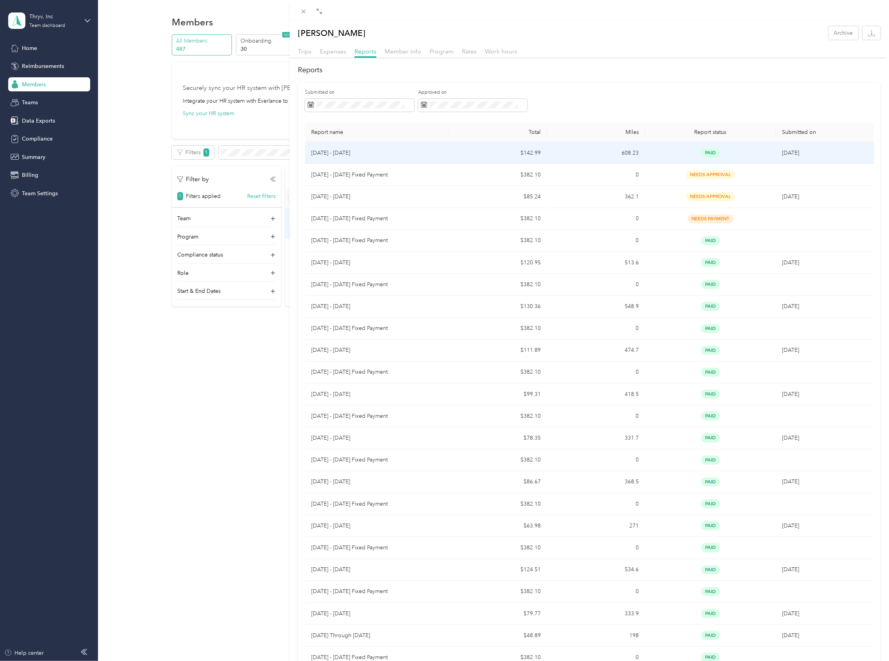
click at [342, 153] on p "[DATE] - [DATE]" at bounding box center [377, 153] width 132 height 9
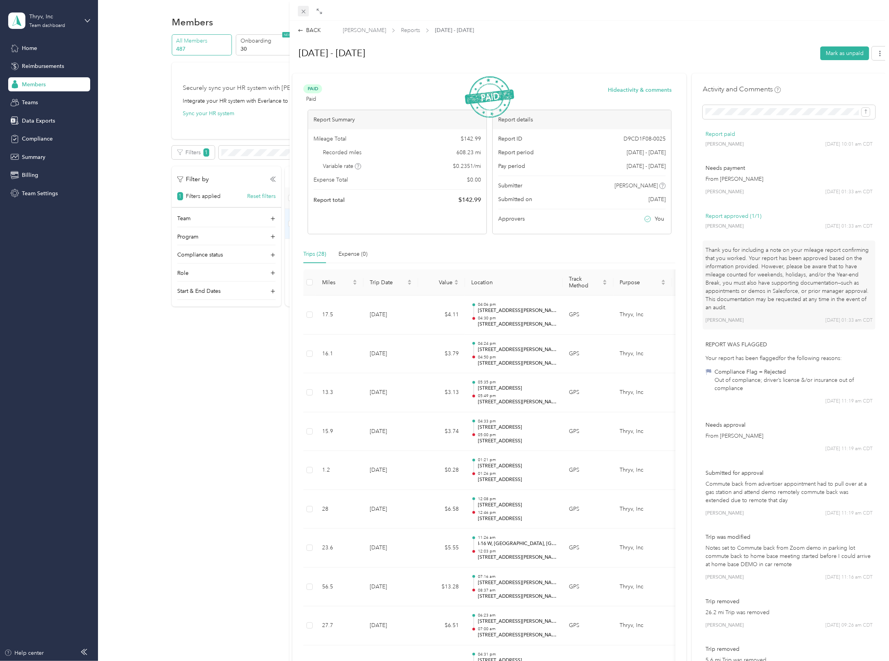
drag, startPoint x: 306, startPoint y: 5, endPoint x: 303, endPoint y: 11, distance: 7.2
click at [305, 7] on div at bounding box center [589, 10] width 599 height 21
click at [303, 11] on icon at bounding box center [303, 12] width 4 height 4
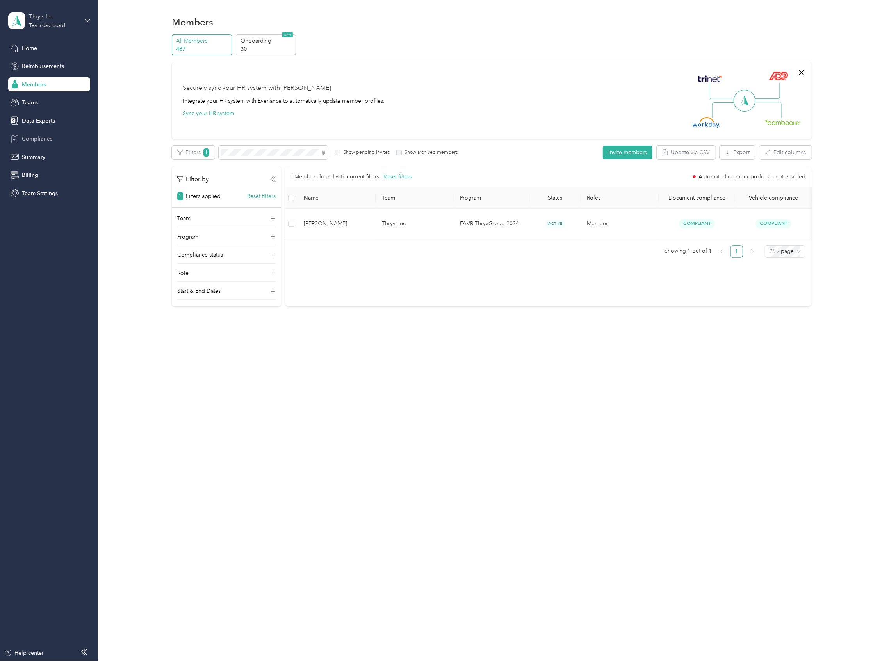
click at [46, 140] on span "Compliance" at bounding box center [37, 139] width 31 height 8
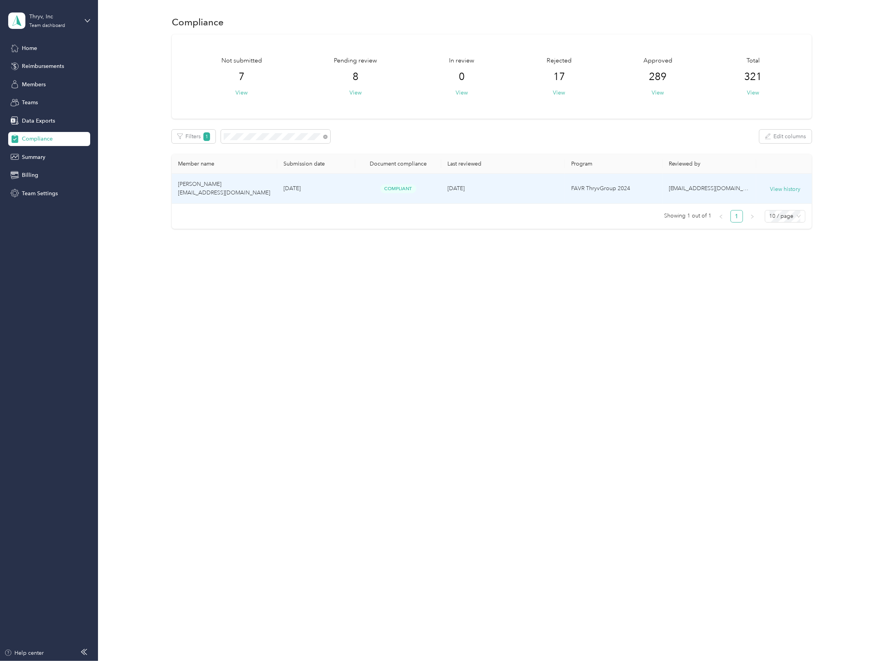
click at [206, 187] on span "[PERSON_NAME] [EMAIL_ADDRESS][DOMAIN_NAME]" at bounding box center [224, 188] width 92 height 15
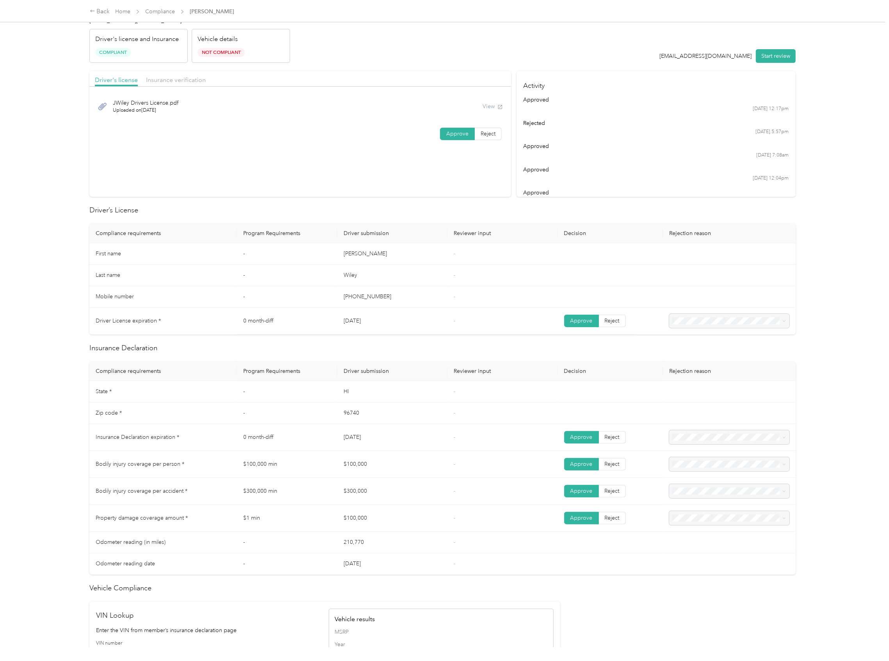
scroll to position [52, 0]
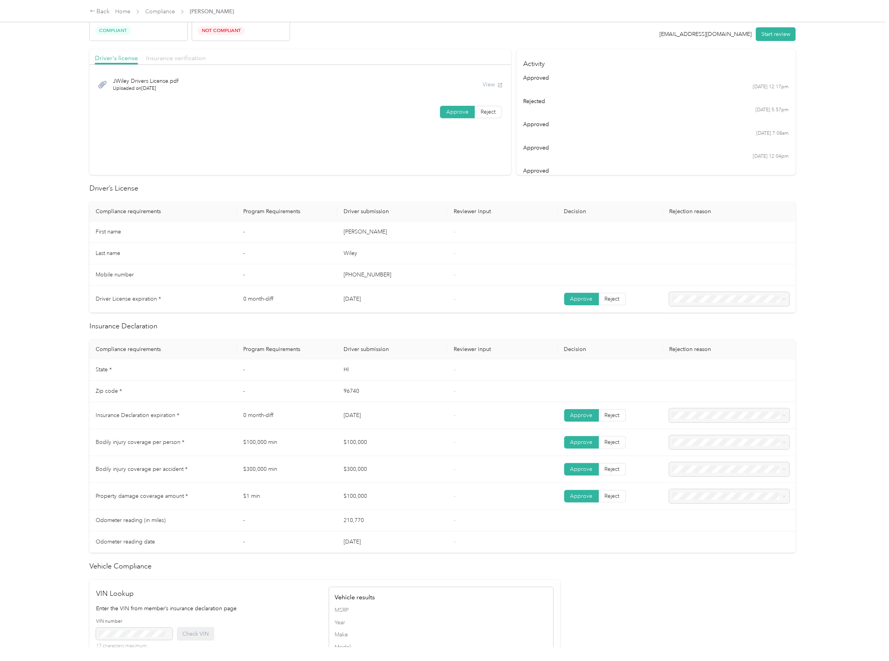
click at [173, 59] on span "Insurance verification" at bounding box center [176, 57] width 60 height 7
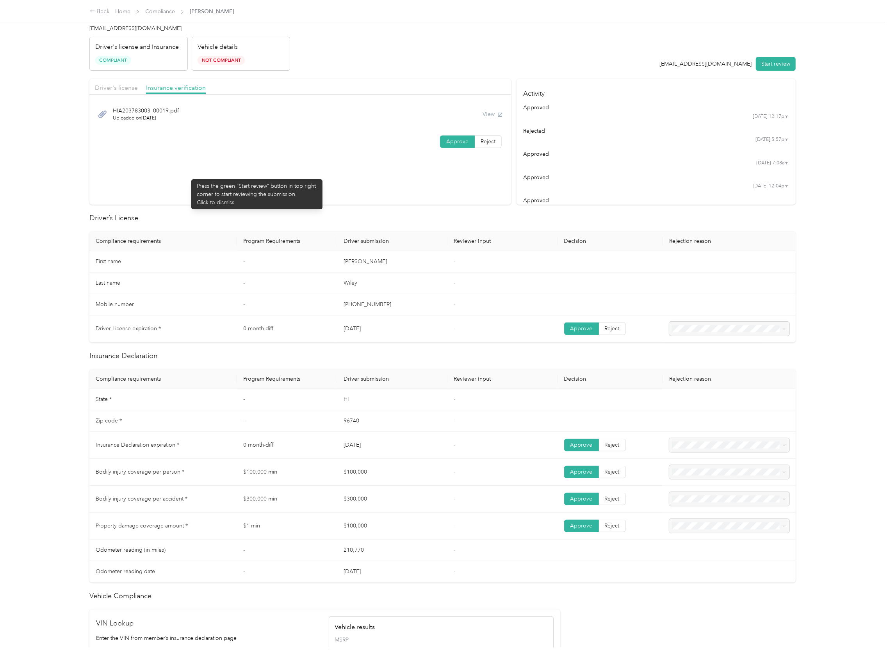
scroll to position [0, 0]
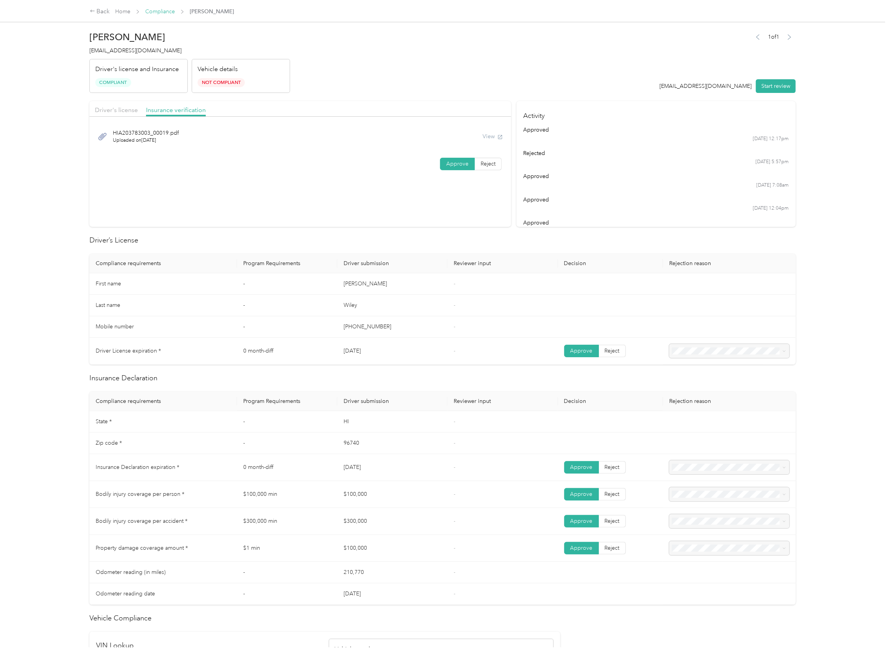
click at [172, 10] on link "Compliance" at bounding box center [160, 11] width 30 height 7
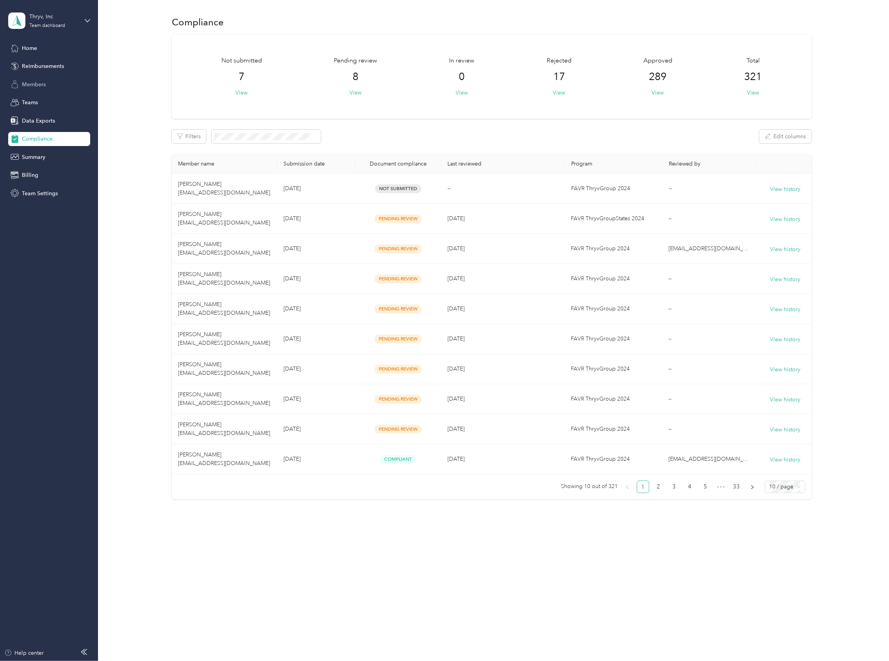
click at [27, 82] on span "Members" at bounding box center [34, 84] width 24 height 8
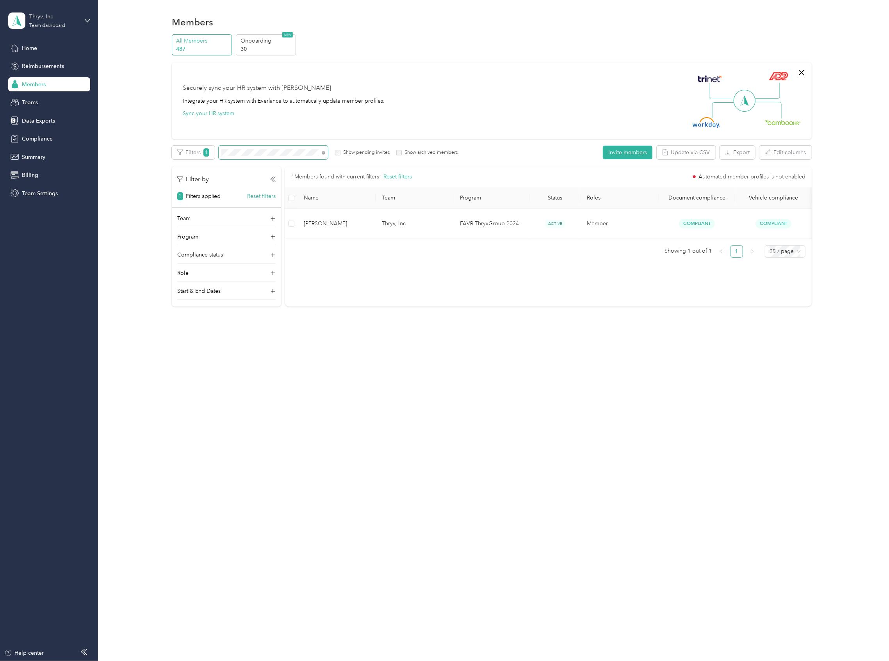
click at [259, 158] on span at bounding box center [273, 153] width 109 height 14
click at [69, 132] on section "Thryv, Inc Team dashboard Home Reimbursements Members Teams Data Exports Compli…" at bounding box center [442, 330] width 885 height 661
click at [71, 132] on section "Thryv, Inc Team dashboard Home Reimbursements Members Teams Data Exports Compli…" at bounding box center [442, 330] width 885 height 661
click at [55, 62] on span "Reimbursements" at bounding box center [43, 66] width 42 height 8
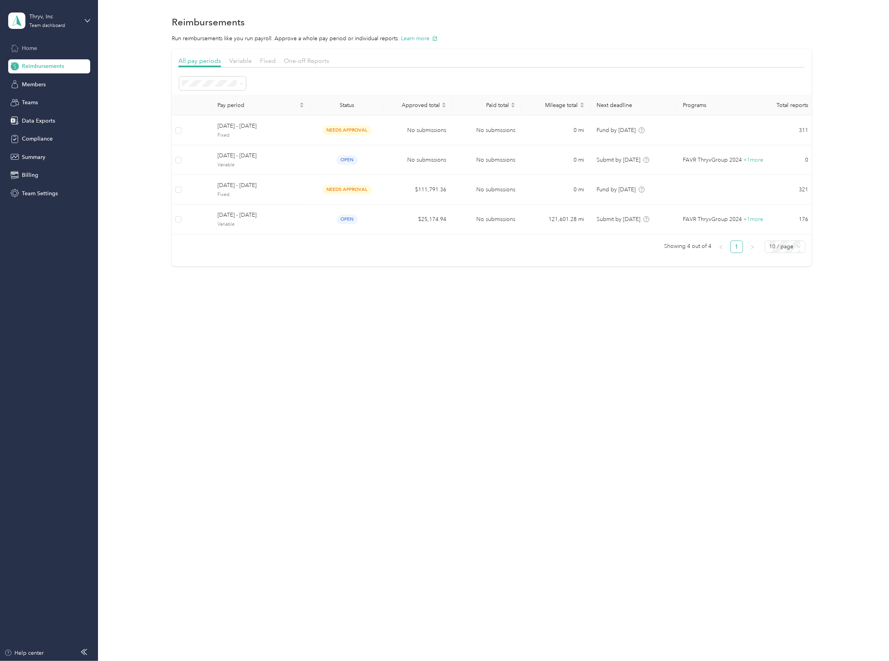
click at [30, 47] on span "Home" at bounding box center [29, 48] width 15 height 8
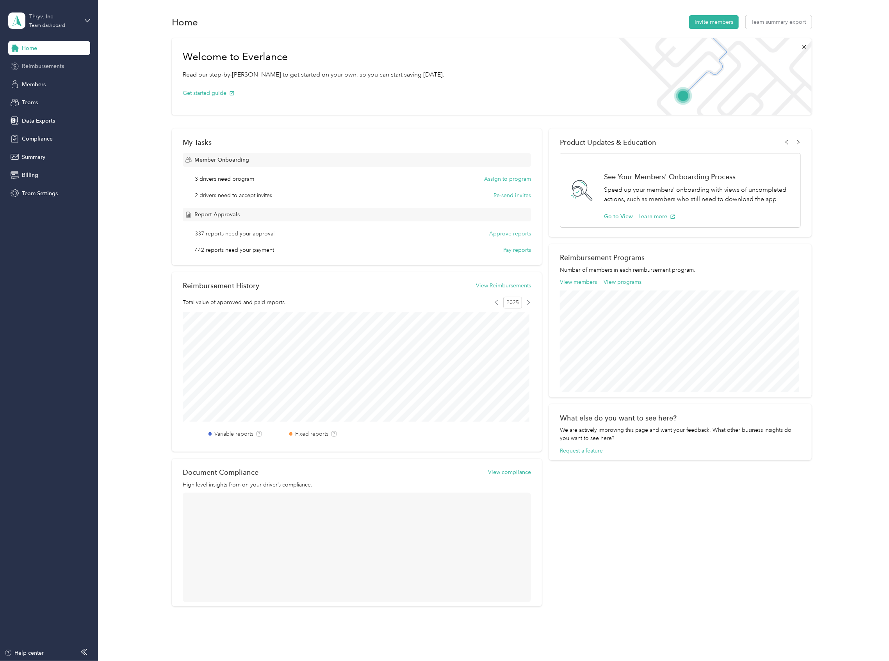
click at [39, 69] on span "Reimbursements" at bounding box center [43, 66] width 42 height 8
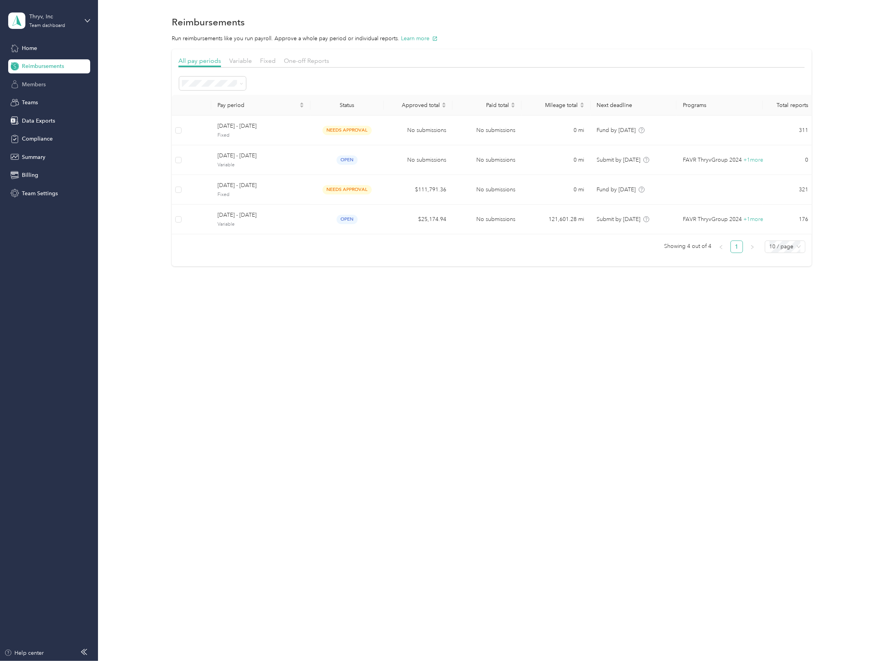
drag, startPoint x: 37, startPoint y: 88, endPoint x: 72, endPoint y: 87, distance: 34.4
click at [37, 88] on span "Members" at bounding box center [34, 84] width 24 height 8
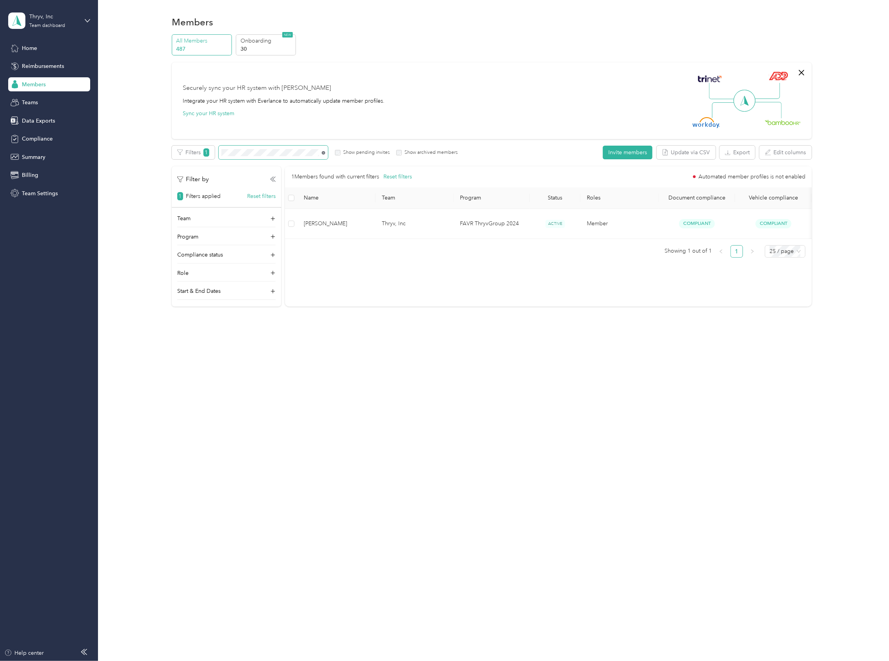
click at [325, 153] on icon at bounding box center [324, 153] width 4 height 4
click at [248, 157] on span at bounding box center [267, 153] width 109 height 14
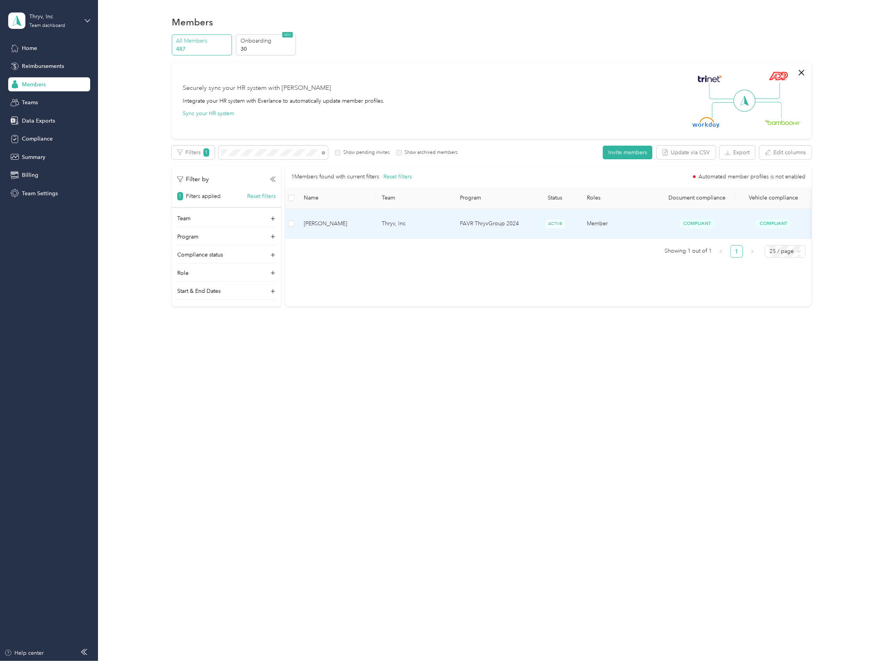
click at [333, 221] on span "[PERSON_NAME]" at bounding box center [337, 223] width 66 height 9
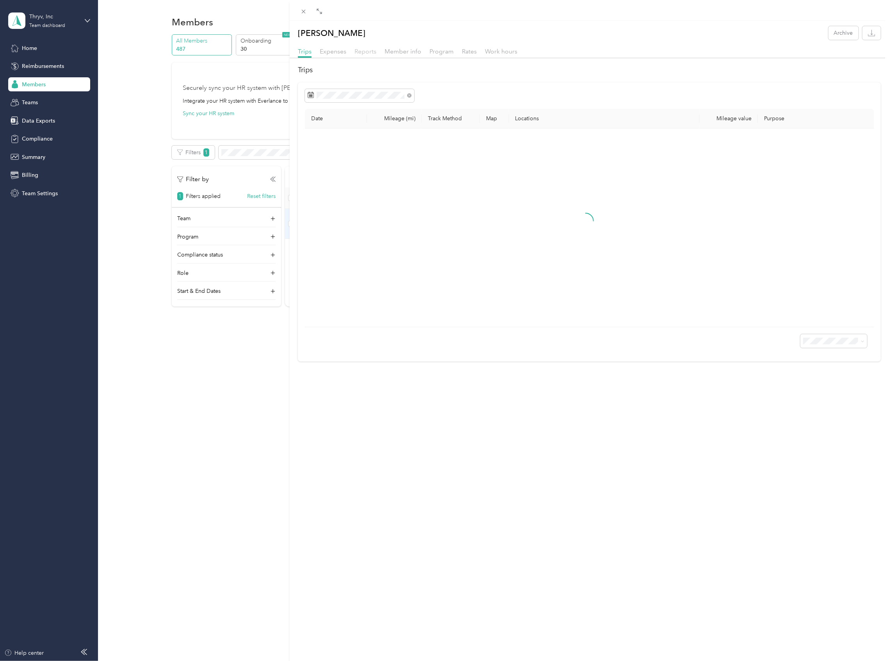
click at [364, 53] on span "Reports" at bounding box center [366, 51] width 22 height 7
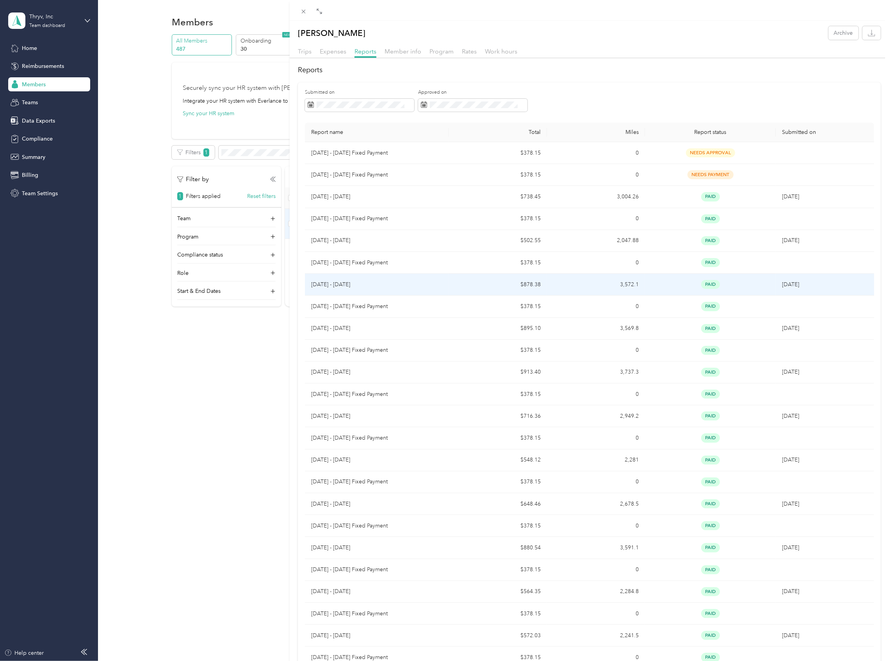
click at [345, 286] on p "[DATE] - [DATE]" at bounding box center [377, 284] width 132 height 9
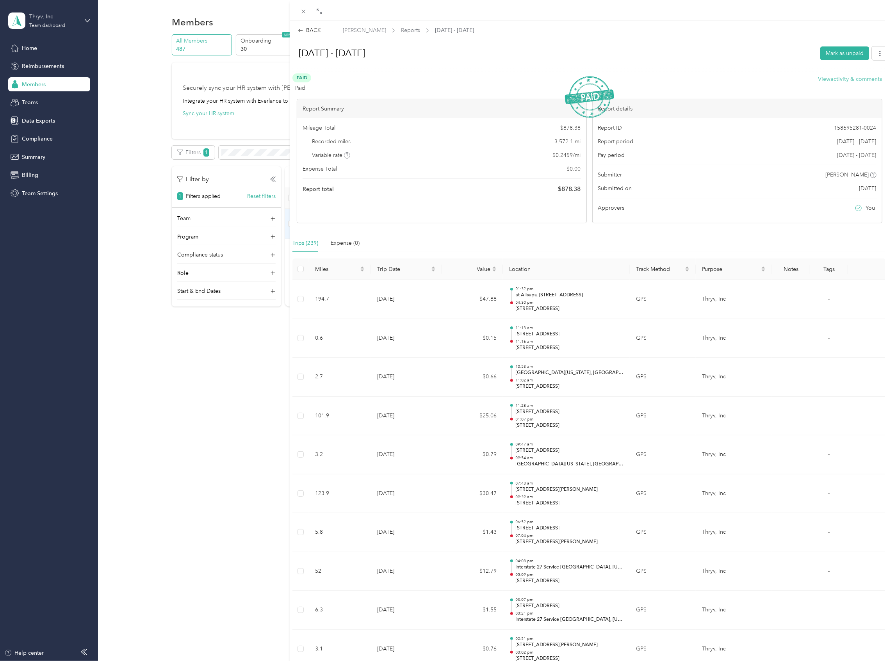
click at [830, 75] on button "View activity & comments" at bounding box center [850, 79] width 64 height 8
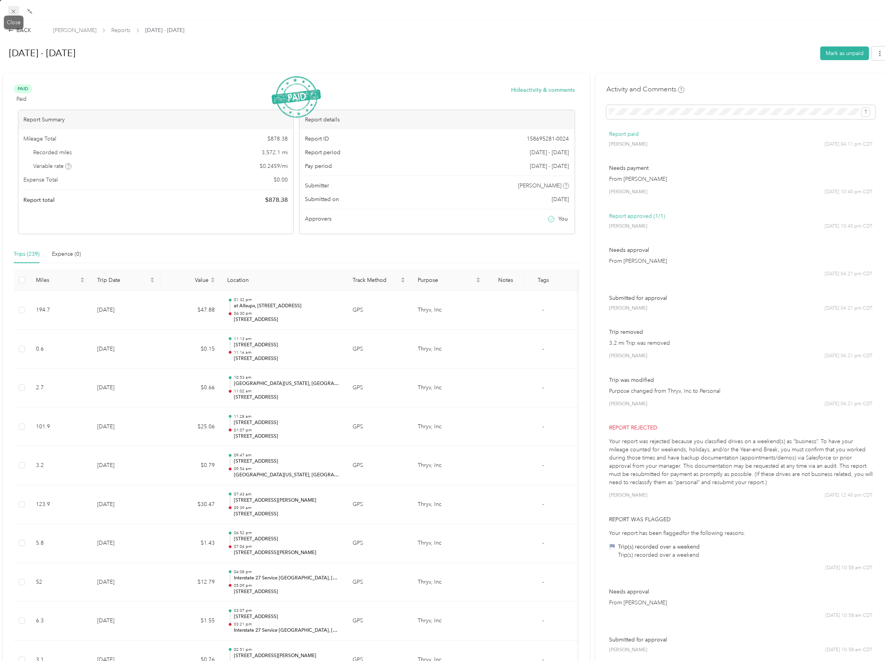
click at [12, 11] on icon at bounding box center [13, 11] width 7 height 7
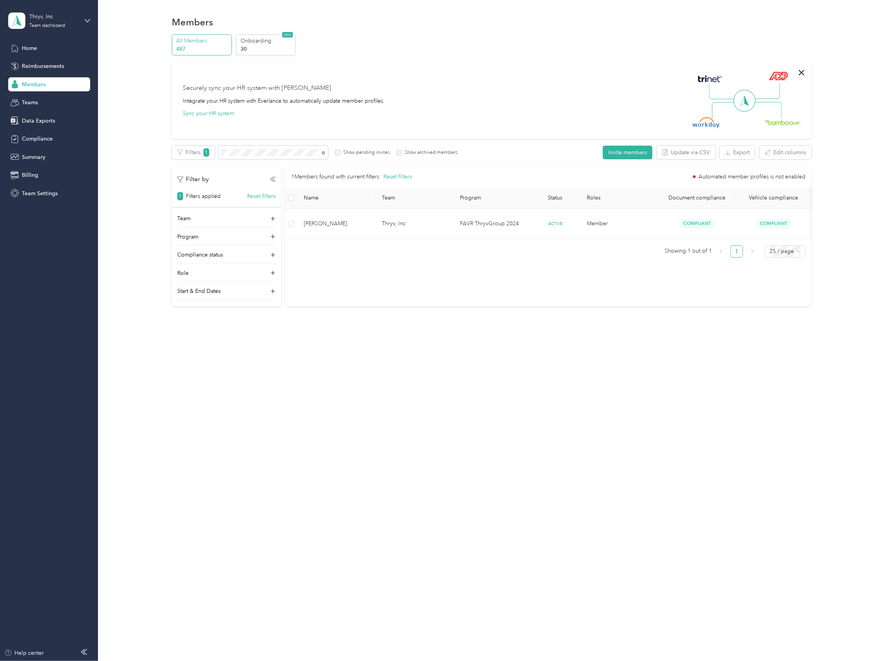
click at [43, 85] on span "Members" at bounding box center [34, 84] width 24 height 8
click at [101, 132] on div "Members All Members 487 Onboarding 30 NEW Securely sync your HR system with Eve…" at bounding box center [491, 178] width 787 height 356
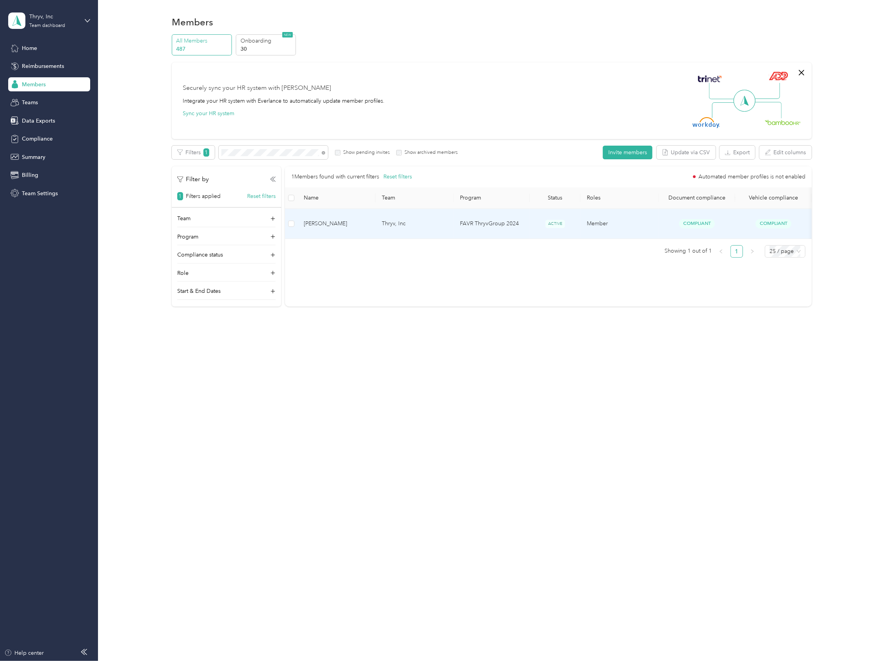
click at [324, 219] on span "[PERSON_NAME]" at bounding box center [337, 223] width 66 height 9
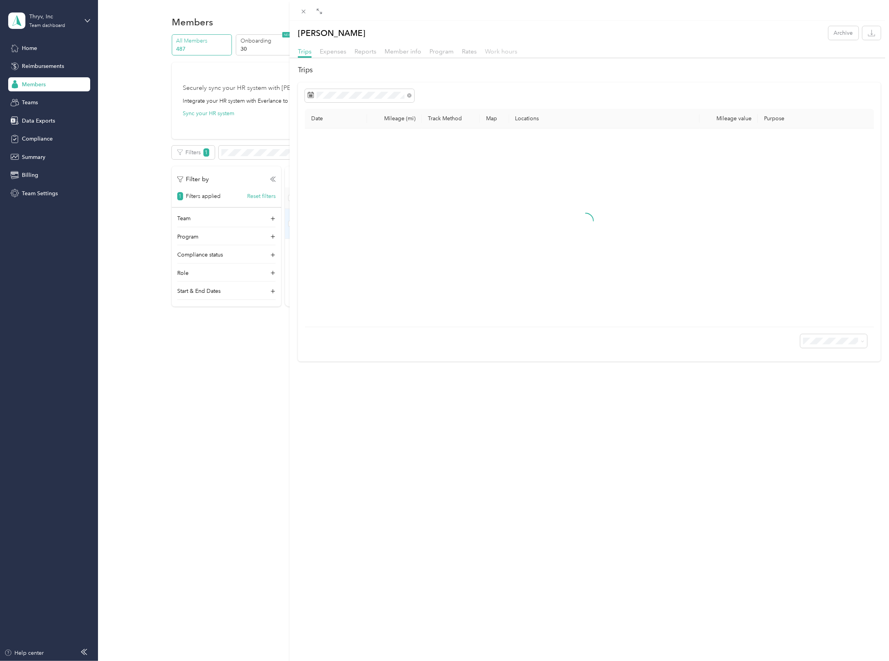
click at [502, 54] on span "Work hours" at bounding box center [501, 51] width 32 height 7
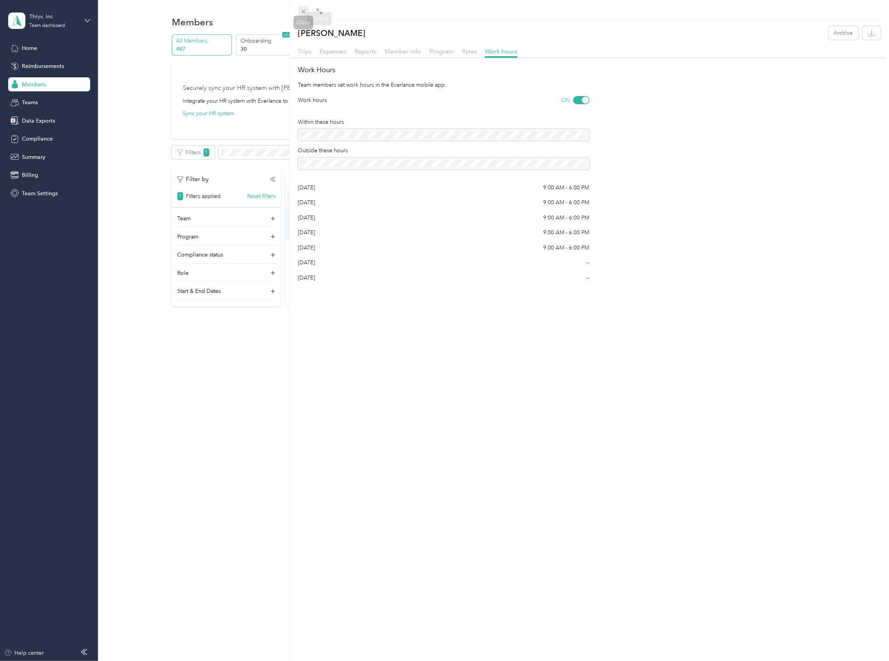
click at [305, 6] on span at bounding box center [303, 11] width 11 height 11
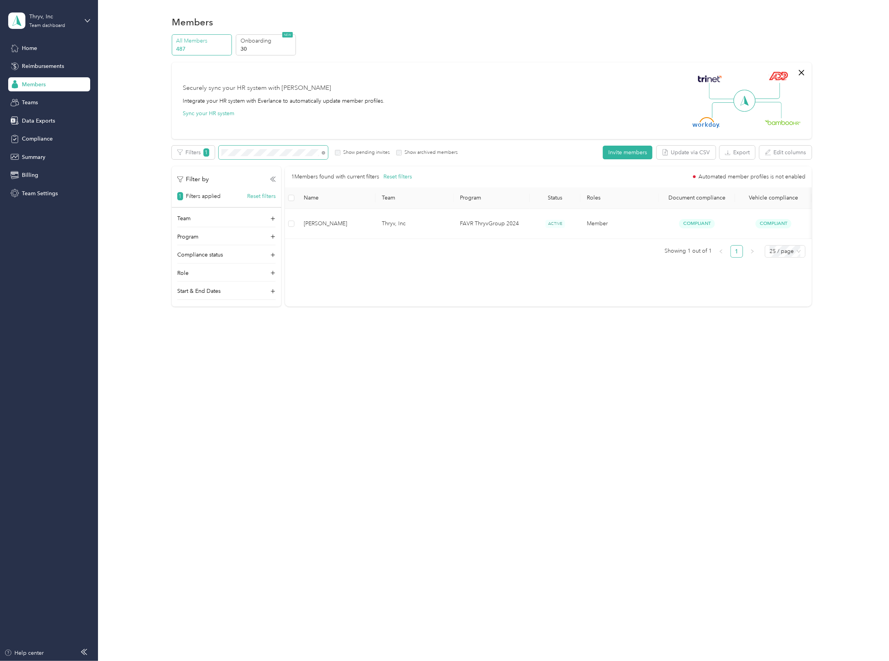
click at [238, 147] on span at bounding box center [273, 153] width 109 height 14
click at [39, 116] on section "Thryv, Inc Team dashboard Home Reimbursements Members Teams Data Exports Compli…" at bounding box center [442, 330] width 885 height 661
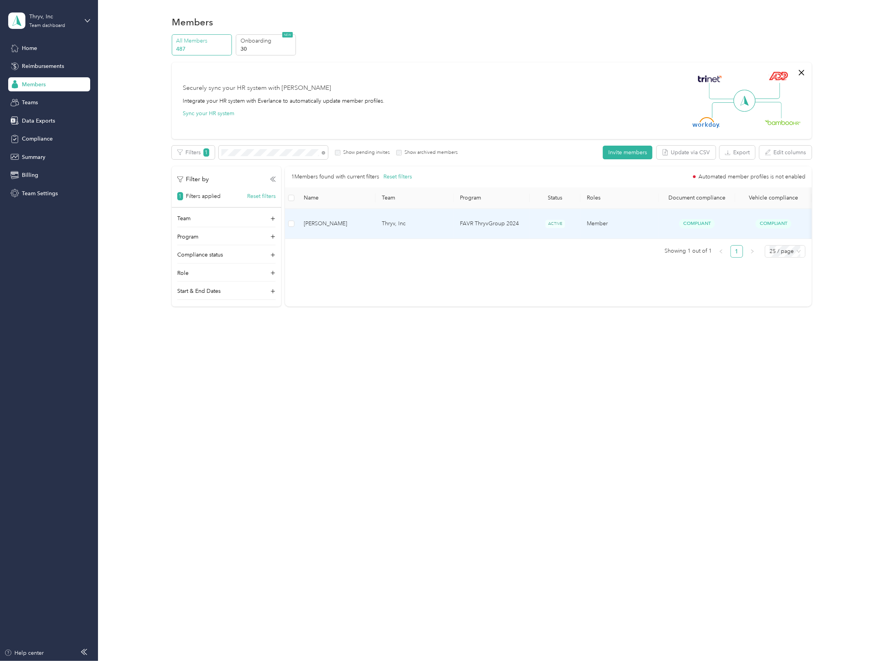
click at [328, 222] on span "[PERSON_NAME]" at bounding box center [337, 223] width 66 height 9
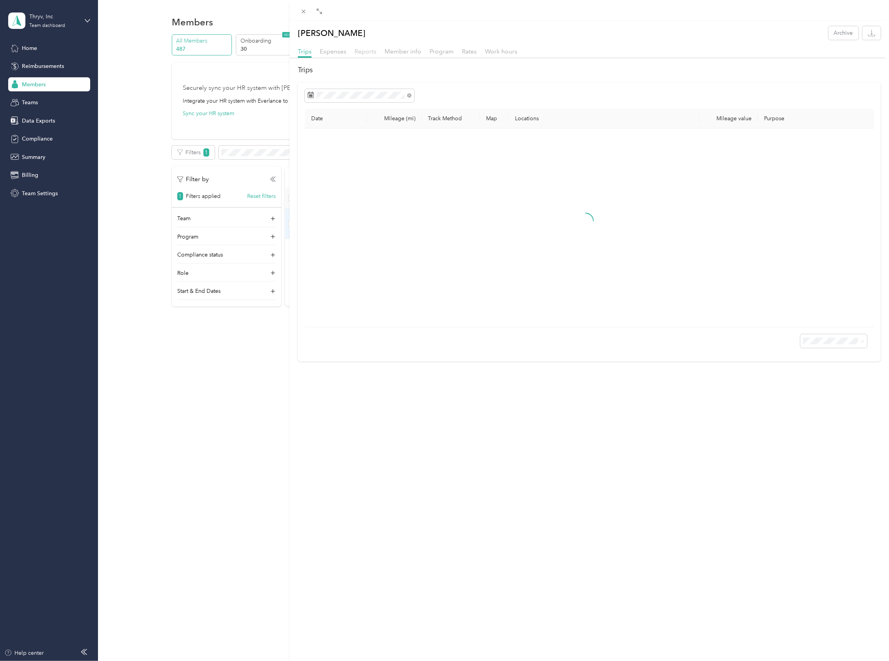
click at [367, 51] on span "Reports" at bounding box center [366, 51] width 22 height 7
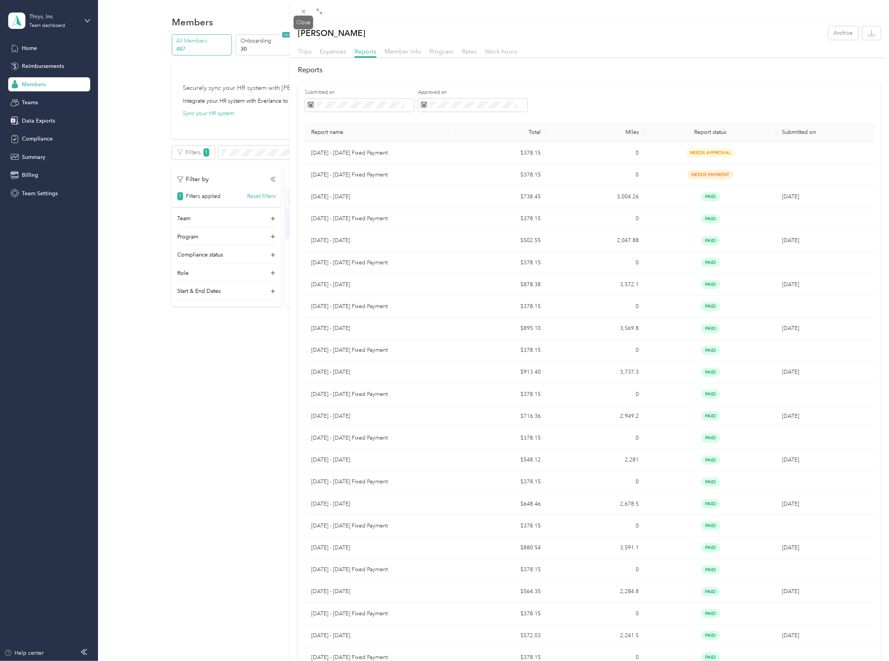
drag, startPoint x: 303, startPoint y: 10, endPoint x: 309, endPoint y: 41, distance: 31.8
click at [303, 10] on icon at bounding box center [303, 11] width 7 height 7
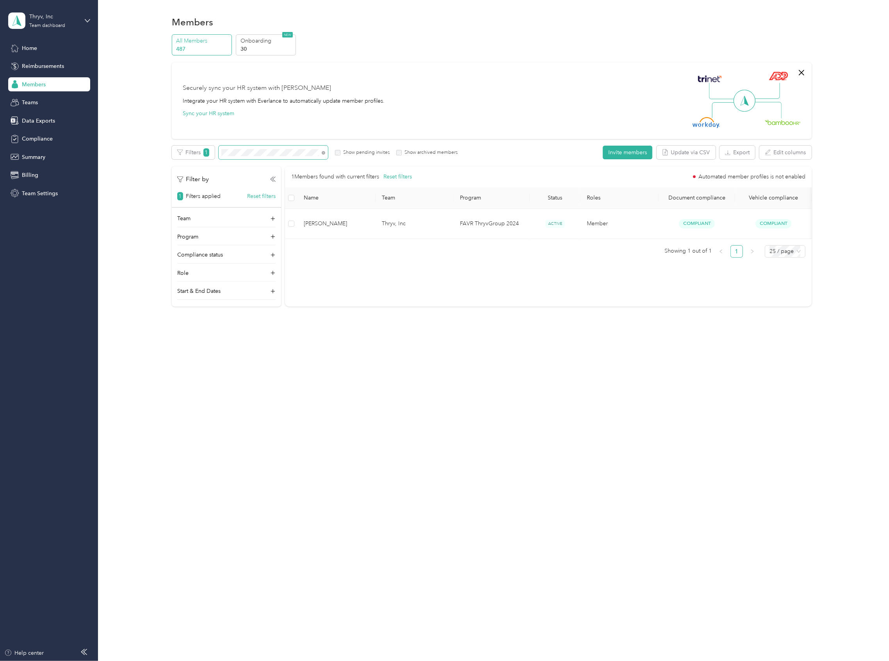
click at [110, 143] on div "All Members 487 Onboarding 30 NEW Securely sync your HR system with Everlance I…" at bounding box center [492, 173] width 768 height 279
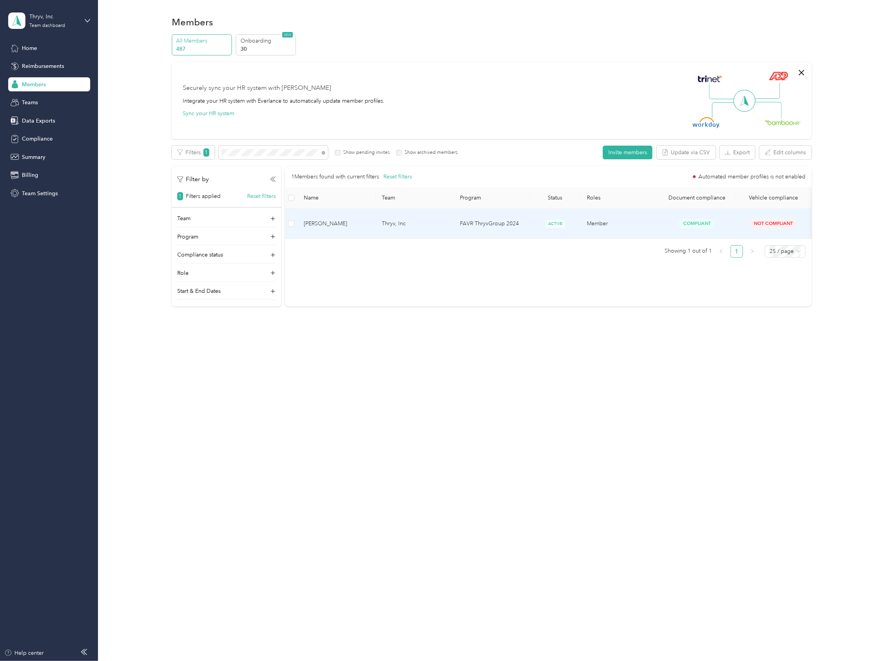
click at [346, 219] on span "[PERSON_NAME]" at bounding box center [337, 223] width 66 height 9
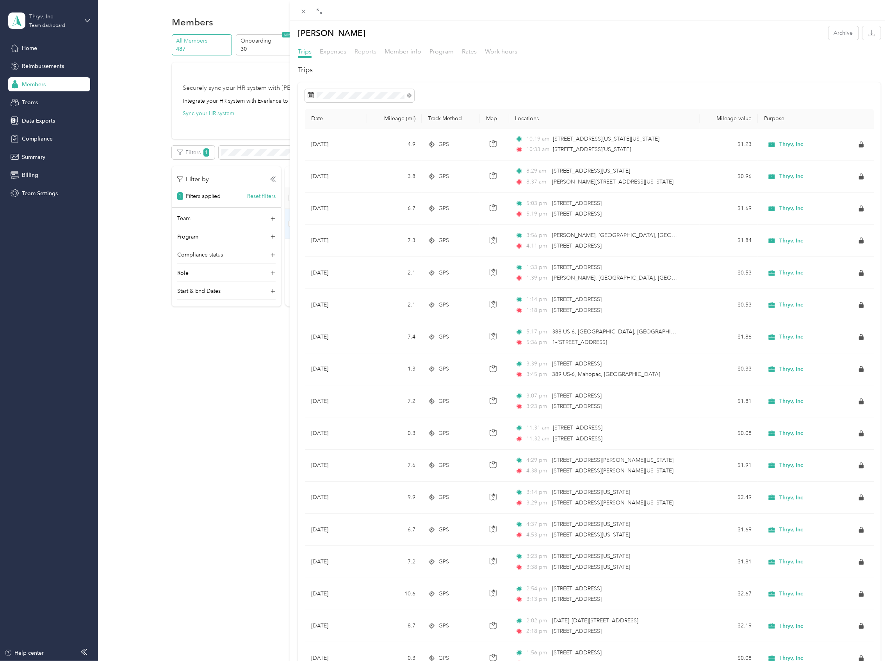
click at [373, 49] on span "Reports" at bounding box center [366, 51] width 22 height 7
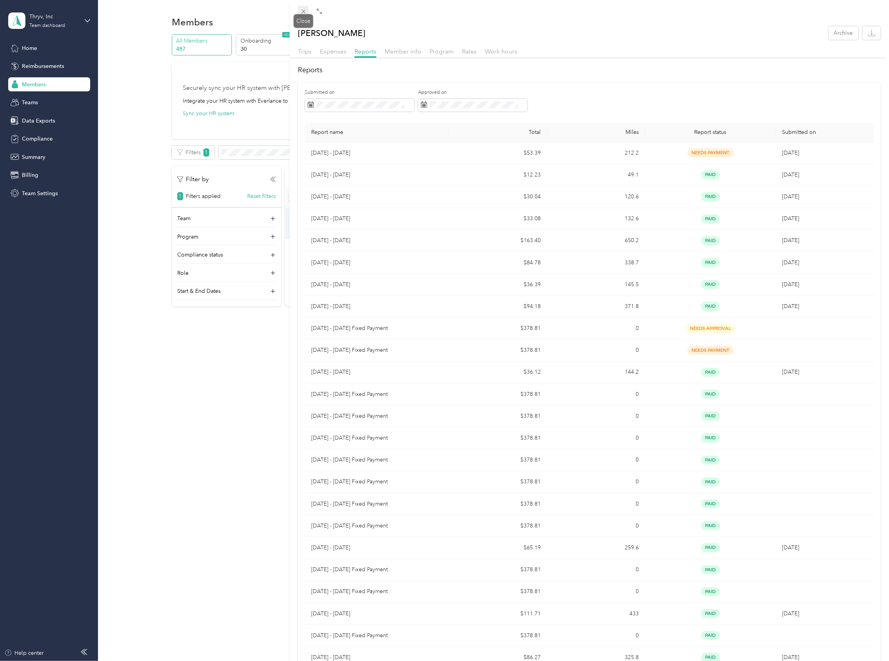
click at [304, 8] on icon at bounding box center [303, 11] width 7 height 7
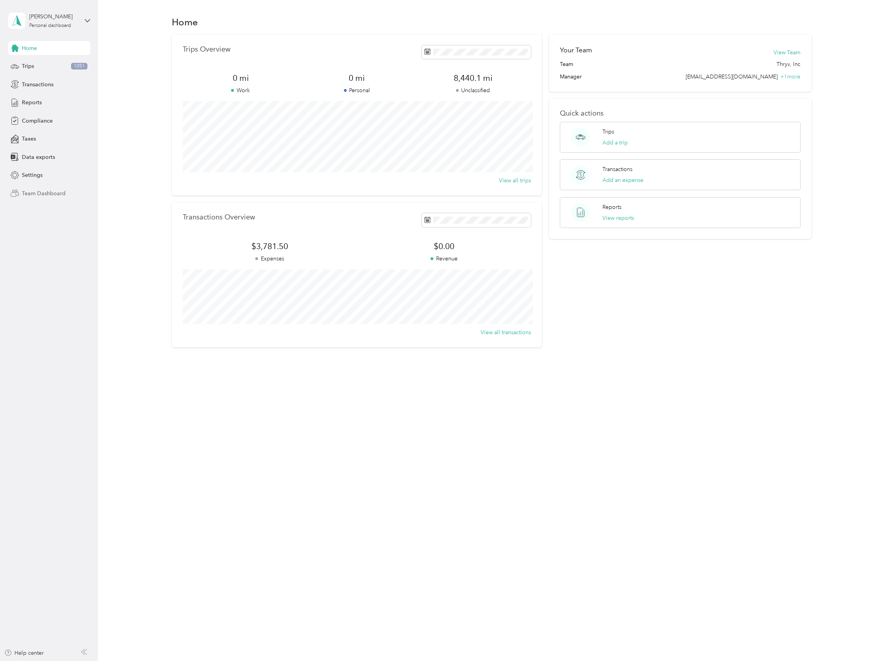
click at [46, 193] on span "Team Dashboard" at bounding box center [44, 193] width 44 height 8
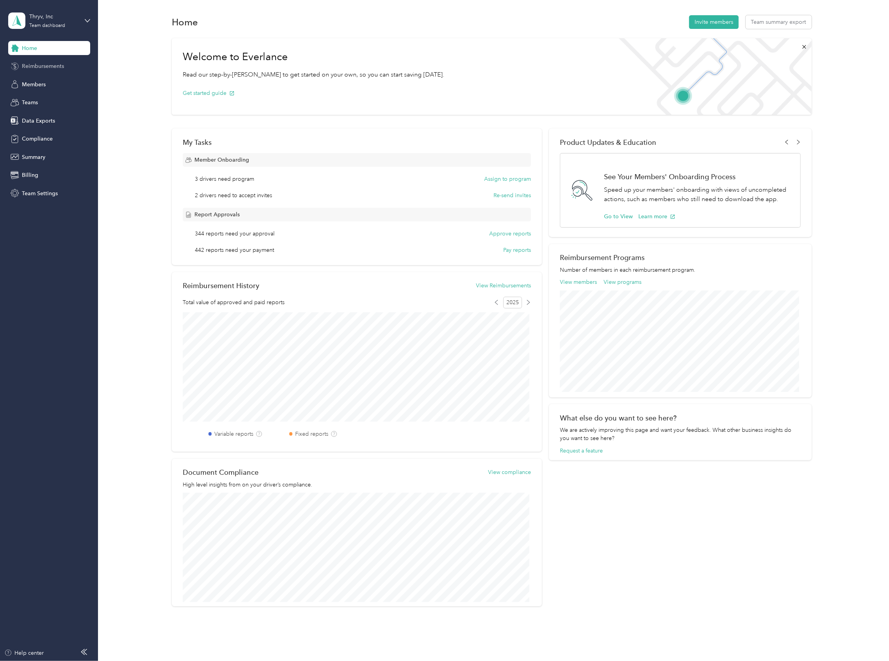
click at [45, 66] on span "Reimbursements" at bounding box center [43, 66] width 42 height 8
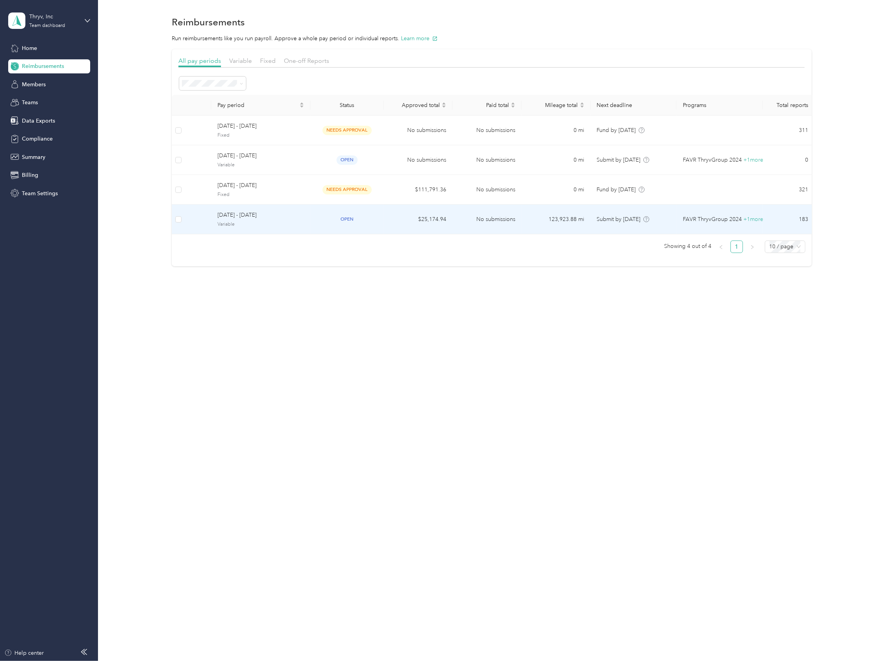
click at [235, 219] on span "[DATE] - [DATE]" at bounding box center [261, 215] width 87 height 9
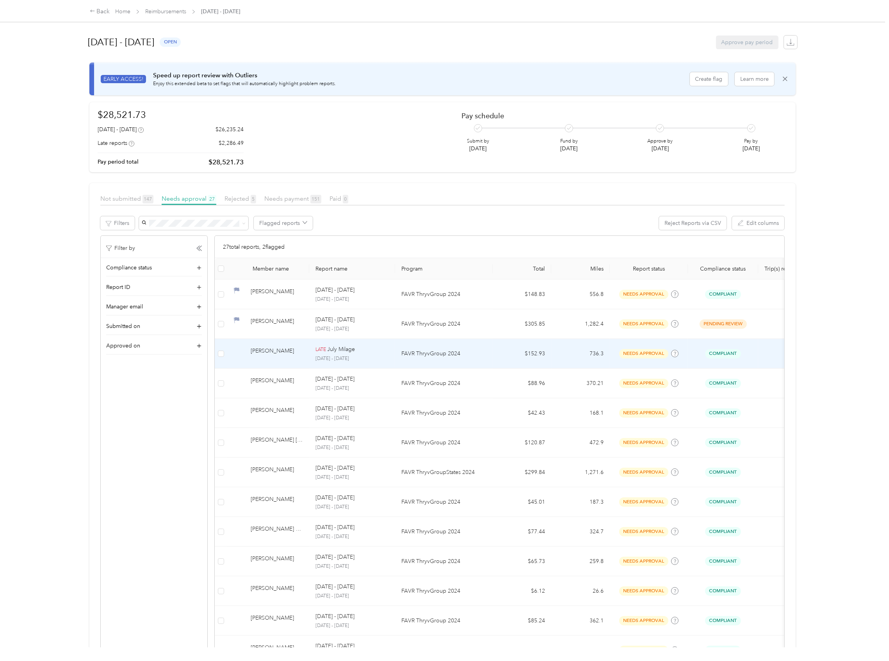
click at [217, 355] on td at bounding box center [221, 354] width 12 height 30
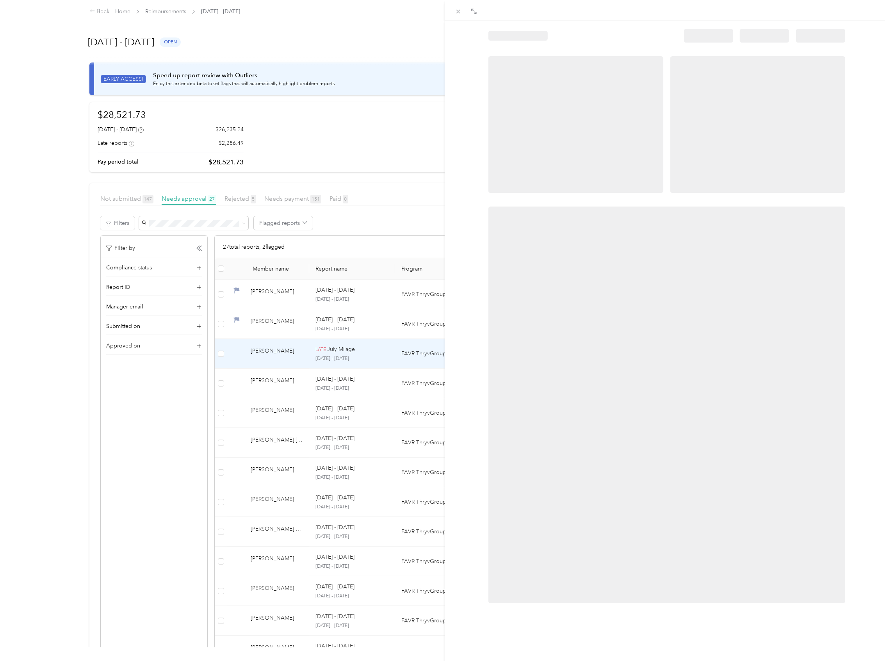
click at [220, 357] on div at bounding box center [444, 330] width 889 height 661
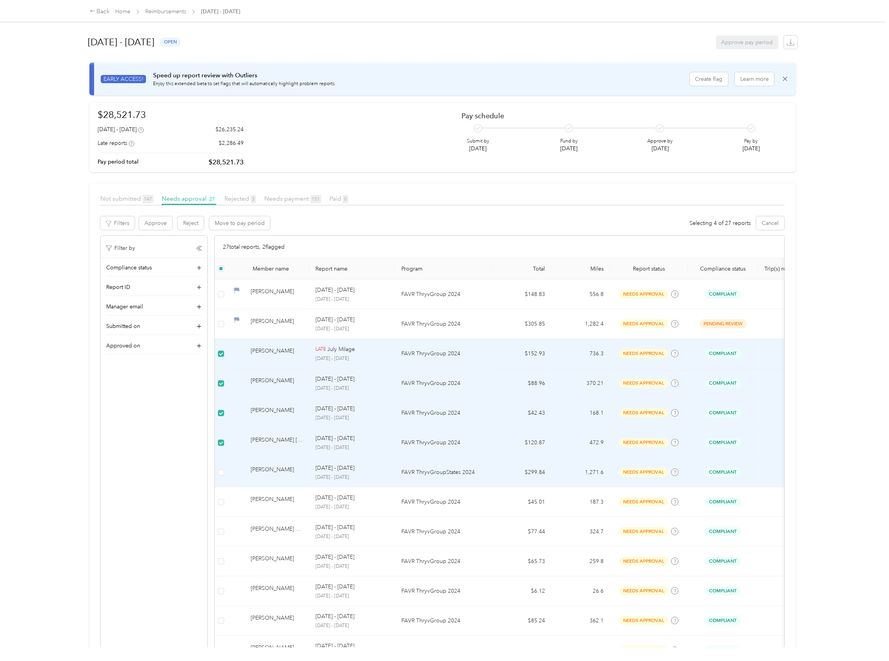
click at [224, 473] on td at bounding box center [221, 473] width 12 height 30
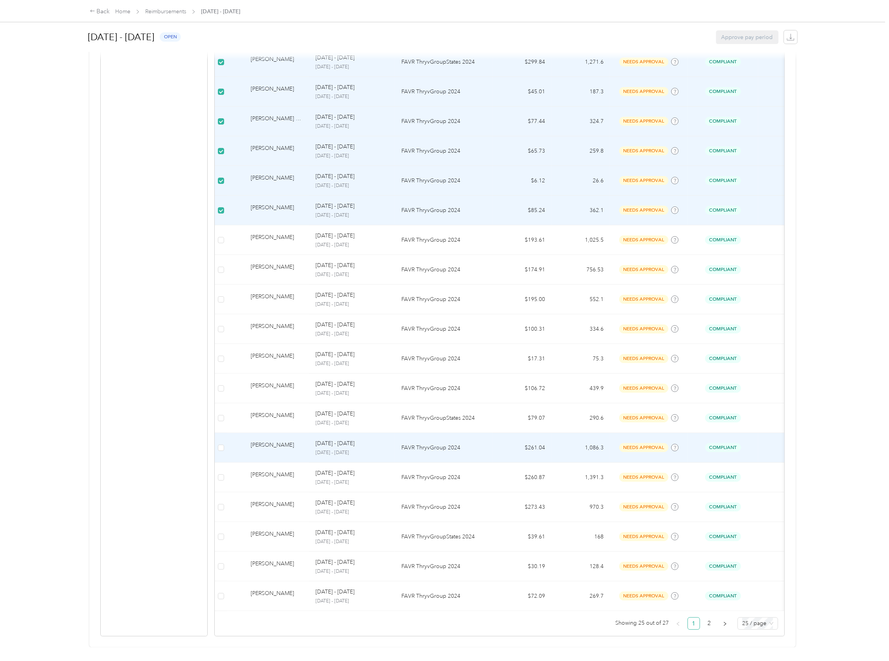
scroll to position [430, 0]
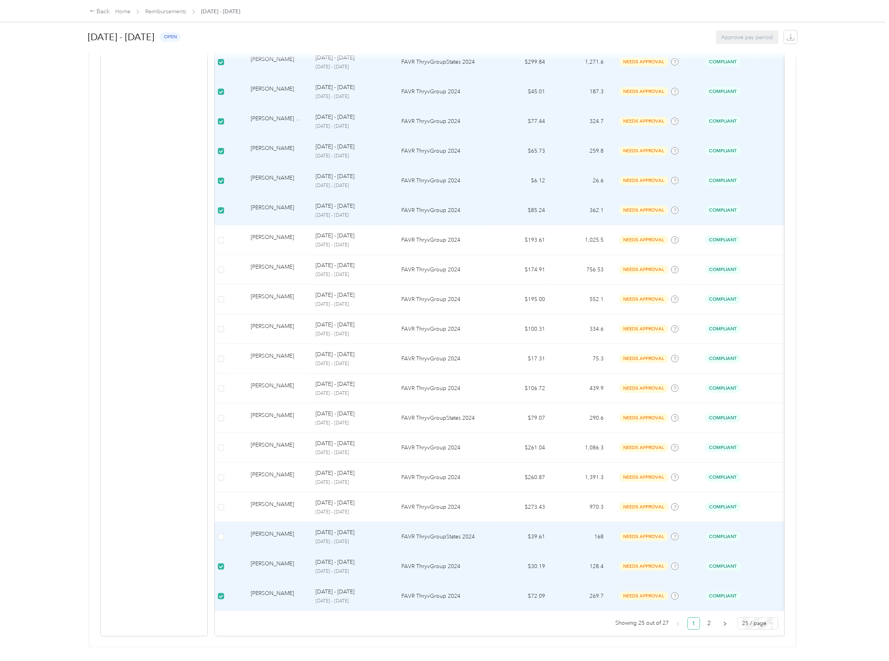
click at [222, 522] on td at bounding box center [221, 537] width 12 height 30
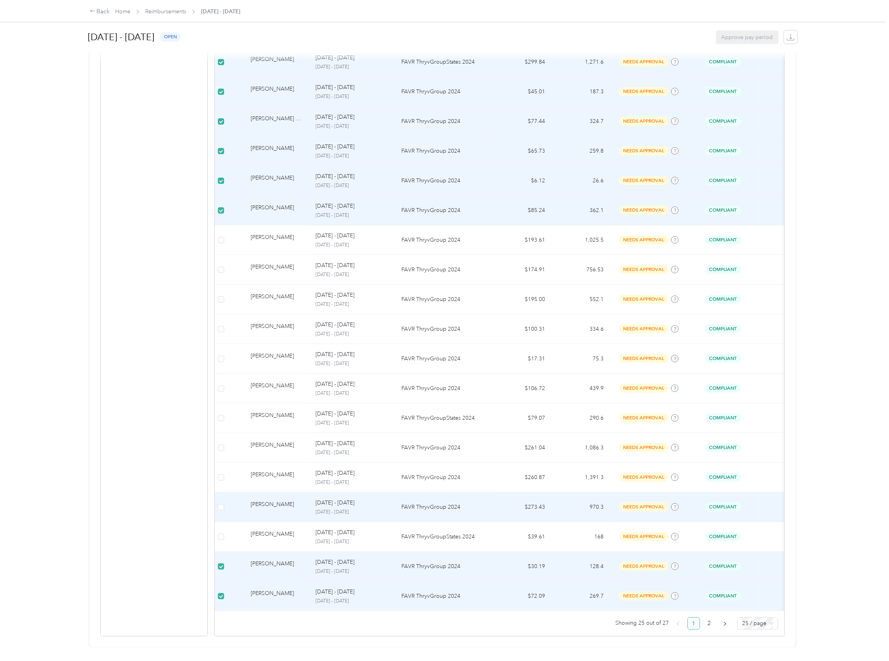
click at [221, 497] on td at bounding box center [221, 507] width 12 height 30
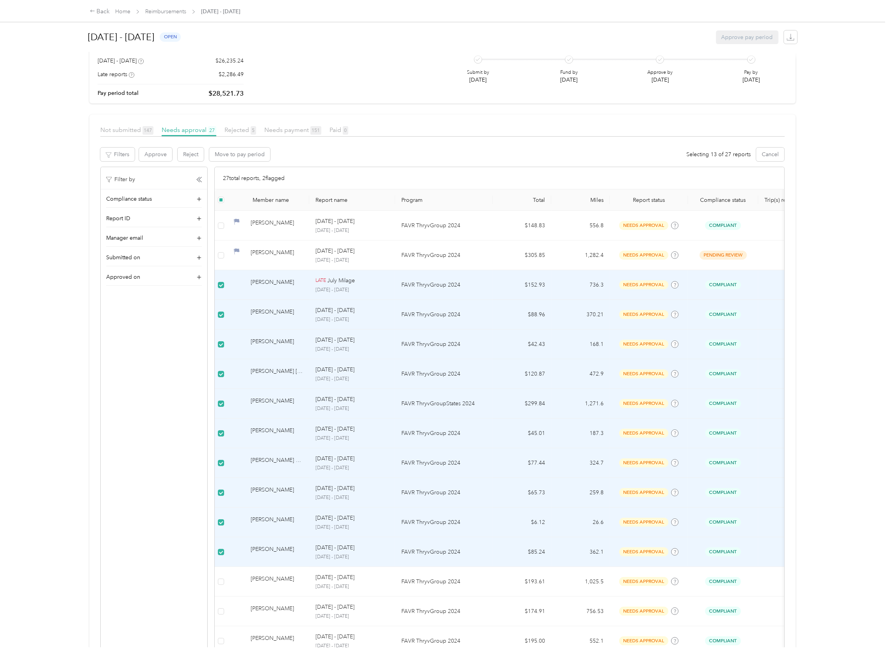
scroll to position [13, 0]
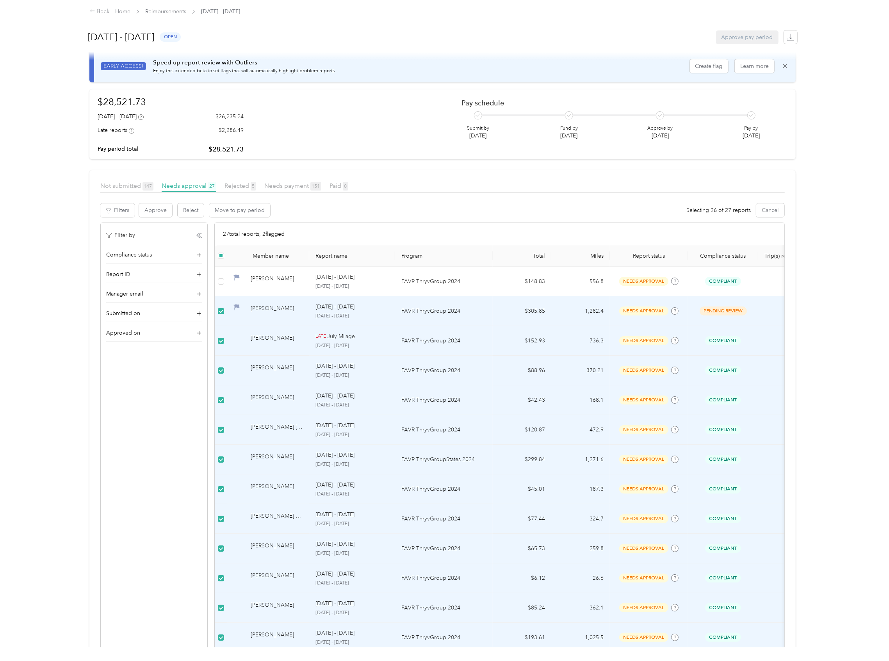
click at [222, 316] on label at bounding box center [221, 311] width 6 height 9
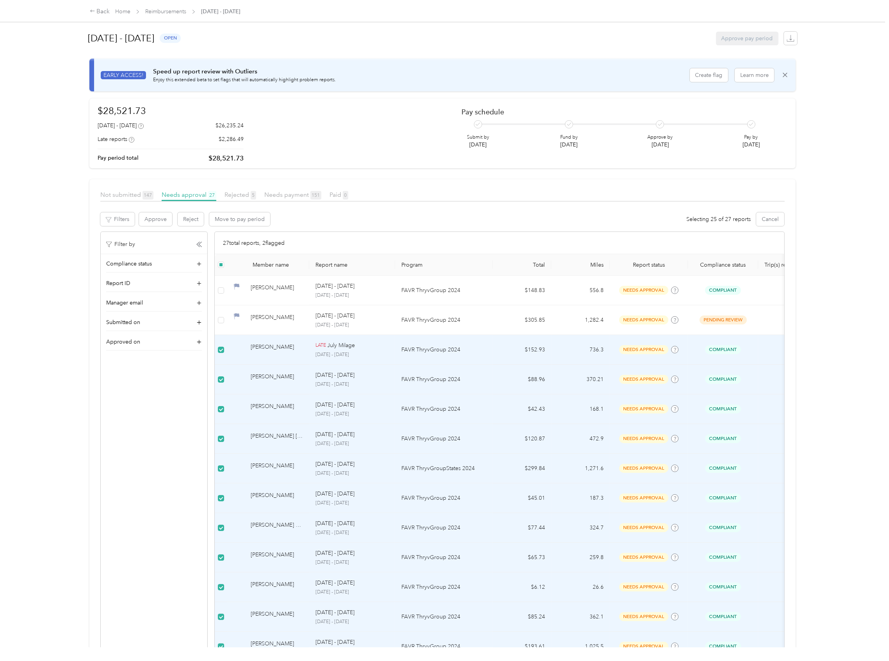
scroll to position [0, 0]
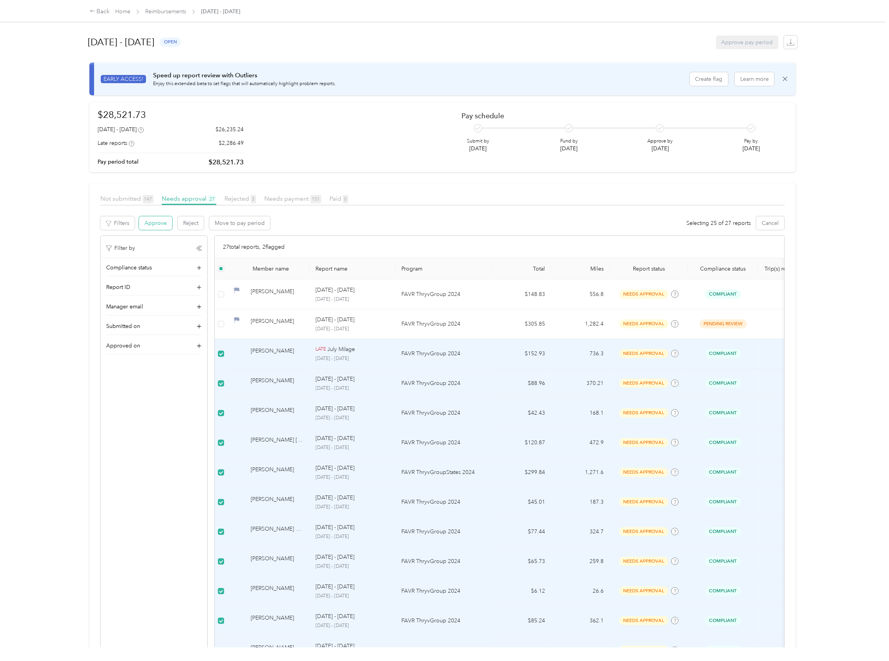
click at [162, 224] on button "Approve" at bounding box center [155, 223] width 33 height 14
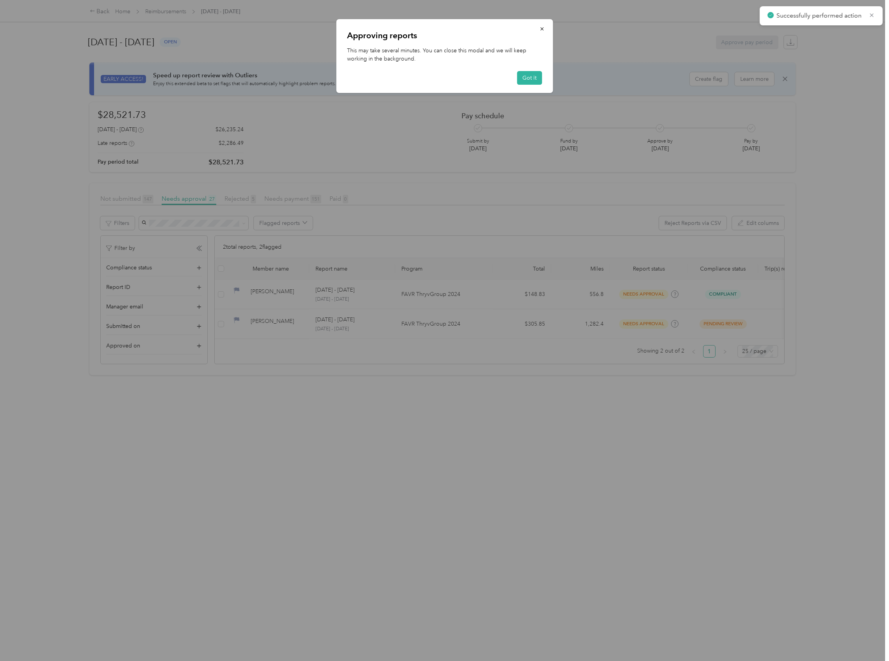
click at [264, 292] on div at bounding box center [444, 330] width 889 height 661
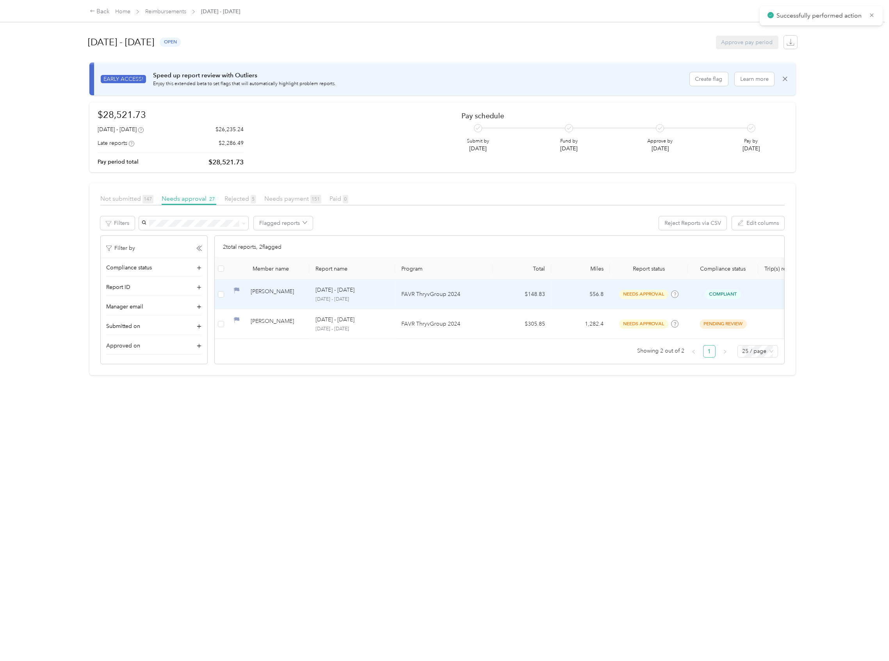
click at [255, 297] on div "[PERSON_NAME]" at bounding box center [277, 294] width 52 height 14
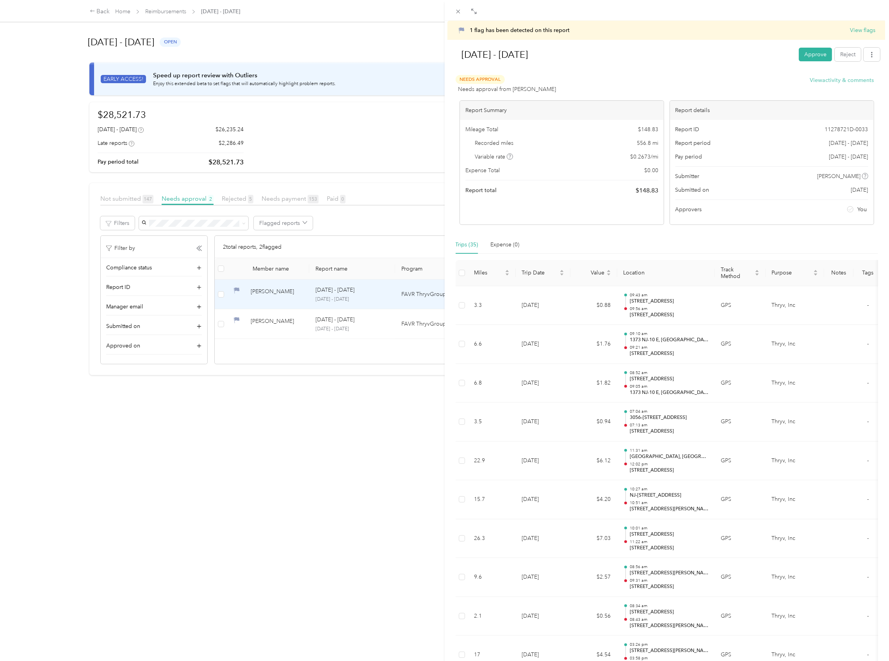
click at [819, 80] on button "View activity & comments" at bounding box center [842, 80] width 64 height 8
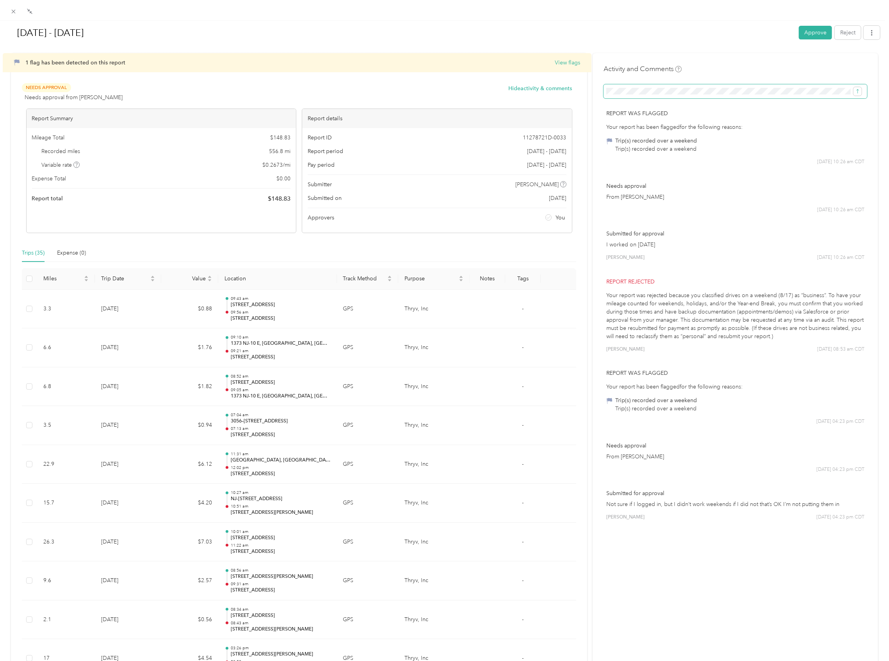
scroll to position [0, 875]
click at [812, 35] on button "Approve" at bounding box center [815, 33] width 33 height 14
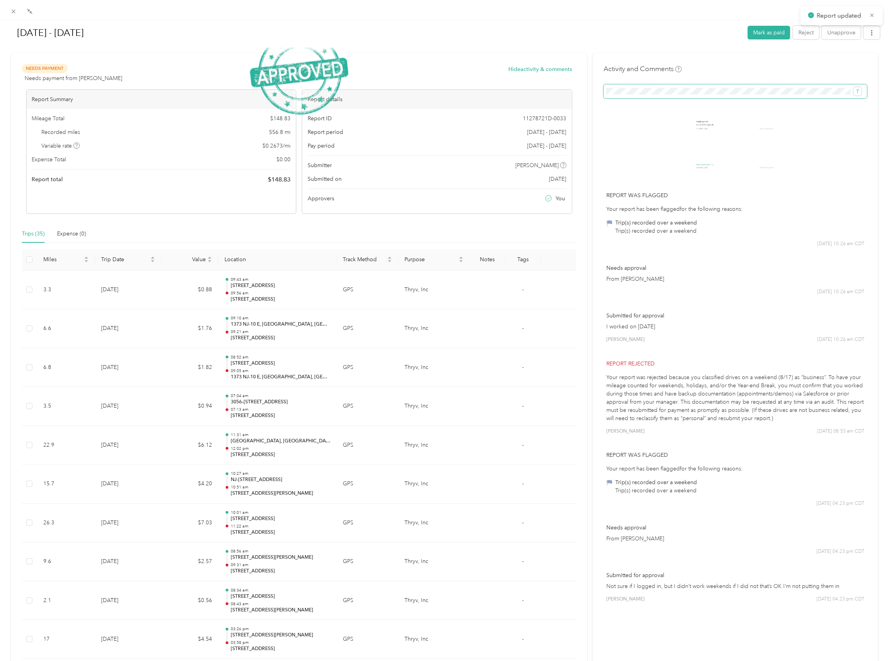
click at [761, 85] on span at bounding box center [736, 91] width 264 height 14
click at [851, 91] on span at bounding box center [856, 91] width 11 height 9
click at [855, 93] on icon "submit" at bounding box center [857, 91] width 5 height 5
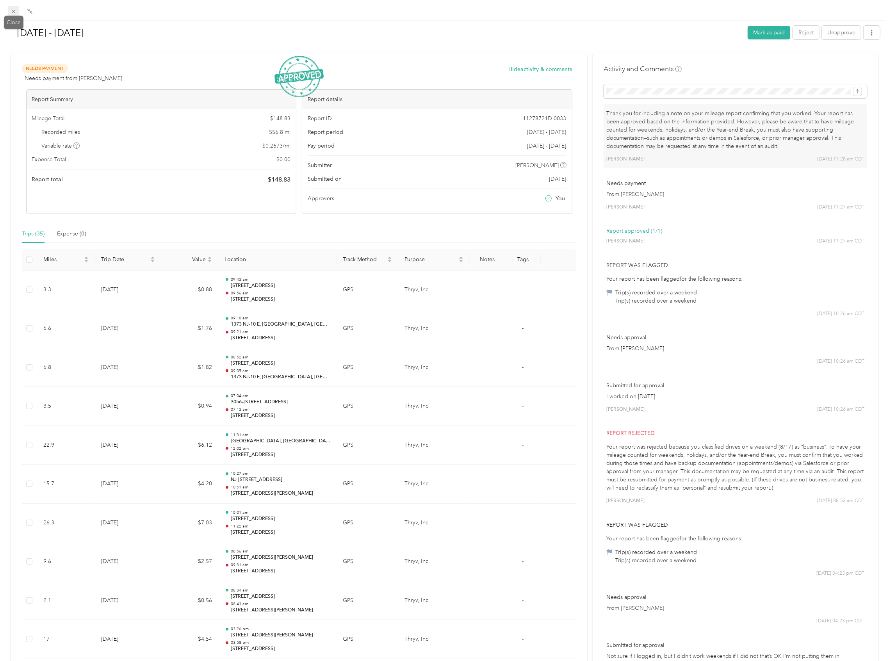
click at [11, 11] on icon at bounding box center [13, 11] width 7 height 7
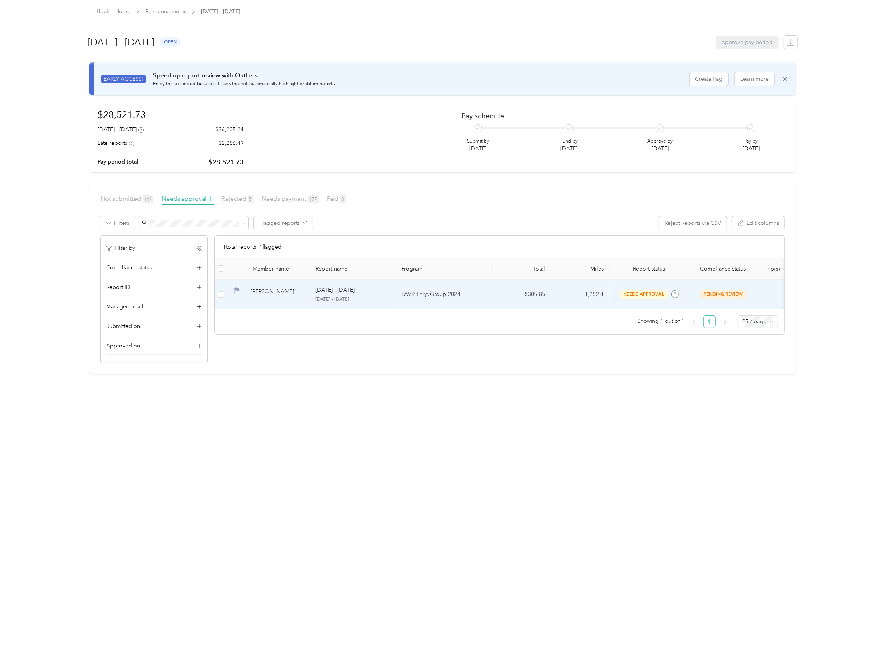
click at [426, 288] on td "FAVR ThryvGroup 2024" at bounding box center [444, 295] width 98 height 30
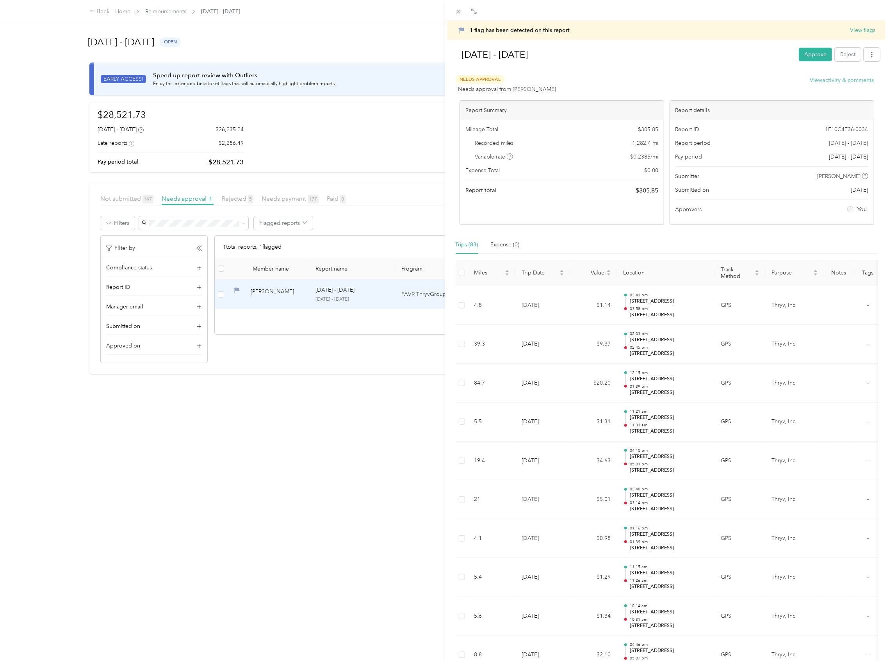
click at [839, 77] on button "View activity & comments" at bounding box center [842, 80] width 64 height 8
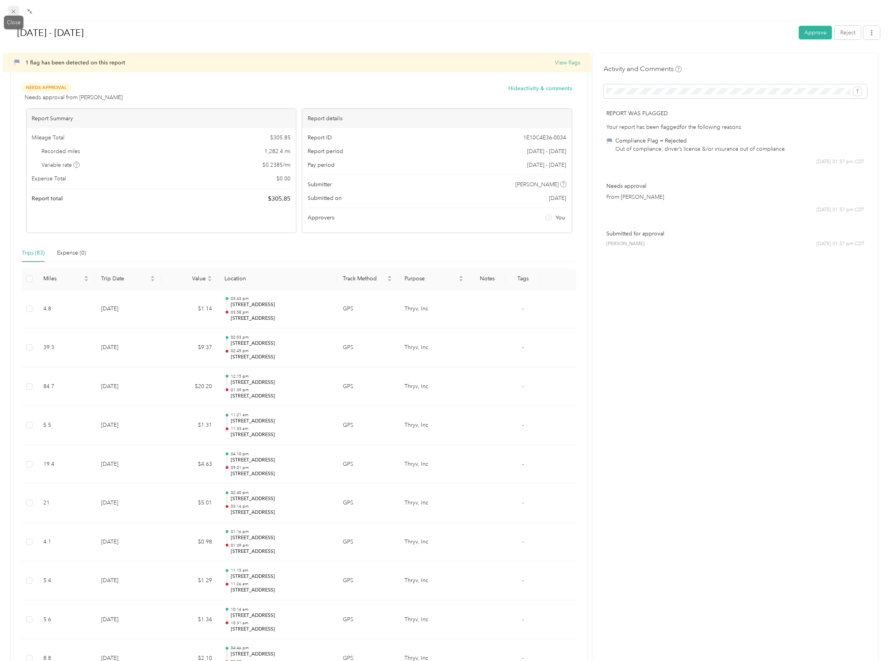
click at [11, 13] on icon at bounding box center [13, 11] width 7 height 7
